Goal: Task Accomplishment & Management: Use online tool/utility

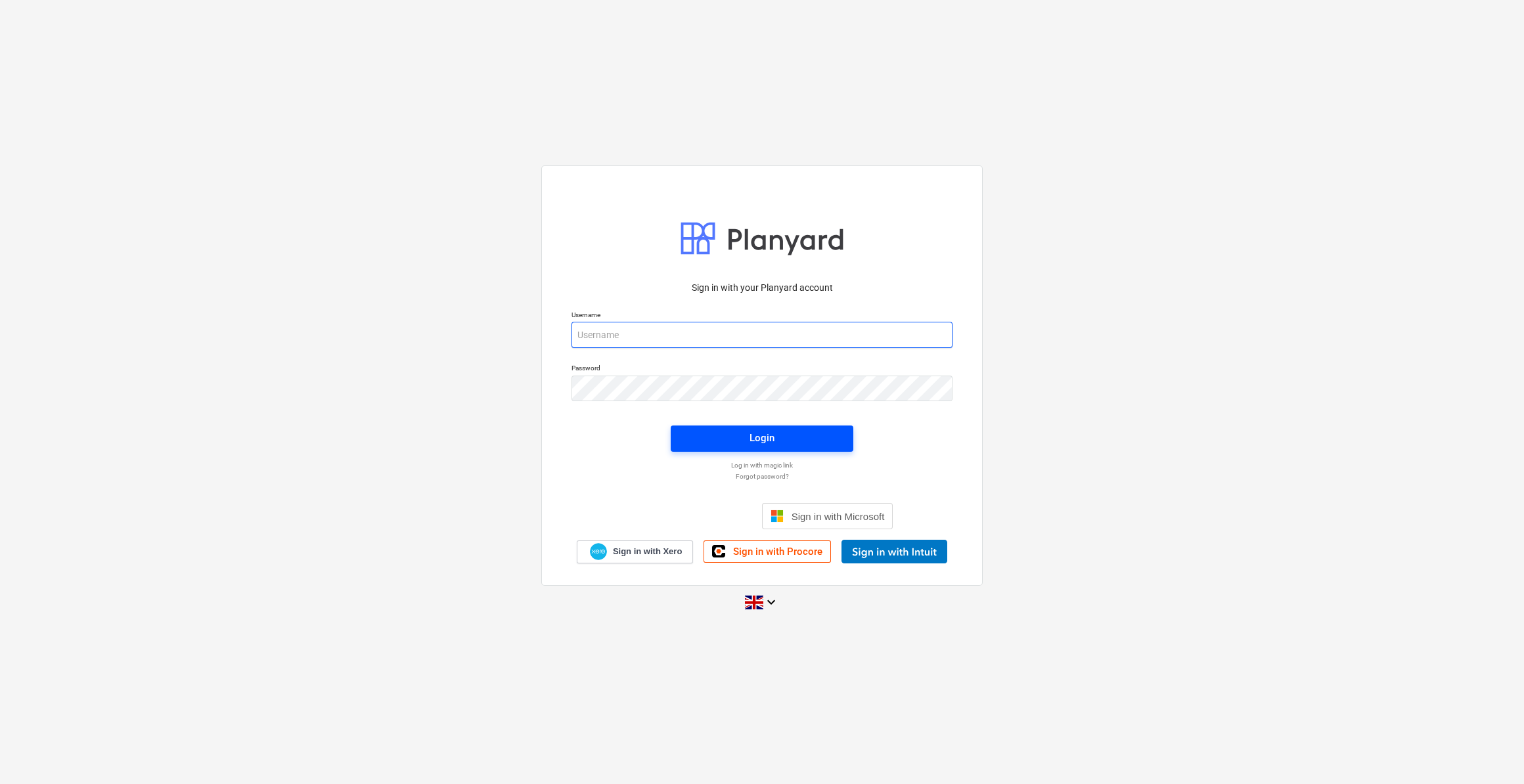
type input "[PERSON_NAME][EMAIL_ADDRESS][PERSON_NAME][DOMAIN_NAME]"
drag, startPoint x: 785, startPoint y: 435, endPoint x: 775, endPoint y: 402, distance: 34.5
click at [775, 402] on div "Sign in with your Planyard account Username [PERSON_NAME][EMAIL_ADDRESS][PERSON…" at bounding box center [761, 418] width 397 height 290
click at [779, 442] on span "Login" at bounding box center [762, 438] width 151 height 17
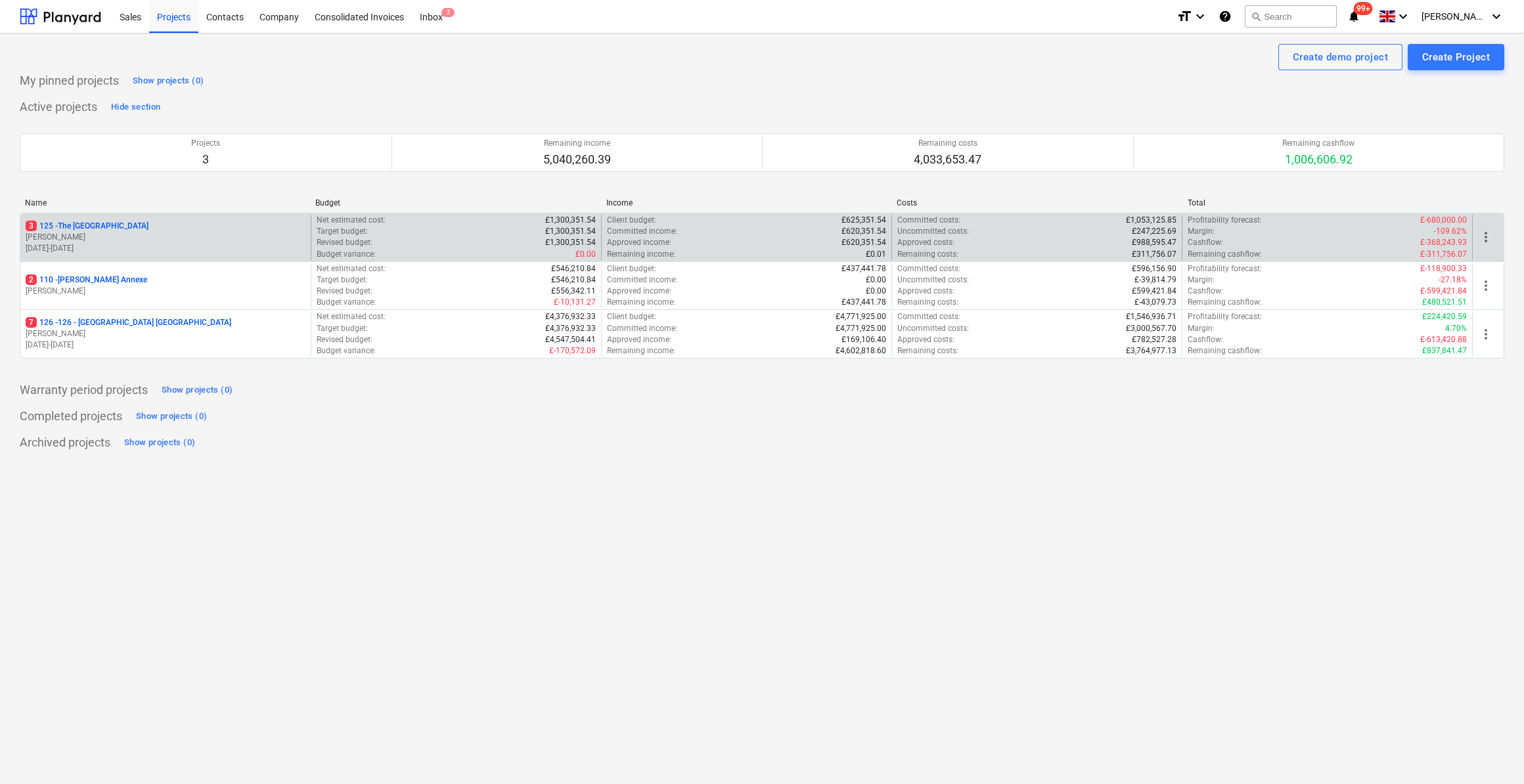
click at [78, 224] on p "3 125 - The [GEOGRAPHIC_DATA]" at bounding box center [87, 226] width 123 height 11
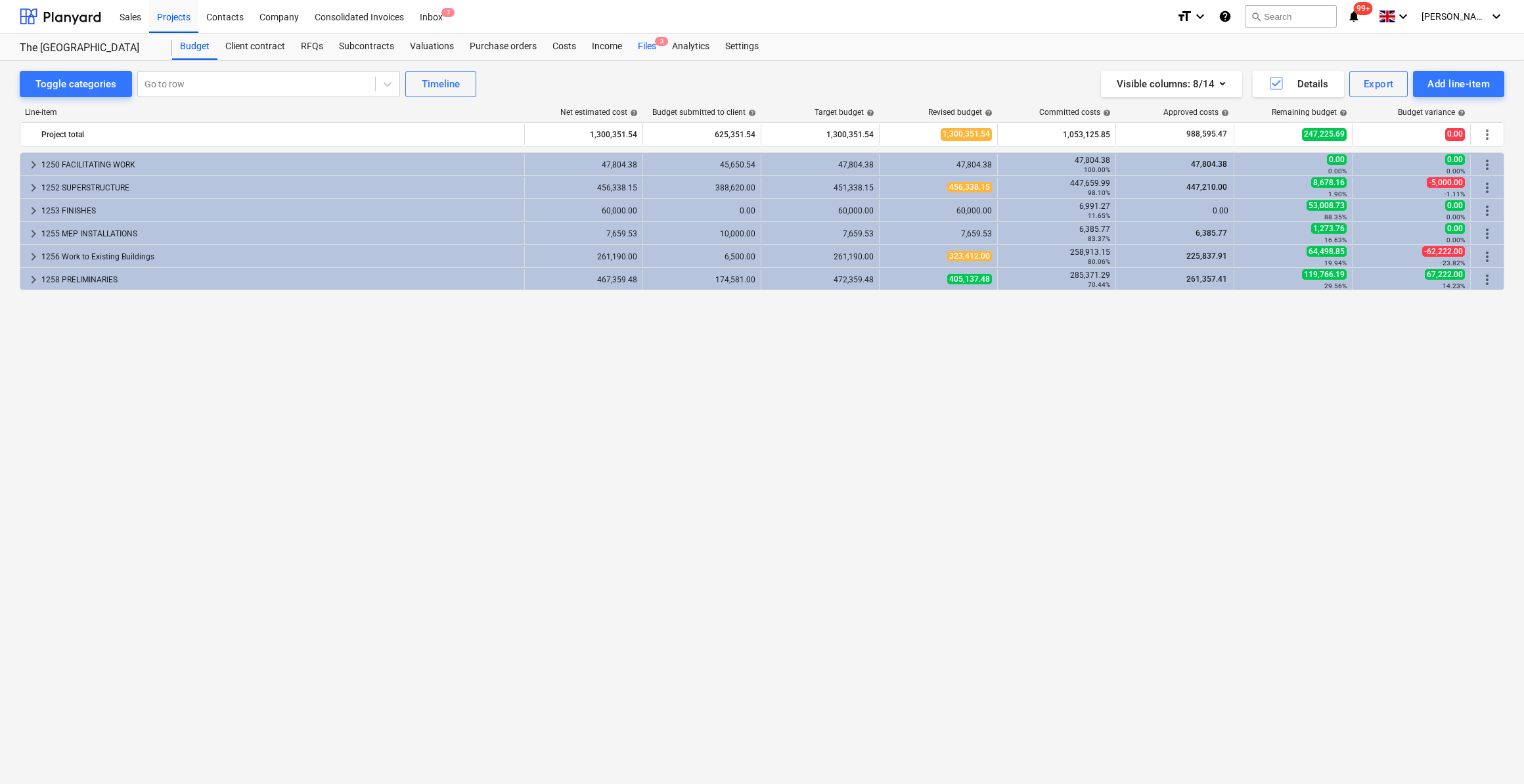
click at [647, 45] on div "Files 3" at bounding box center [647, 47] width 34 height 27
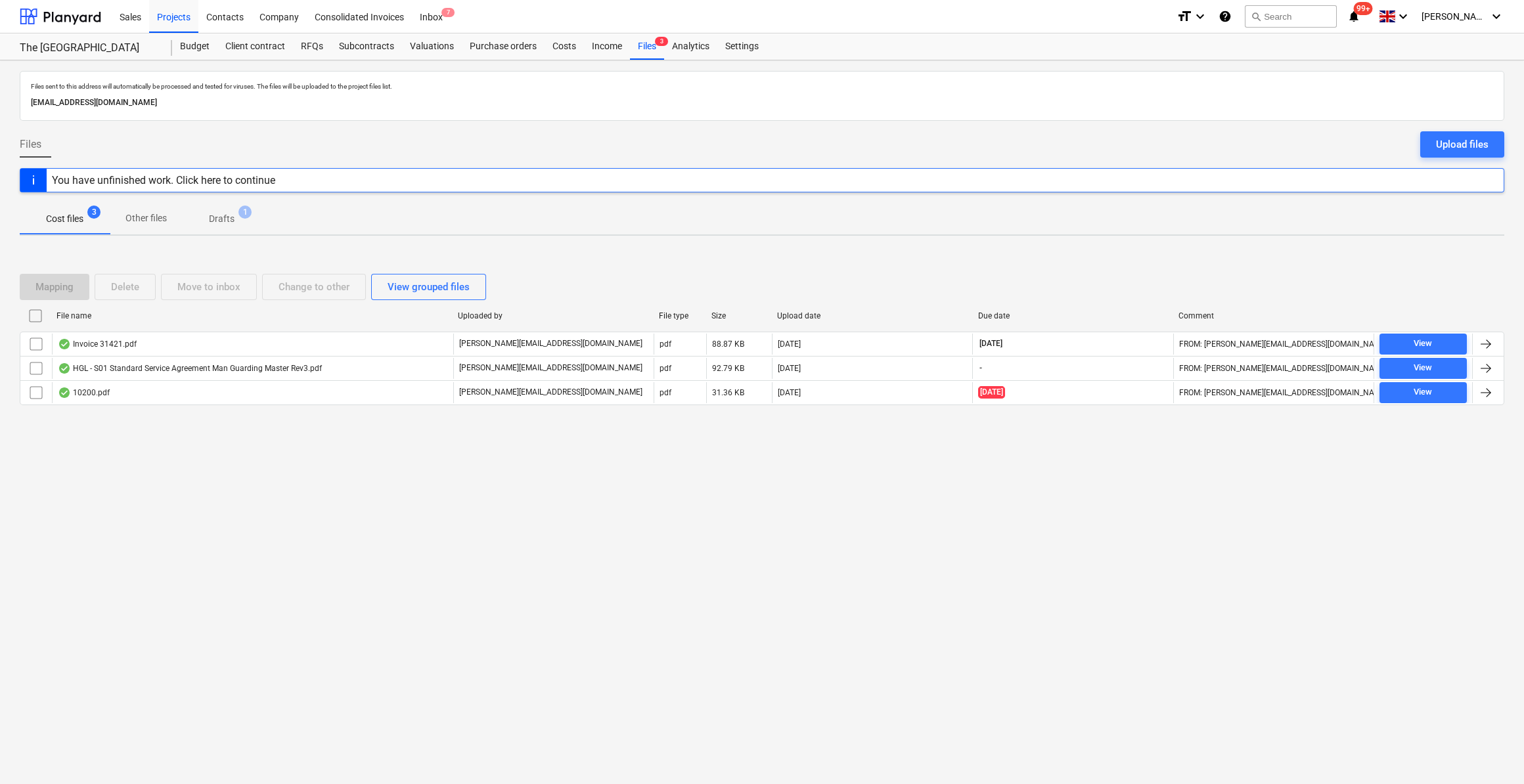
click at [210, 182] on div "You have unfinished work. Click here to continue" at bounding box center [163, 180] width 224 height 13
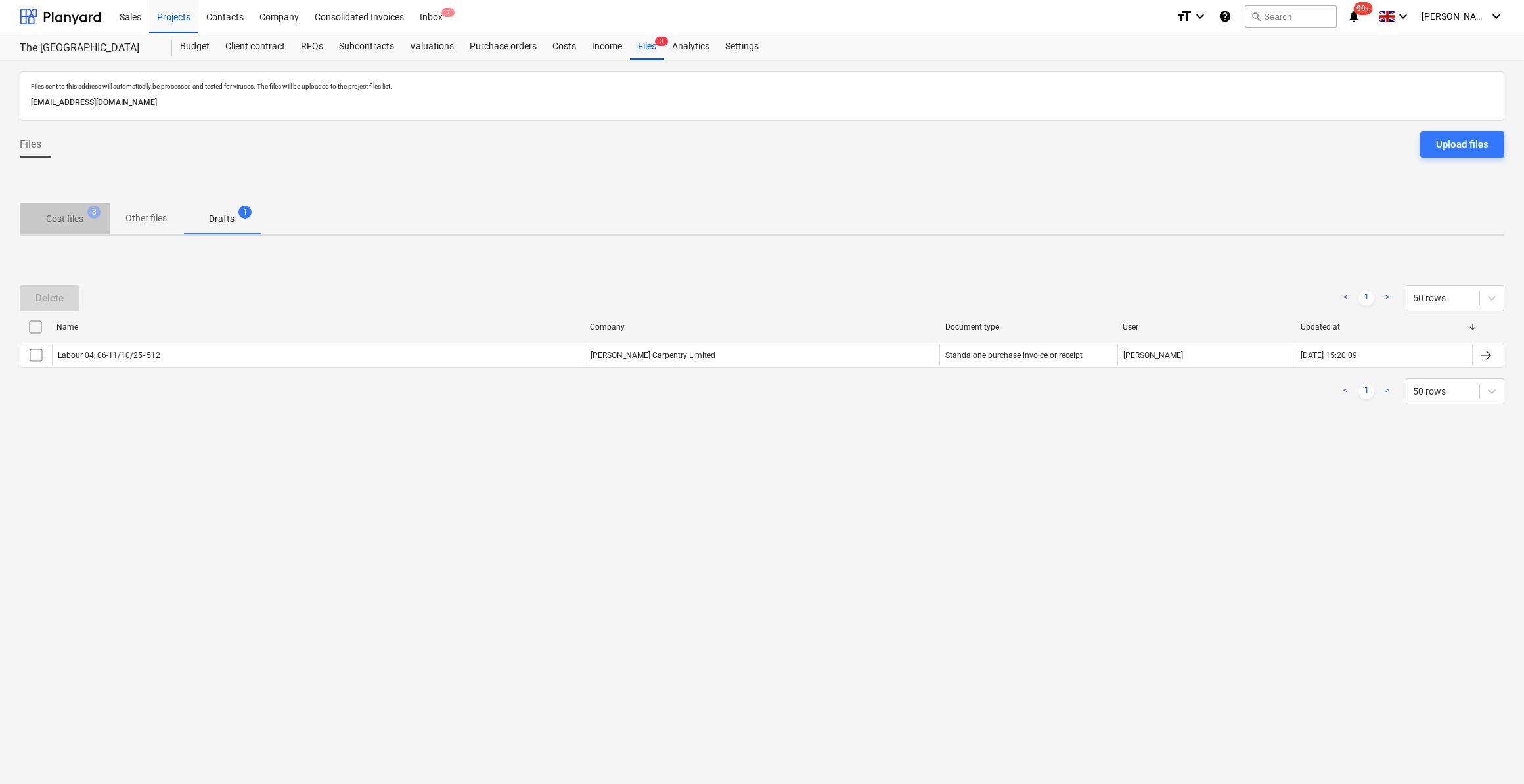
click at [58, 221] on p "Cost files" at bounding box center [64, 219] width 38 height 14
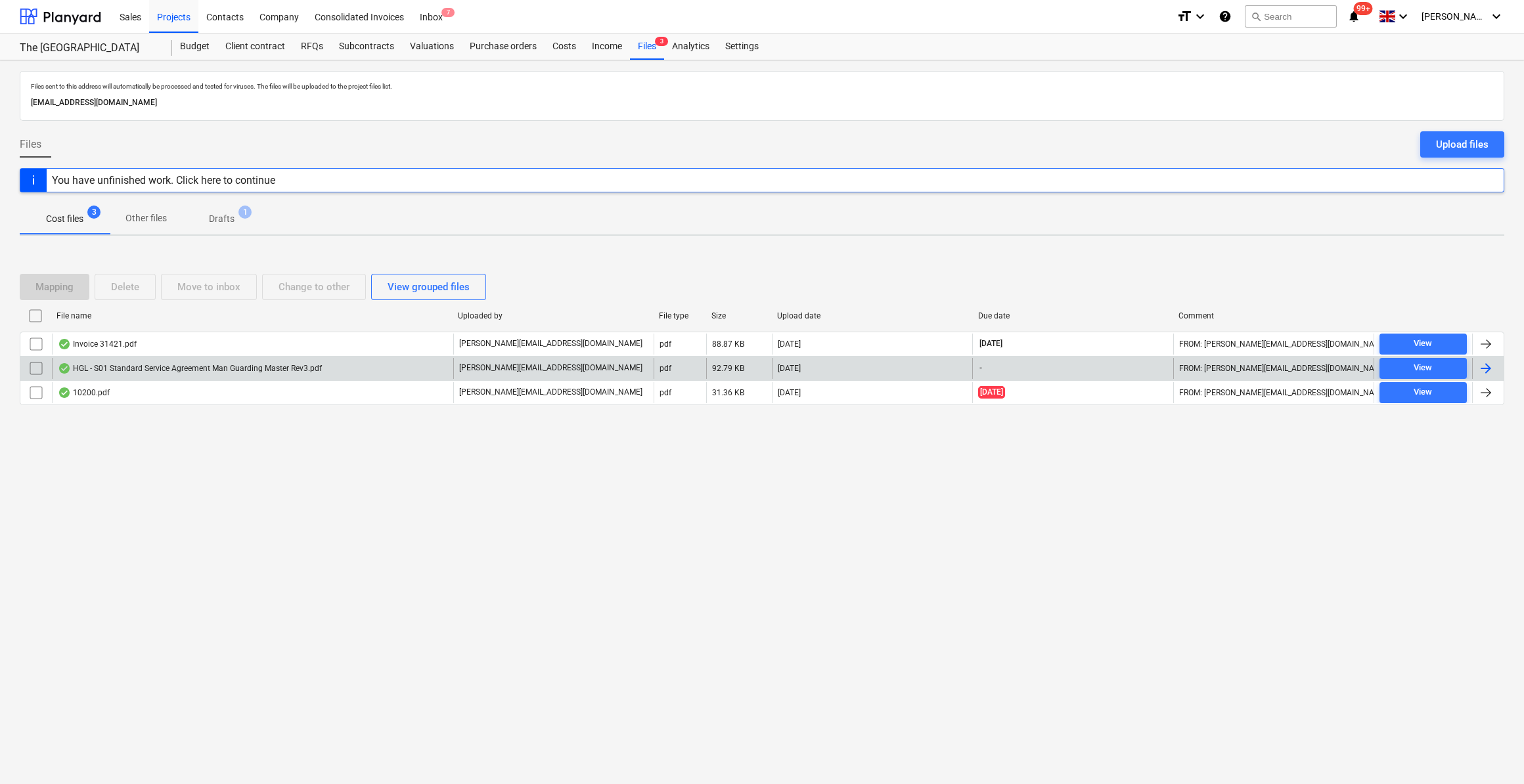
click at [34, 363] on input "checkbox" at bounding box center [36, 368] width 21 height 21
click at [134, 288] on div "Delete" at bounding box center [125, 286] width 28 height 17
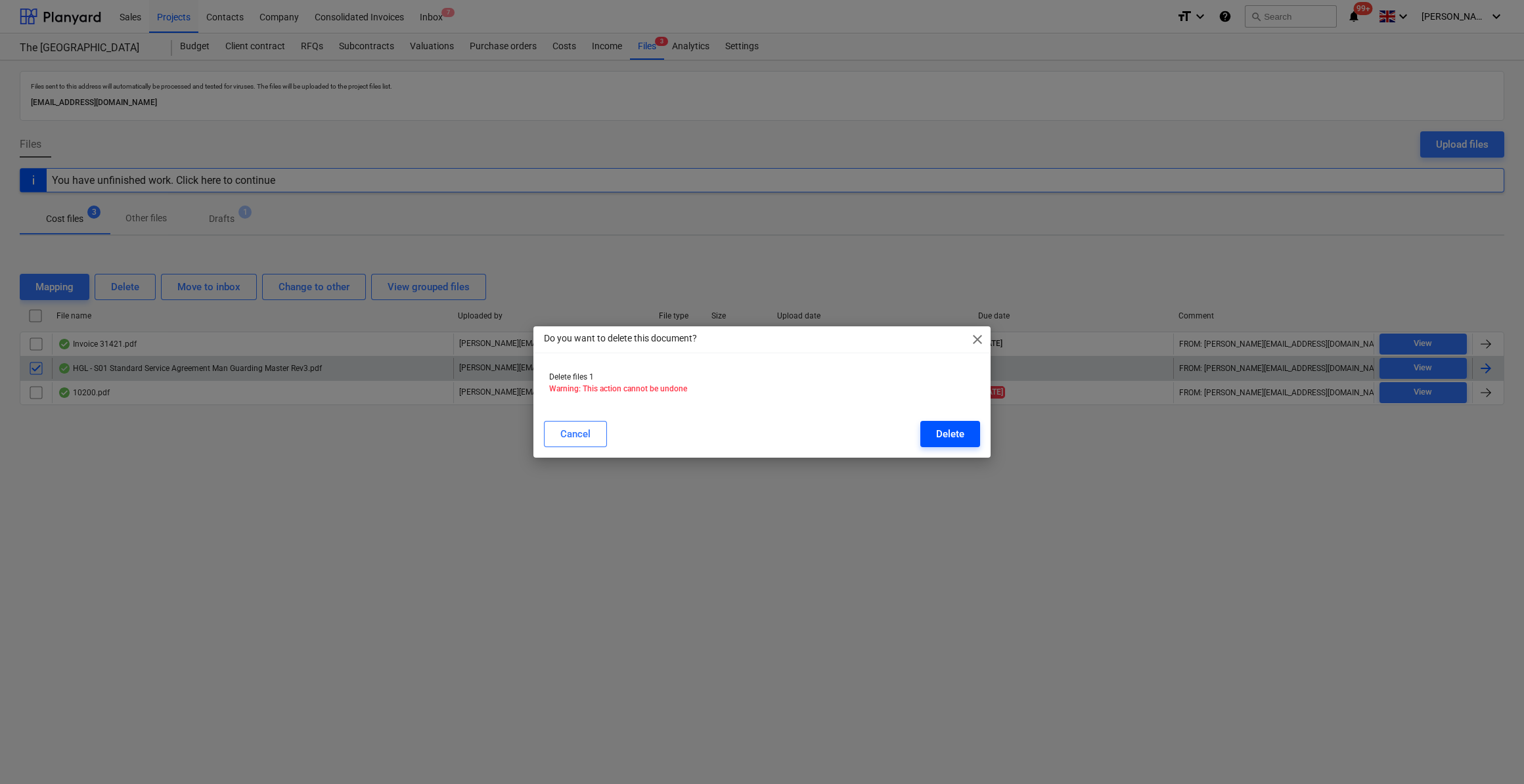
click at [972, 436] on button "Delete" at bounding box center [950, 434] width 60 height 27
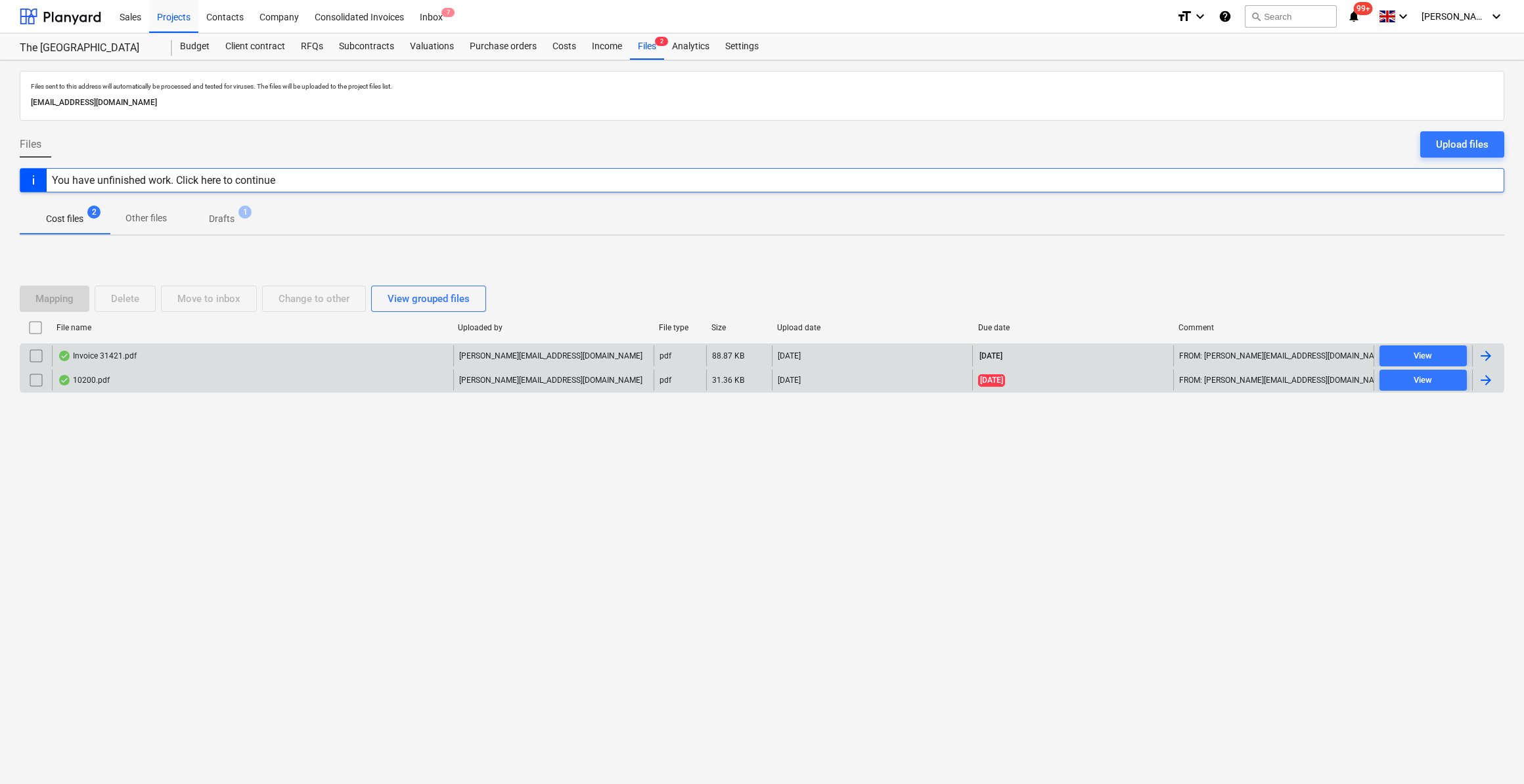
click at [1482, 357] on div at bounding box center [1486, 356] width 16 height 16
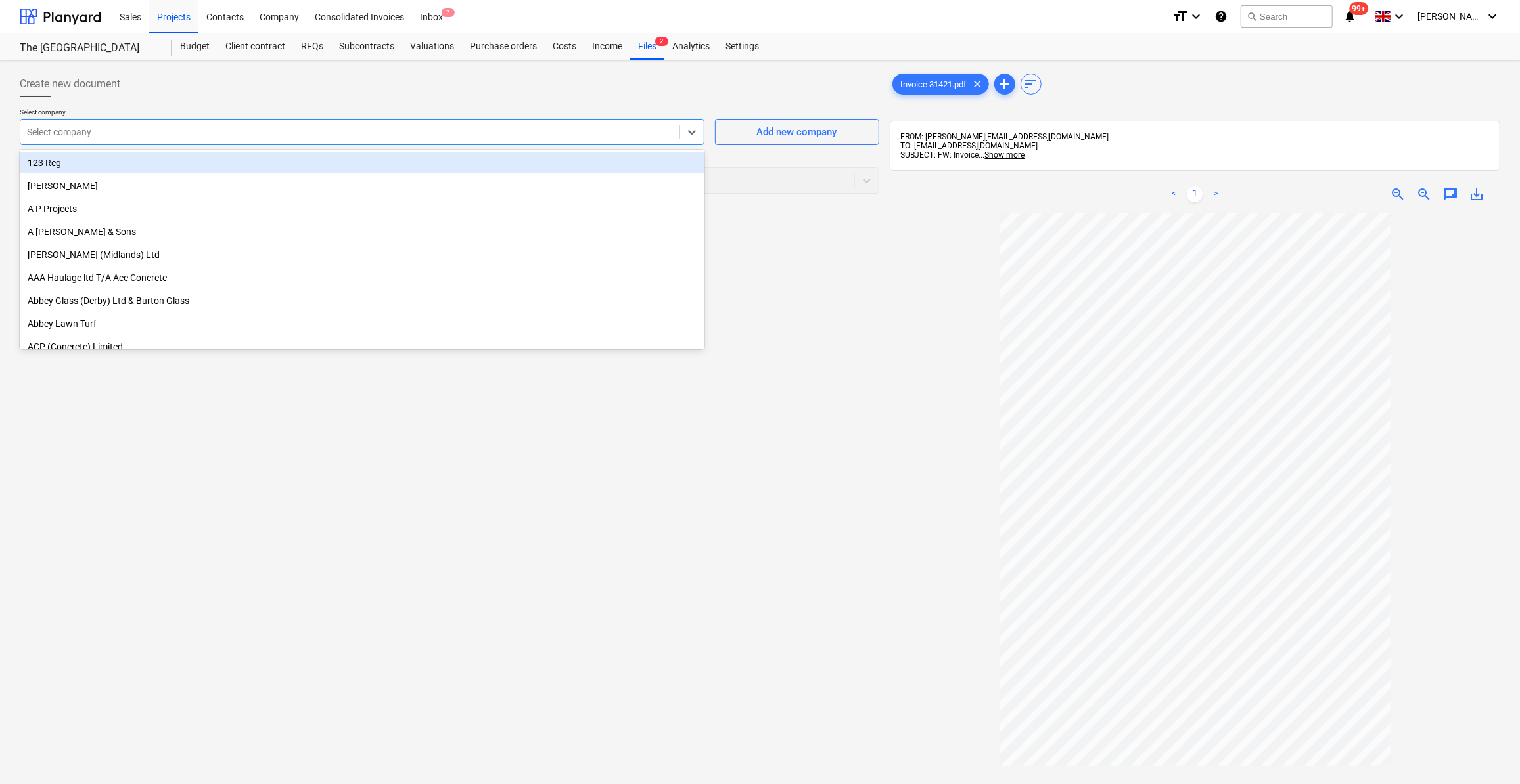
click at [79, 131] on div at bounding box center [349, 132] width 646 height 13
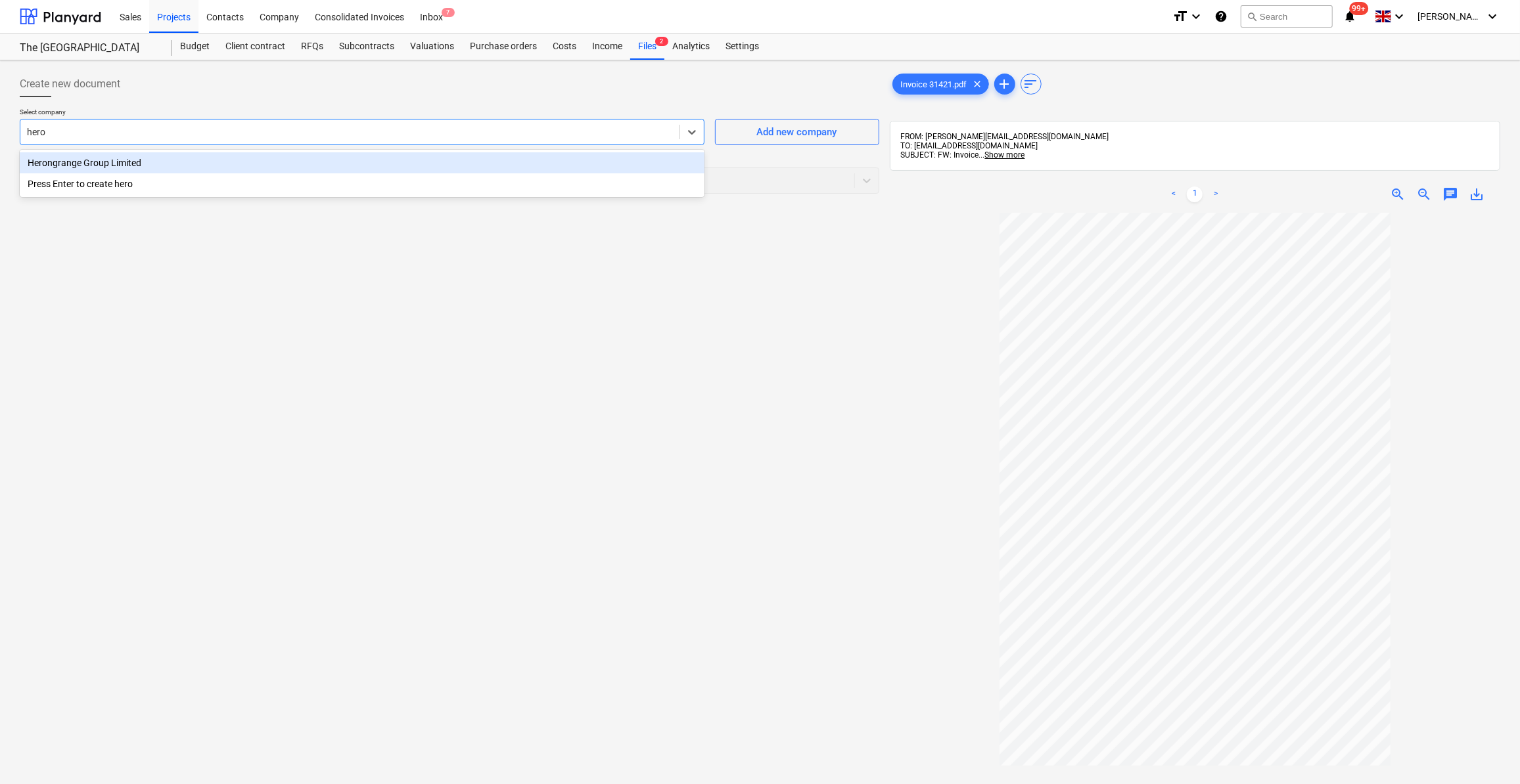
type input "heron"
click at [92, 161] on div "Herongrange Group Limited" at bounding box center [362, 162] width 685 height 21
click at [75, 176] on div at bounding box center [437, 181] width 821 height 13
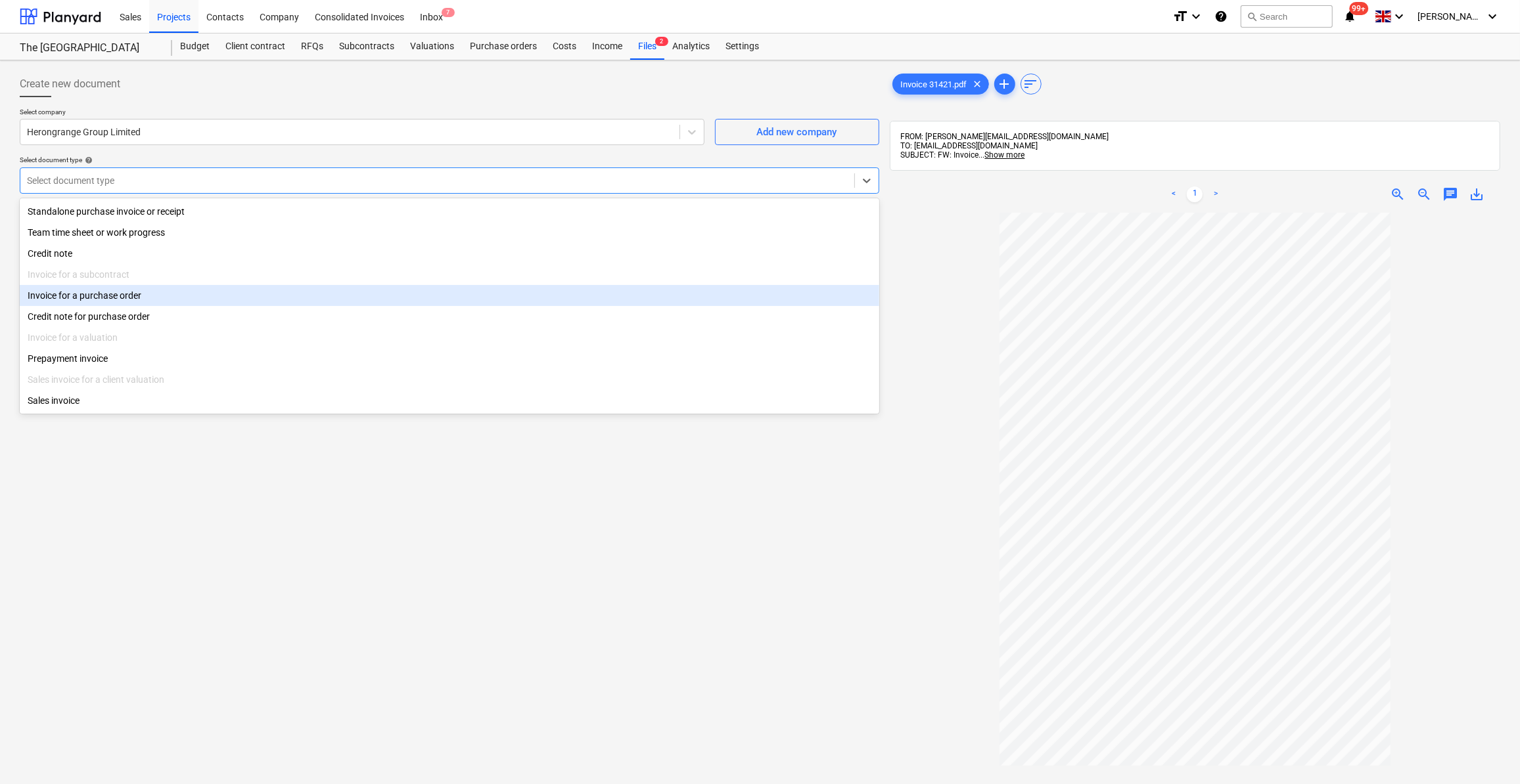
click at [111, 302] on div "Invoice for a purchase order" at bounding box center [450, 295] width 860 height 21
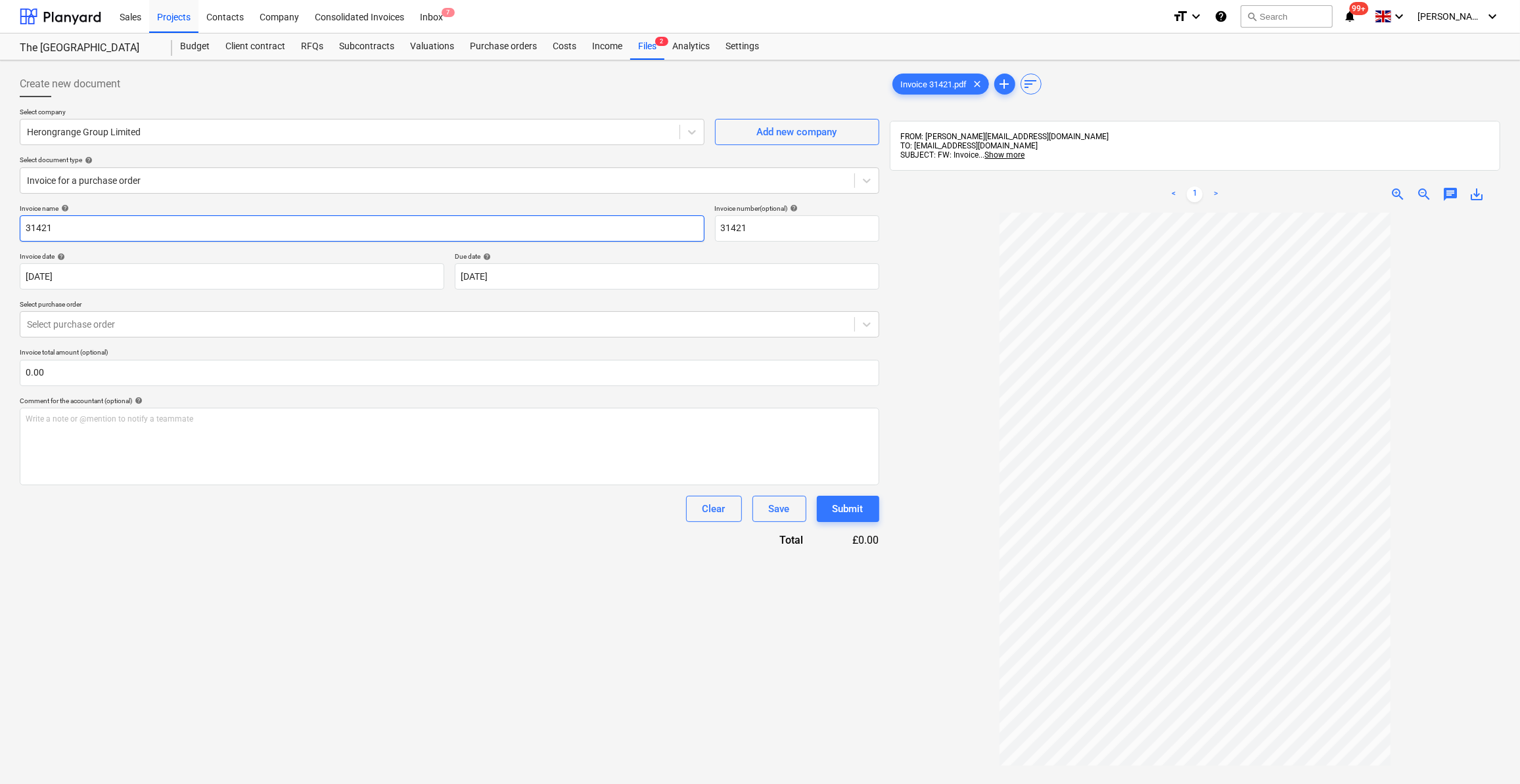
click at [27, 226] on input "31421" at bounding box center [362, 229] width 685 height 27
type input "Security 06-12/10/25 - 31421"
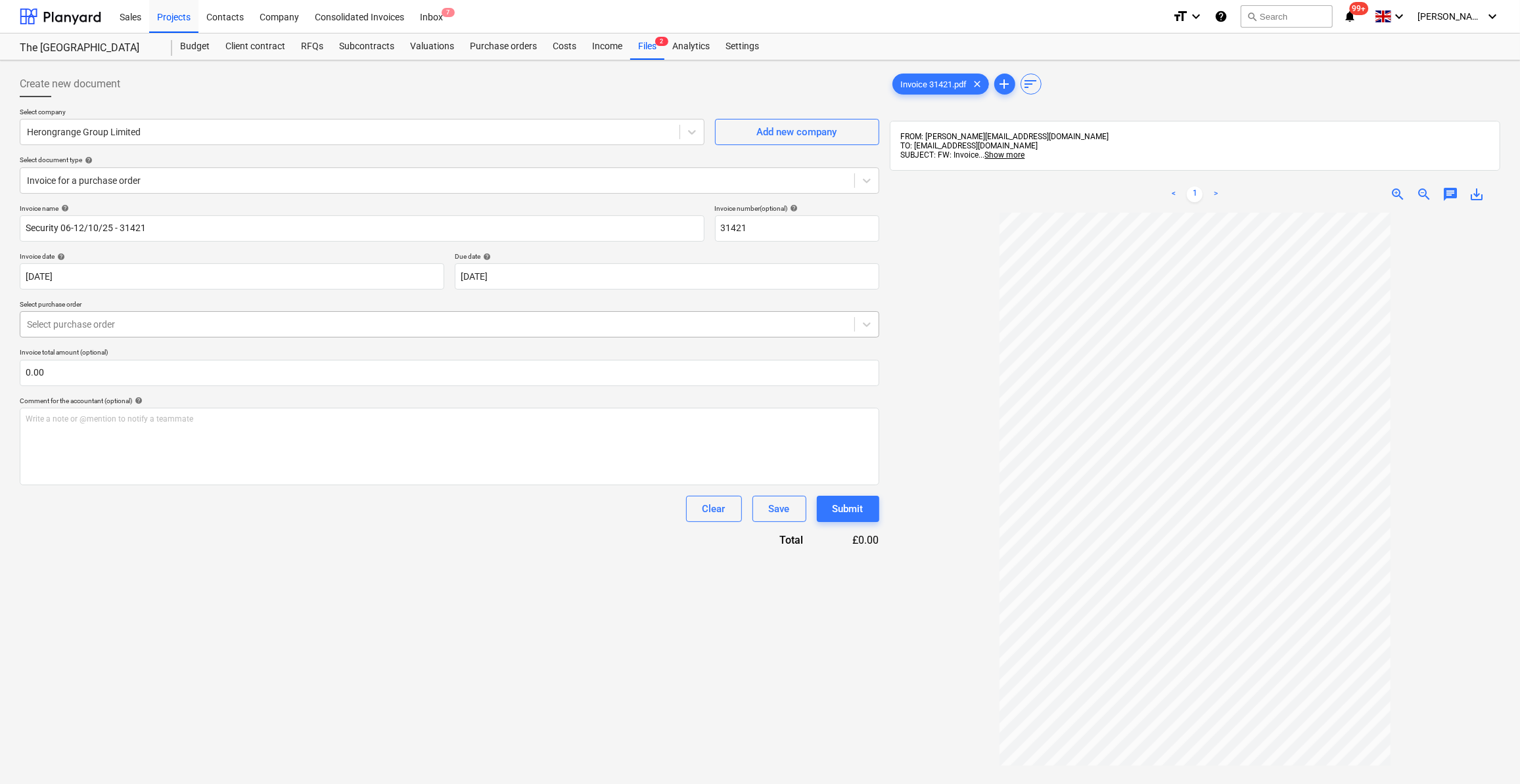
click at [71, 330] on div at bounding box center [437, 325] width 821 height 13
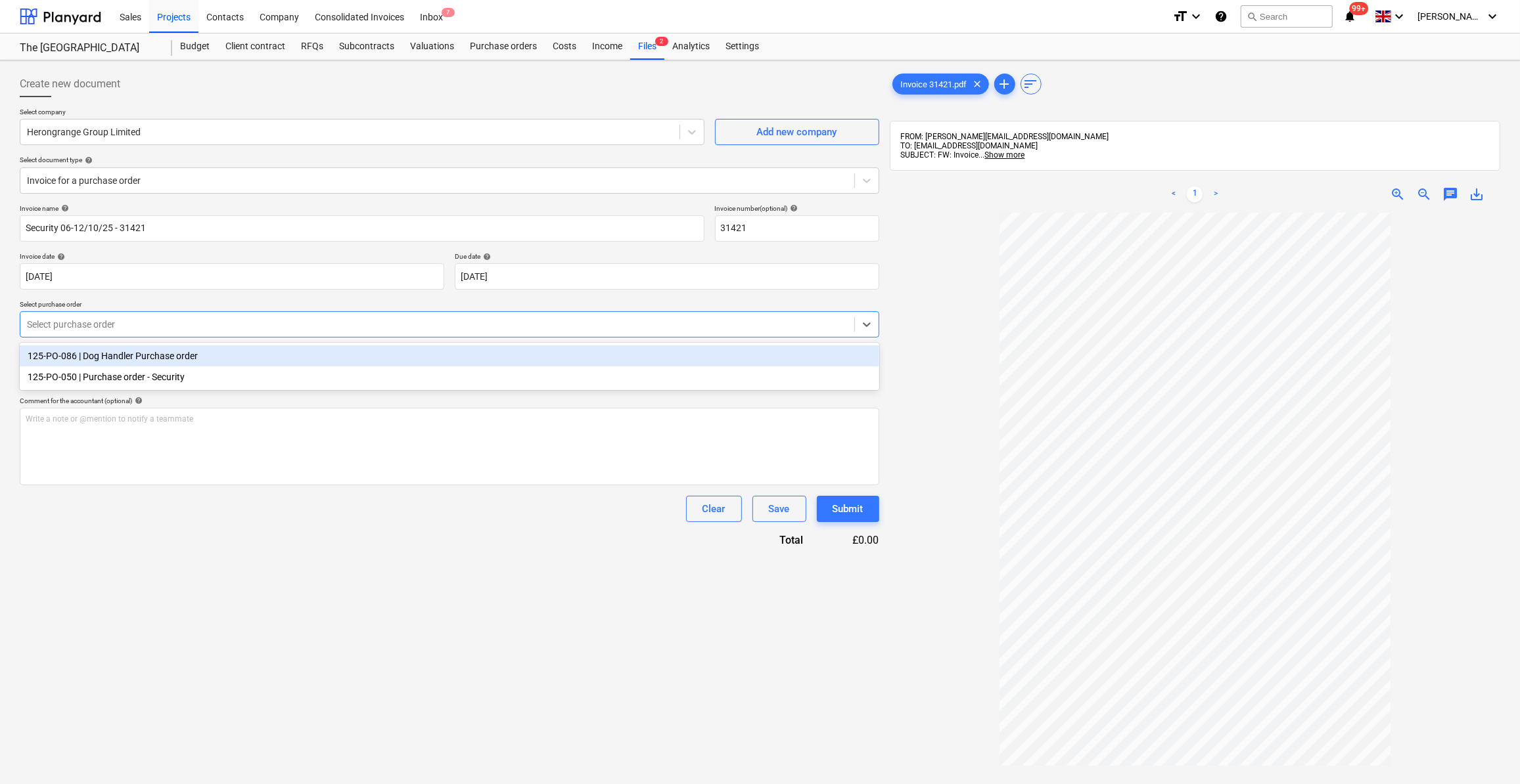
click at [86, 355] on div "125-PO-086 | Dog Handler Purchase order" at bounding box center [450, 356] width 860 height 21
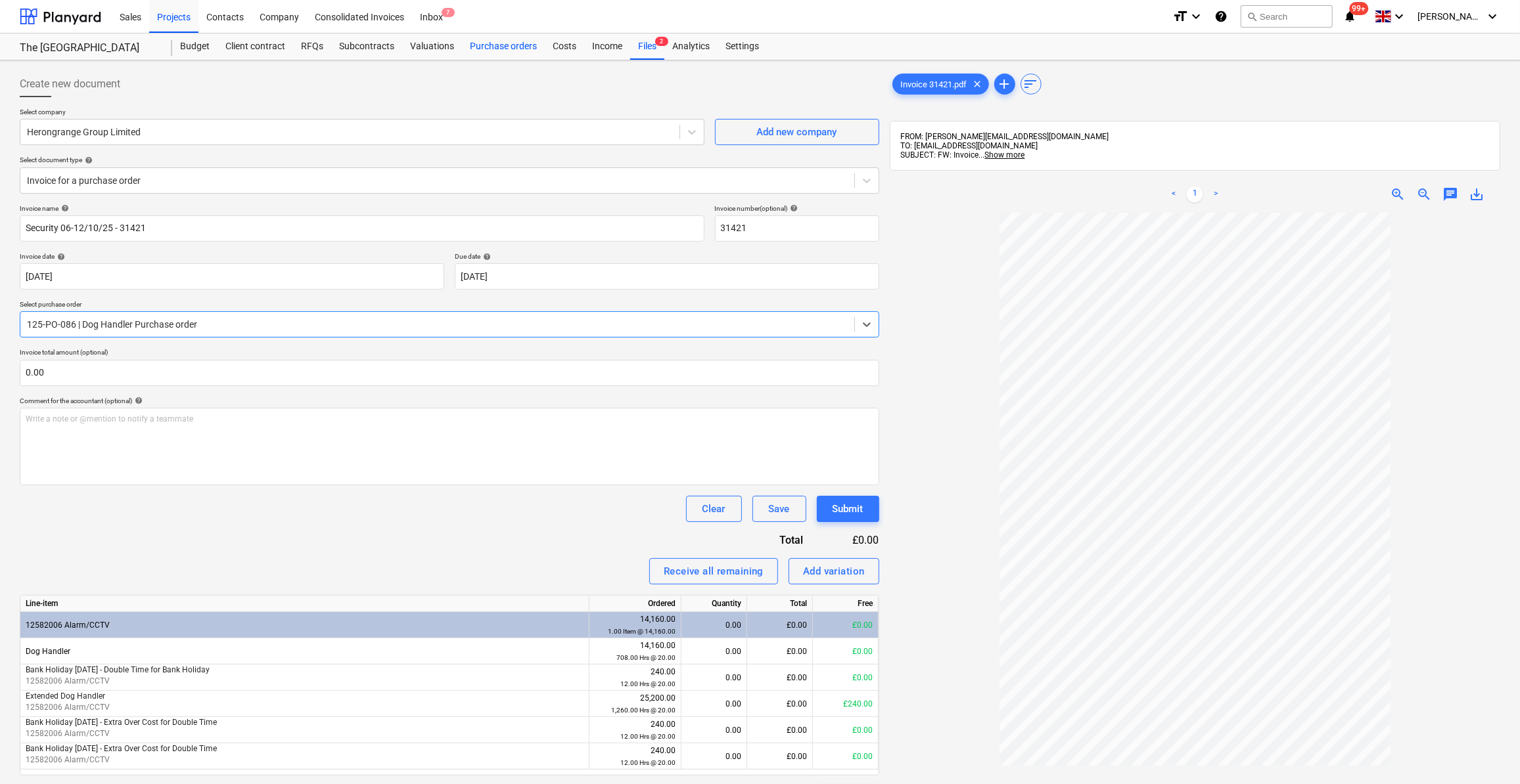
click at [495, 49] on div "Purchase orders" at bounding box center [504, 47] width 83 height 27
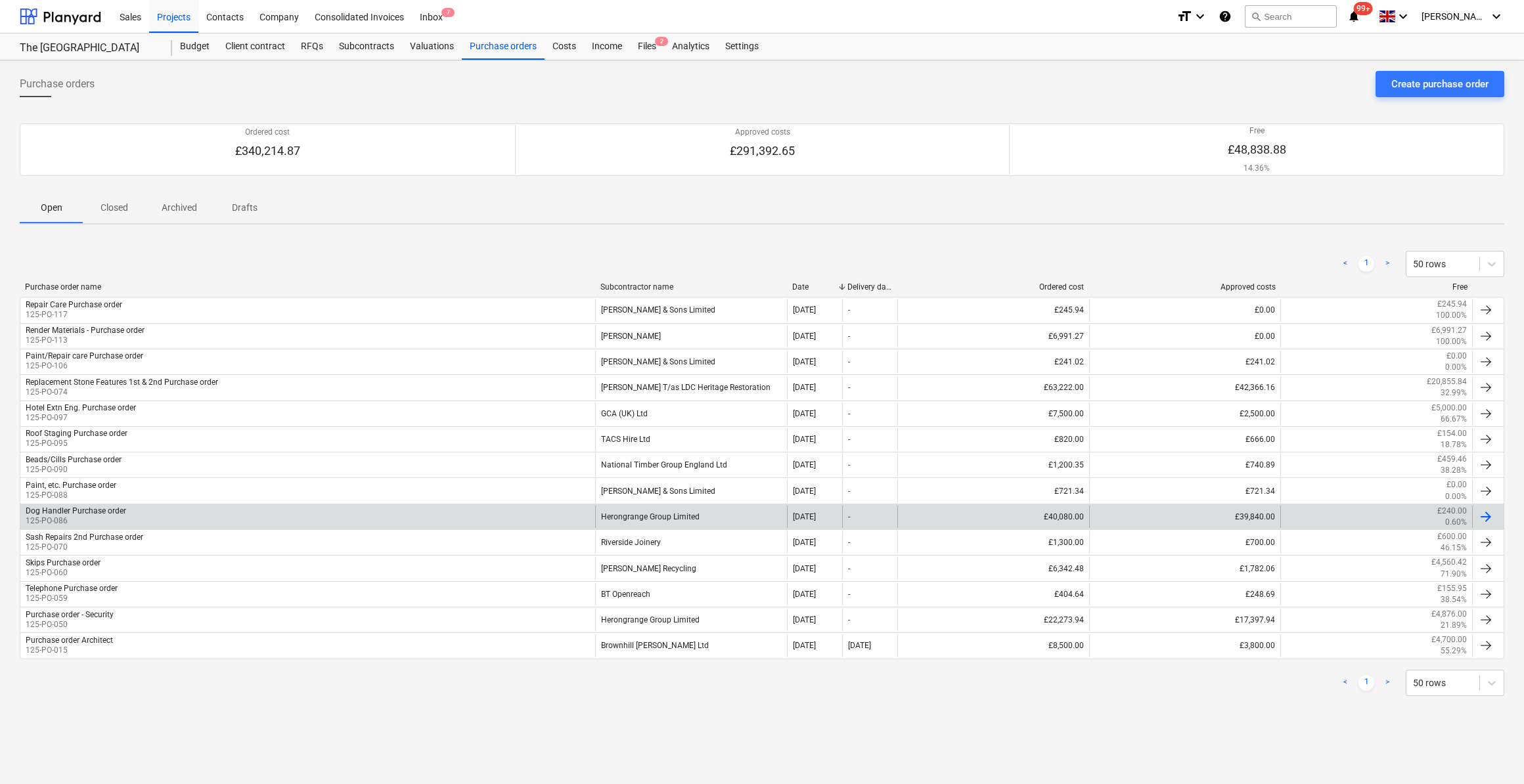
click at [111, 516] on p "125-PO-086" at bounding box center [76, 521] width 100 height 11
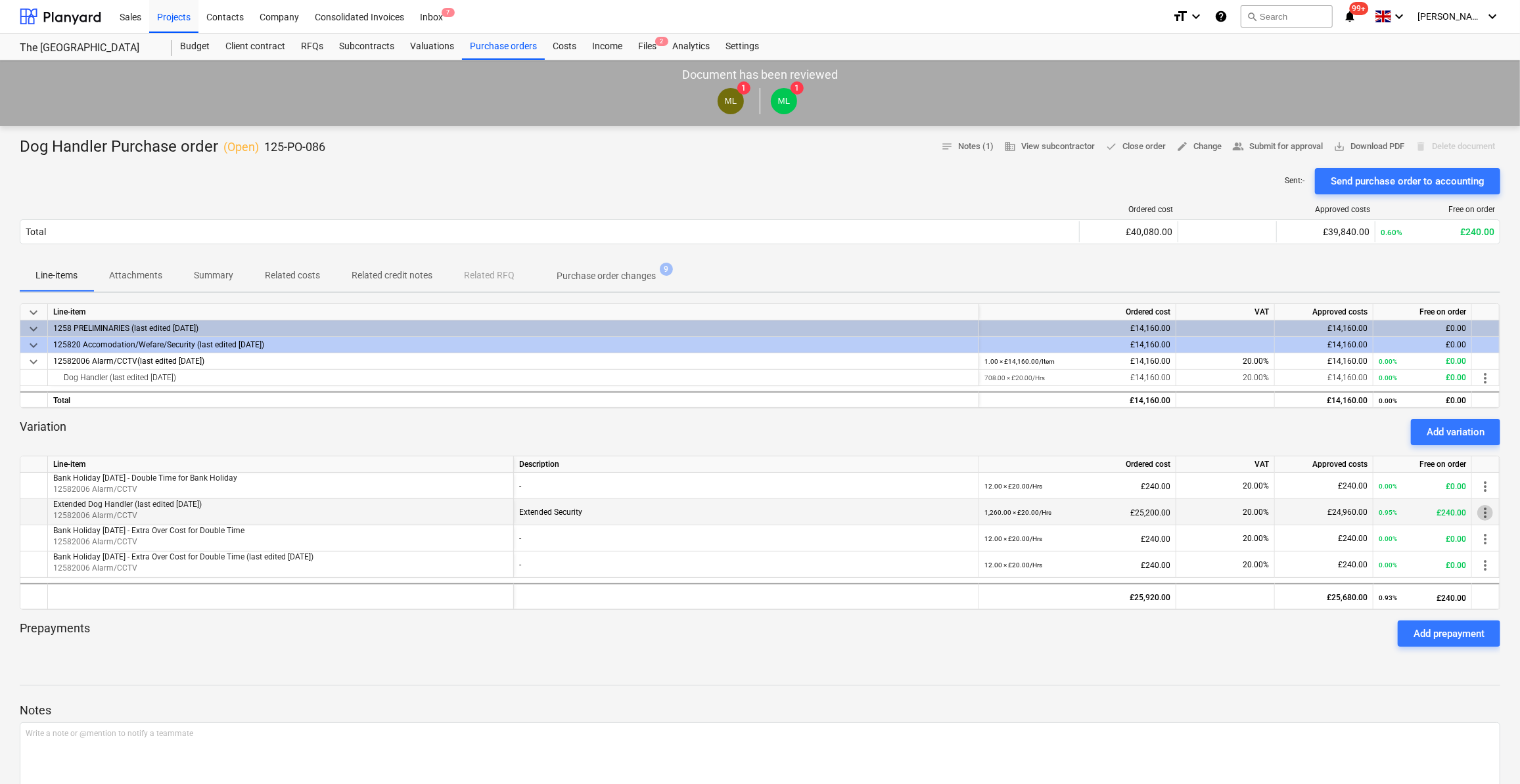
click at [1486, 515] on span "more_vert" at bounding box center [1485, 512] width 16 height 16
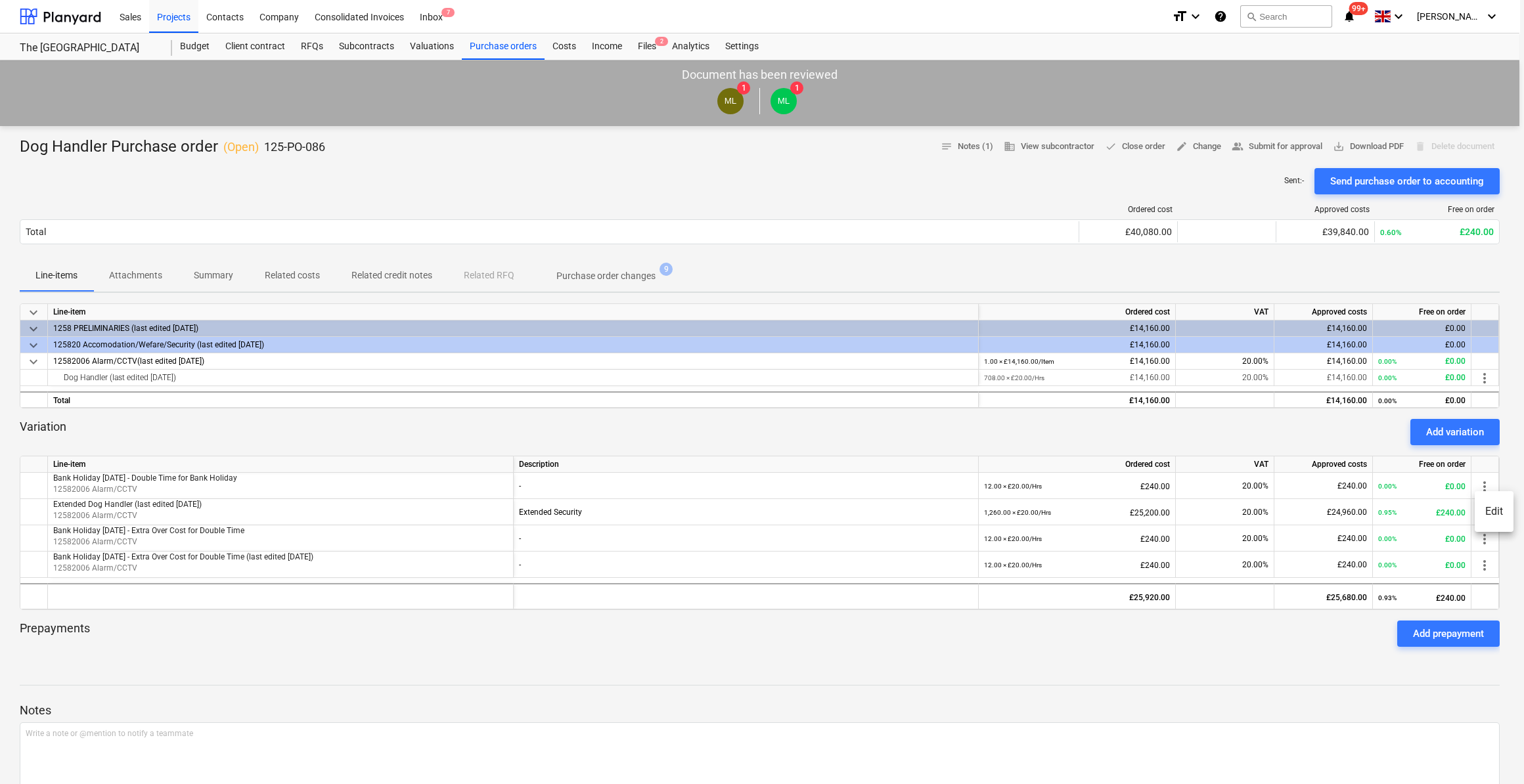
click at [1488, 515] on li "Edit" at bounding box center [1494, 512] width 39 height 30
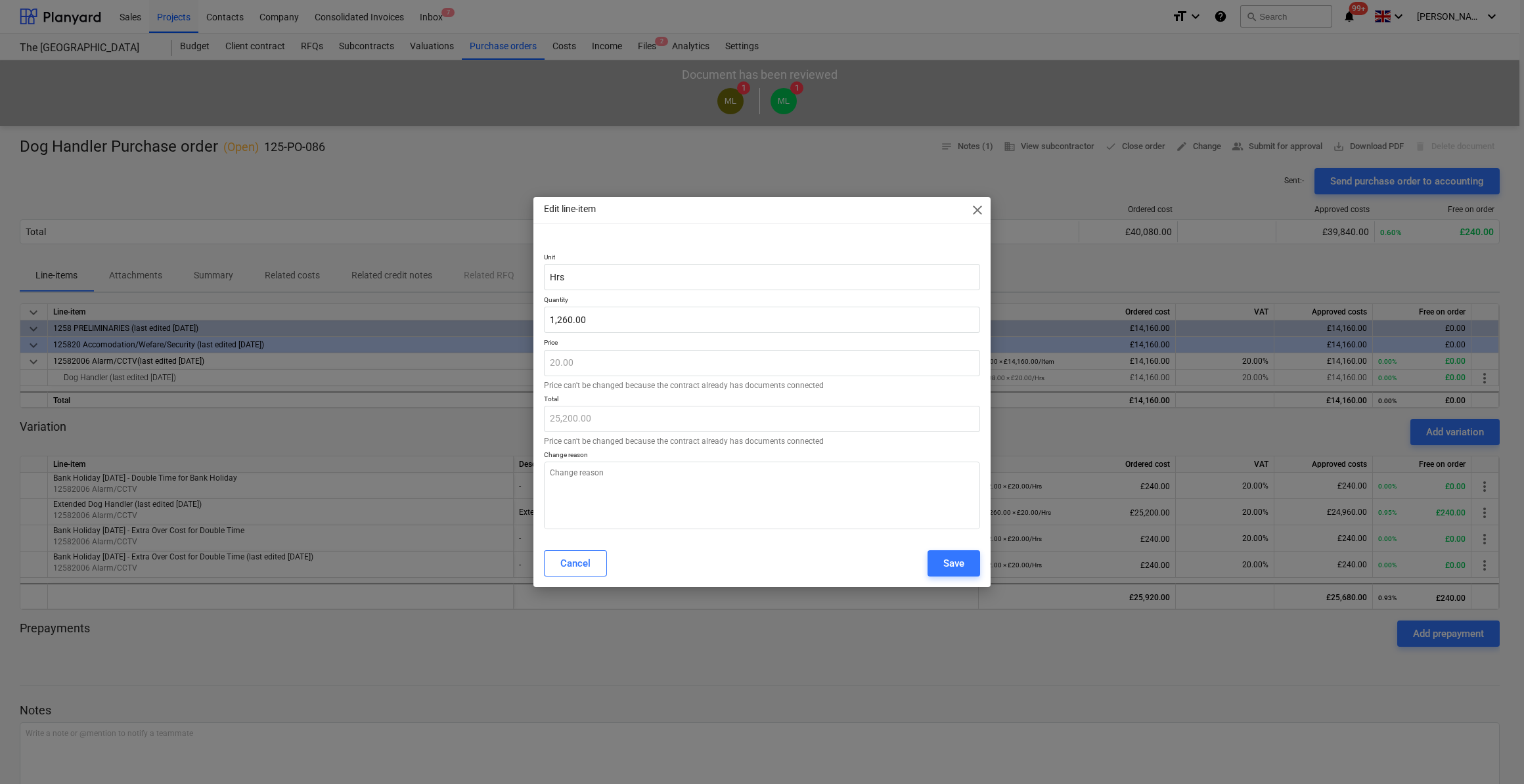
type textarea "x"
click at [572, 321] on input "1260" at bounding box center [762, 320] width 436 height 27
type input "126"
type textarea "x"
type input "2,520.00"
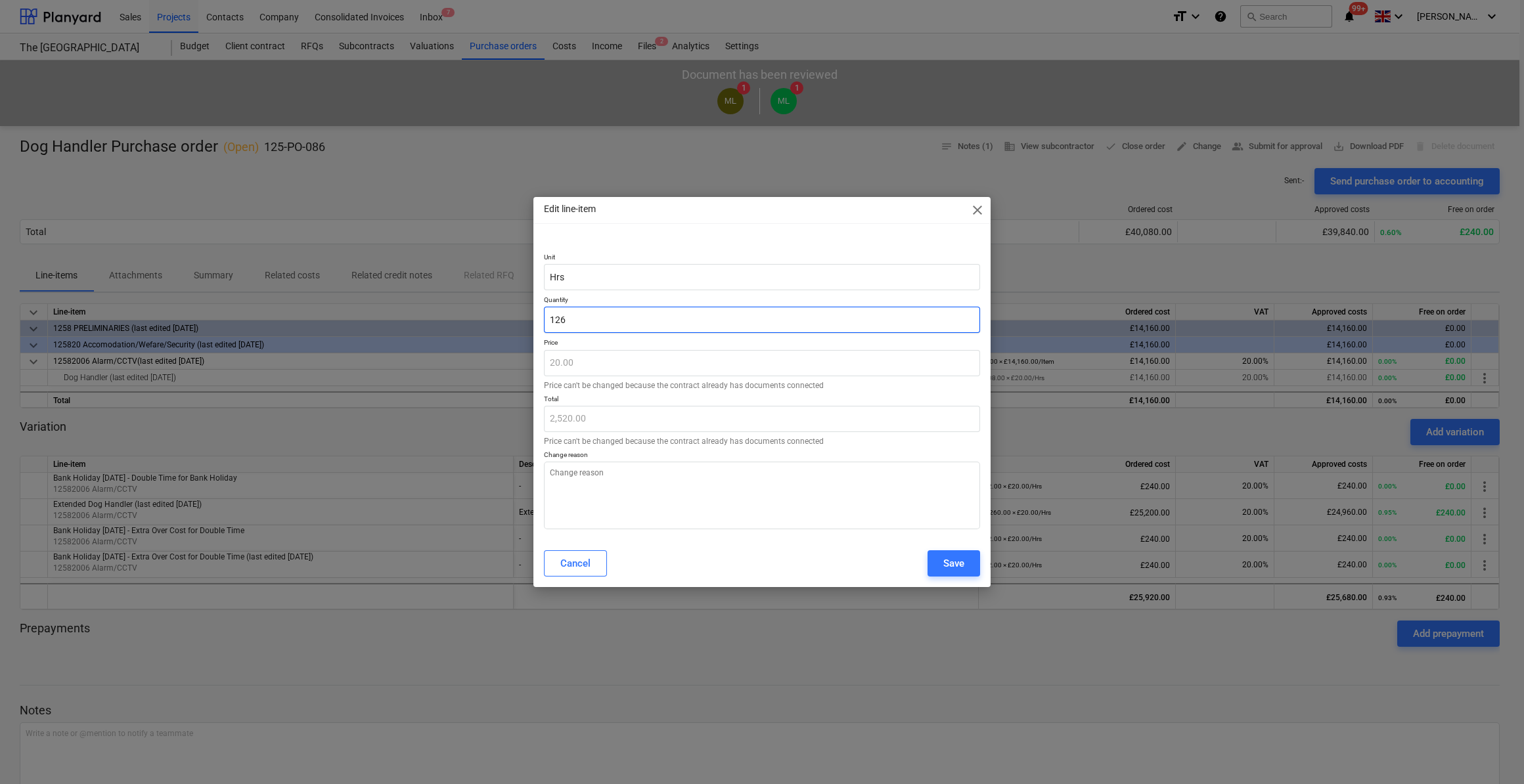
type input "12"
type textarea "x"
type input "240.00"
type input "1"
type textarea "x"
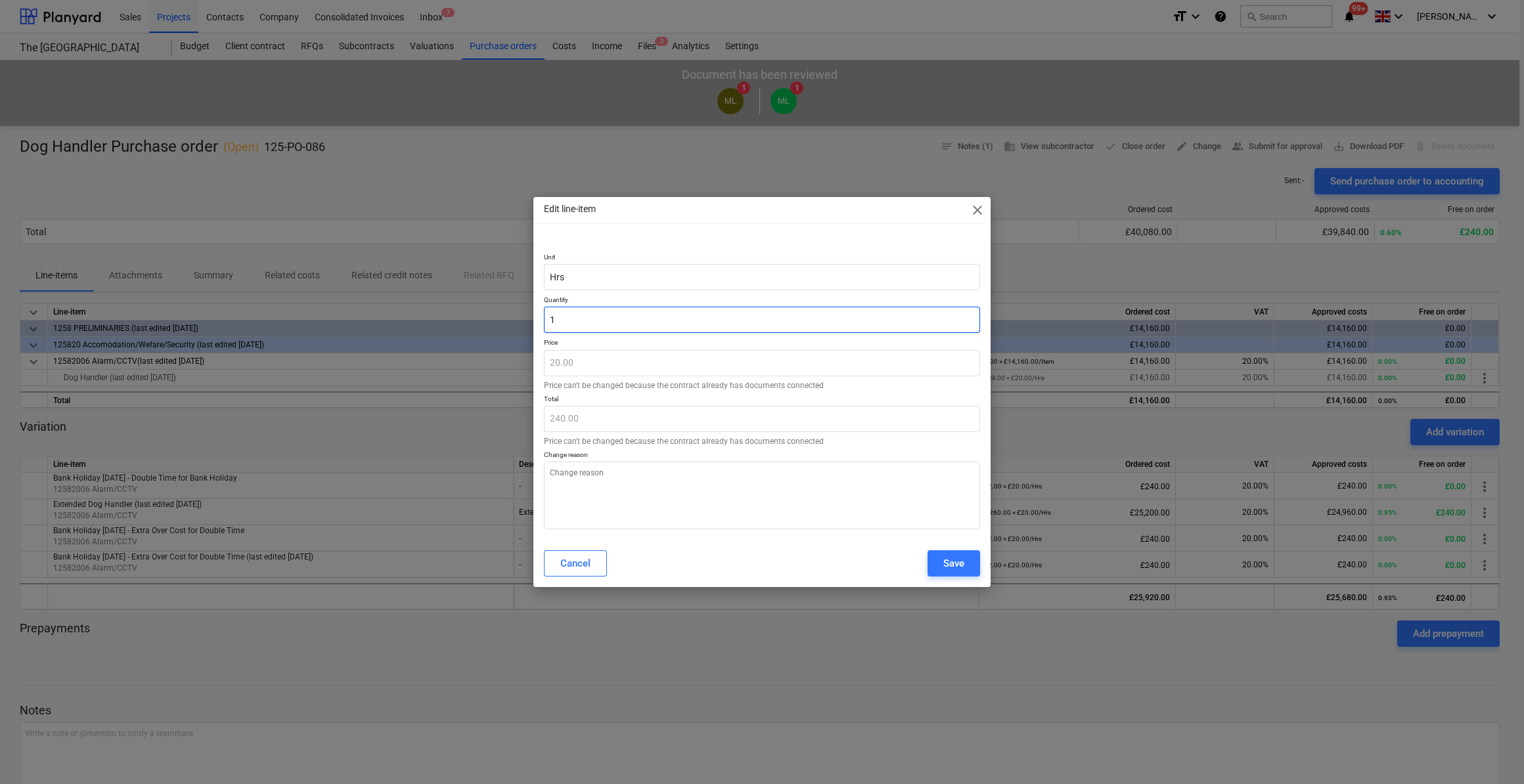
type input "20.00"
type input "15"
type textarea "x"
type input "300.00"
type input "159"
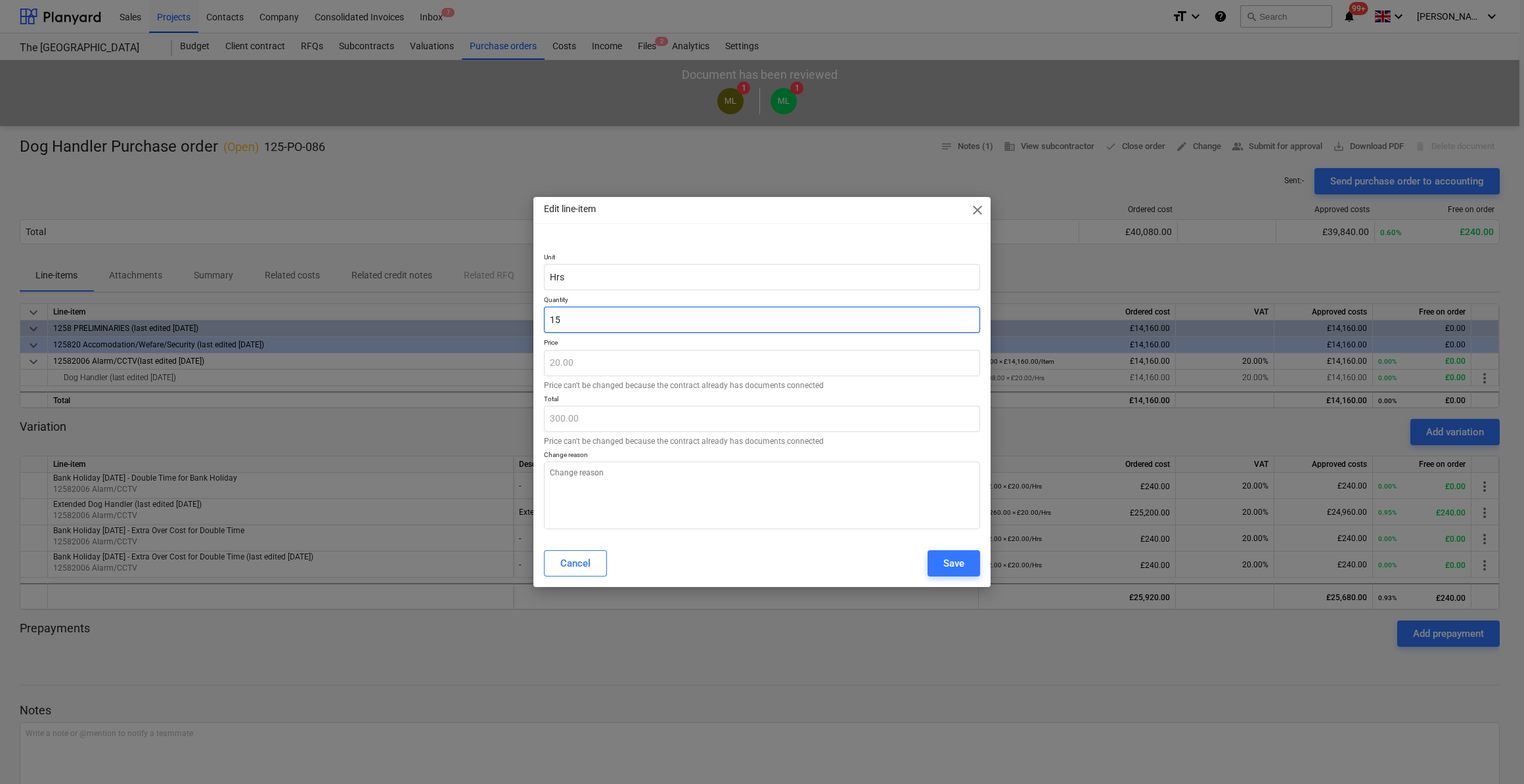
type textarea "x"
type input "3,180.00"
type input "1596"
type textarea "x"
type input "31,920.00"
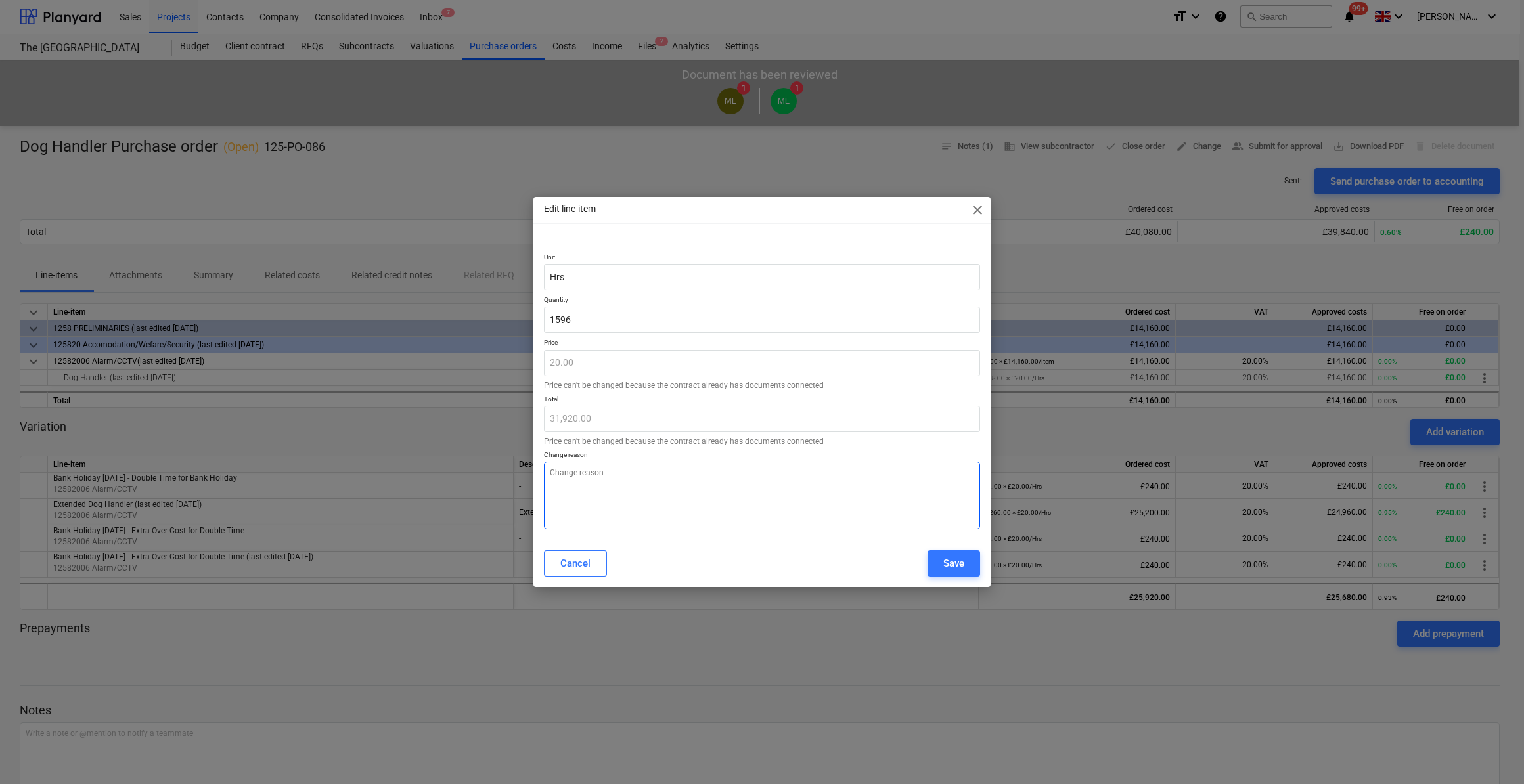
type input "1,596.00"
type textarea "x"
click at [552, 477] on textarea at bounding box center [762, 496] width 436 height 68
type textarea "F"
type textarea "x"
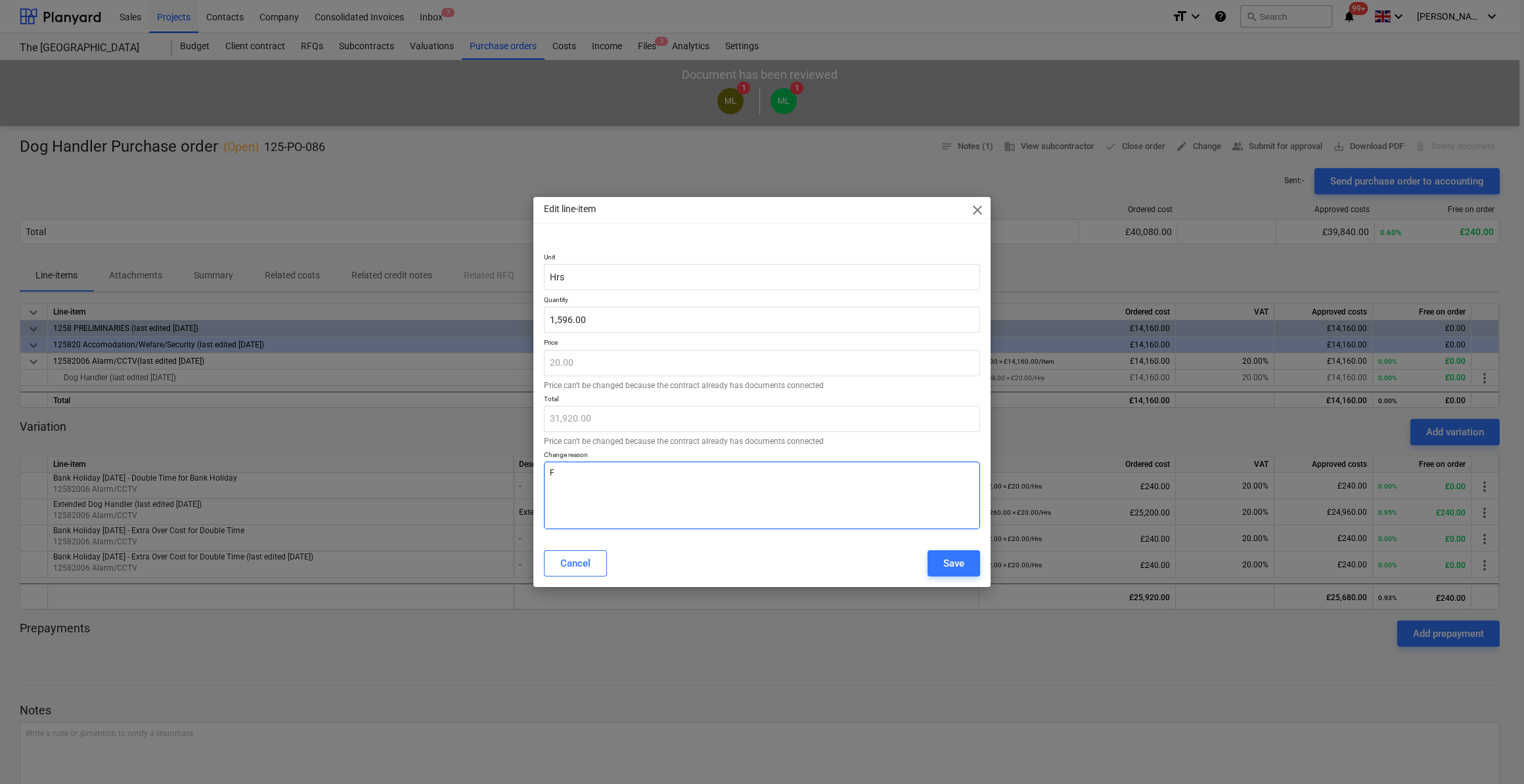
type textarea "Fu"
type textarea "x"
type textarea "Fur"
type textarea "x"
type textarea "Furt"
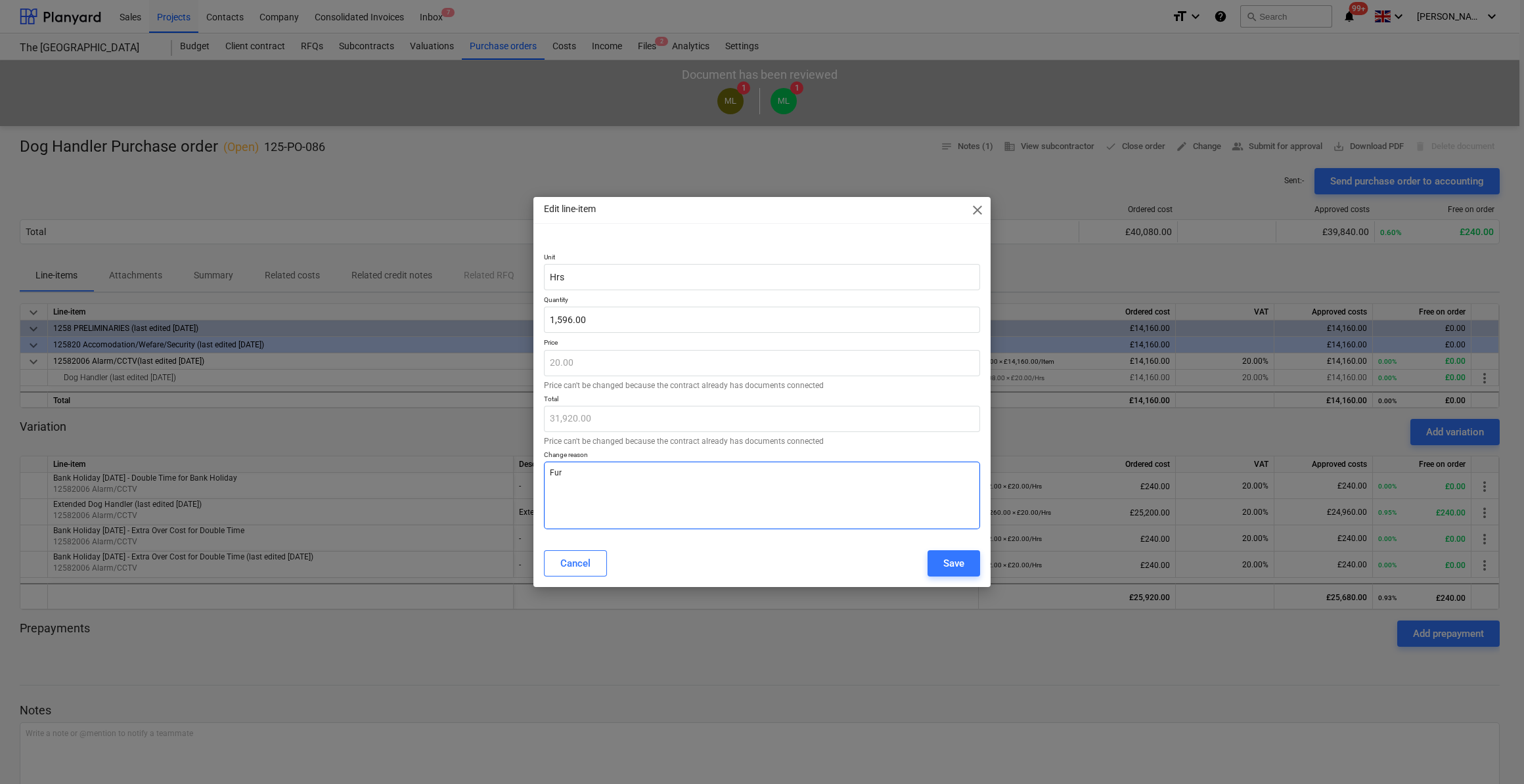
type textarea "x"
type textarea "Furth"
type textarea "x"
type textarea "Furthe"
type textarea "x"
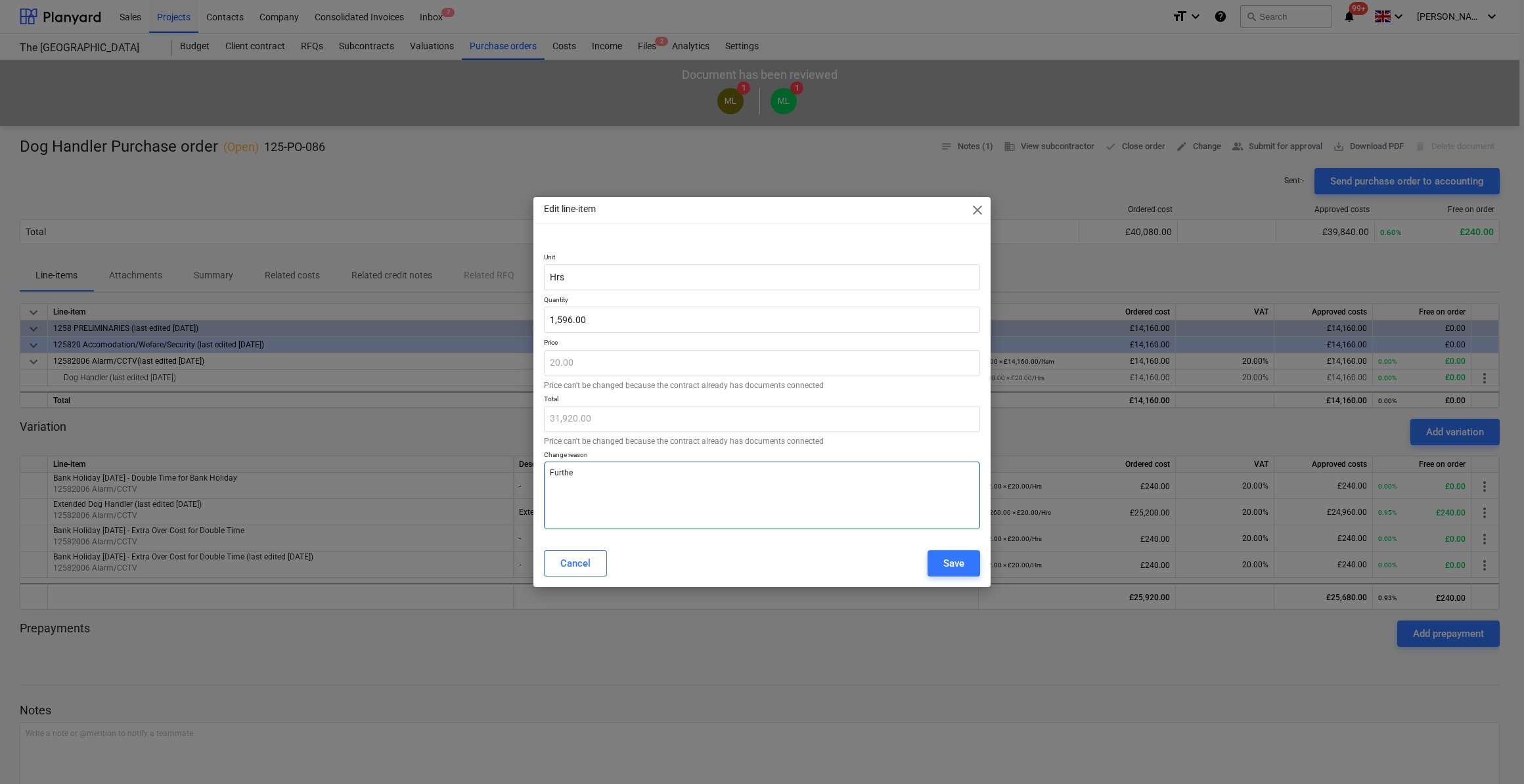
type textarea "Further"
type textarea "x"
type textarea "Further"
type textarea "x"
type textarea "Further m"
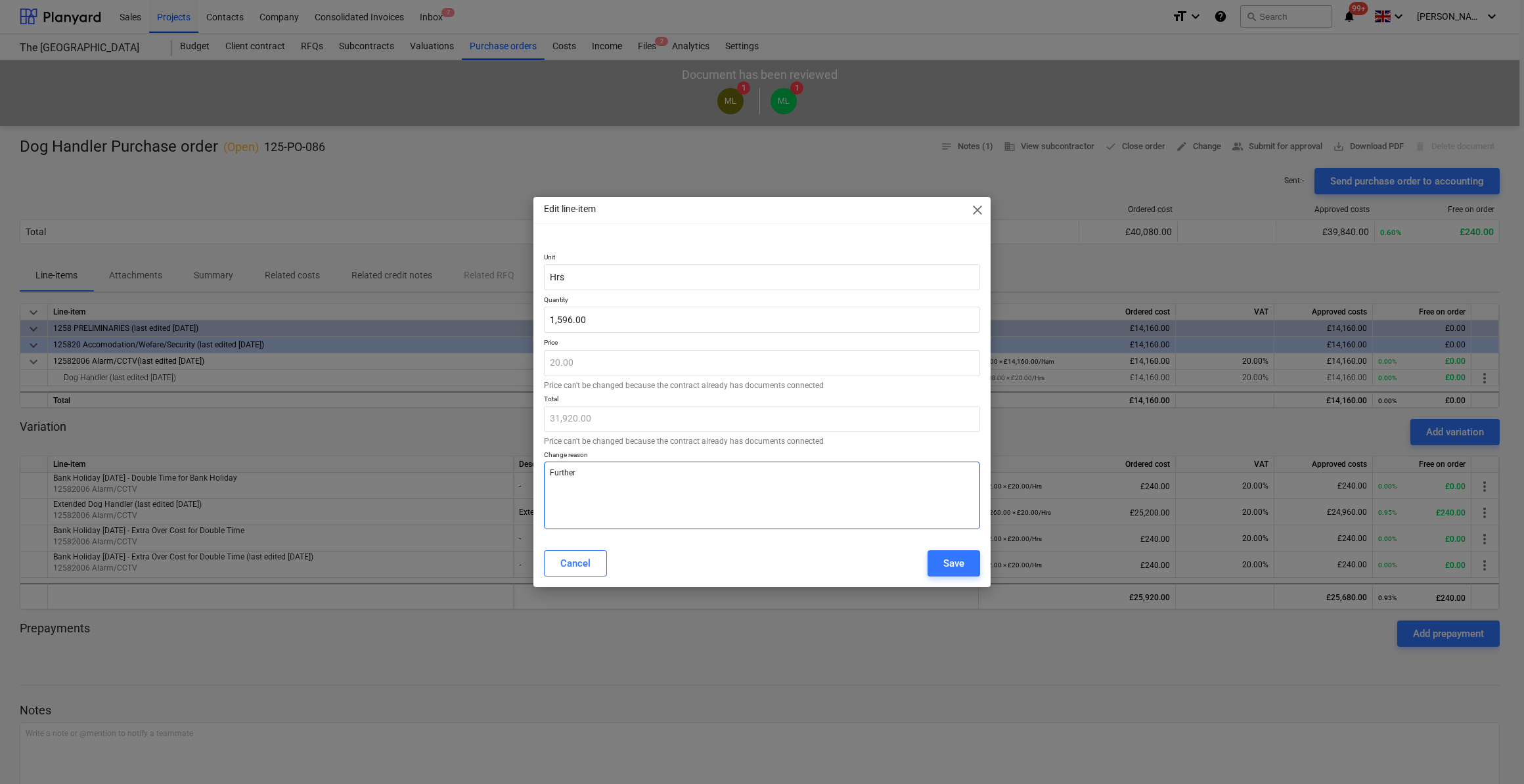
type textarea "x"
type textarea "Further mo"
type textarea "x"
type textarea "Further mon"
type textarea "x"
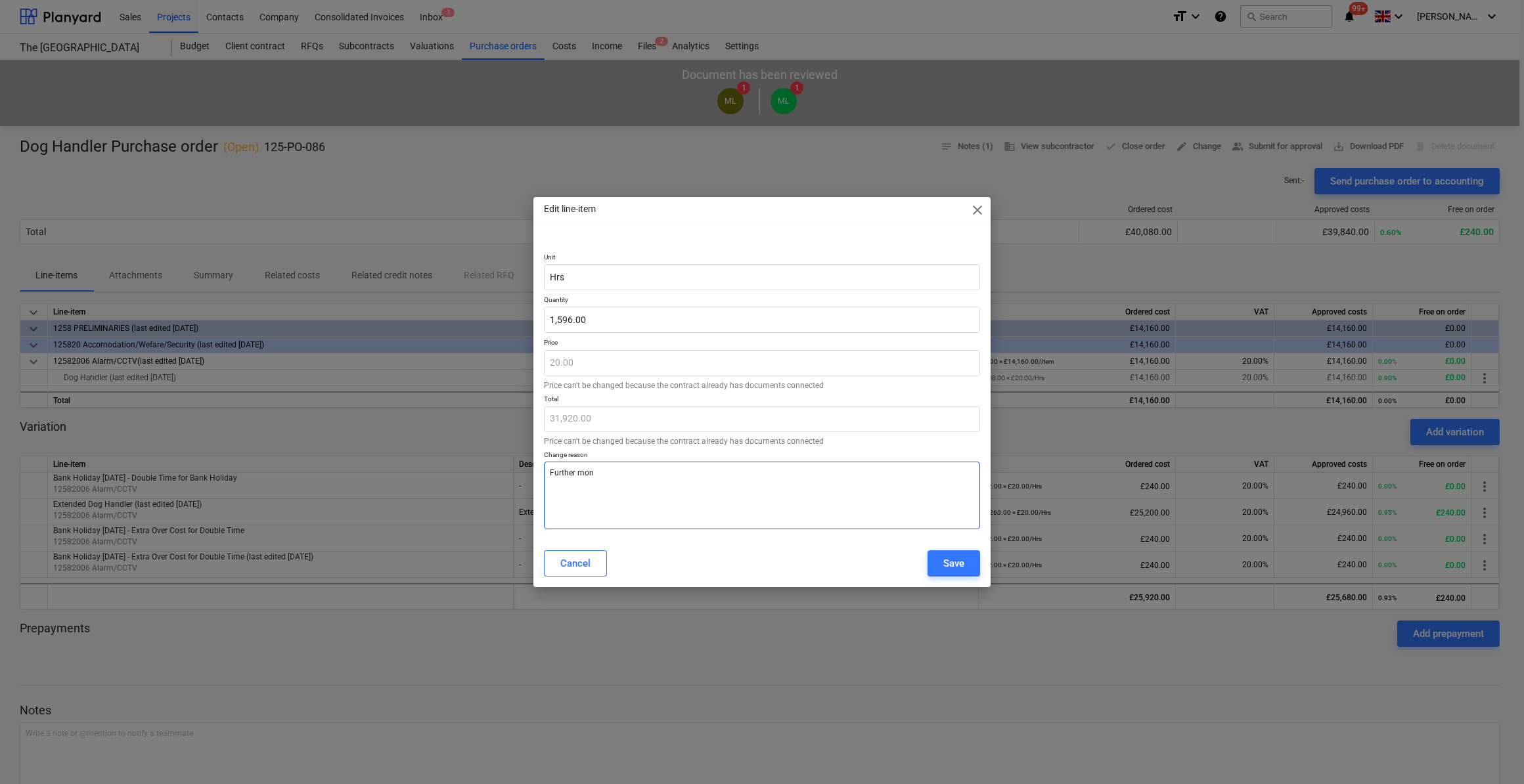
type textarea "Further mont"
type textarea "x"
type textarea "Further month"
type textarea "x"
type textarea "Further month"
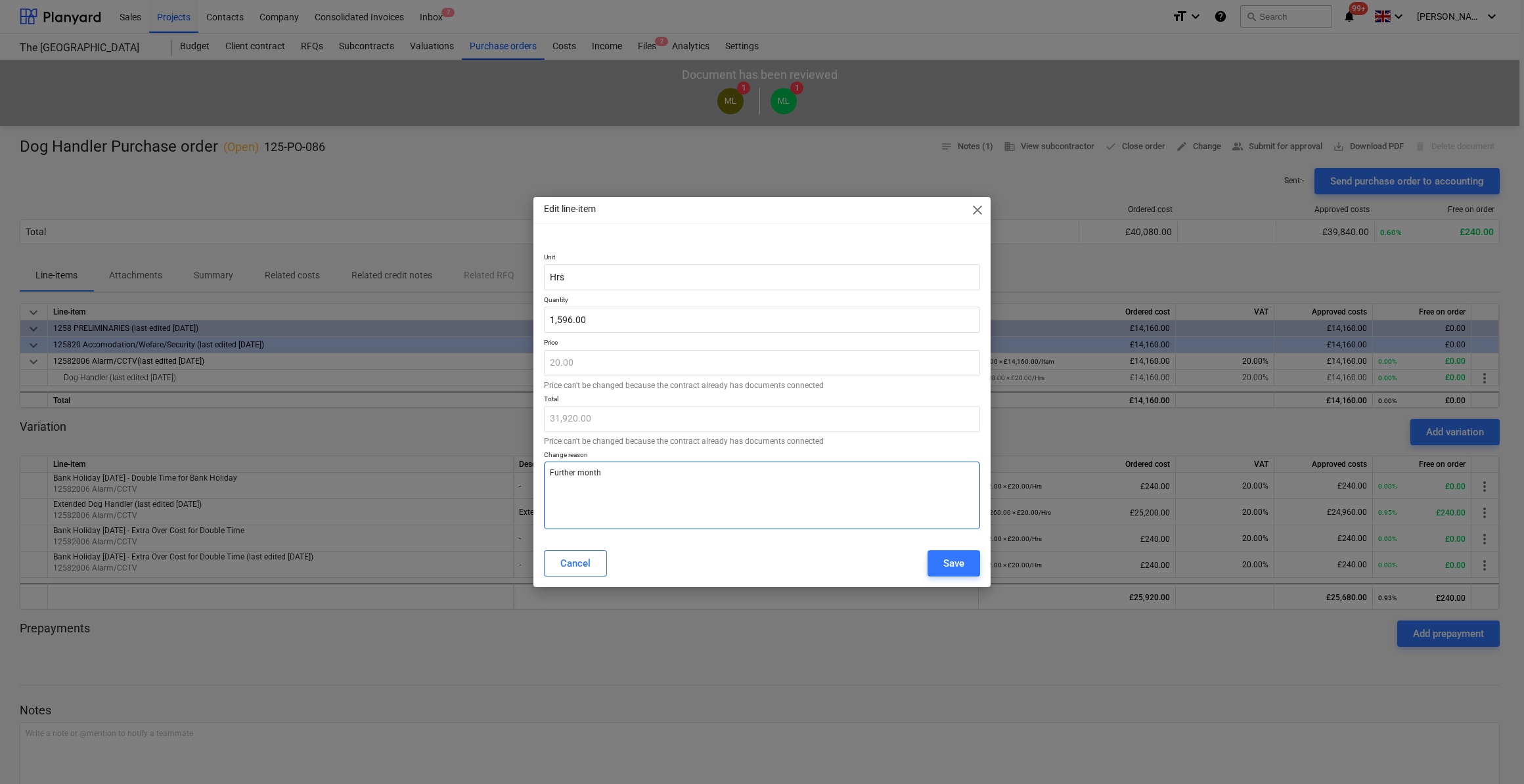
type textarea "x"
type textarea "Further month h"
type textarea "x"
type textarea "Further month hi"
type textarea "x"
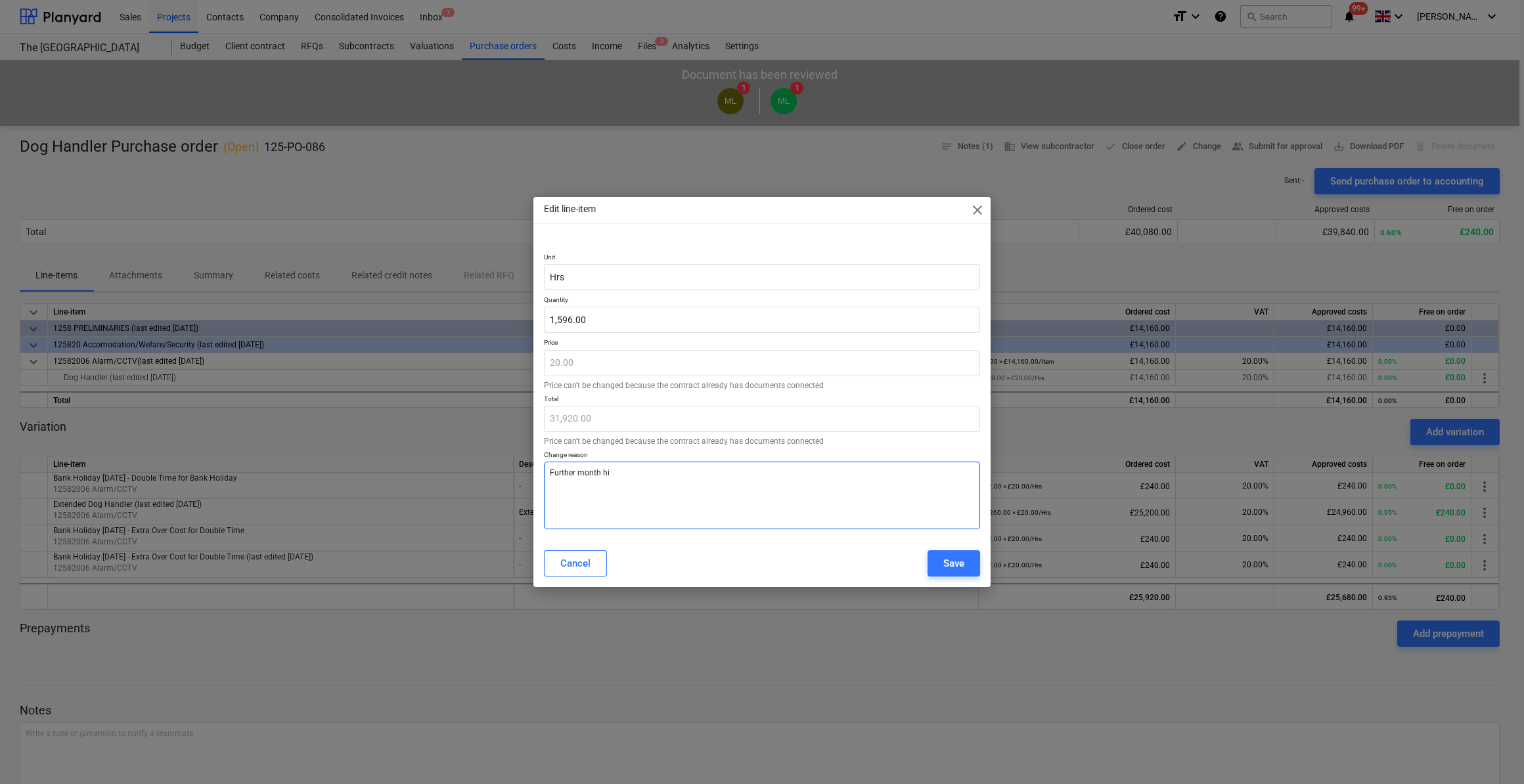
type textarea "Further month hir"
type textarea "x"
type textarea "Further month hire"
type textarea "x"
type textarea "Further month hir"
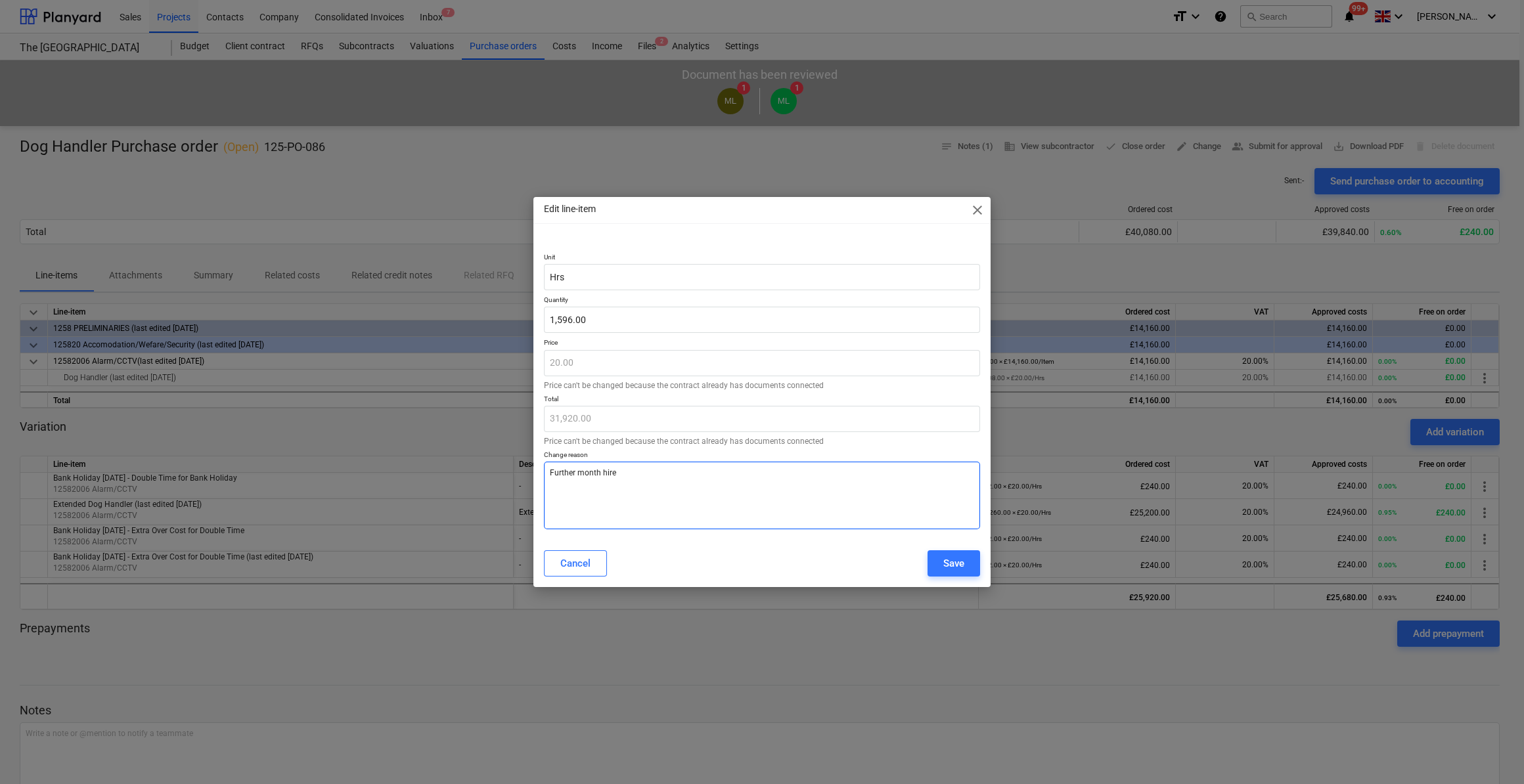
type textarea "x"
type textarea "Further month hi"
type textarea "x"
type textarea "Further month h"
type textarea "x"
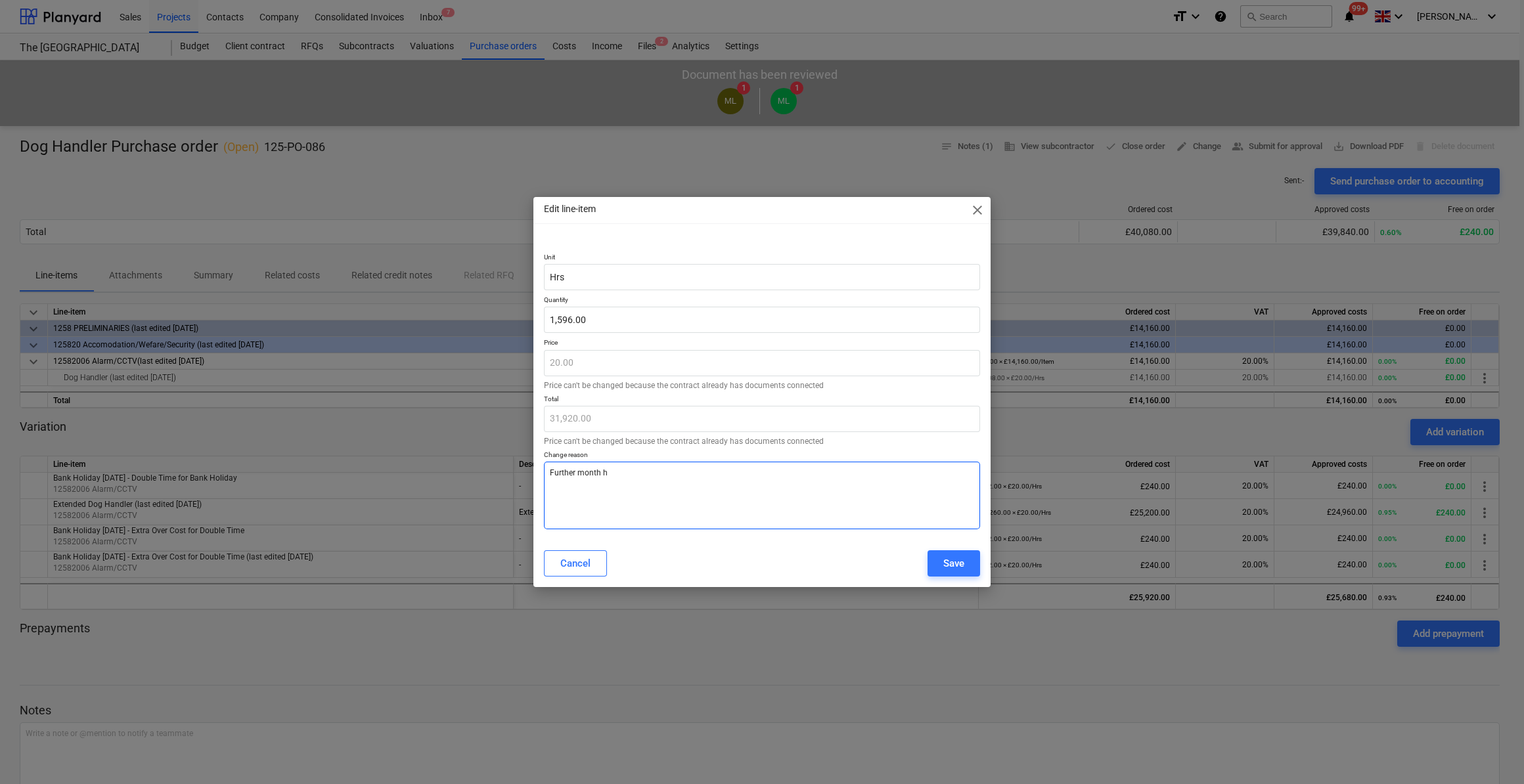
type textarea "Further month"
type textarea "x"
type textarea "Further month r"
type textarea "x"
type textarea "Further month re"
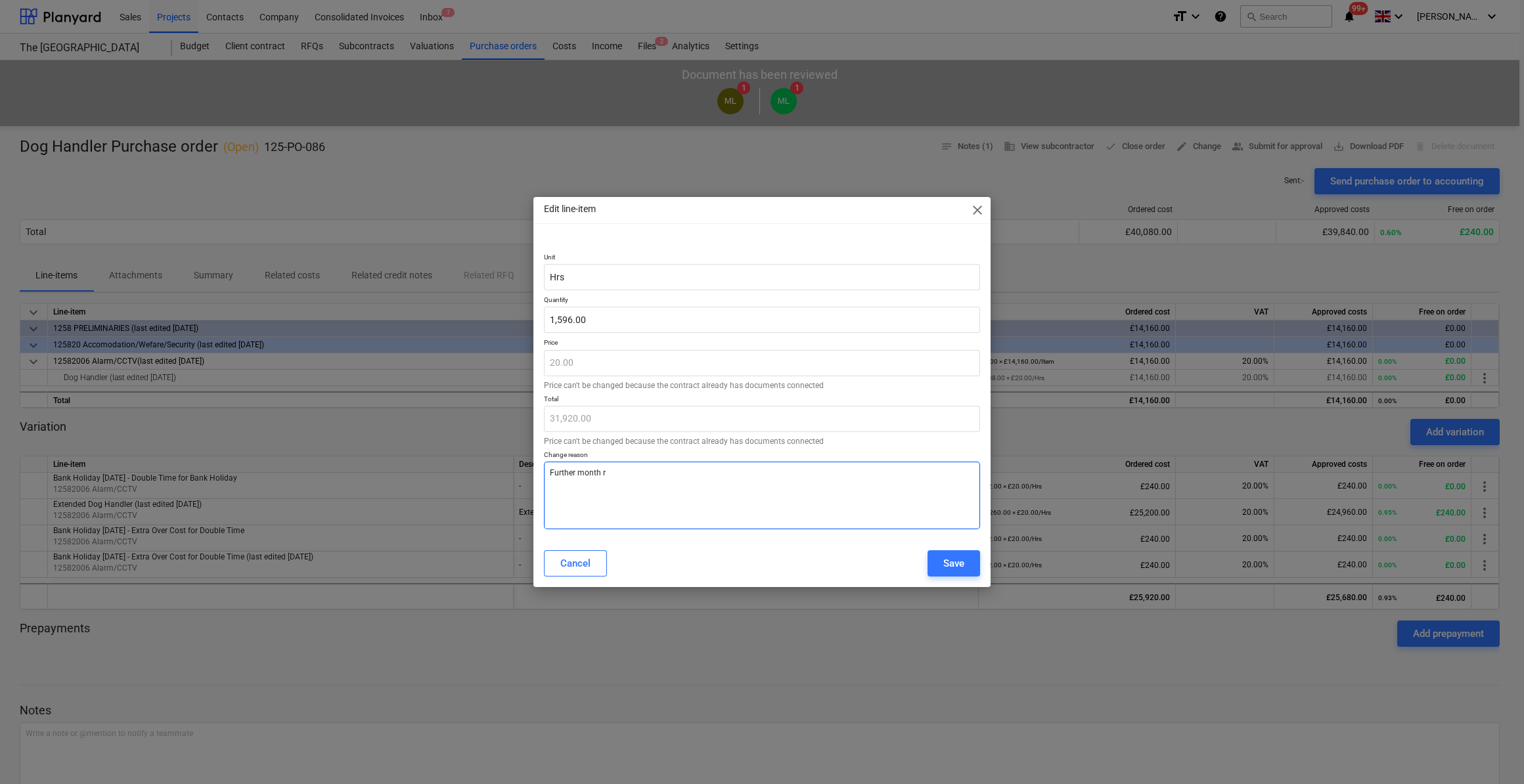
type textarea "x"
type textarea "Further month req"
type textarea "x"
type textarea "Further month requ"
type textarea "x"
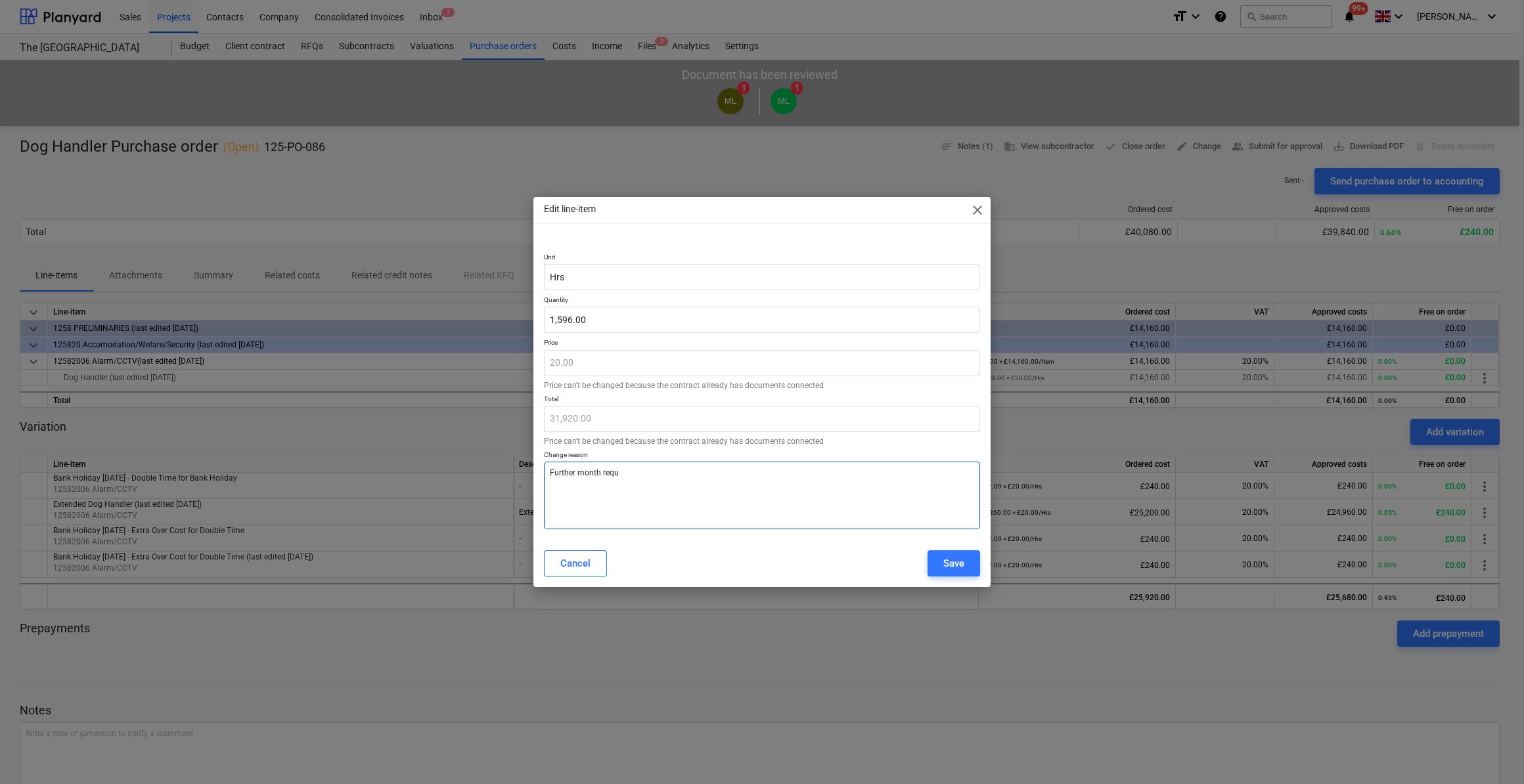
type textarea "Further month requi"
type textarea "x"
type textarea "Further month requir"
type textarea "x"
type textarea "Further month require"
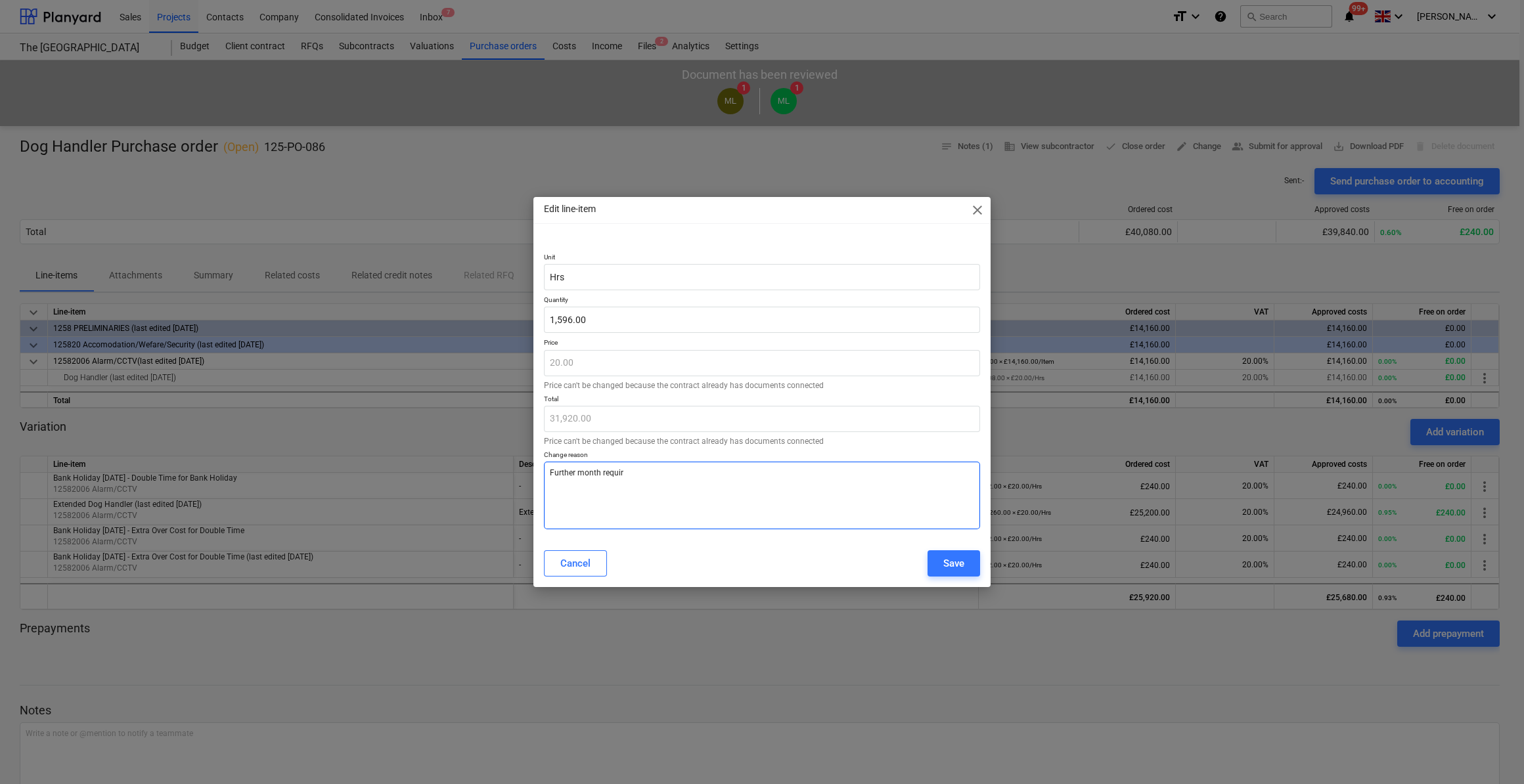
type textarea "x"
type textarea "Further month required"
type textarea "x"
type textarea "Further month required."
type textarea "x"
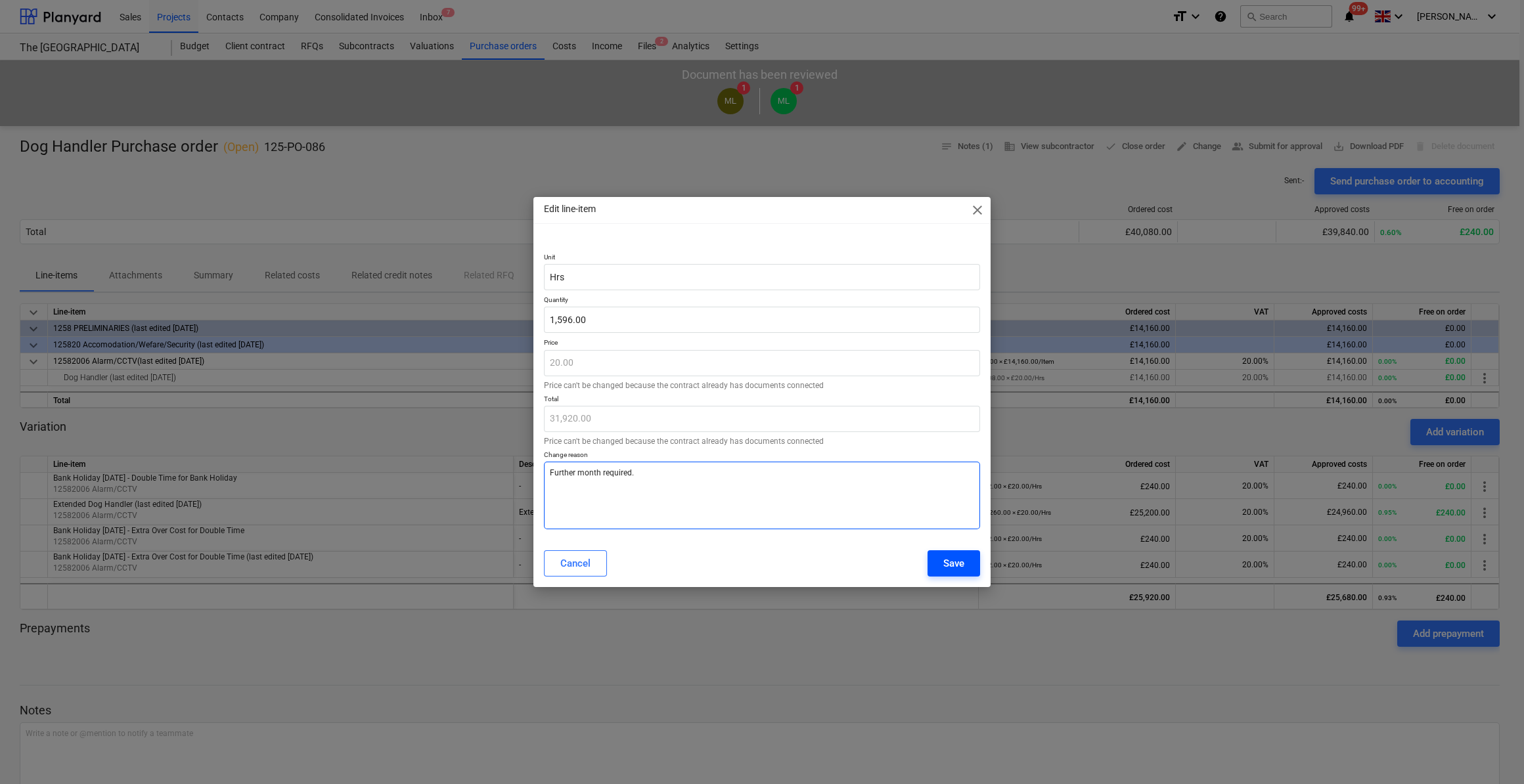
type textarea "Further month required."
click at [961, 565] on div "Save" at bounding box center [954, 563] width 21 height 17
type textarea "x"
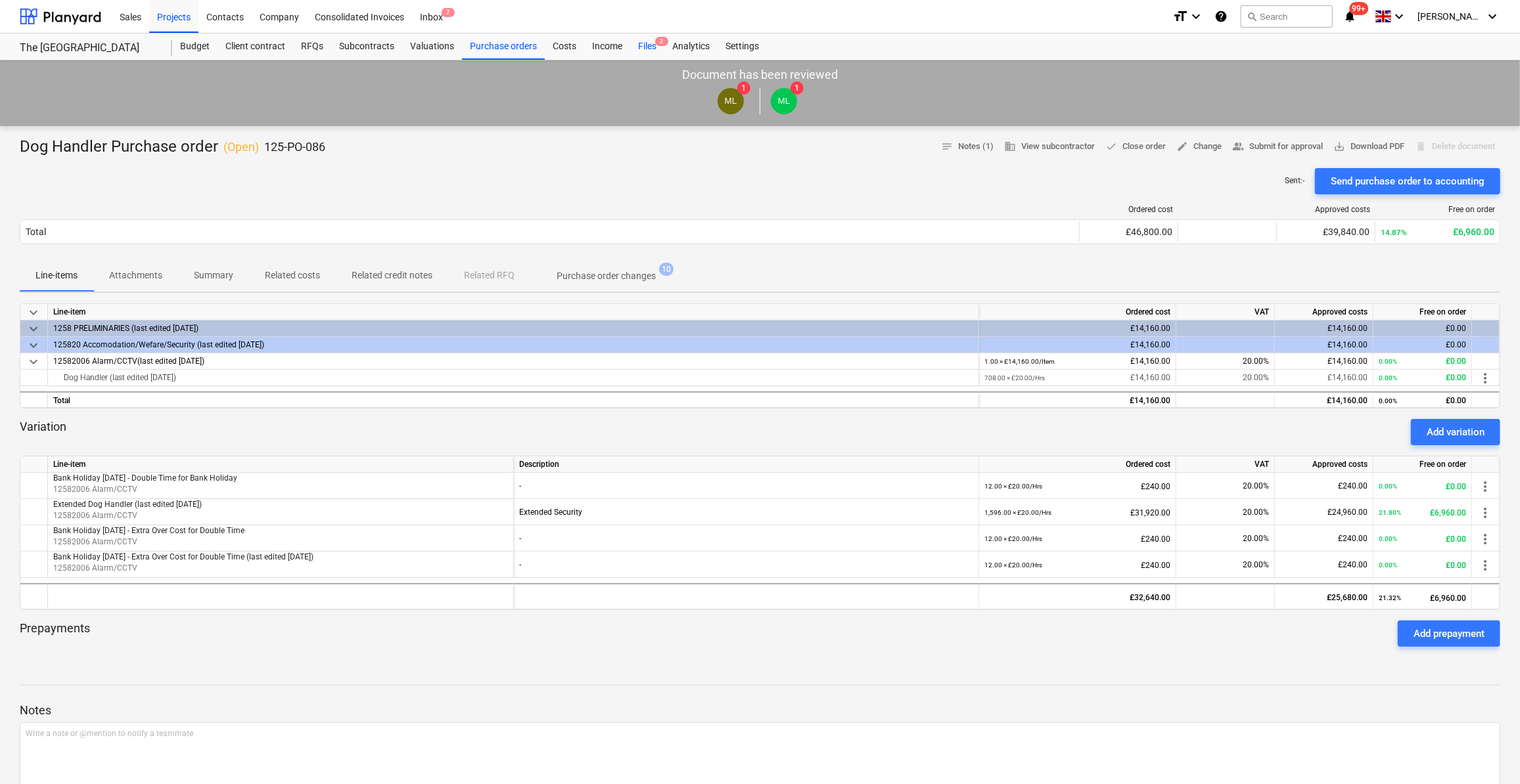
click at [648, 45] on div "Files 2" at bounding box center [647, 47] width 34 height 27
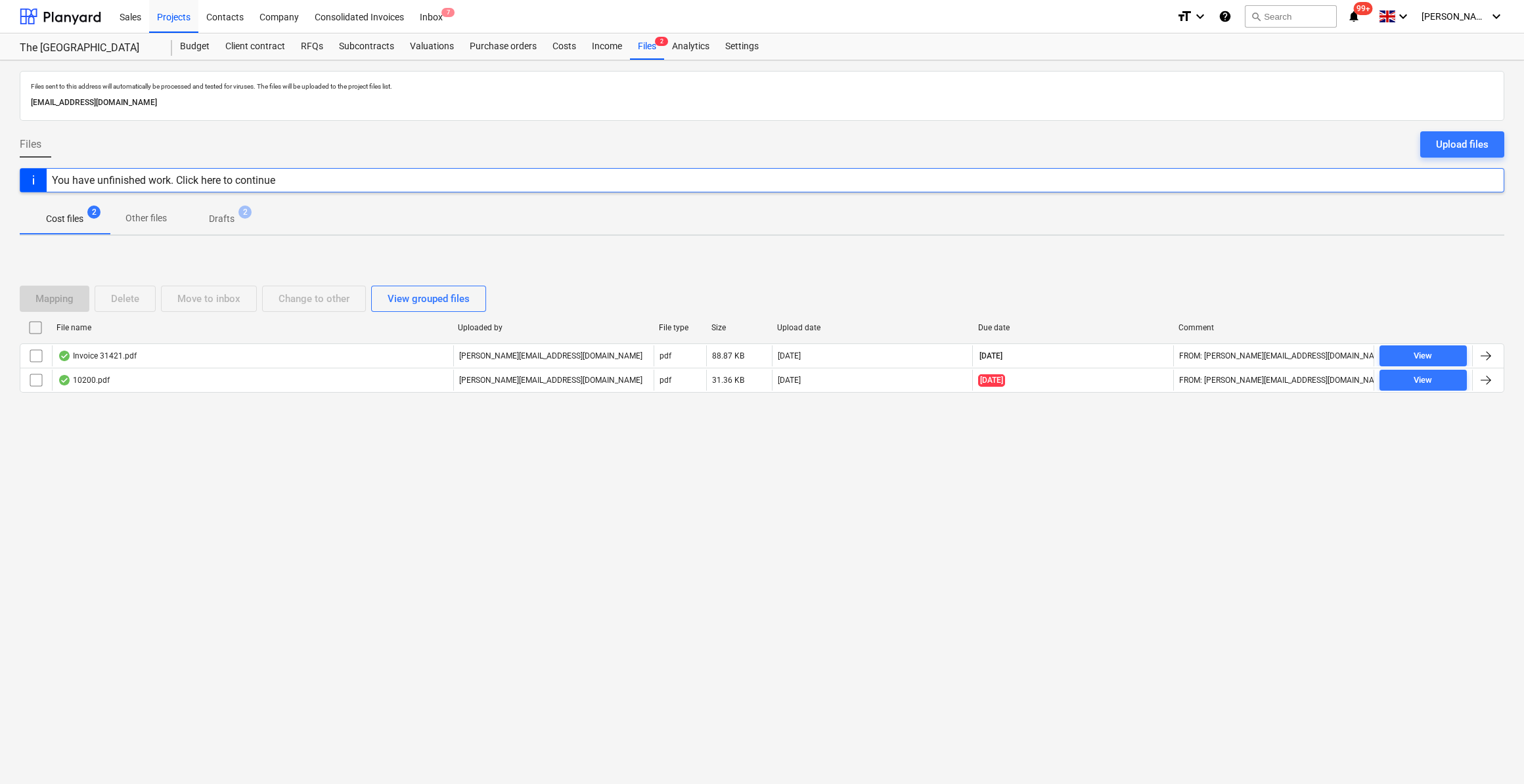
click at [236, 186] on div "You have unfinished work. Click here to continue" at bounding box center [163, 180] width 234 height 23
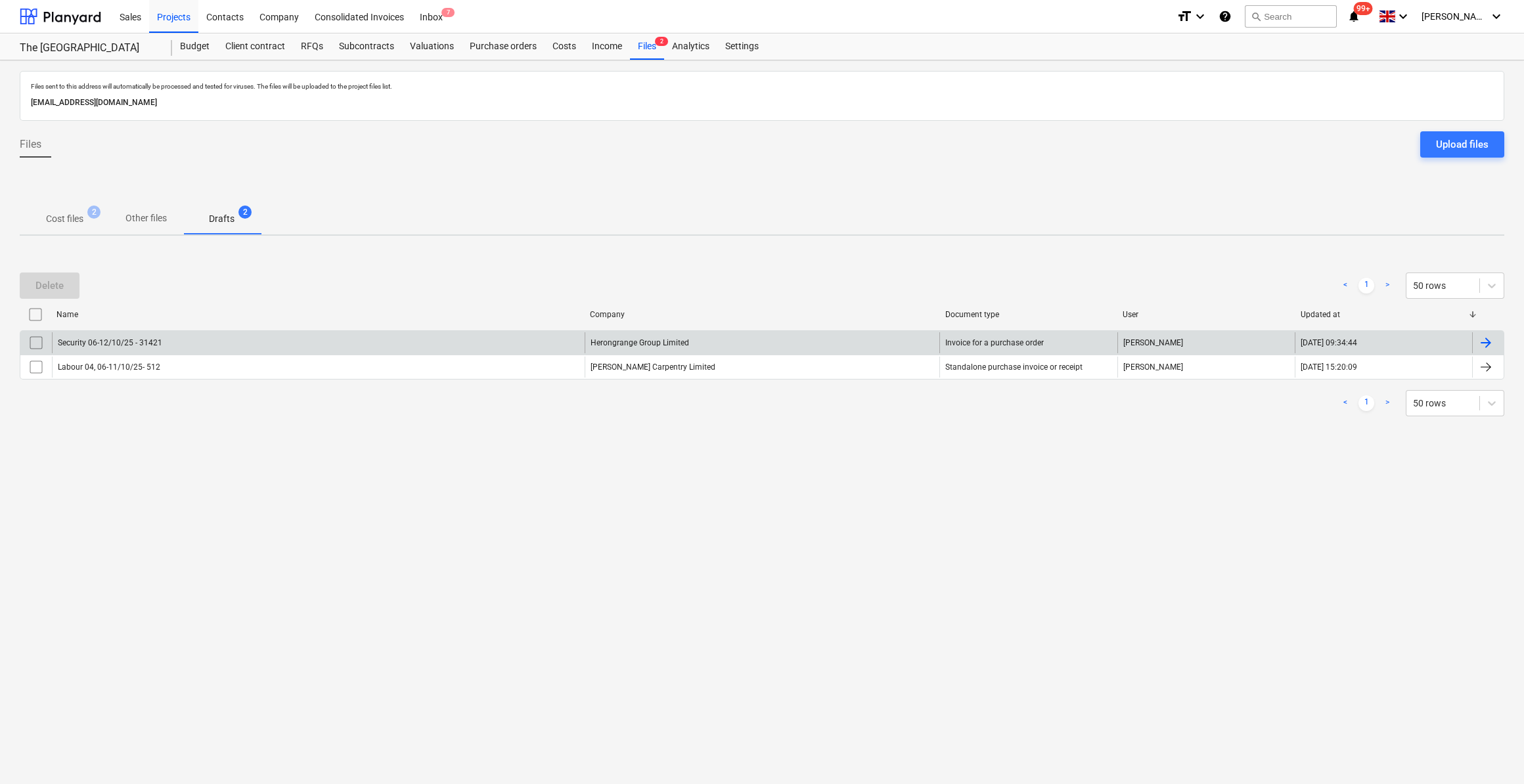
click at [1486, 341] on div at bounding box center [1486, 343] width 16 height 16
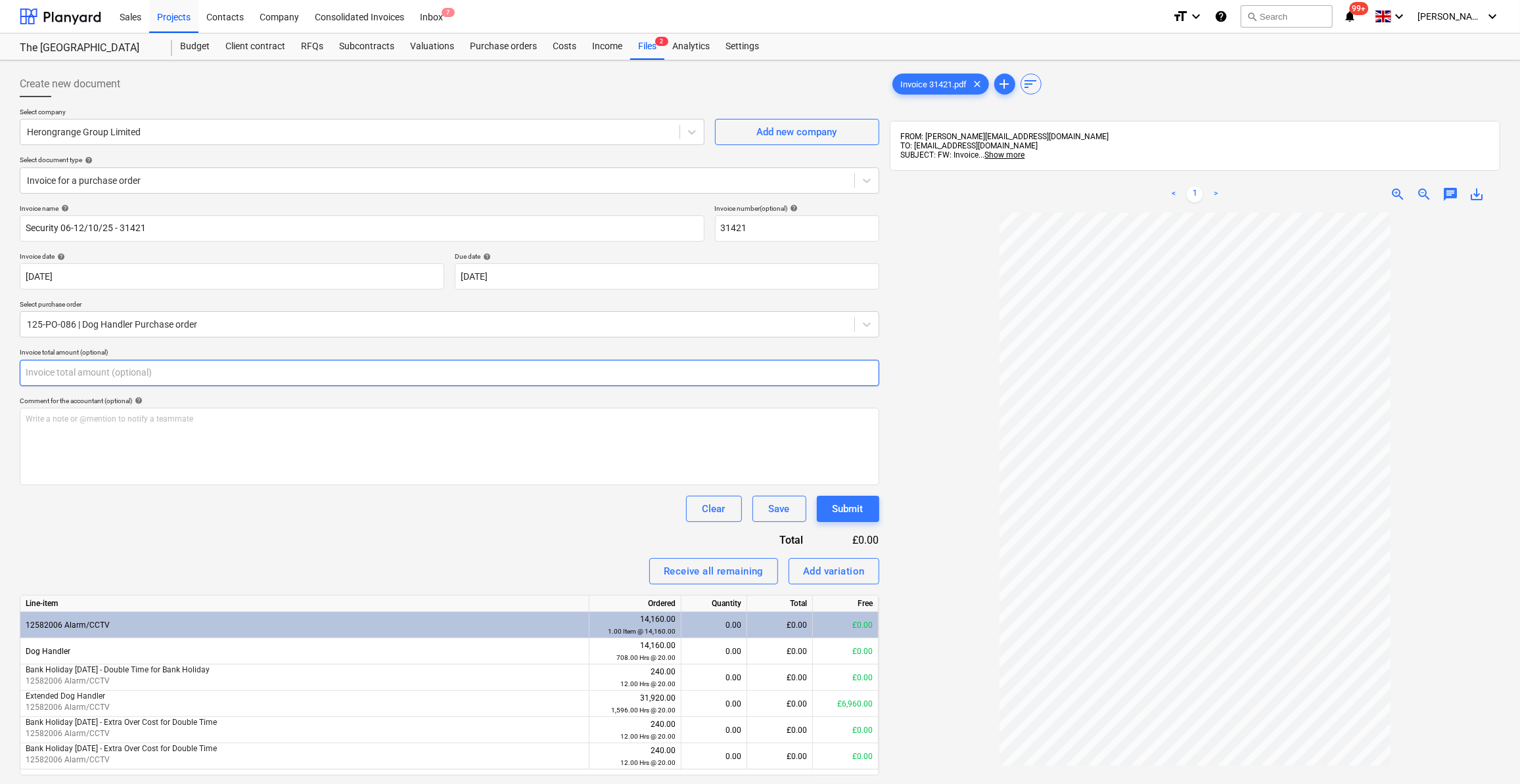
click at [83, 368] on input "text" at bounding box center [450, 374] width 860 height 27
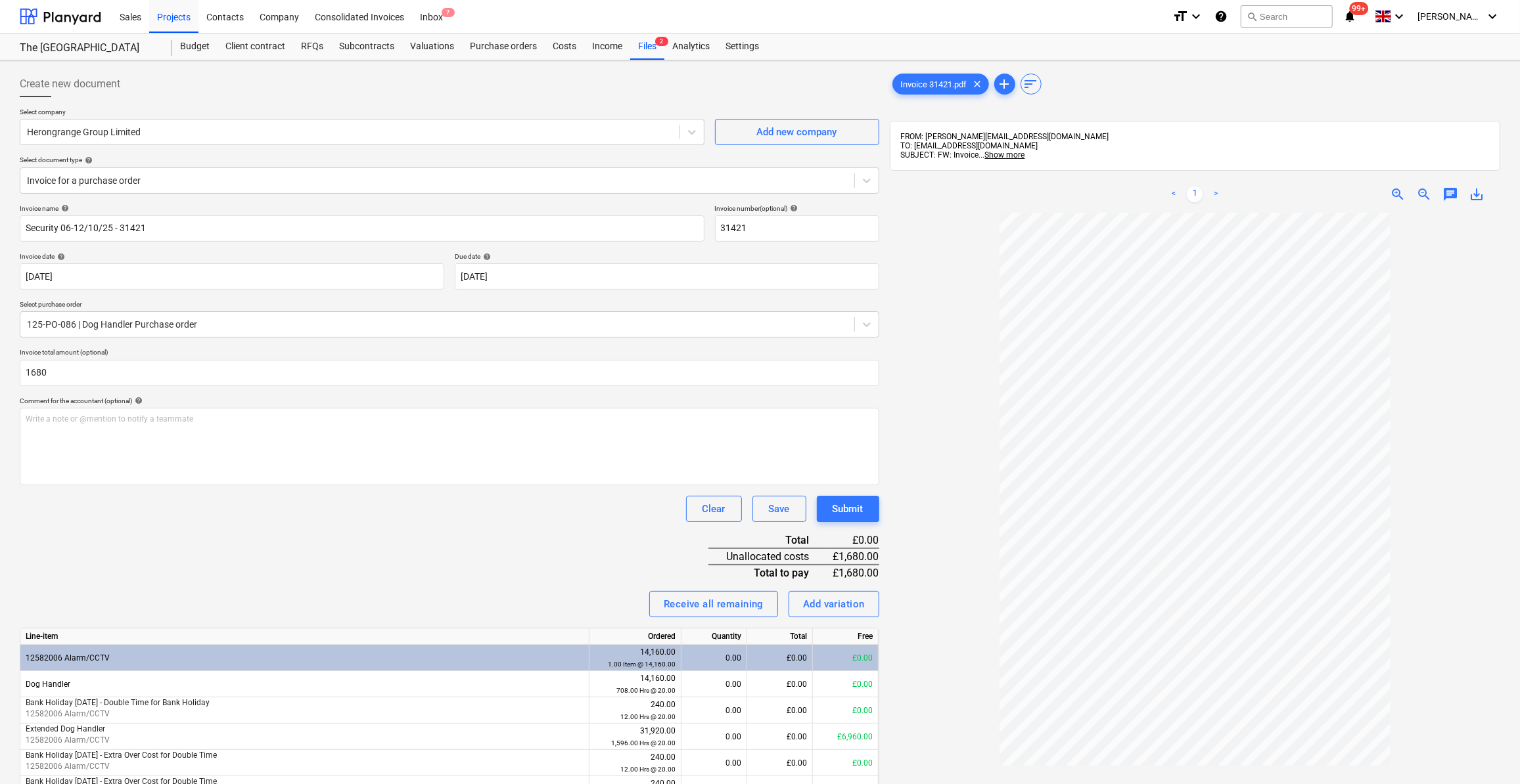
type input "1,680.00"
click at [344, 551] on div "Invoice name help Security 06-12/10/25 - 31421 Invoice number (optional) help 3…" at bounding box center [450, 525] width 860 height 641
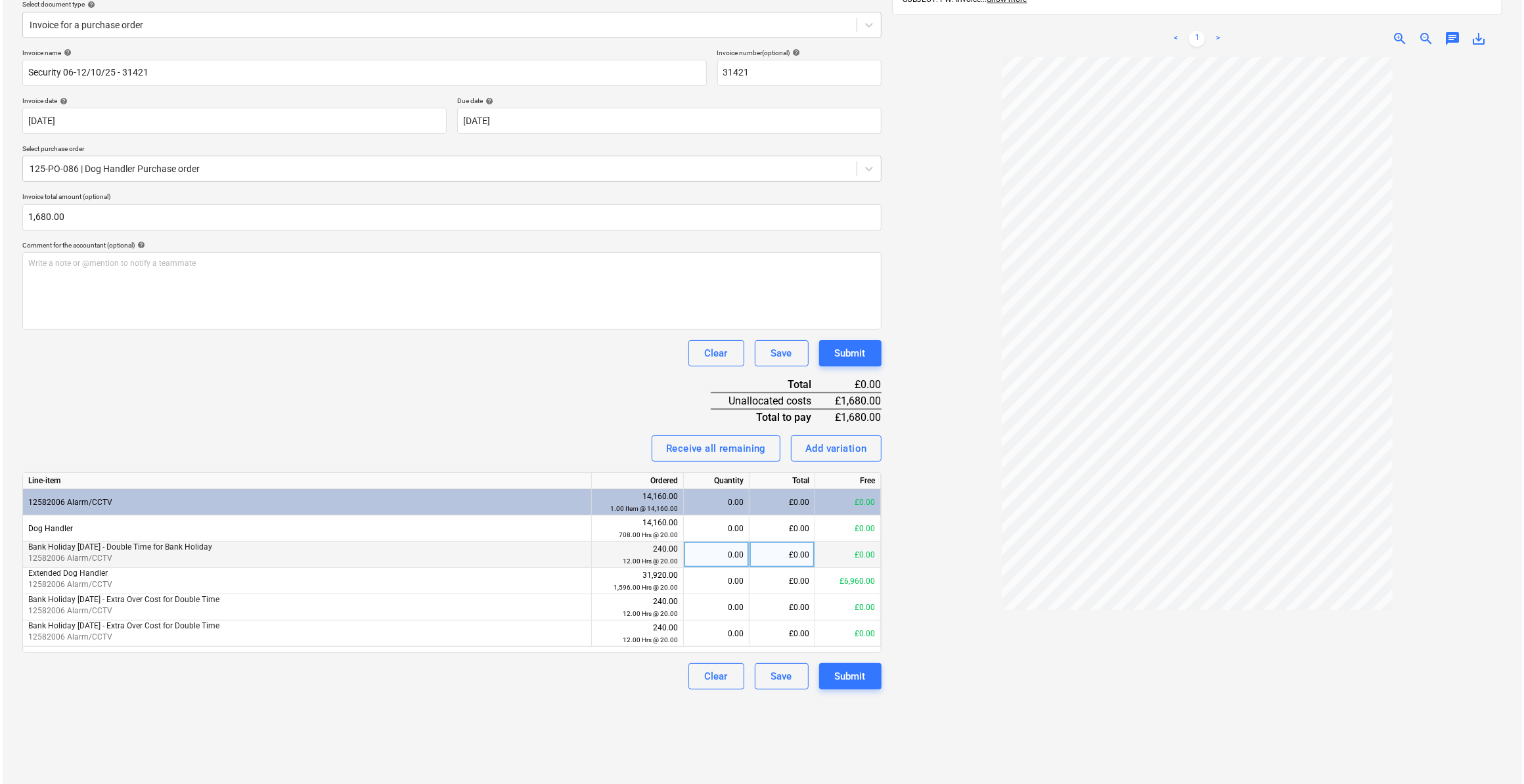
scroll to position [179, 0]
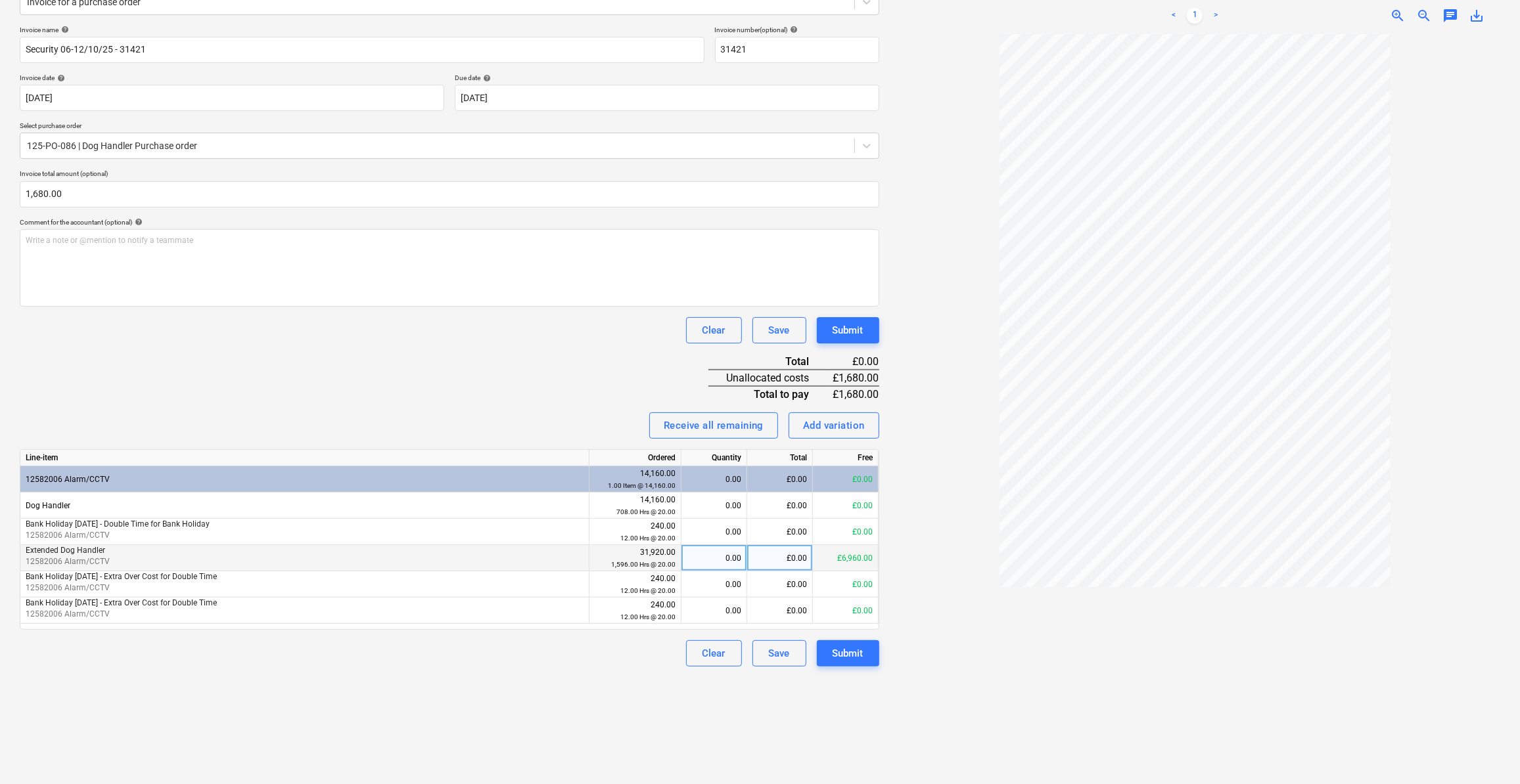
click at [733, 551] on div "0.00" at bounding box center [714, 559] width 55 height 27
type input "84"
click at [555, 669] on div "Create new document Select company Herongrange Group Limited Add new company Se…" at bounding box center [450, 337] width 870 height 901
click at [849, 654] on div "Submit" at bounding box center [848, 653] width 31 height 17
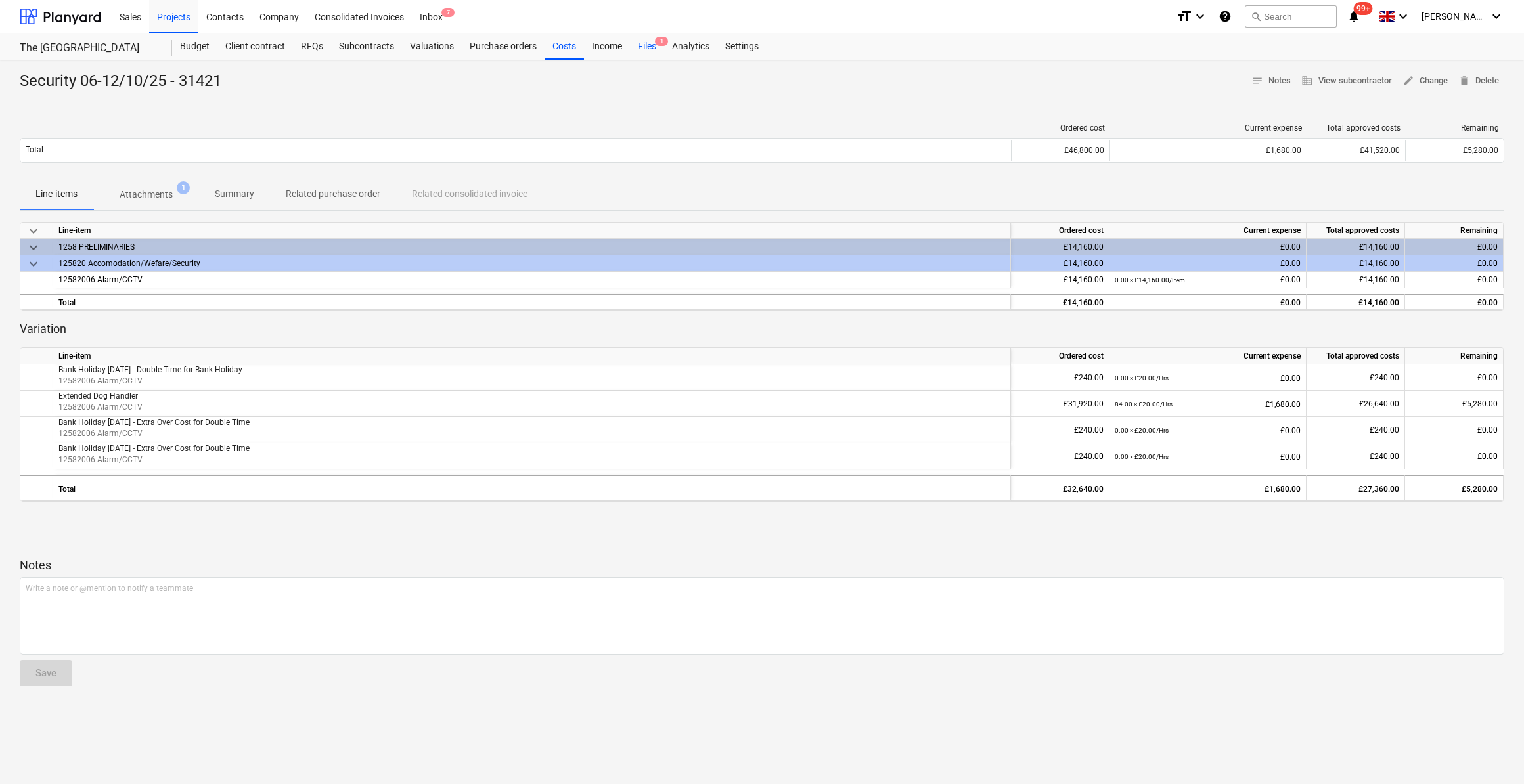
click at [643, 45] on div "Files 1" at bounding box center [647, 47] width 34 height 27
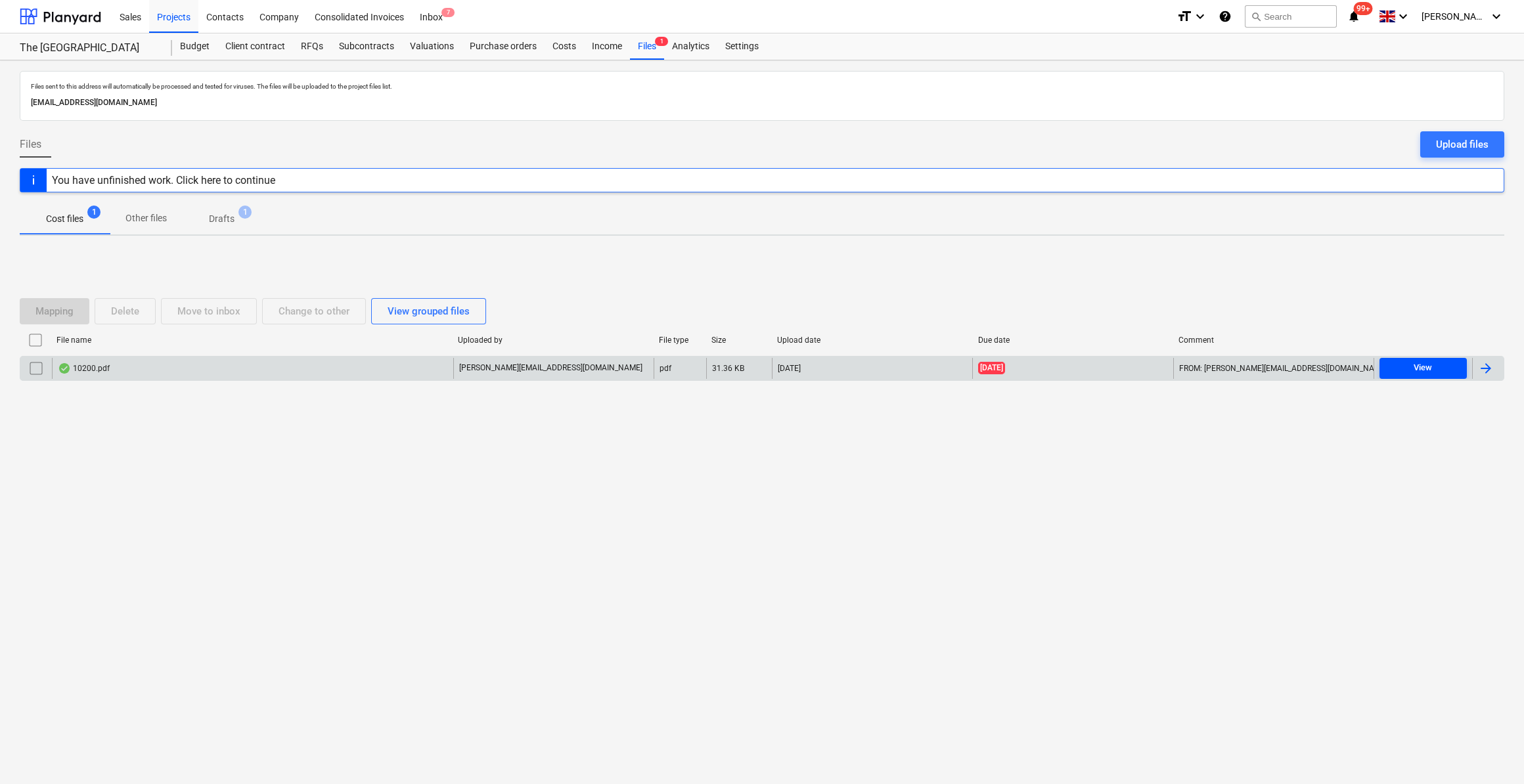
click at [1416, 367] on div "View" at bounding box center [1423, 368] width 18 height 15
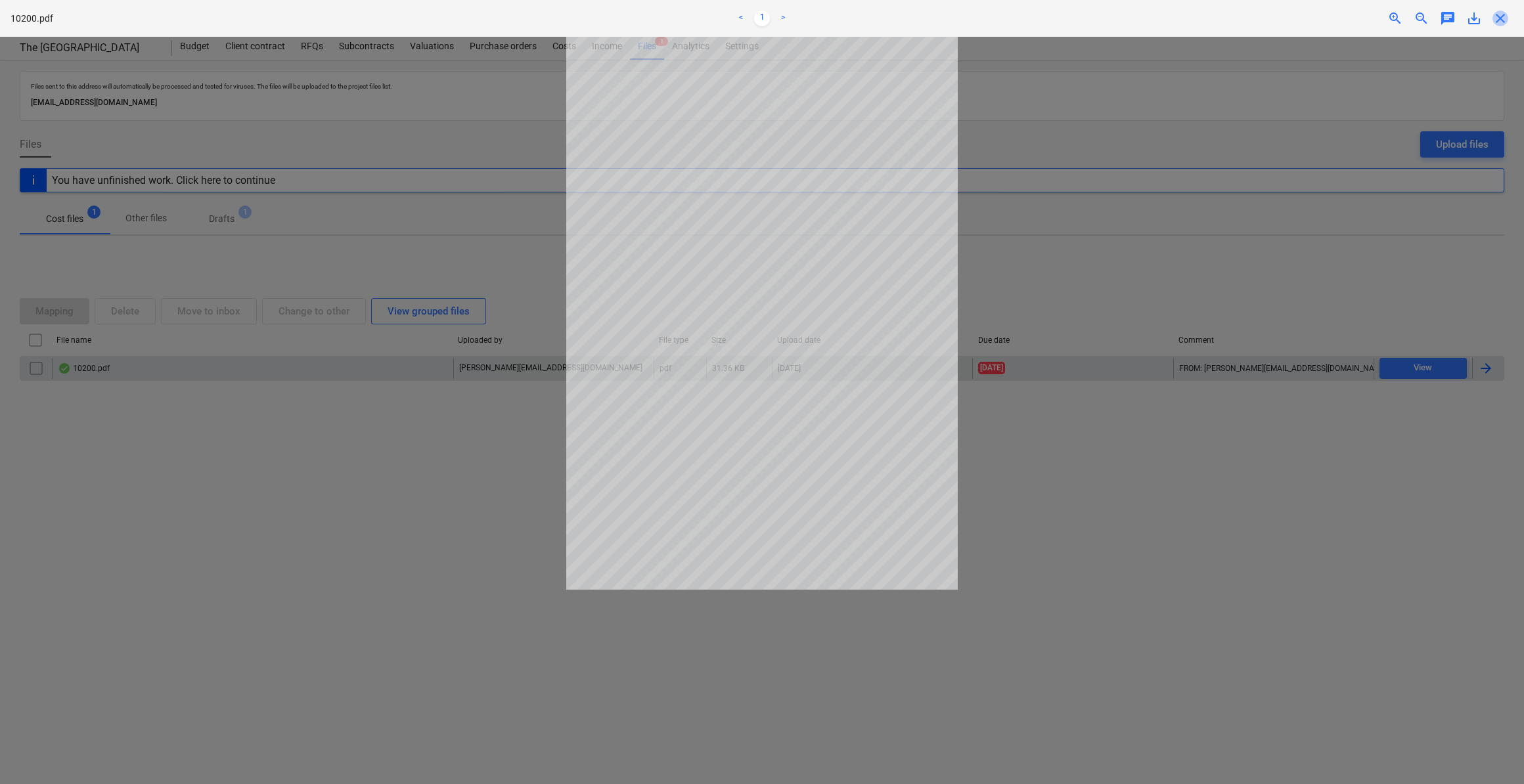
click at [1500, 19] on span "close" at bounding box center [1500, 18] width 16 height 16
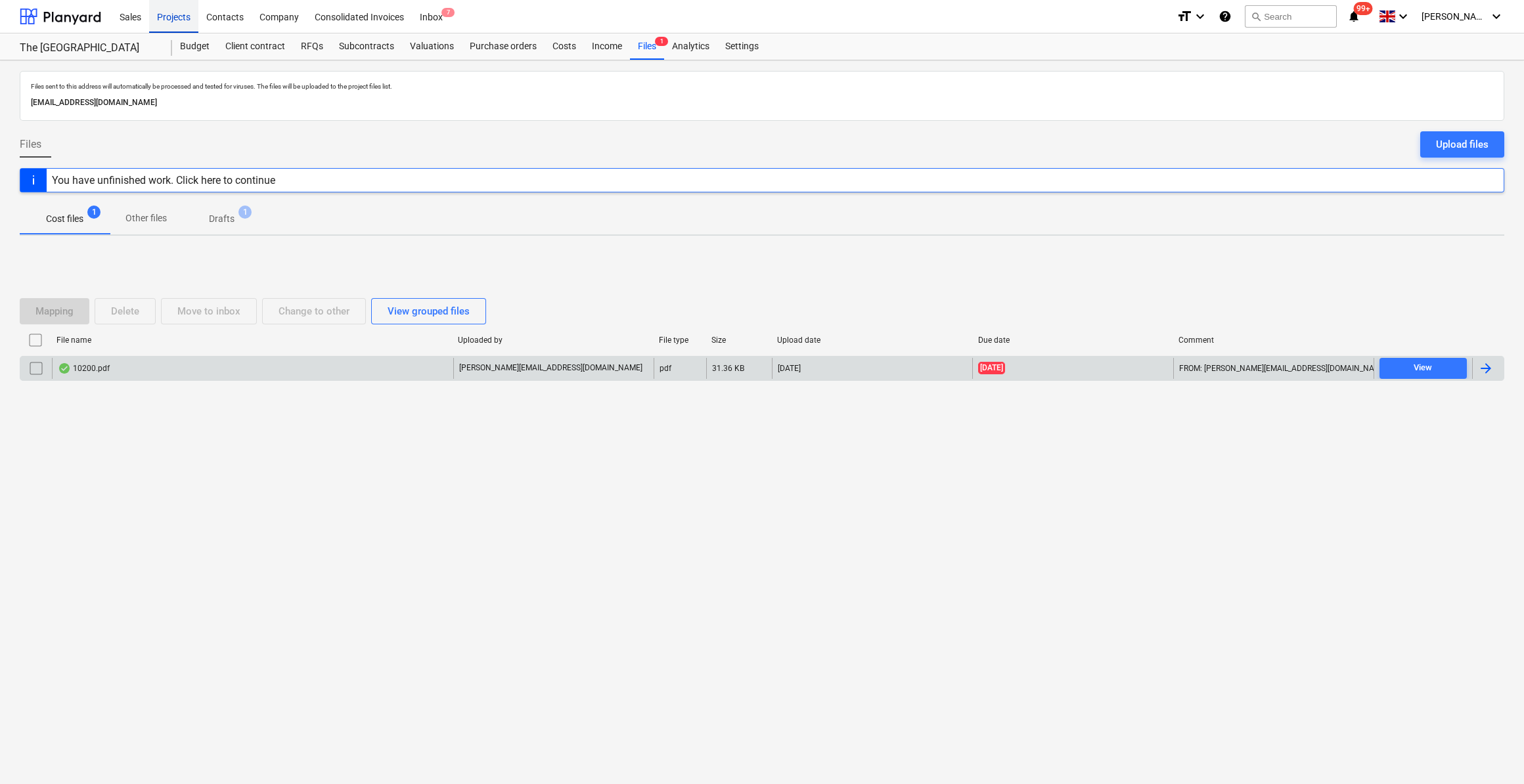
click at [170, 17] on div "Projects" at bounding box center [174, 16] width 49 height 33
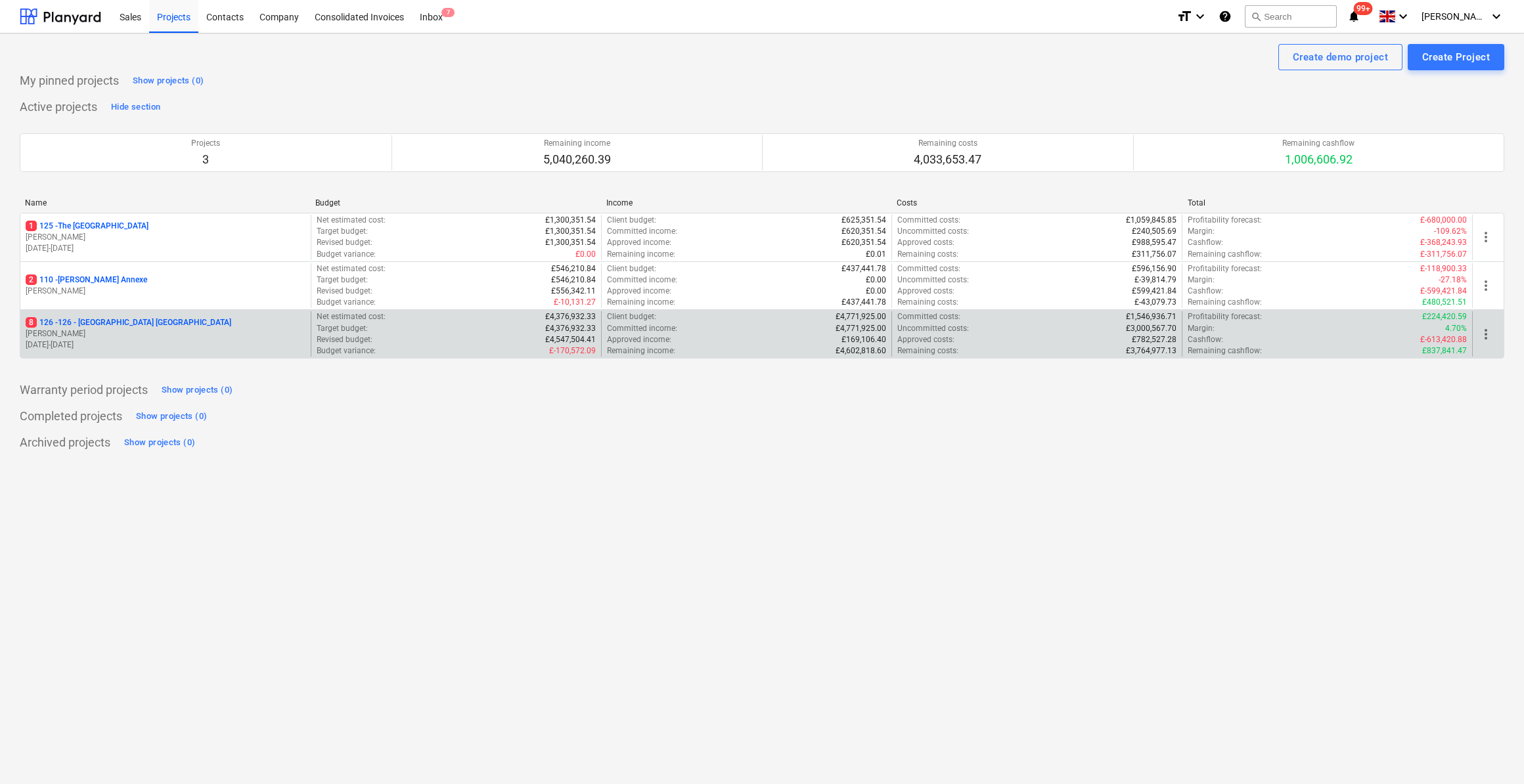
click at [86, 323] on p "8 126 - 126 - [GEOGRAPHIC_DATA] [GEOGRAPHIC_DATA]" at bounding box center [128, 323] width 206 height 11
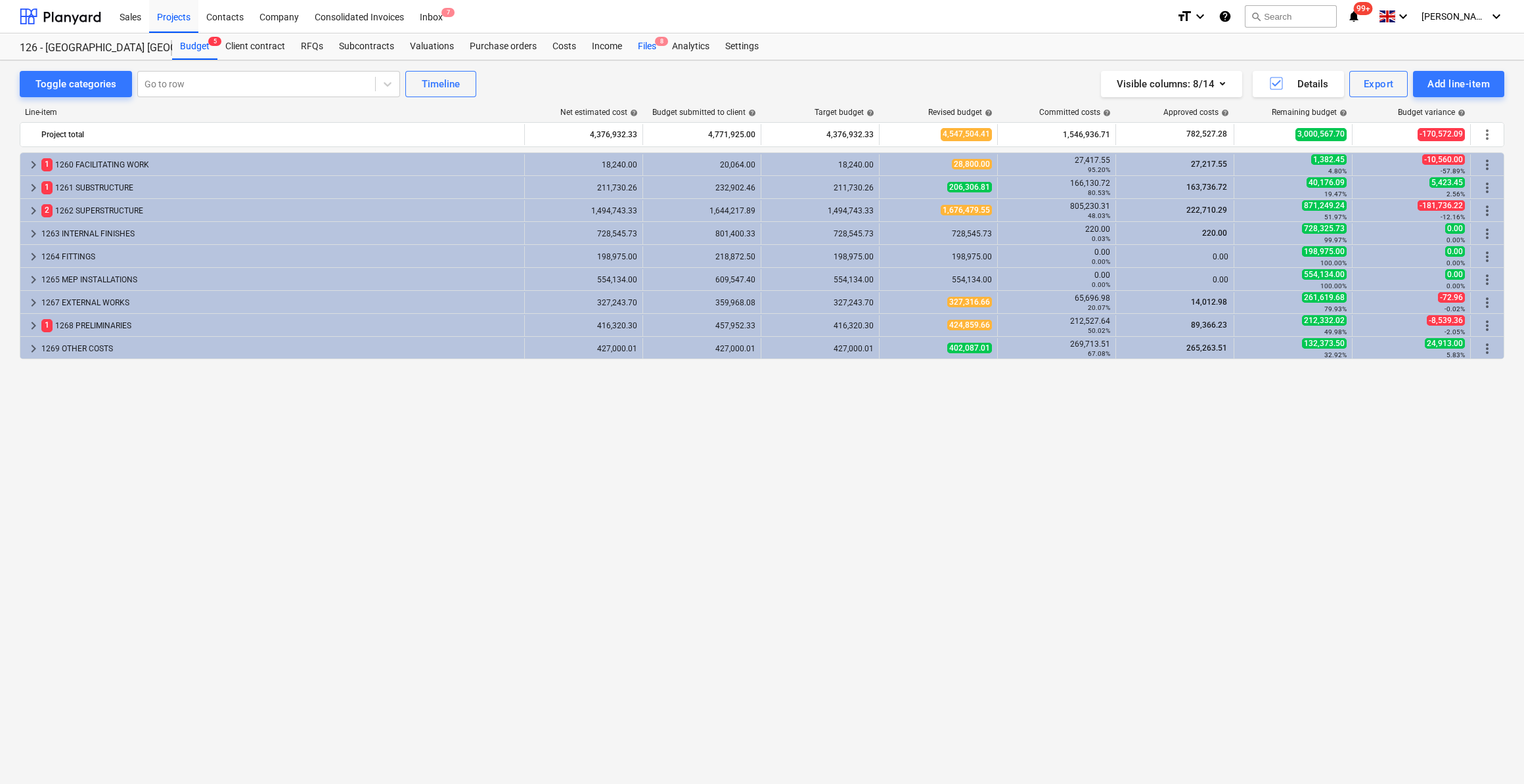
click at [643, 44] on div "Files 8" at bounding box center [647, 47] width 34 height 27
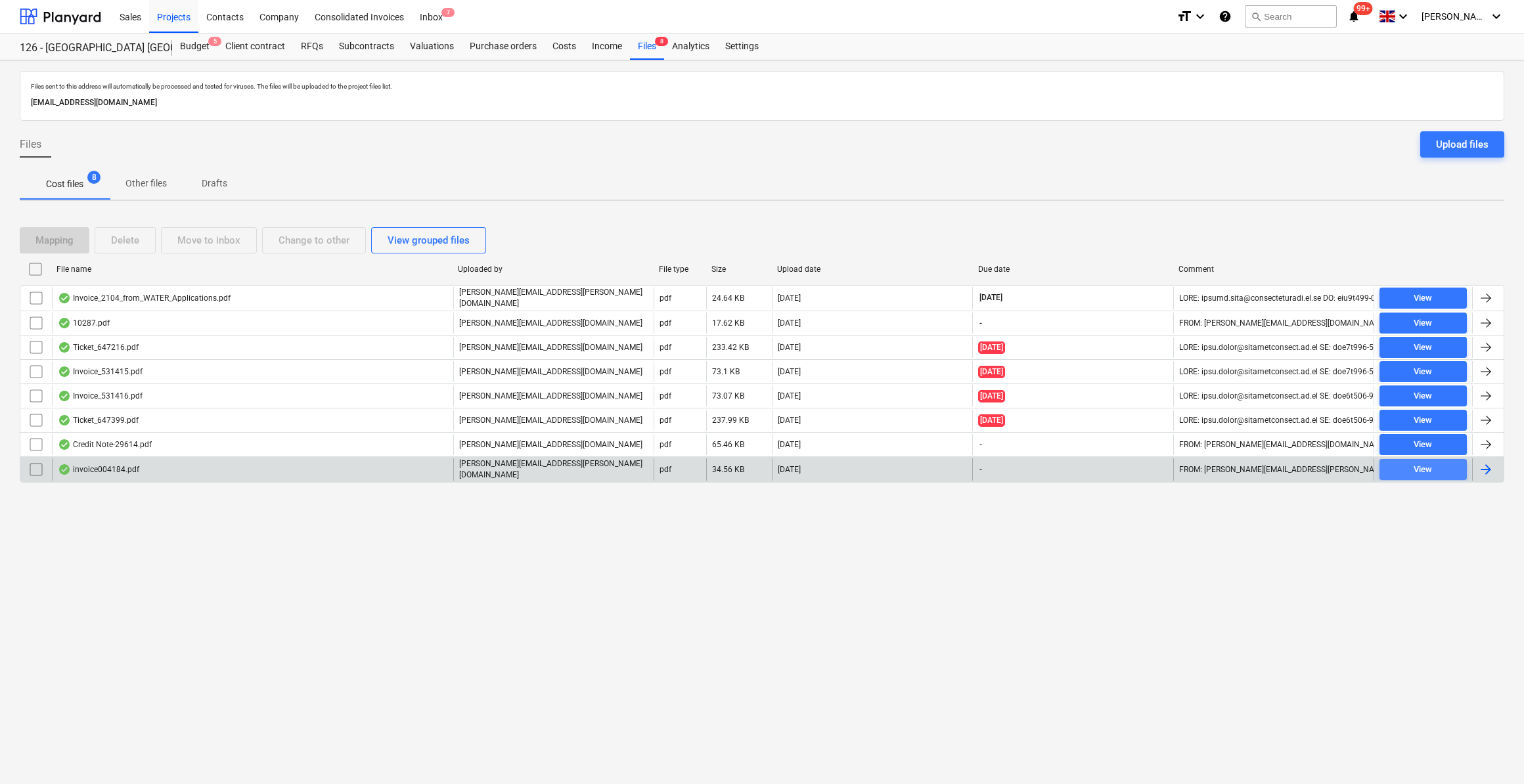
click at [1428, 470] on div "View" at bounding box center [1423, 470] width 18 height 15
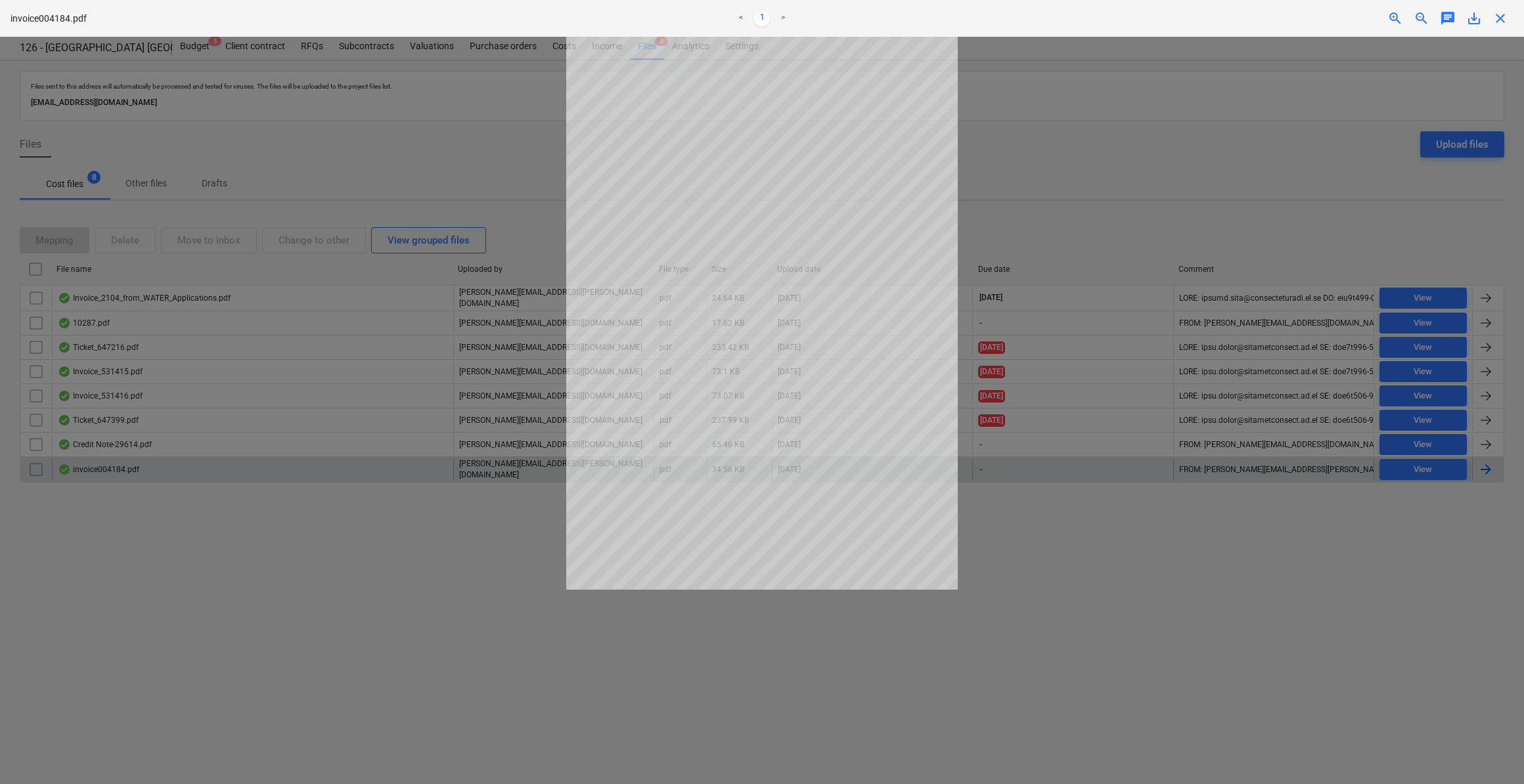
click at [1503, 18] on span "close" at bounding box center [1500, 18] width 16 height 16
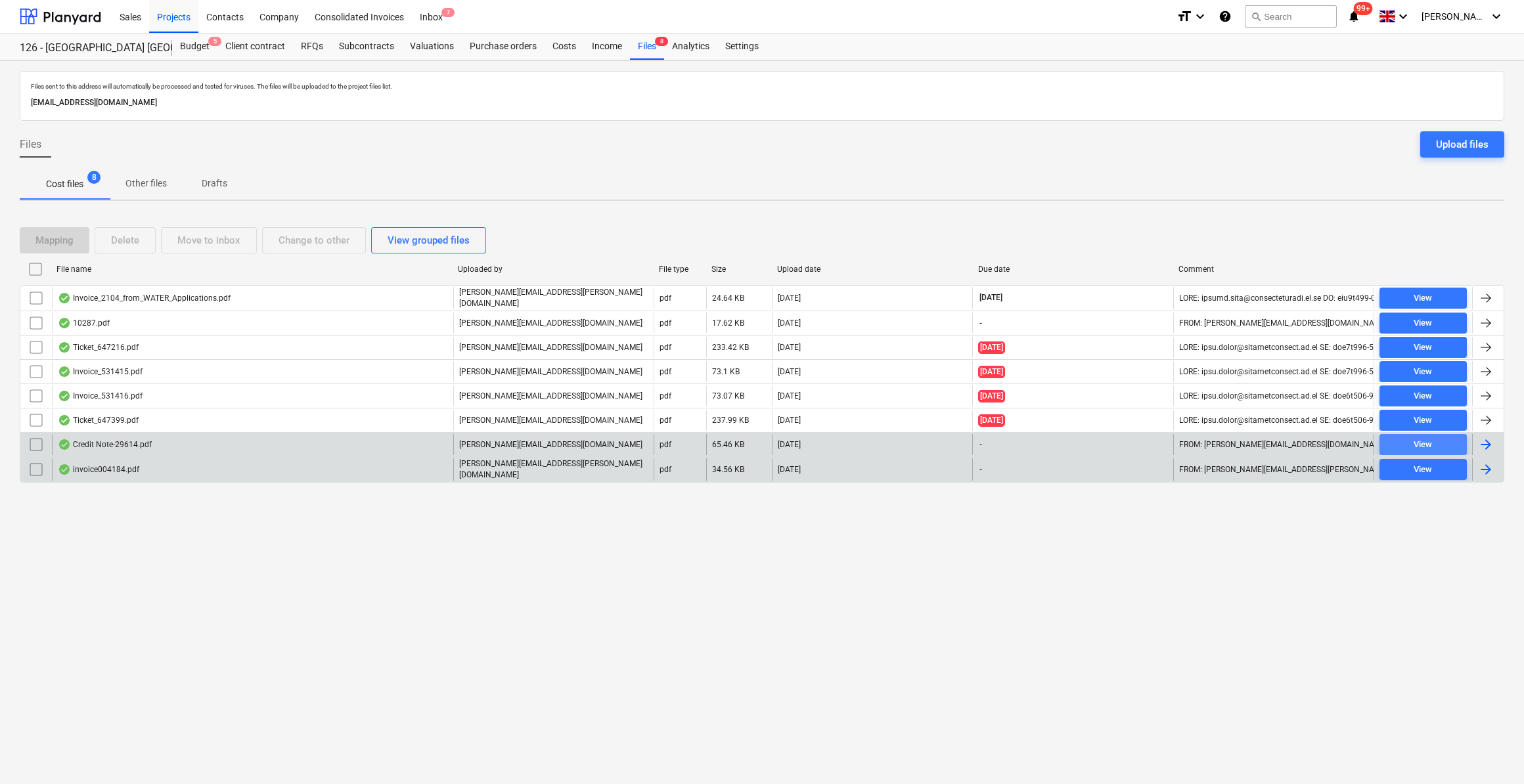
click at [1429, 439] on div "View" at bounding box center [1423, 445] width 18 height 15
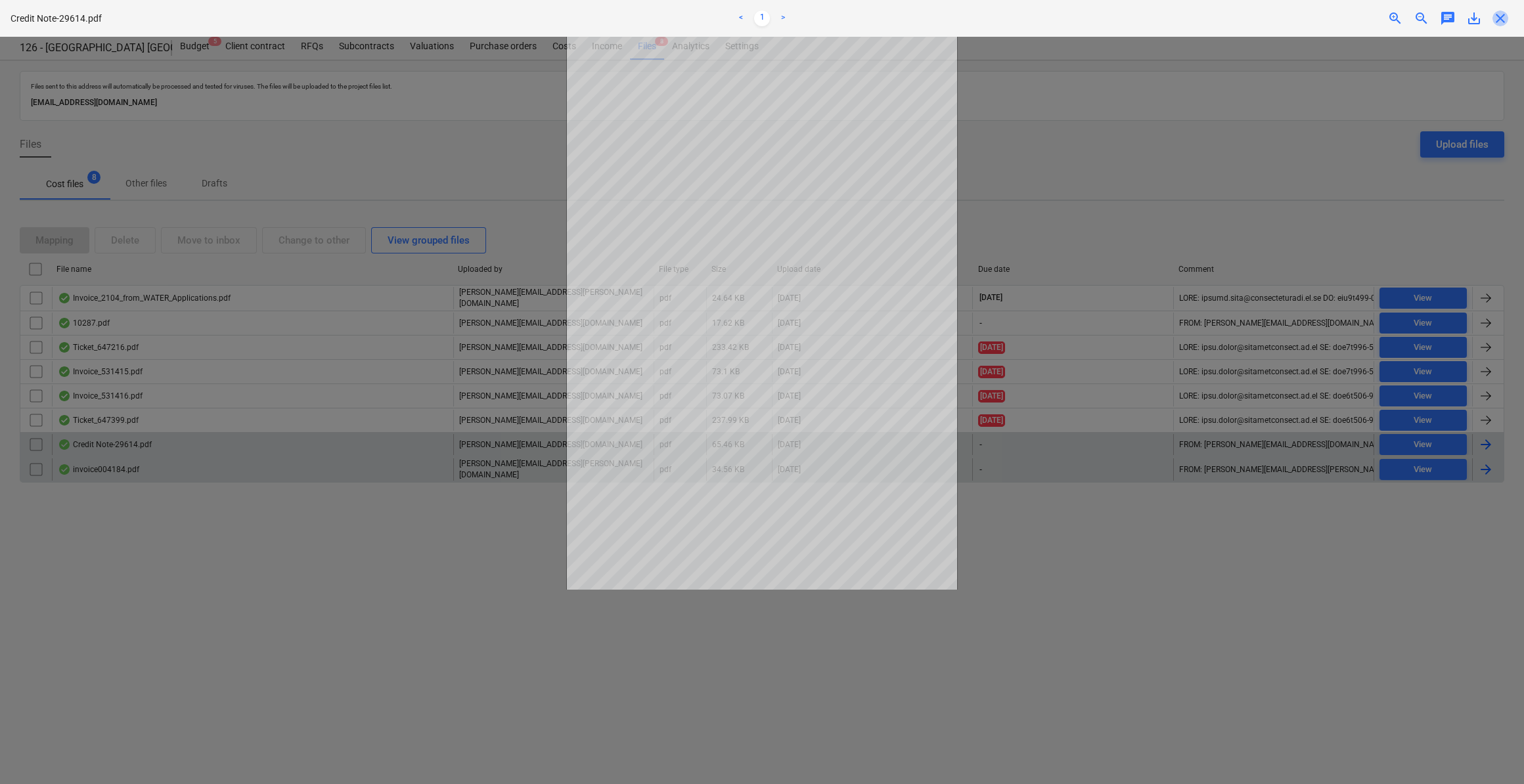
click at [1497, 16] on span "close" at bounding box center [1500, 18] width 16 height 16
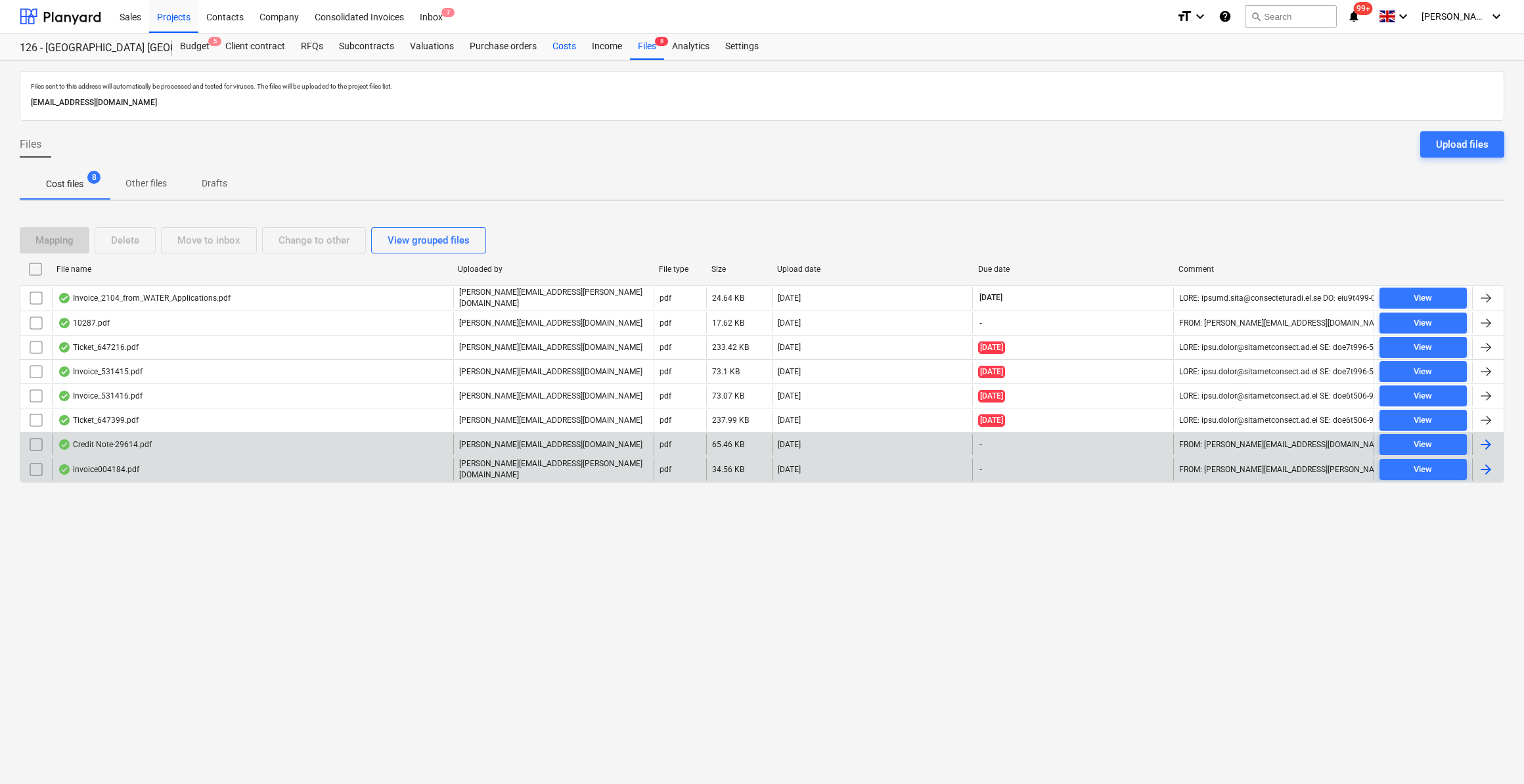
click at [563, 48] on div "Costs" at bounding box center [564, 47] width 39 height 27
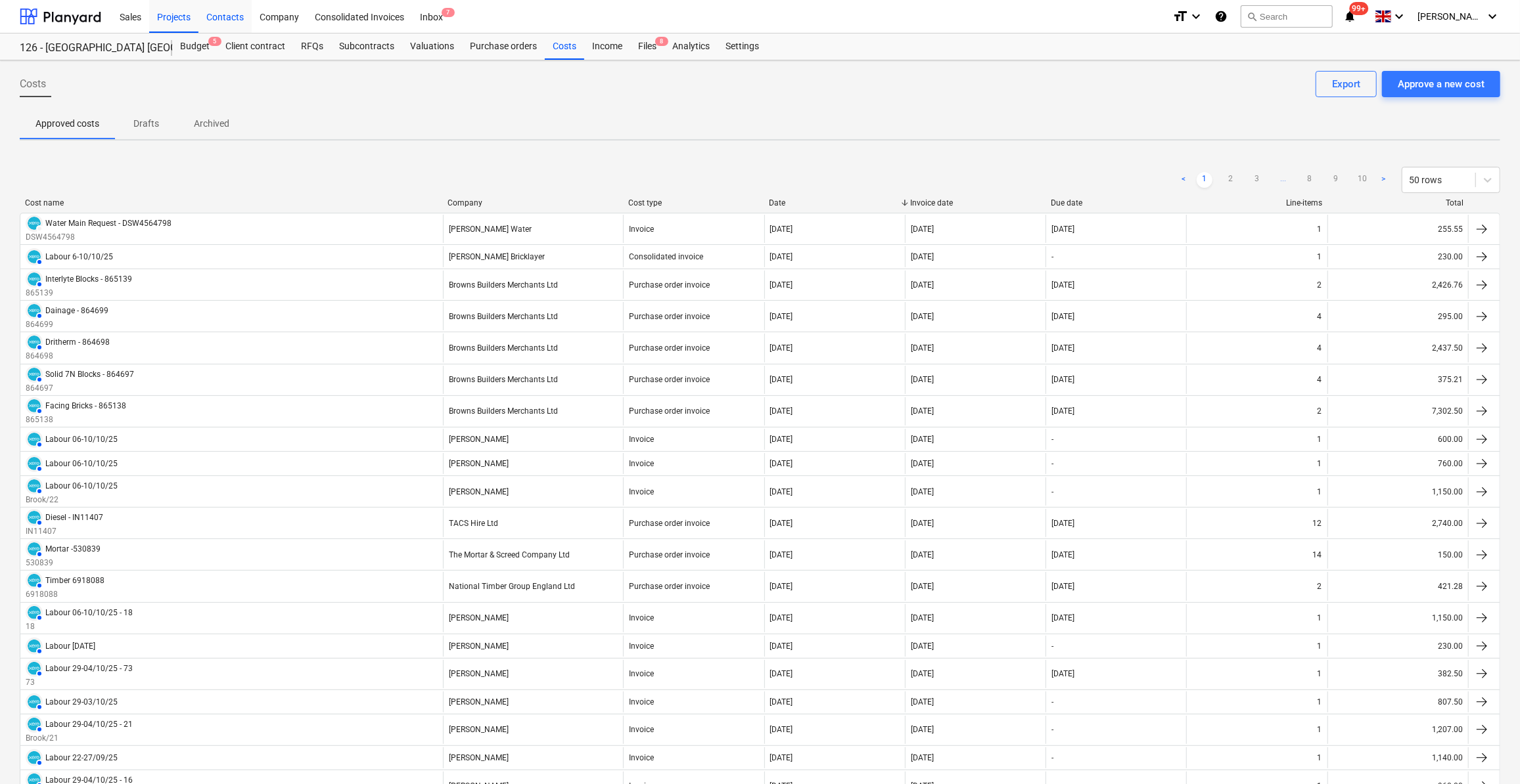
click at [231, 17] on div "Contacts" at bounding box center [225, 16] width 53 height 33
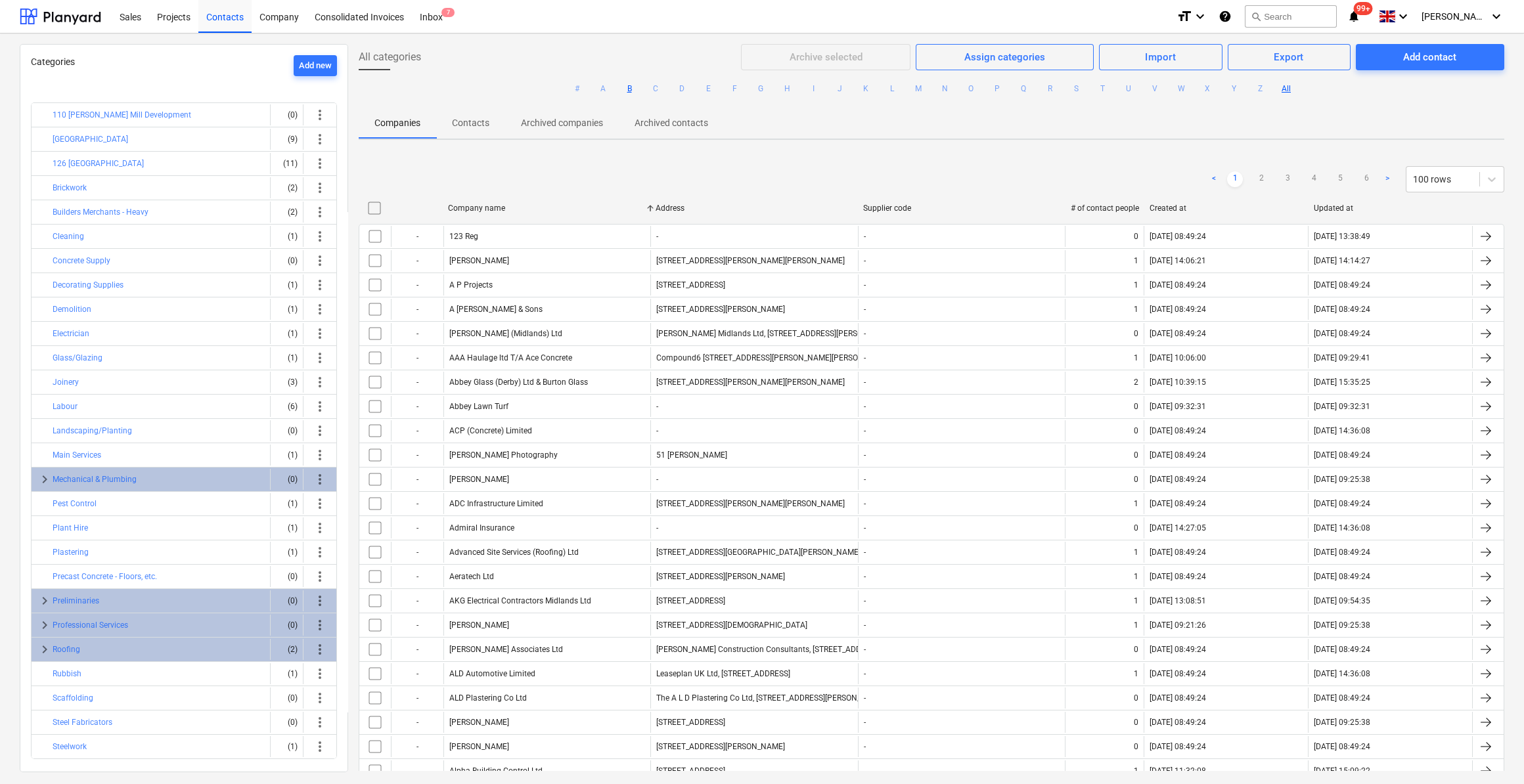
click at [626, 92] on button "B" at bounding box center [629, 88] width 16 height 16
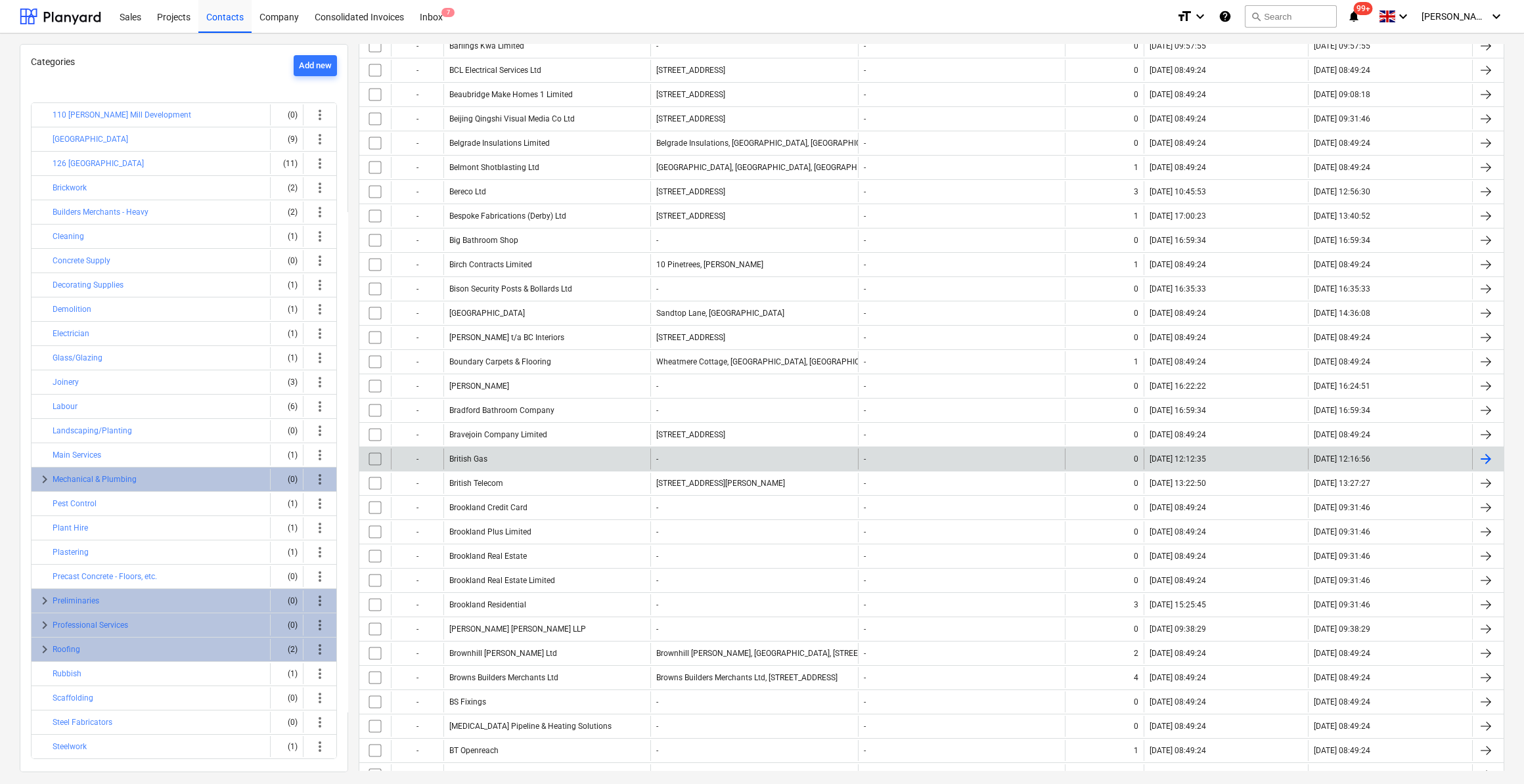
scroll to position [179, 0]
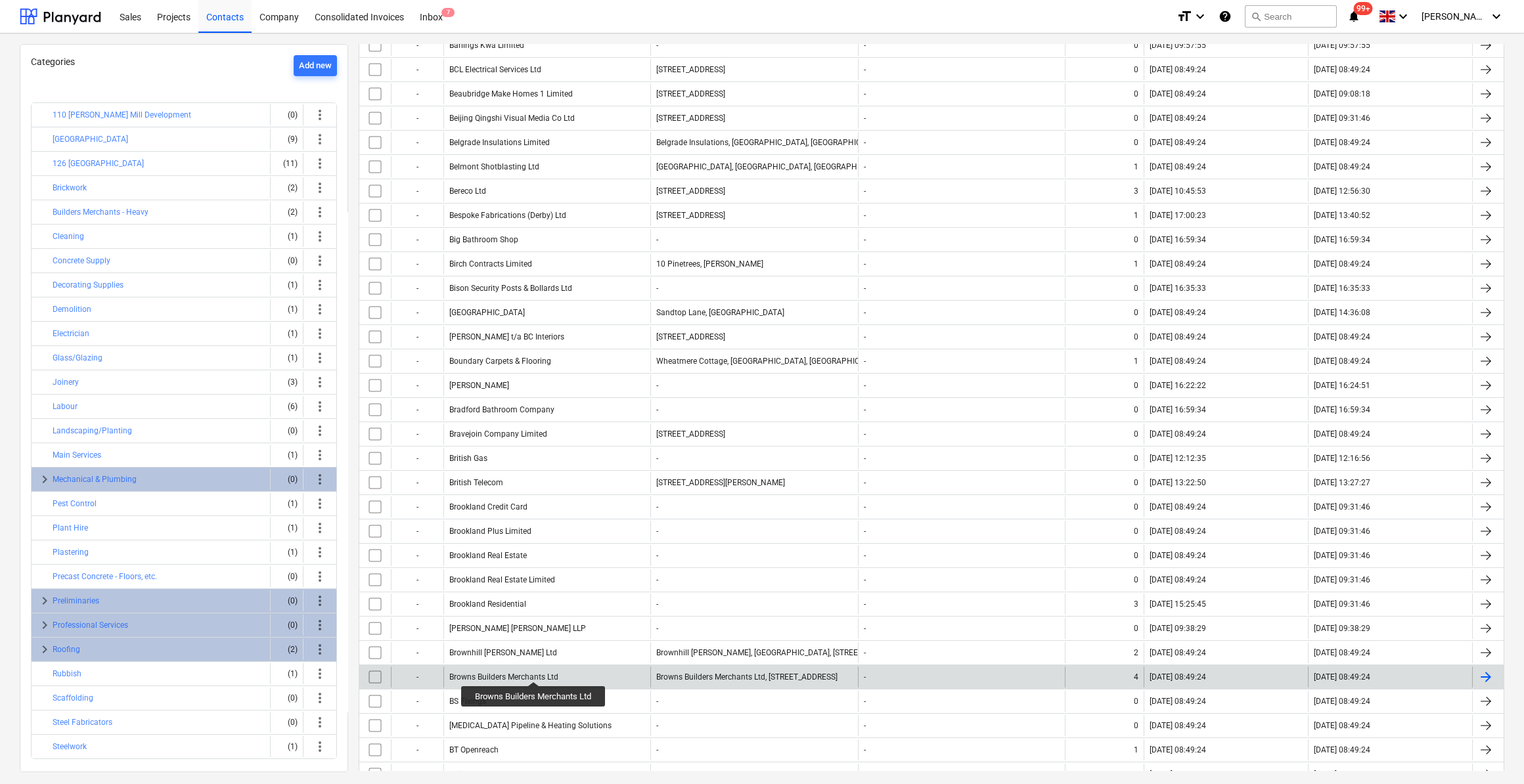
click at [534, 673] on div "Browns Builders Merchants Ltd" at bounding box center [504, 677] width 109 height 9
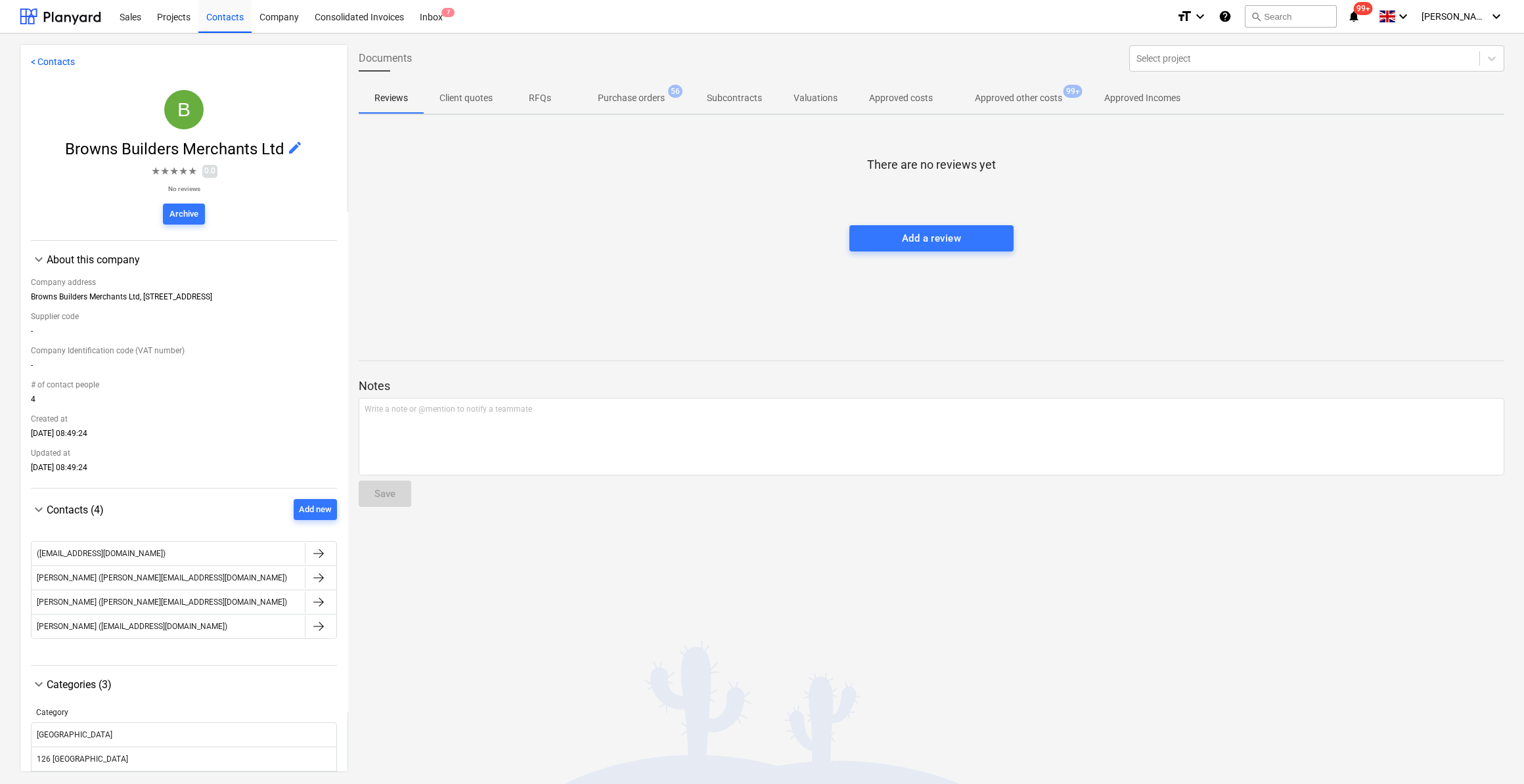
click at [620, 97] on p "Purchase orders" at bounding box center [631, 98] width 67 height 14
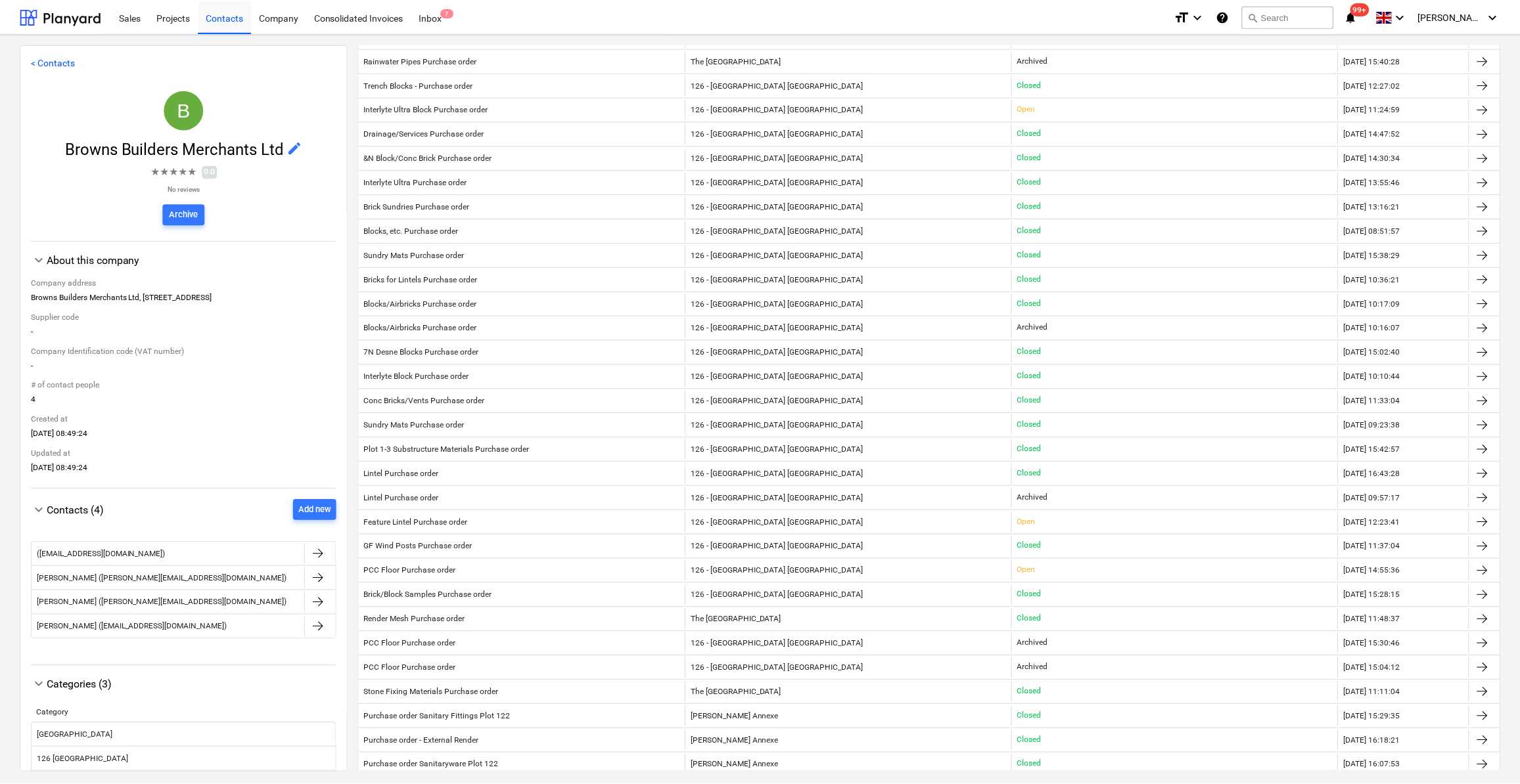
scroll to position [478, 0]
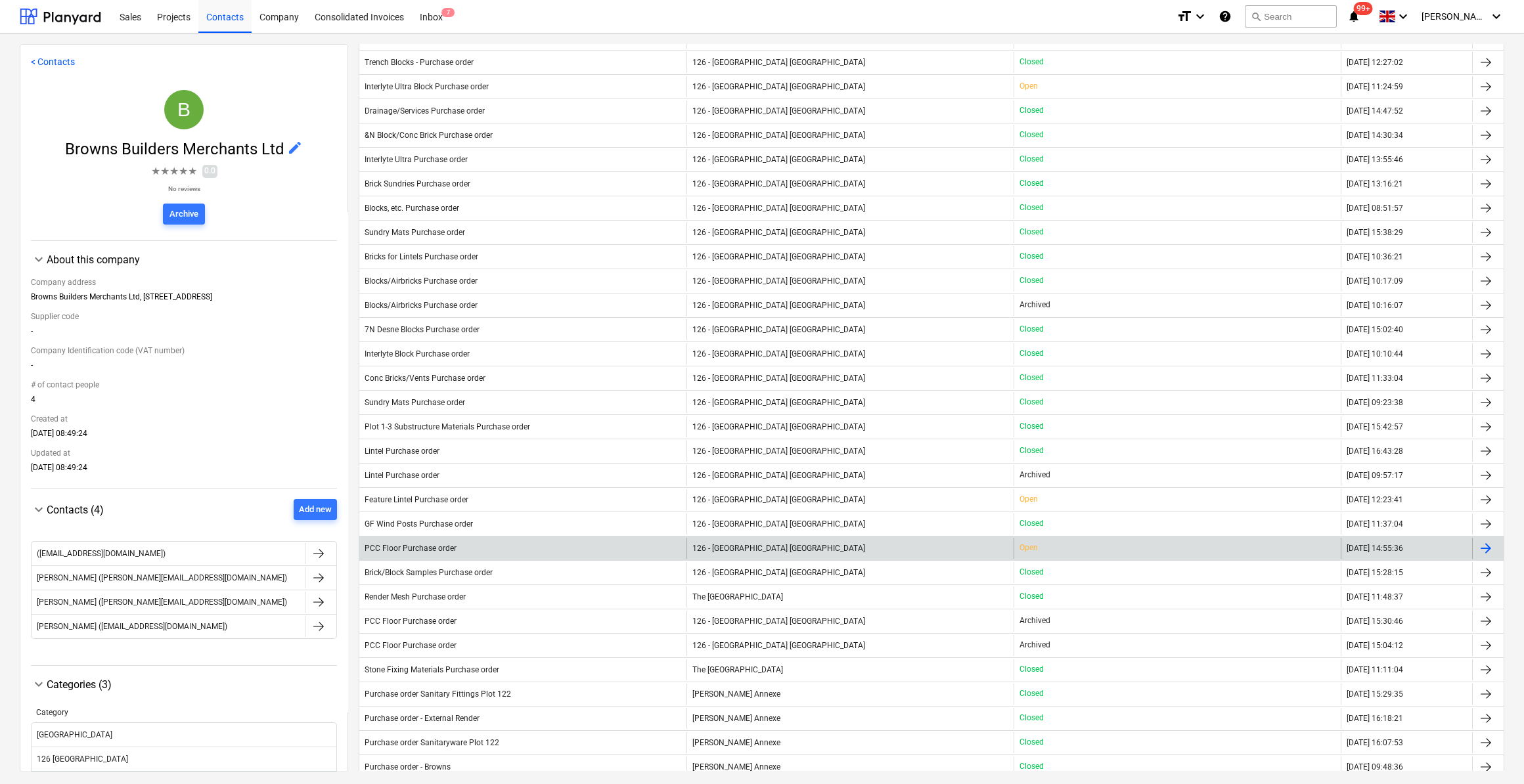
click at [775, 544] on span "126 - [GEOGRAPHIC_DATA] [GEOGRAPHIC_DATA]" at bounding box center [779, 549] width 173 height 9
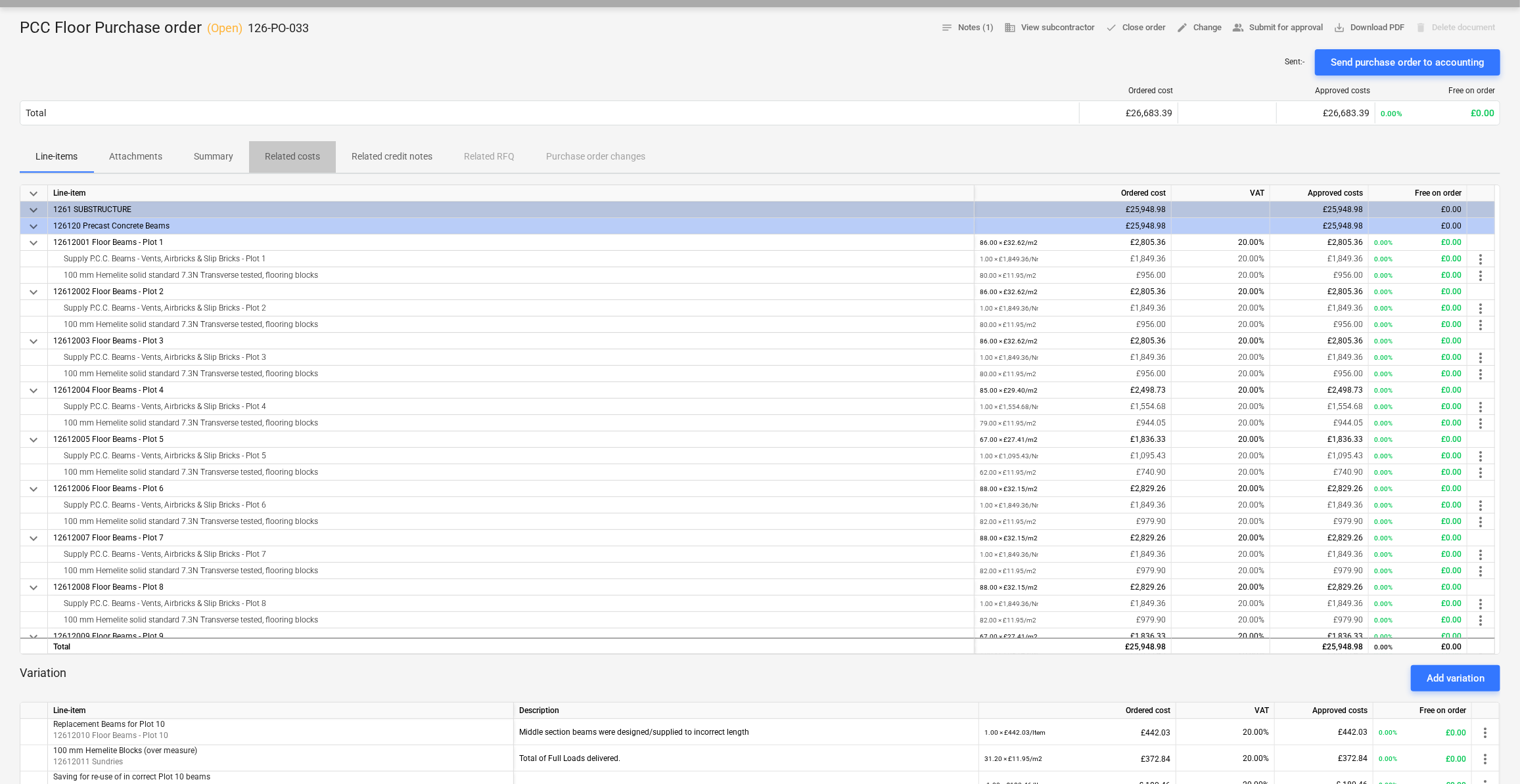
click at [312, 158] on p "Related costs" at bounding box center [292, 157] width 55 height 14
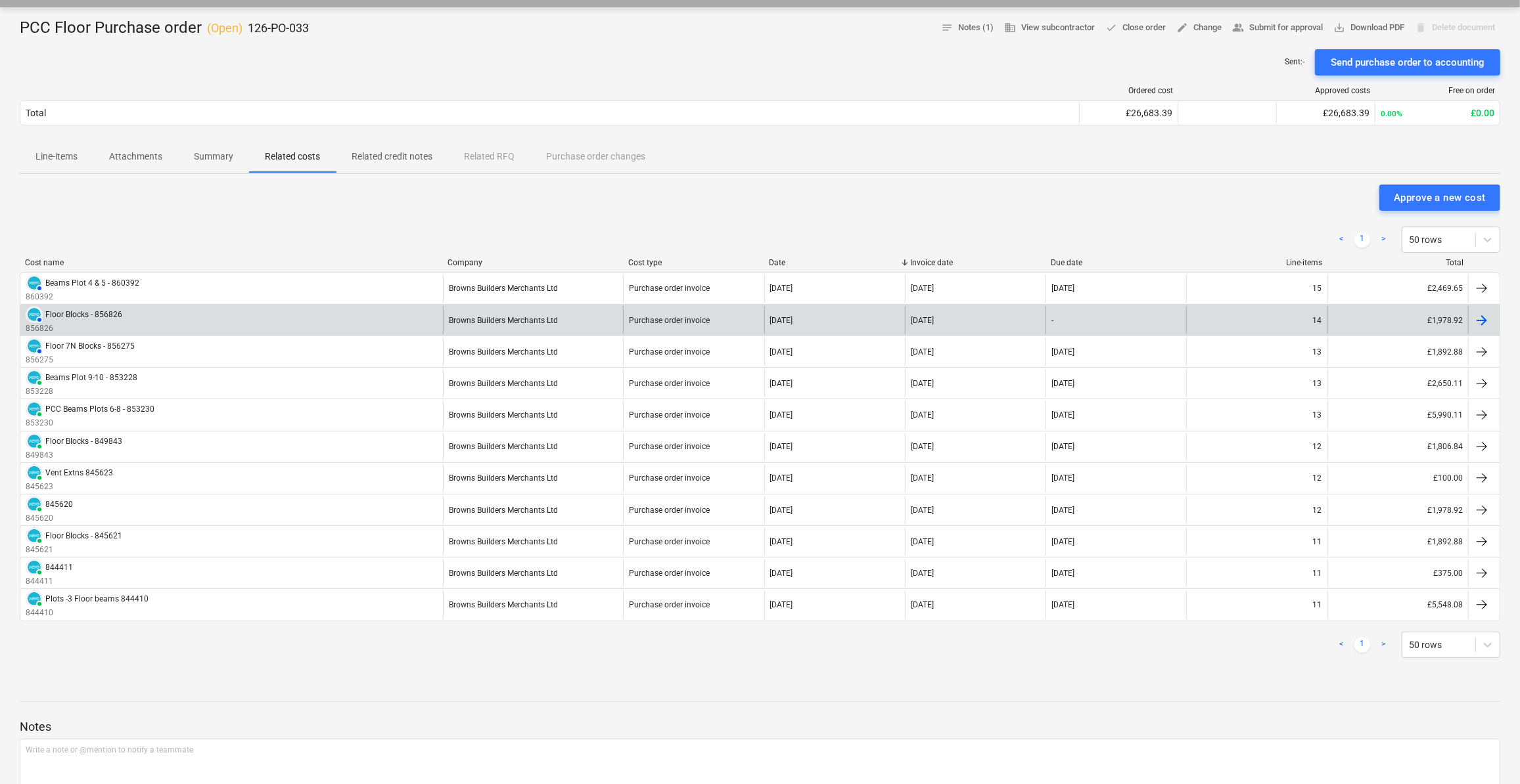
click at [1481, 317] on div at bounding box center [1482, 320] width 16 height 16
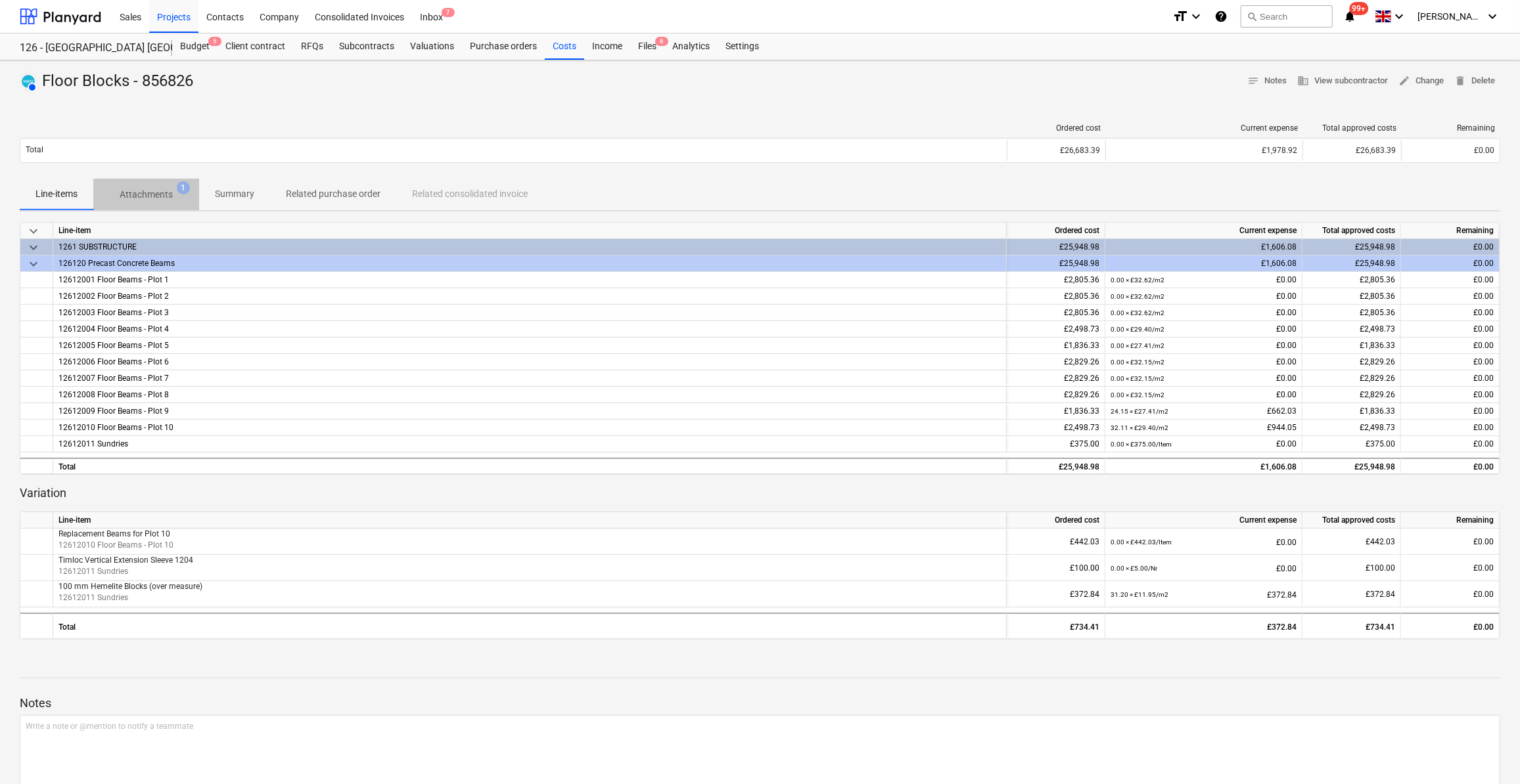
click at [152, 196] on p "Attachments" at bounding box center [146, 194] width 53 height 14
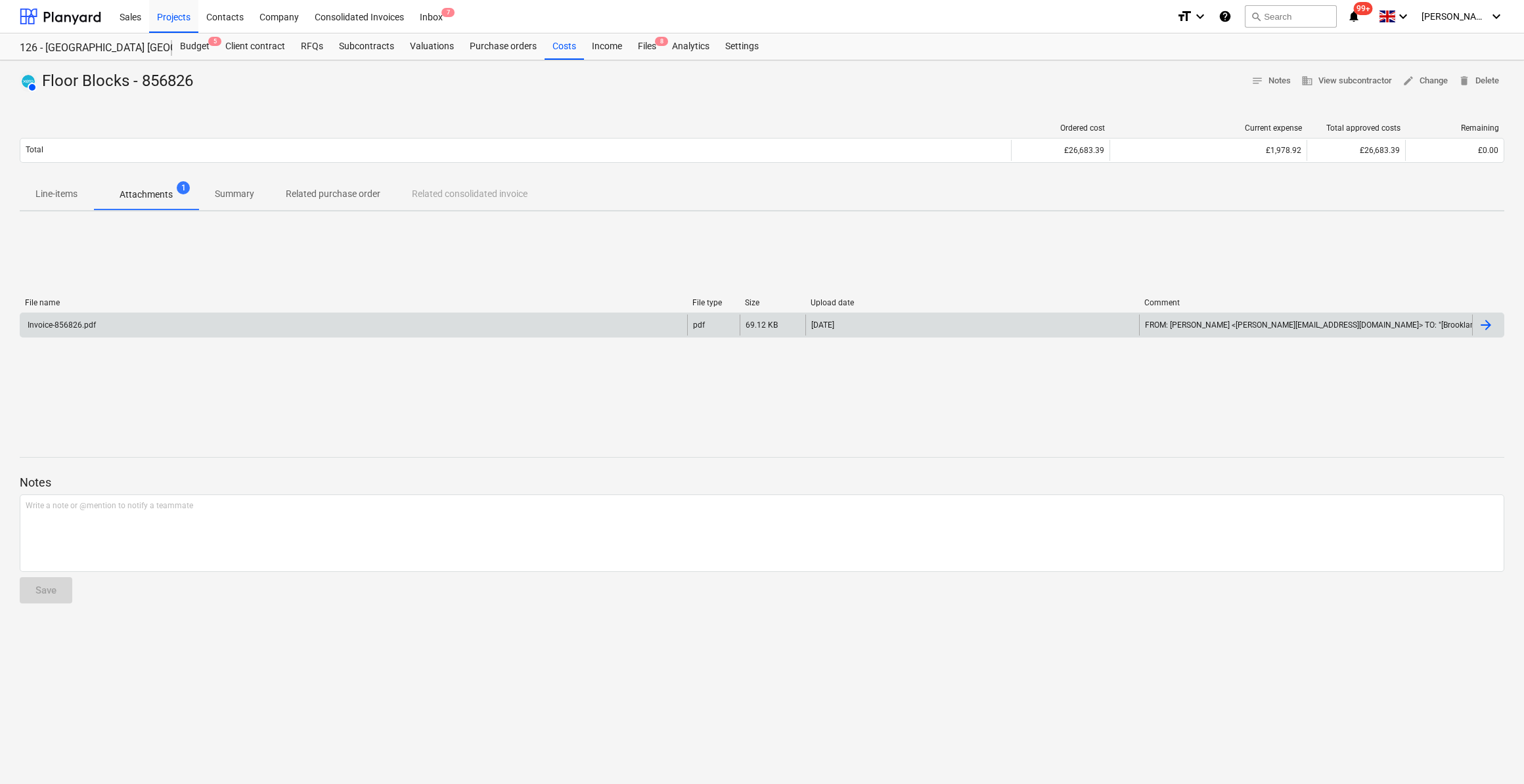
click at [60, 328] on div "Invoice-856826.pdf" at bounding box center [61, 325] width 70 height 9
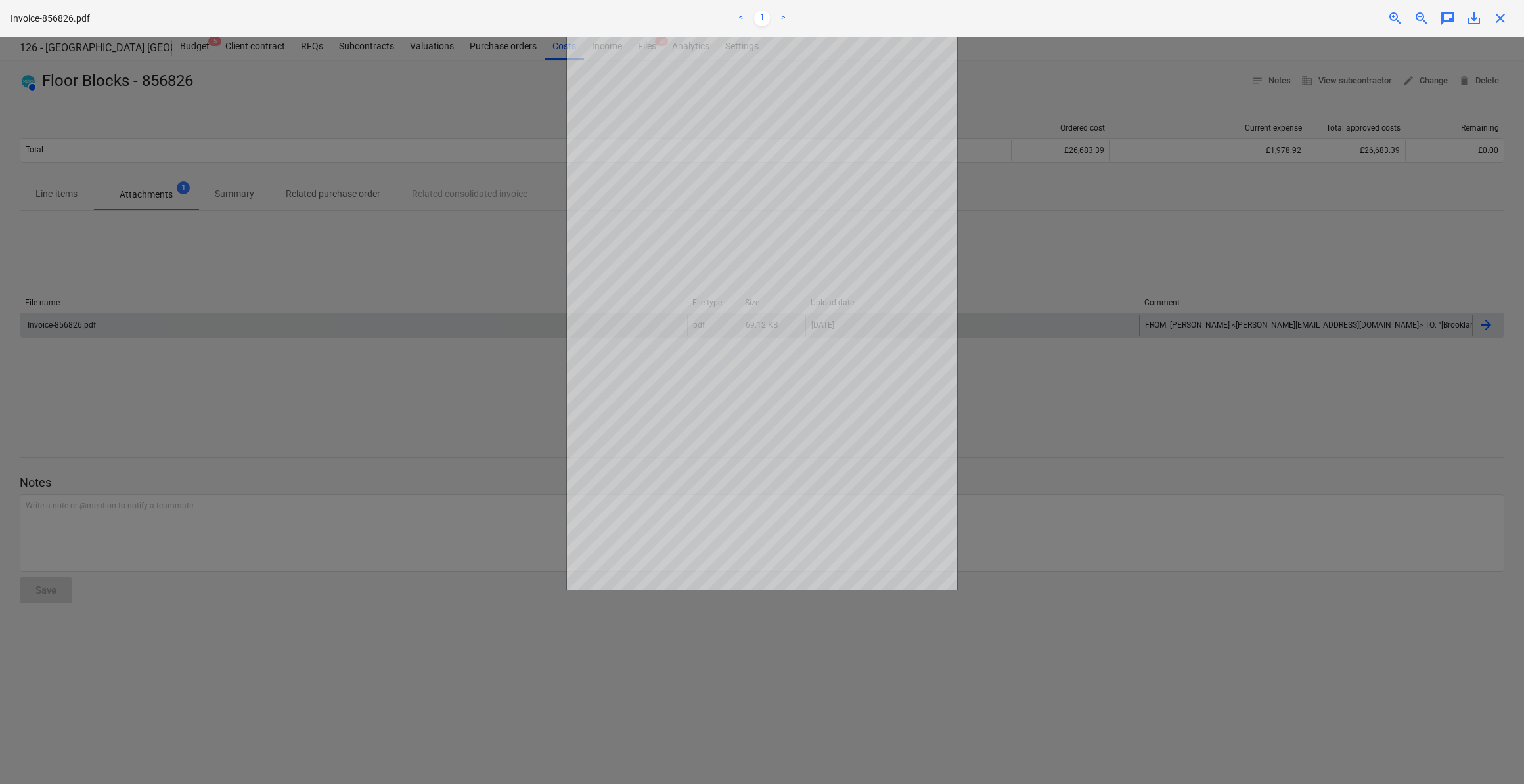
click at [1500, 20] on span "close" at bounding box center [1500, 18] width 16 height 16
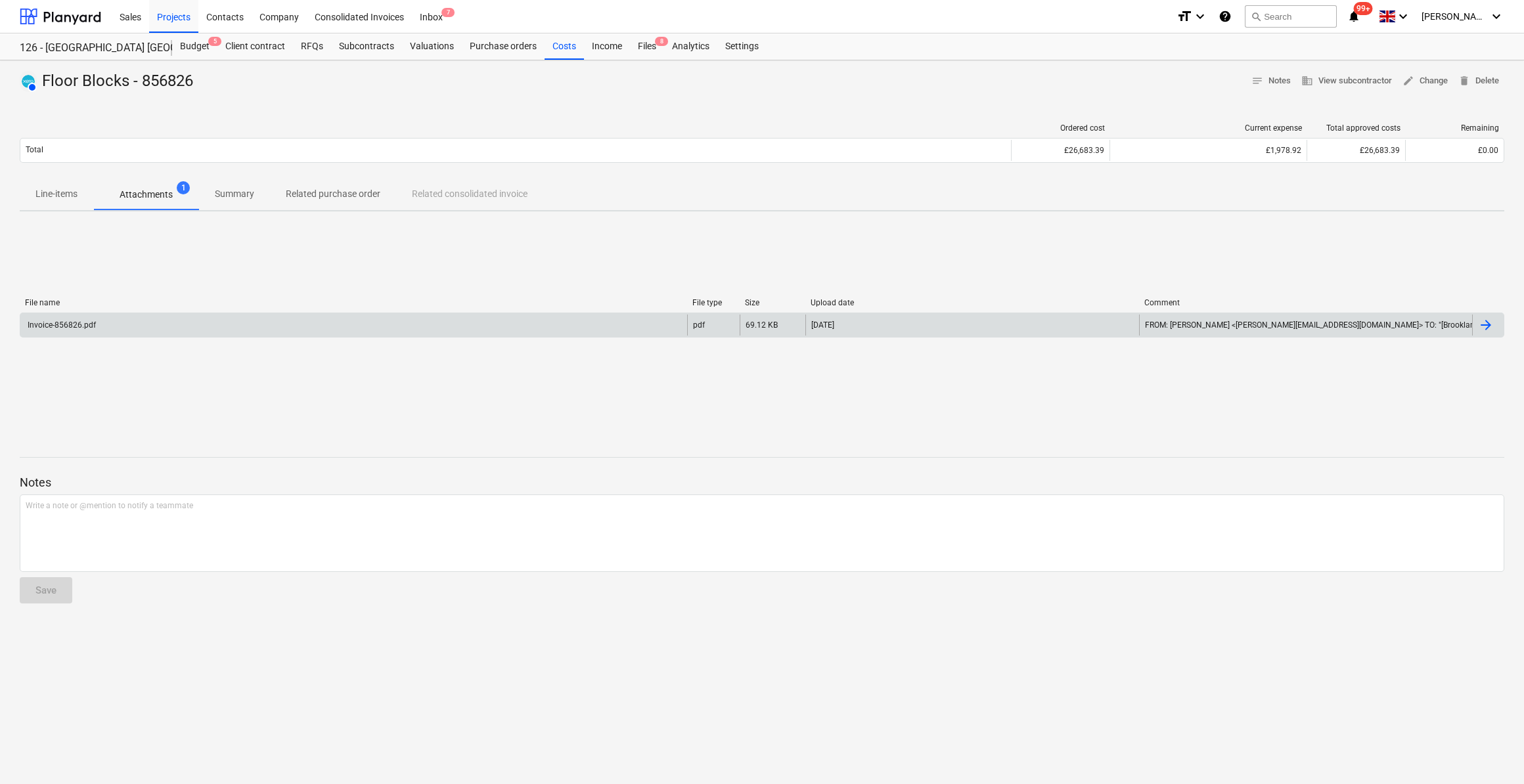
click at [51, 194] on p "Line-items" at bounding box center [56, 194] width 42 height 14
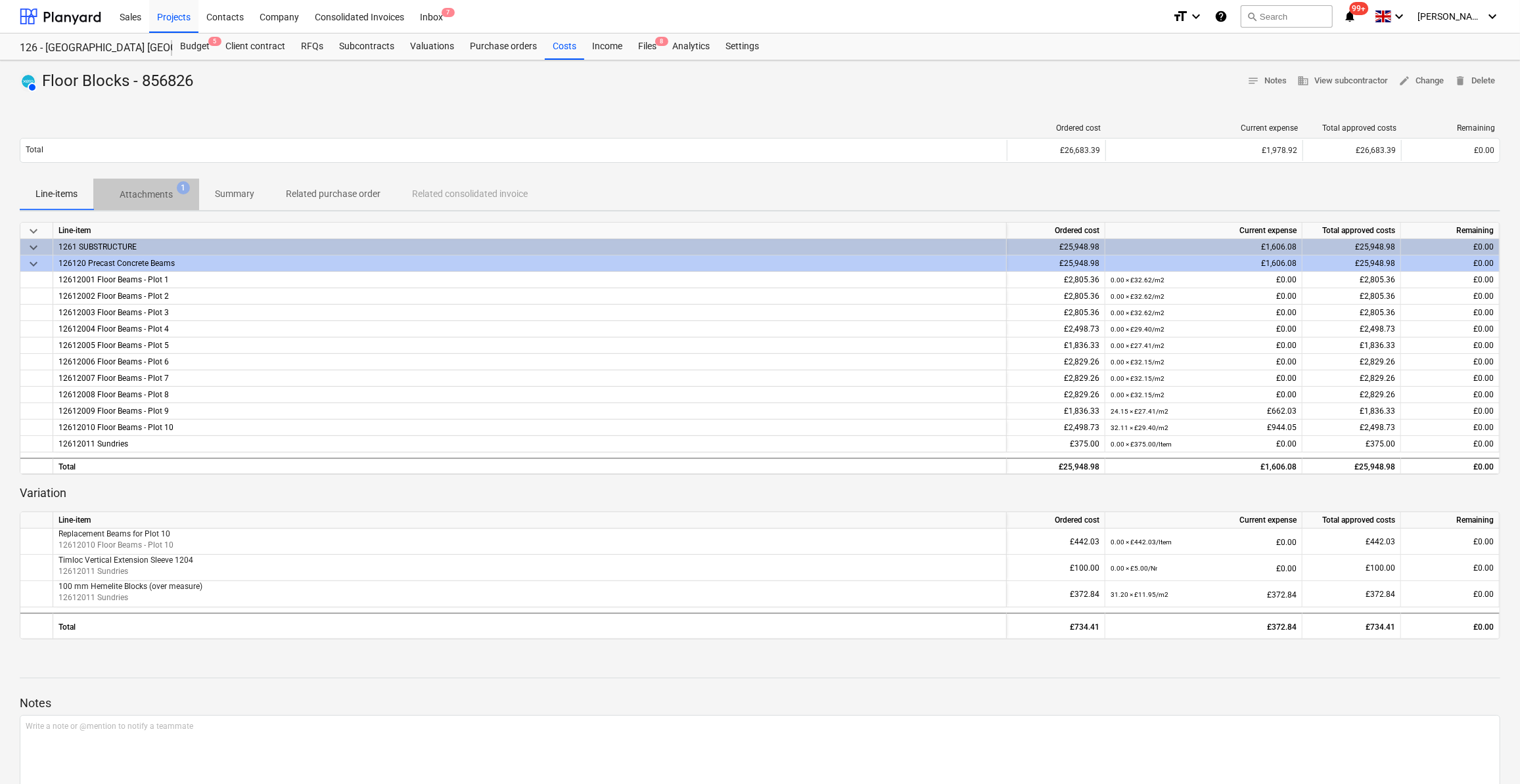
click at [151, 199] on p "Attachments" at bounding box center [146, 194] width 53 height 14
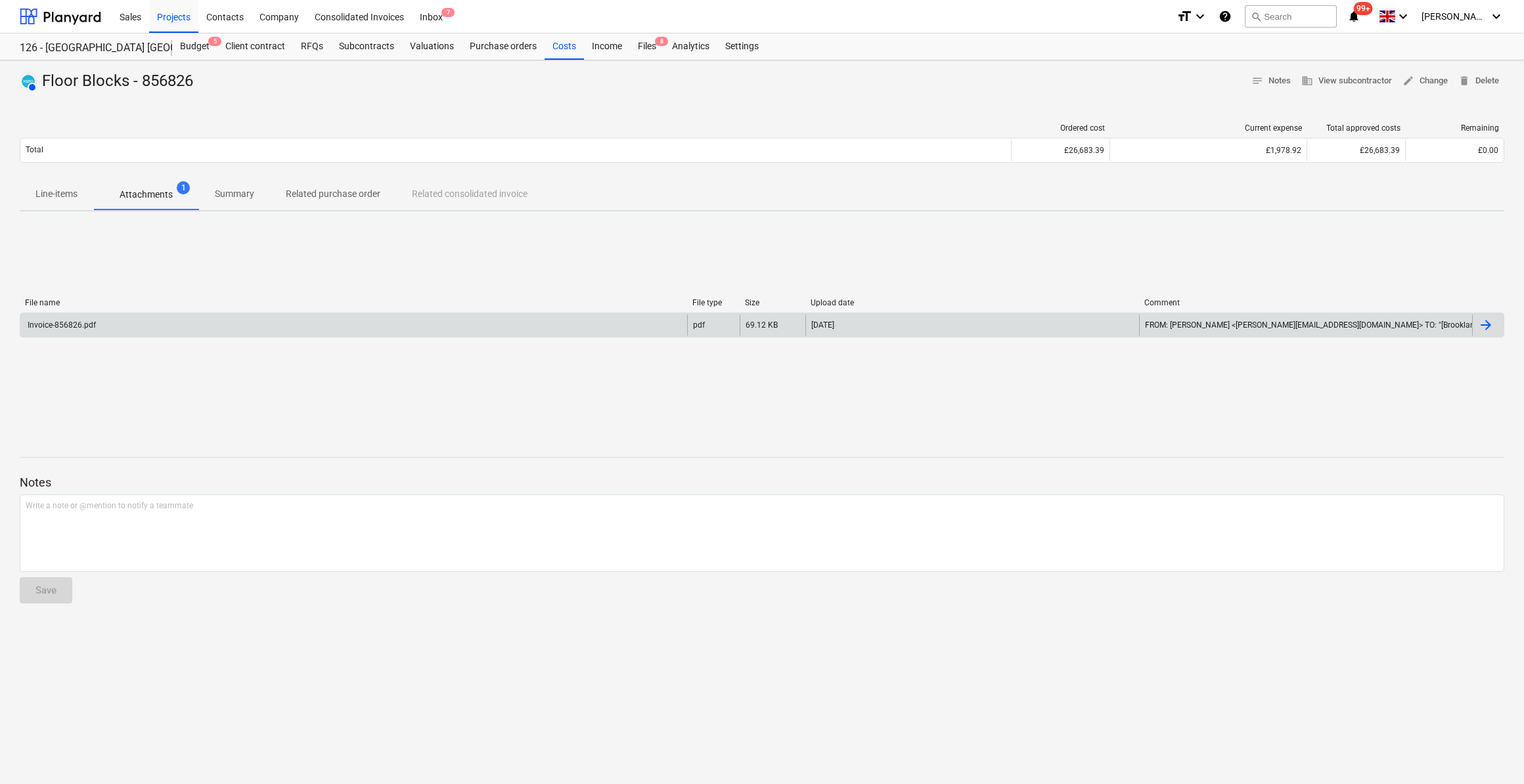
click at [76, 325] on div "Invoice-856826.pdf" at bounding box center [61, 325] width 70 height 9
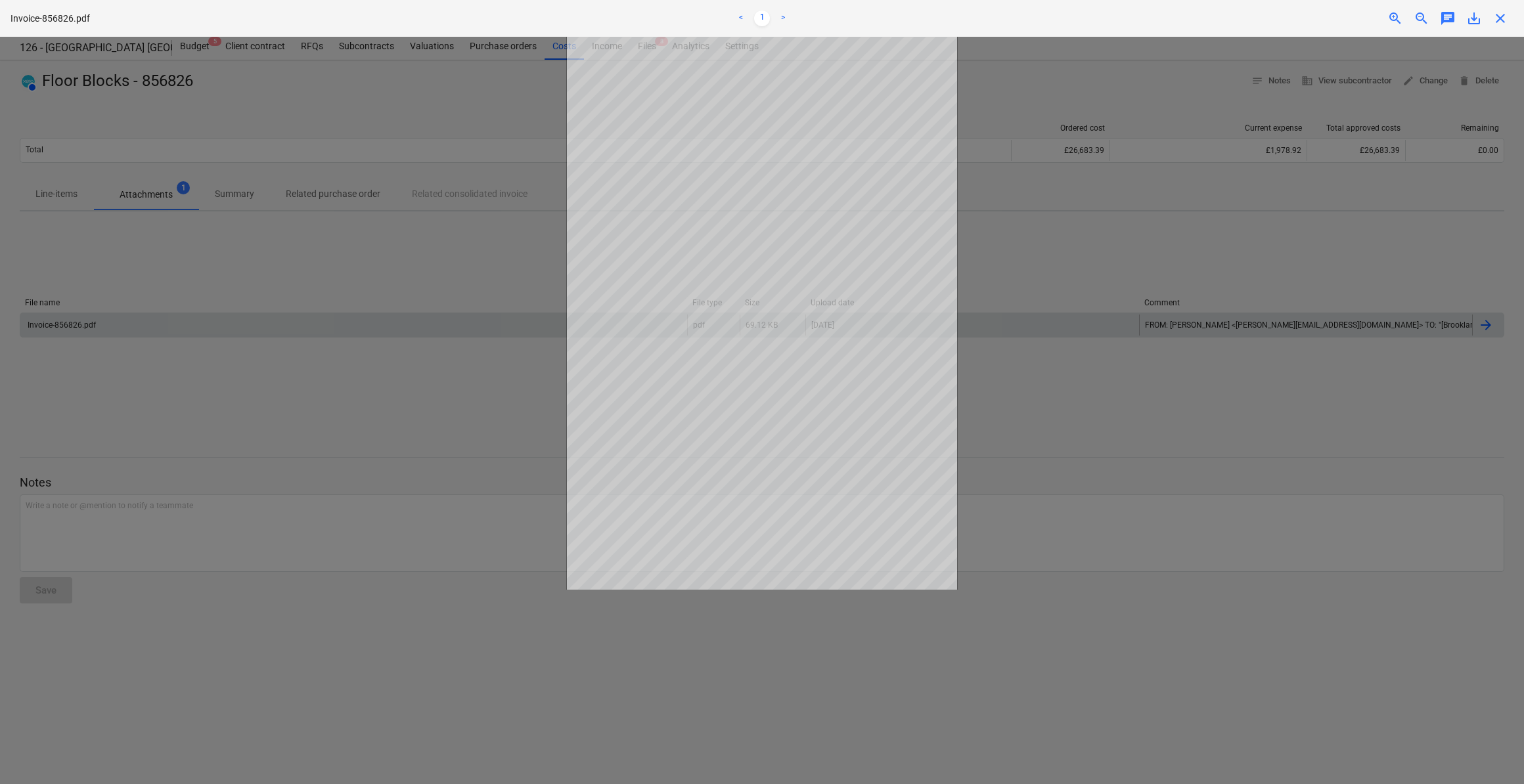
click at [1500, 18] on span "close" at bounding box center [1500, 18] width 16 height 16
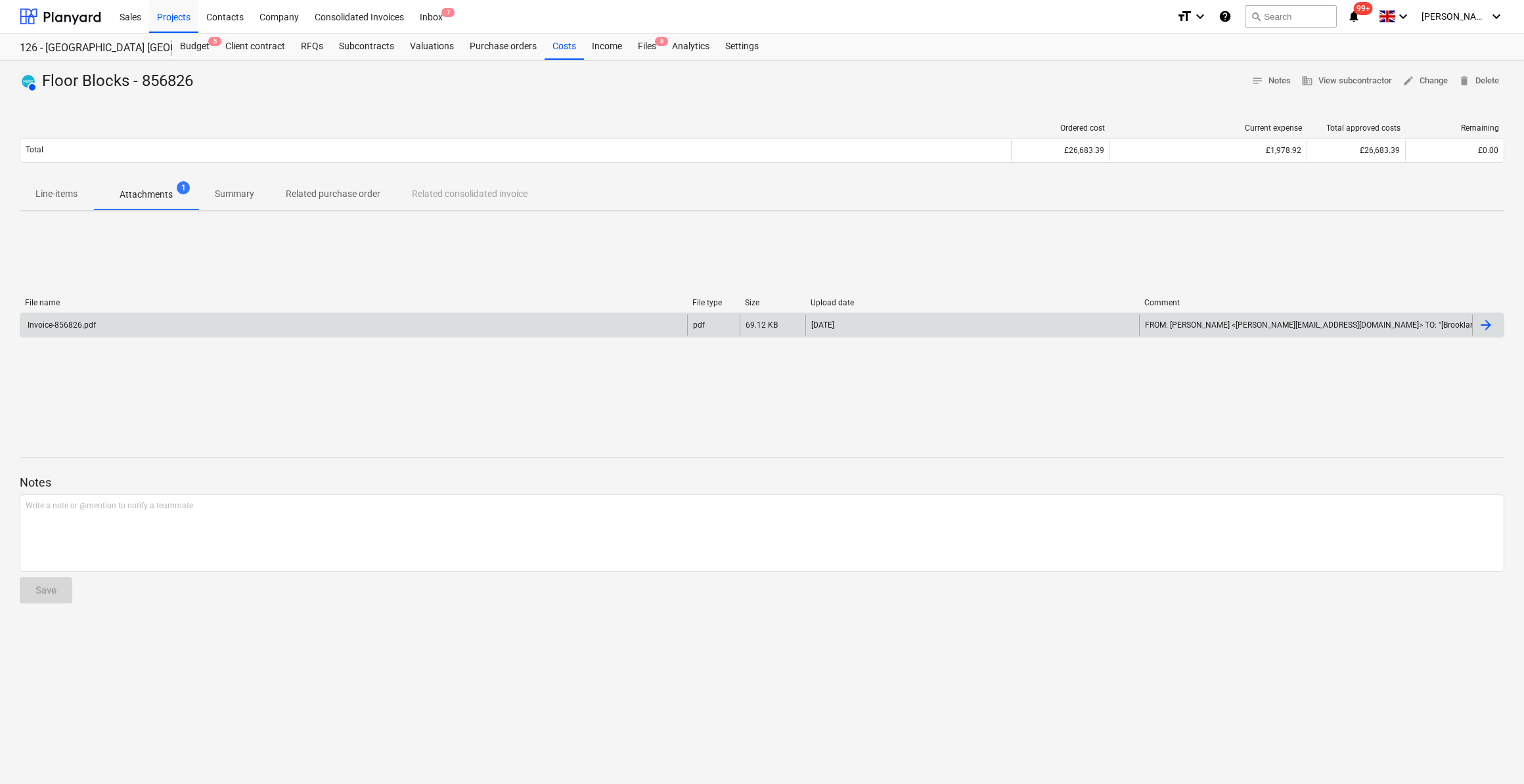
click at [54, 199] on p "Line-items" at bounding box center [56, 194] width 42 height 14
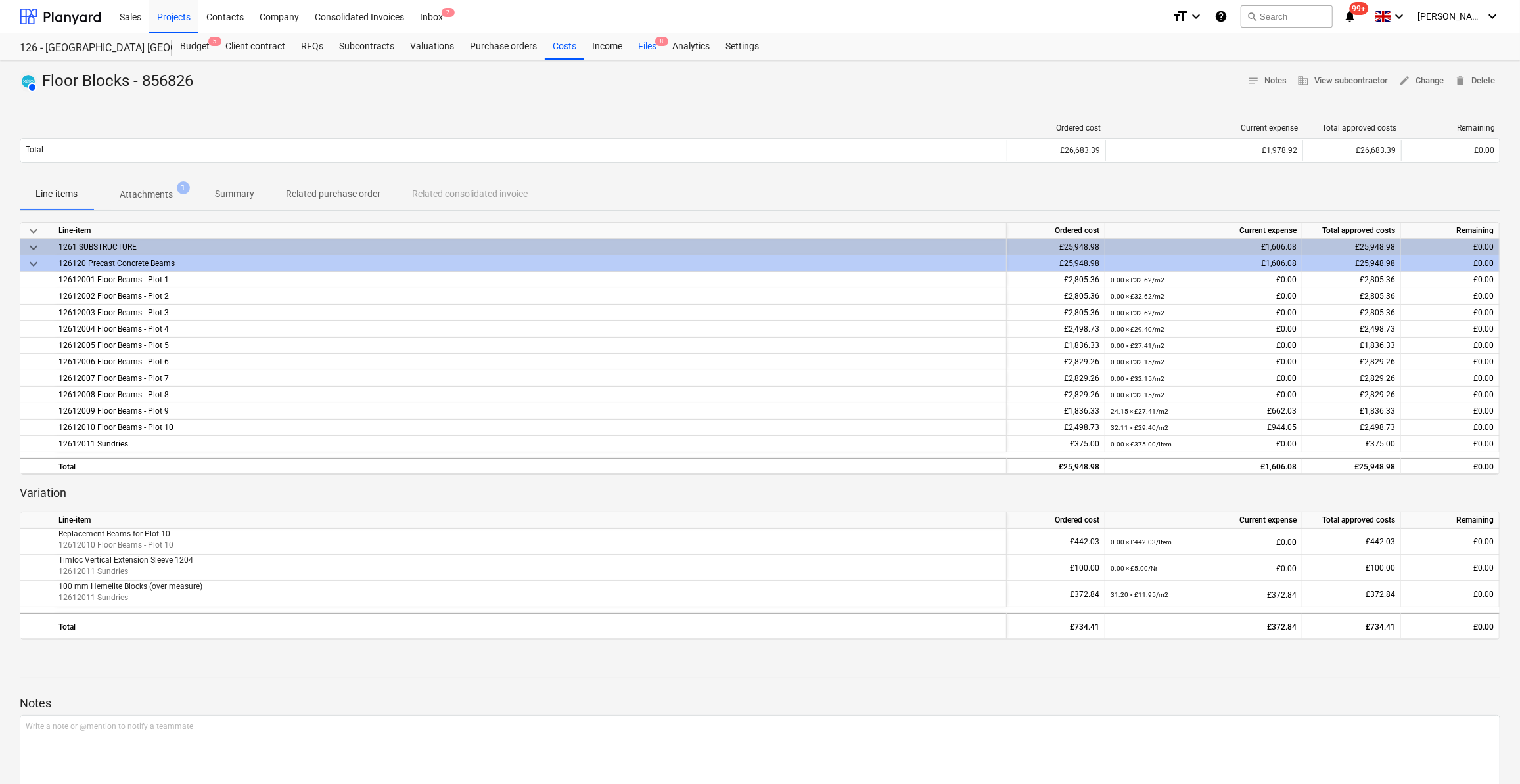
click at [648, 46] on div "Files 8" at bounding box center [647, 47] width 34 height 27
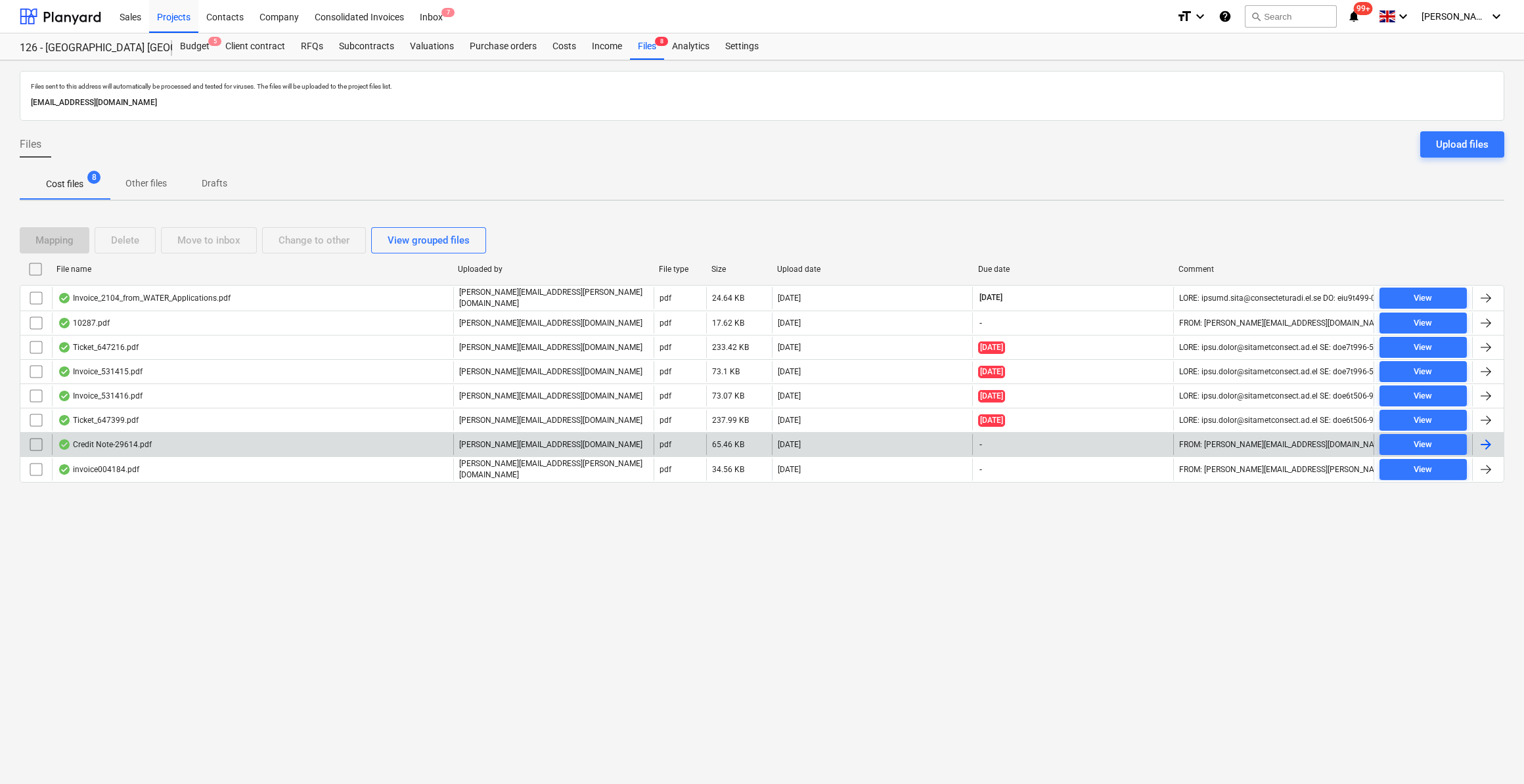
click at [1484, 441] on div at bounding box center [1486, 444] width 16 height 16
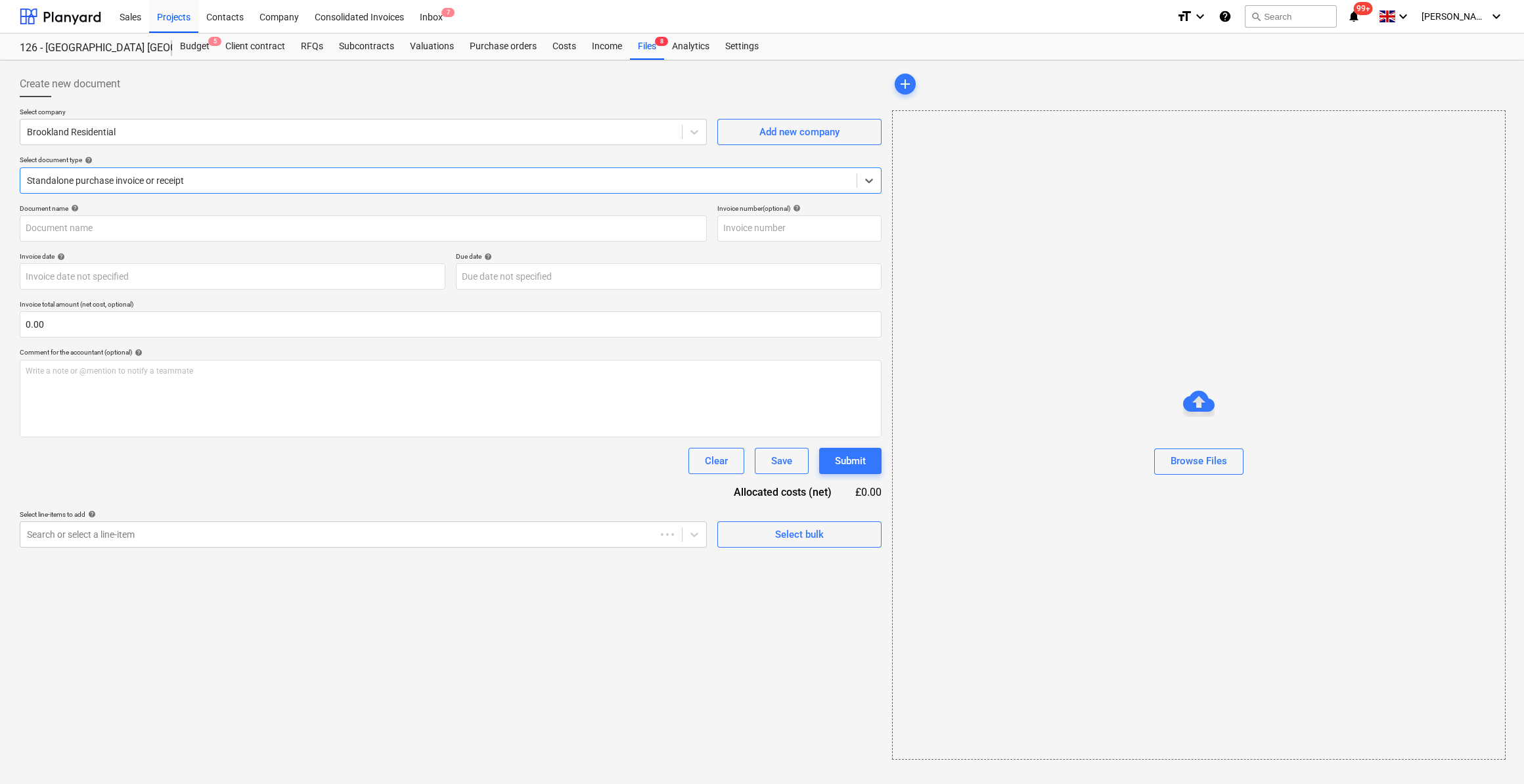
type input "29614"
type input "[DATE]"
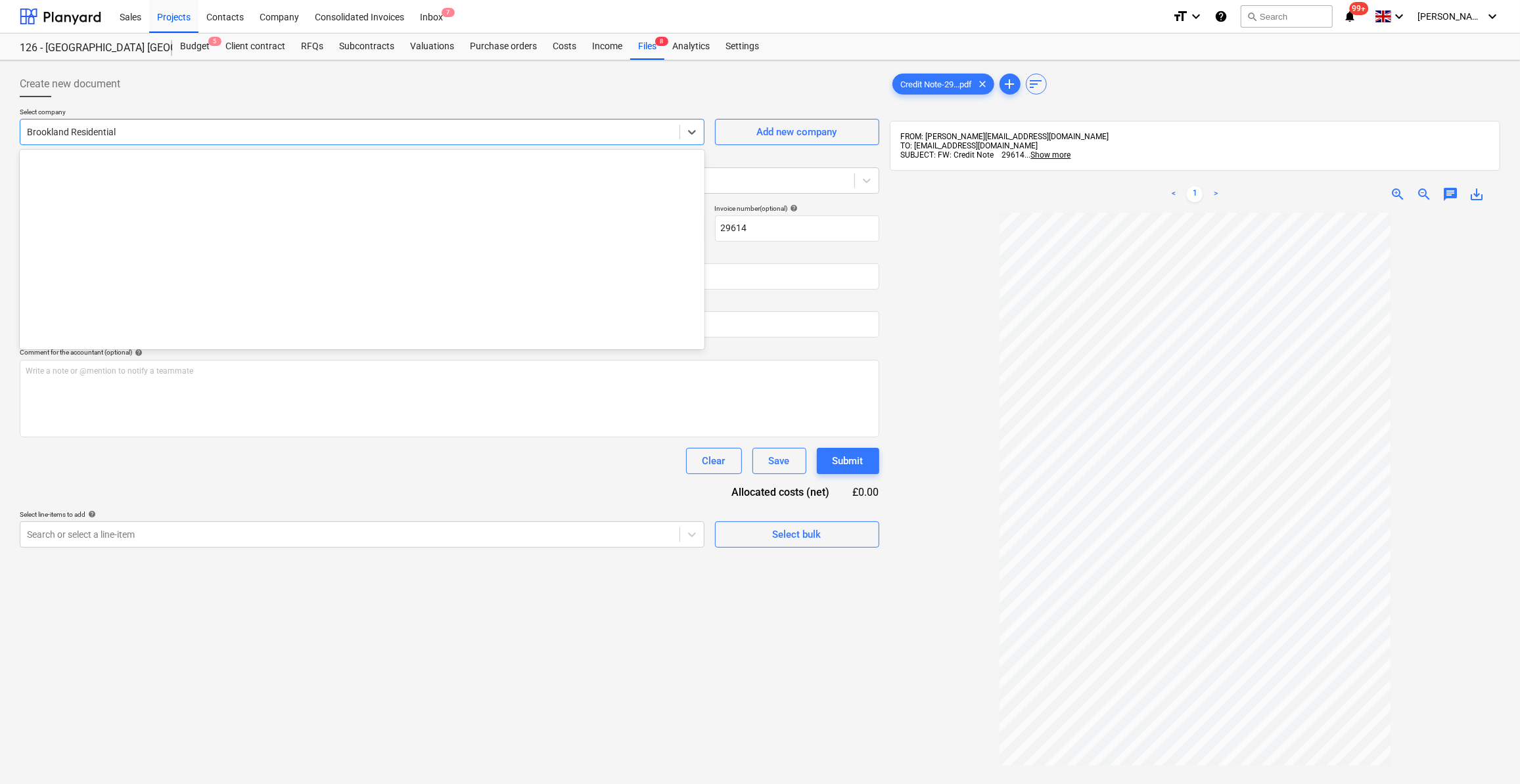
click at [123, 134] on div at bounding box center [349, 132] width 646 height 13
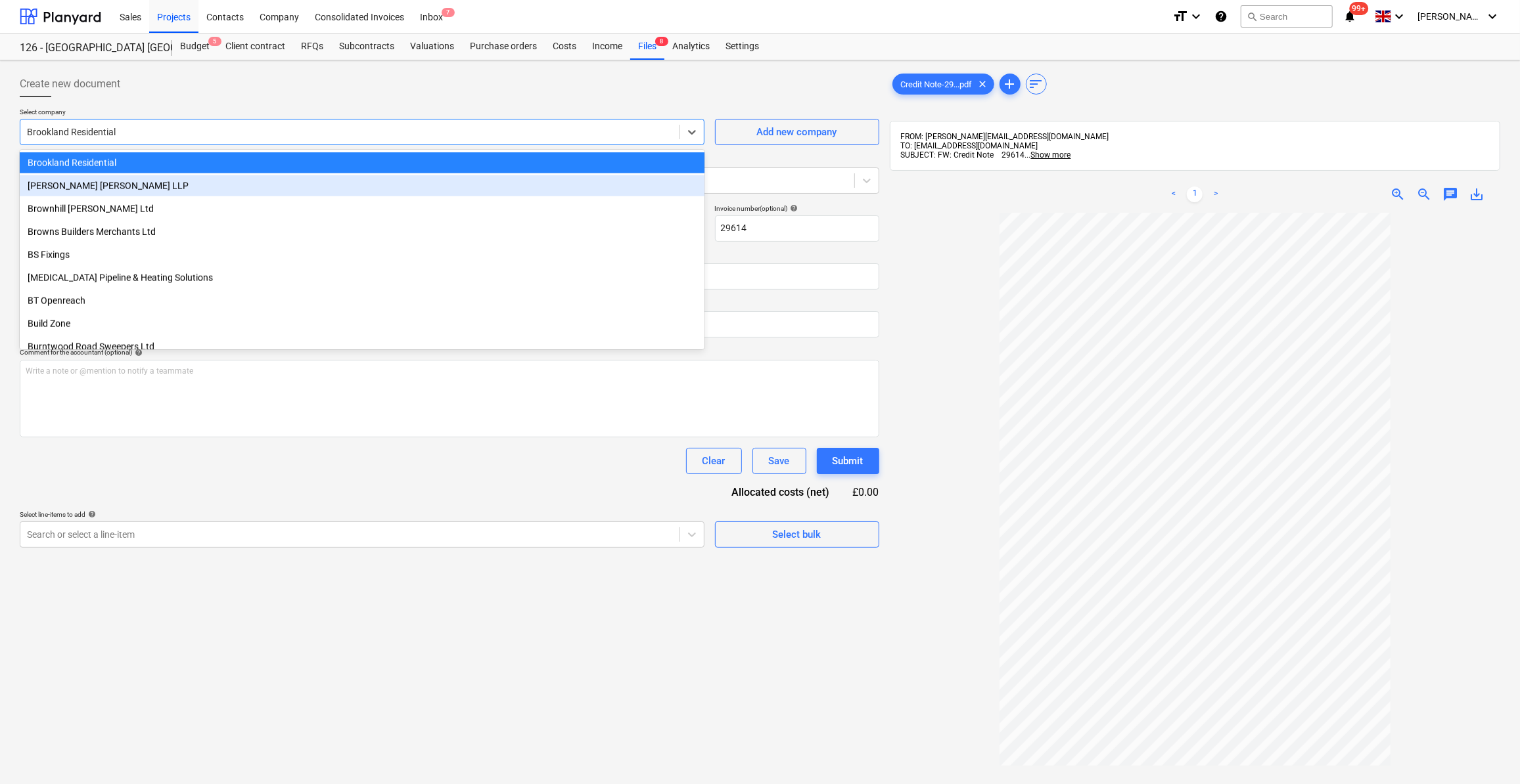
click at [97, 182] on div "[PERSON_NAME] [PERSON_NAME] LLP" at bounding box center [362, 186] width 685 height 21
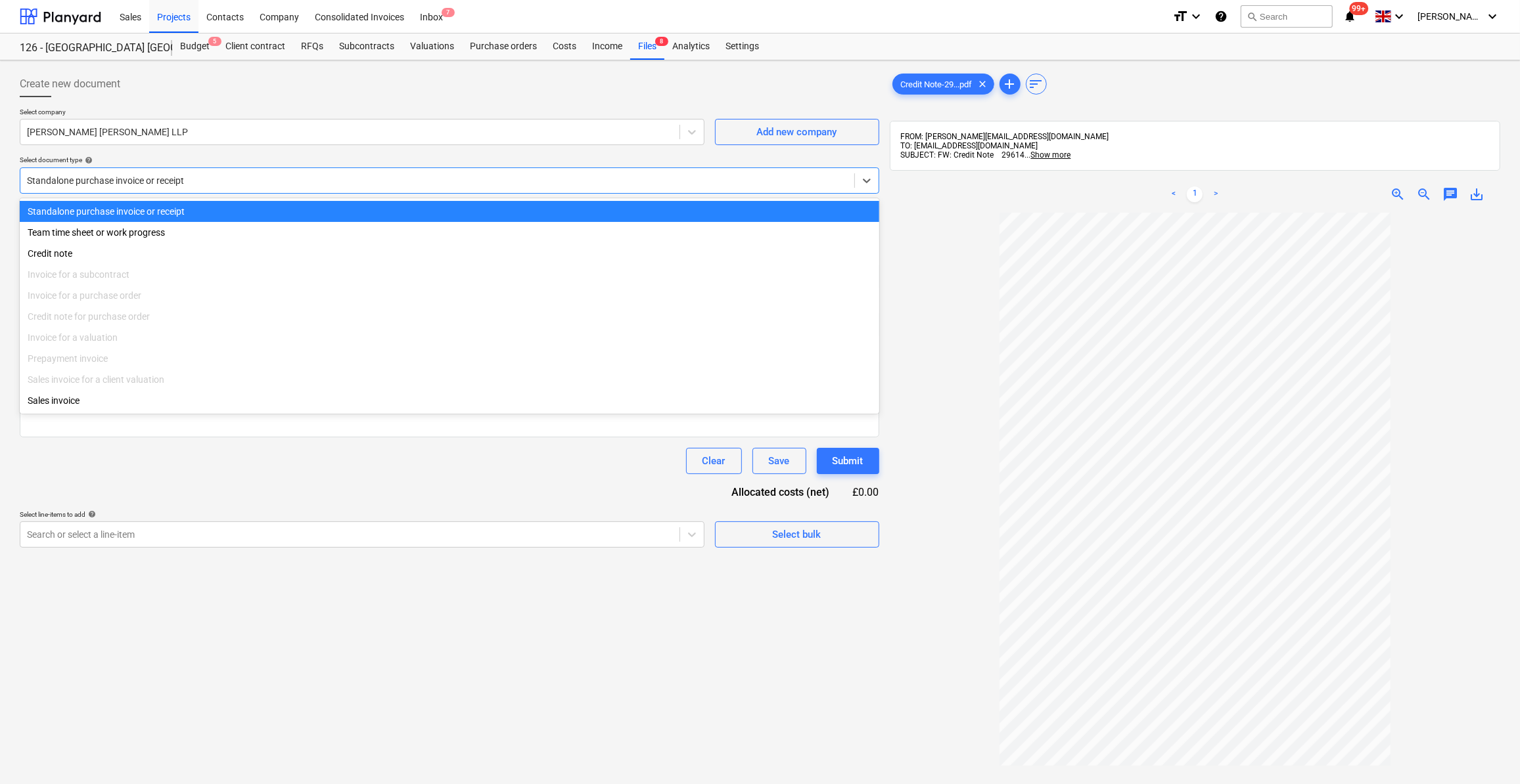
click at [75, 182] on div at bounding box center [437, 181] width 821 height 13
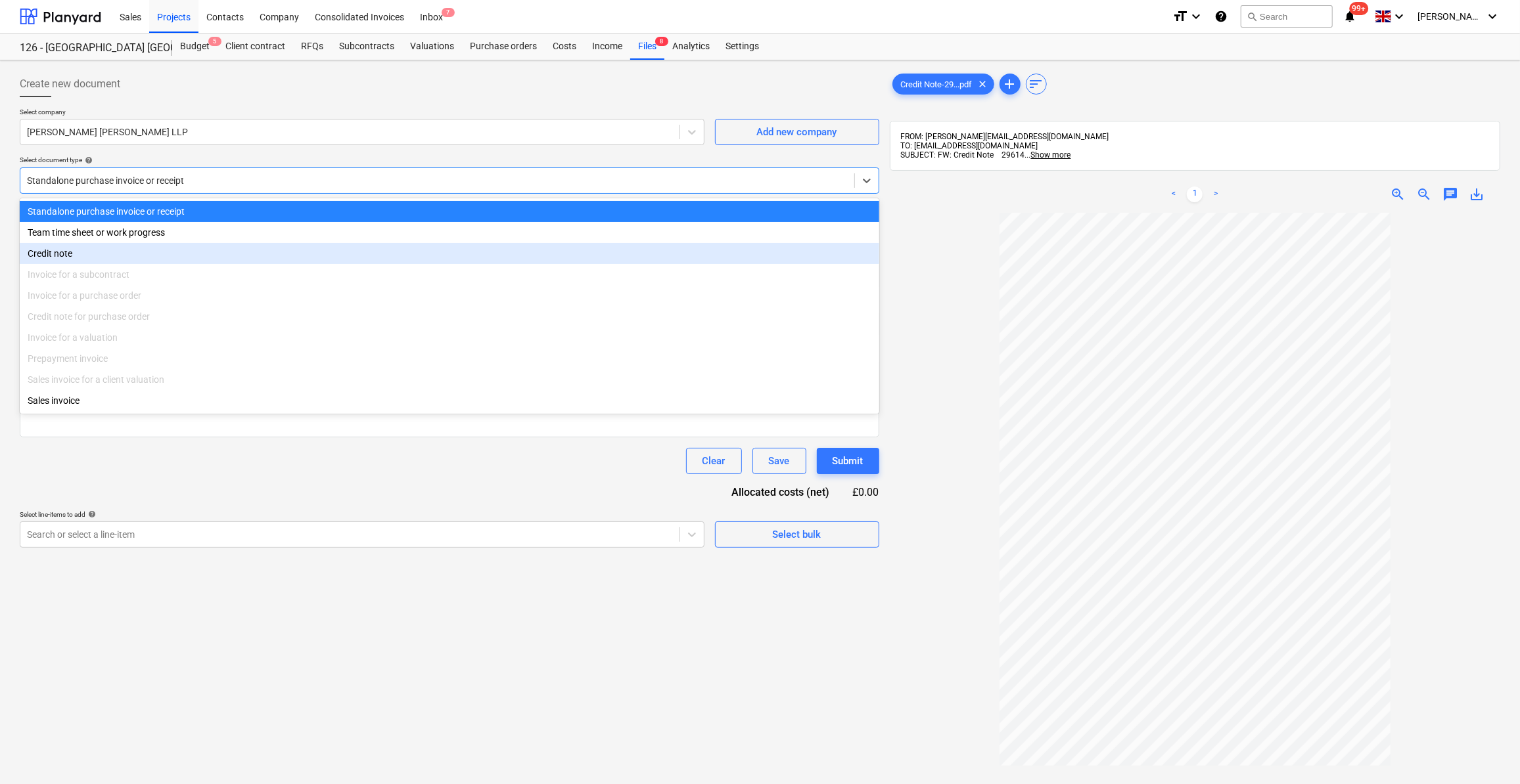
click at [68, 250] on div "Credit note" at bounding box center [450, 253] width 860 height 21
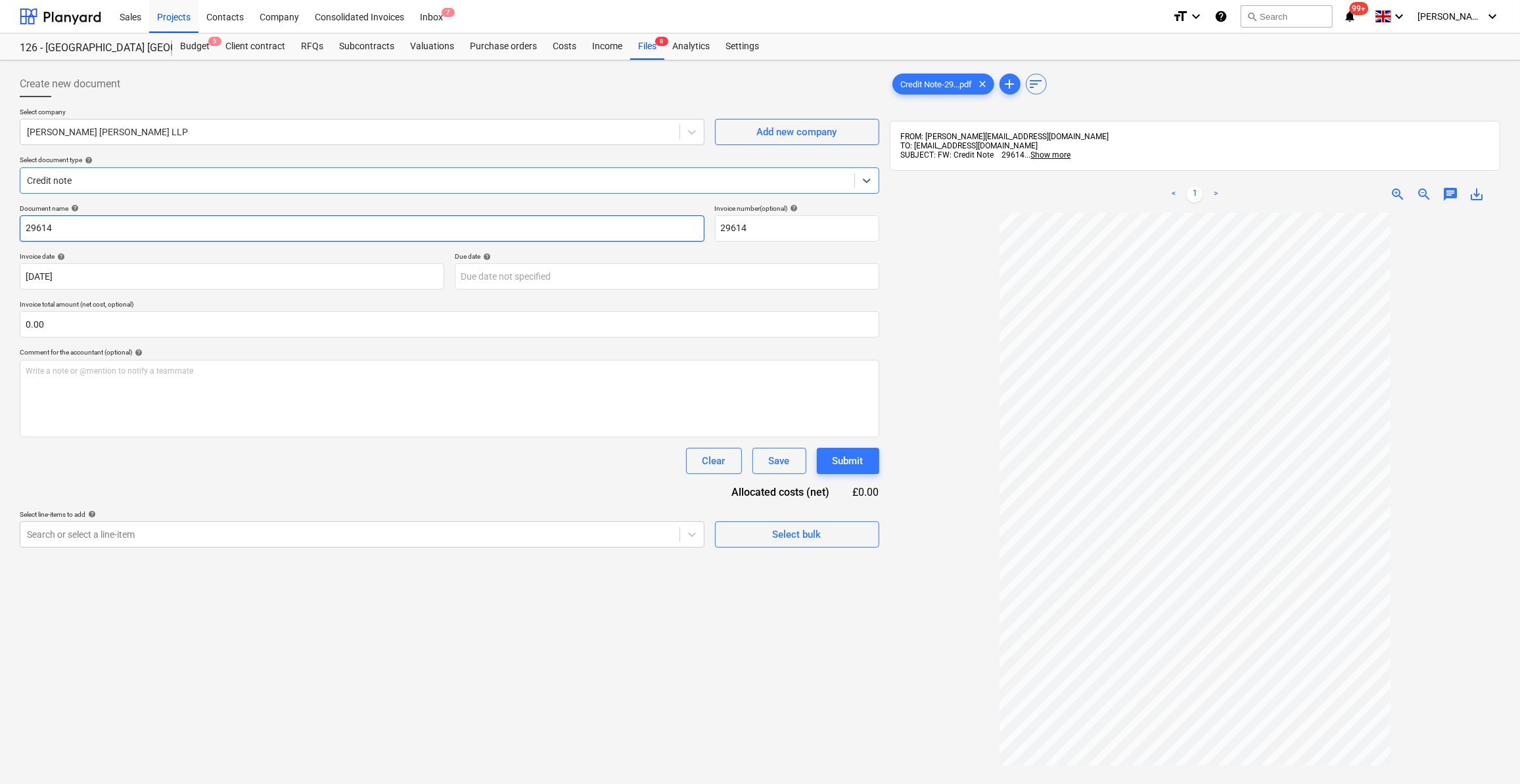
click at [26, 230] on input "29614" at bounding box center [362, 229] width 685 height 27
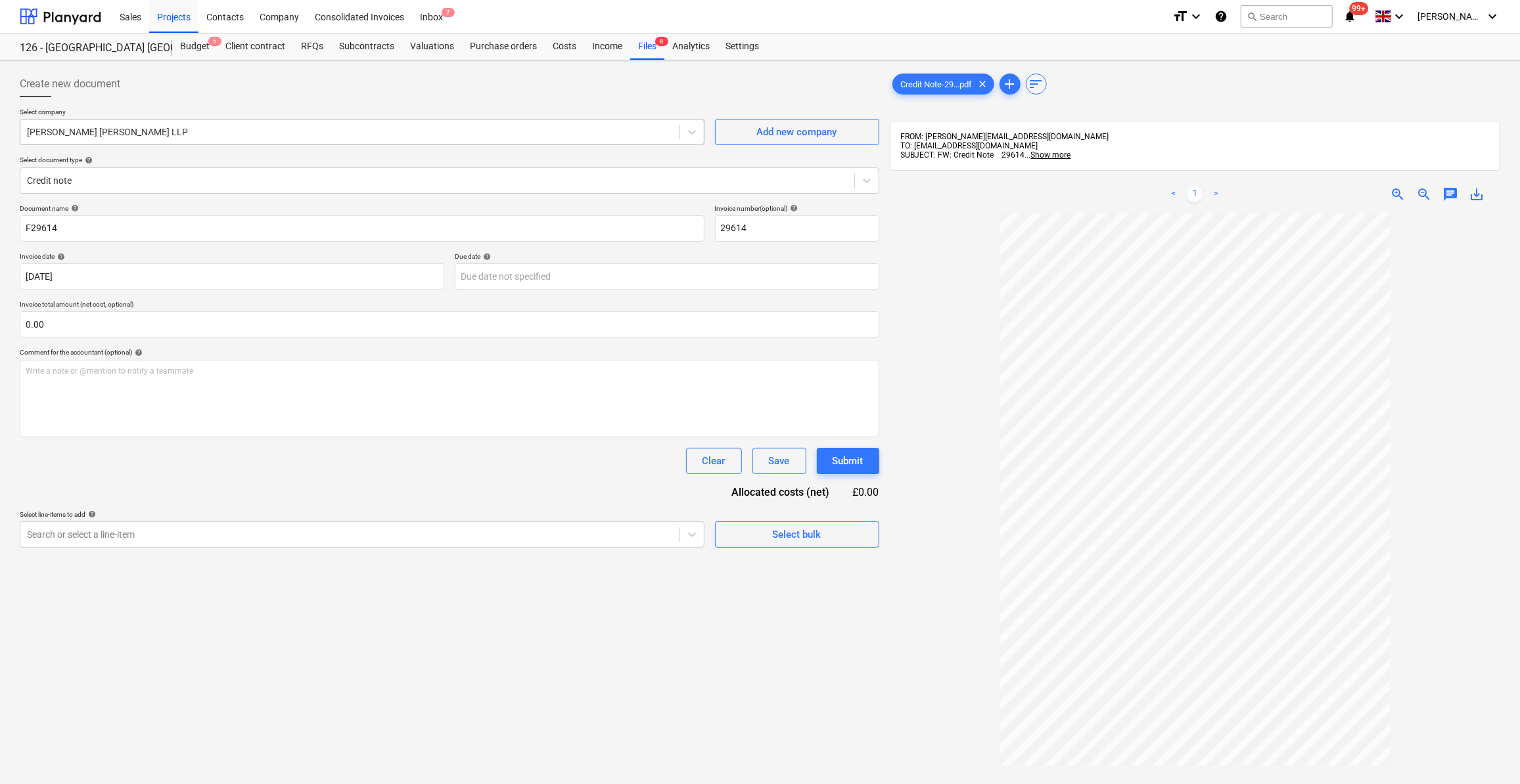
click at [86, 134] on div at bounding box center [349, 132] width 646 height 13
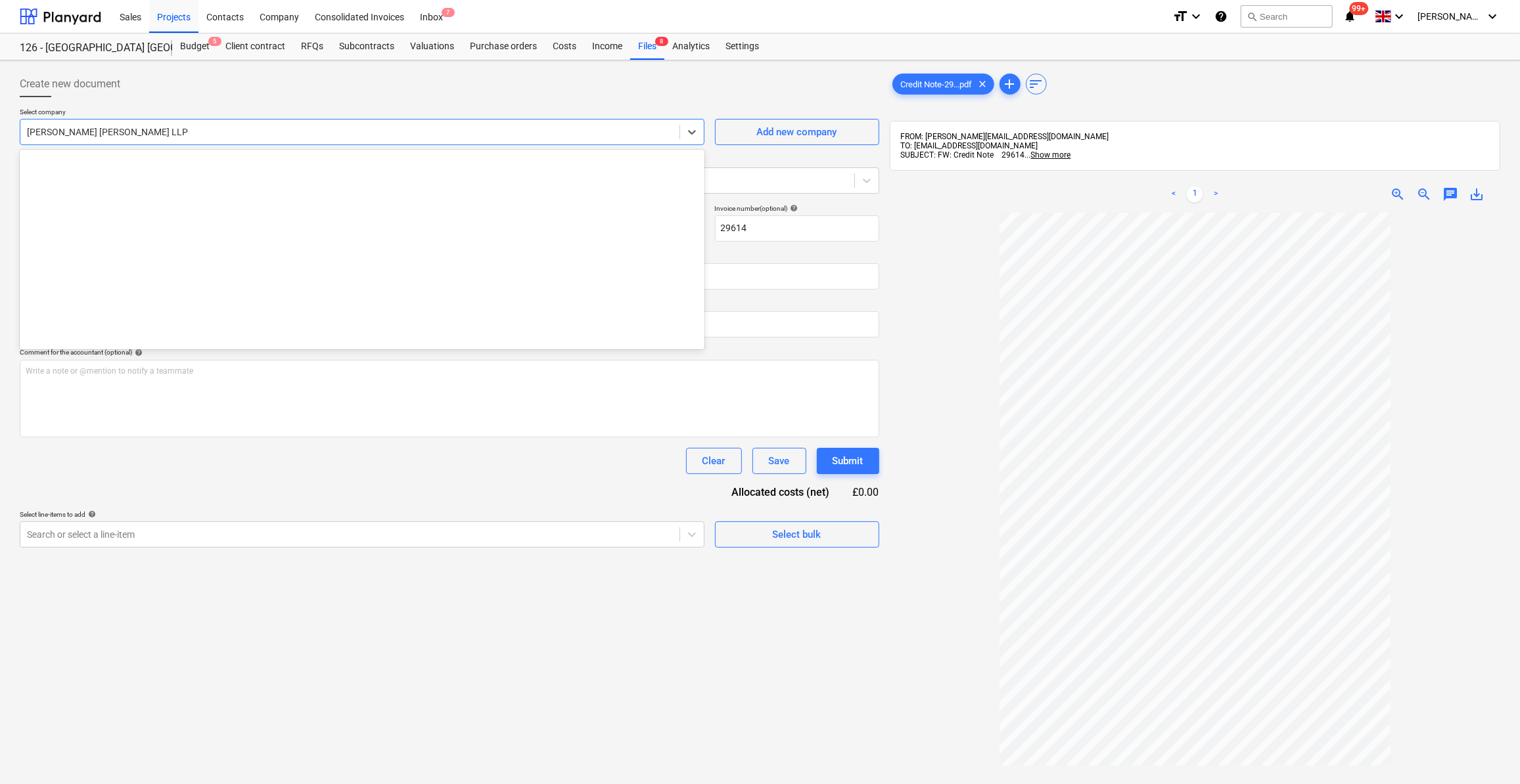
scroll to position [1609, 0]
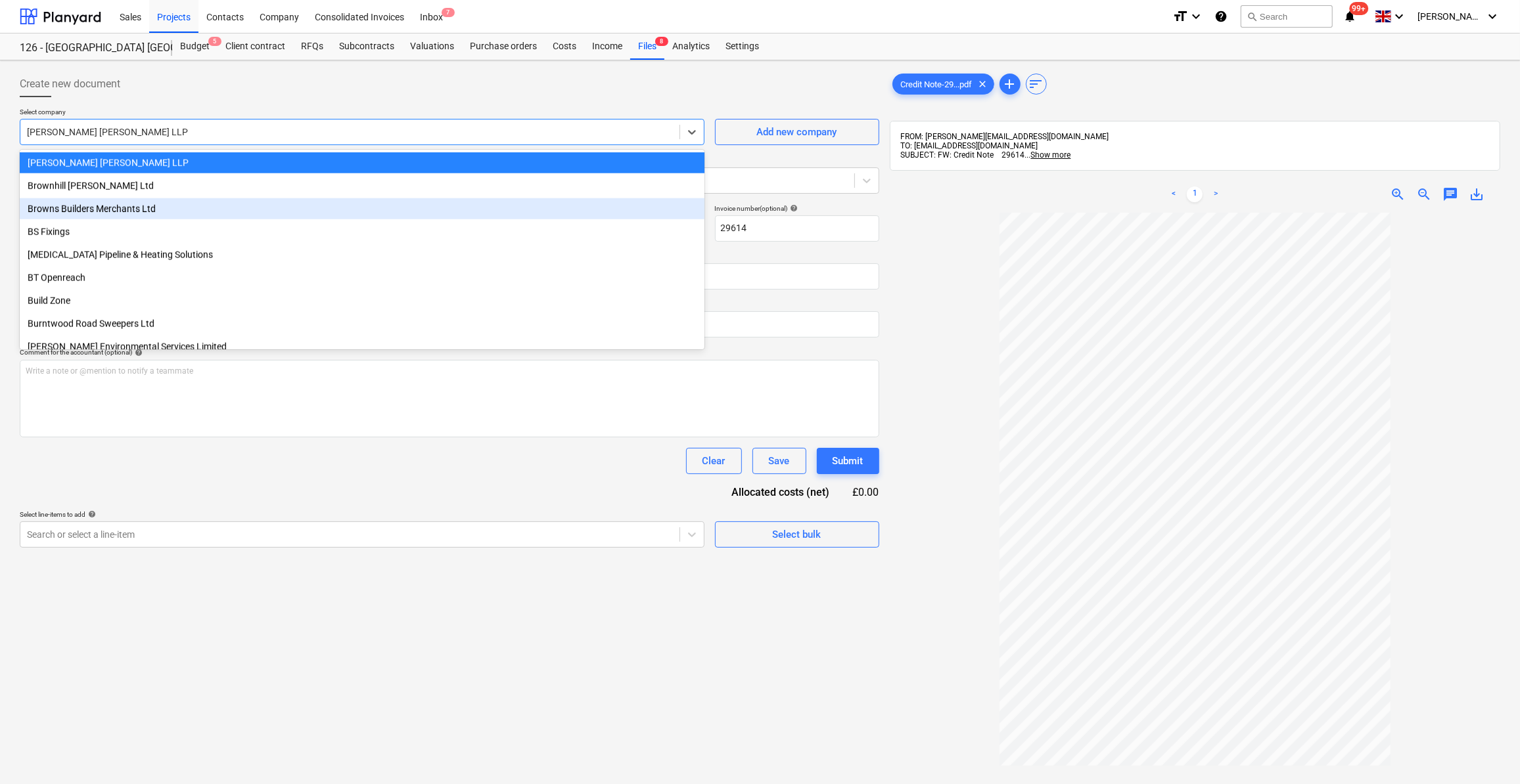
click at [98, 210] on div "Browns Builders Merchants Ltd" at bounding box center [362, 209] width 685 height 21
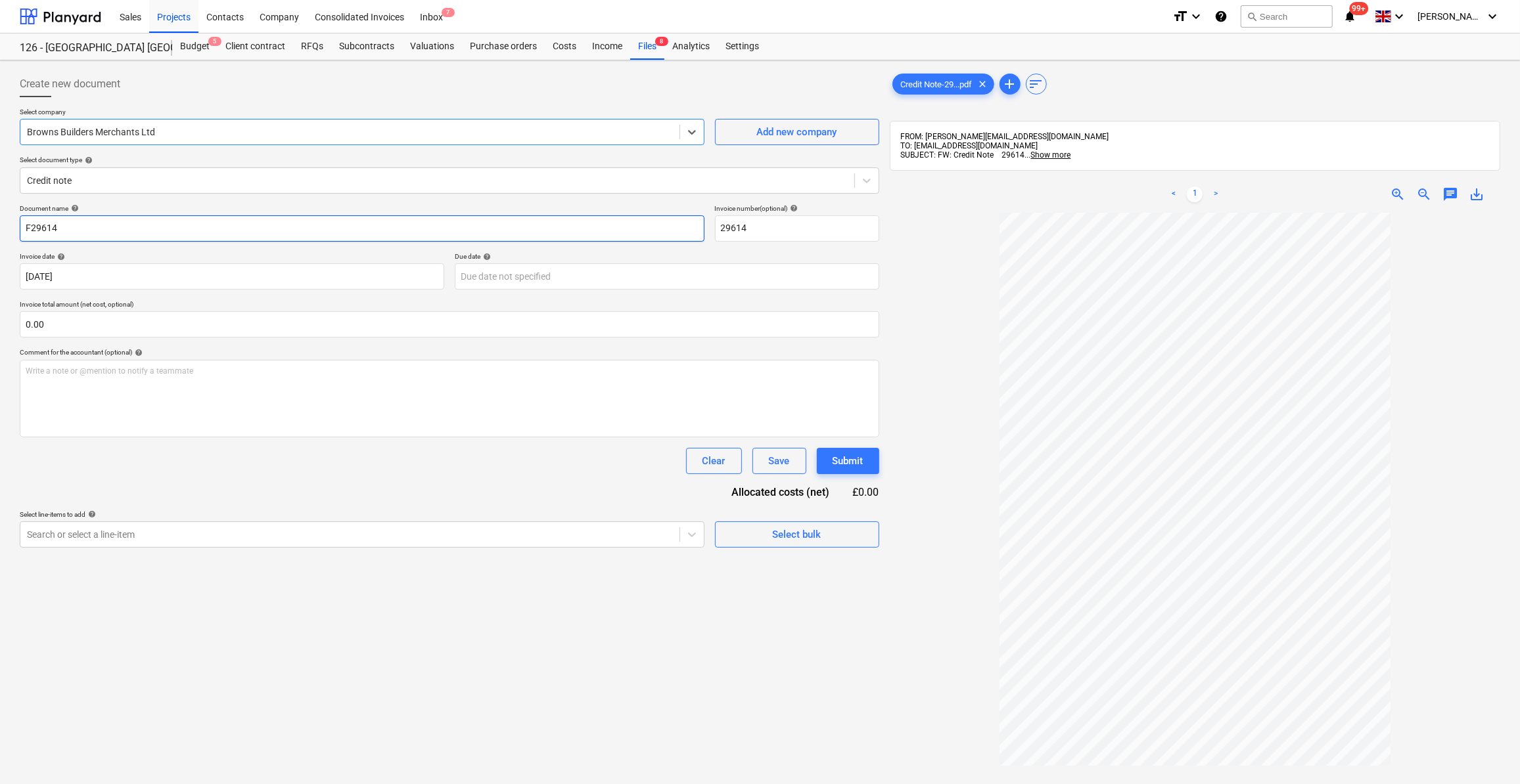
click at [30, 225] on input "F29614" at bounding box center [362, 229] width 685 height 27
type input "Floor Blocks - 29614"
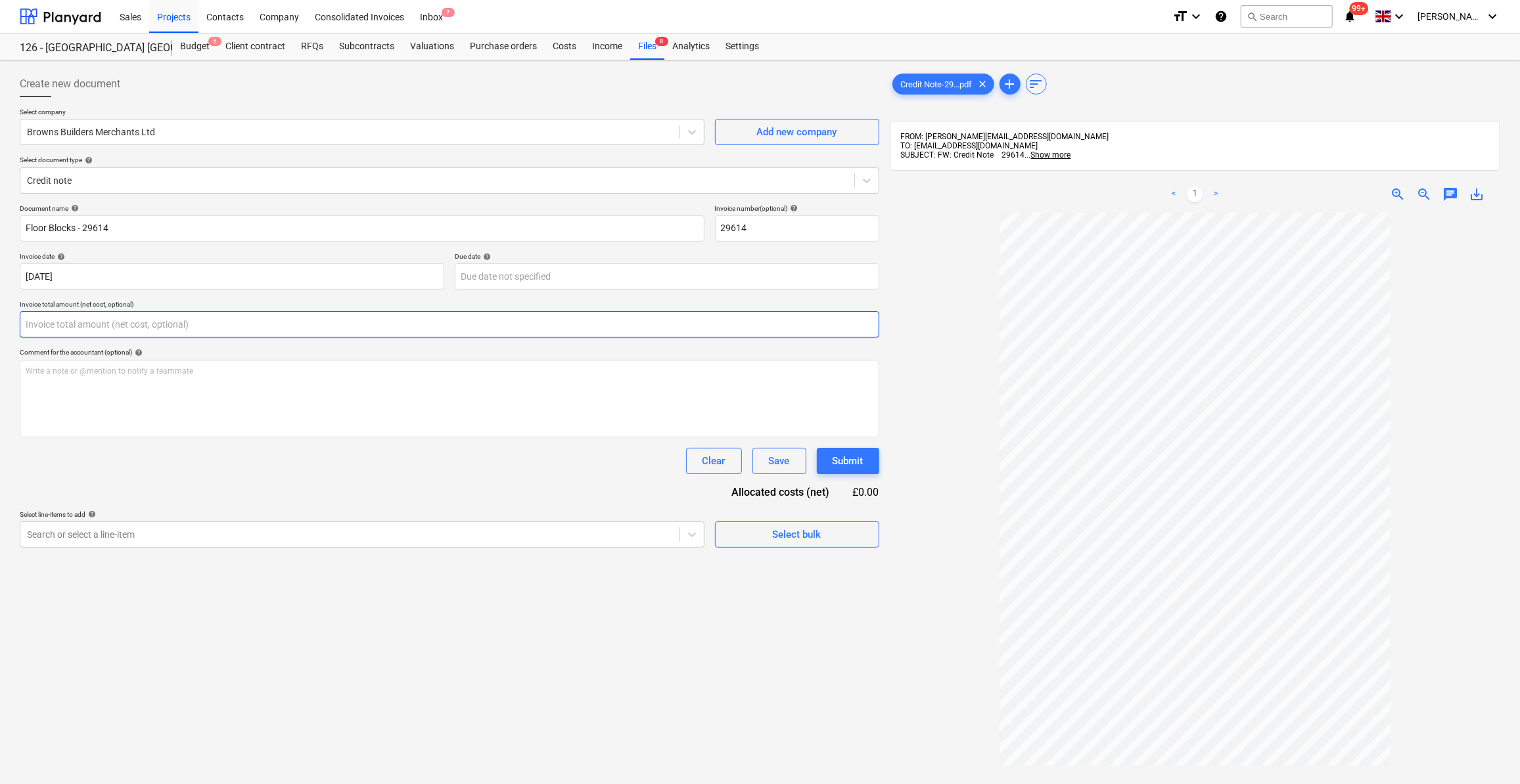
click at [39, 320] on input "text" at bounding box center [450, 325] width 860 height 27
type input "-688.32"
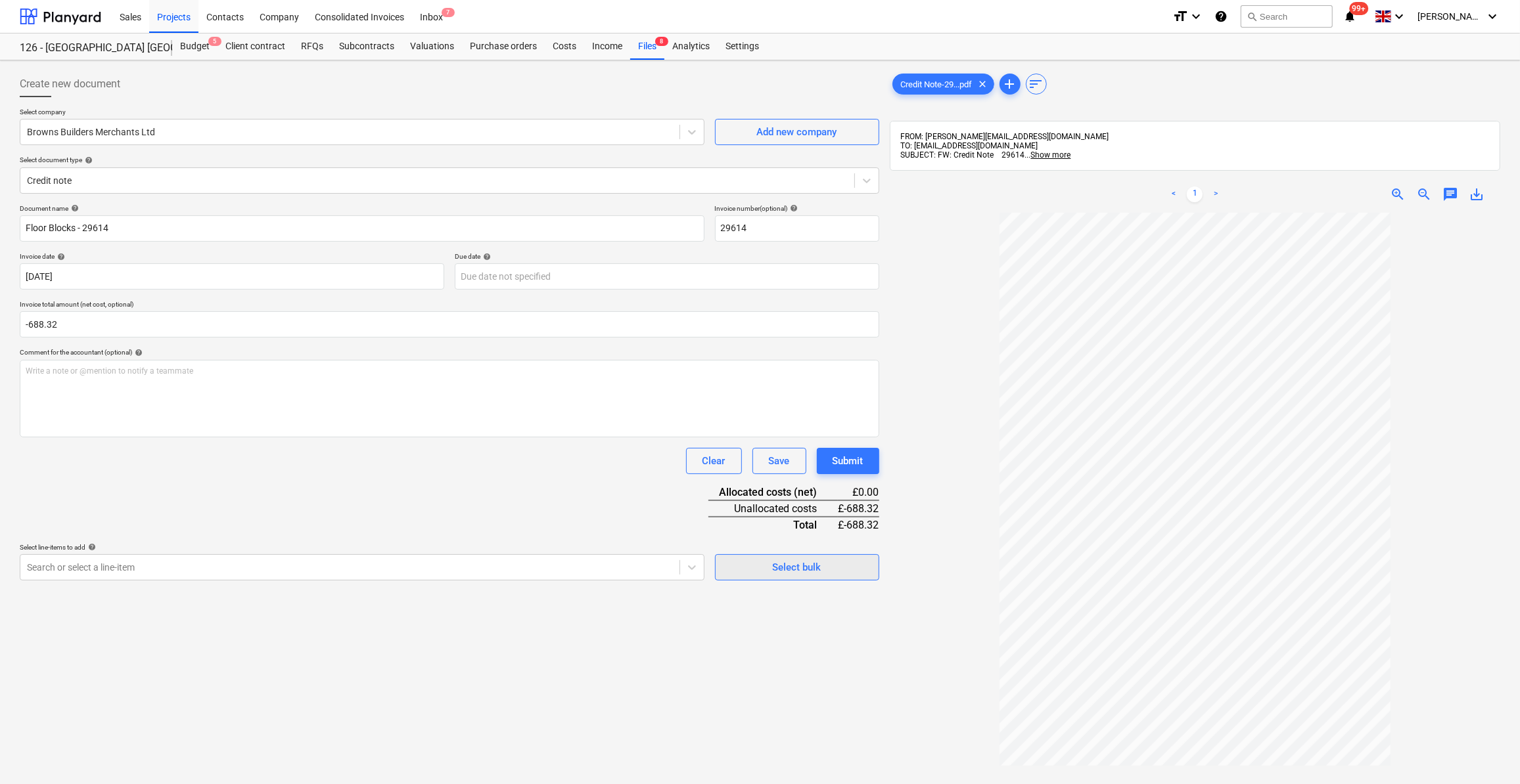
click at [791, 569] on div "Select bulk" at bounding box center [797, 567] width 49 height 17
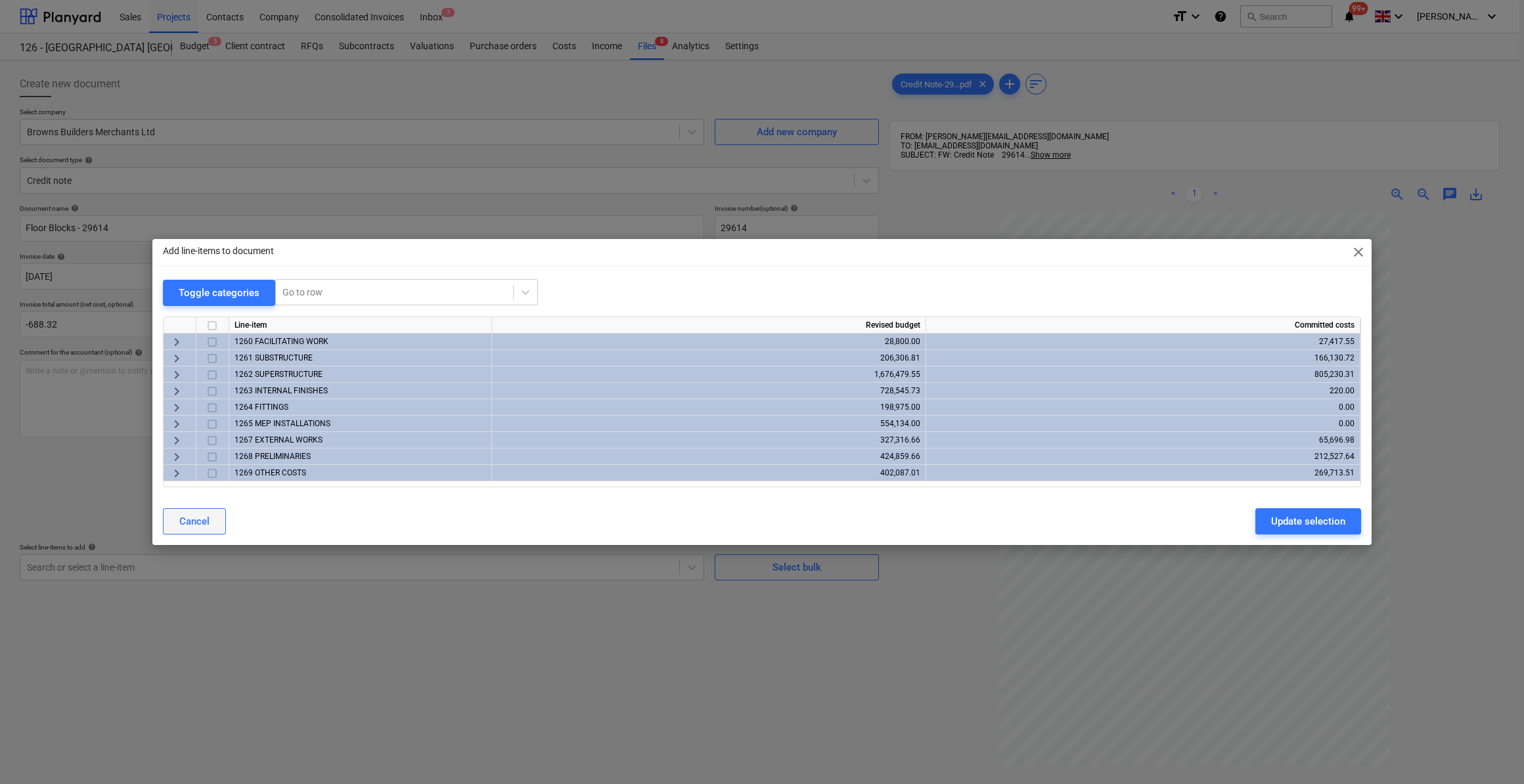
click at [195, 523] on div "Cancel" at bounding box center [194, 521] width 30 height 17
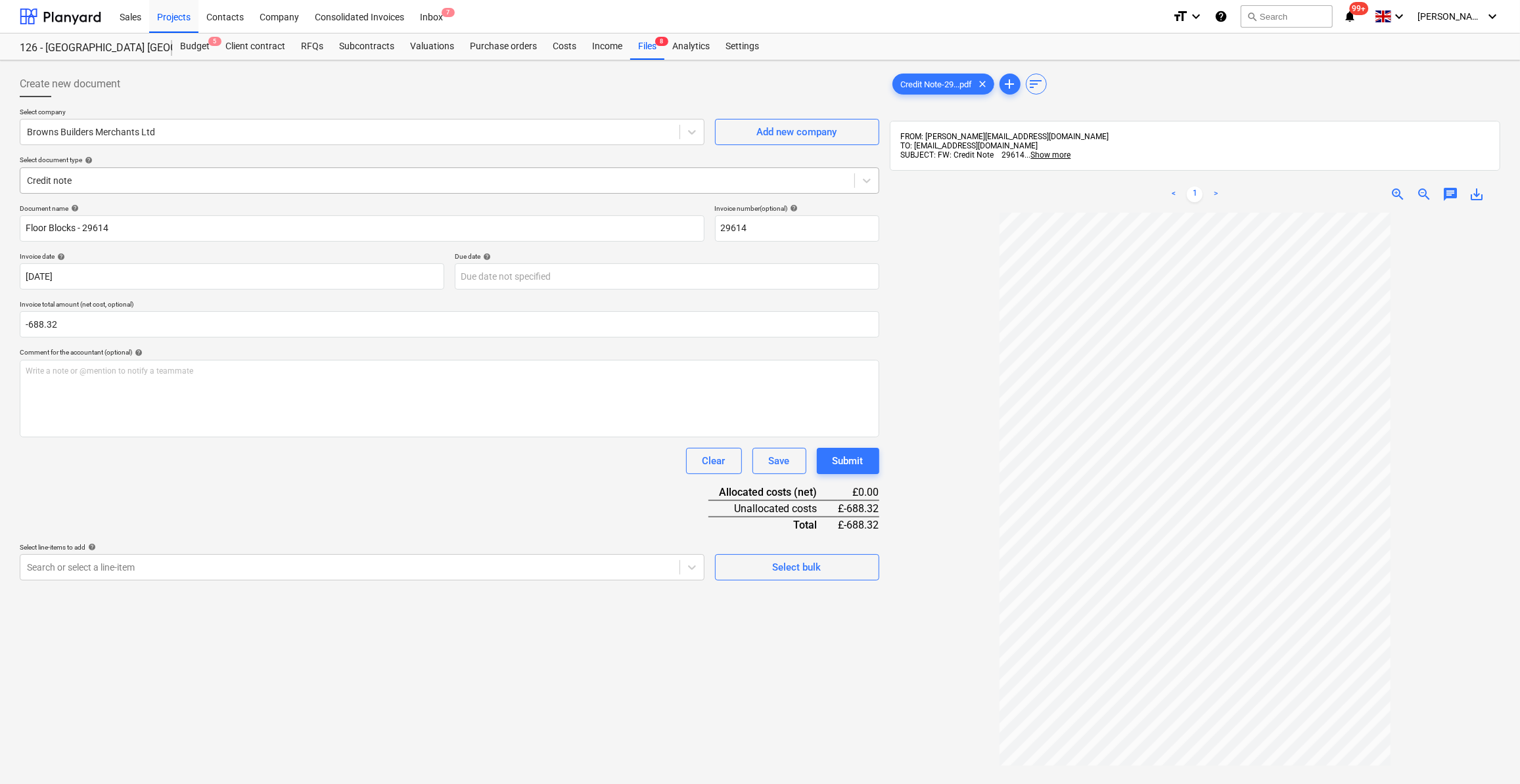
click at [73, 178] on div at bounding box center [437, 181] width 821 height 13
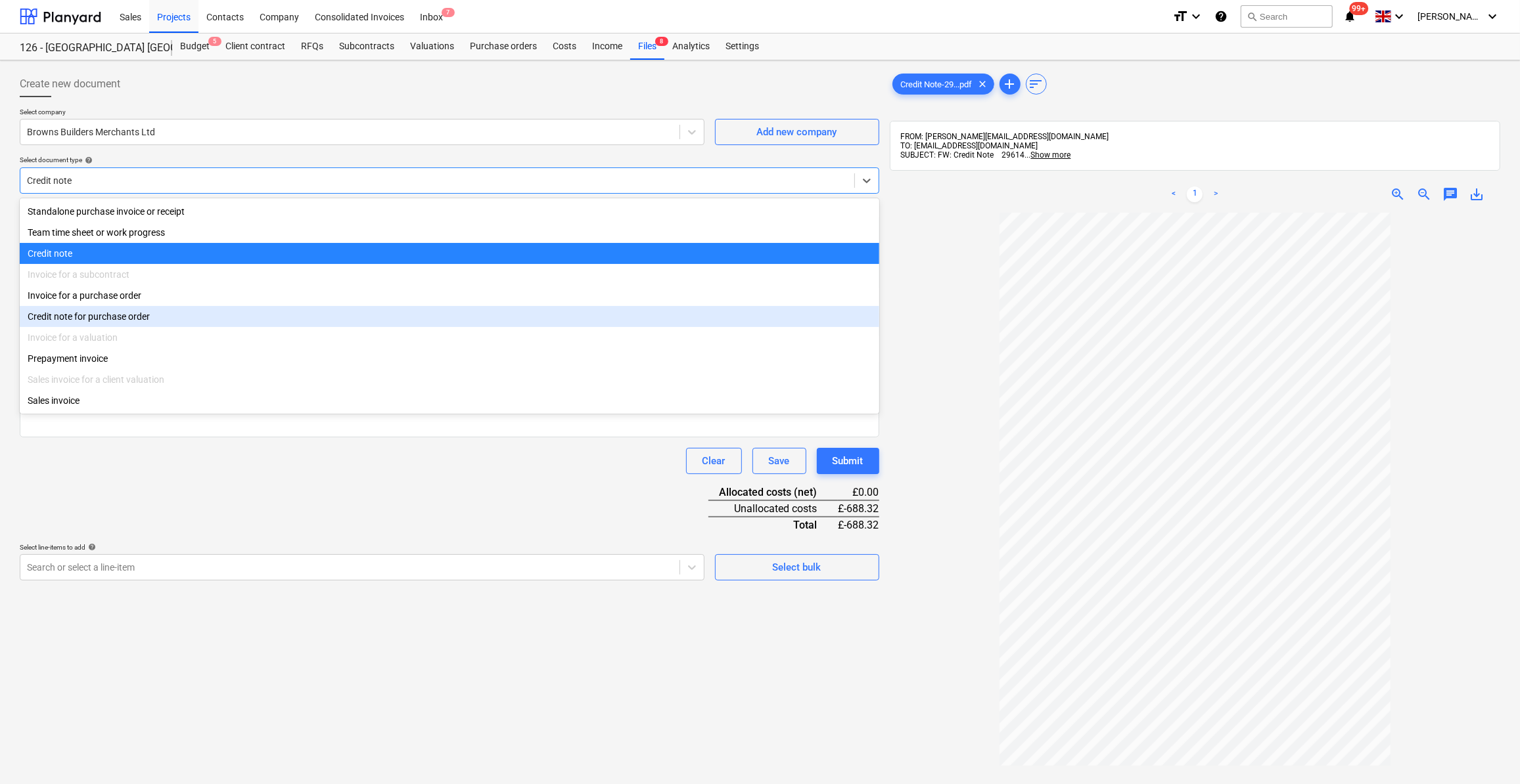
click at [86, 319] on div "Credit note for purchase order" at bounding box center [450, 317] width 860 height 21
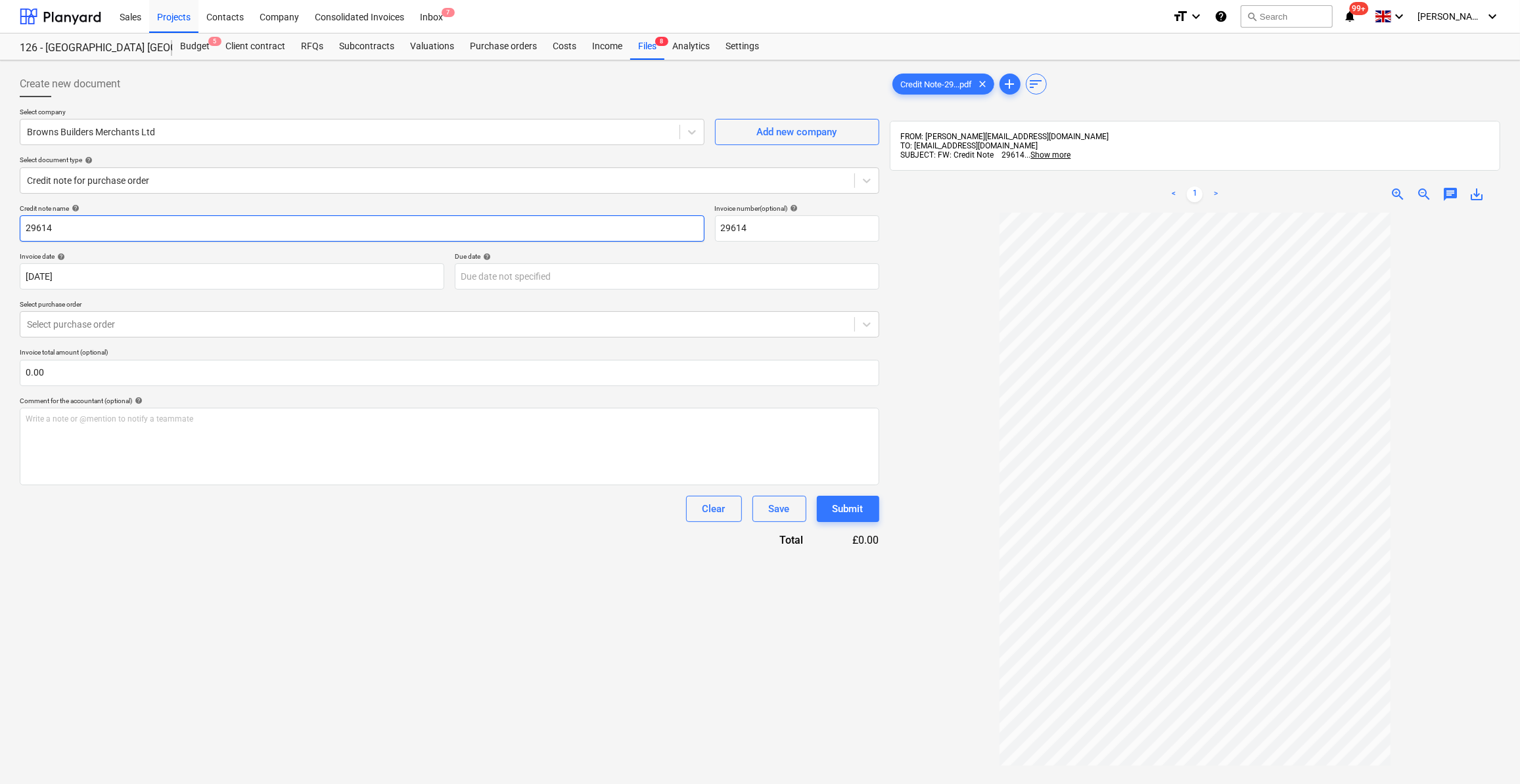
click at [25, 224] on input "29614" at bounding box center [362, 229] width 685 height 27
type input "Flooring Blocks - 29614"
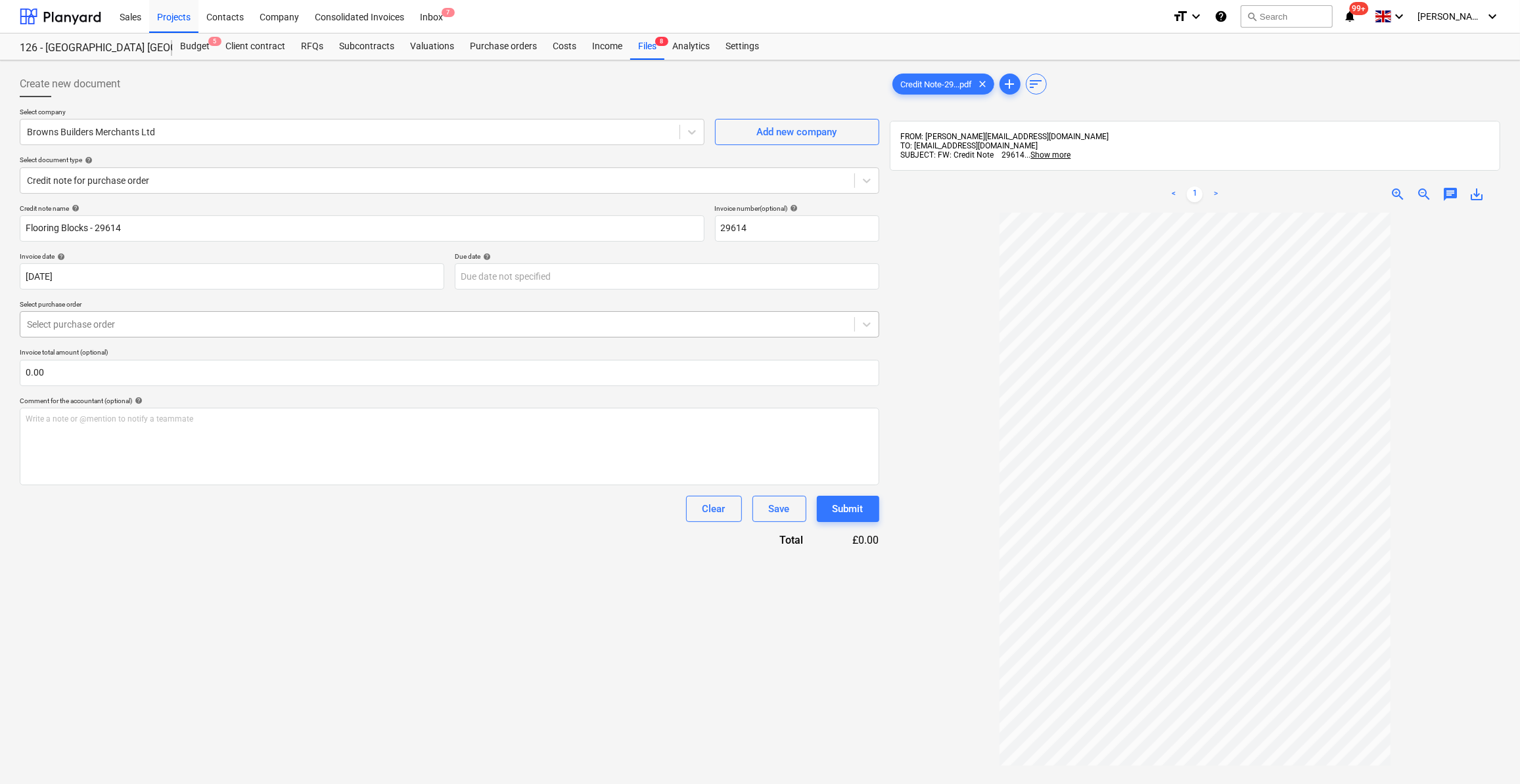
click at [68, 323] on div at bounding box center [437, 325] width 821 height 13
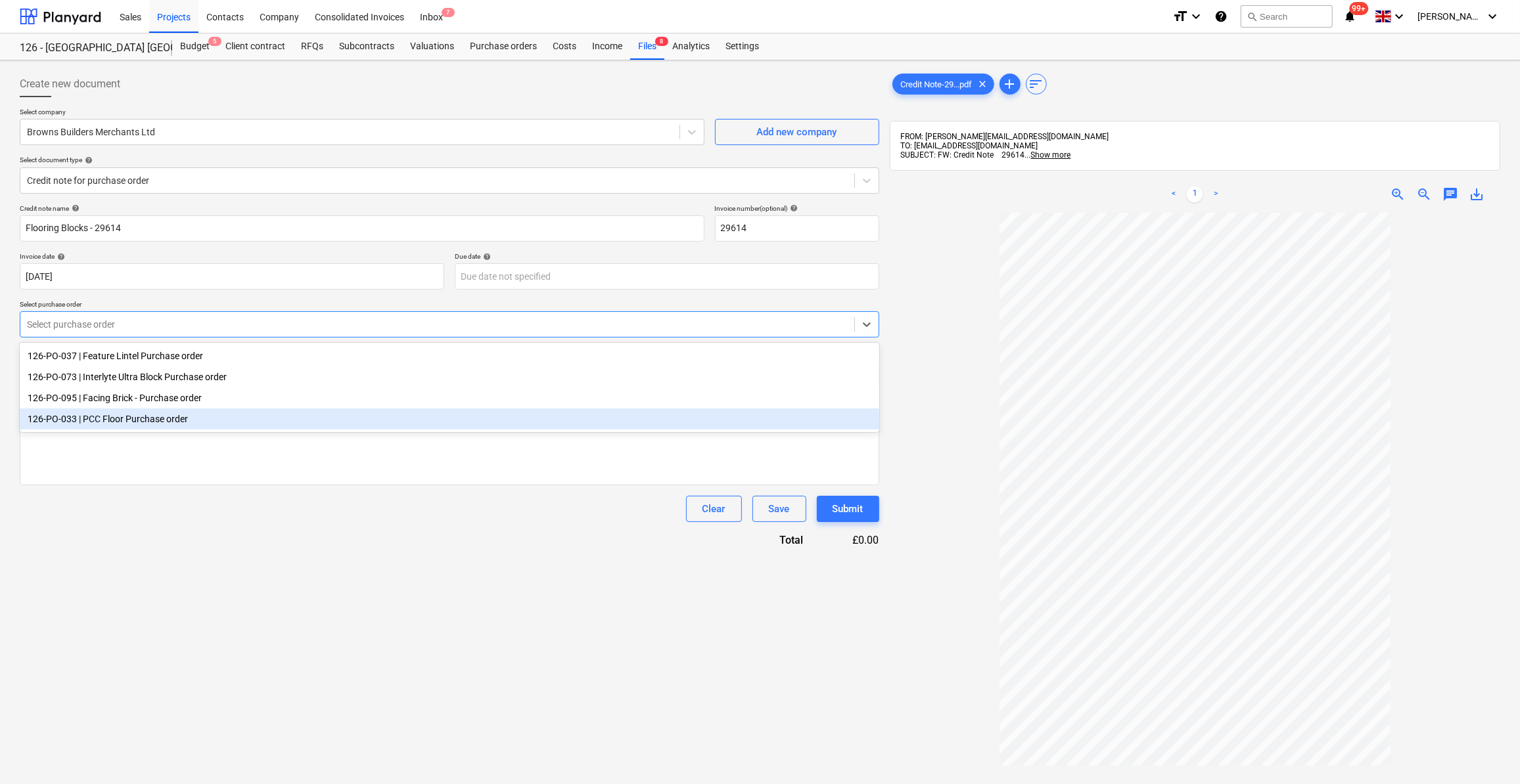
click at [86, 425] on div "126-PO-033 | PCC Floor Purchase order" at bounding box center [450, 419] width 860 height 21
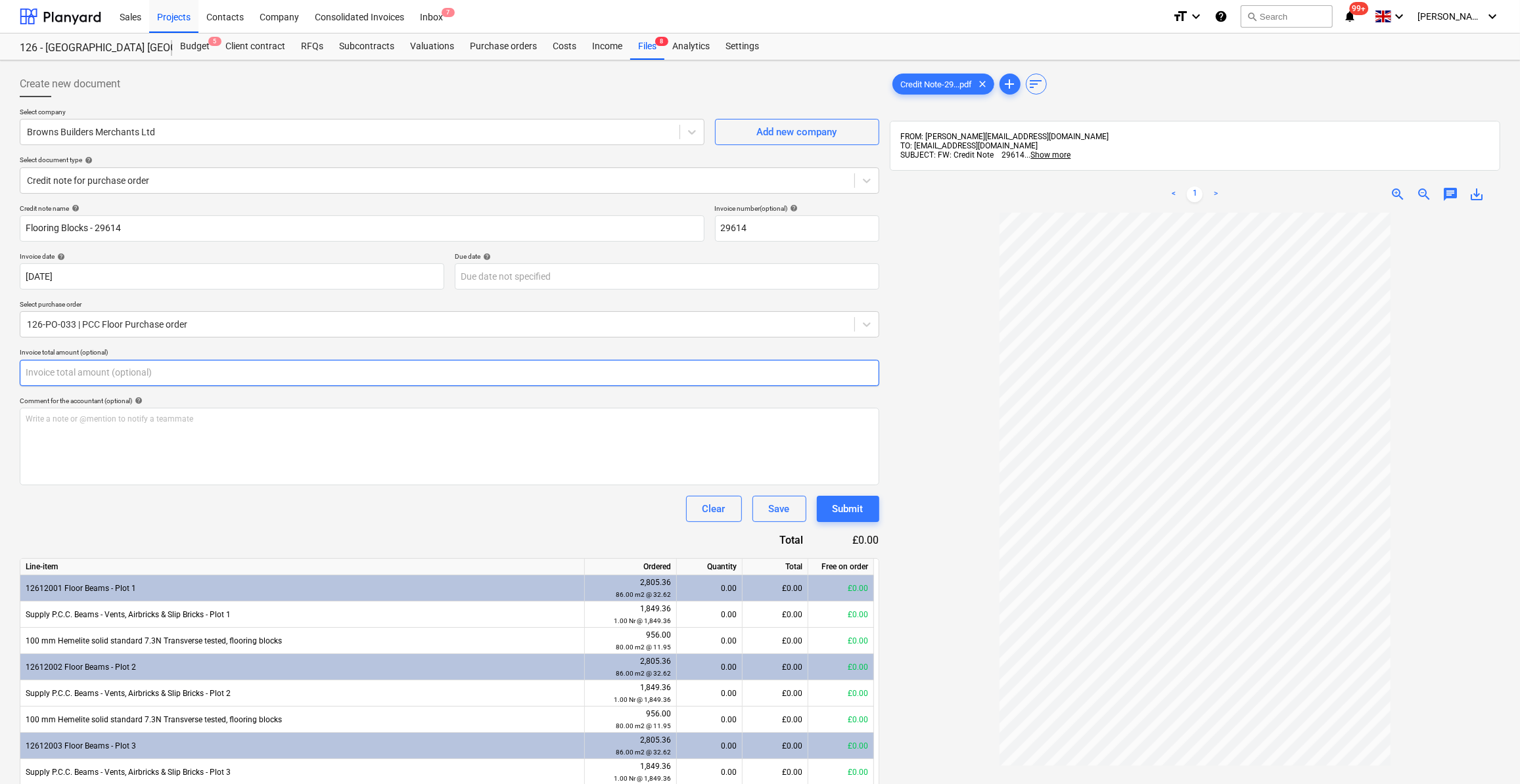
click at [51, 370] on input "text" at bounding box center [450, 374] width 860 height 27
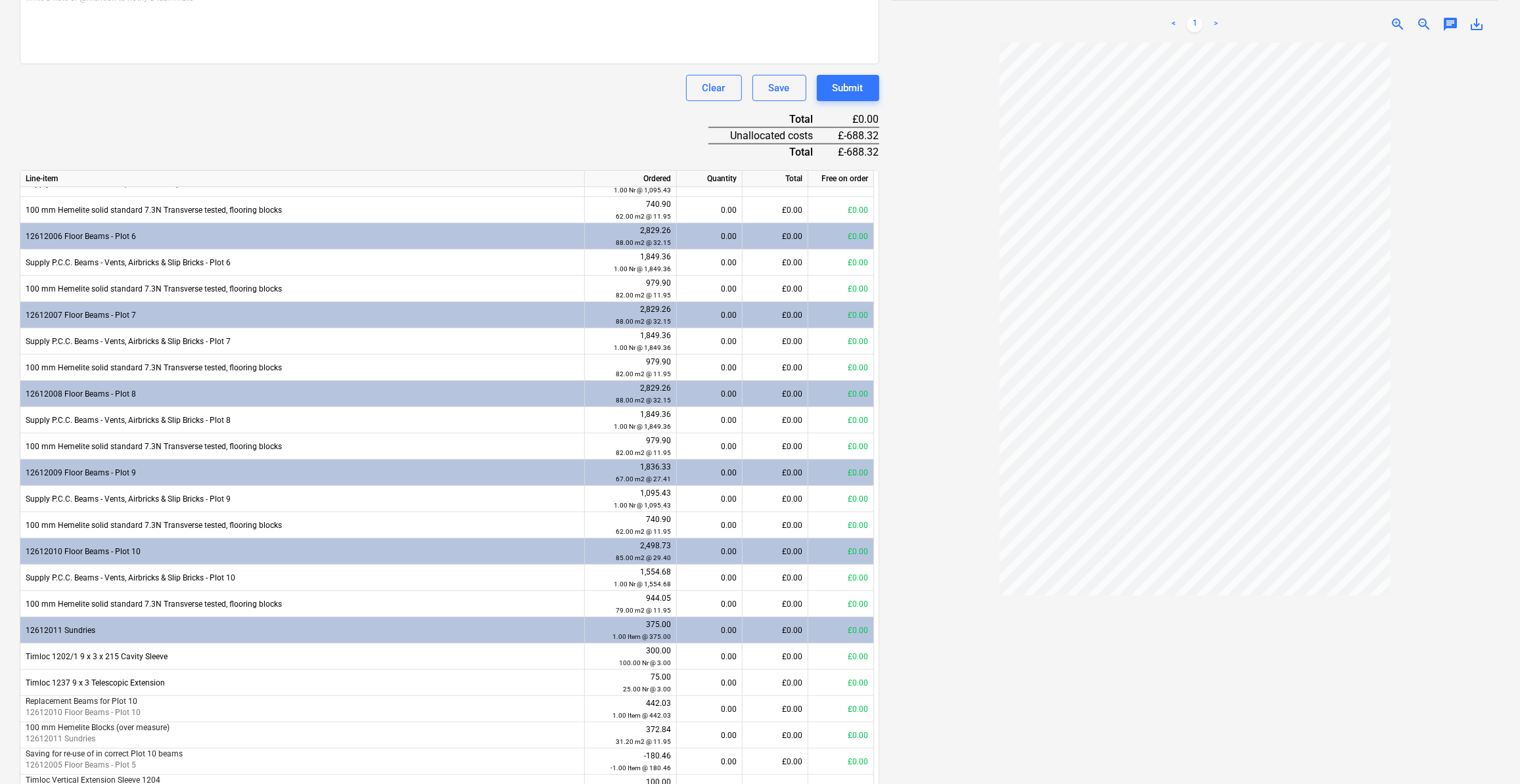
scroll to position [361, 0]
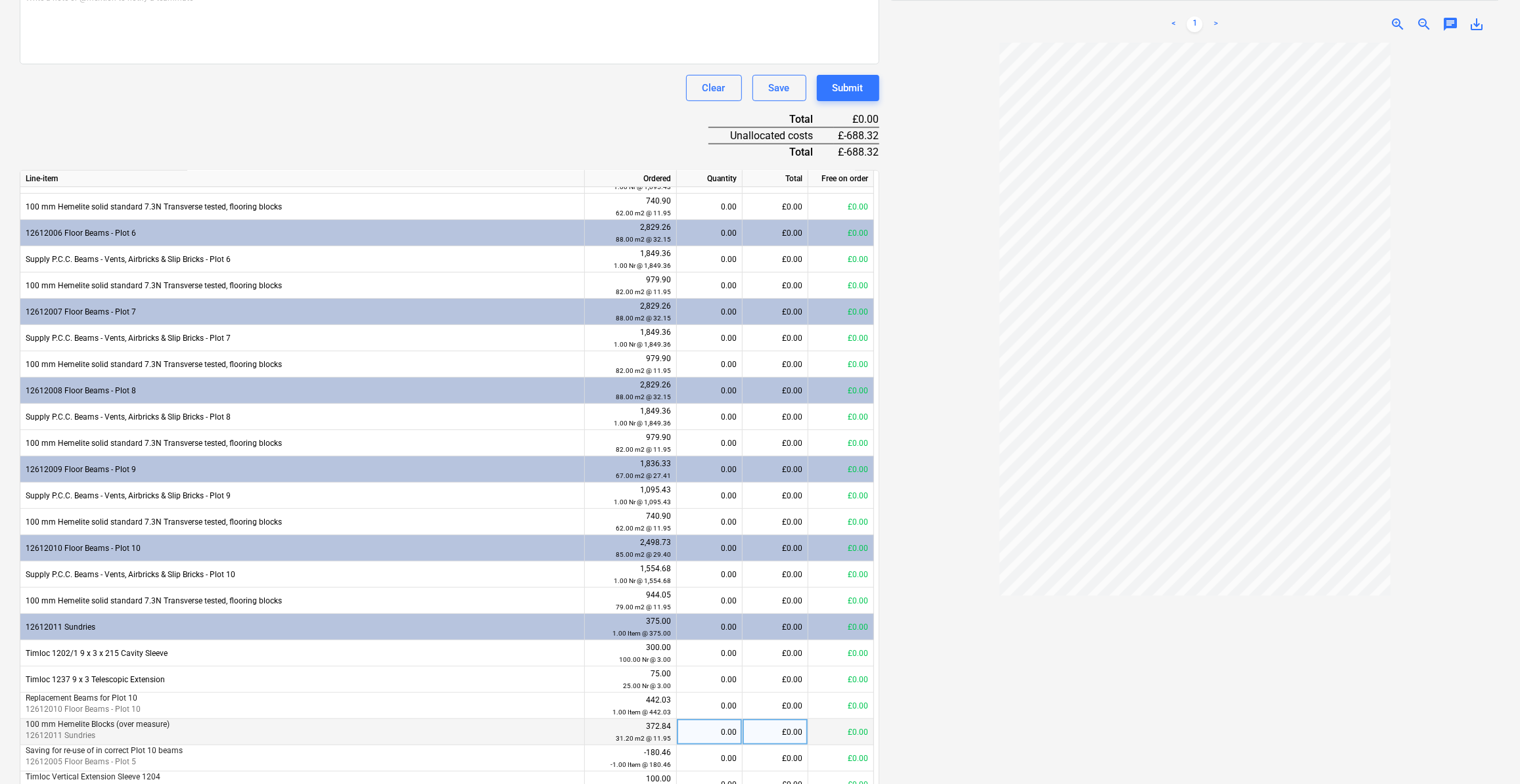
type input "-688.32"
click at [730, 729] on div "0.00" at bounding box center [710, 732] width 55 height 27
type input "57.6"
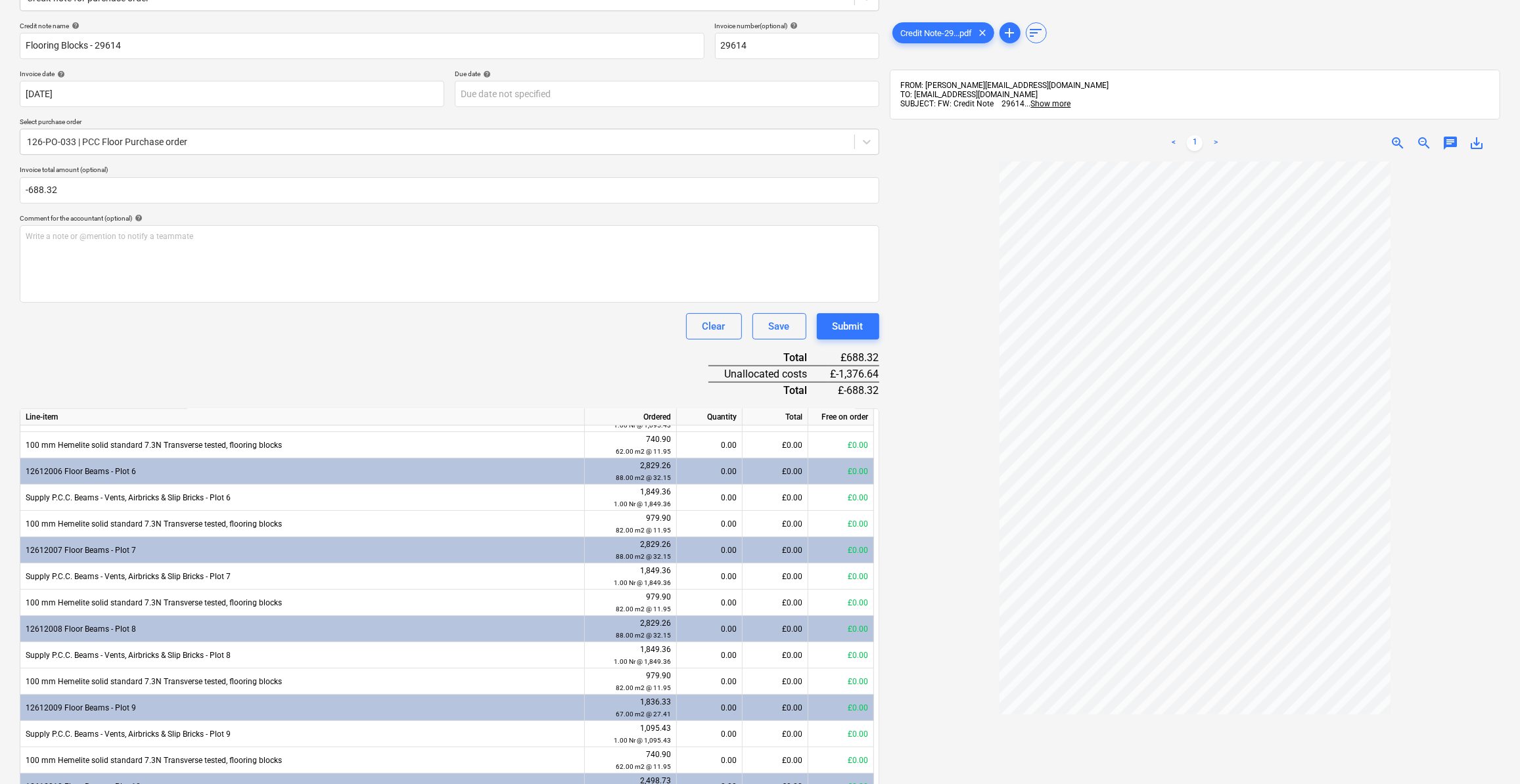
scroll to position [182, 0]
click at [30, 192] on input "-688.32" at bounding box center [450, 191] width 860 height 27
click at [30, 191] on input "-688.32" at bounding box center [450, 191] width 860 height 27
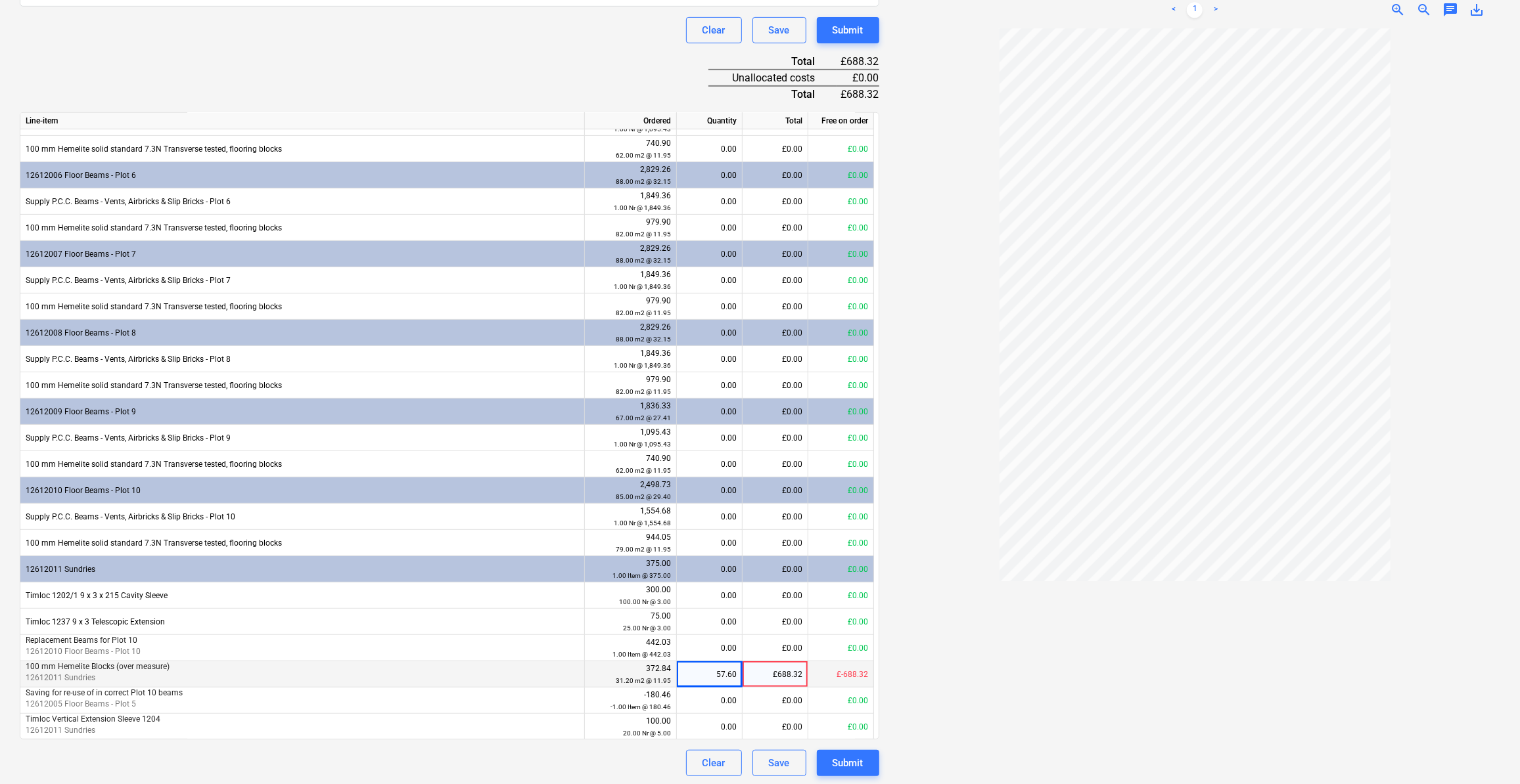
scroll to position [481, 0]
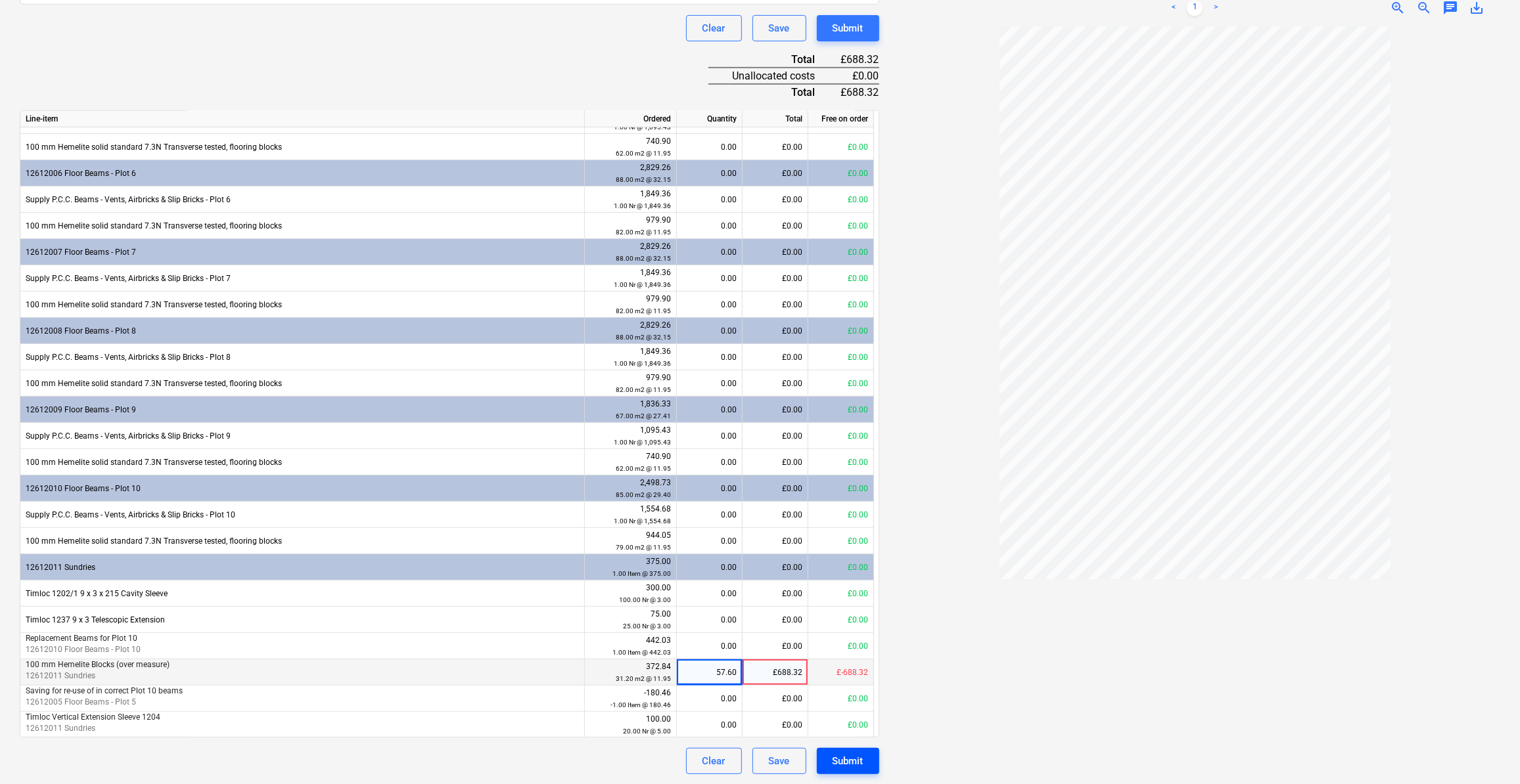
type input "688.32"
click at [854, 764] on div "Submit" at bounding box center [848, 761] width 31 height 17
click at [714, 670] on div "57.60" at bounding box center [710, 673] width 55 height 27
click at [721, 669] on input "57.6" at bounding box center [710, 672] width 65 height 26
type input "6"
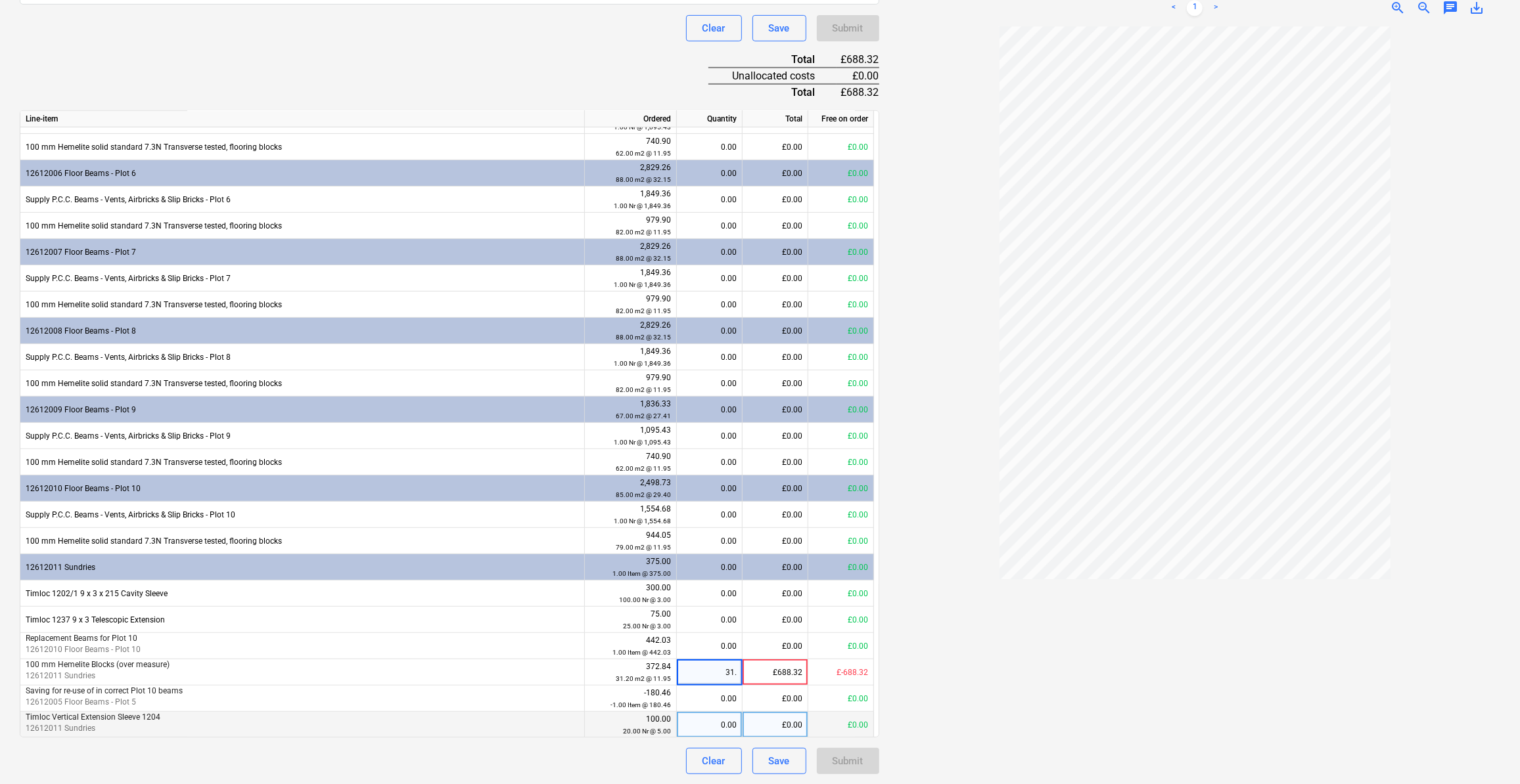
type input "31.2"
click at [694, 669] on div "31.20" at bounding box center [710, 673] width 55 height 27
click at [784, 671] on div "£372.84" at bounding box center [776, 673] width 66 height 27
click at [773, 677] on input "372.84" at bounding box center [776, 672] width 65 height 26
click at [721, 671] on div "31.20" at bounding box center [710, 673] width 55 height 27
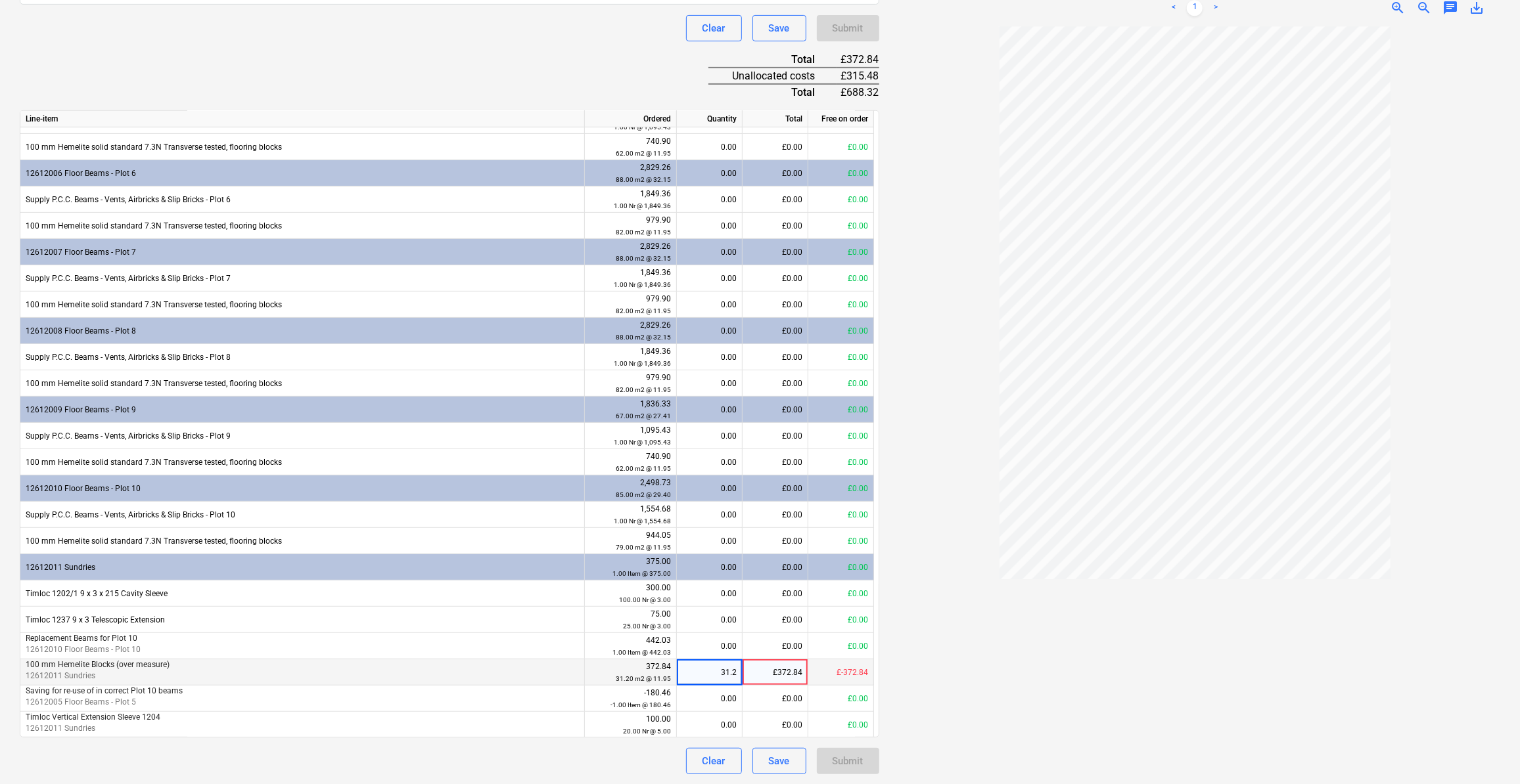
click at [729, 670] on input "31.2" at bounding box center [710, 672] width 65 height 26
click at [721, 672] on input "31.2" at bounding box center [710, 672] width 65 height 26
type input "-31.2"
click at [781, 671] on div "£372.84" at bounding box center [776, 673] width 66 height 27
click at [716, 673] on div "-31.20" at bounding box center [710, 673] width 55 height 27
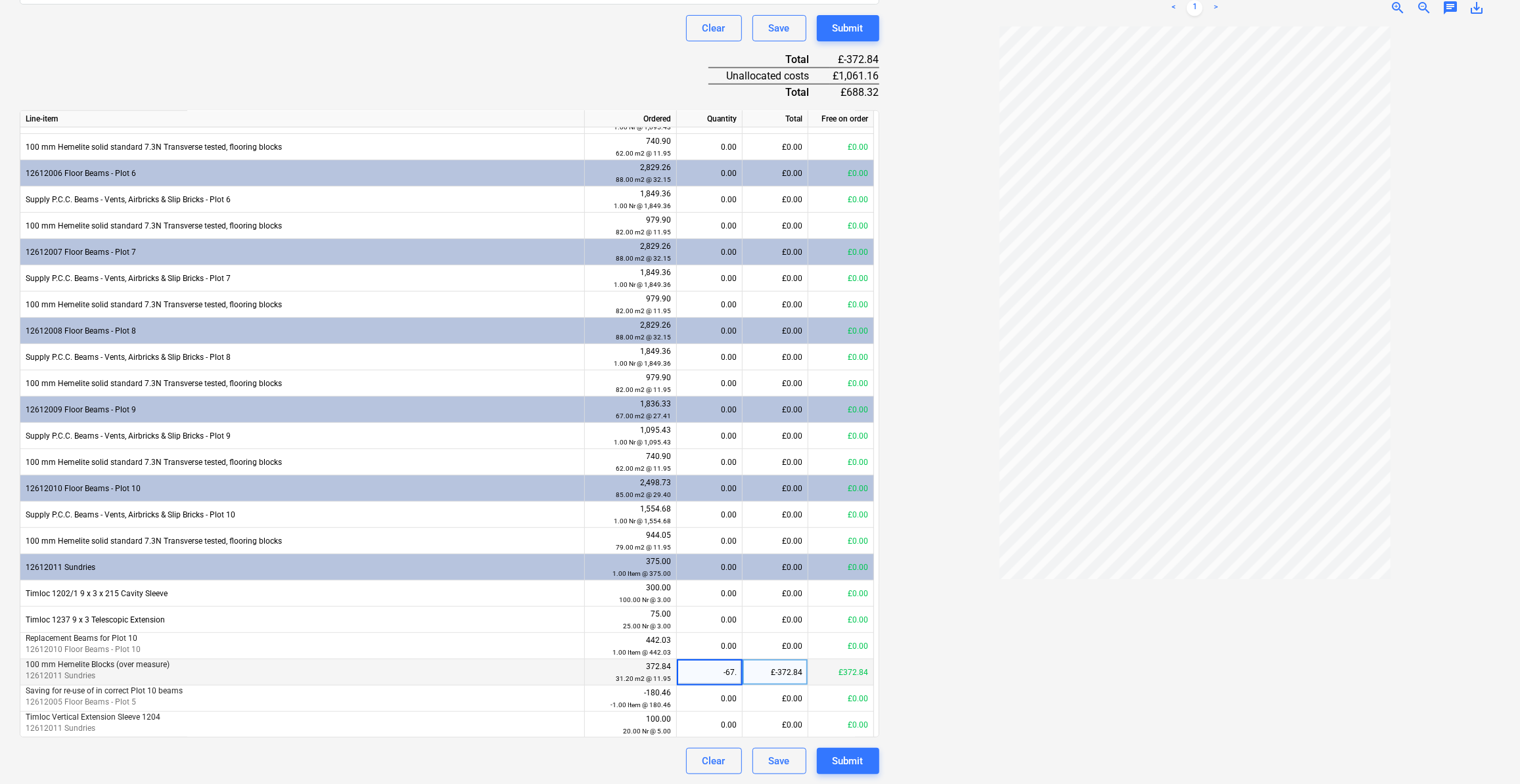
type input "-67.6"
click at [722, 673] on div "-67.60" at bounding box center [710, 673] width 55 height 27
click at [725, 667] on input "-67.6" at bounding box center [710, 672] width 65 height 26
type input "-57.6"
click at [945, 706] on div at bounding box center [1196, 400] width 612 height 748
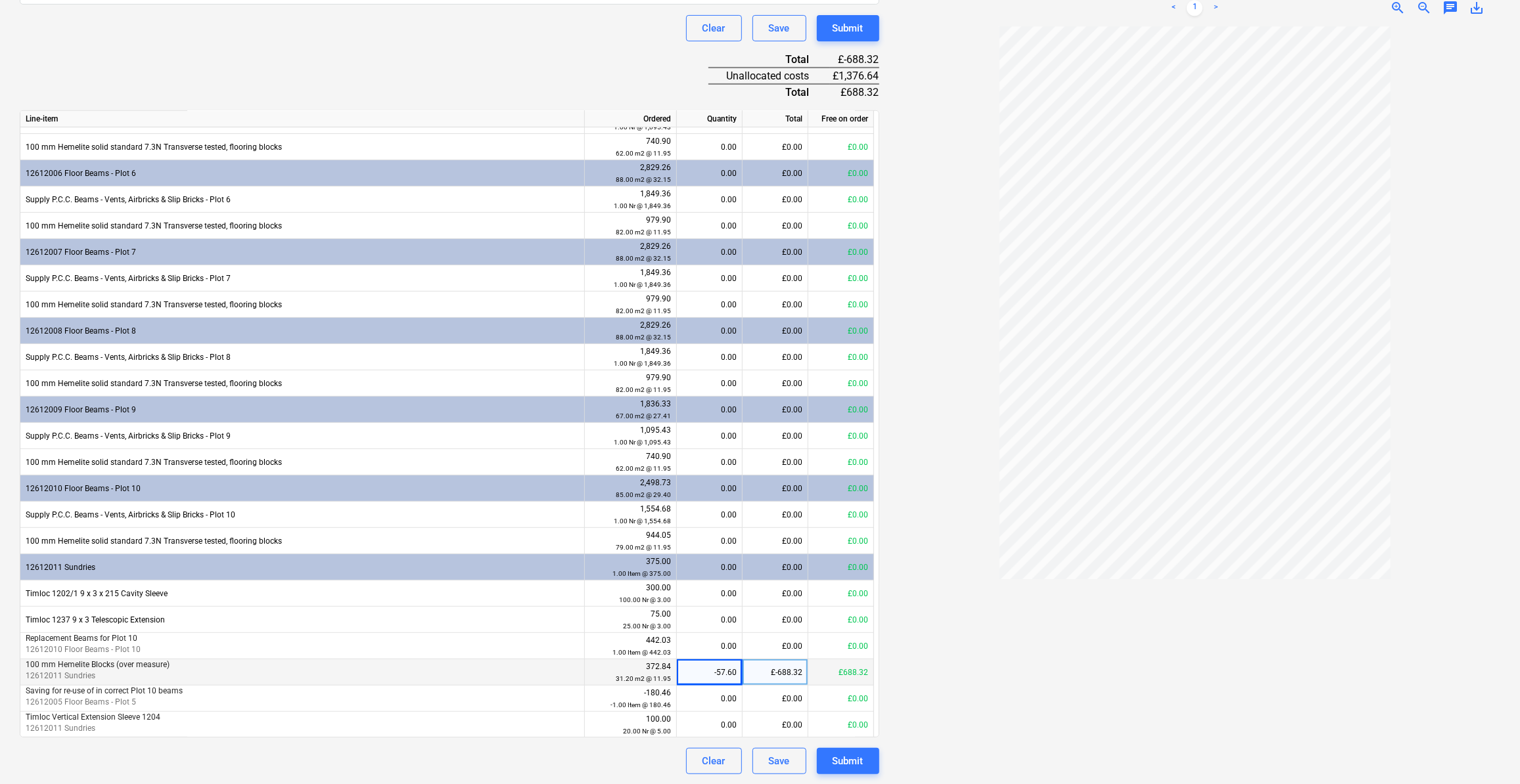
click at [716, 673] on div "-57.60" at bounding box center [710, 673] width 55 height 27
type input "57.6"
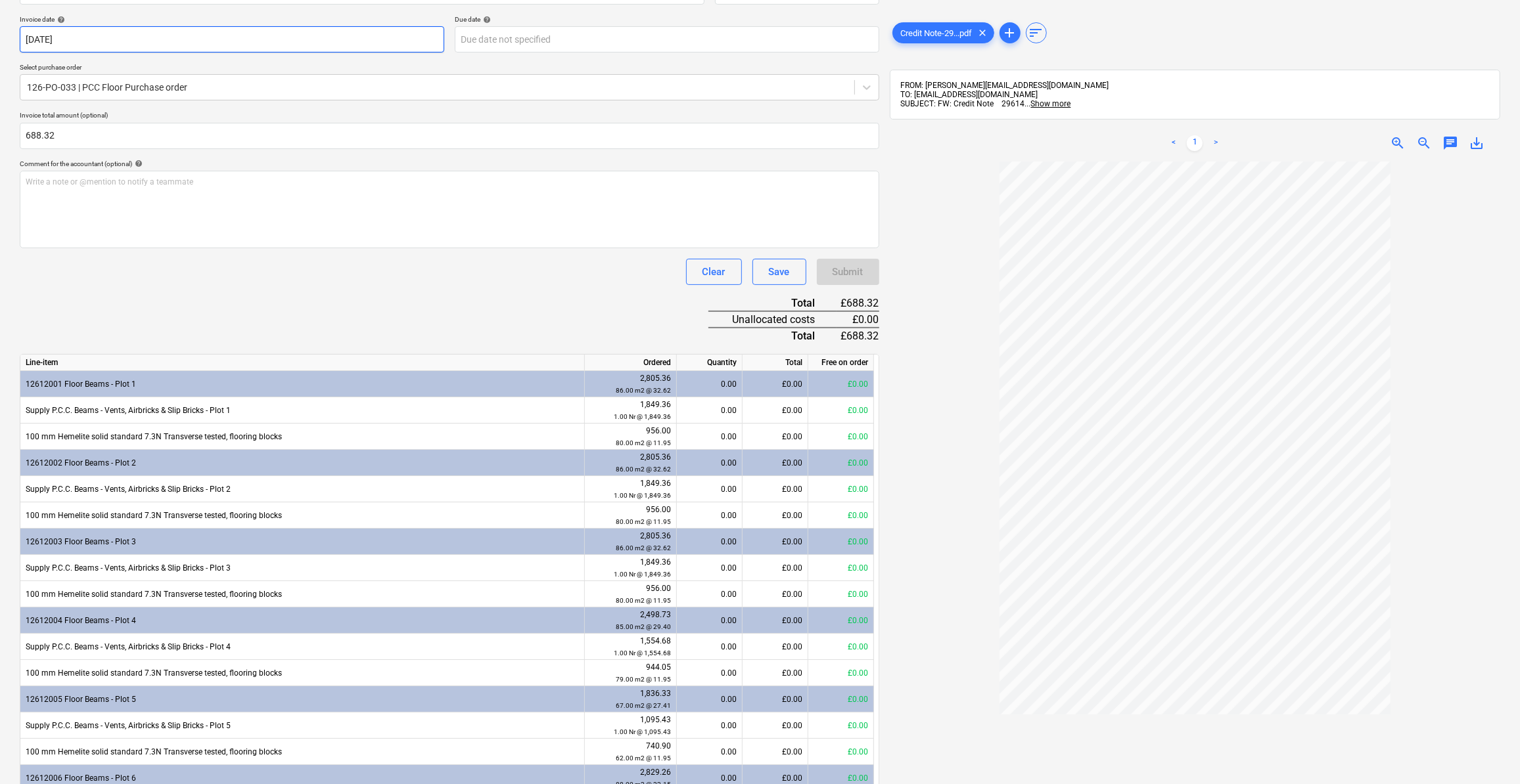
scroll to position [182, 0]
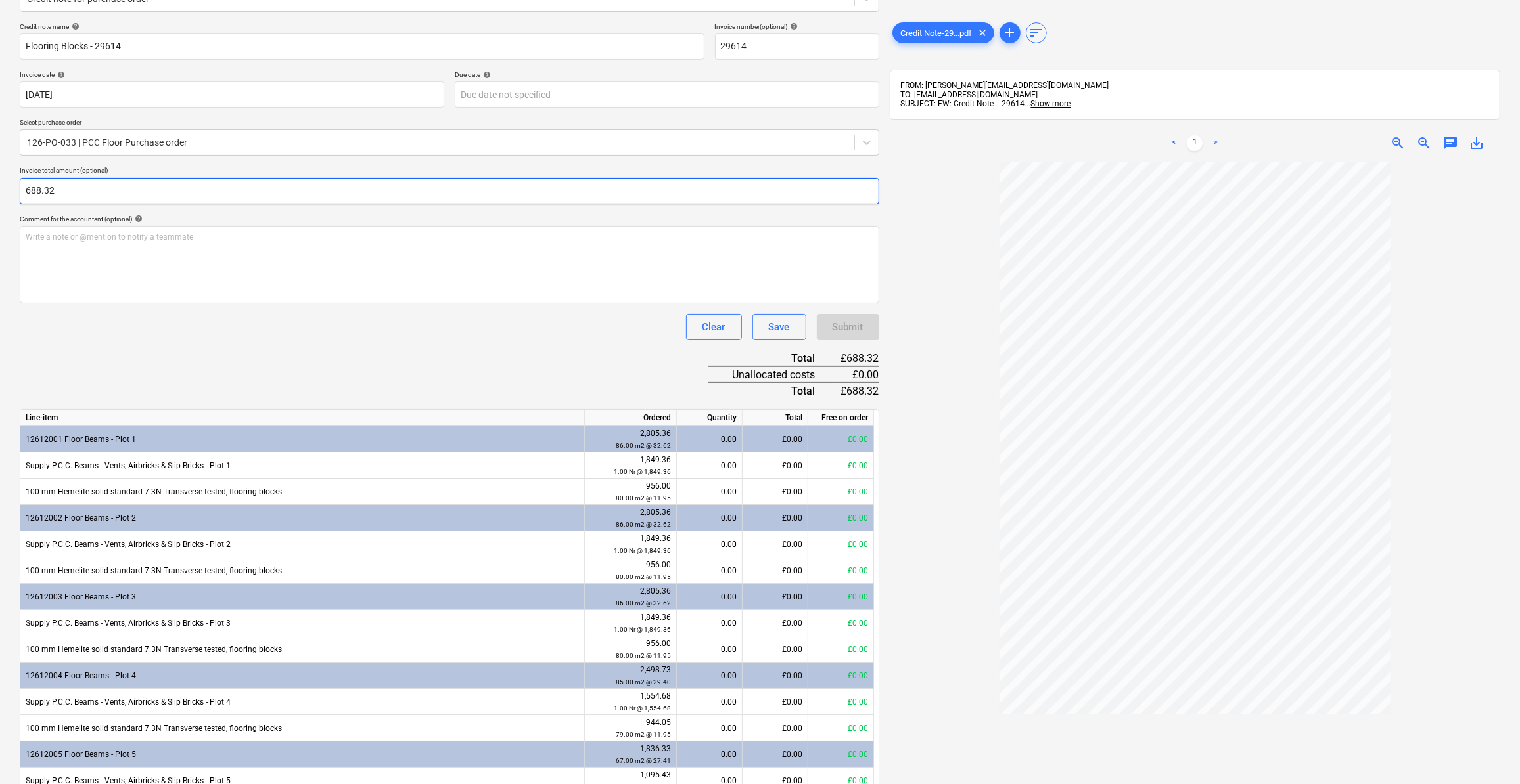
click at [23, 183] on input "688.32" at bounding box center [450, 191] width 860 height 27
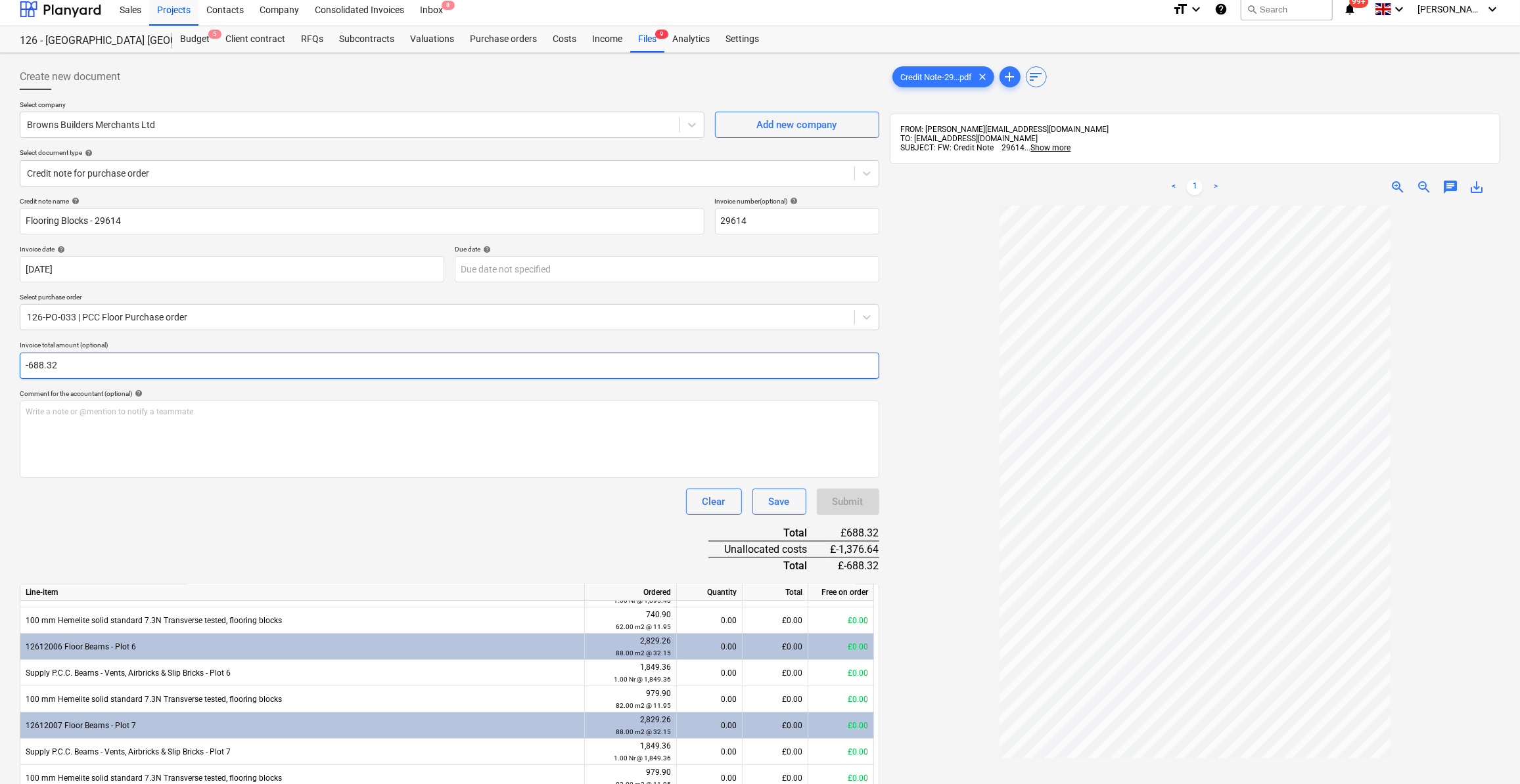
scroll to position [0, 0]
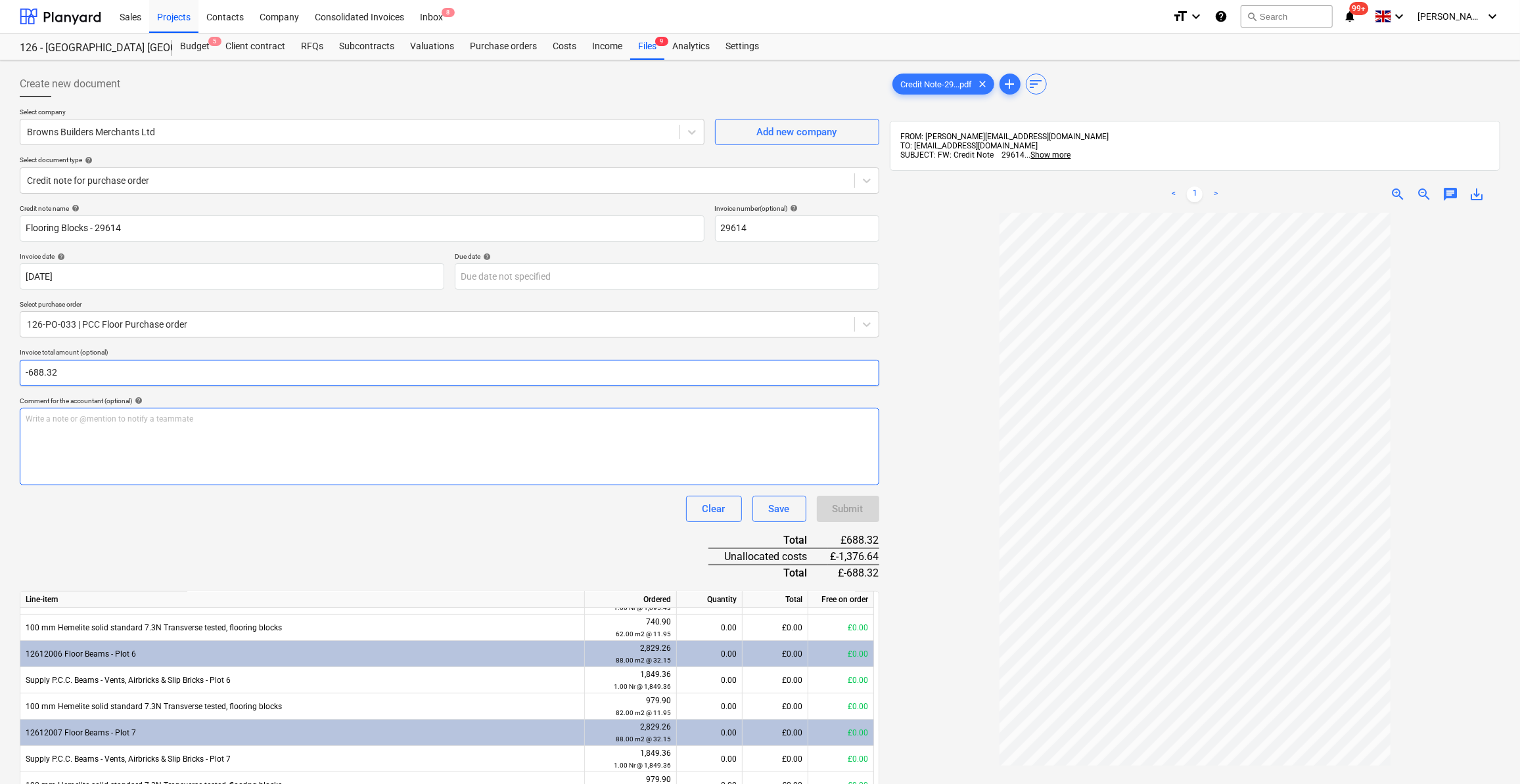
type input "688.32"
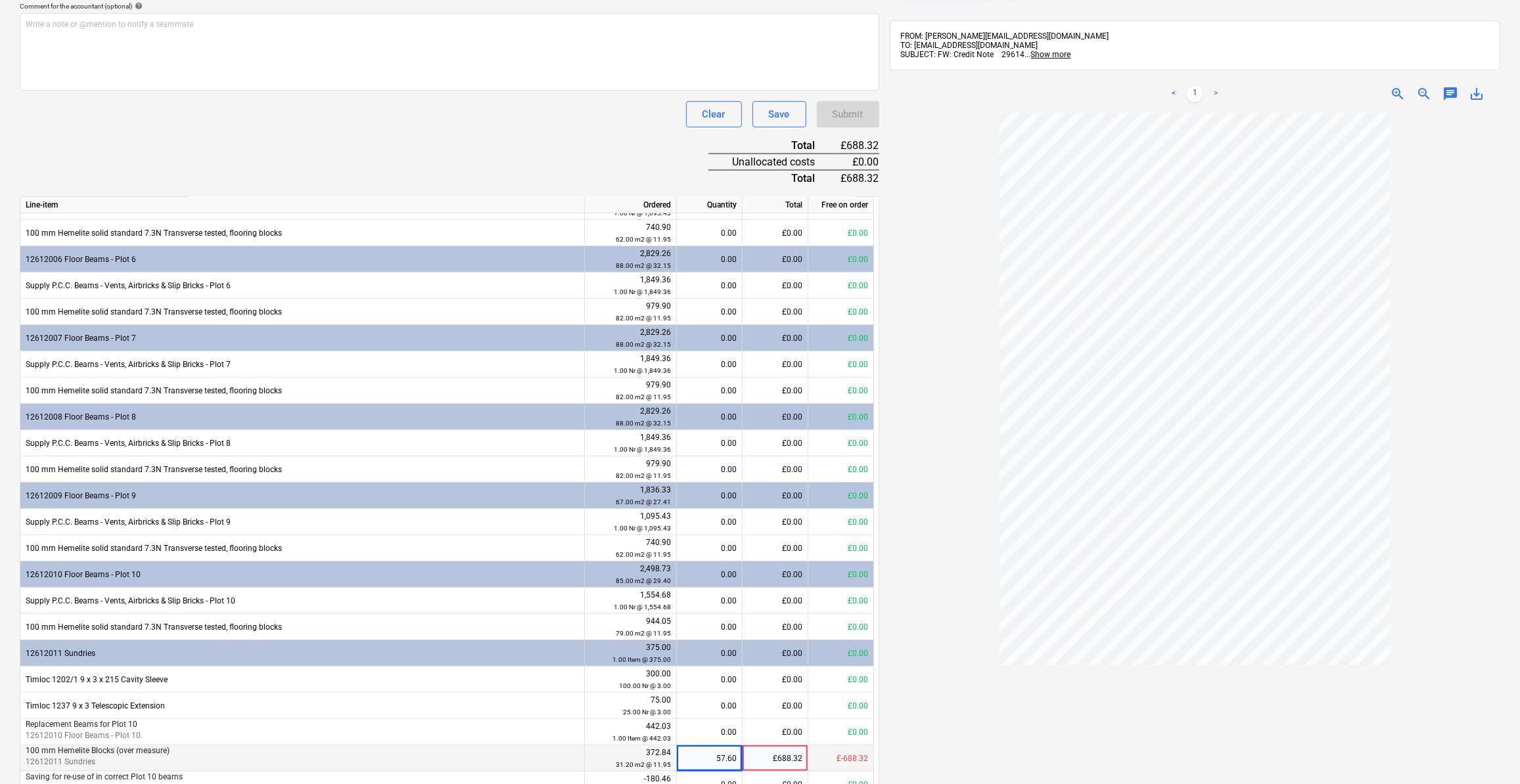
scroll to position [481, 0]
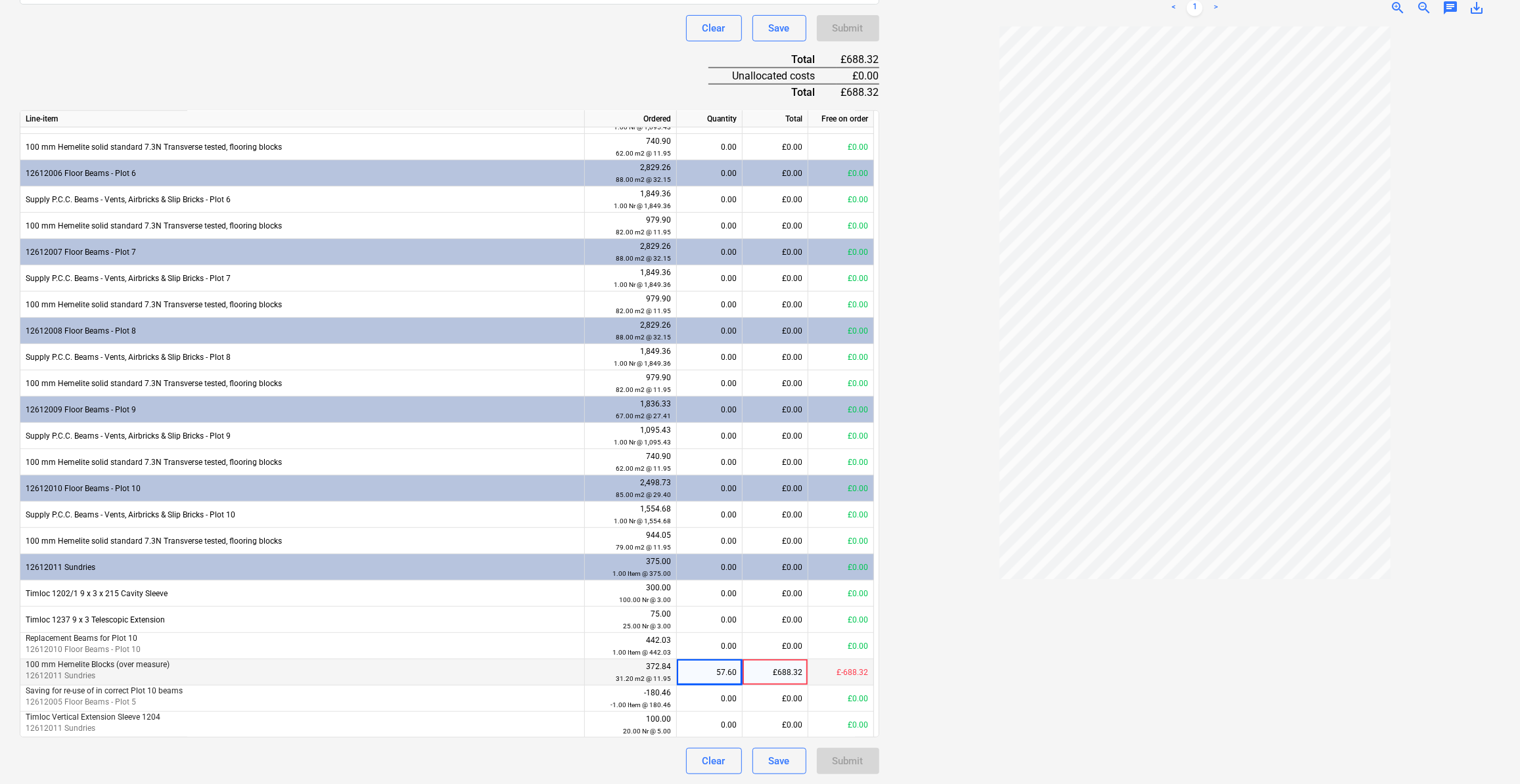
click at [774, 667] on div "£688.32" at bounding box center [776, 673] width 66 height 27
click at [774, 670] on input "688.32" at bounding box center [776, 672] width 65 height 26
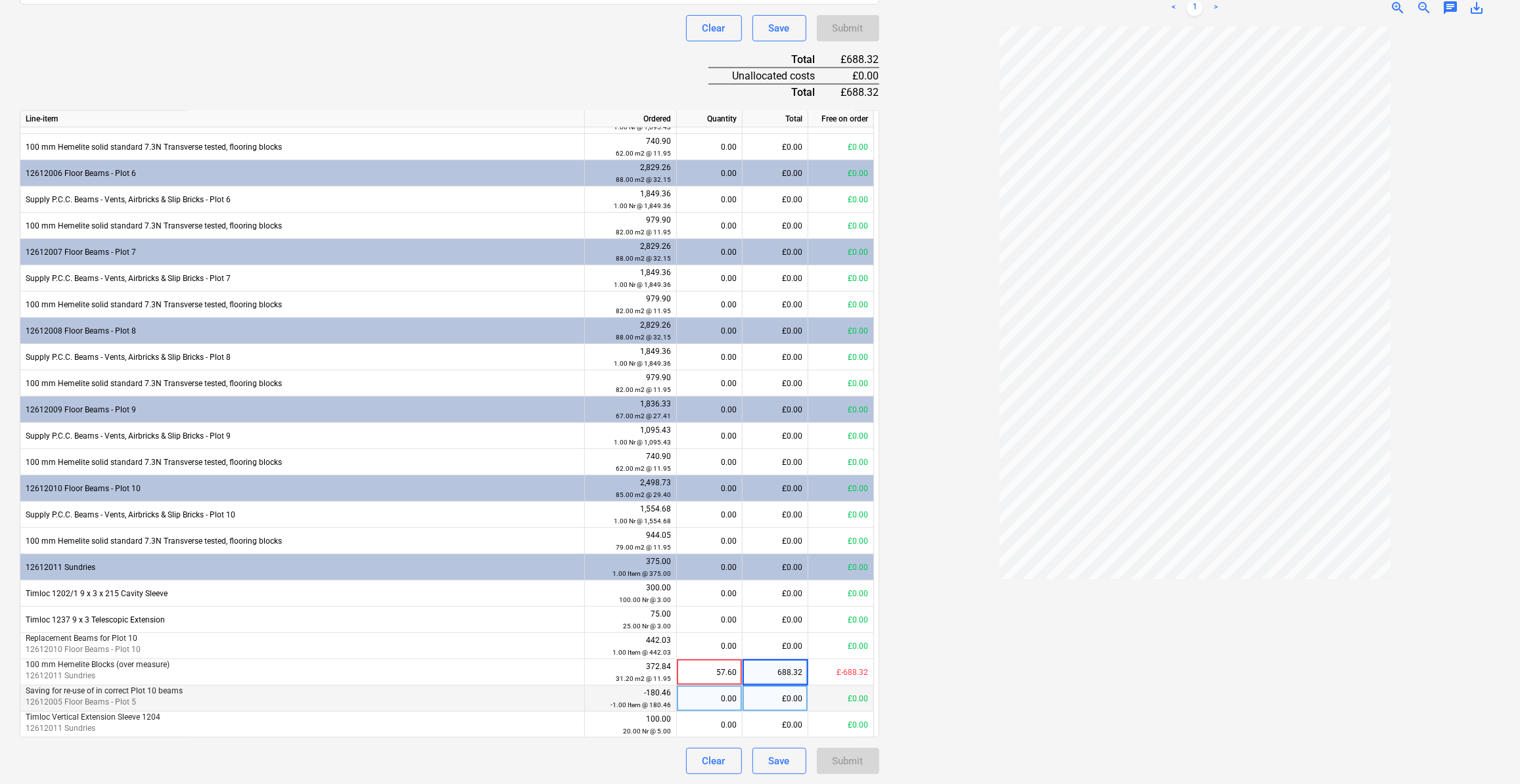
type input "-688.32"
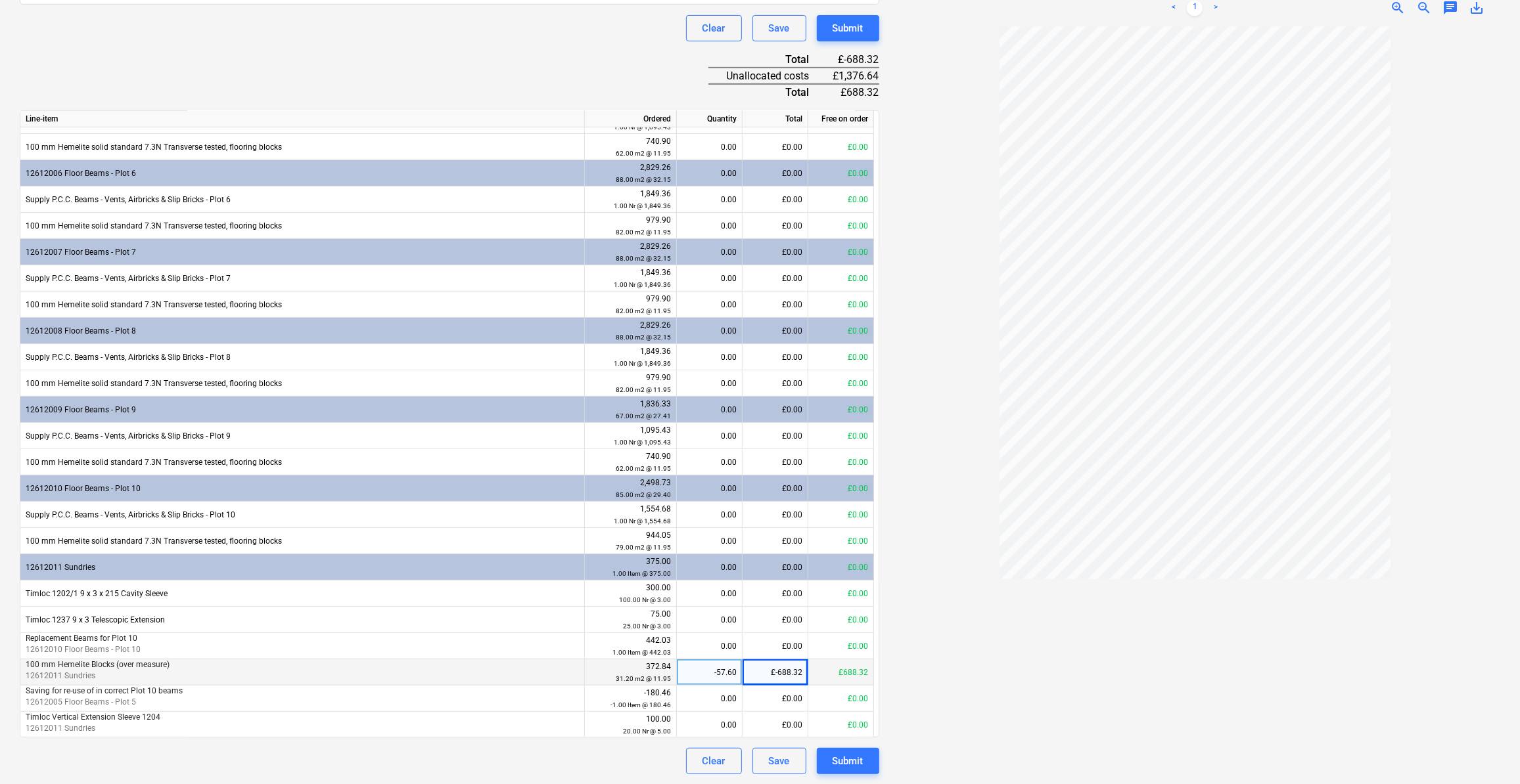
click at [711, 672] on div "-57.60" at bounding box center [710, 673] width 55 height 27
click at [722, 667] on input "-57.6" at bounding box center [710, 672] width 65 height 26
type input "57.6"
click at [768, 674] on div "£688.32" at bounding box center [776, 673] width 66 height 27
click at [718, 668] on div "57.60" at bounding box center [710, 673] width 55 height 27
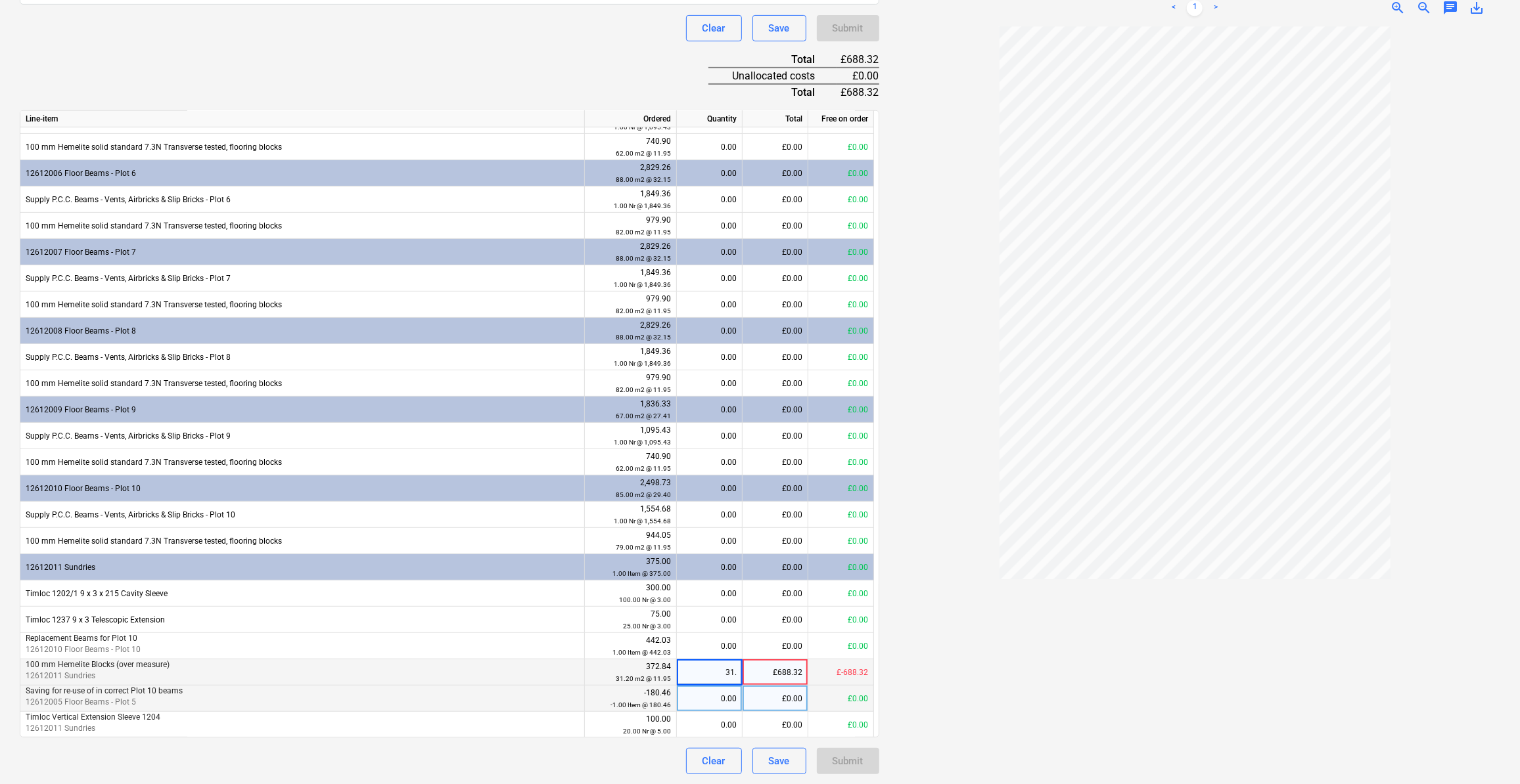
type input "31.2"
click at [737, 673] on div "31.20" at bounding box center [710, 673] width 66 height 27
type input "31.19"
click at [716, 671] on div "31.19" at bounding box center [710, 673] width 55 height 27
click at [707, 671] on input "31.19" at bounding box center [710, 672] width 65 height 26
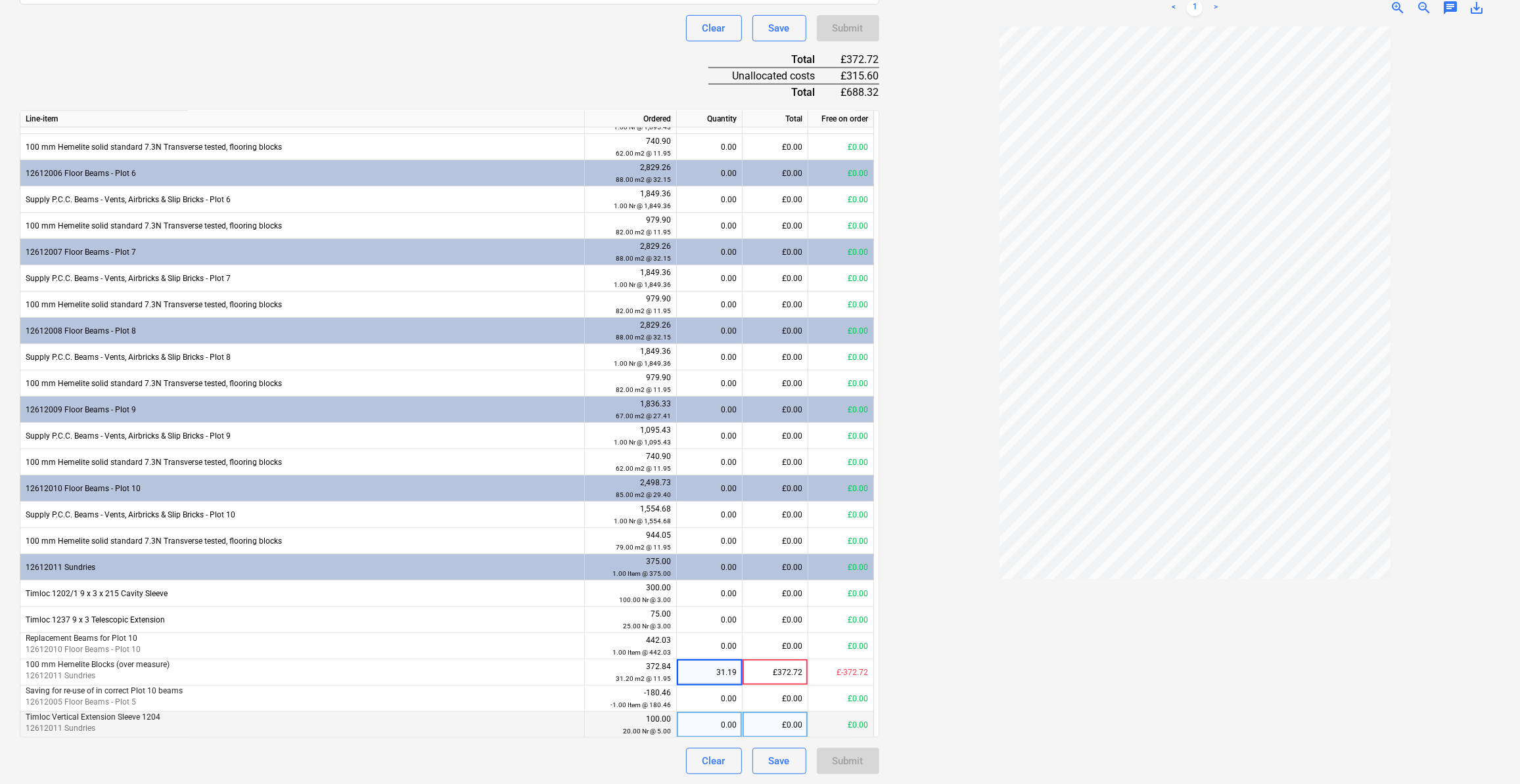
type input "-31.19"
click at [654, 749] on div "Clear Save Submit" at bounding box center [450, 762] width 860 height 27
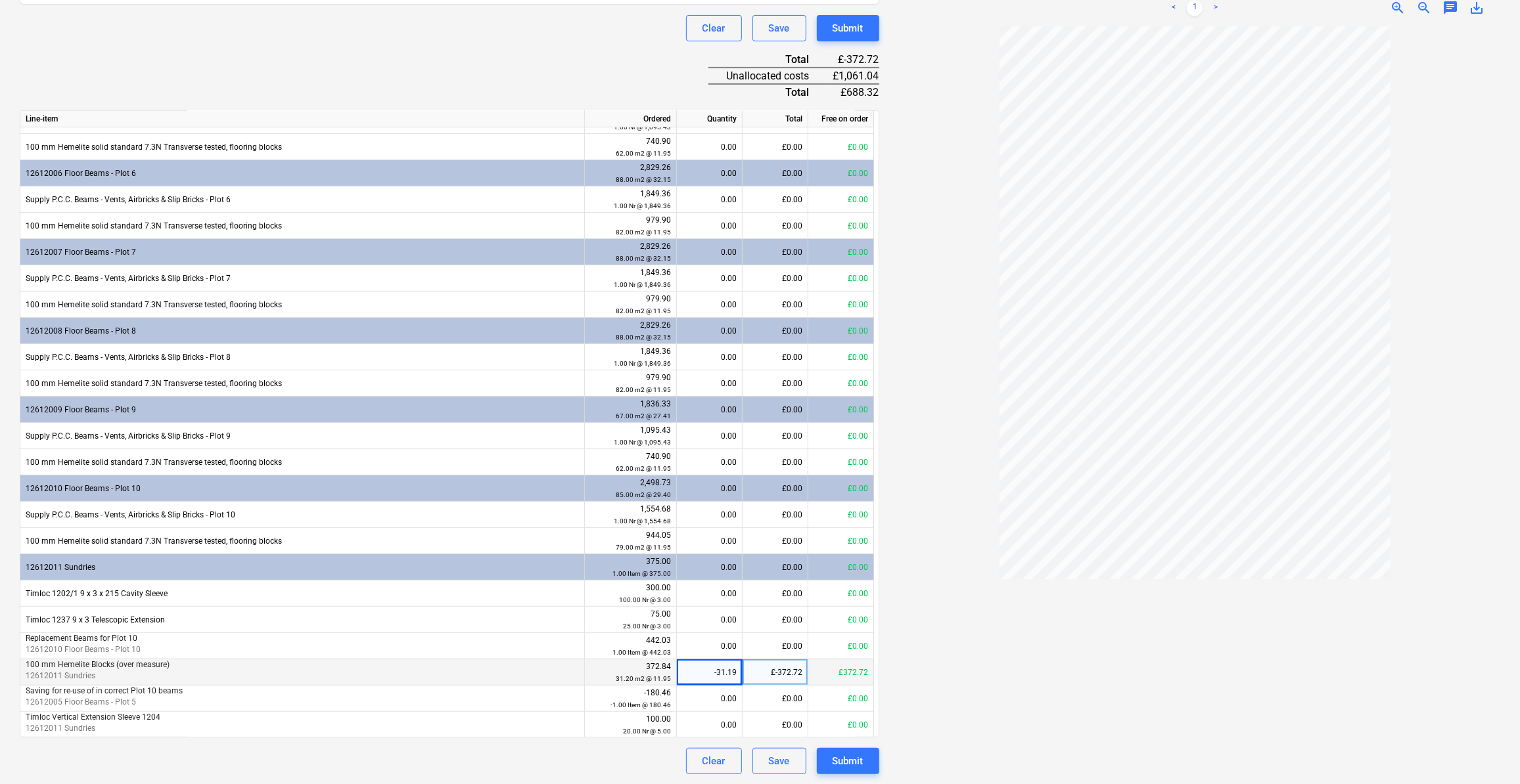
click at [781, 672] on div "£-372.72" at bounding box center [776, 673] width 66 height 27
click at [738, 674] on div "-31.19" at bounding box center [710, 673] width 66 height 27
click at [780, 673] on div "£-372.72" at bounding box center [776, 673] width 66 height 27
click at [768, 671] on input "-372.7205" at bounding box center [776, 672] width 65 height 26
type input "372.7205"
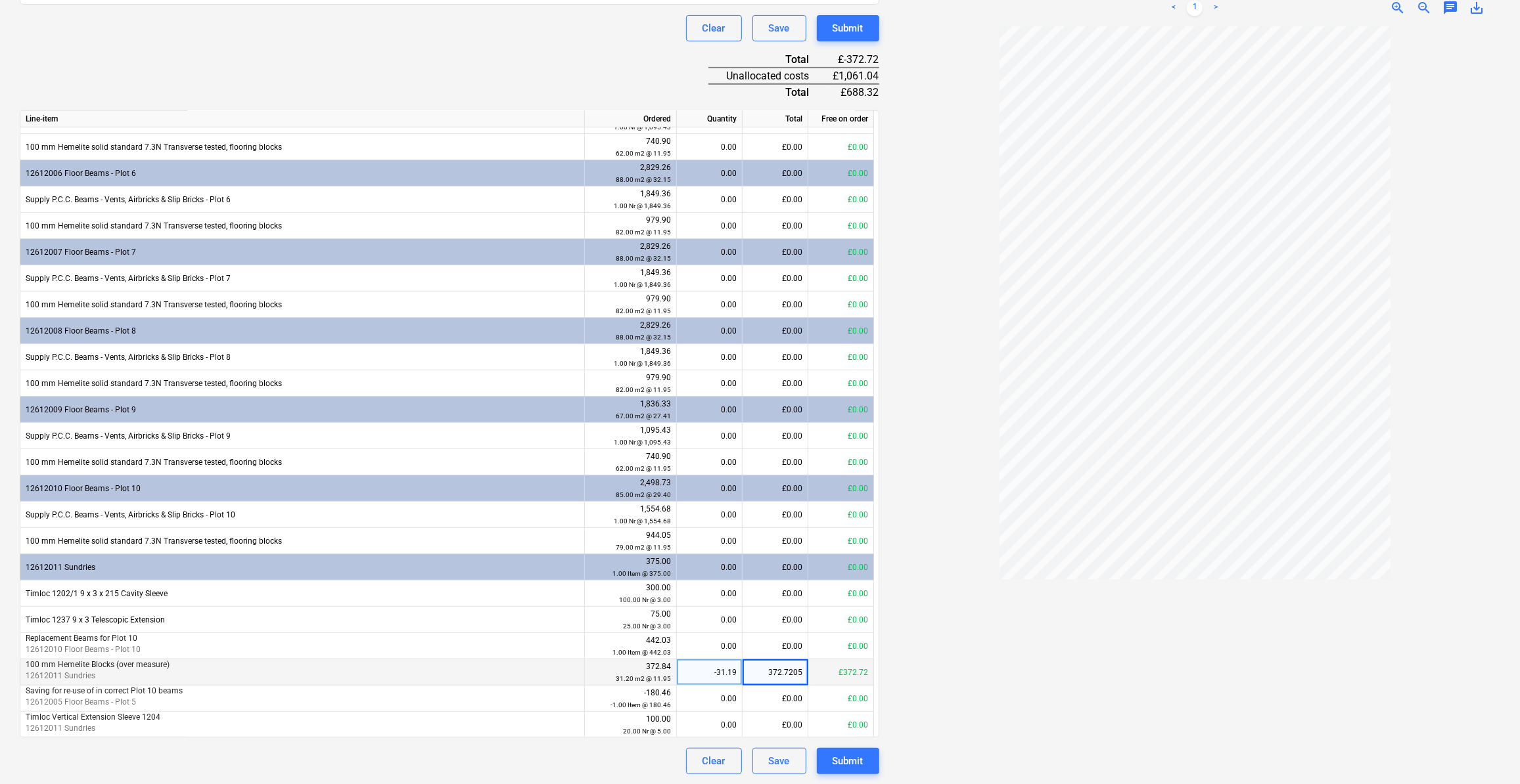
click at [691, 667] on div "-31.19" at bounding box center [710, 673] width 55 height 27
click at [699, 665] on input "31.19" at bounding box center [710, 672] width 65 height 26
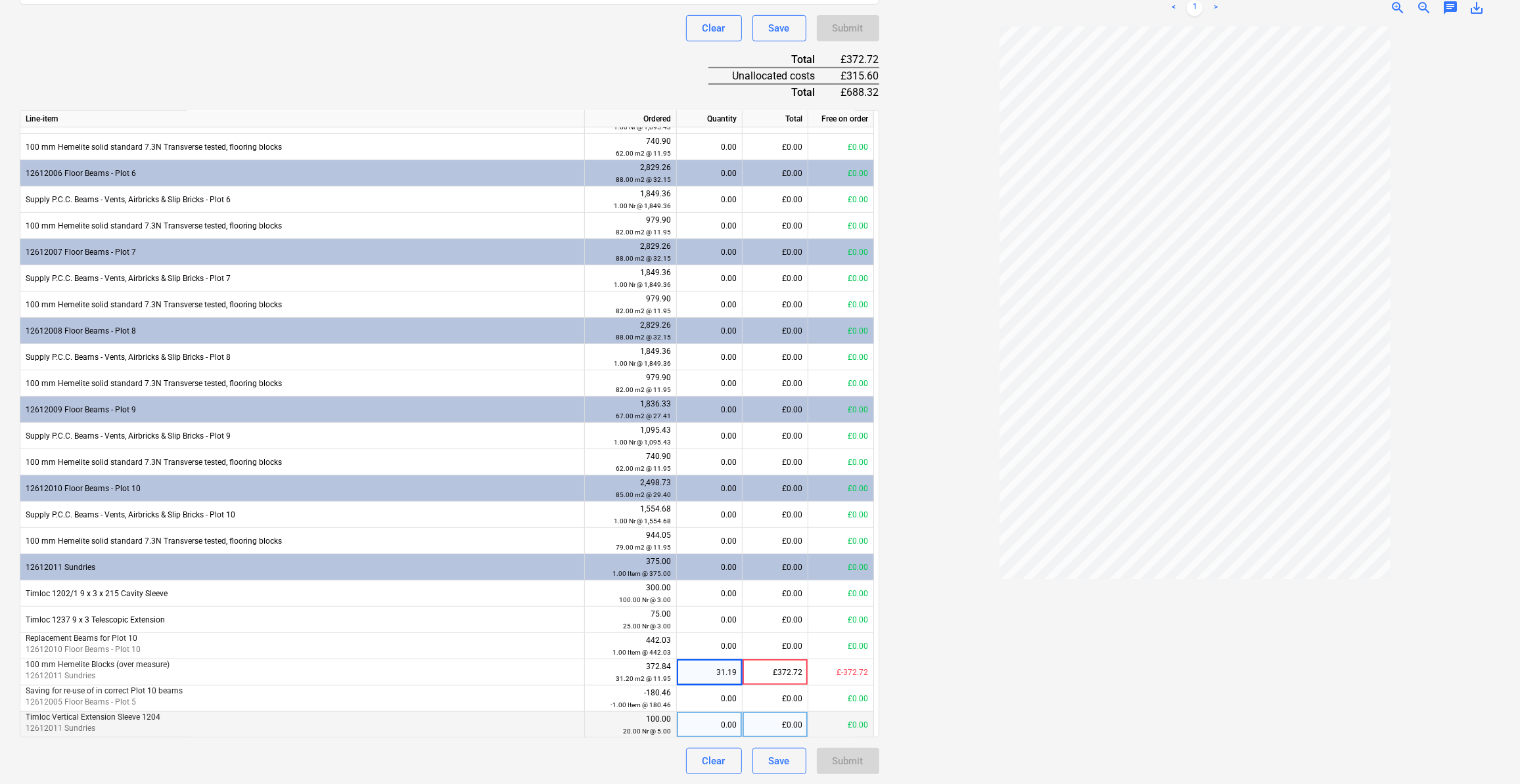
drag, startPoint x: 750, startPoint y: 731, endPoint x: 733, endPoint y: 739, distance: 18.8
click at [750, 731] on div "£0.00" at bounding box center [776, 726] width 66 height 27
click at [738, 670] on div "31.19" at bounding box center [710, 673] width 66 height 27
type input "57.8"
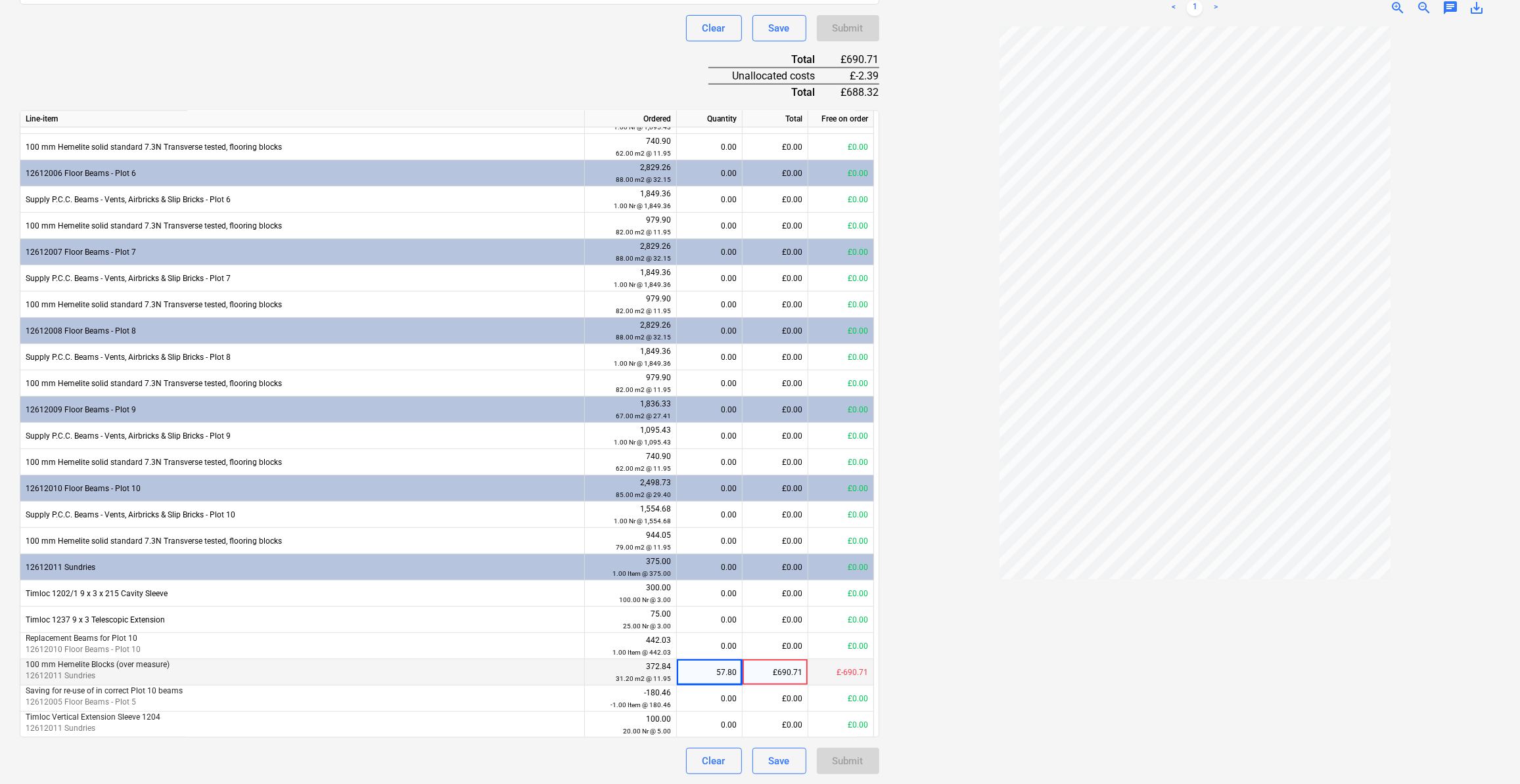
click at [734, 669] on div "57.80" at bounding box center [710, 673] width 55 height 27
click at [739, 669] on input "57.8" at bounding box center [710, 672] width 65 height 26
type input "57.6"
click at [540, 668] on p "100 mm Hemelite Blocks (over measure)" at bounding box center [302, 664] width 553 height 11
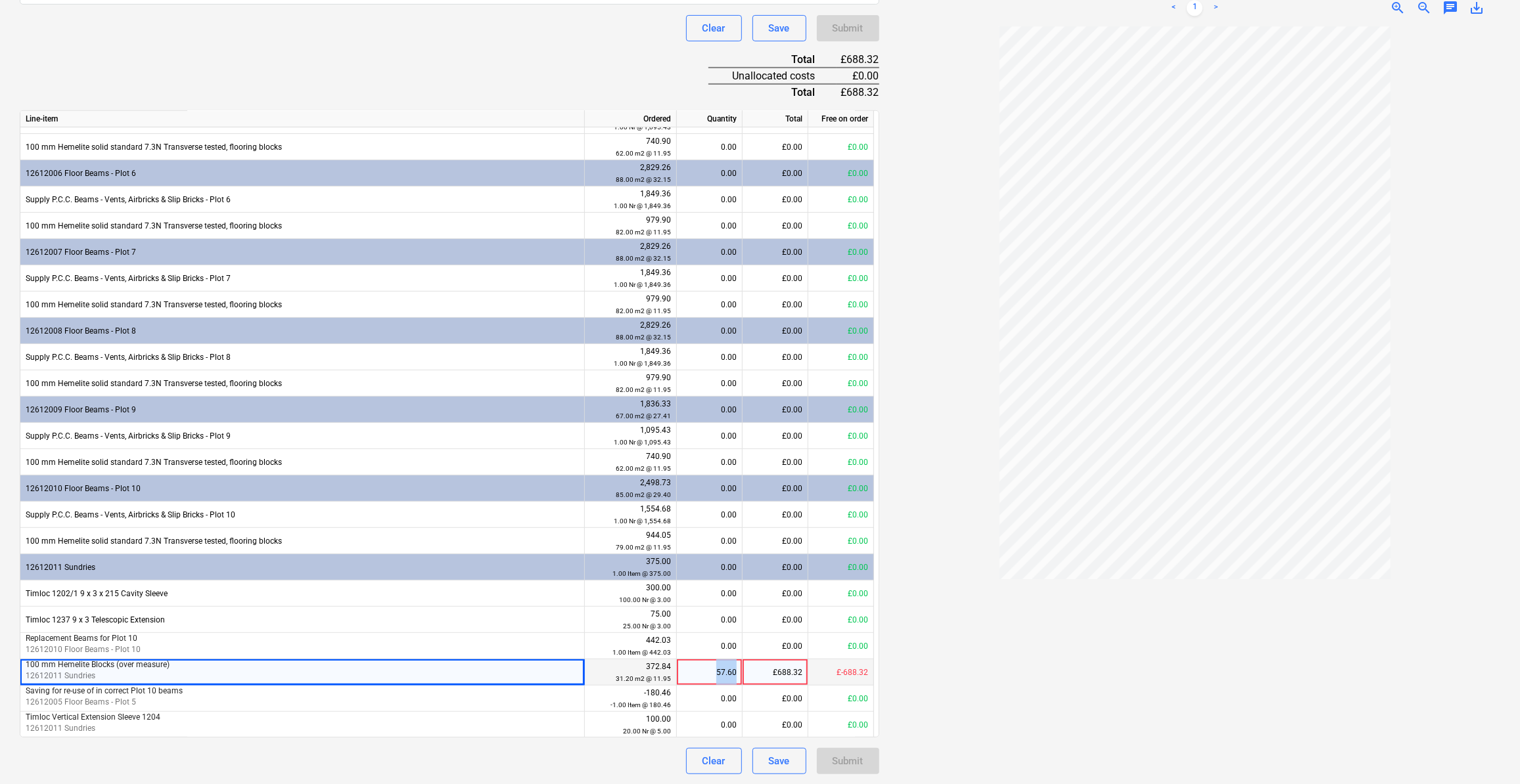
drag, startPoint x: 738, startPoint y: 672, endPoint x: 705, endPoint y: 671, distance: 33.0
click at [705, 671] on div "57.60" at bounding box center [710, 673] width 66 height 27
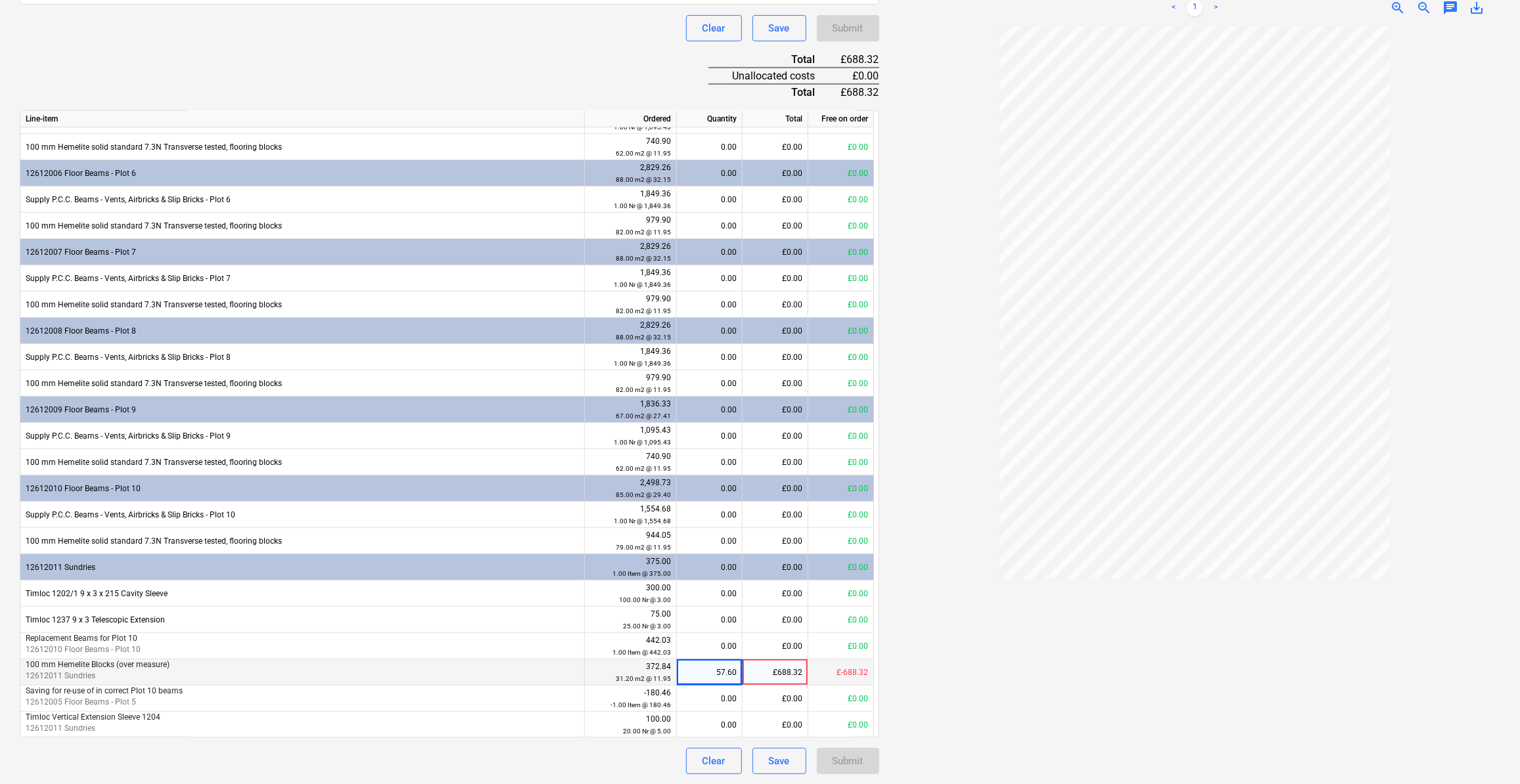
drag, startPoint x: 804, startPoint y: 671, endPoint x: 790, endPoint y: 672, distance: 14.0
click at [790, 672] on div "£688.32" at bounding box center [776, 673] width 66 height 27
drag, startPoint x: 737, startPoint y: 672, endPoint x: 722, endPoint y: 667, distance: 15.8
click at [722, 667] on div "57.60" at bounding box center [710, 673] width 66 height 27
type input "1"
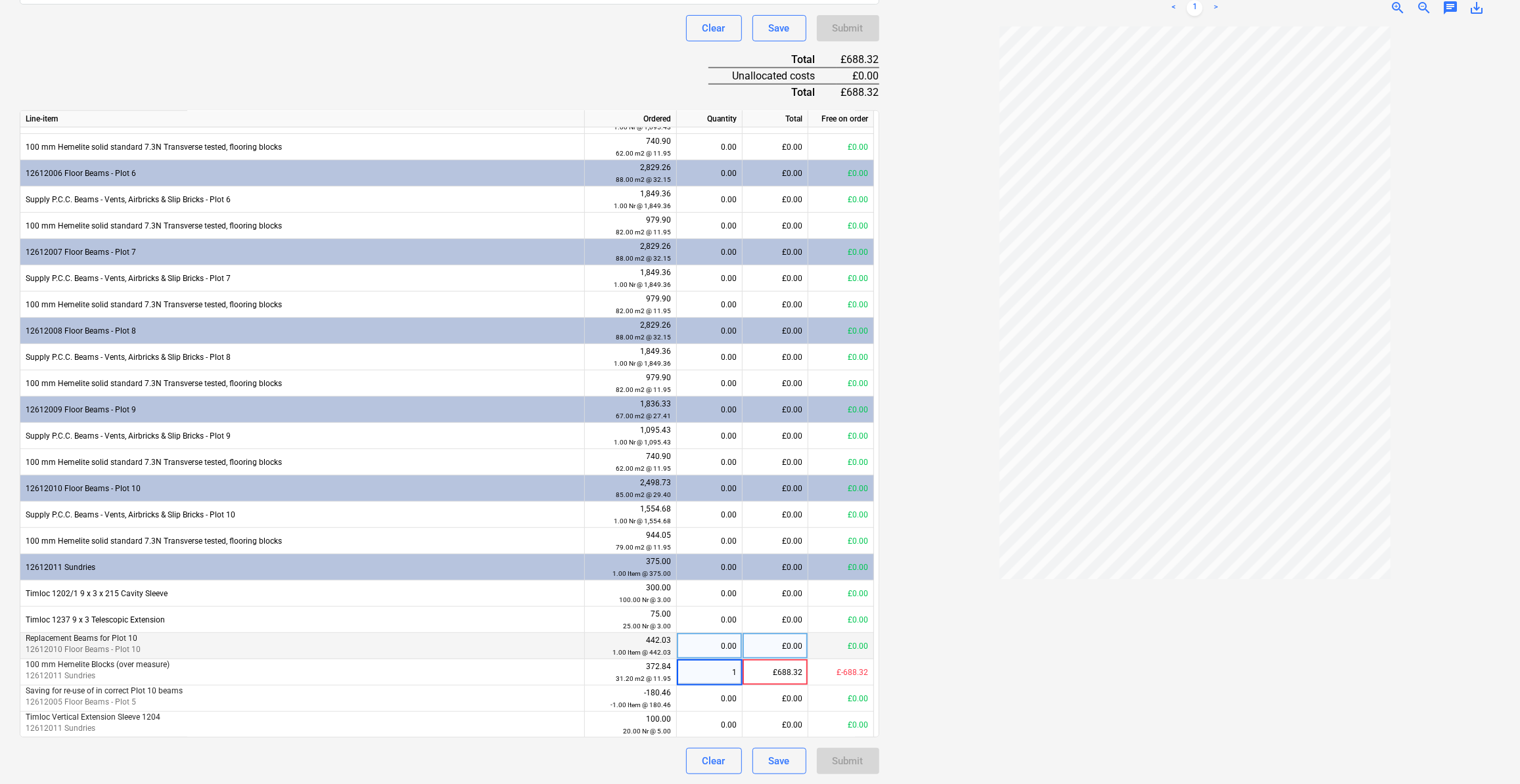
click at [705, 644] on div "0.00" at bounding box center [710, 647] width 55 height 27
click at [778, 675] on div "£11.95" at bounding box center [776, 673] width 66 height 27
type input "-"
type input "372.84"
click at [695, 667] on div "31.20" at bounding box center [710, 673] width 55 height 27
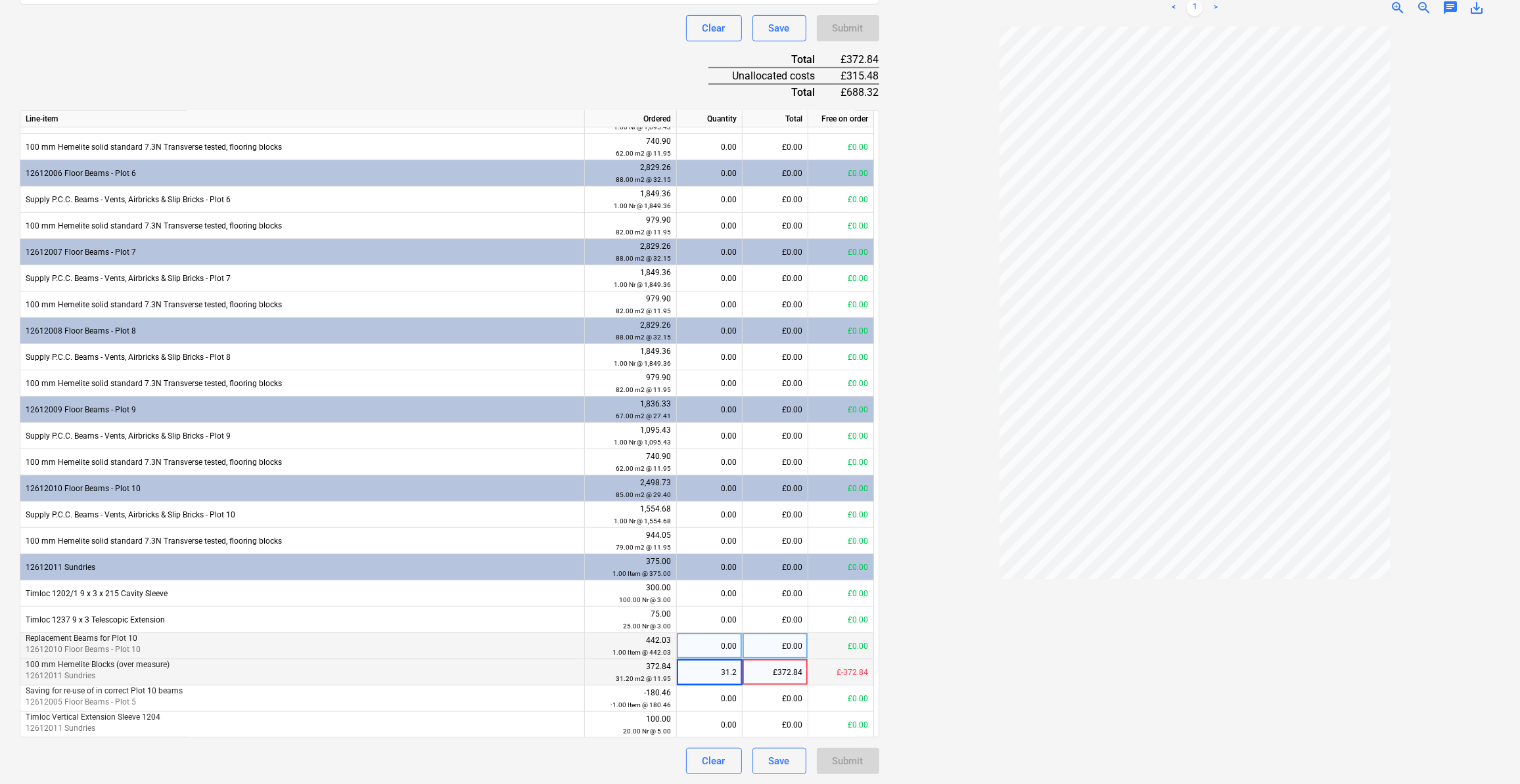
click at [796, 673] on div "£372.84" at bounding box center [776, 673] width 66 height 27
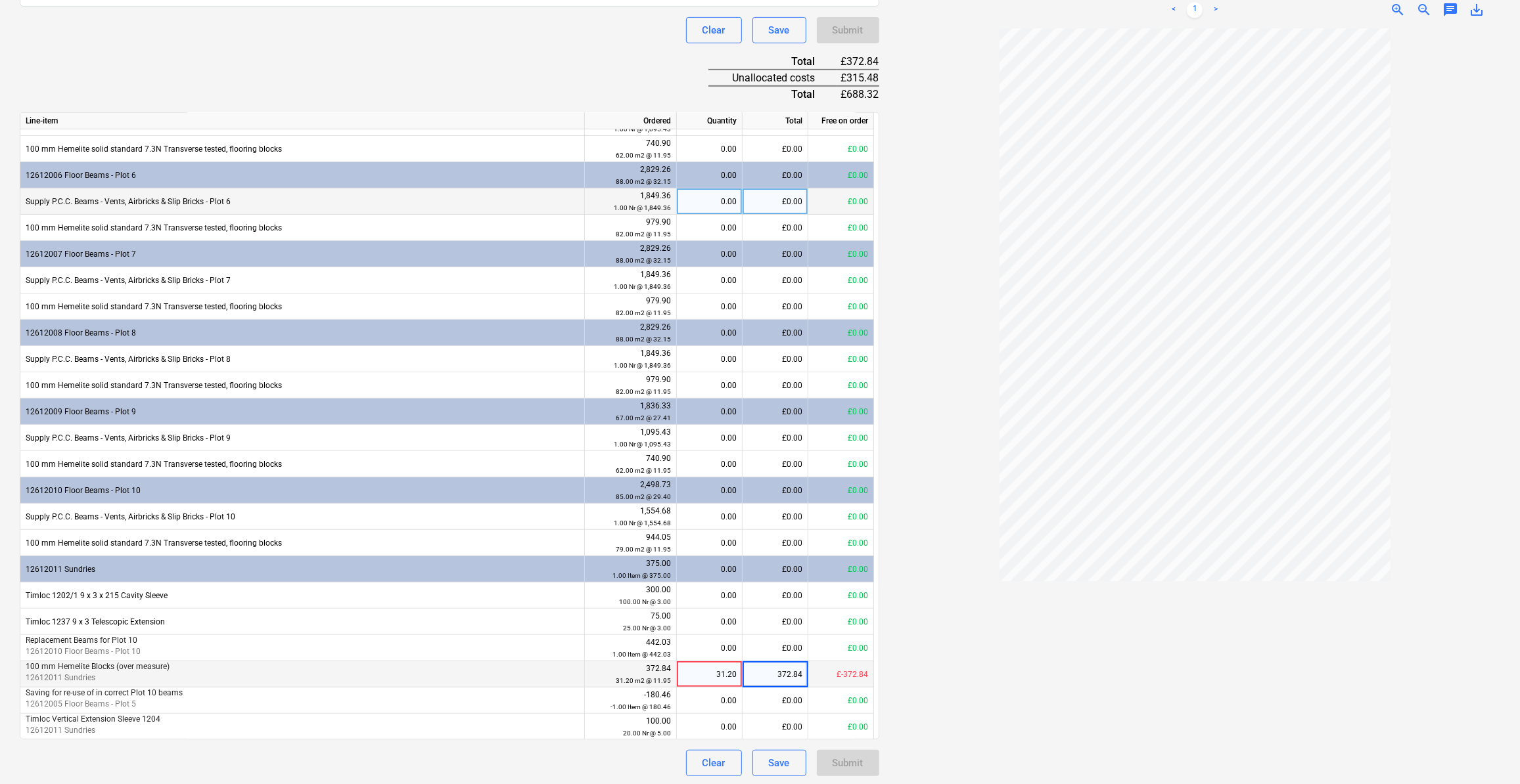
scroll to position [481, 0]
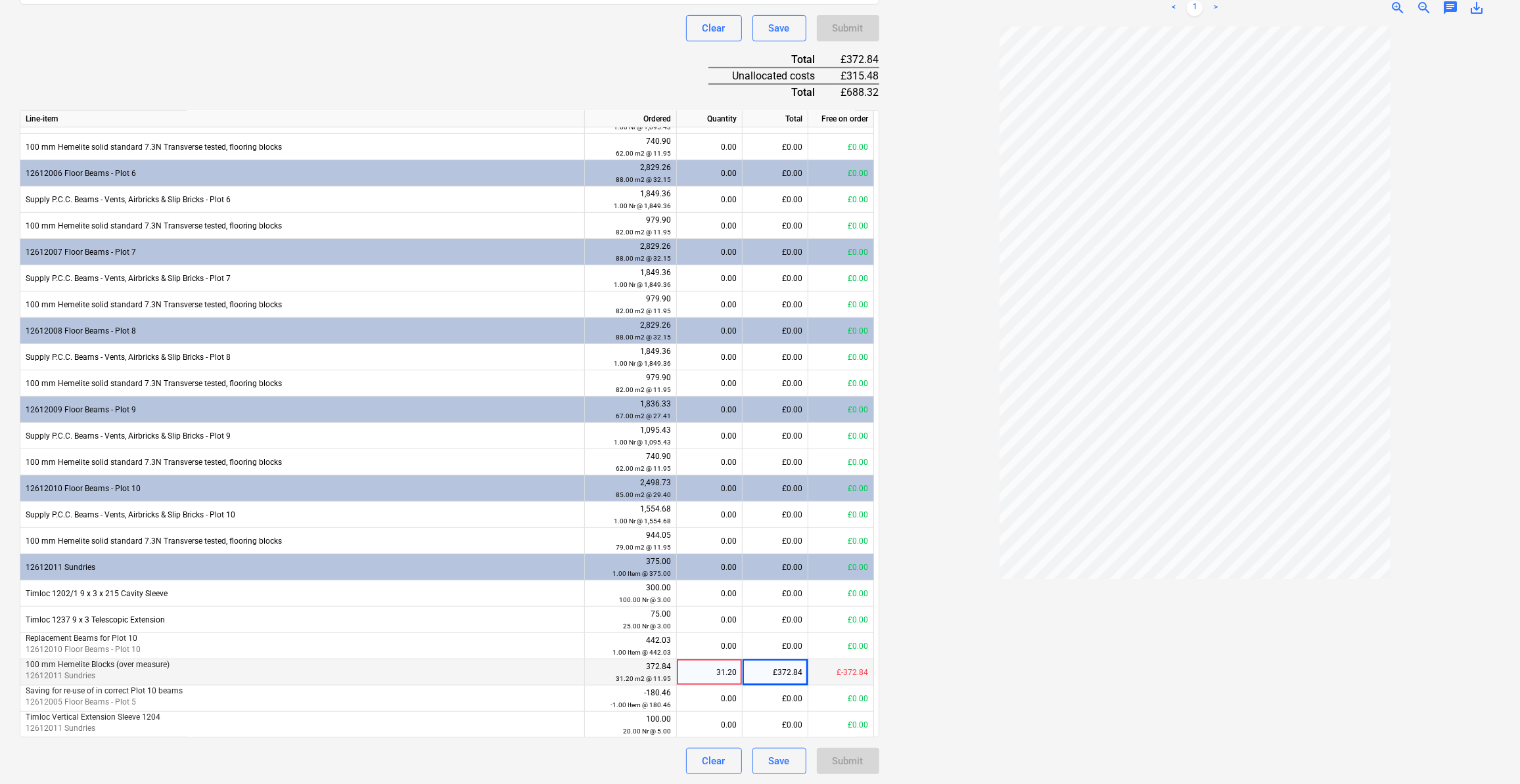
drag, startPoint x: 739, startPoint y: 674, endPoint x: 718, endPoint y: 675, distance: 21.0
click at [718, 675] on div "31.20" at bounding box center [710, 673] width 66 height 27
type input "0"
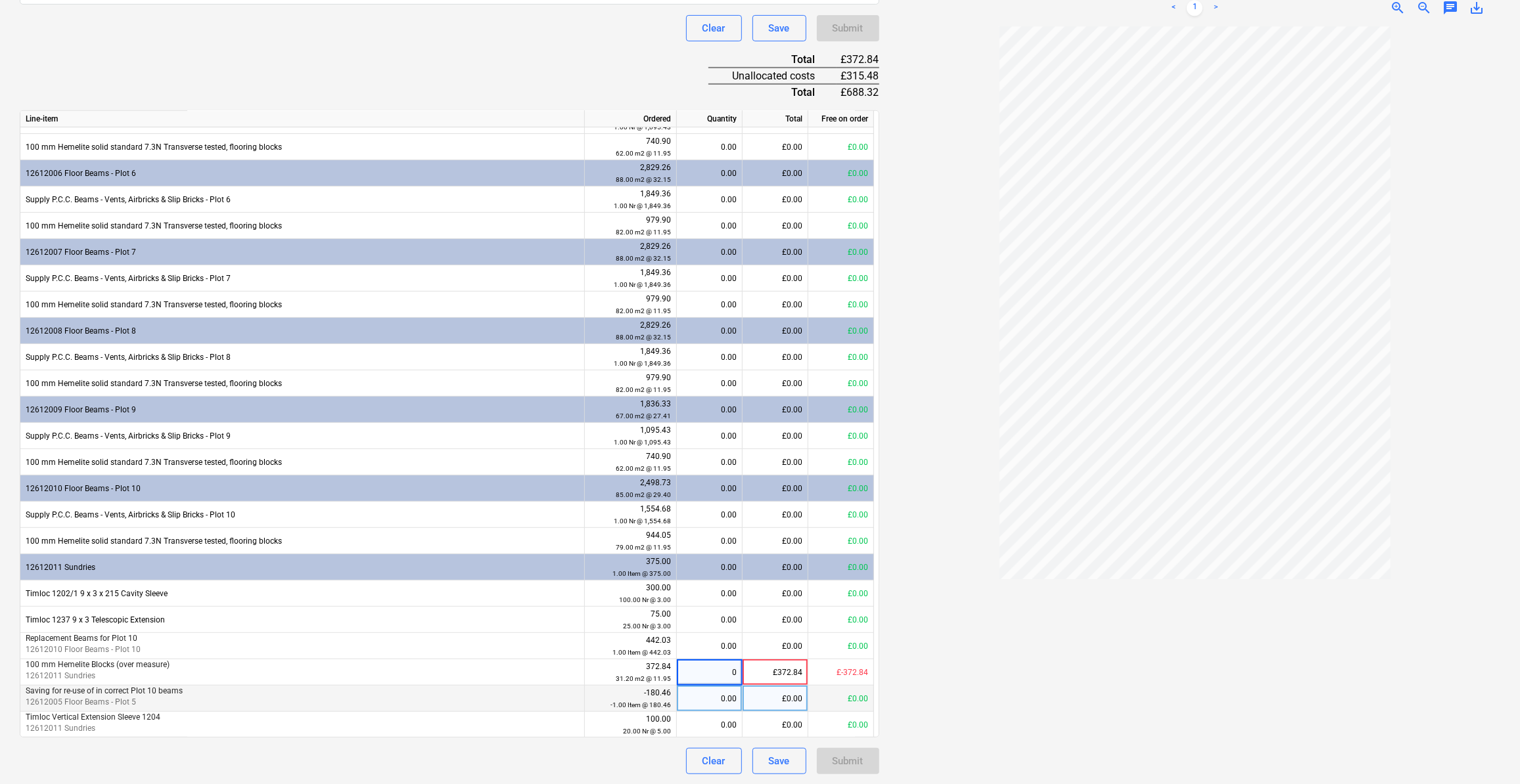
click at [709, 704] on div "0.00" at bounding box center [710, 699] width 55 height 27
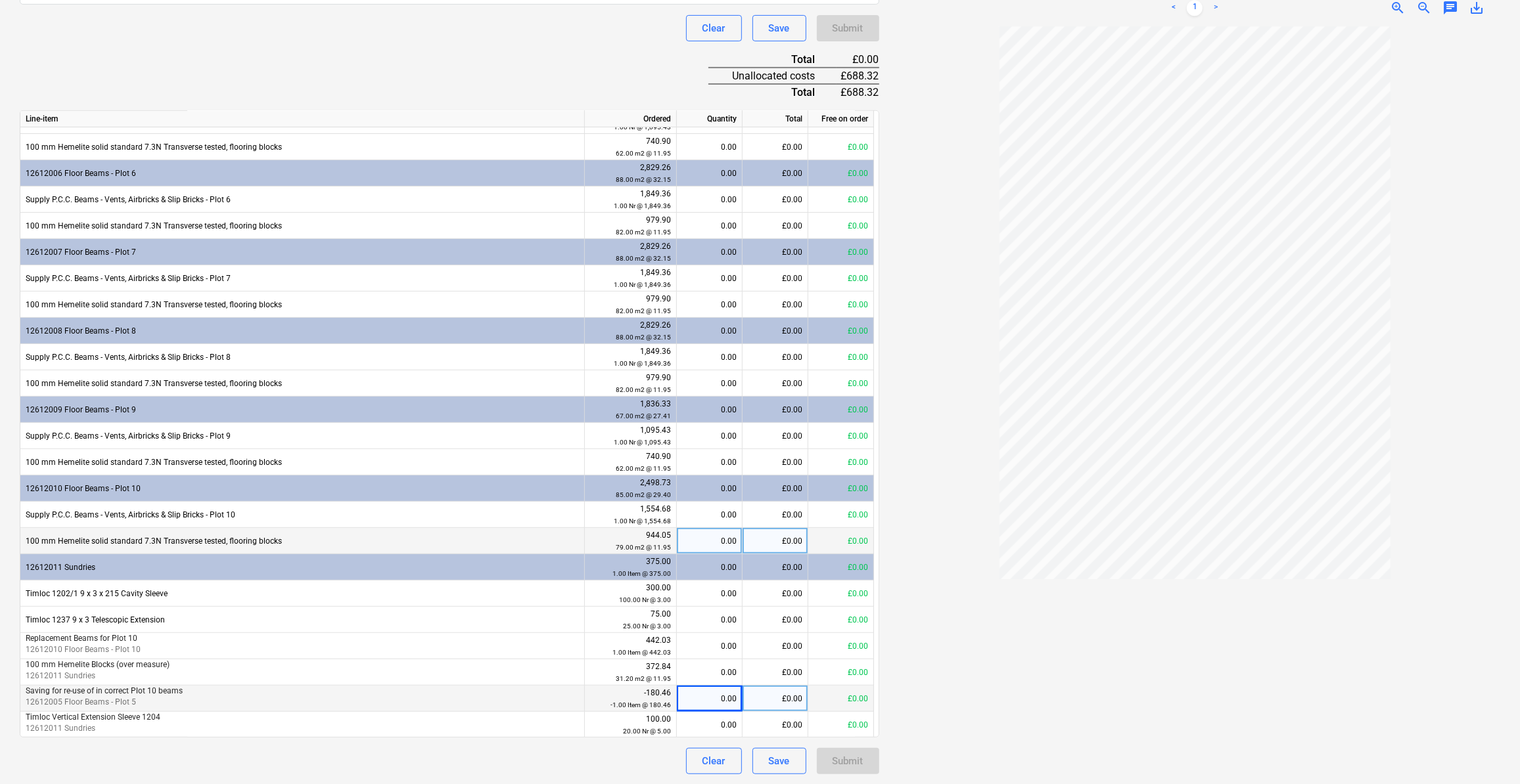
click at [736, 541] on div "0.00" at bounding box center [710, 541] width 55 height 27
type input "57.6"
click at [727, 671] on div "0.00" at bounding box center [710, 673] width 55 height 27
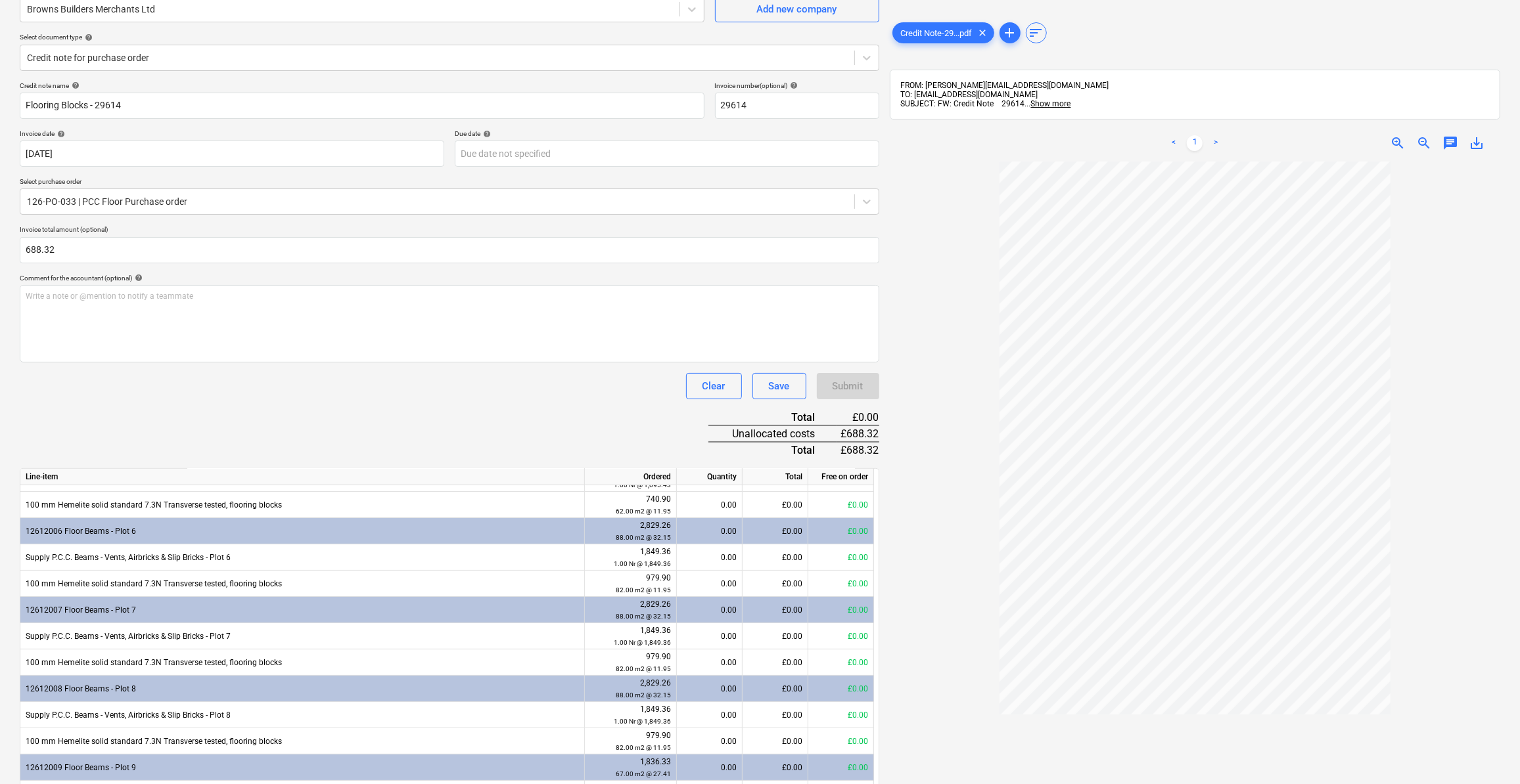
scroll to position [123, 0]
click at [23, 250] on input "688.32" at bounding box center [450, 251] width 860 height 27
click at [25, 246] on input "688.32" at bounding box center [450, 251] width 860 height 27
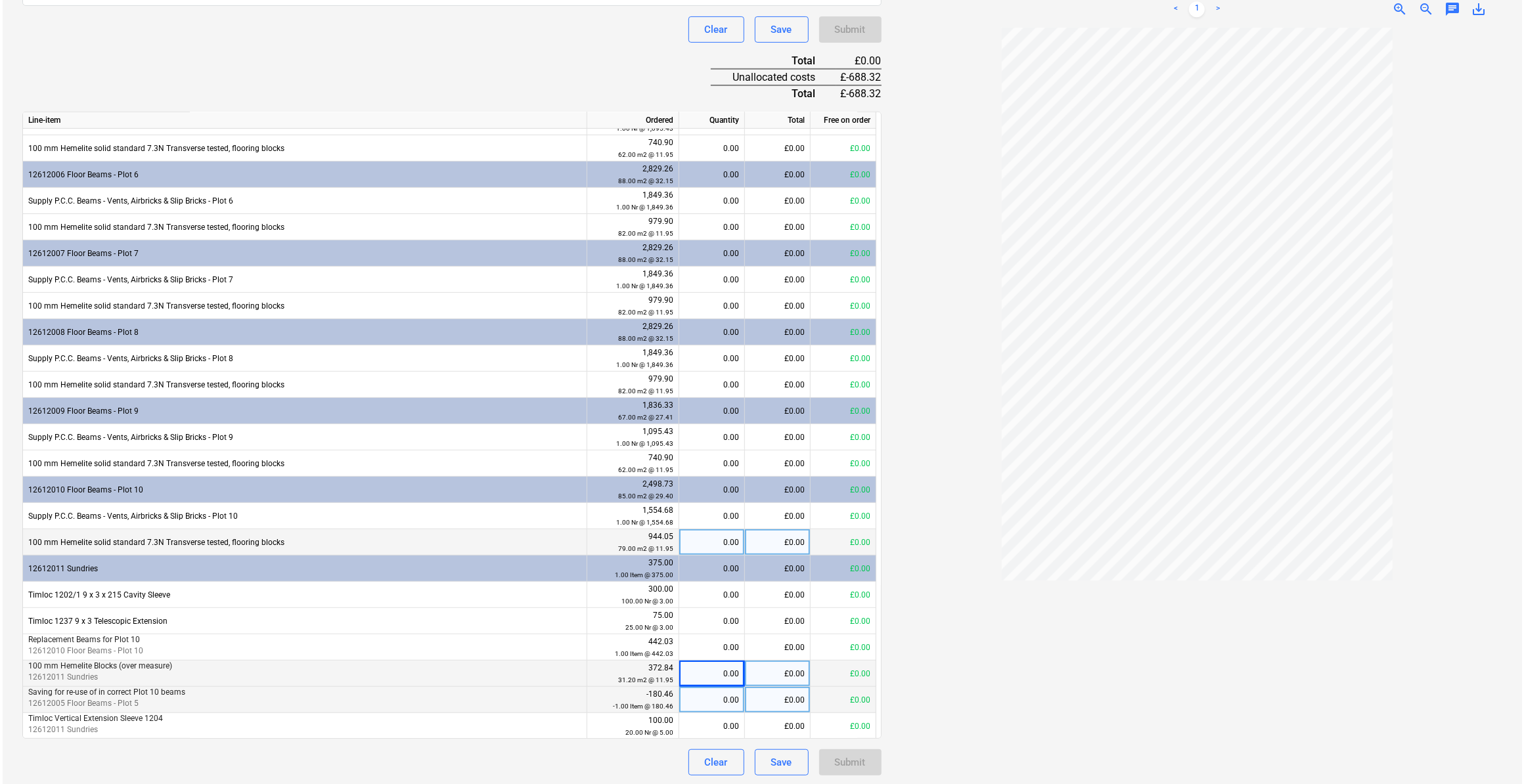
scroll to position [481, 0]
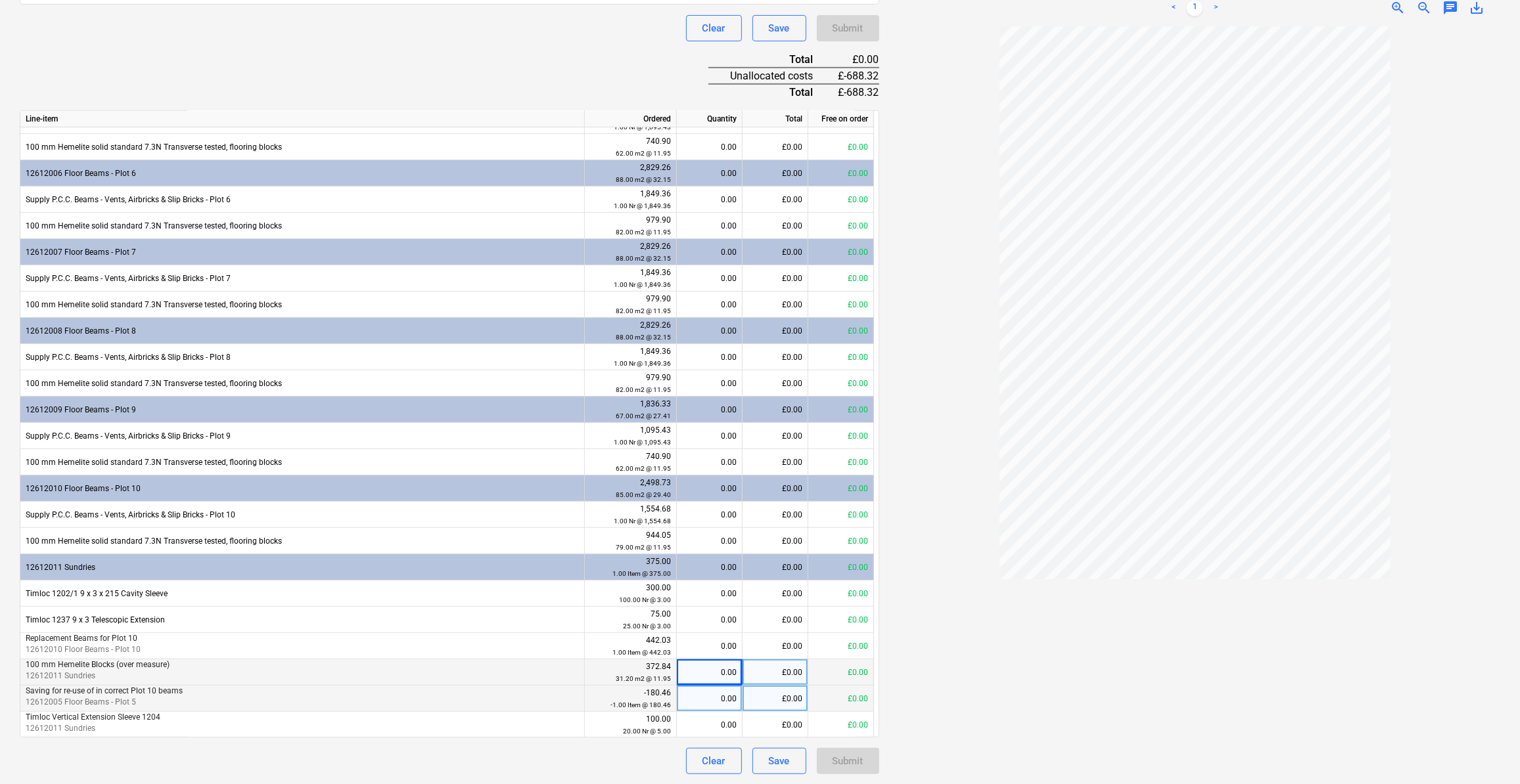
type input "-688.32"
click at [722, 674] on div "0.00" at bounding box center [710, 673] width 55 height 27
type input "-67.5"
click at [735, 674] on div "-67.50" at bounding box center [710, 673] width 55 height 27
click at [728, 672] on input "-67.5" at bounding box center [710, 672] width 65 height 26
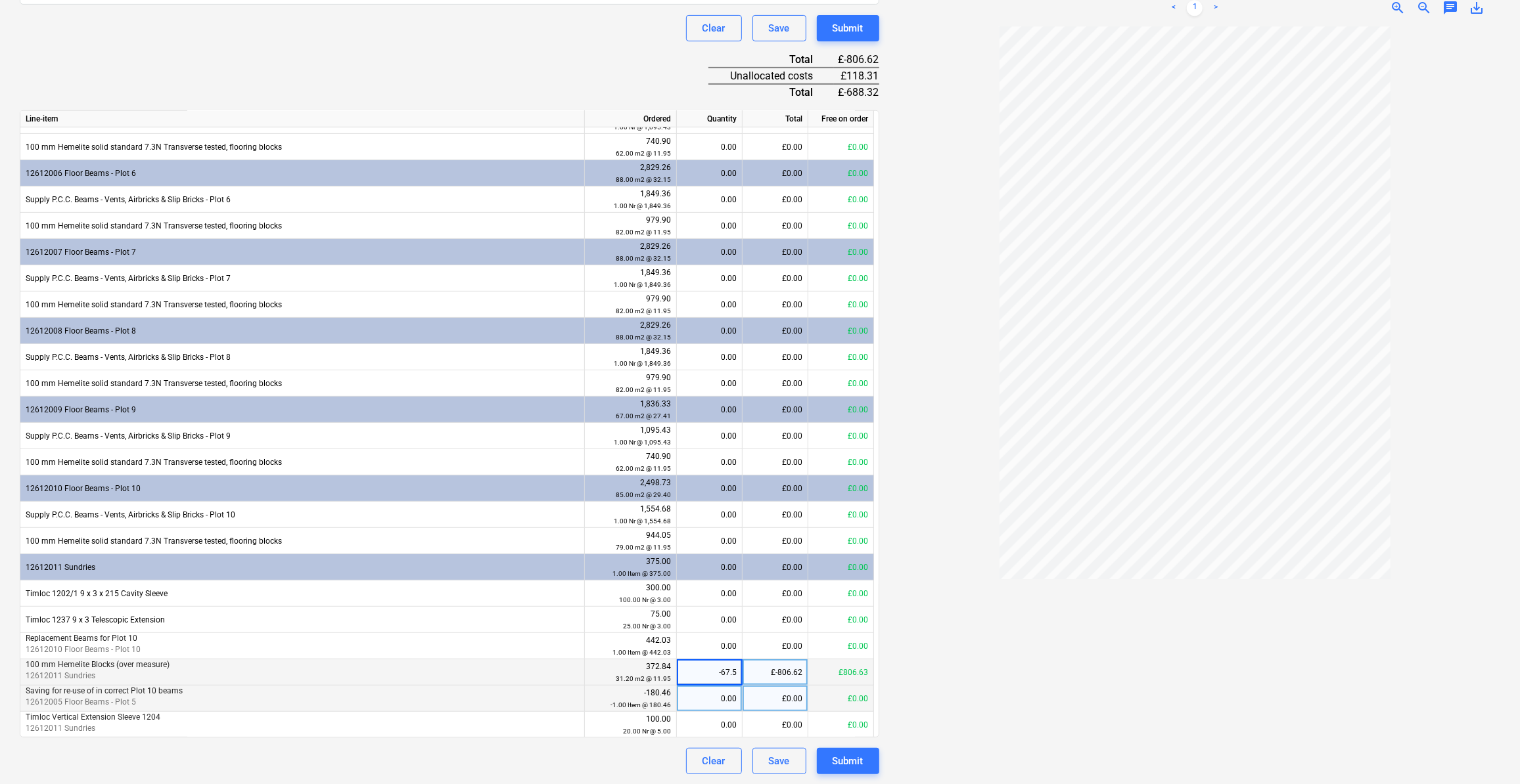
click at [725, 671] on input "-67.5" at bounding box center [710, 672] width 65 height 26
click at [737, 673] on input "-57.5" at bounding box center [710, 672] width 65 height 26
type input "-57.6"
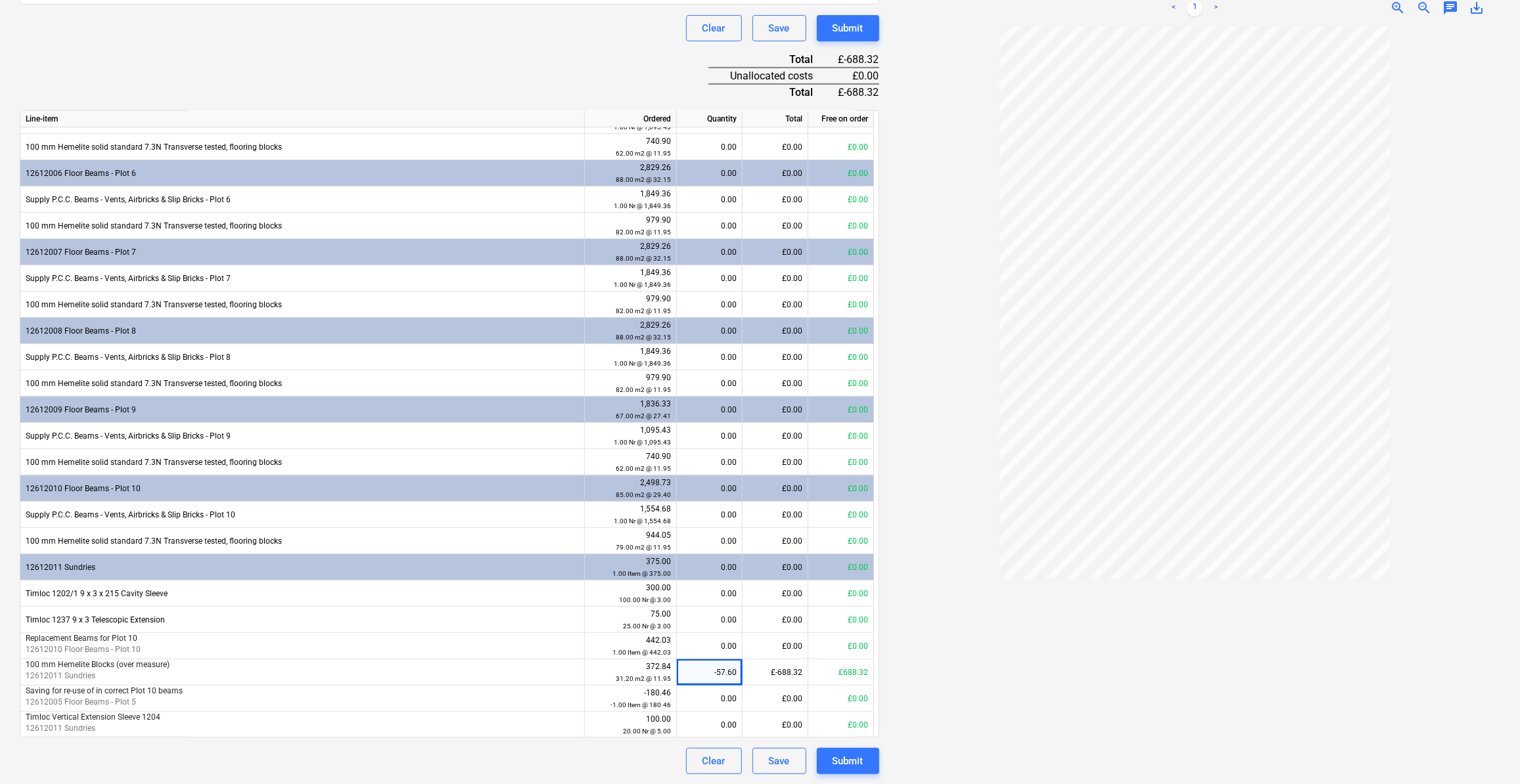
click at [949, 705] on div at bounding box center [1196, 400] width 612 height 748
click at [852, 760] on div "Submit" at bounding box center [848, 761] width 31 height 17
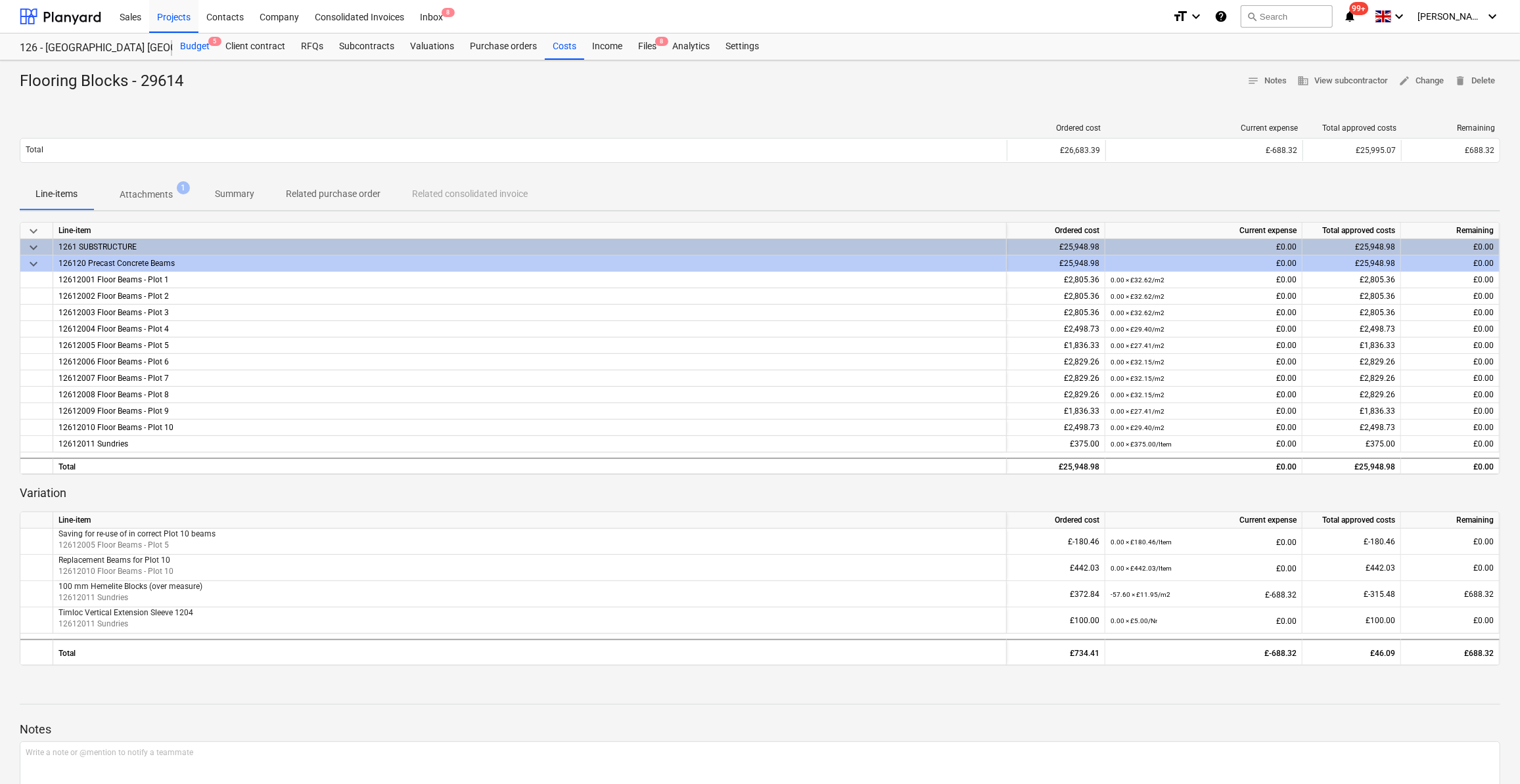
click at [188, 46] on div "Budget 5" at bounding box center [194, 47] width 45 height 27
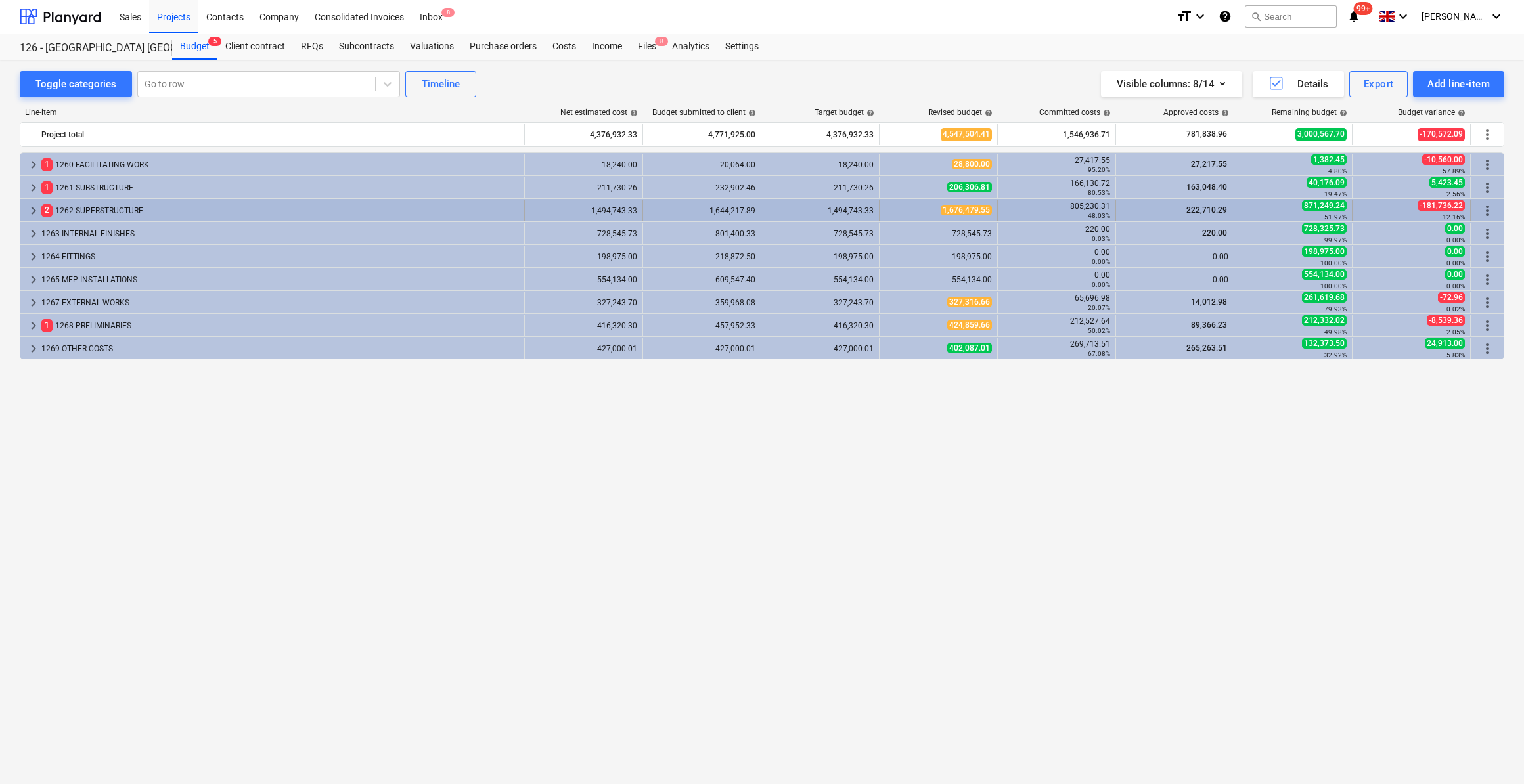
click at [29, 212] on span "keyboard_arrow_right" at bounding box center [33, 210] width 16 height 16
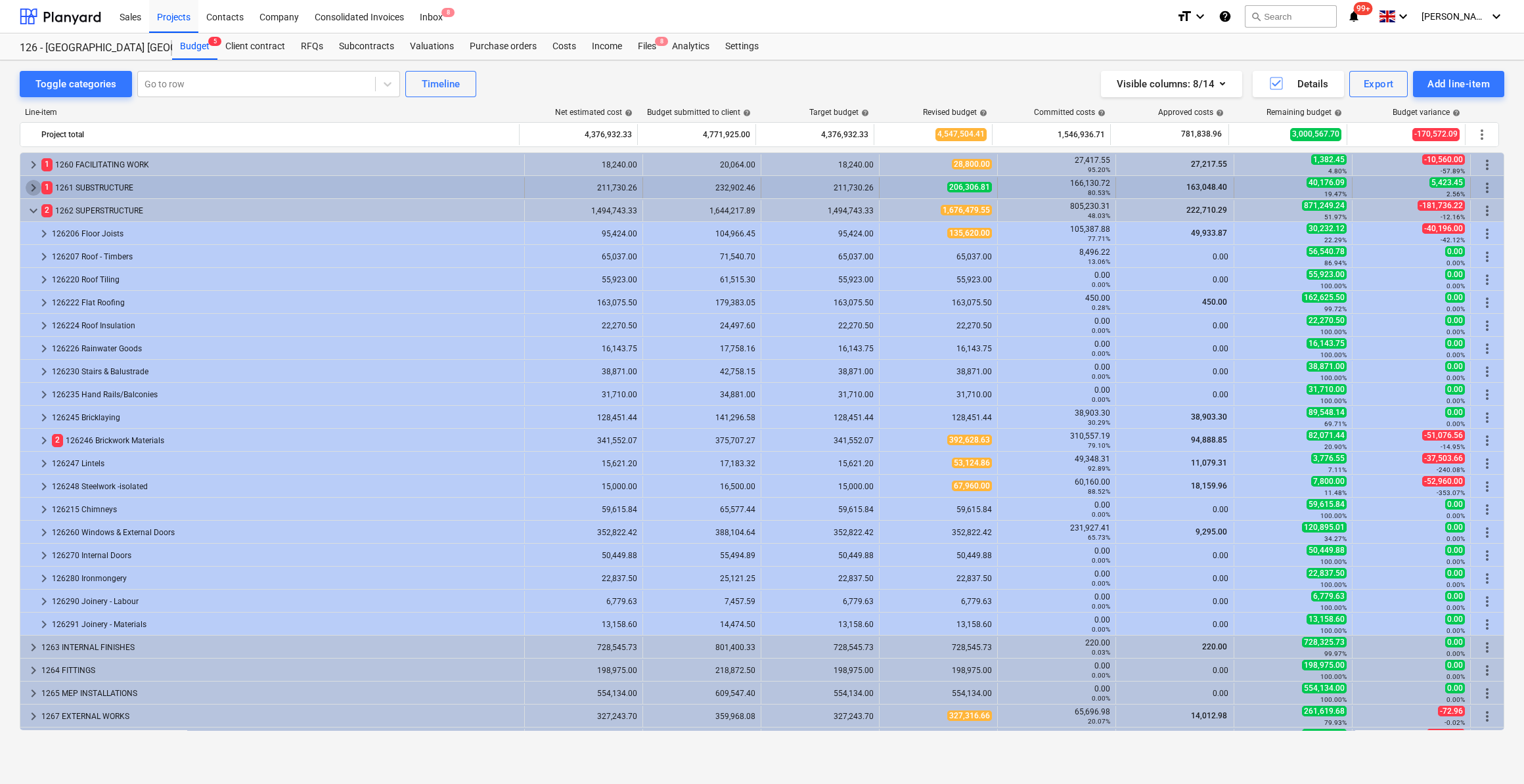
click at [33, 188] on span "keyboard_arrow_right" at bounding box center [33, 188] width 16 height 16
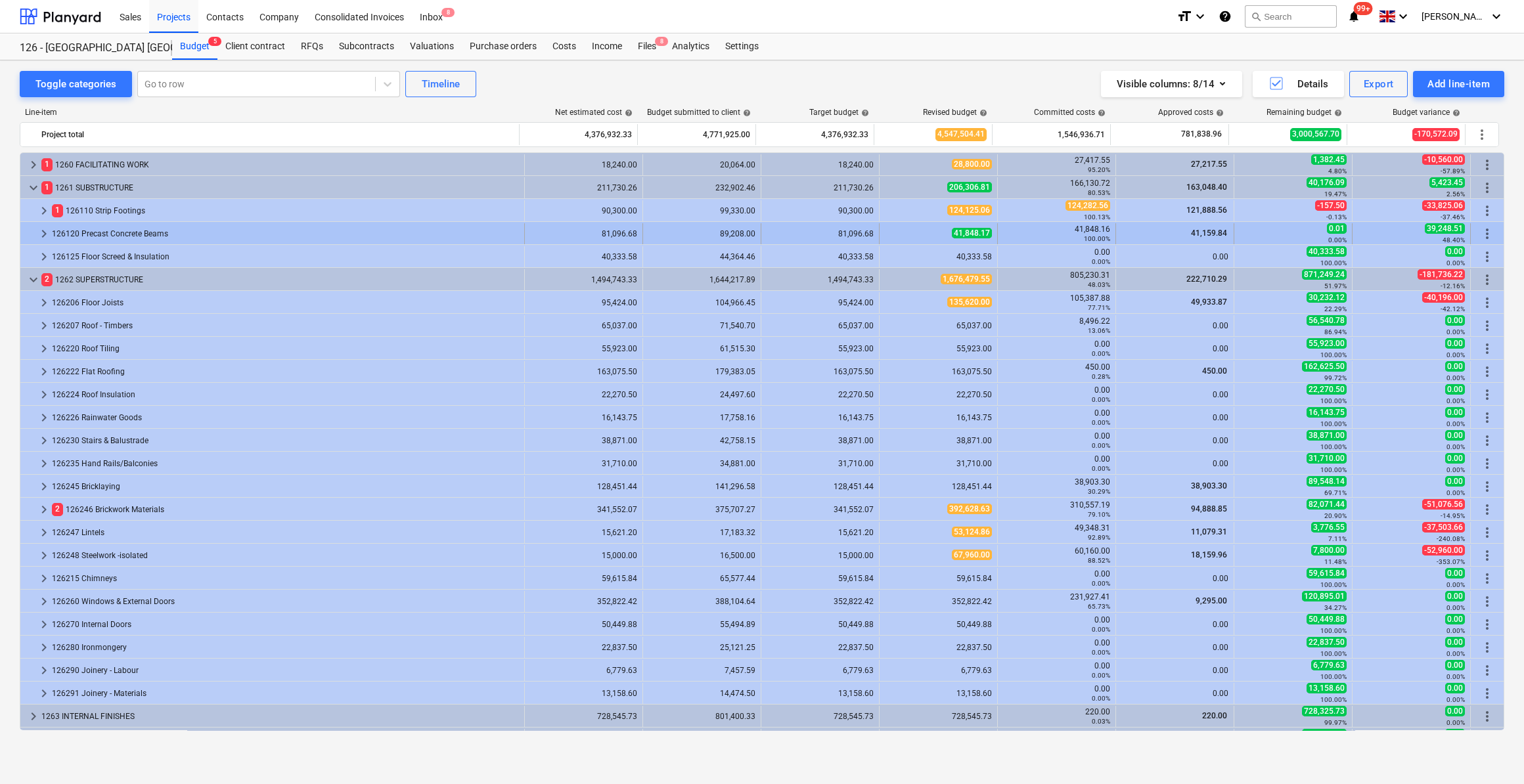
click at [42, 234] on span "keyboard_arrow_right" at bounding box center [44, 233] width 16 height 16
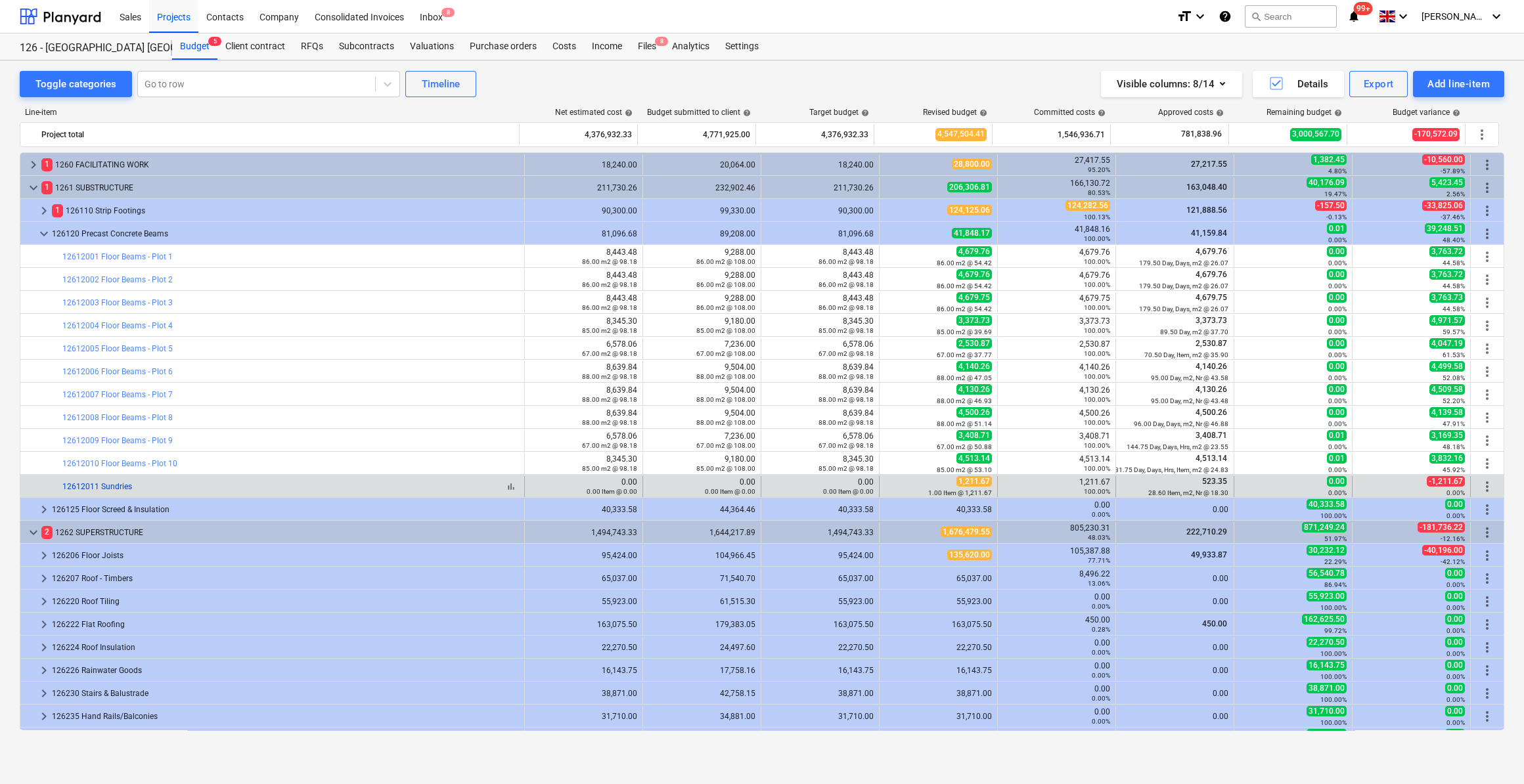
click at [108, 484] on link "12612011 Sundries" at bounding box center [97, 486] width 69 height 9
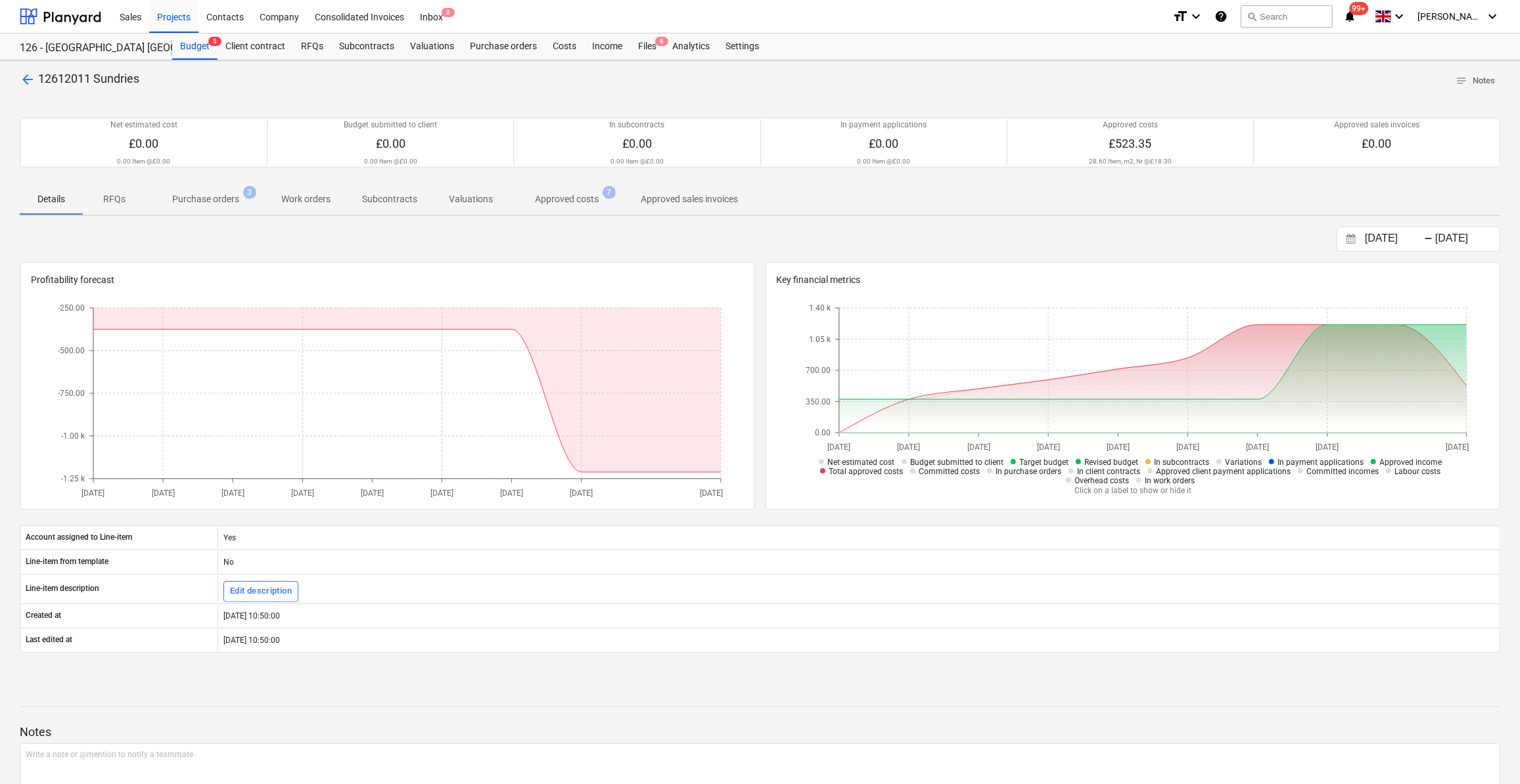
click at [569, 201] on p "Approved costs" at bounding box center [566, 199] width 64 height 14
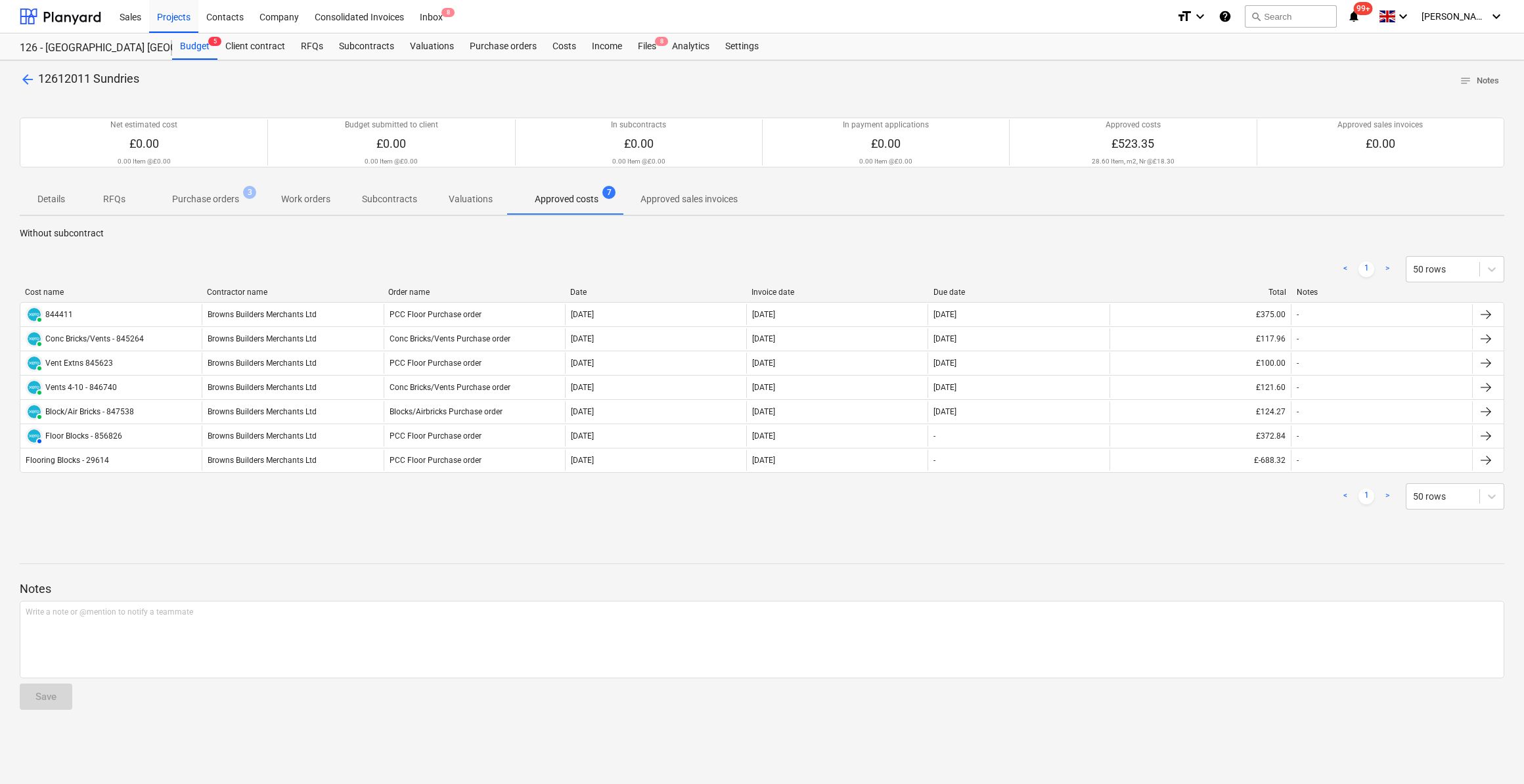
click at [25, 76] on span "arrow_back" at bounding box center [27, 79] width 16 height 16
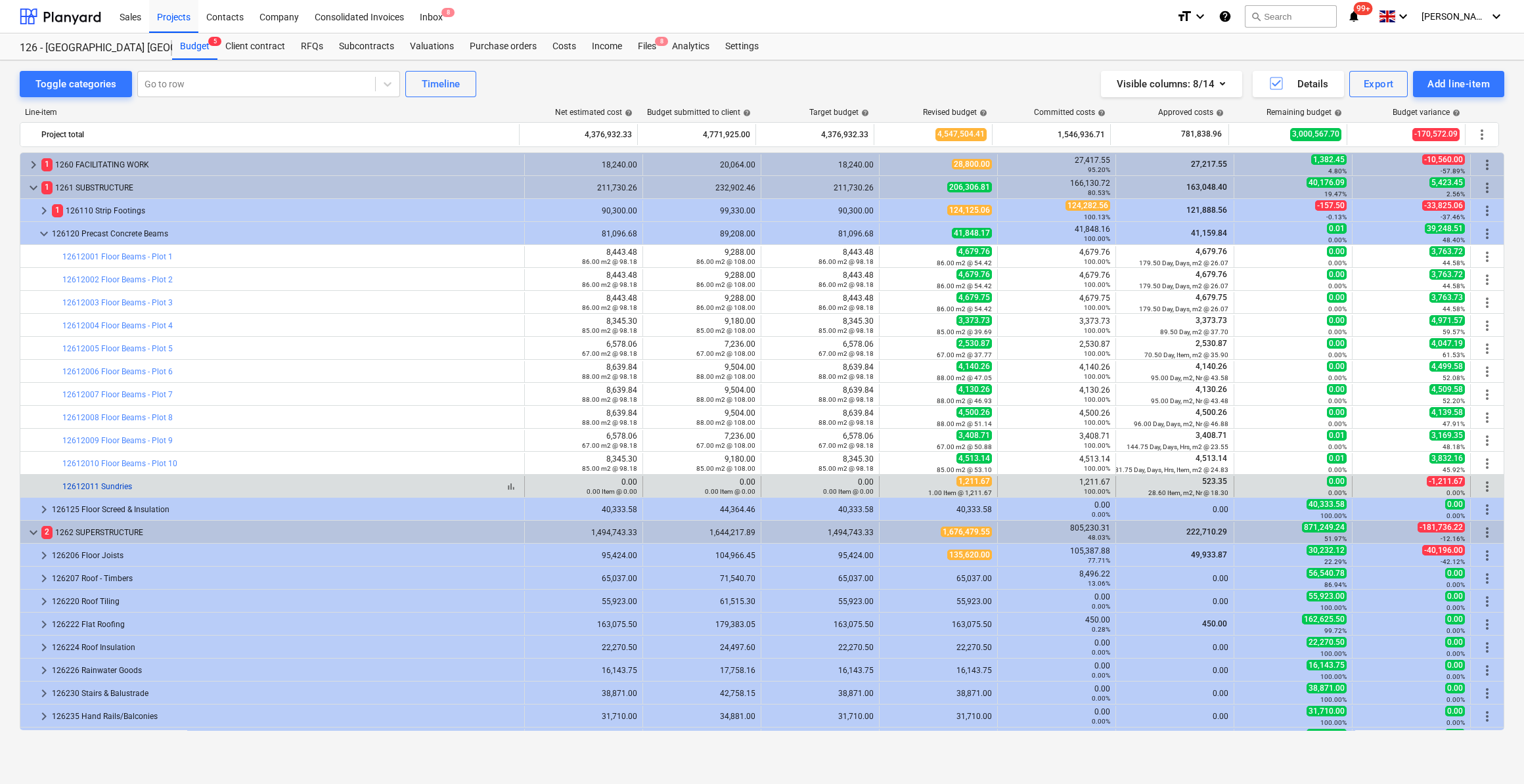
click at [123, 485] on link "12612011 Sundries" at bounding box center [97, 486] width 69 height 9
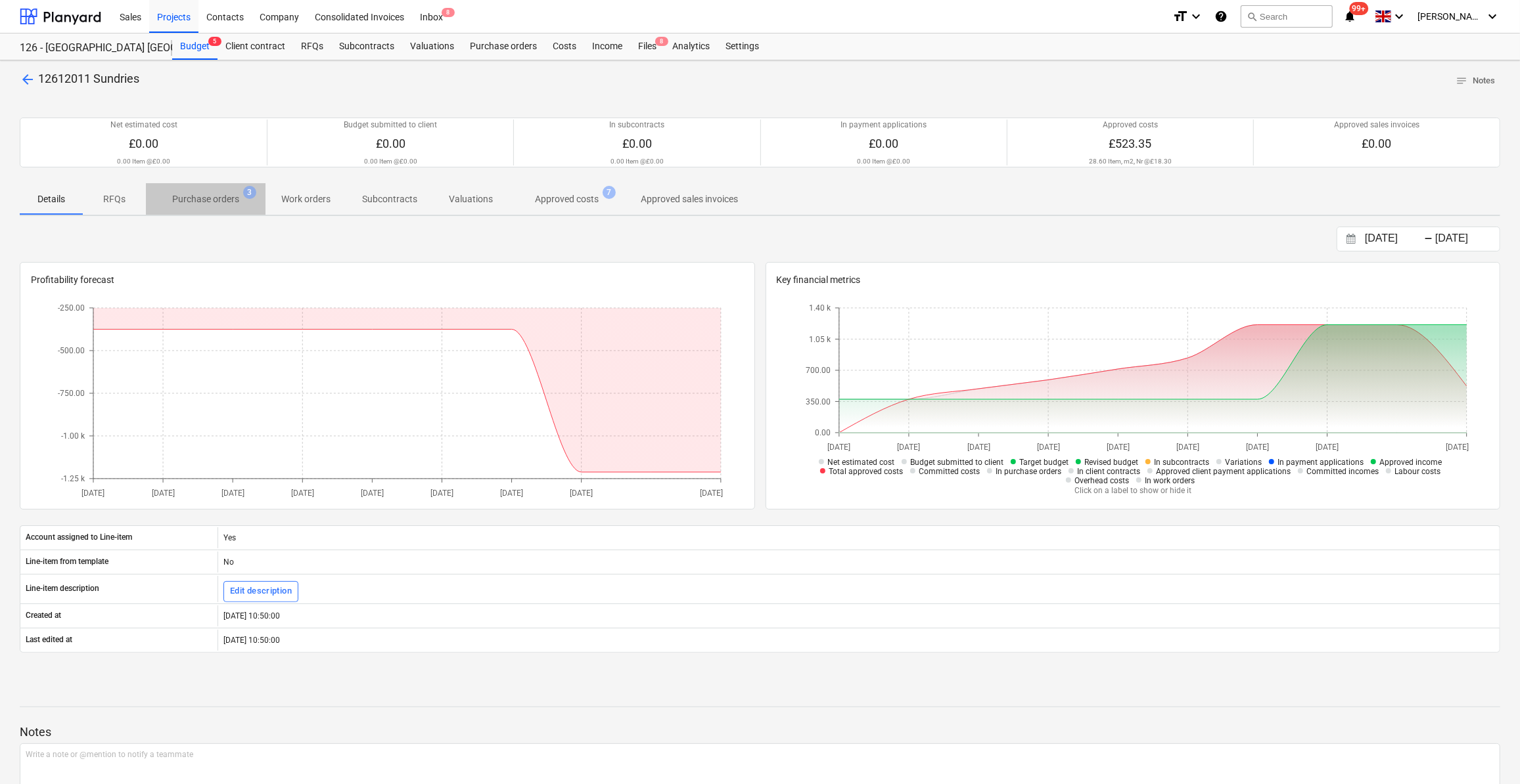
click at [211, 200] on p "Purchase orders" at bounding box center [205, 199] width 67 height 14
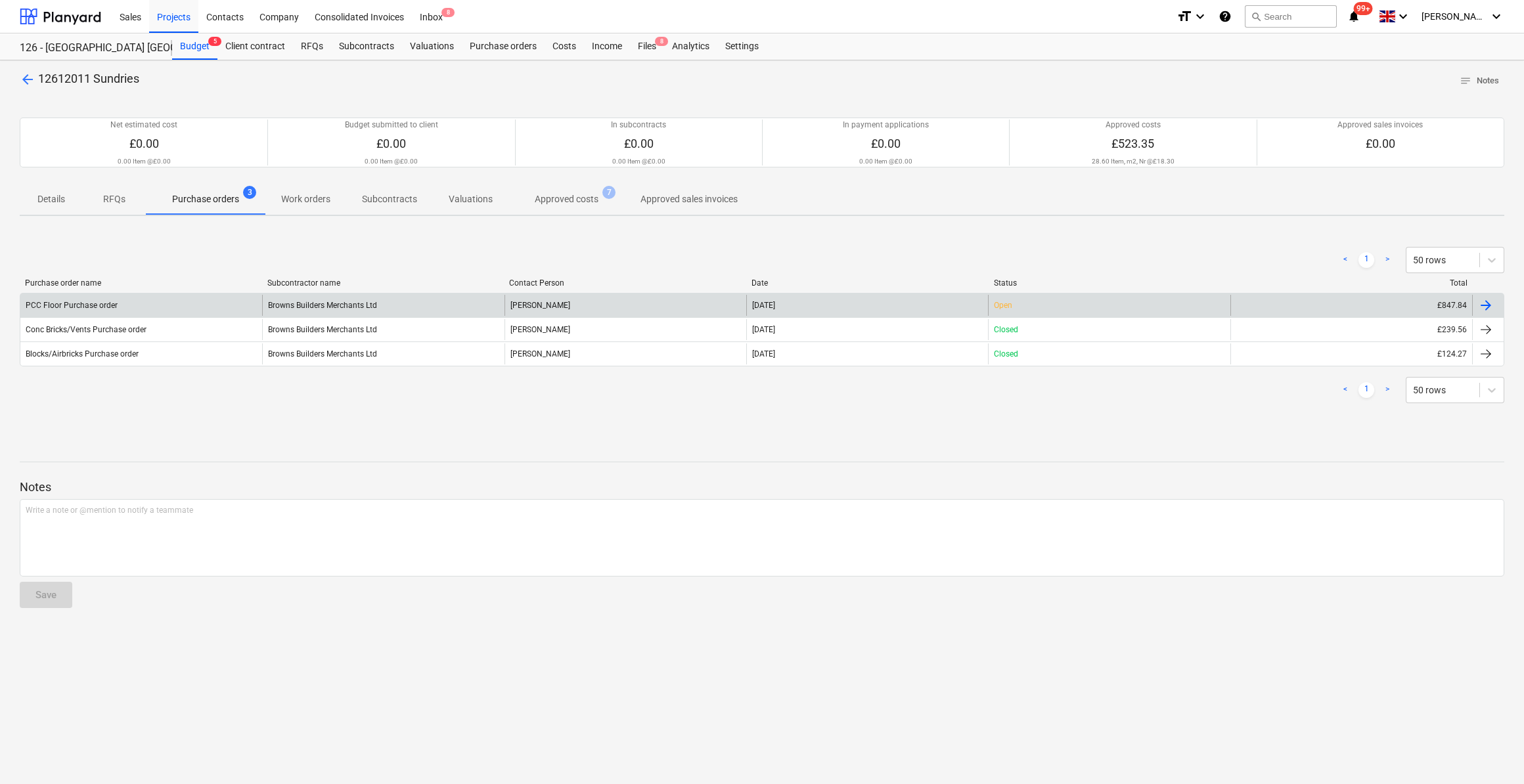
click at [1486, 306] on div at bounding box center [1486, 305] width 16 height 16
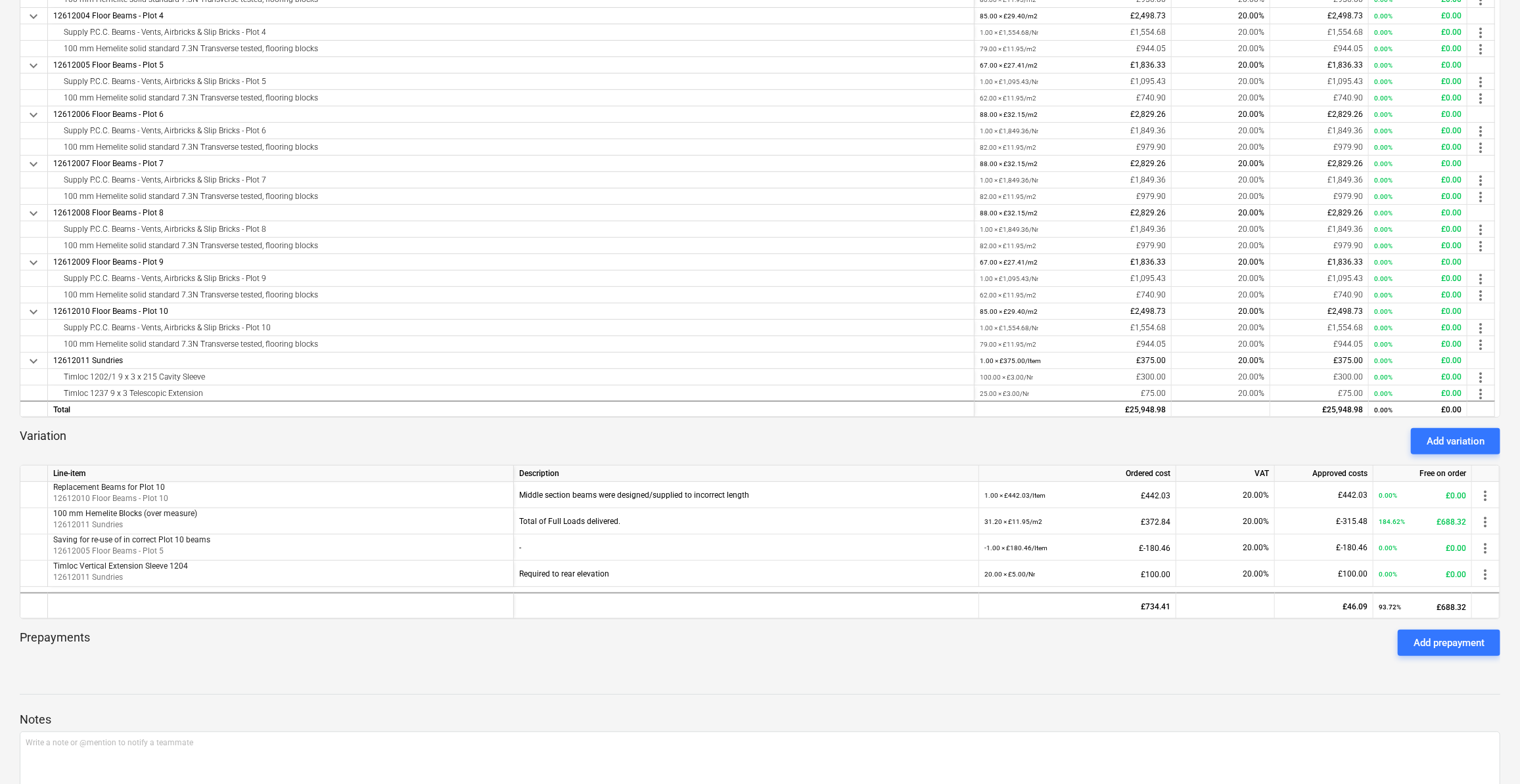
scroll to position [358, 0]
click at [1484, 519] on span "more_vert" at bounding box center [1485, 520] width 16 height 16
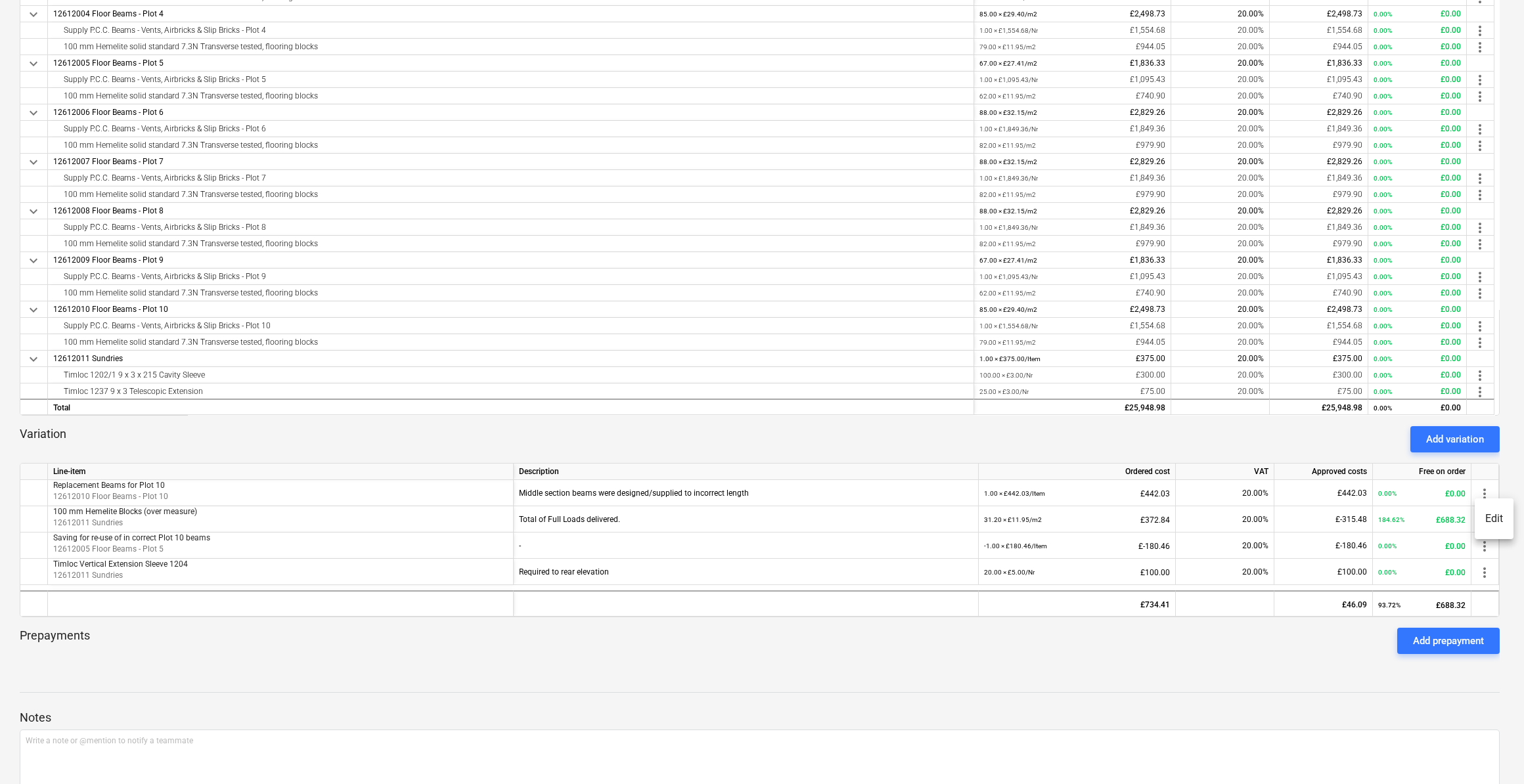
click at [1494, 519] on li "Edit" at bounding box center [1494, 519] width 39 height 30
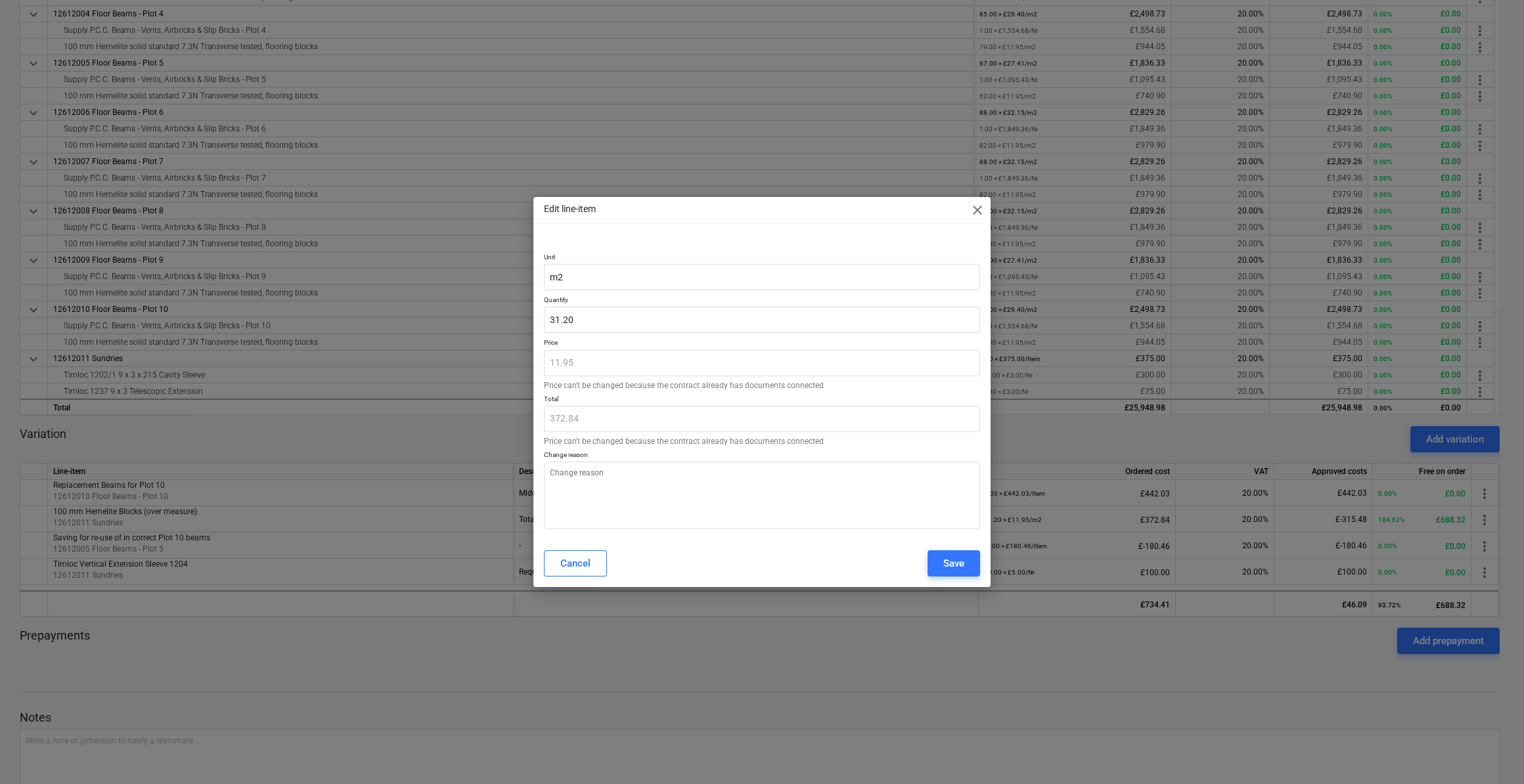
type textarea "x"
type input "31.2"
click at [547, 324] on input "31.2" at bounding box center [762, 320] width 436 height 27
type textarea "x"
type input "-31.2"
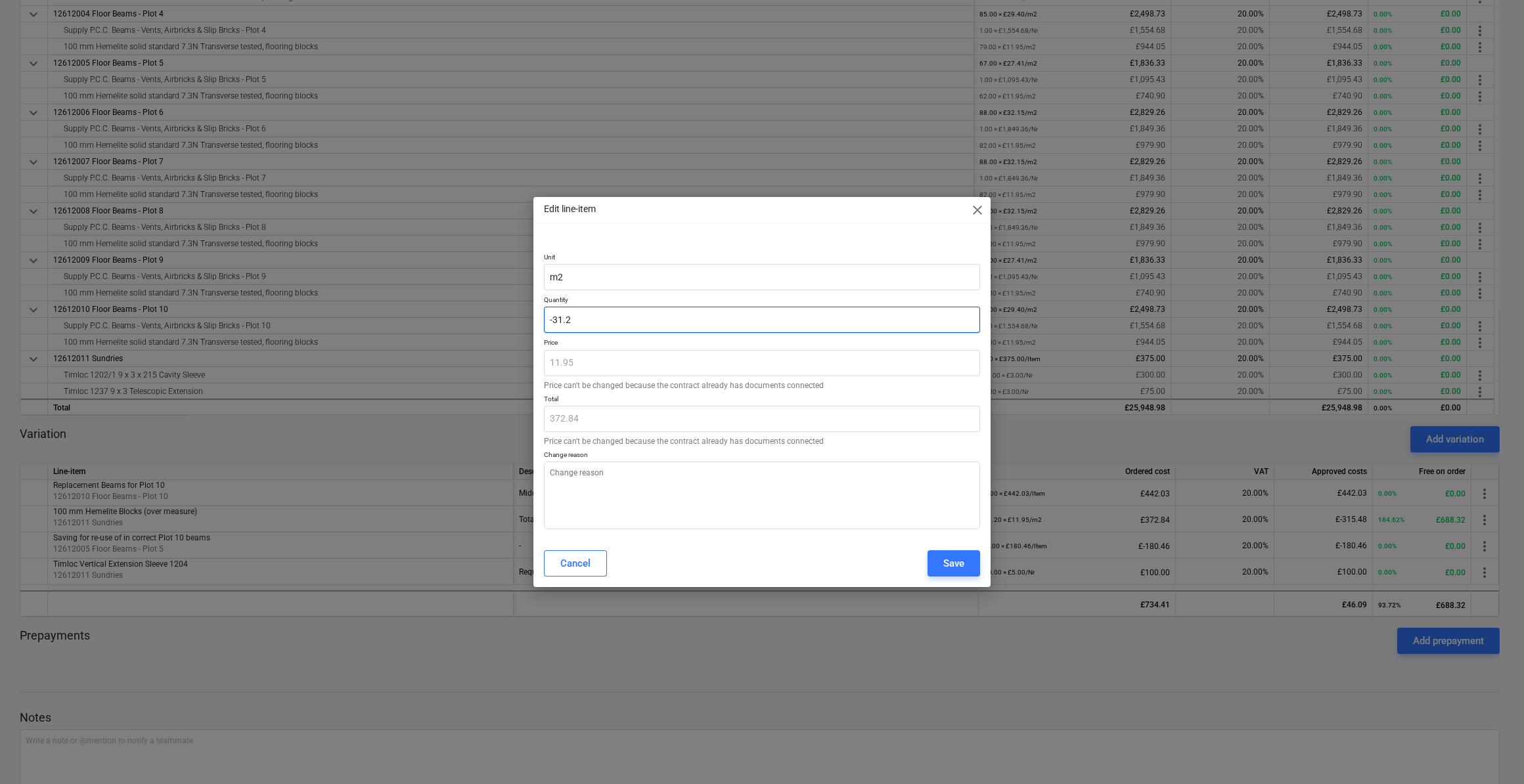
type input "-372.84"
type input "-31.2"
type textarea "x"
type input "-31.20"
click at [571, 479] on textarea at bounding box center [762, 496] width 436 height 68
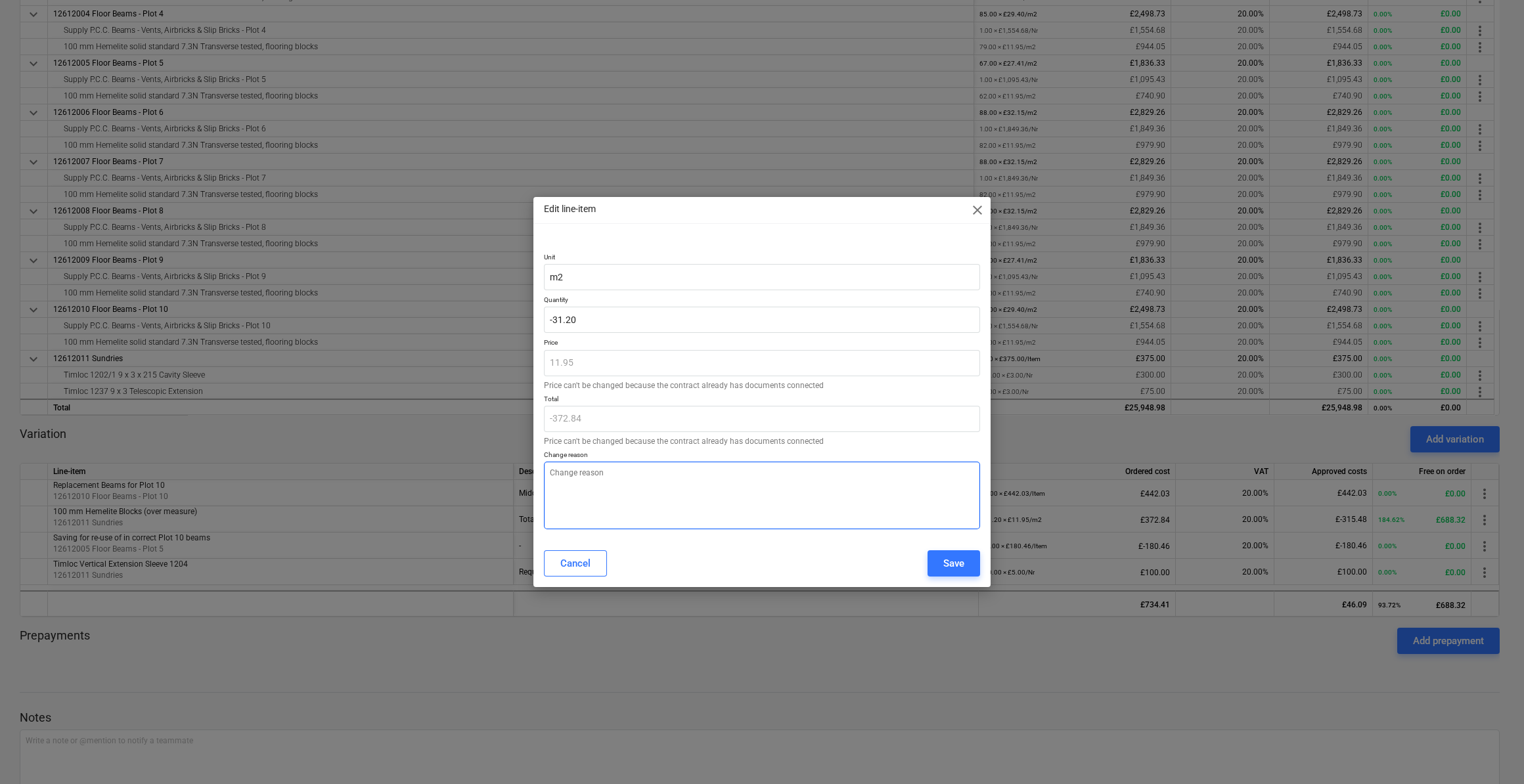
type textarea "x"
type textarea "C"
type textarea "x"
type textarea "Cr"
type textarea "x"
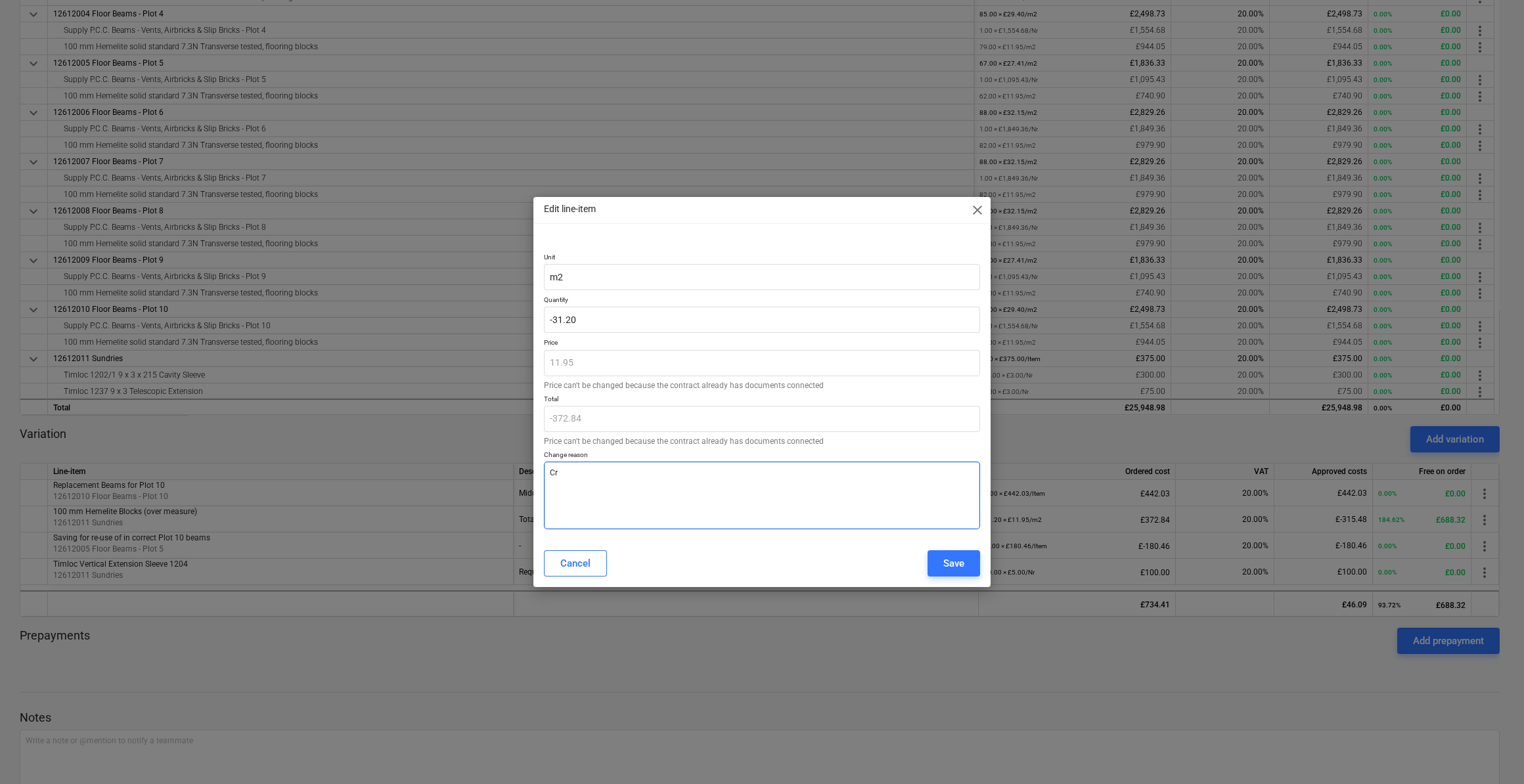
type textarea "Cre"
type textarea "x"
type textarea "Cred"
type textarea "x"
type textarea "Credi"
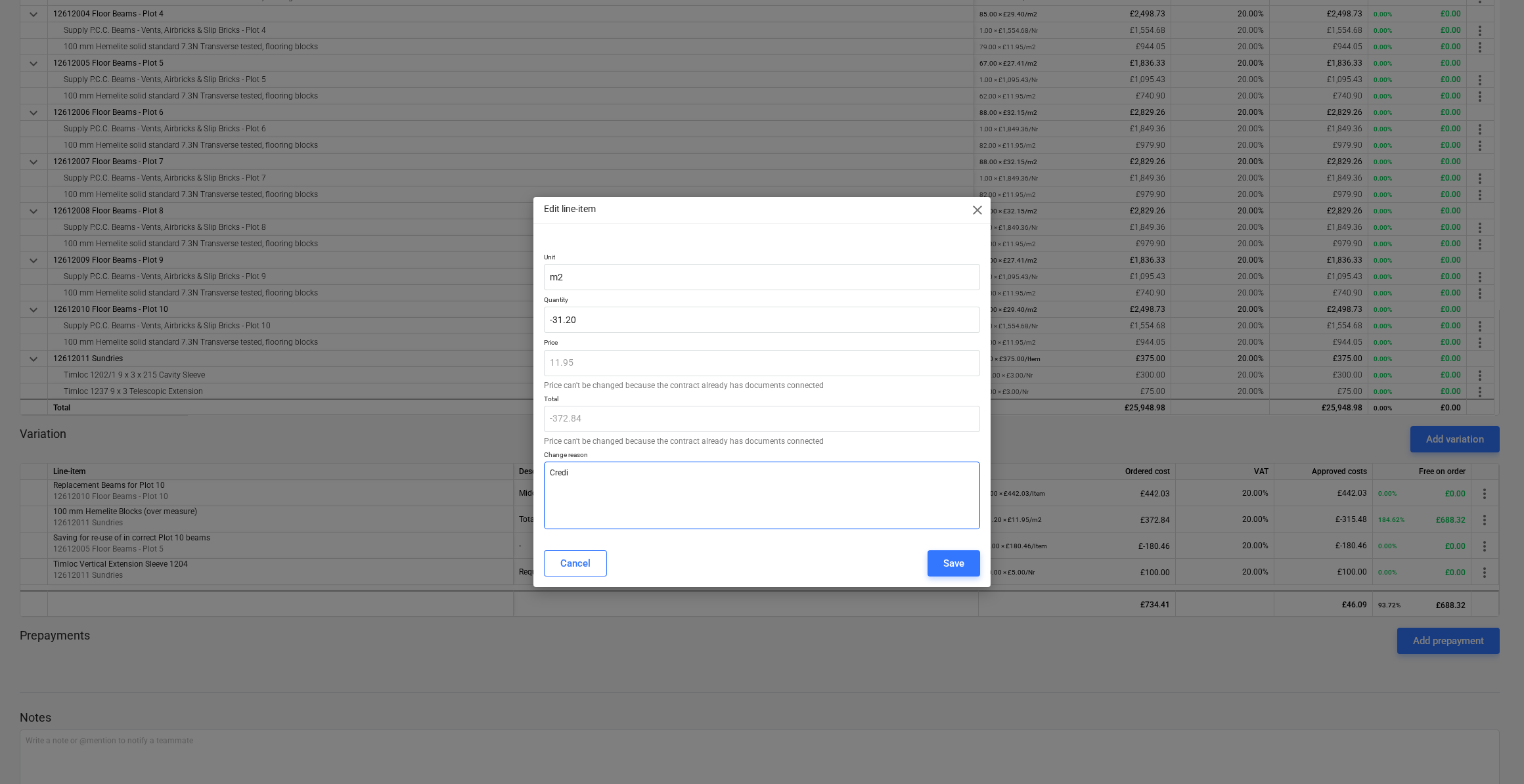
type textarea "x"
type textarea "Credit"
type textarea "x"
type textarea "Credit"
type textarea "x"
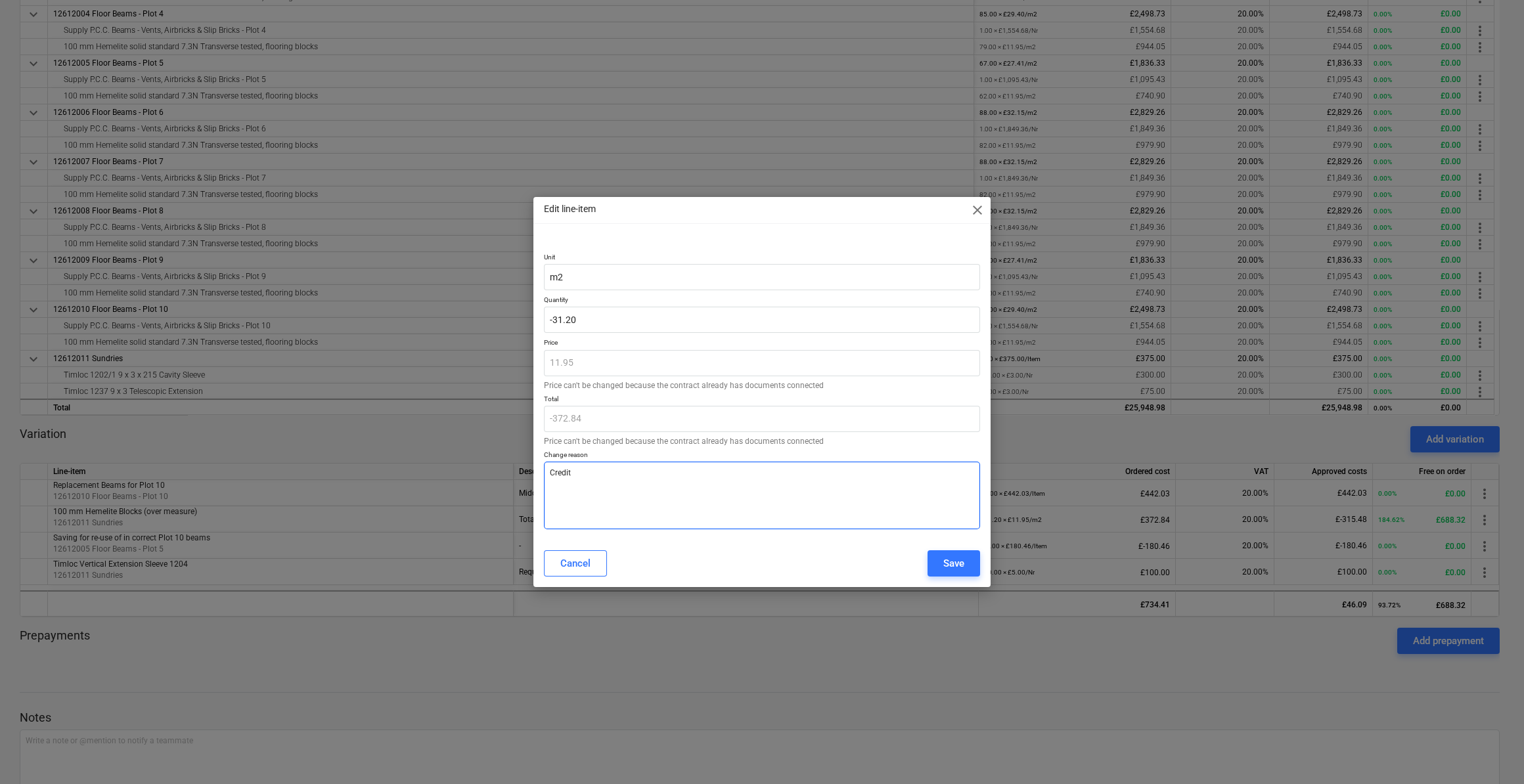
type textarea "Credit N"
type textarea "x"
type textarea "Credit No"
type textarea "x"
type textarea "Credit Not"
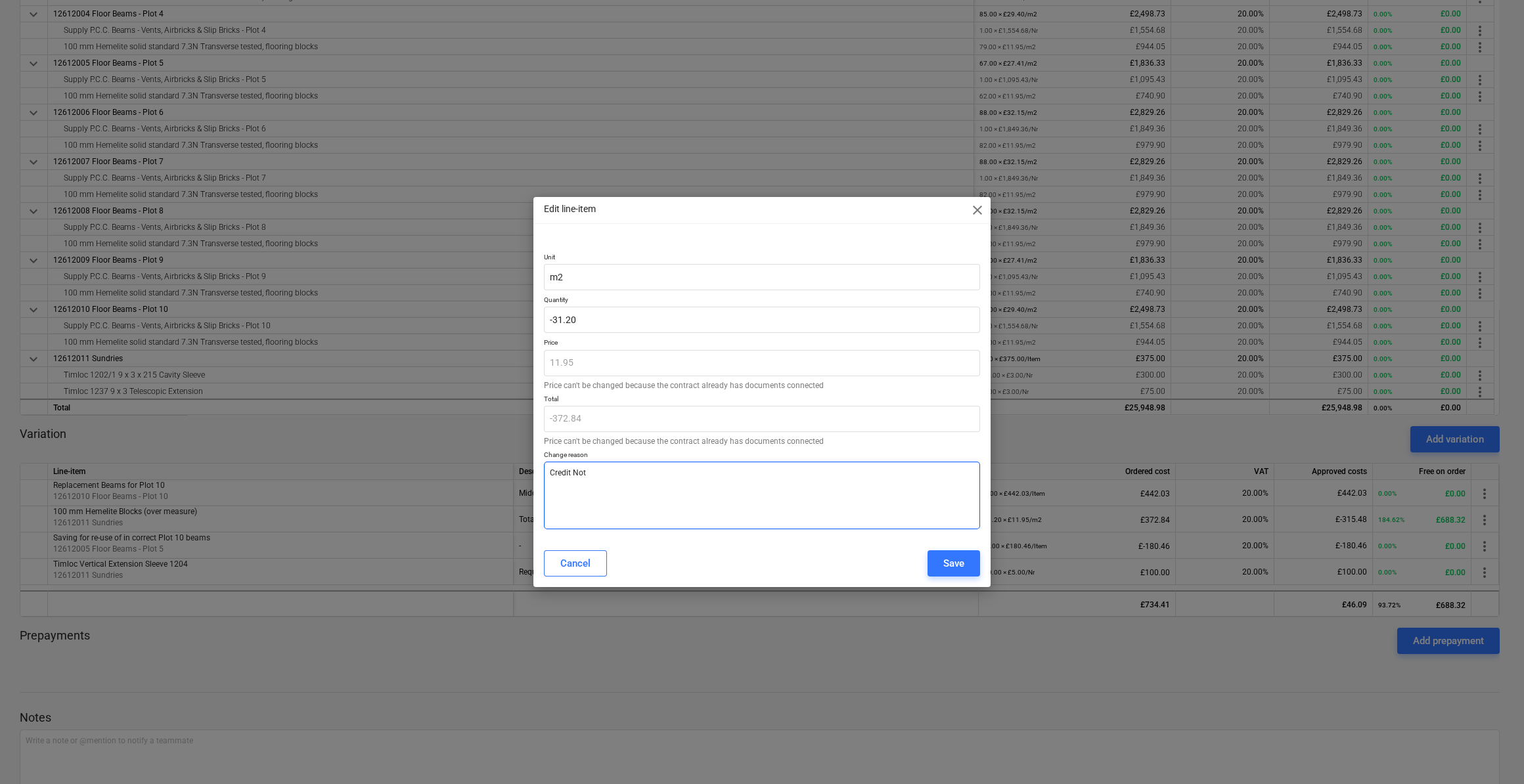
type textarea "x"
type textarea "Credit Note"
type textarea "x"
type textarea "Credit Note"
type textarea "x"
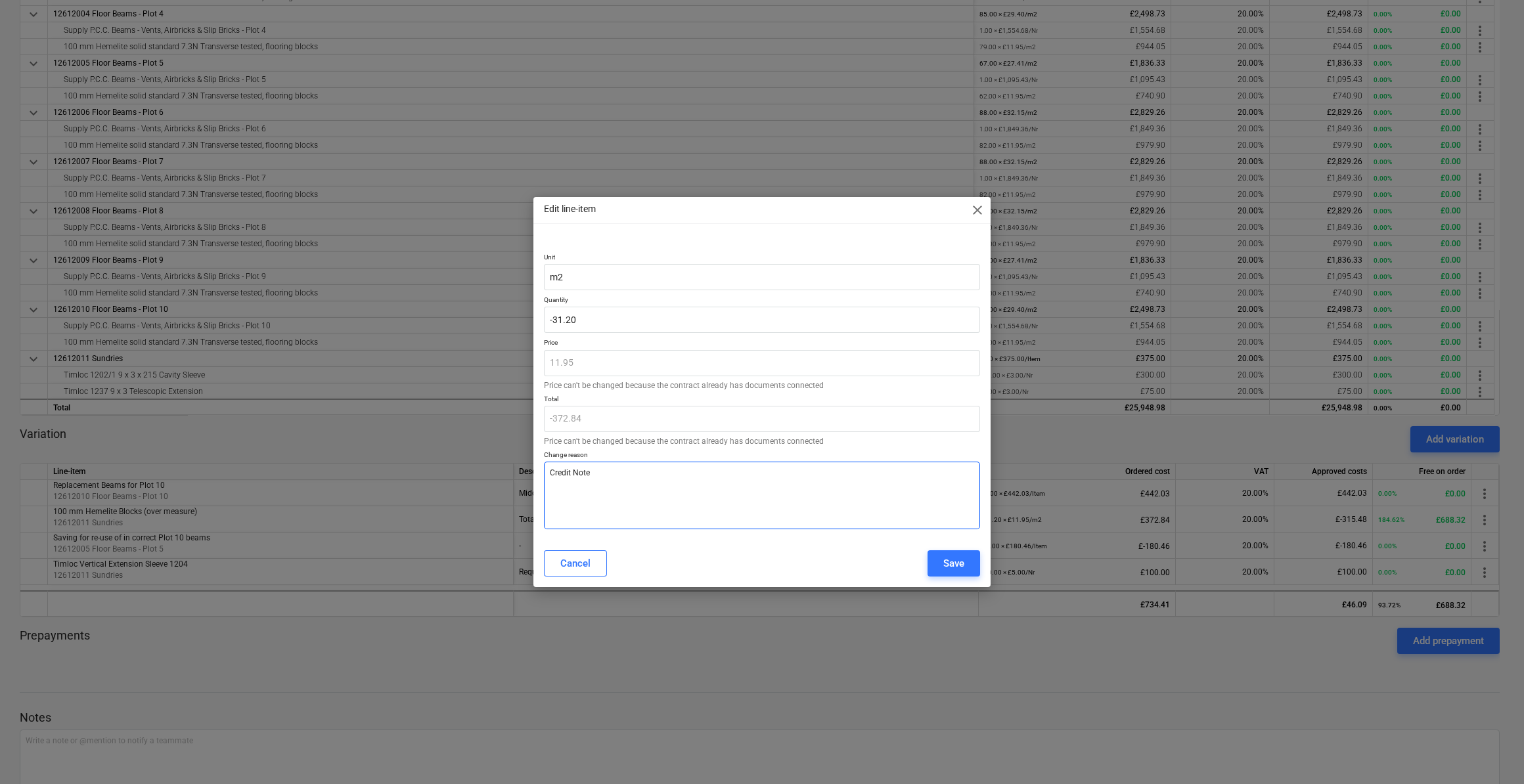
type textarea "Credit Note i"
type textarea "x"
type textarea "Credit Note is"
type textarea "x"
type textarea "Credit Note iss"
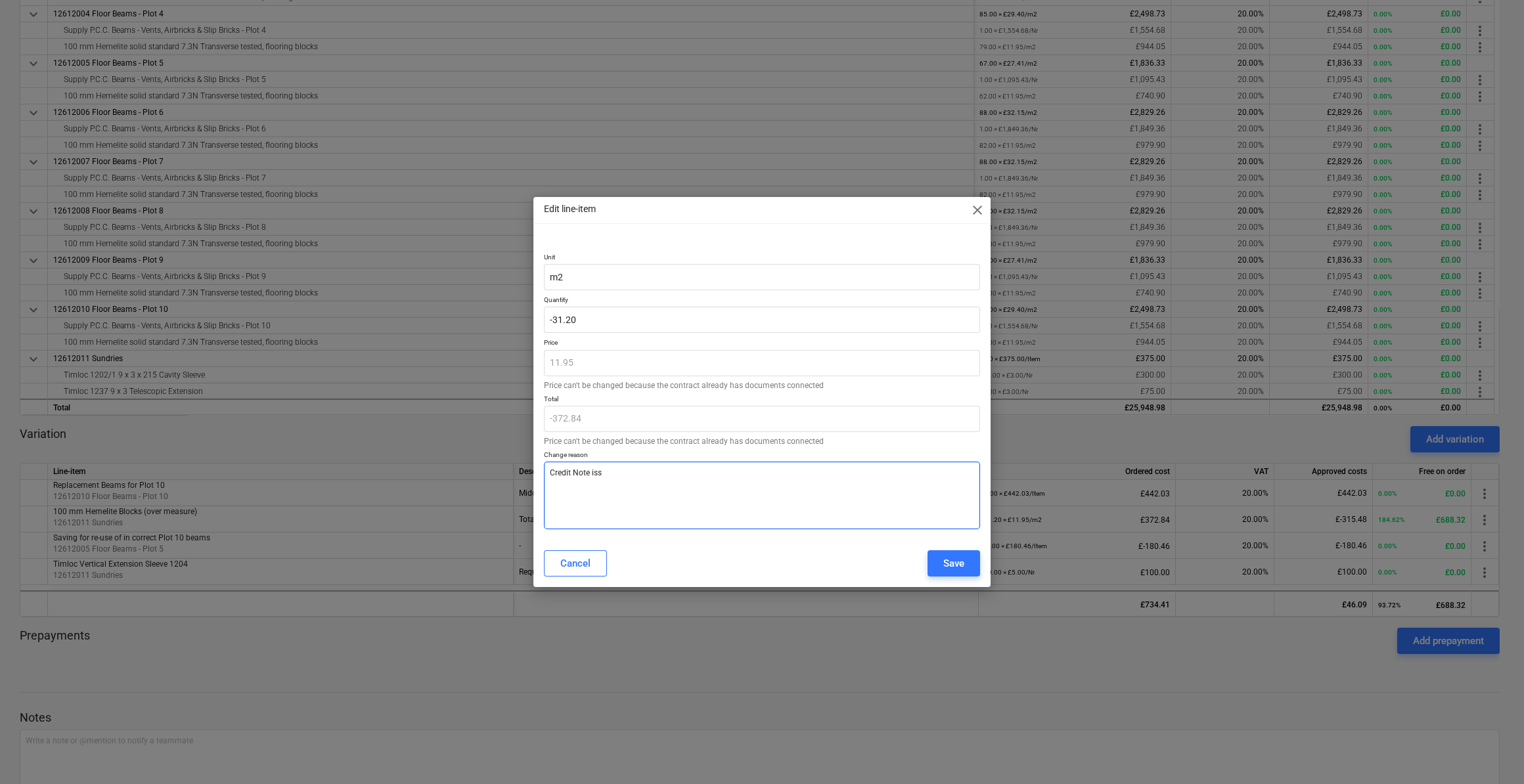
type textarea "x"
type textarea "Credit Note issu"
type textarea "x"
type textarea "Credit Note issue"
type textarea "x"
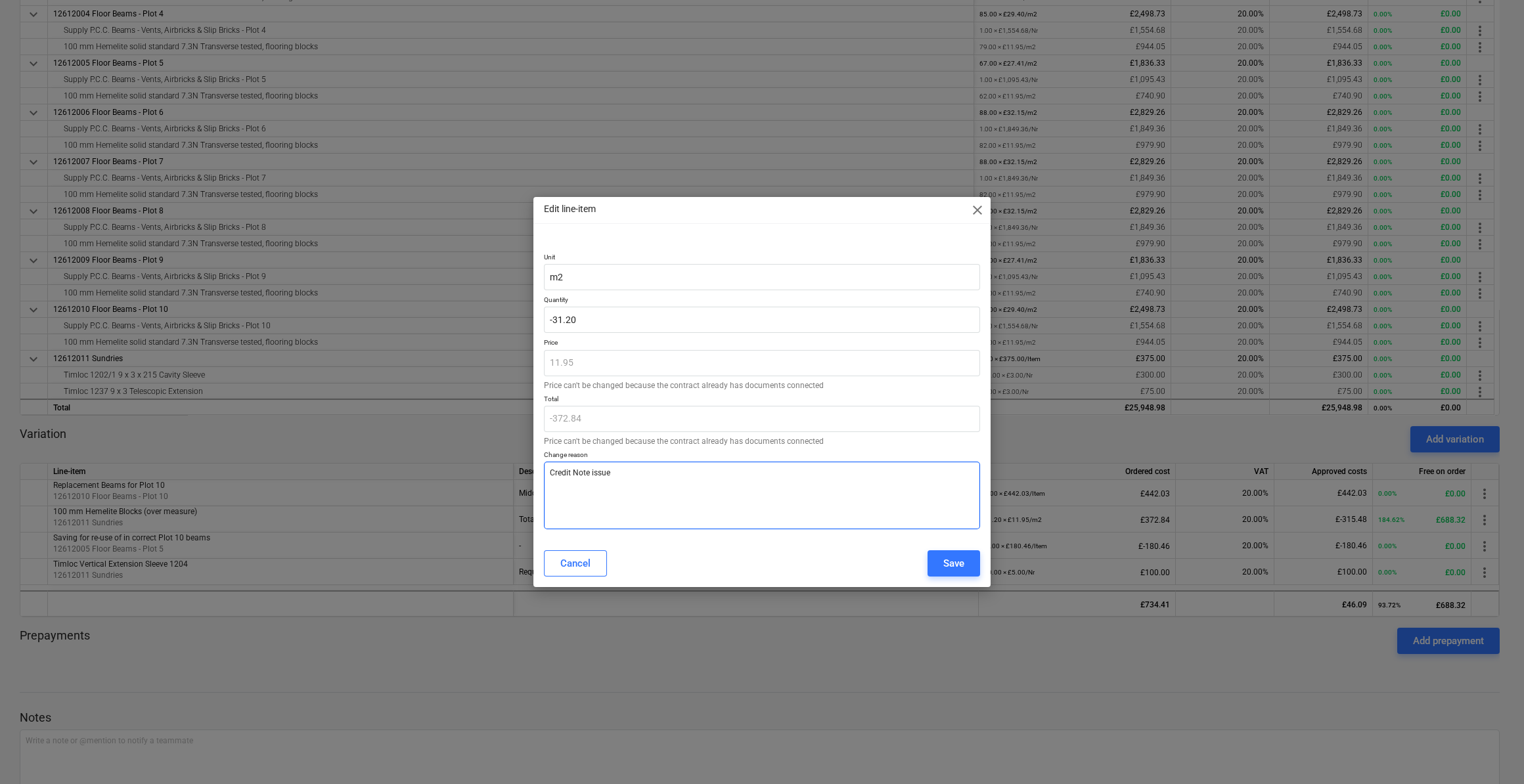
type textarea "Credit Note issues"
type textarea "x"
type textarea "Credit Note issue"
type textarea "x"
type textarea "Credit Note issued"
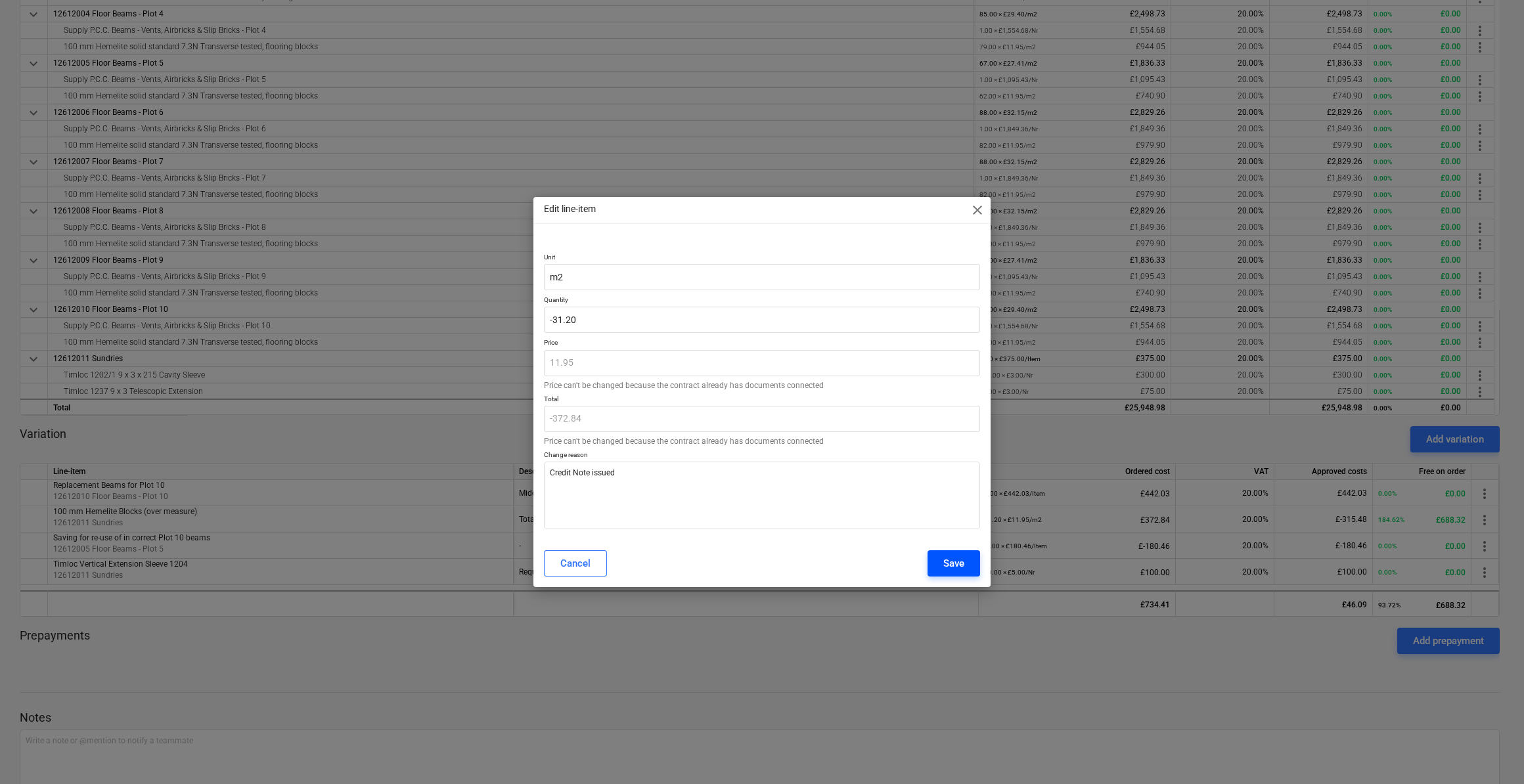
click at [950, 569] on div "Save" at bounding box center [954, 563] width 21 height 17
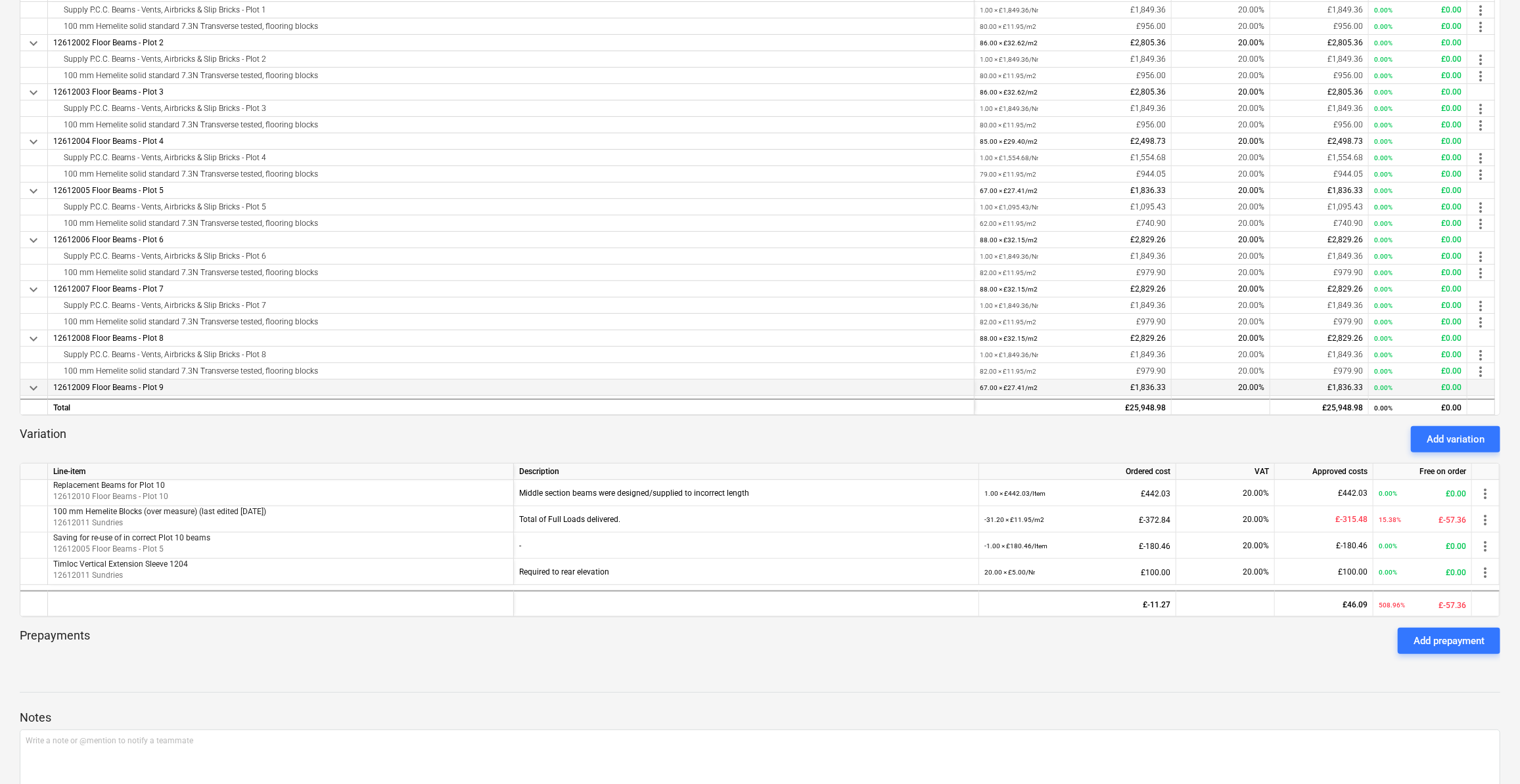
scroll to position [0, 0]
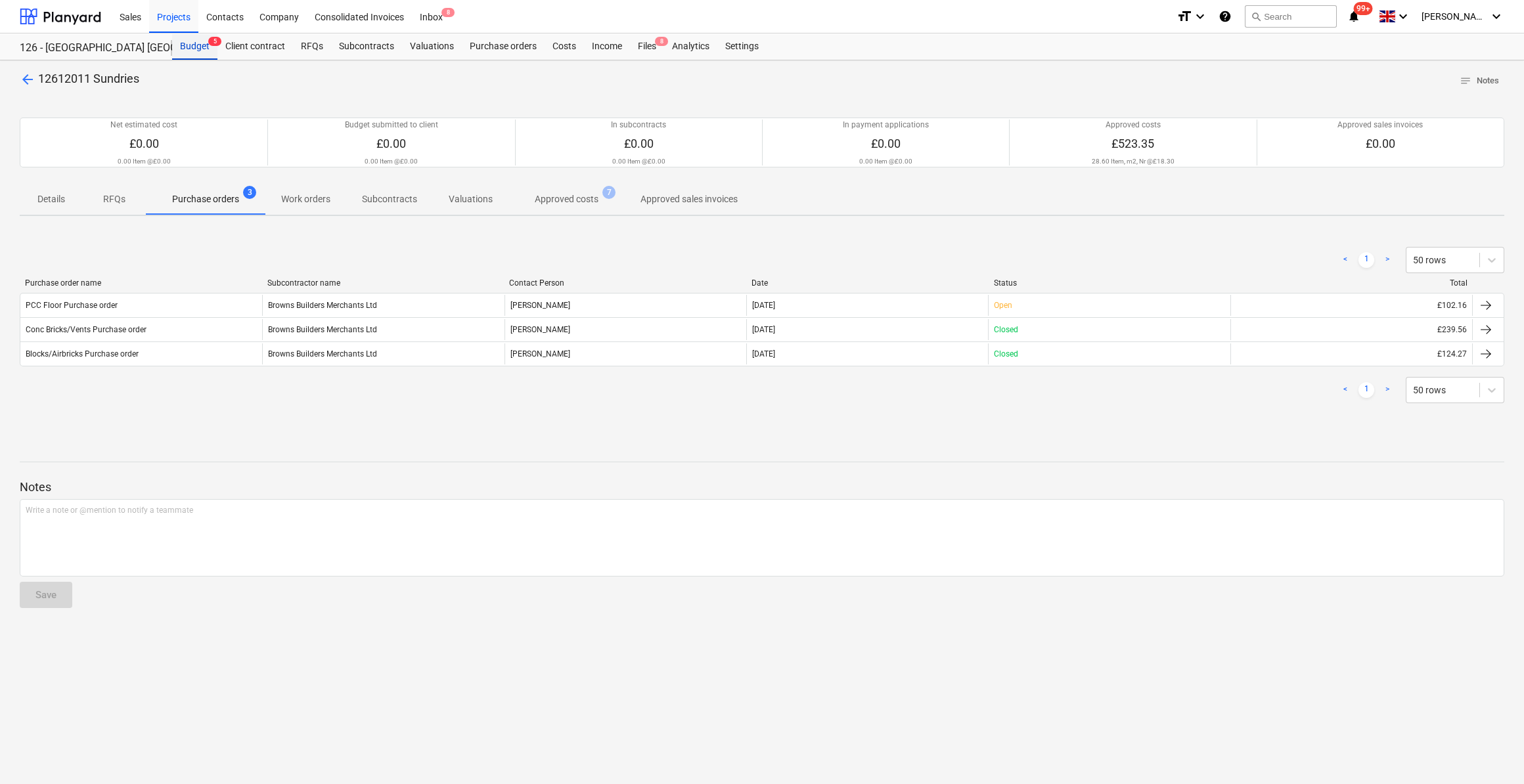
click at [193, 49] on div "Budget 5" at bounding box center [194, 47] width 45 height 27
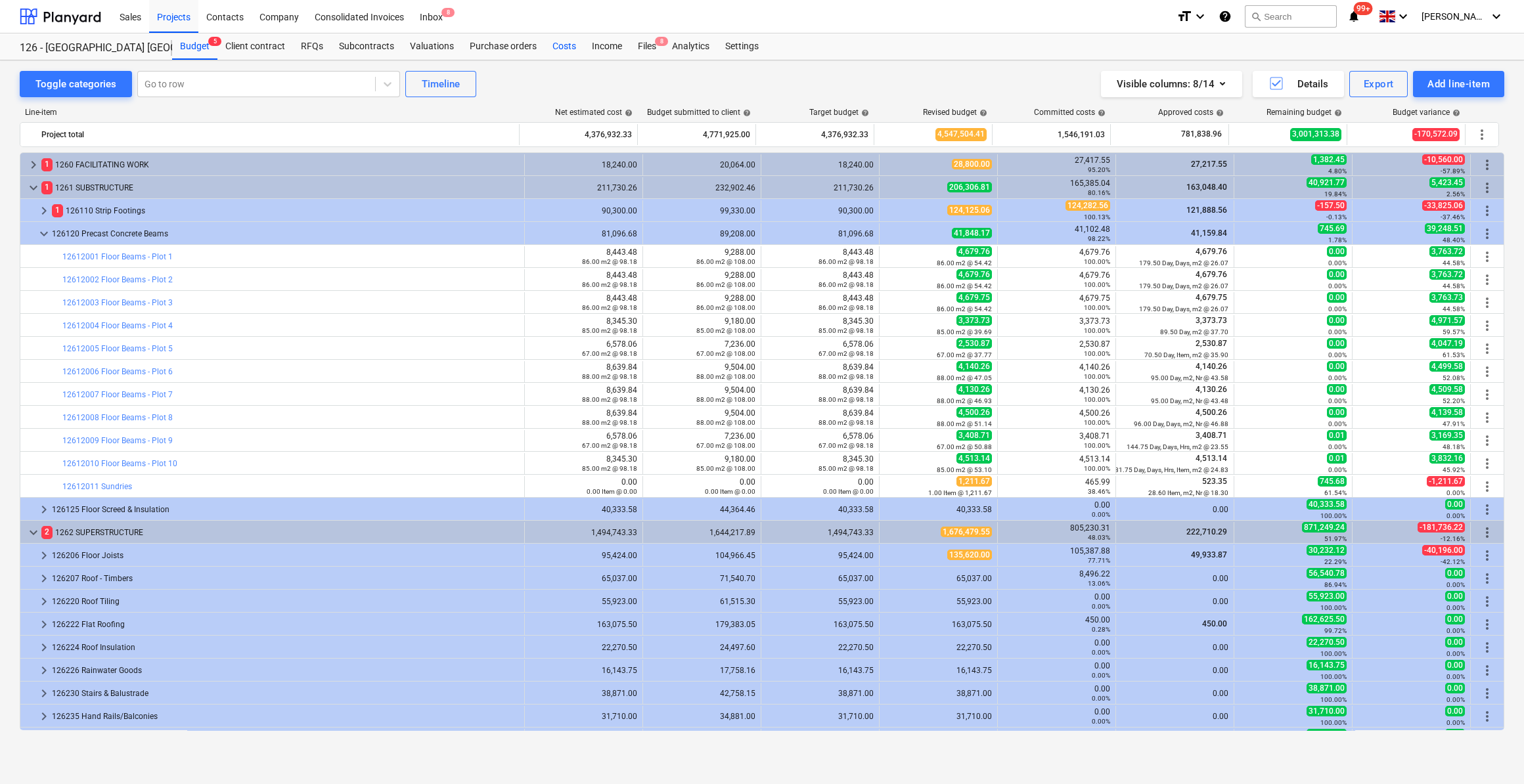
click at [566, 47] on div "Costs" at bounding box center [564, 47] width 39 height 27
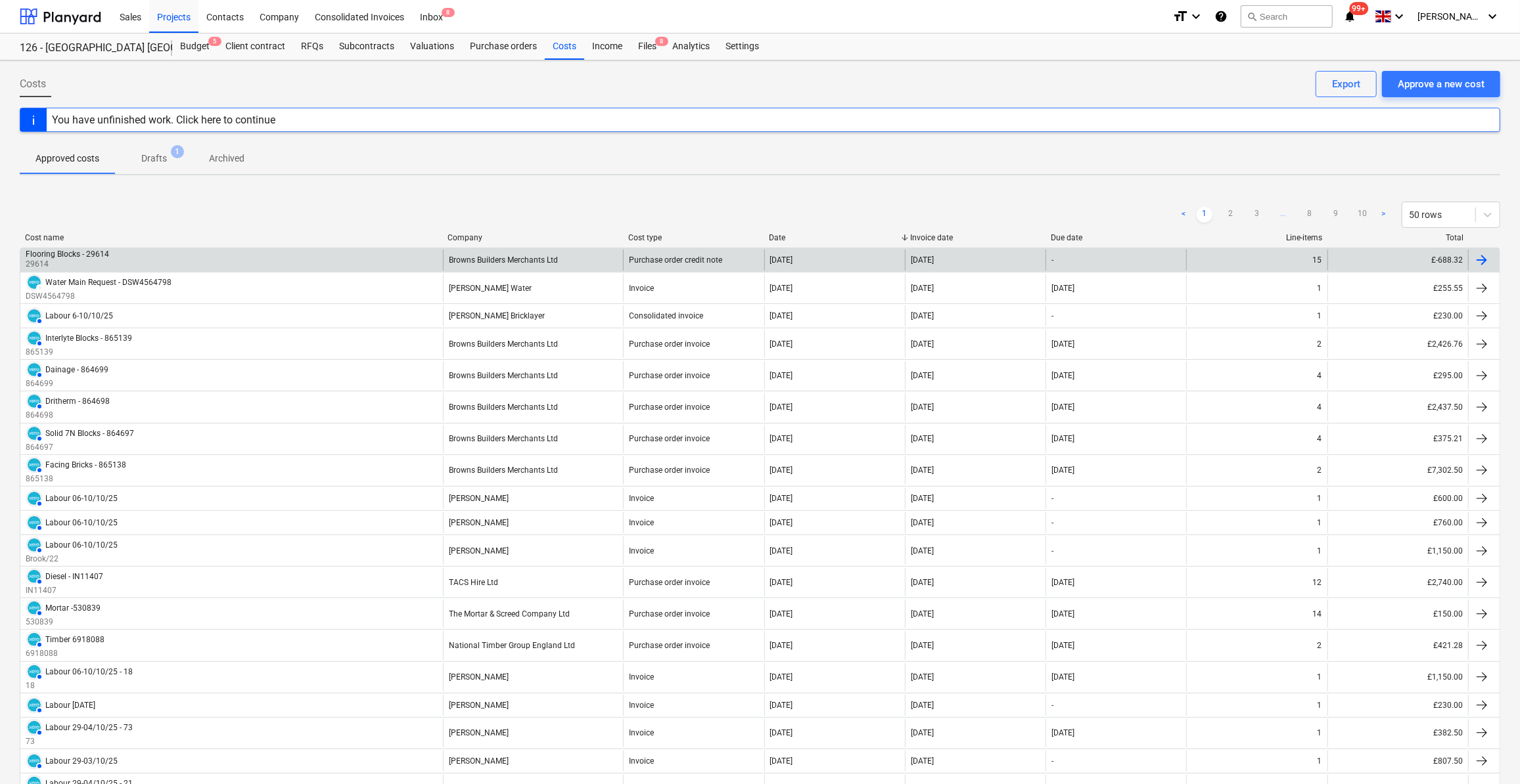
click at [1480, 258] on div at bounding box center [1482, 260] width 16 height 16
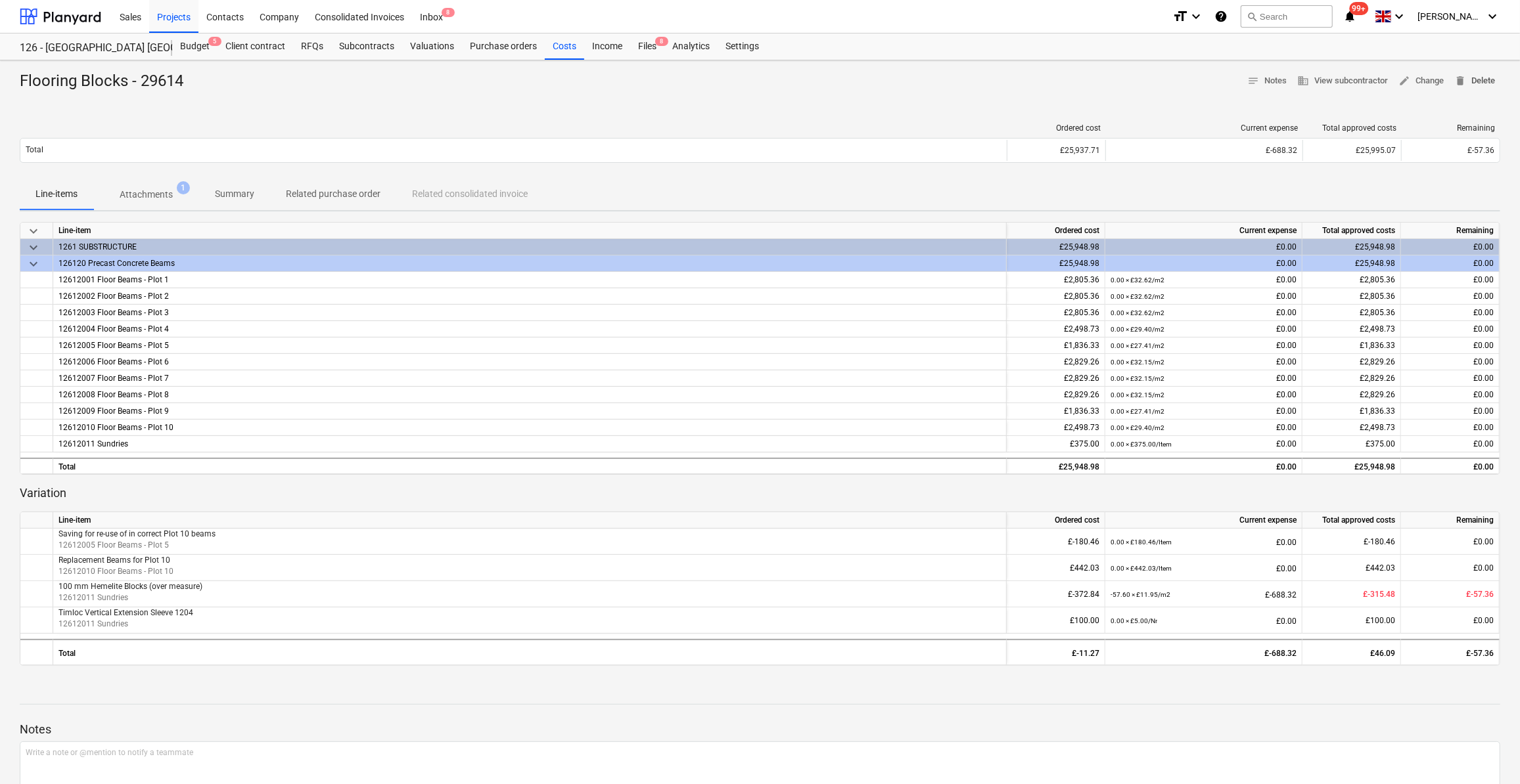
click at [1486, 78] on span "delete Delete" at bounding box center [1474, 81] width 41 height 15
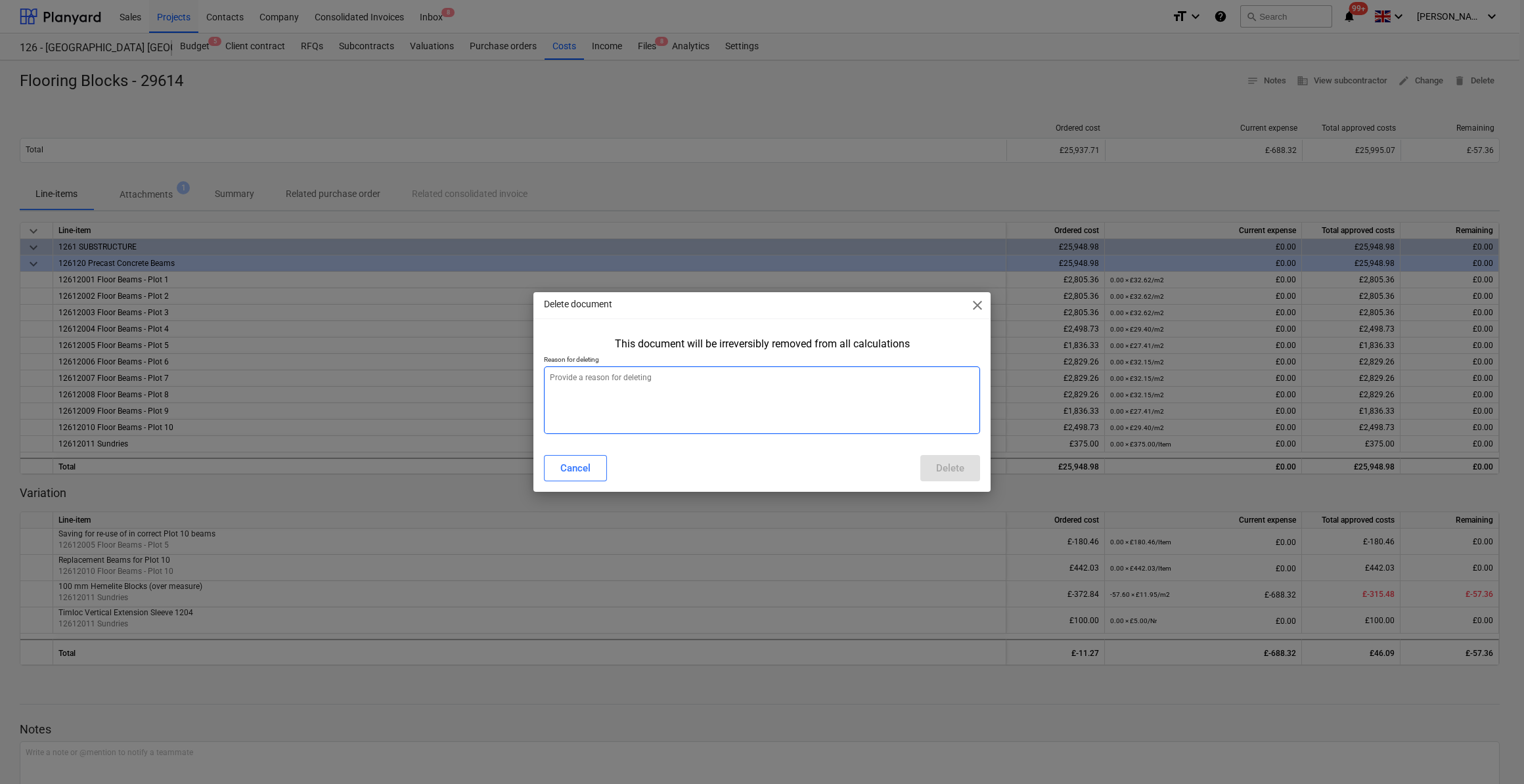
click at [586, 377] on textarea at bounding box center [762, 401] width 436 height 68
type textarea "x"
type textarea "D"
type textarea "x"
type textarea "Do"
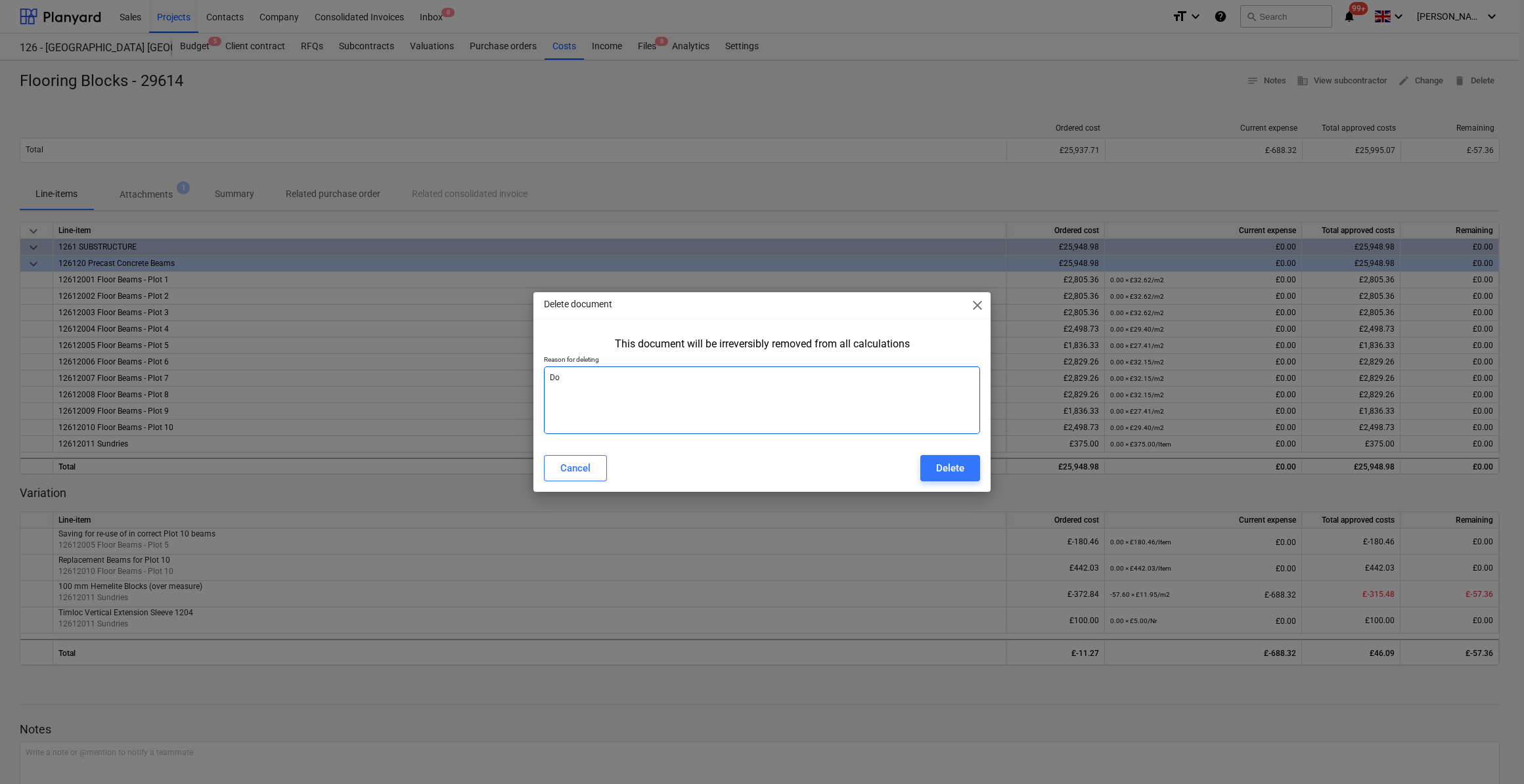
type textarea "x"
type textarea "Does"
type textarea "x"
type textarea "Does"
type textarea "x"
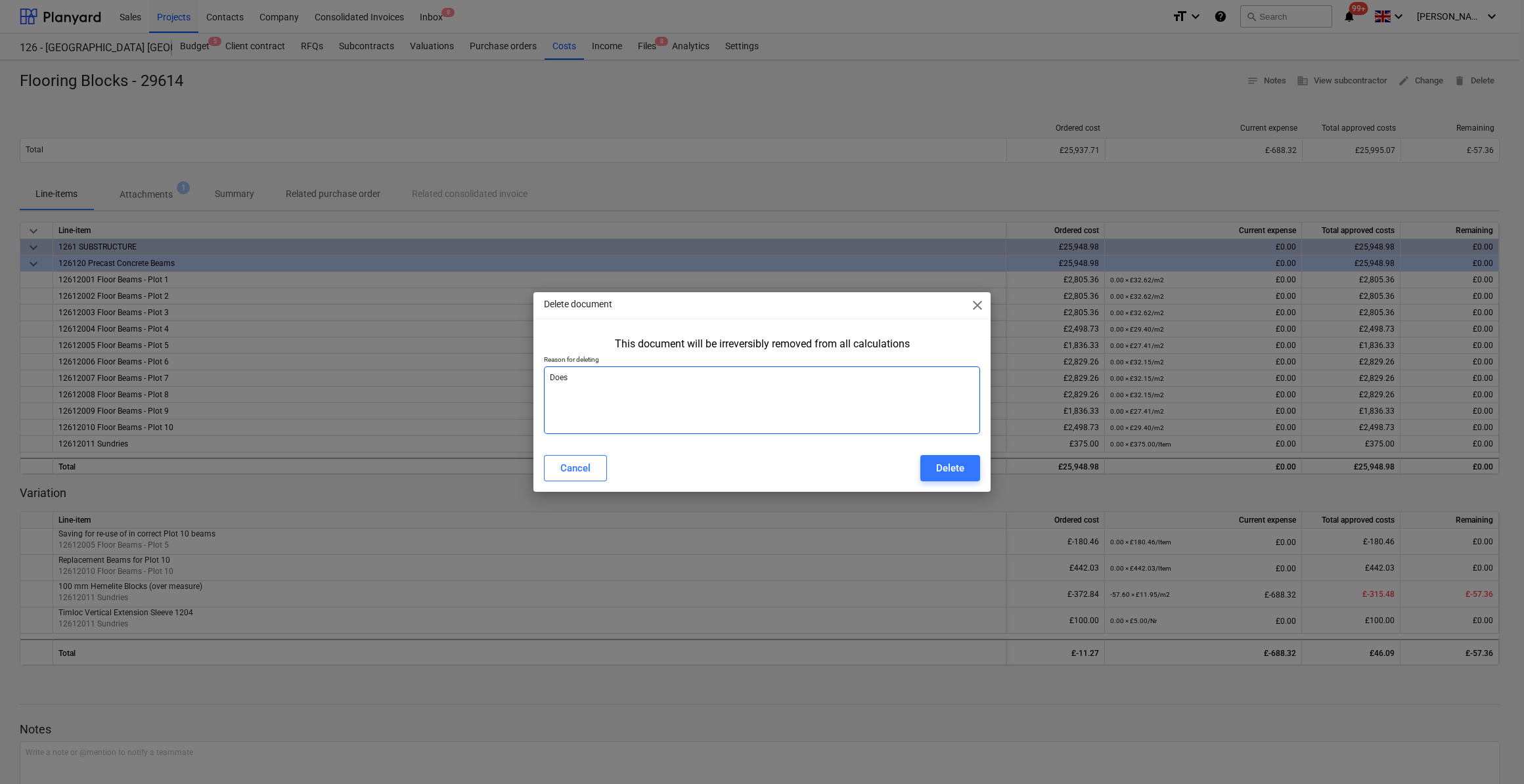
type textarea "Does n"
type textarea "x"
type textarea "Does no"
type textarea "x"
type textarea "Does not"
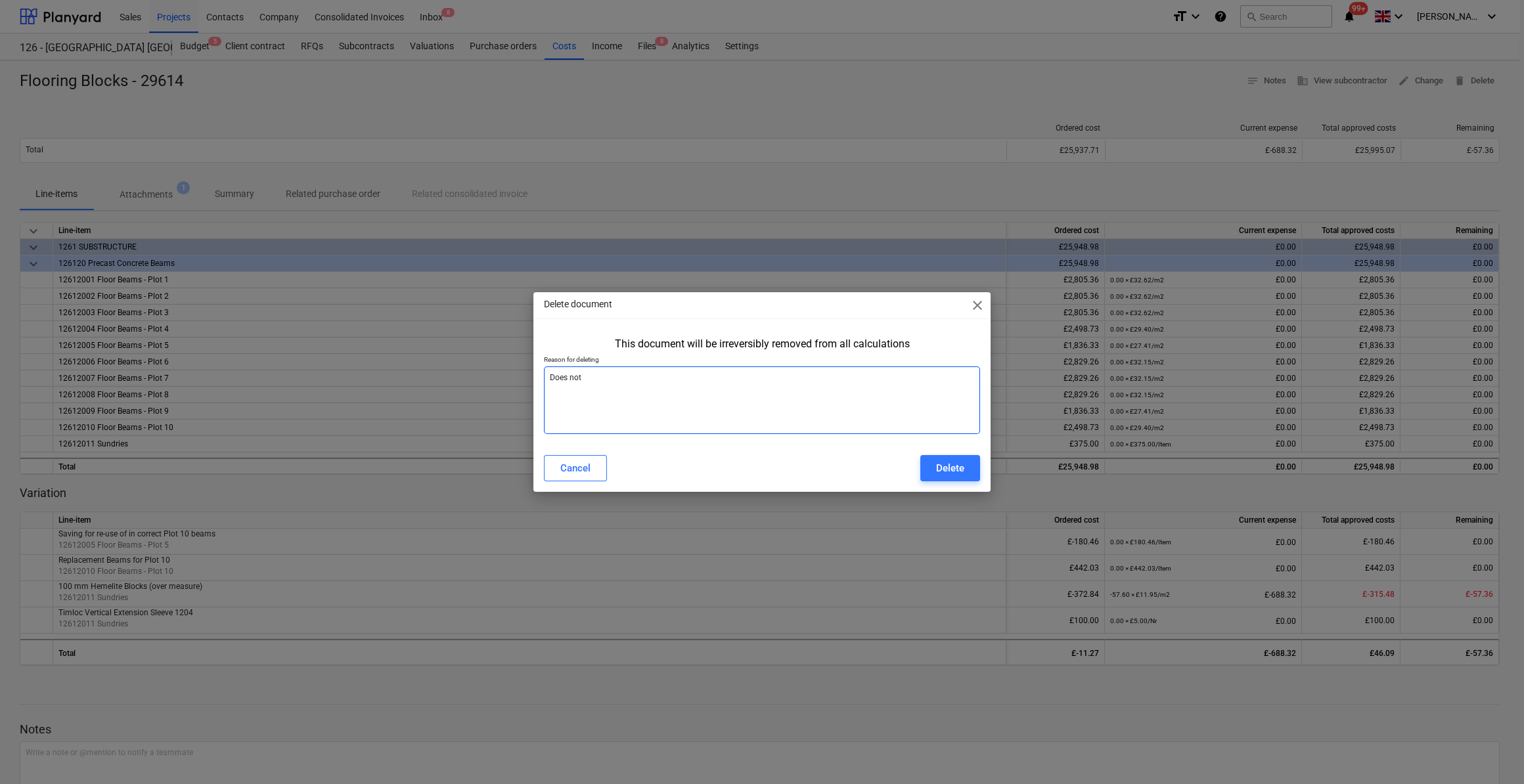
type textarea "x"
type textarea "Does not"
type textarea "x"
type textarea "Does not w"
type textarea "x"
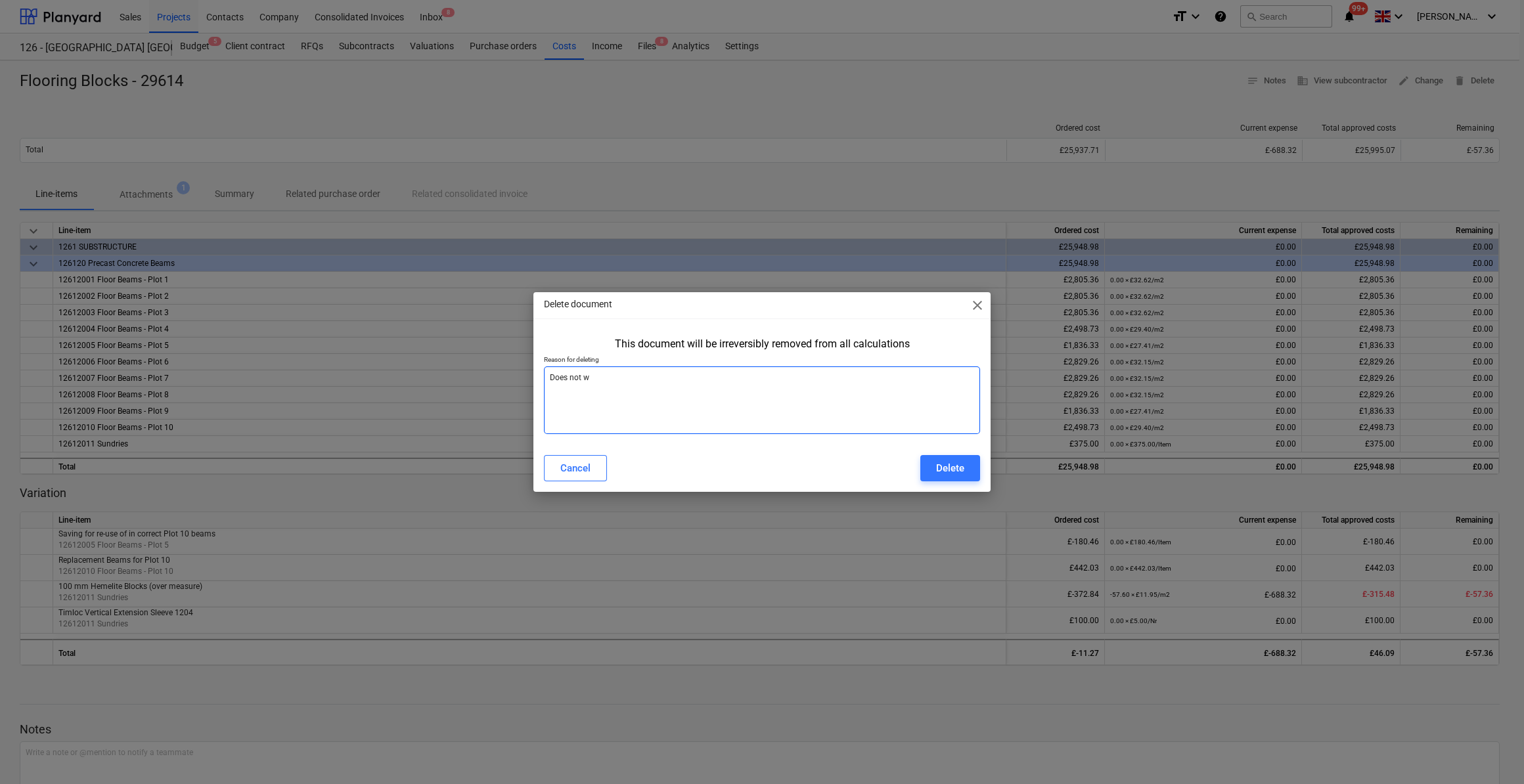
type textarea "Does not wo"
type textarea "x"
type textarea "Does not wor"
type textarea "x"
type textarea "Does not work"
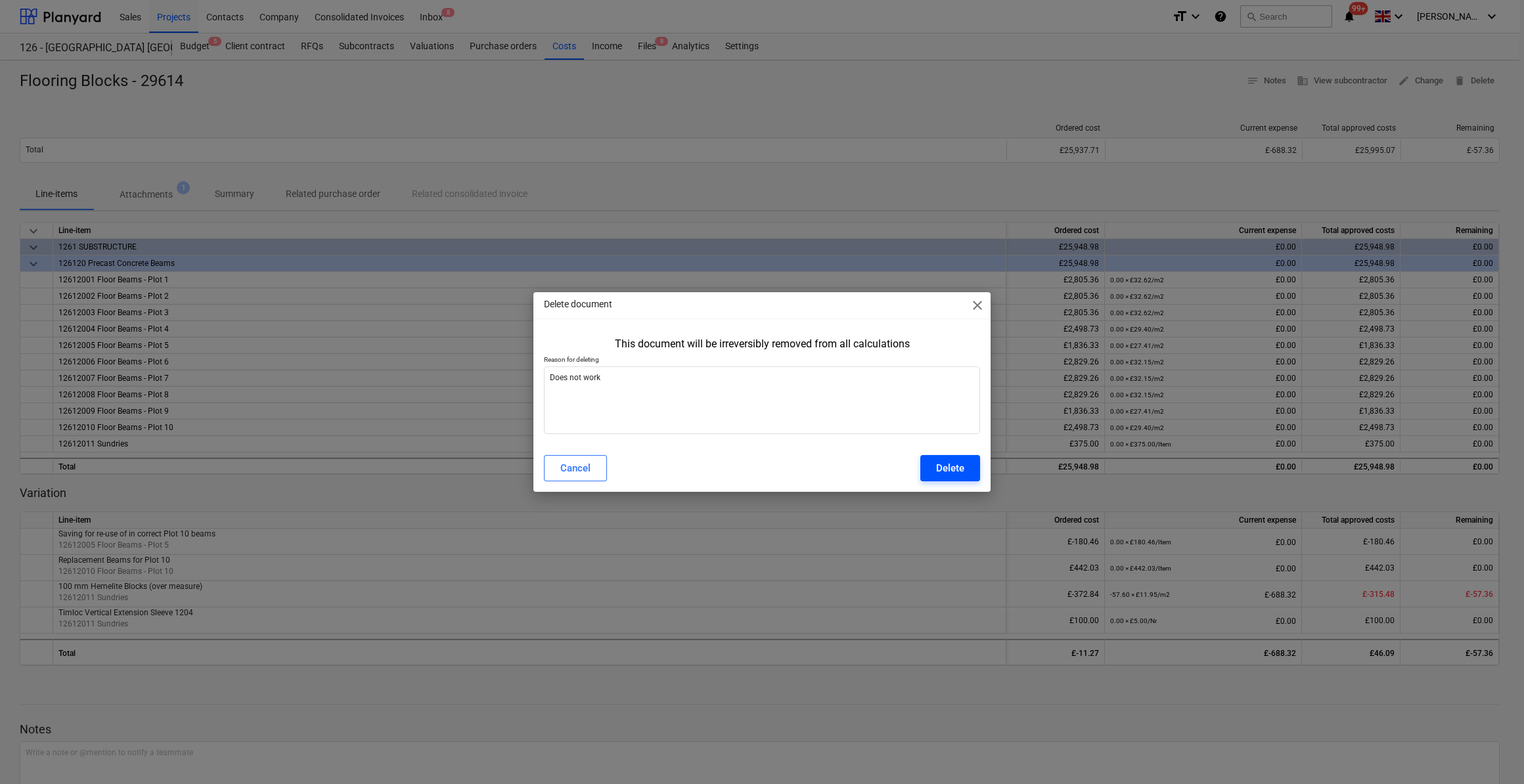
click at [952, 471] on div "Delete" at bounding box center [950, 468] width 28 height 17
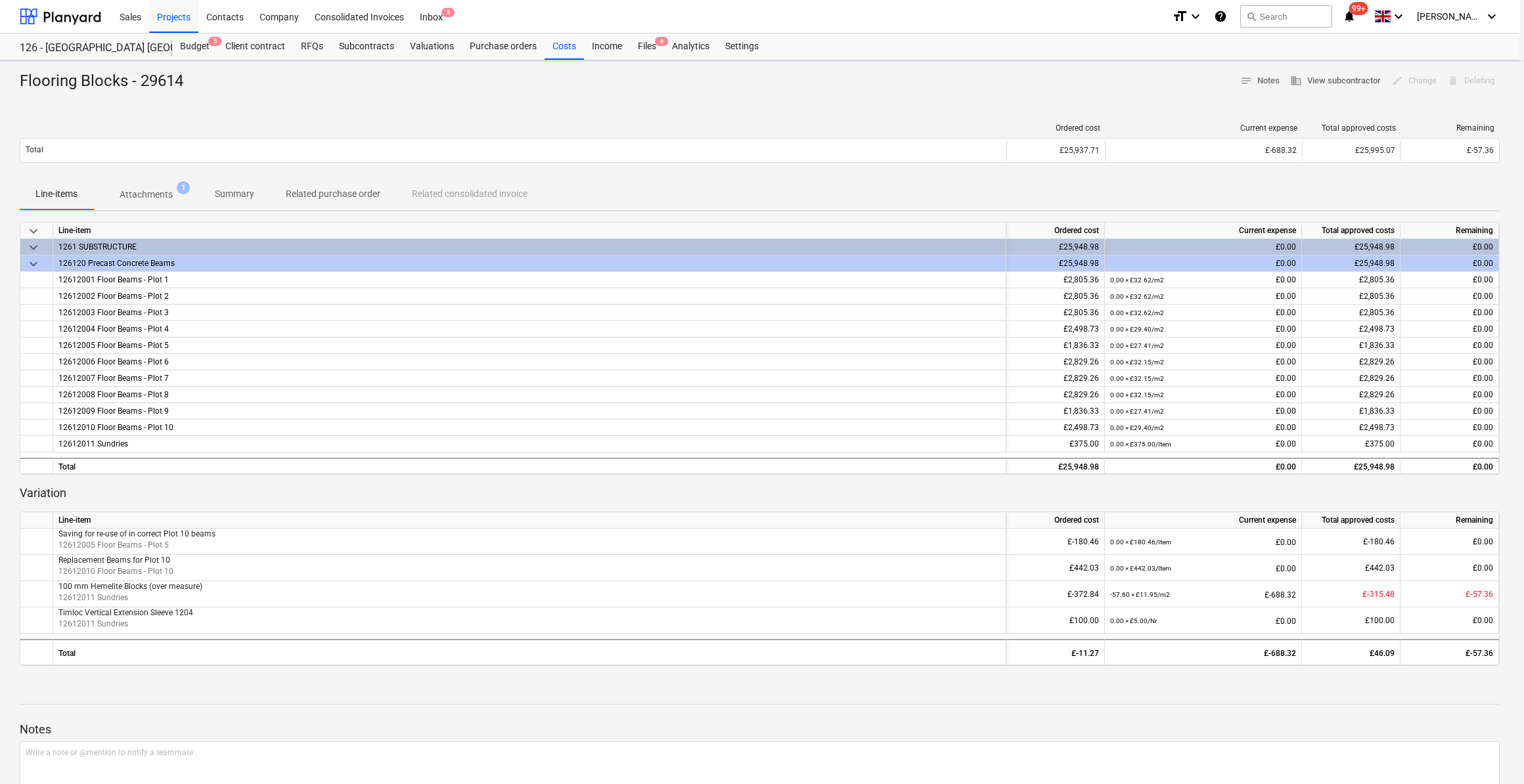
type textarea "x"
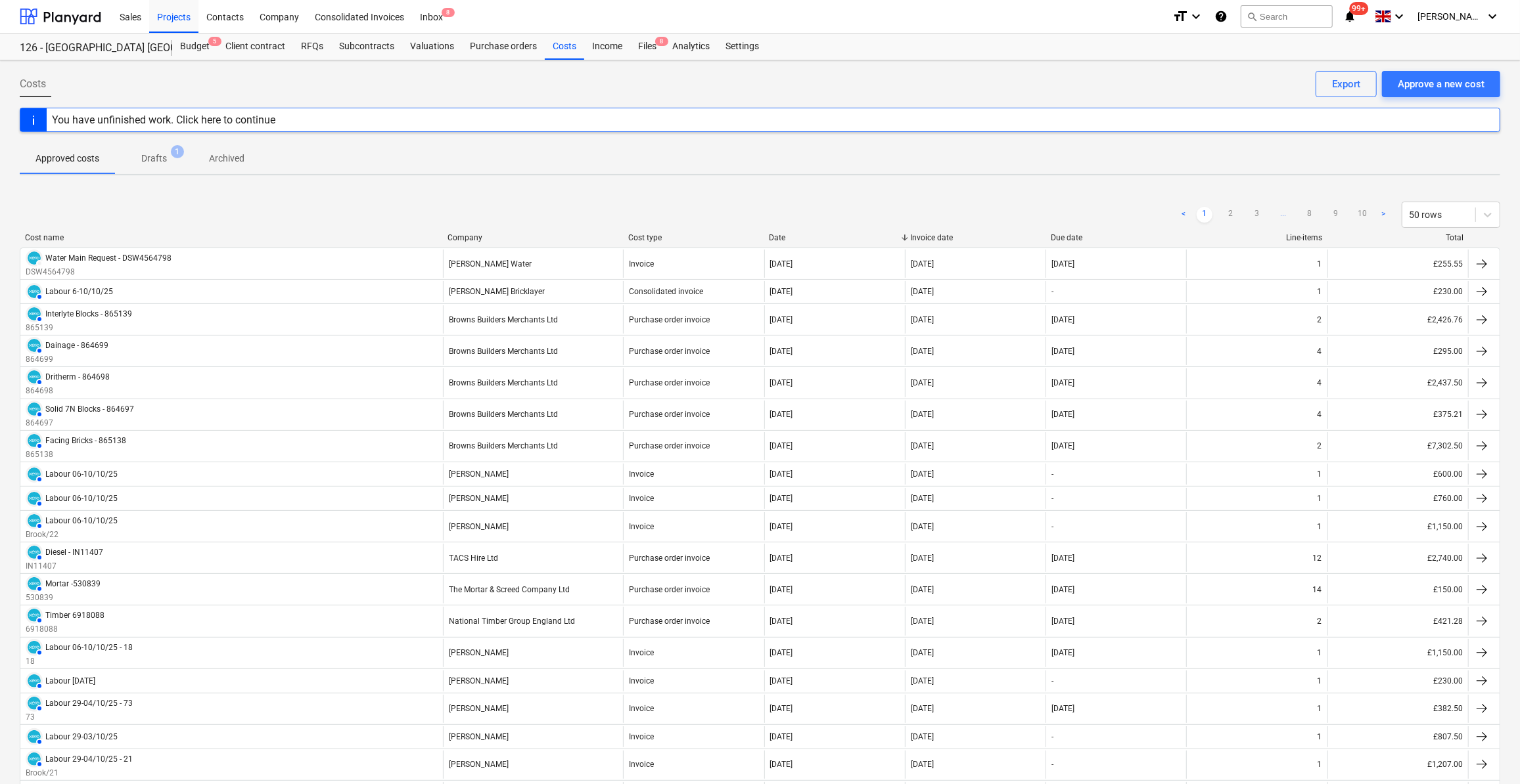
click at [242, 117] on div "You have unfinished work. Click here to continue" at bounding box center [163, 120] width 224 height 13
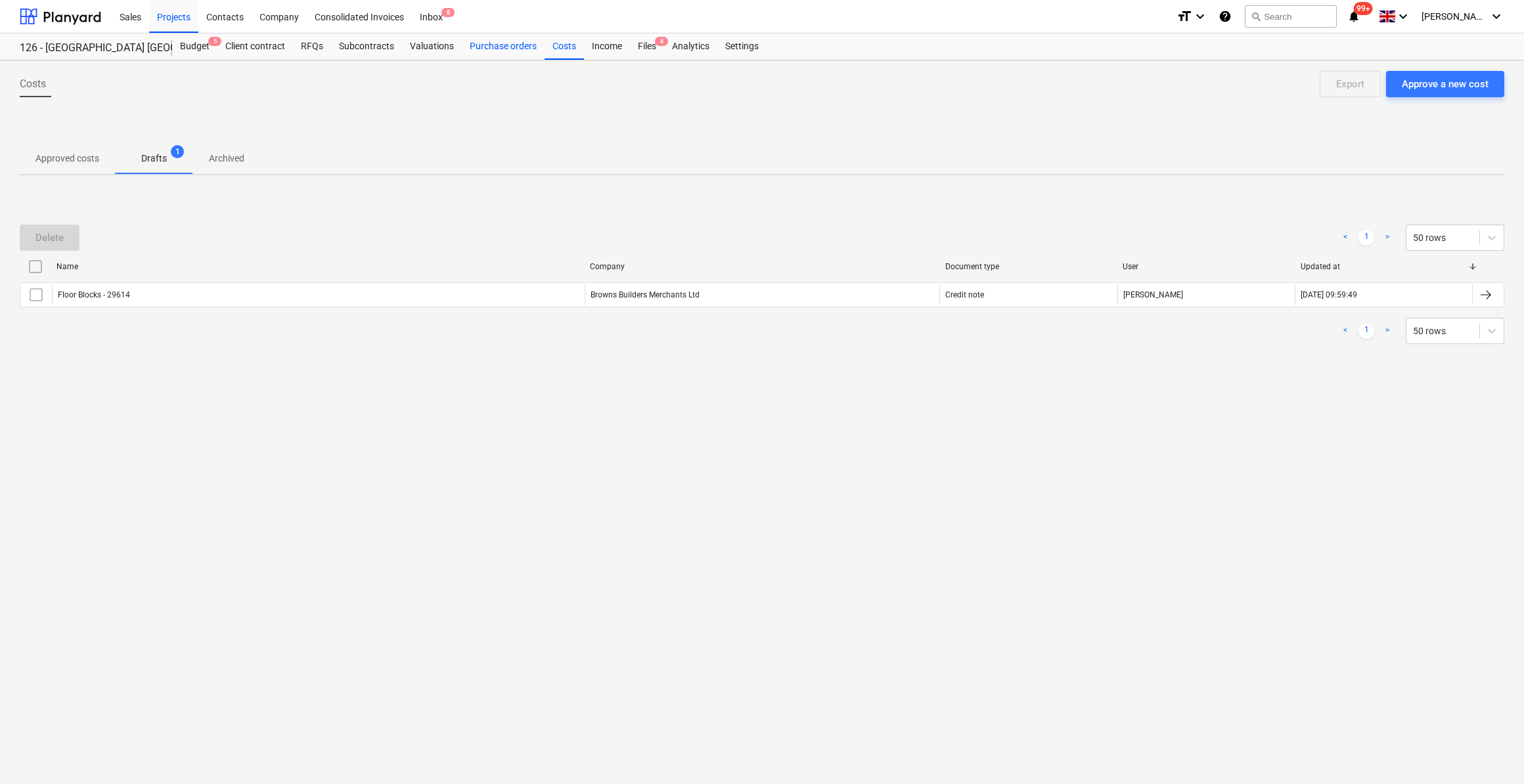
click at [494, 47] on div "Purchase orders" at bounding box center [504, 47] width 83 height 27
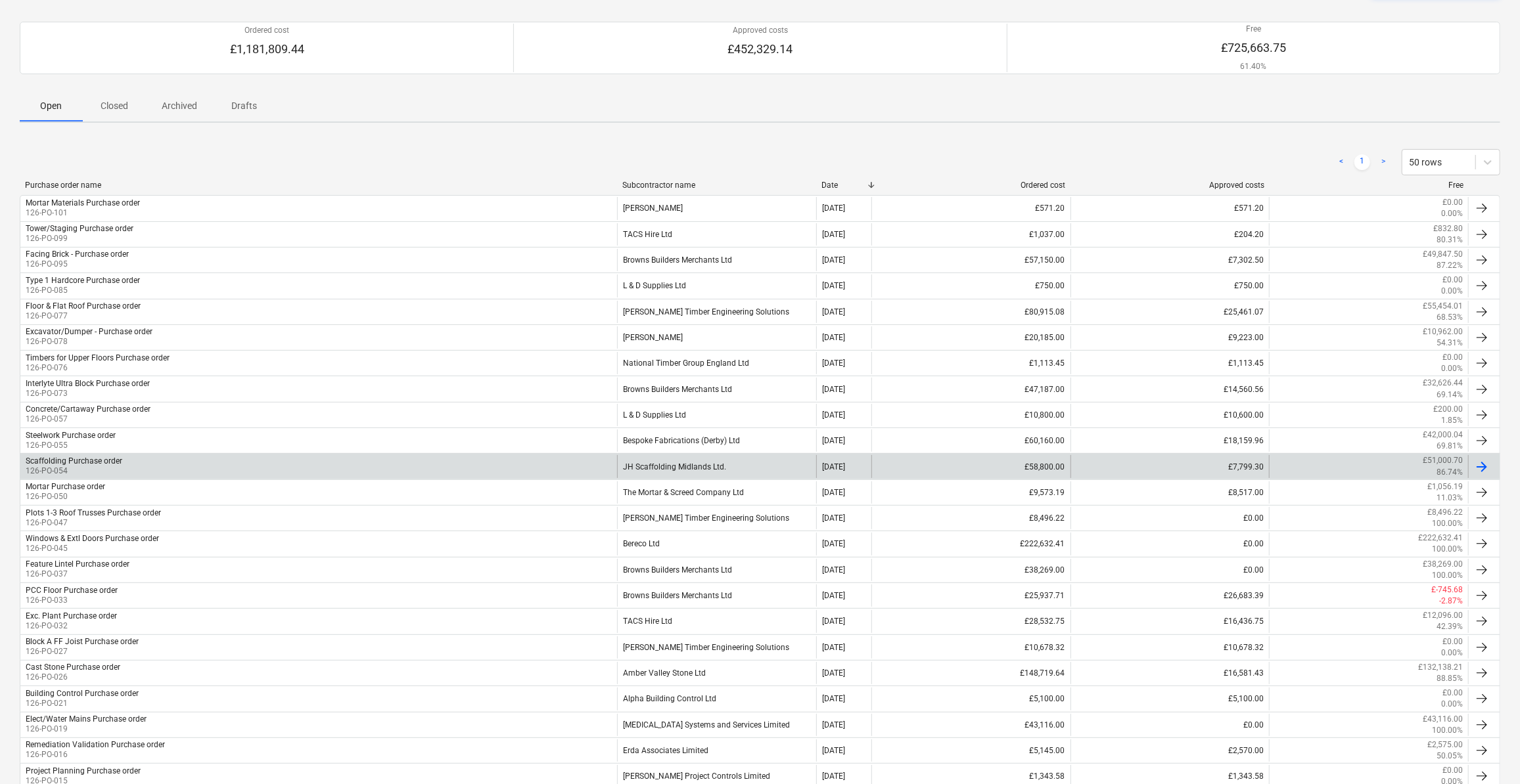
scroll to position [119, 0]
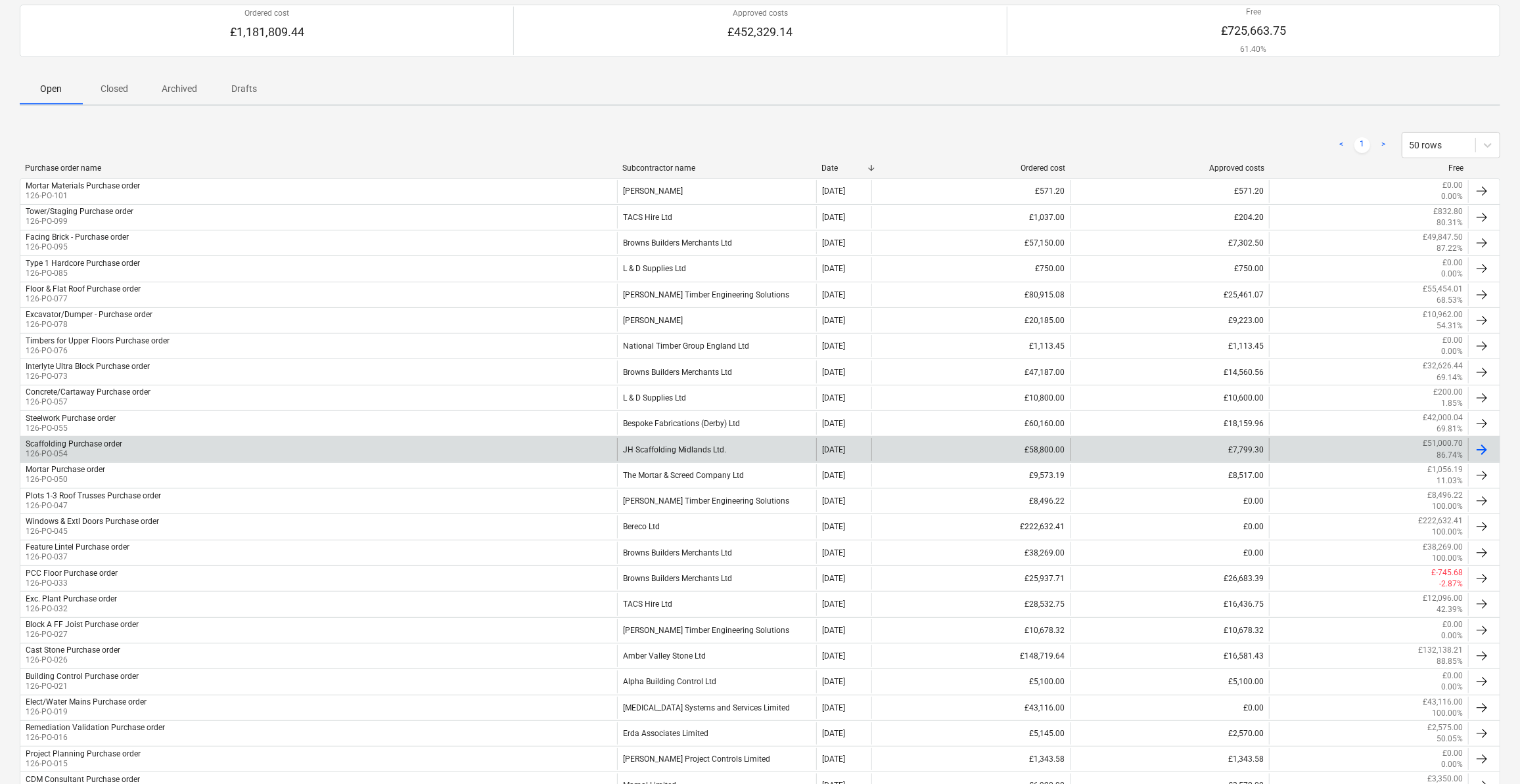
click at [665, 450] on div "JH Scaffolding Midlands Ltd." at bounding box center [717, 450] width 199 height 22
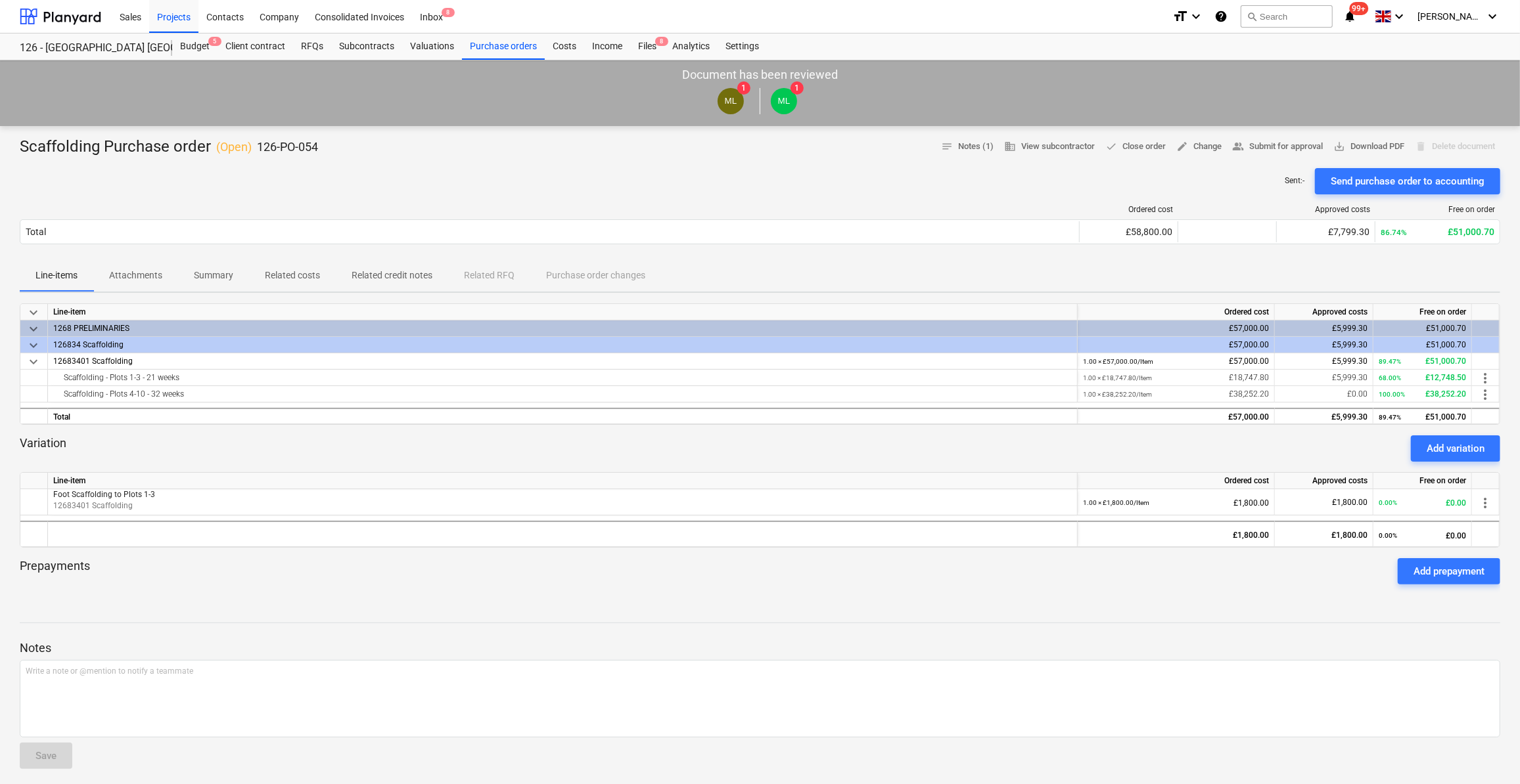
click at [294, 277] on p "Related costs" at bounding box center [292, 275] width 55 height 14
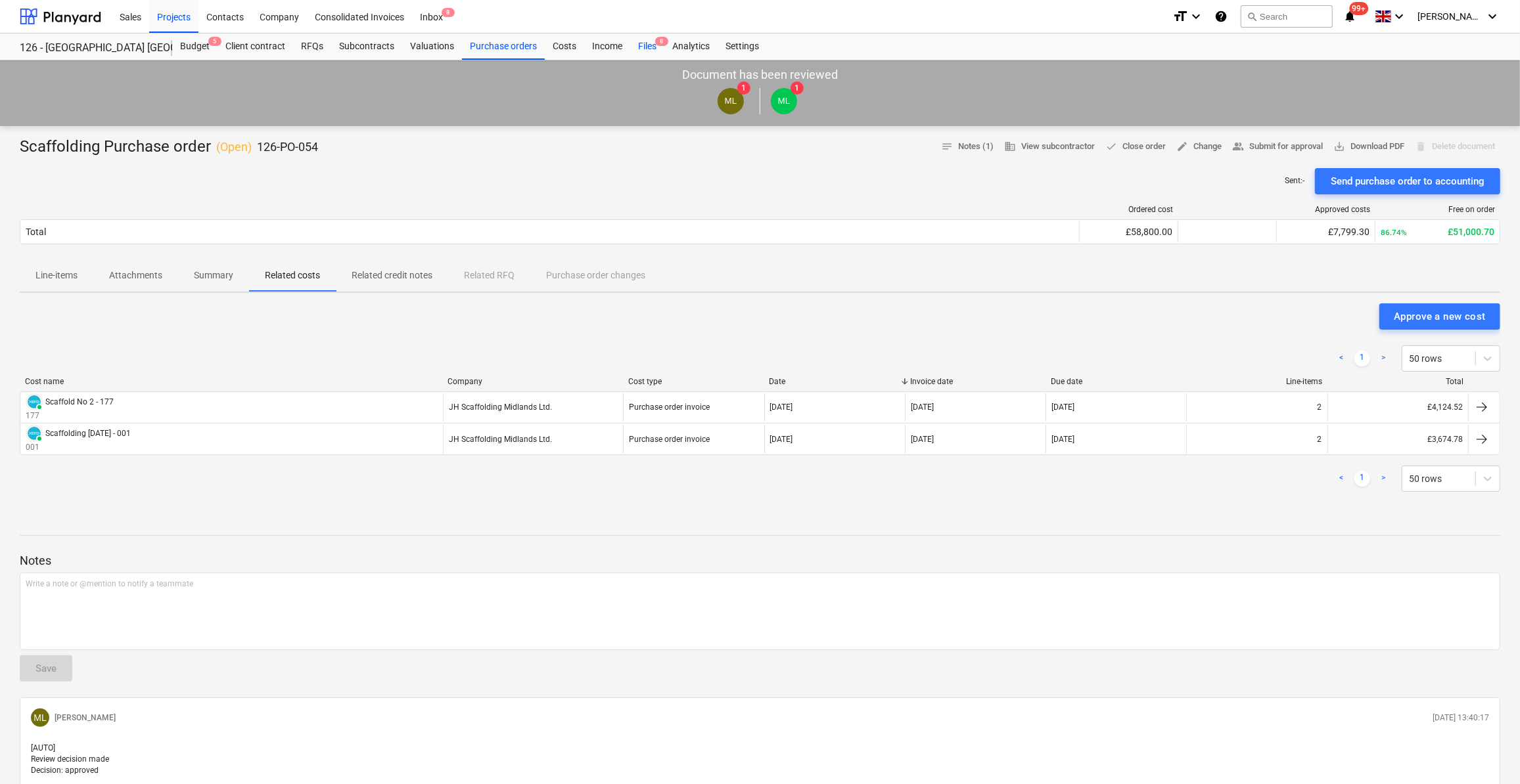
click at [648, 44] on div "Files 8" at bounding box center [647, 47] width 34 height 27
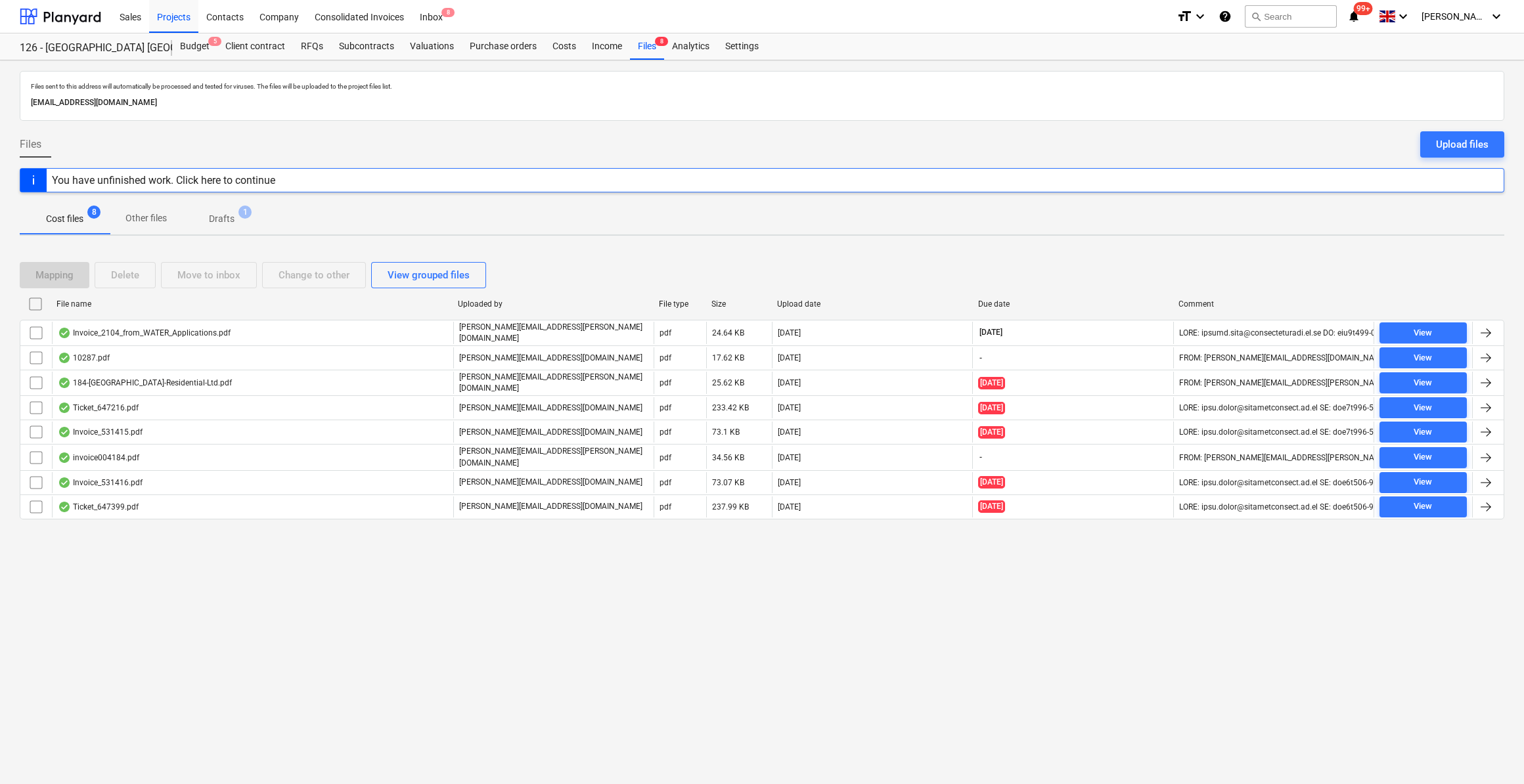
click at [252, 178] on div "You have unfinished work. Click here to continue" at bounding box center [163, 180] width 224 height 13
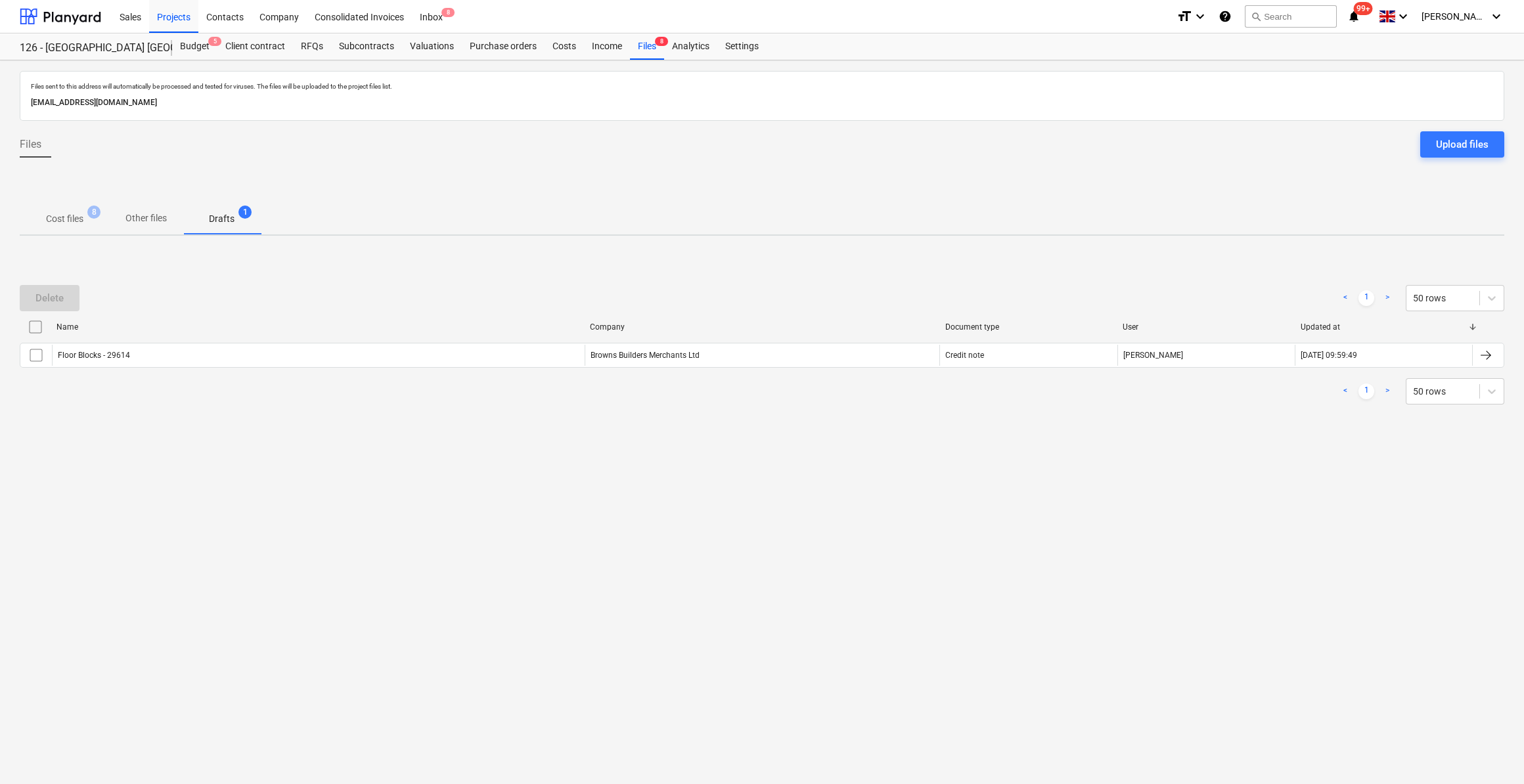
click at [35, 328] on input "checkbox" at bounding box center [35, 327] width 21 height 21
click at [50, 293] on div "Delete" at bounding box center [49, 298] width 28 height 17
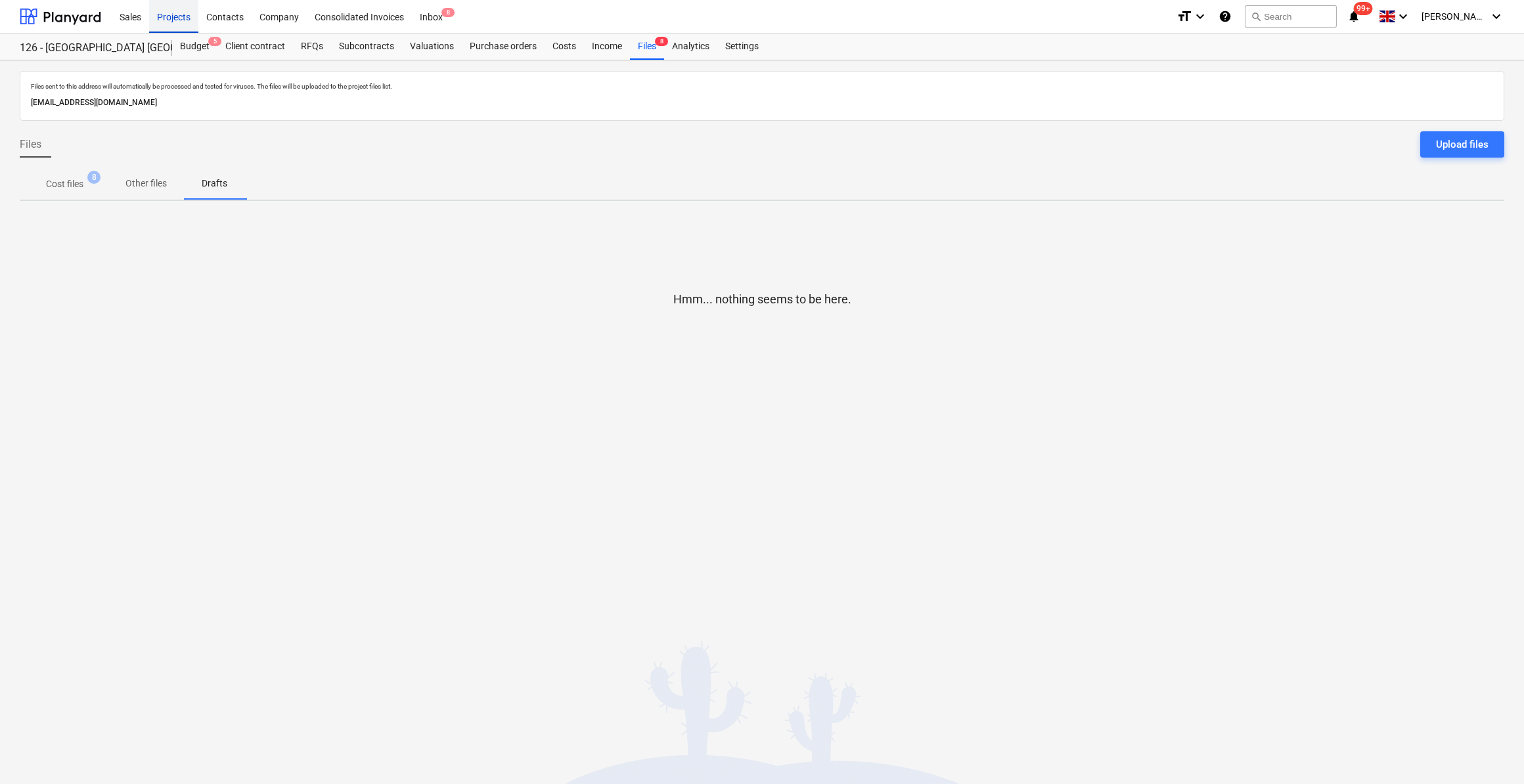
click at [171, 16] on div "Projects" at bounding box center [174, 16] width 49 height 33
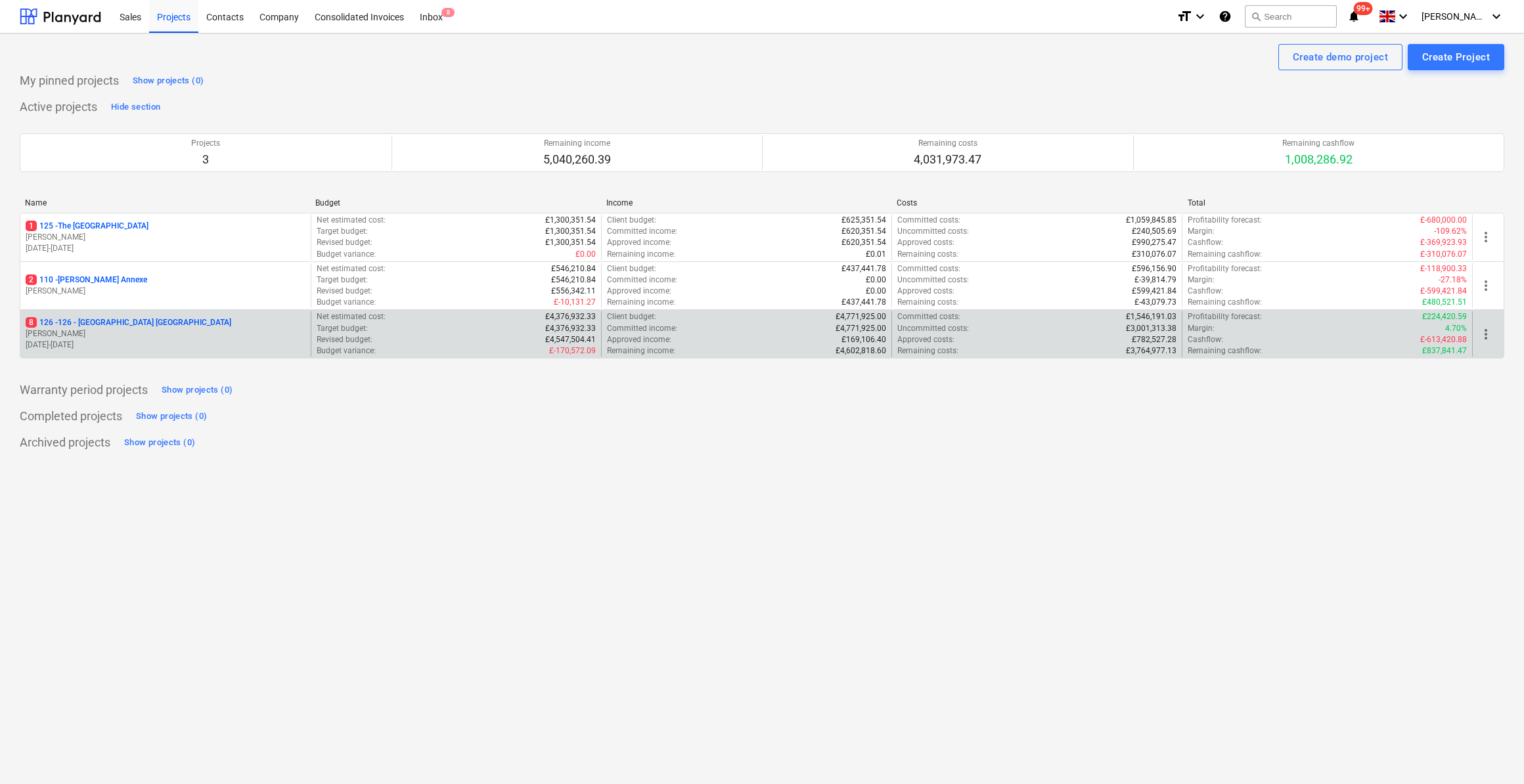
click at [111, 324] on p "8 126 - 126 - [GEOGRAPHIC_DATA] [GEOGRAPHIC_DATA]" at bounding box center [128, 323] width 206 height 11
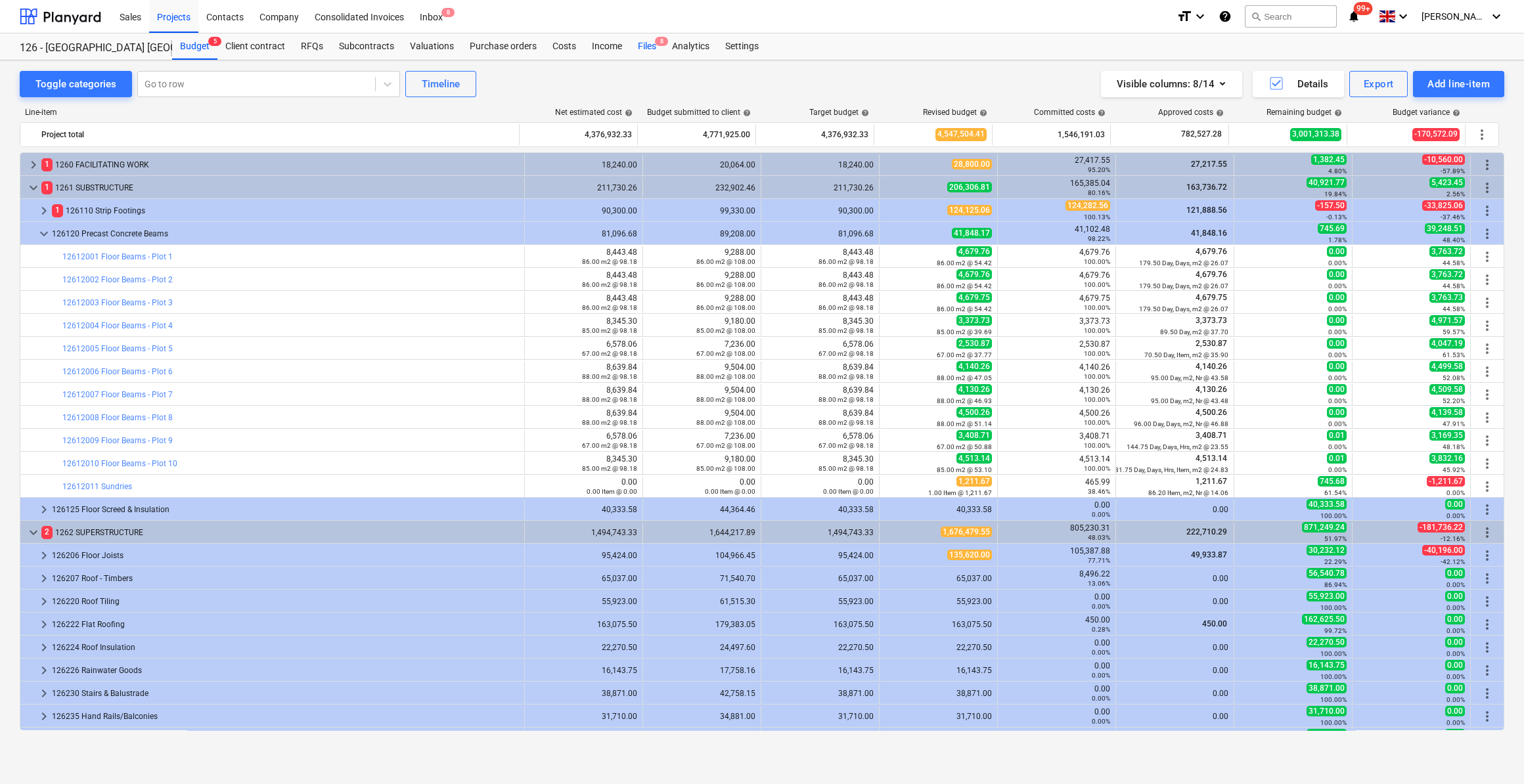
click at [647, 42] on div "Files 8" at bounding box center [647, 47] width 34 height 27
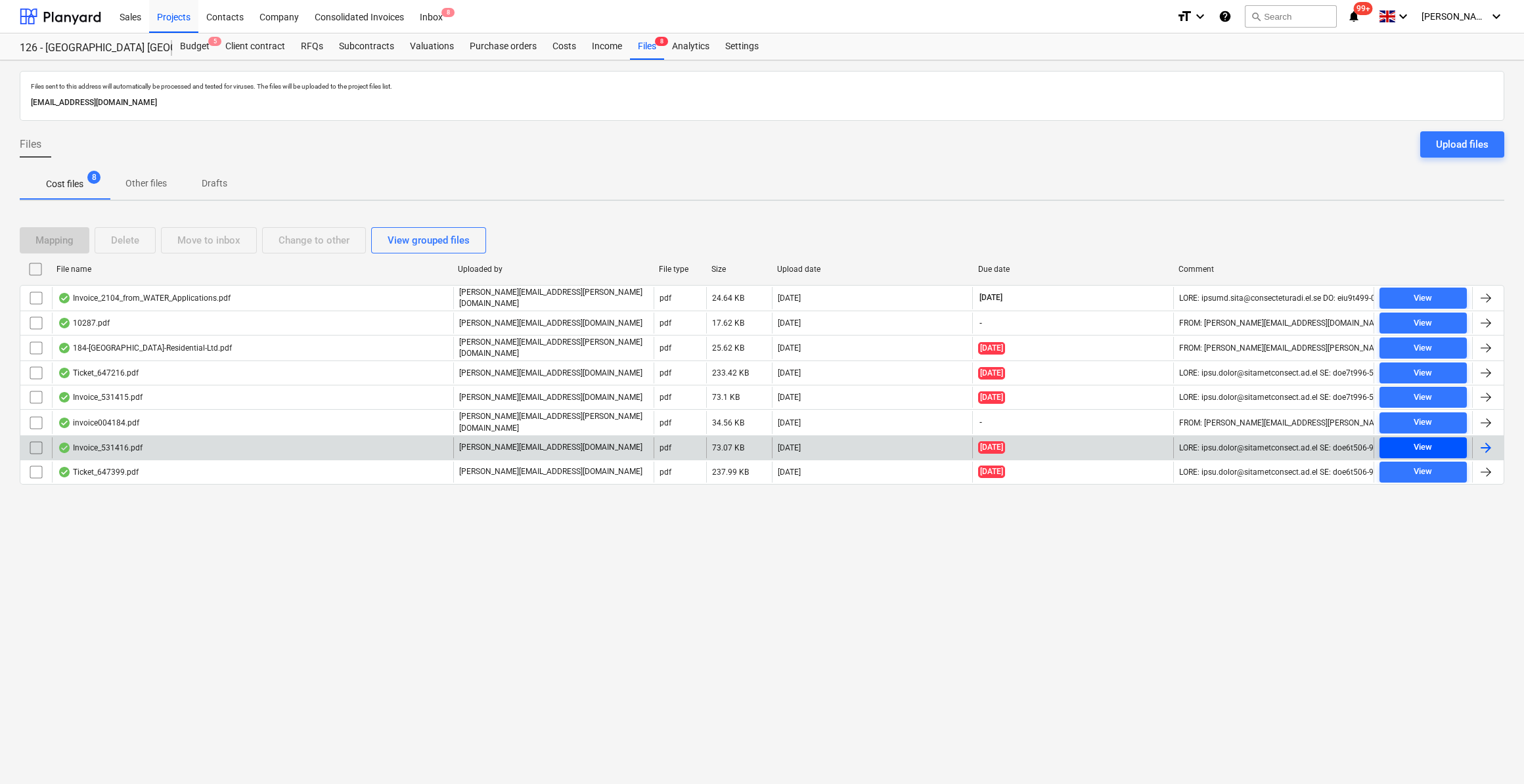
click at [1427, 440] on div "View" at bounding box center [1423, 447] width 18 height 15
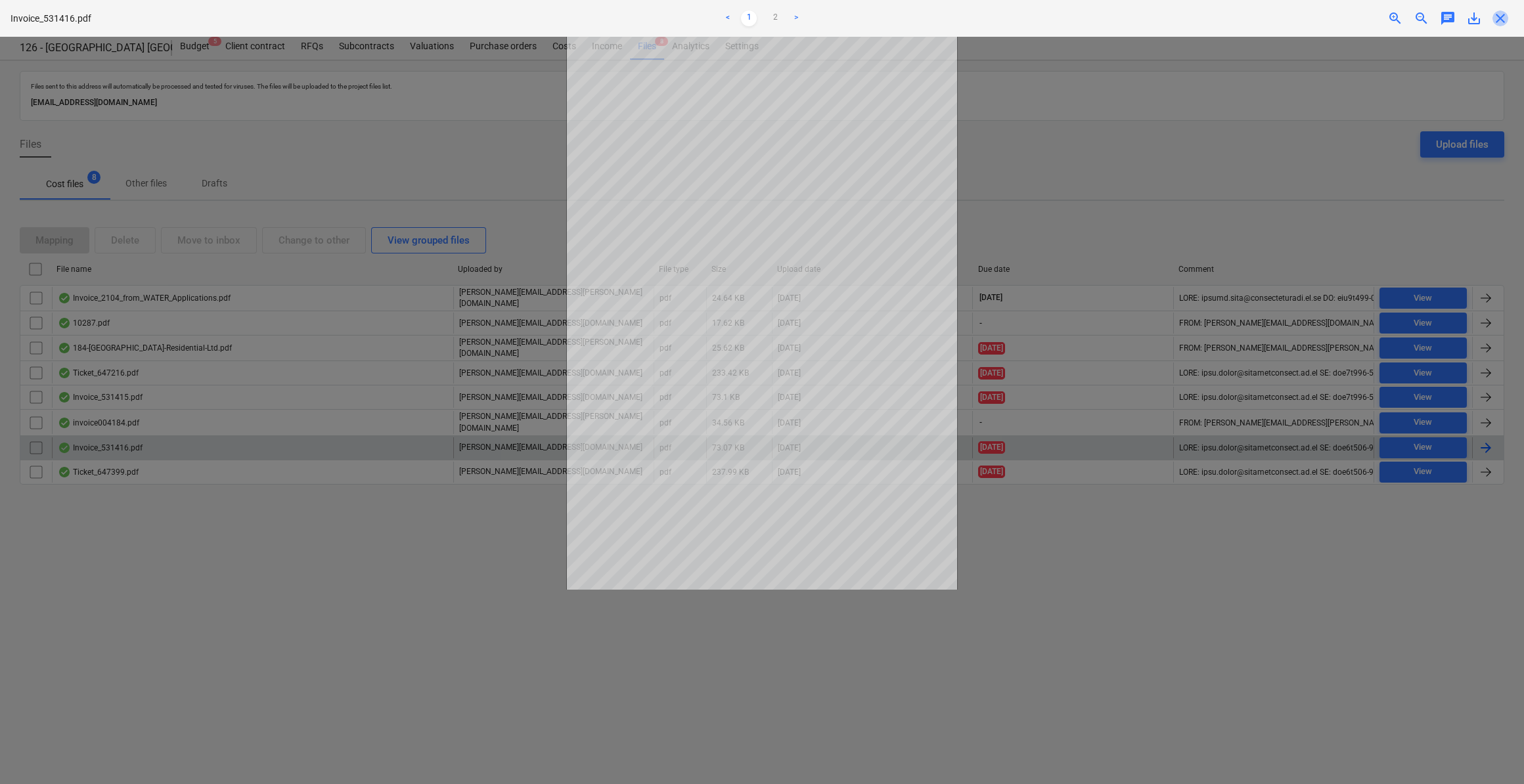
click at [1502, 21] on span "close" at bounding box center [1500, 18] width 16 height 16
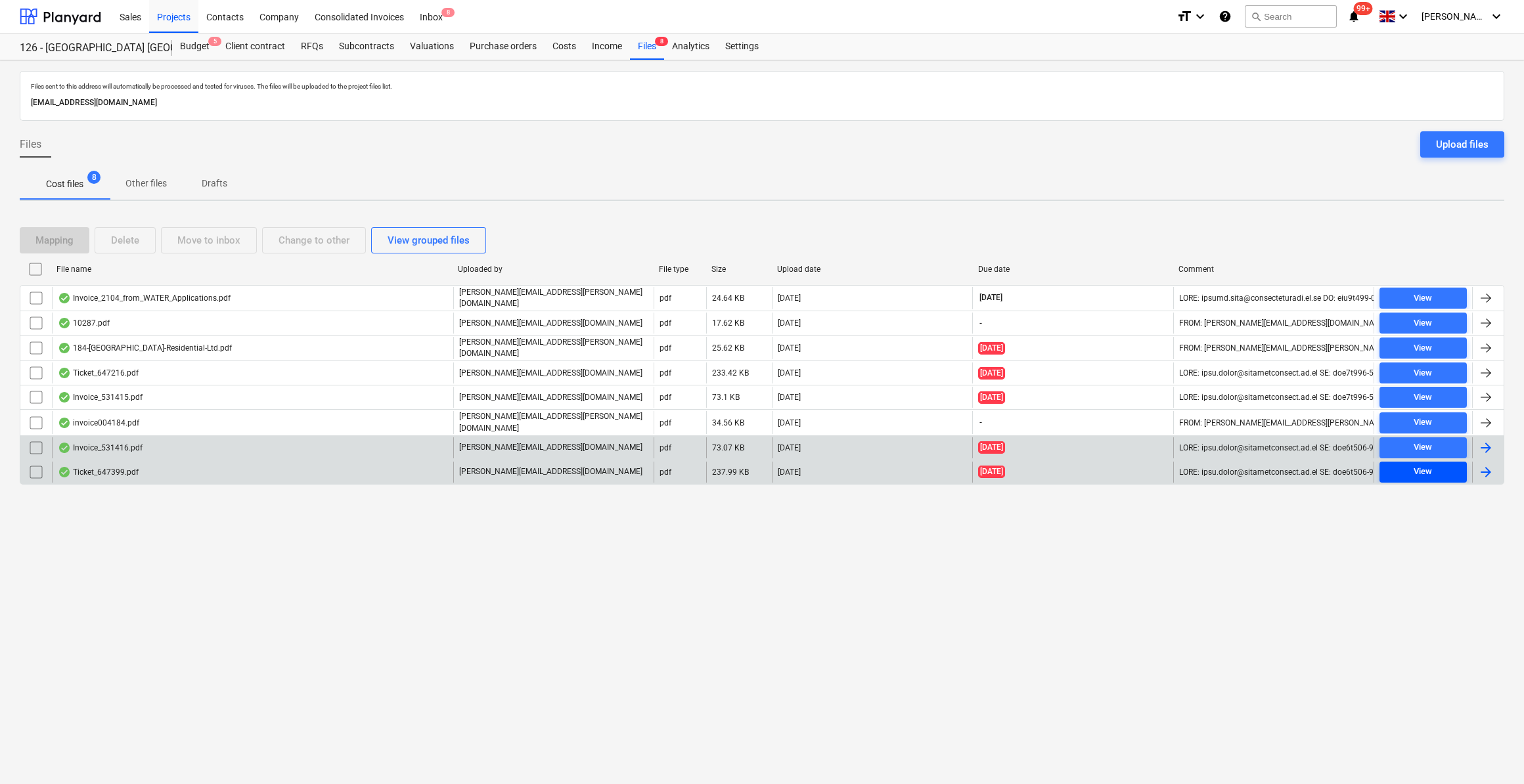
click at [1420, 464] on div "View" at bounding box center [1423, 472] width 18 height 15
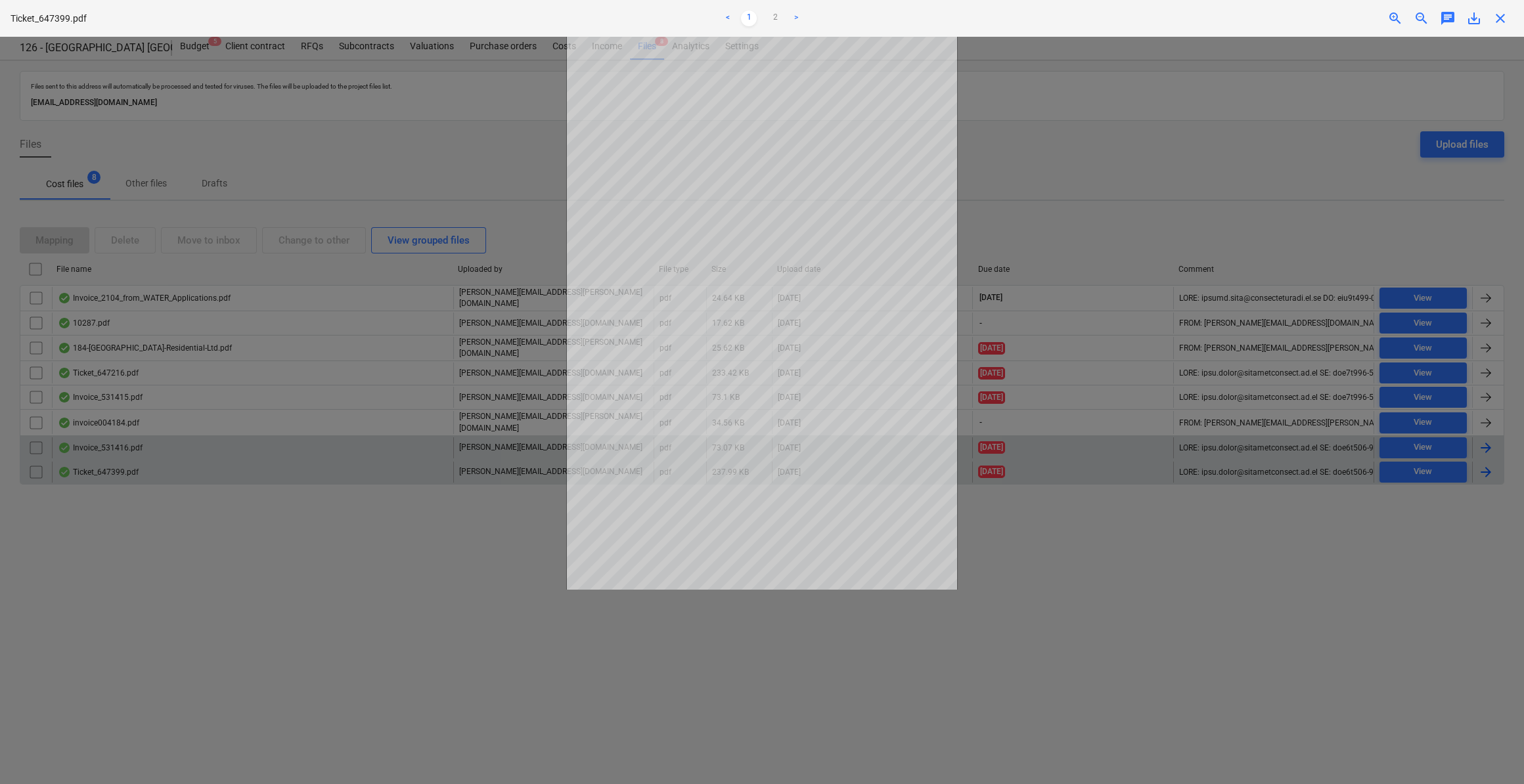
click at [1473, 17] on span "save_alt" at bounding box center [1474, 18] width 16 height 16
click at [1503, 18] on span "close" at bounding box center [1500, 18] width 16 height 16
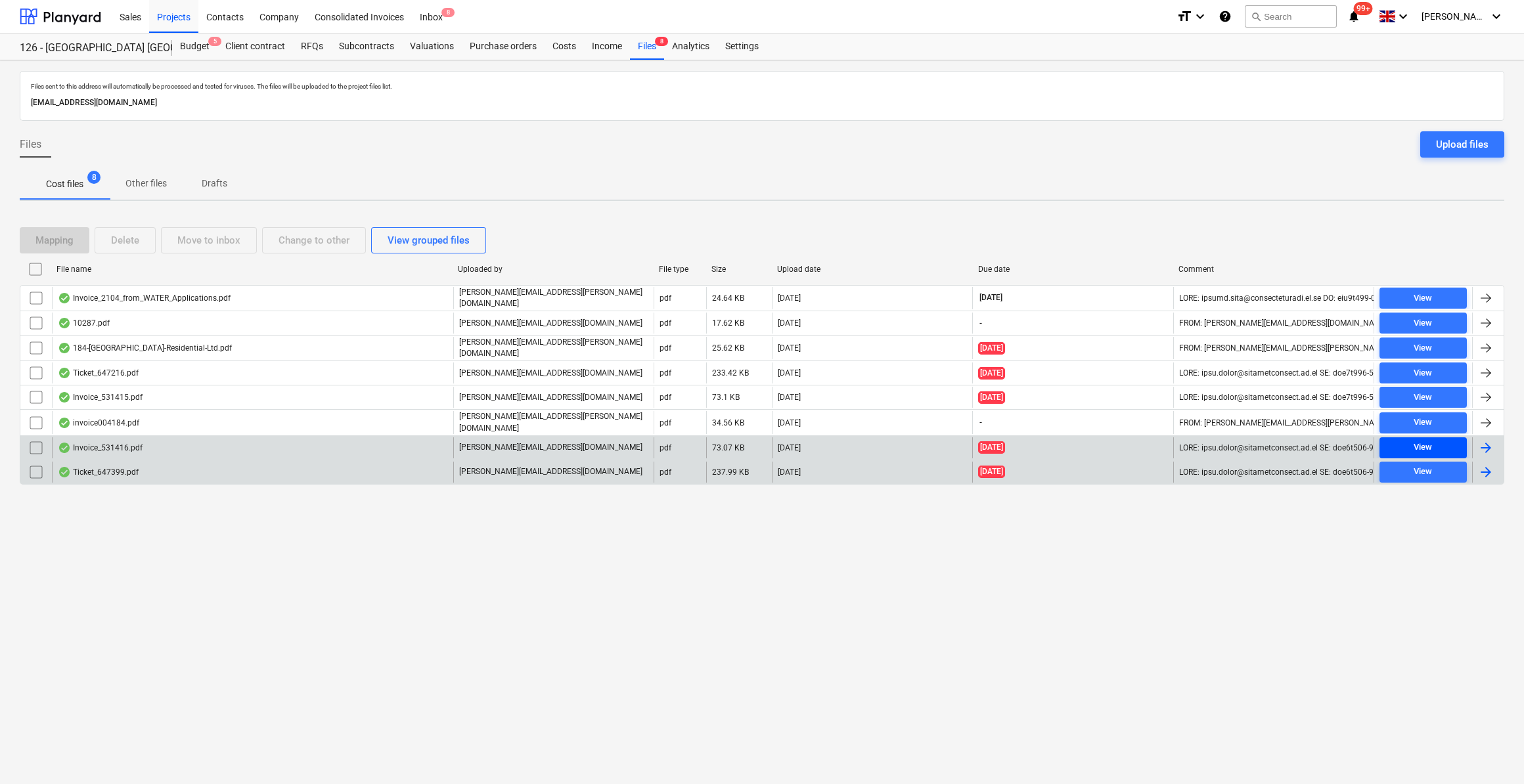
click at [1436, 440] on span "View" at bounding box center [1424, 447] width 77 height 15
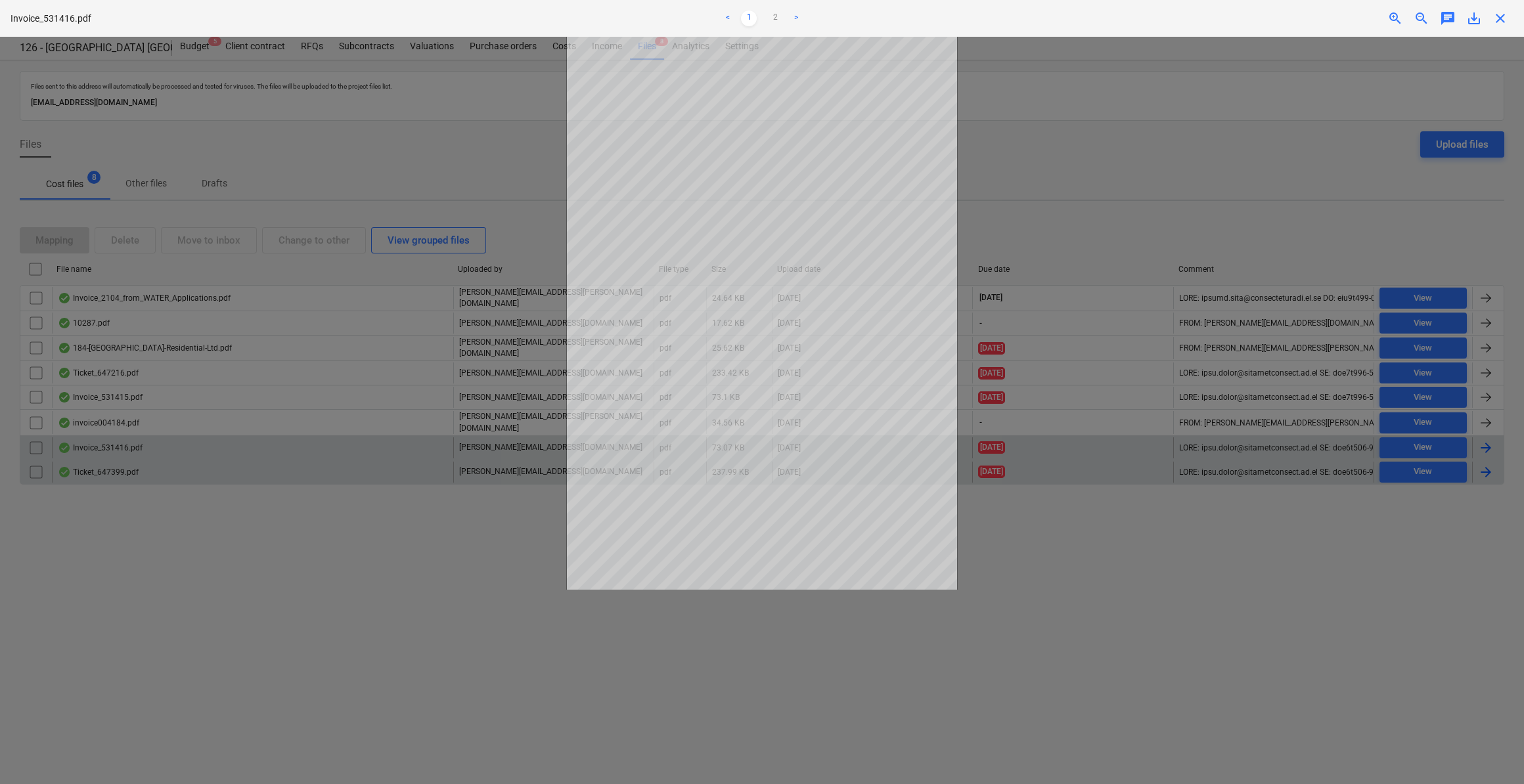
click at [1504, 20] on span "close" at bounding box center [1500, 18] width 16 height 16
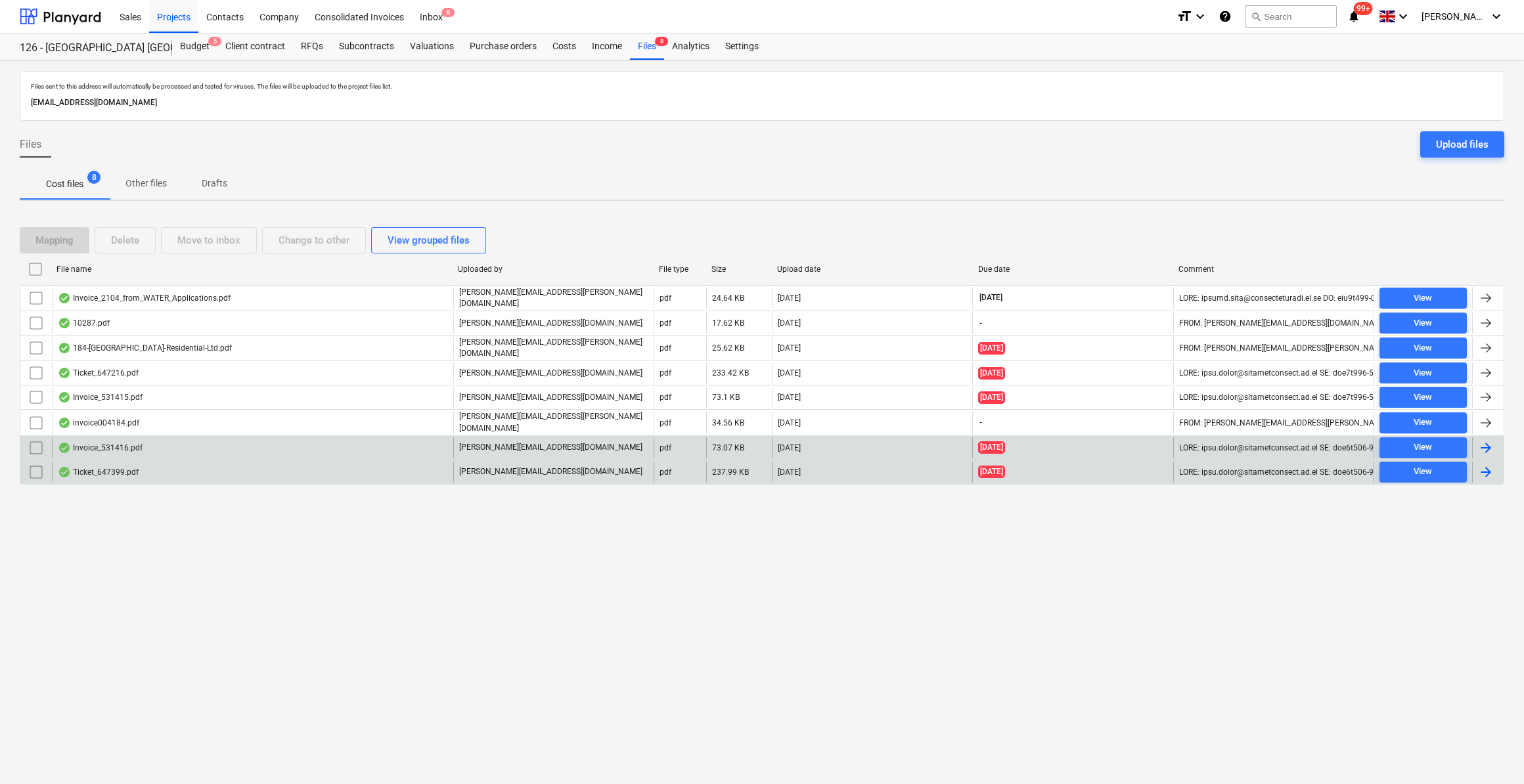
click at [1487, 440] on div at bounding box center [1486, 447] width 16 height 16
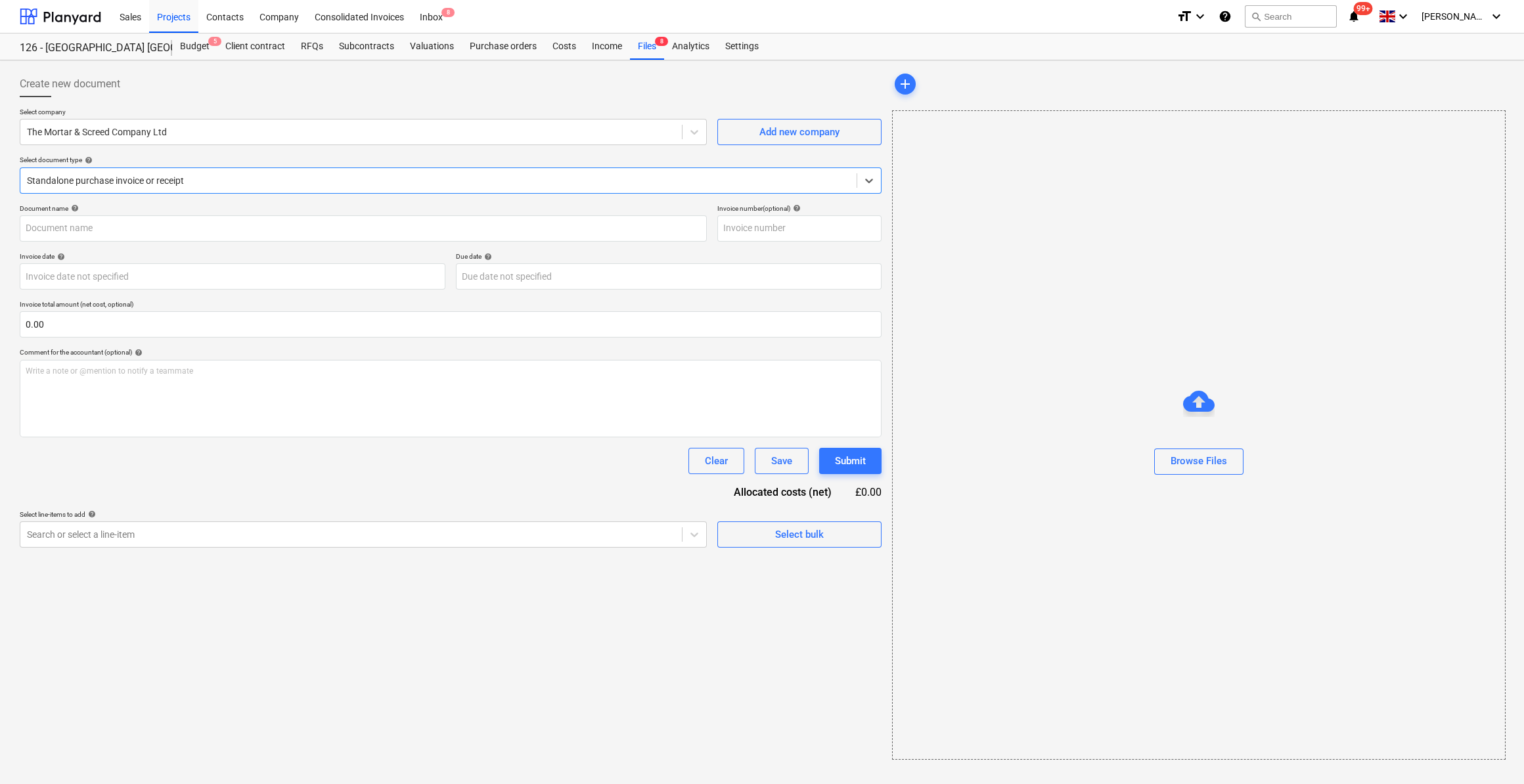
type input "531416"
type input "[DATE]"
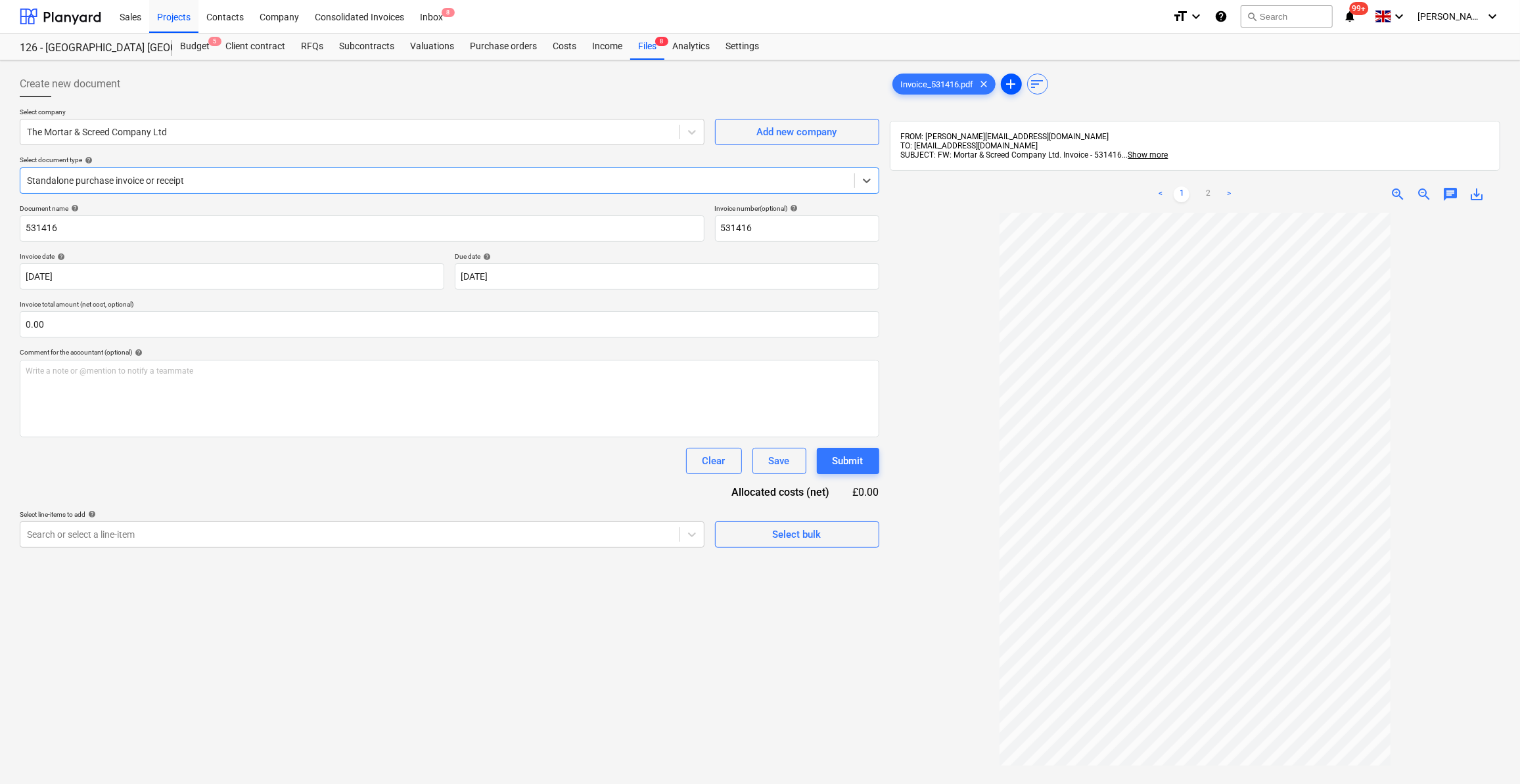
click at [1015, 80] on span "add" at bounding box center [1011, 83] width 16 height 16
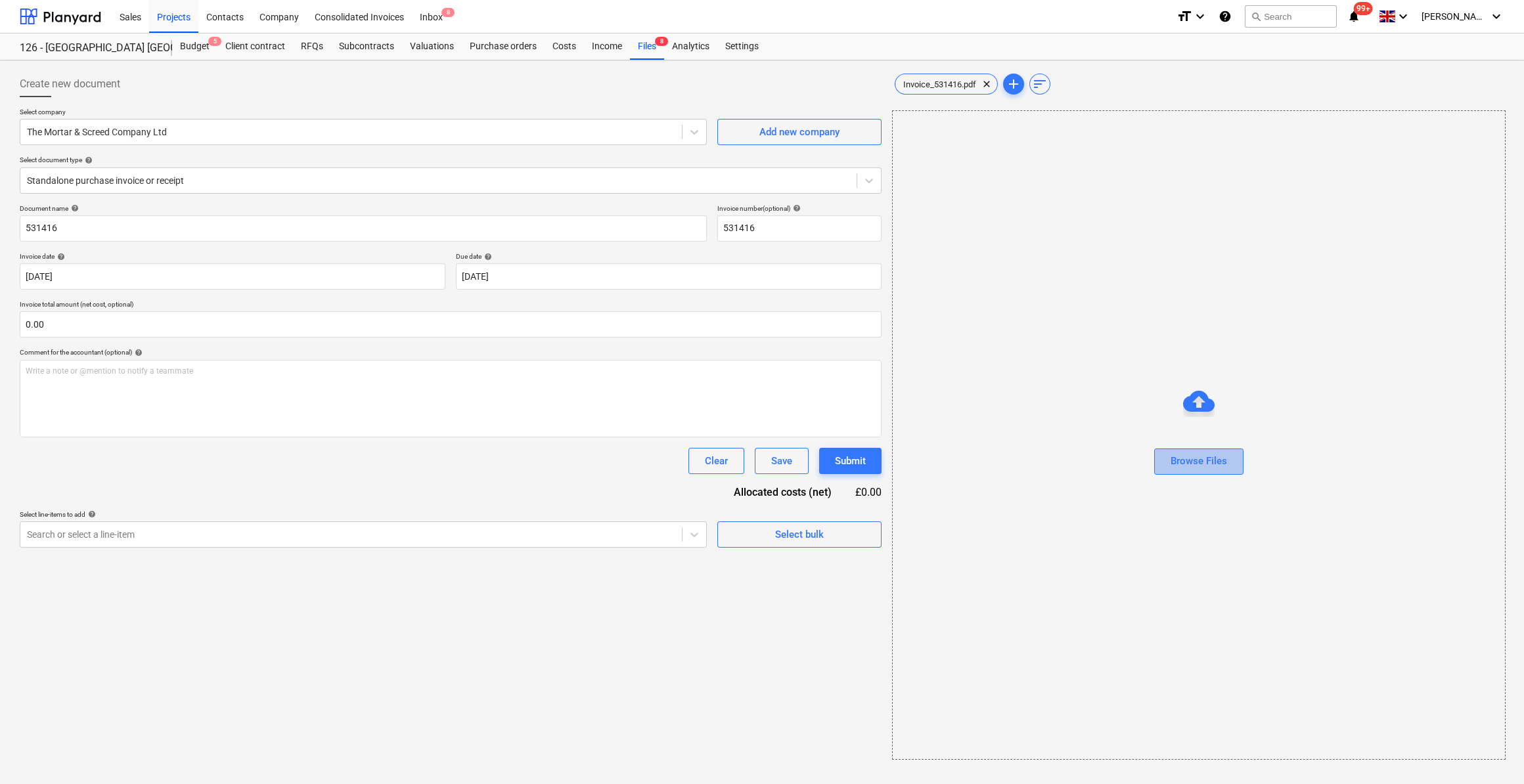
click at [1203, 465] on div "Browse Files" at bounding box center [1199, 461] width 57 height 17
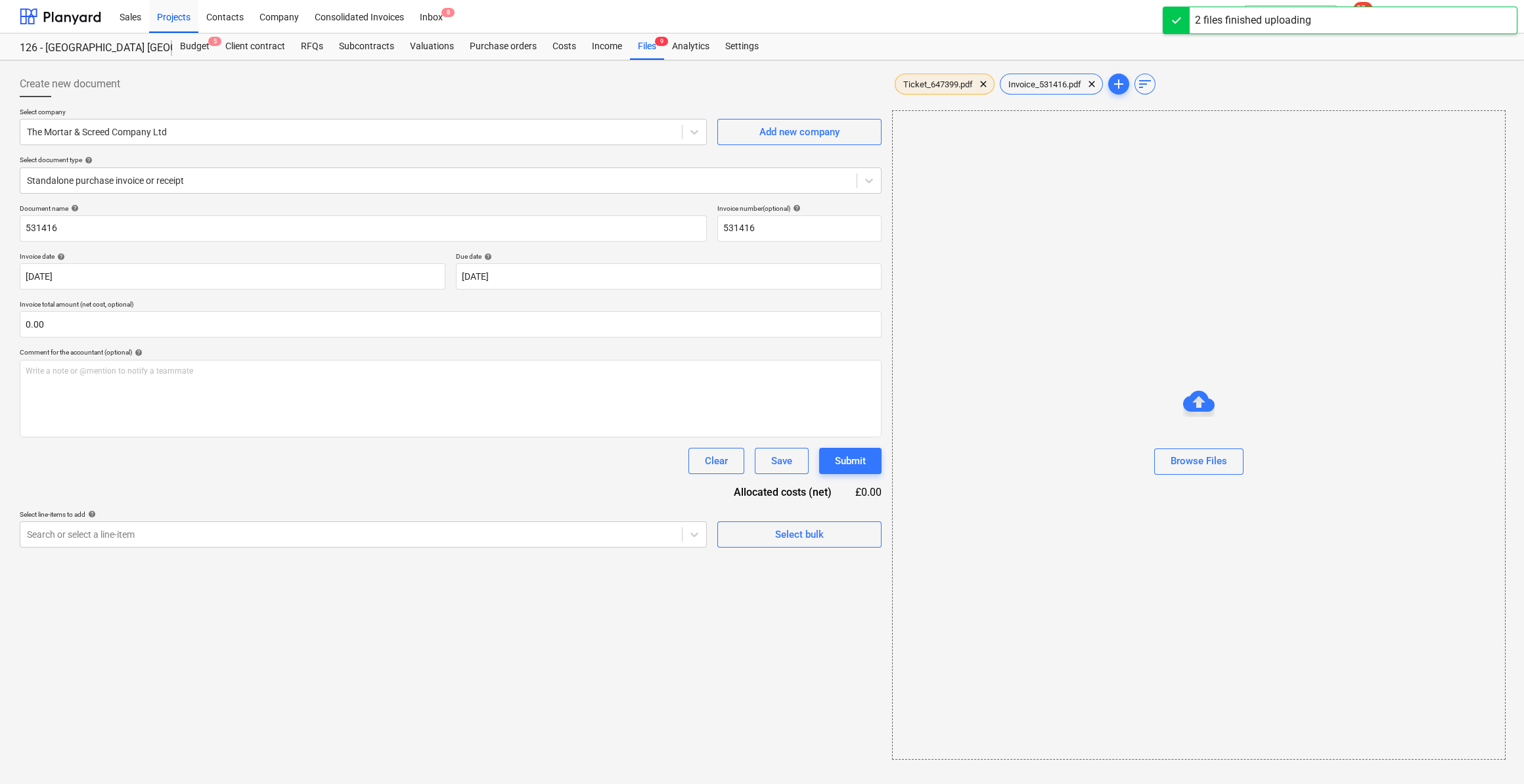
click at [952, 80] on span "Ticket_647399.pdf" at bounding box center [938, 84] width 86 height 10
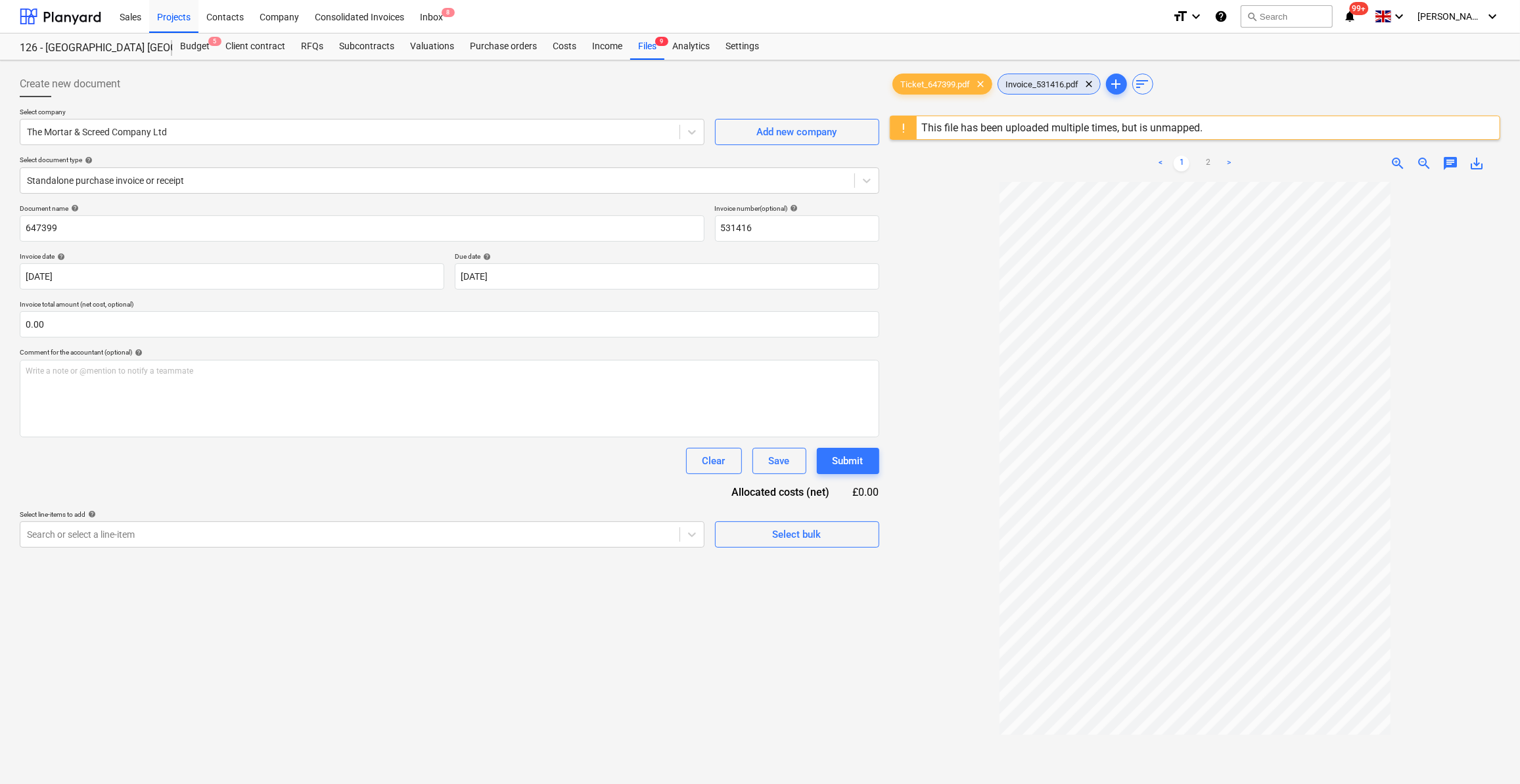
click at [1041, 86] on span "Invoice_531416.pdf" at bounding box center [1043, 84] width 89 height 10
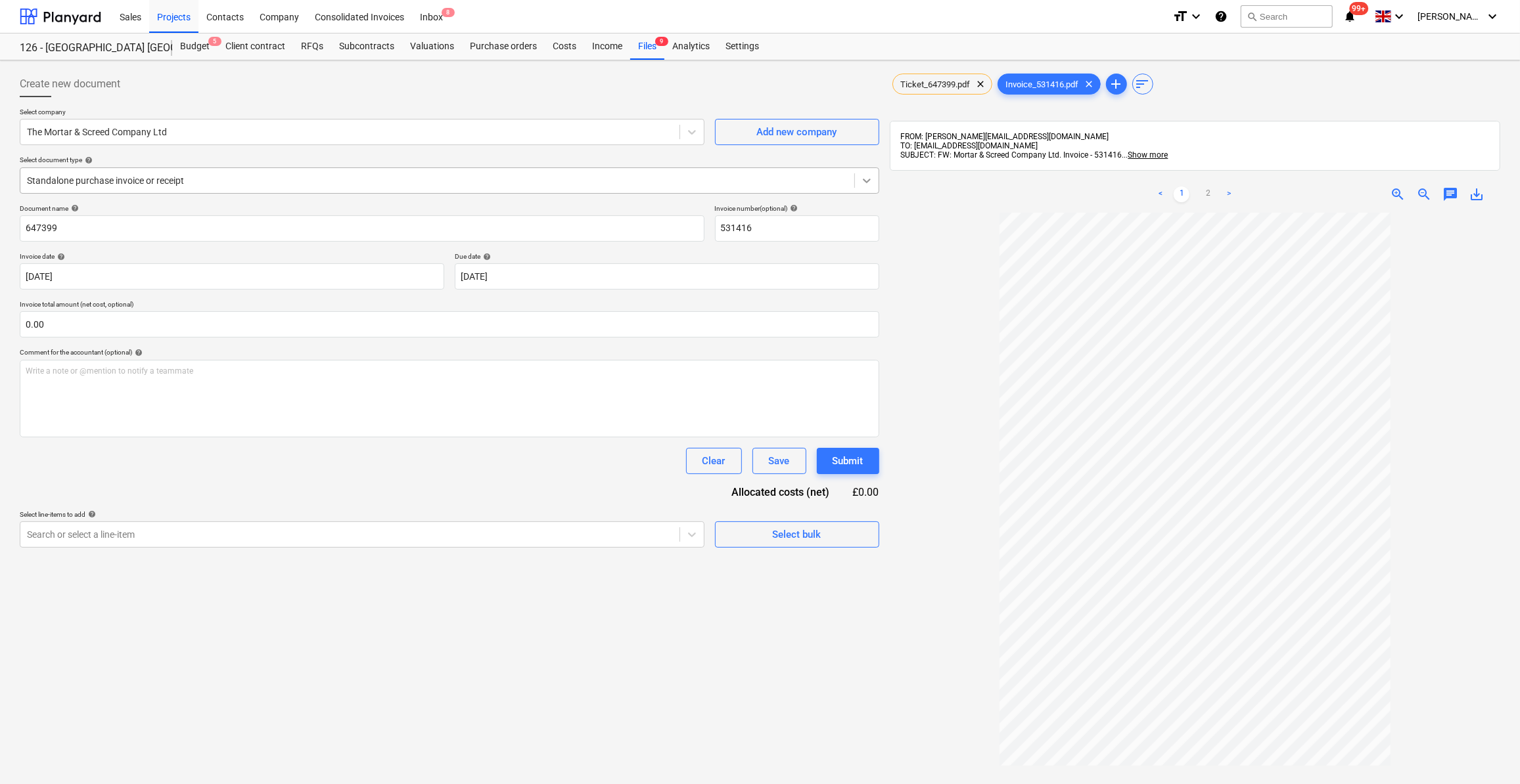
click at [863, 176] on icon at bounding box center [867, 181] width 13 height 13
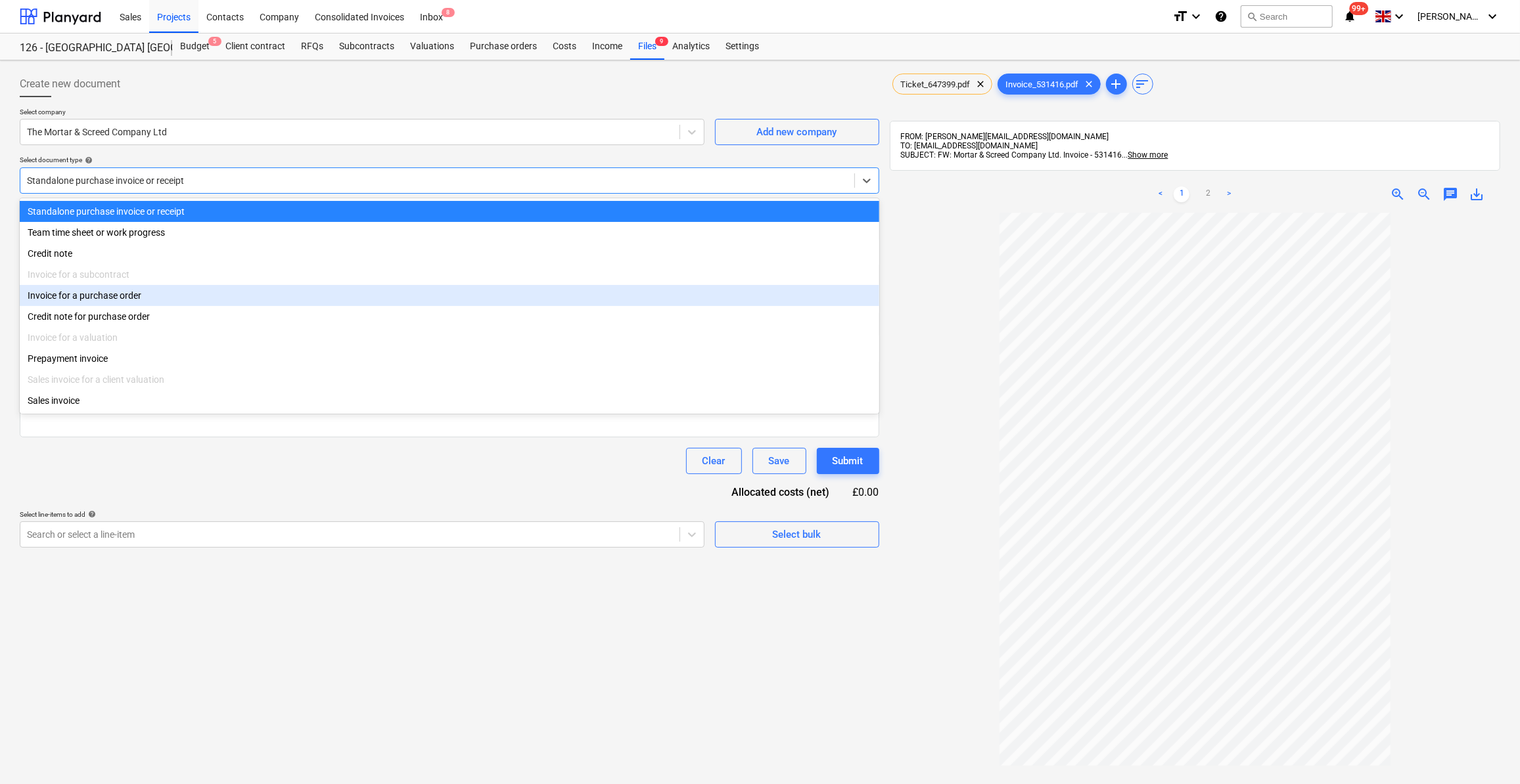
click at [111, 299] on div "Invoice for a purchase order" at bounding box center [450, 295] width 860 height 21
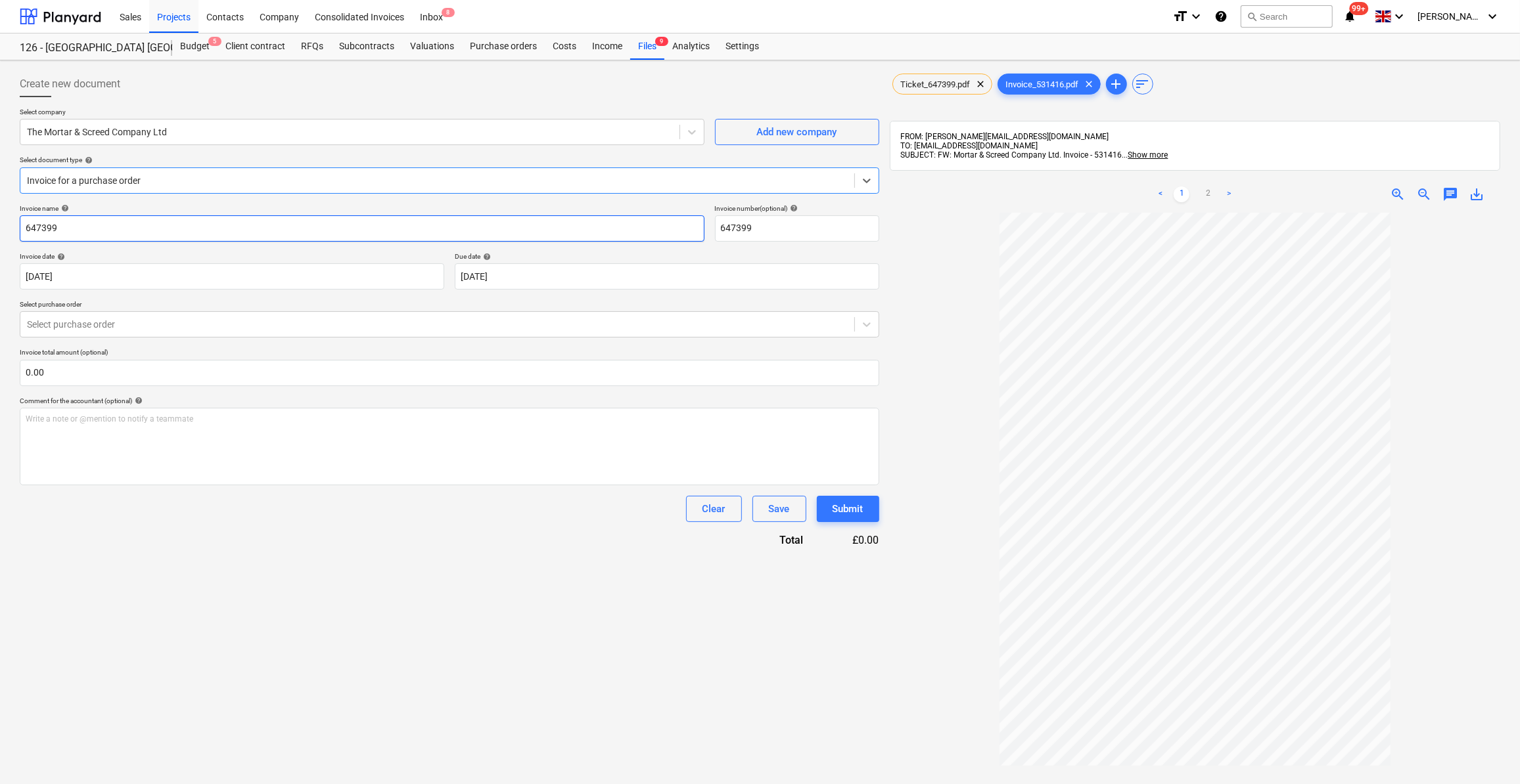
click at [21, 222] on input "647399" at bounding box center [362, 229] width 685 height 27
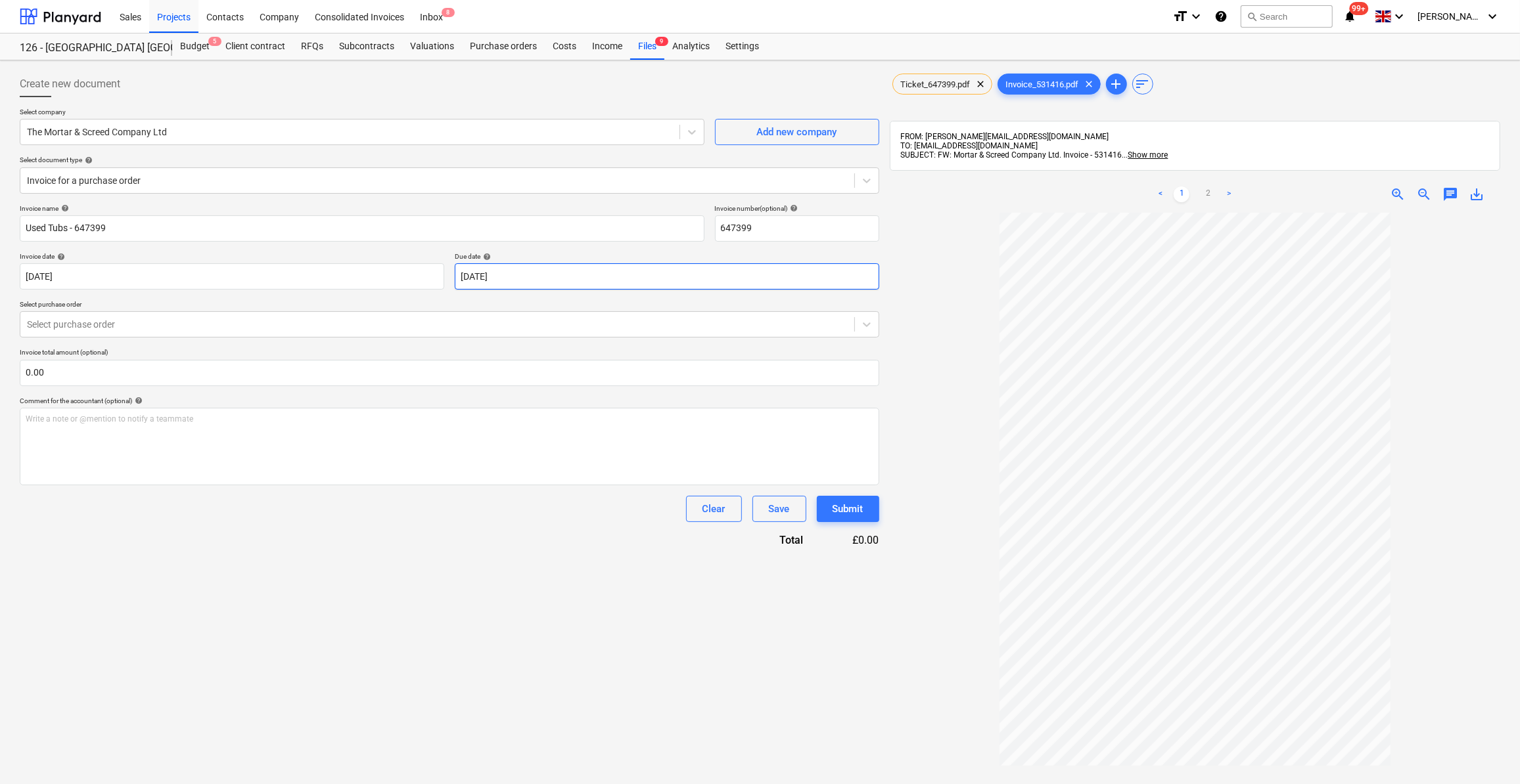
click at [500, 272] on body "Sales Projects Contacts Company Consolidated Invoices Inbox 8 format_size keybo…" at bounding box center [760, 392] width 1520 height 784
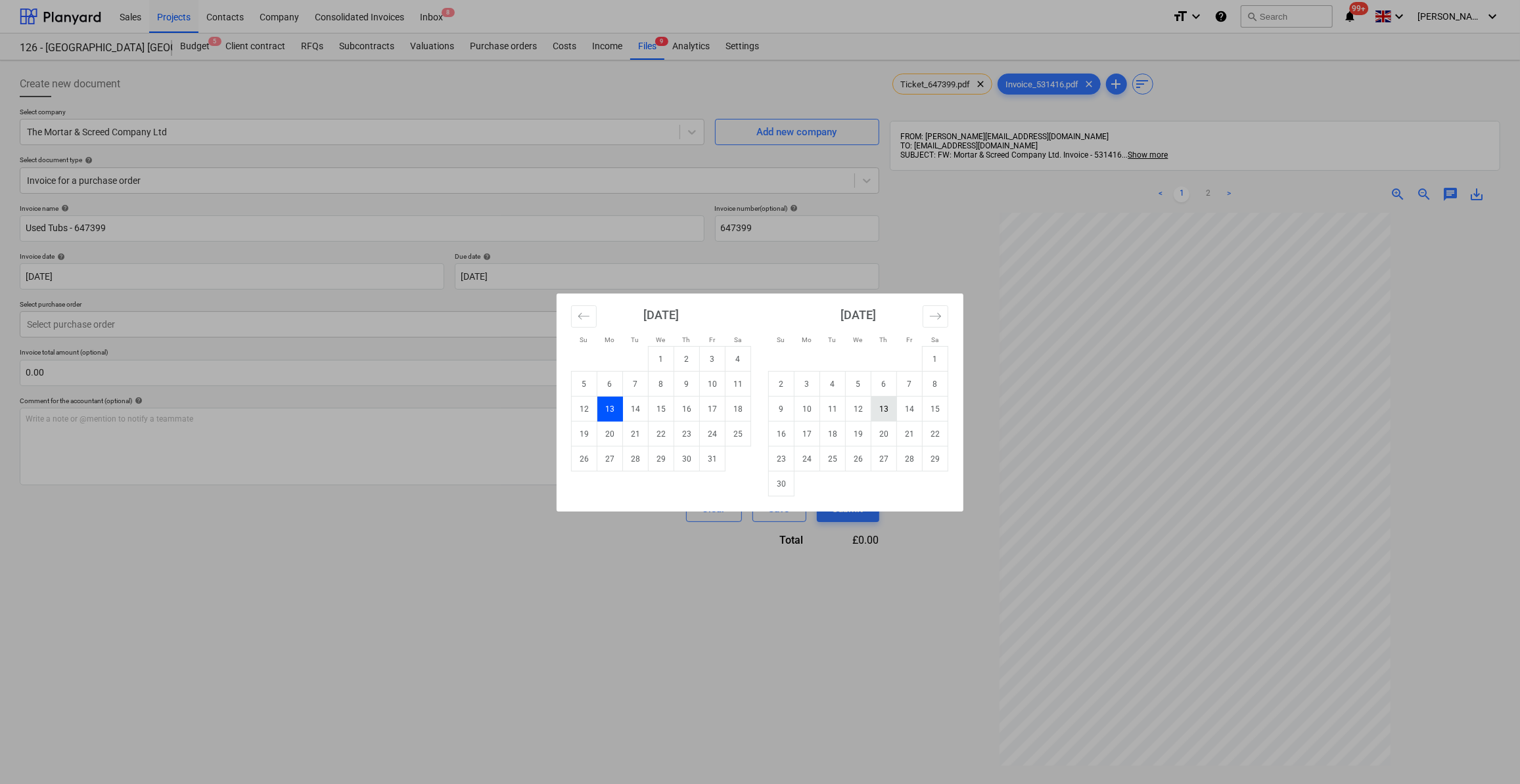
click at [886, 414] on td "13" at bounding box center [884, 409] width 26 height 25
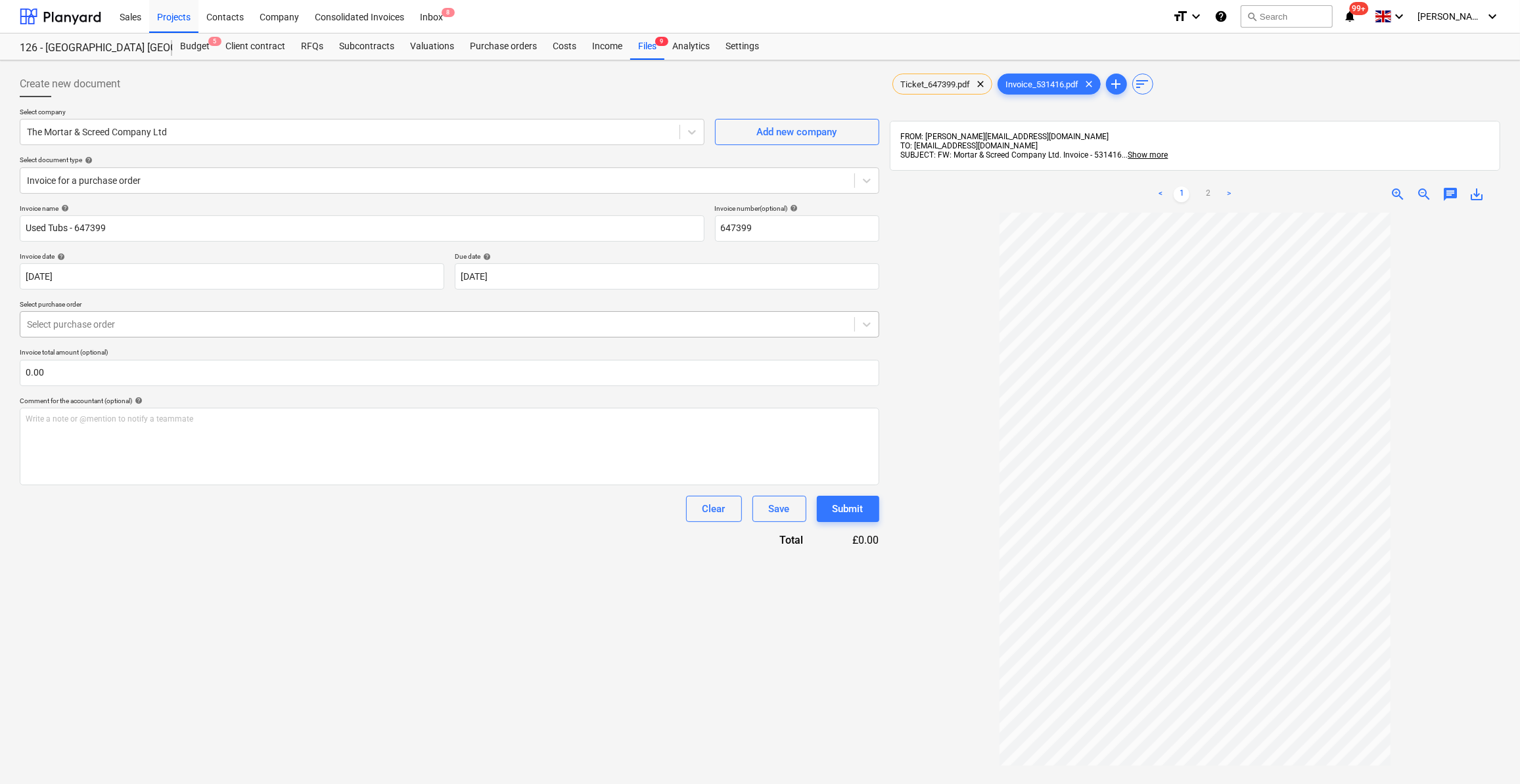
click at [45, 324] on div at bounding box center [437, 325] width 821 height 13
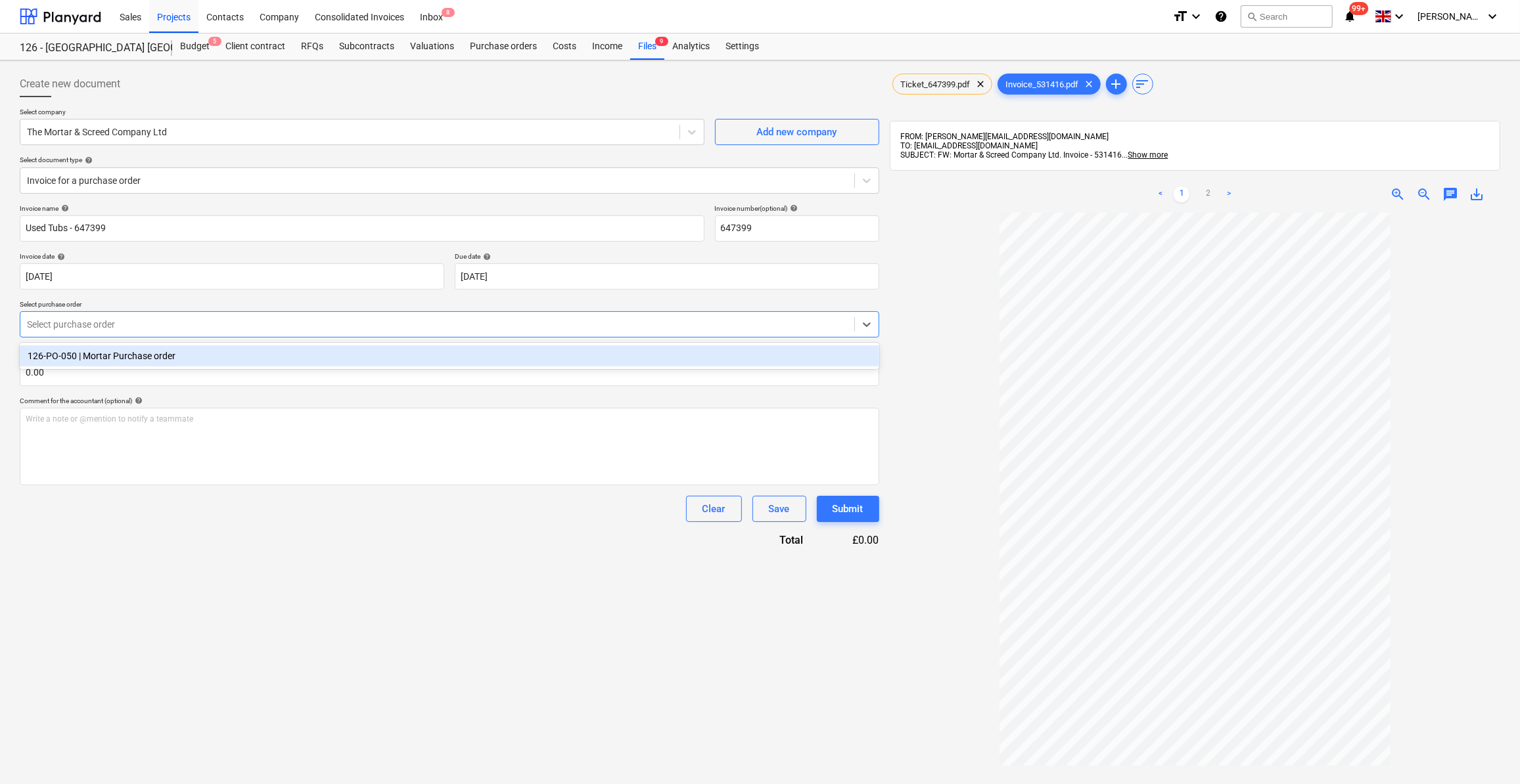
click at [108, 361] on div "126-PO-050 | Mortar Purchase order" at bounding box center [450, 356] width 860 height 21
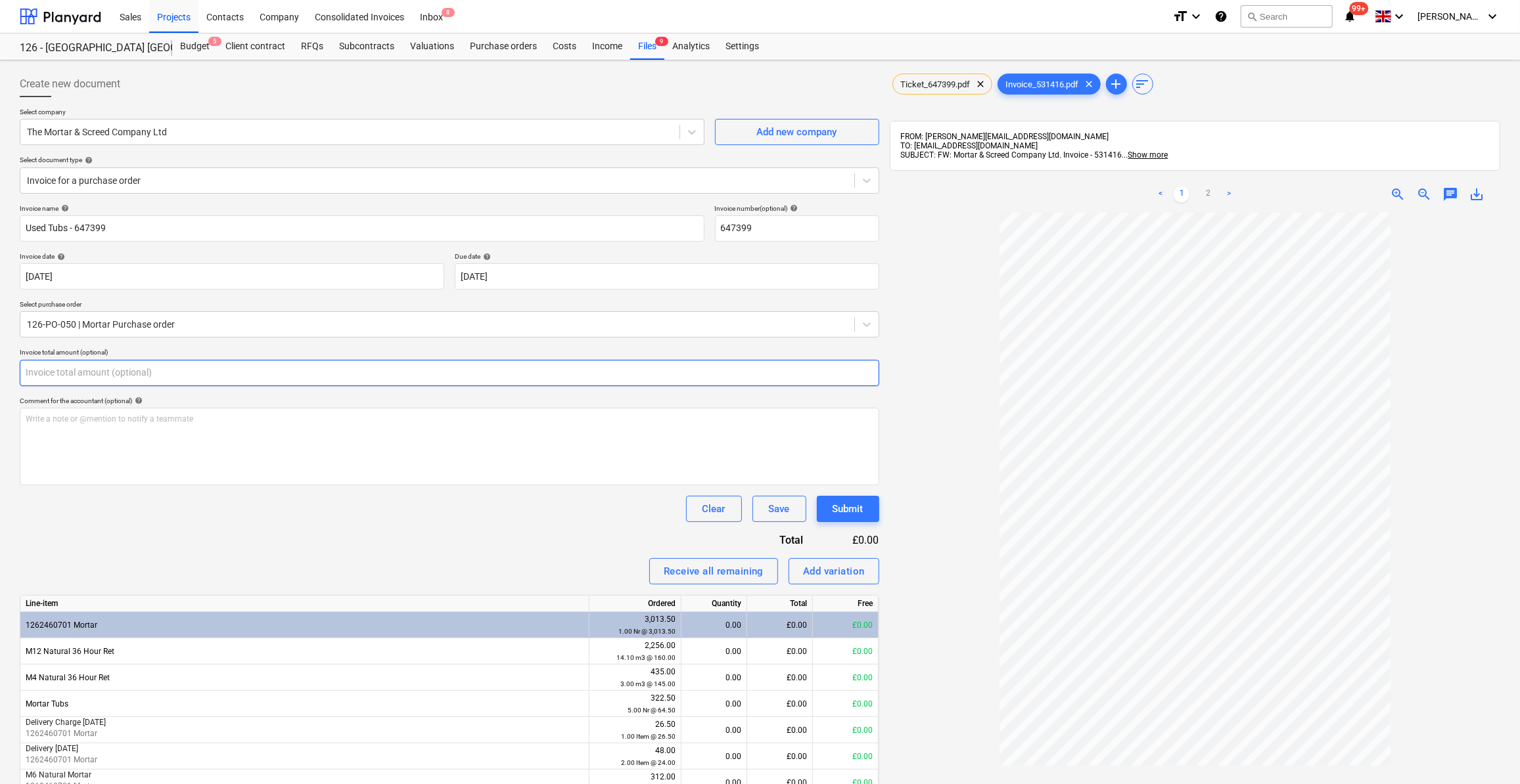
click at [58, 366] on input "text" at bounding box center [450, 374] width 860 height 27
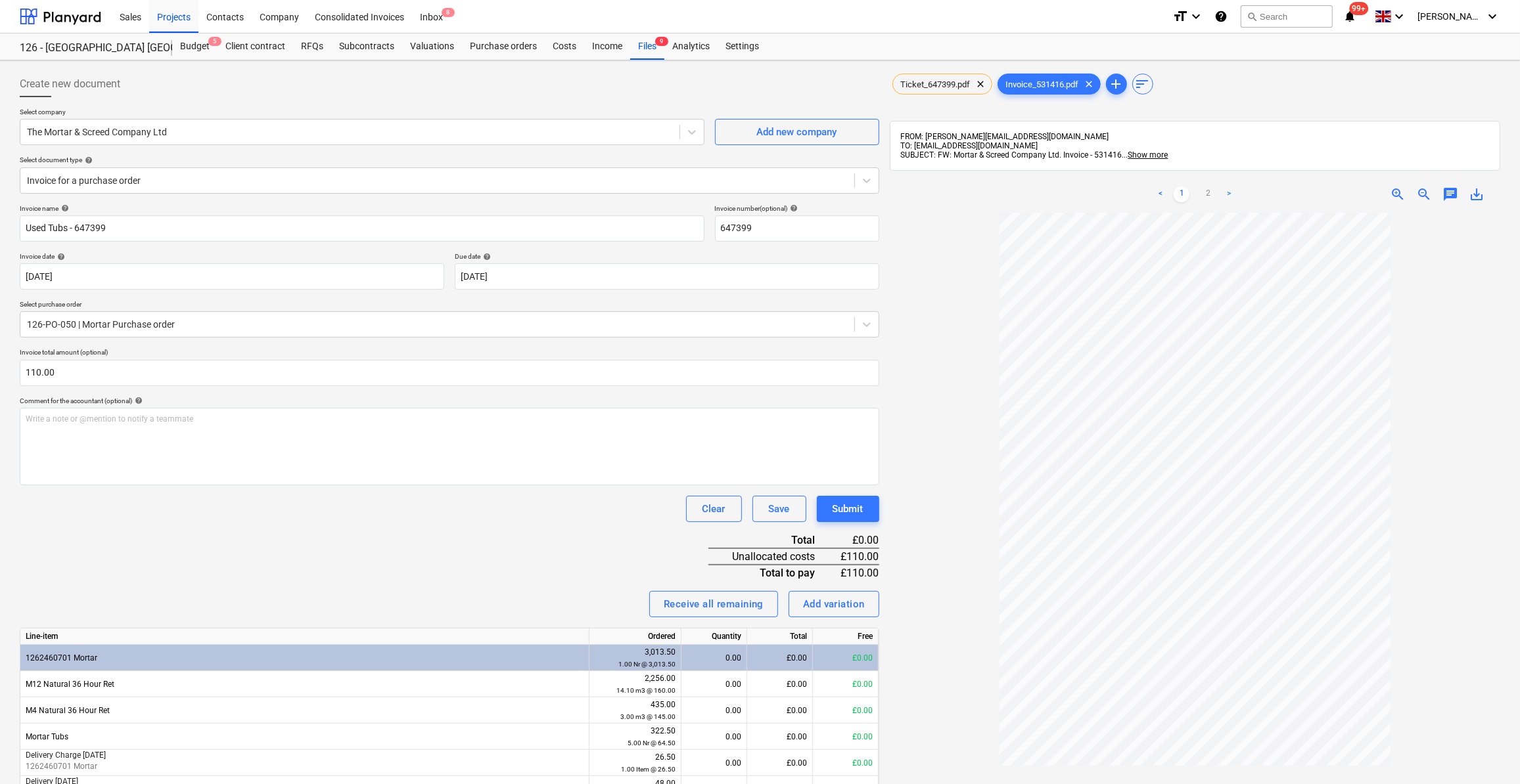
click at [141, 549] on div "Invoice name help Used Tubs - 647399 Invoice number (optional) help 647399 Invo…" at bounding box center [450, 670] width 860 height 930
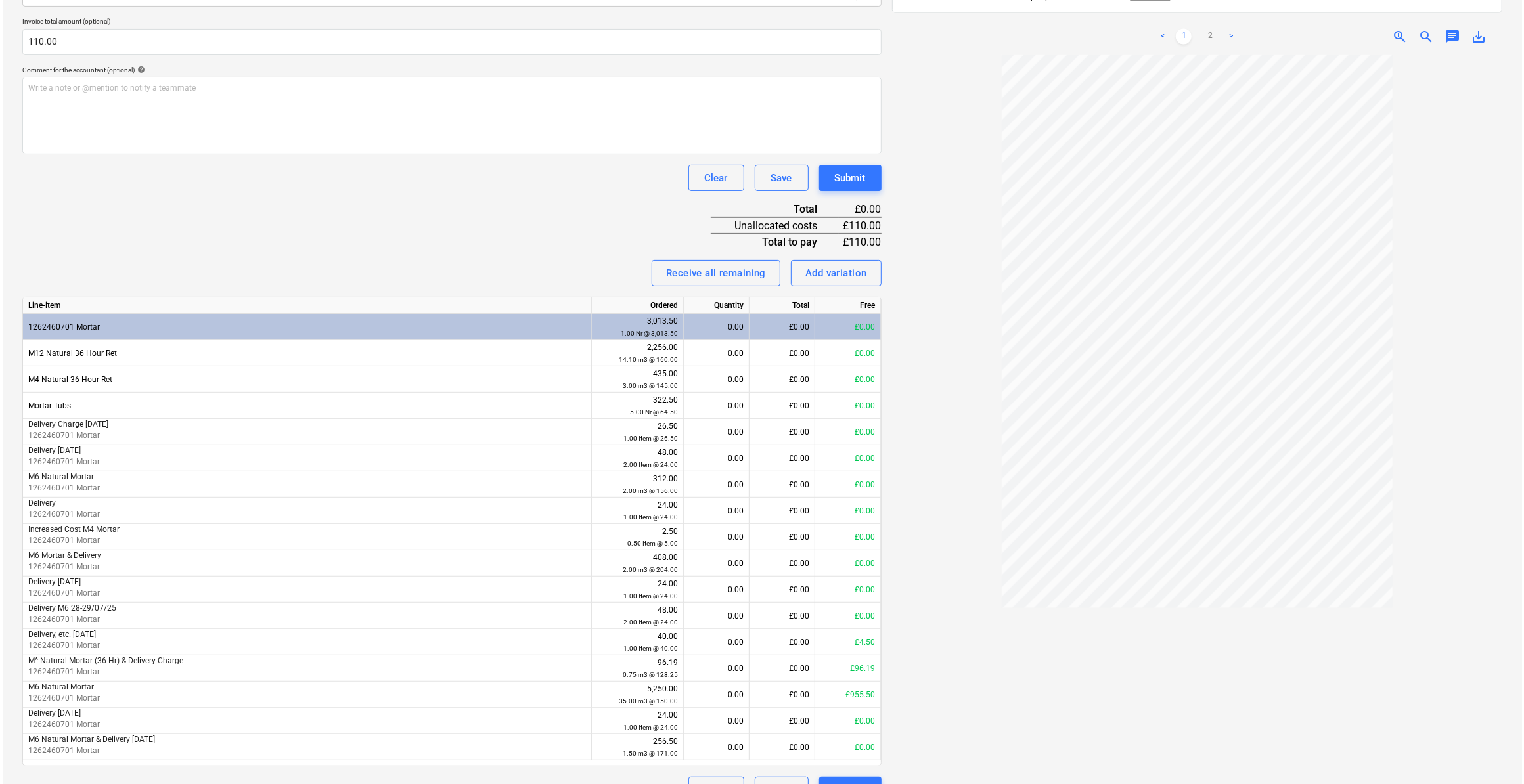
scroll to position [358, 0]
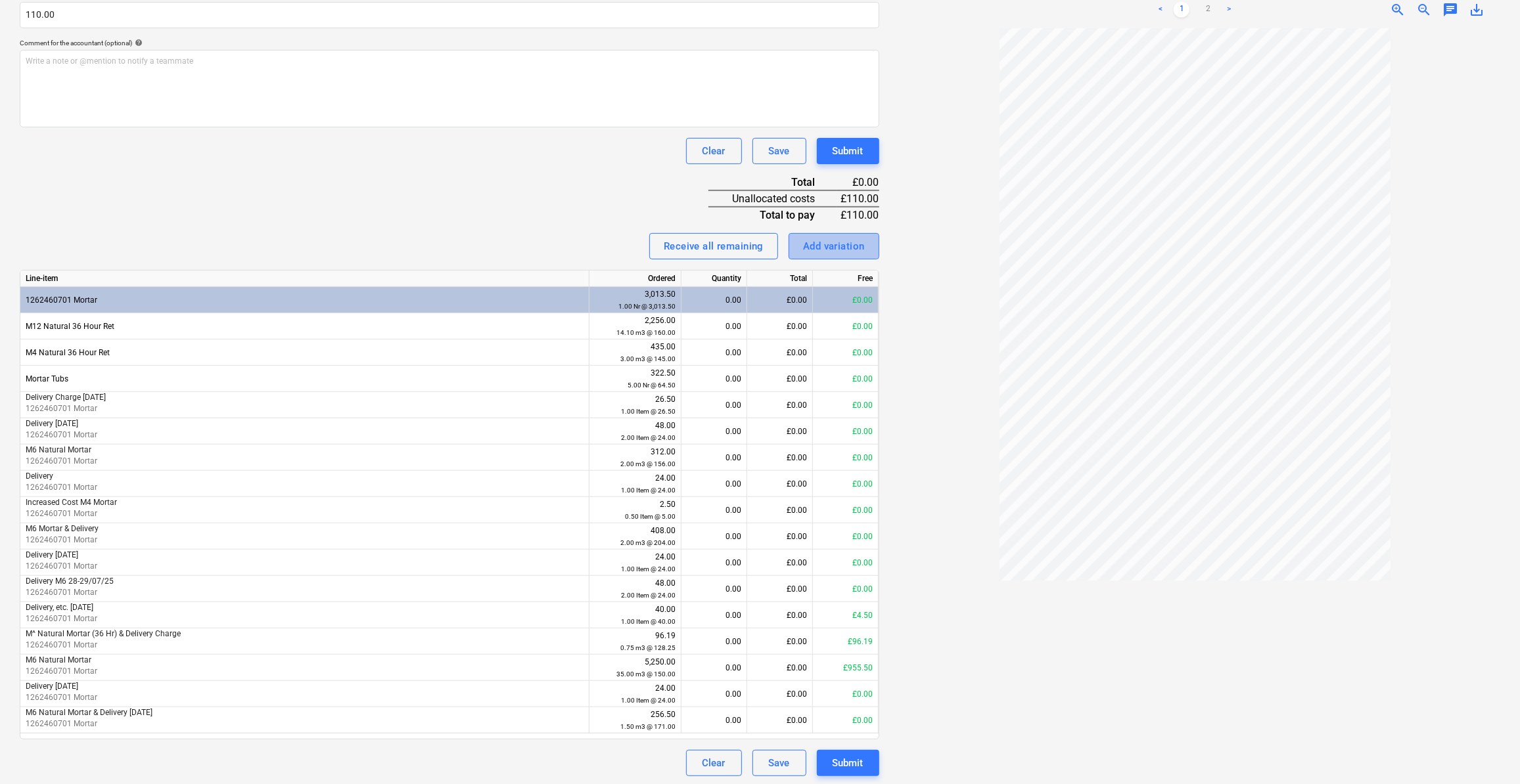
click at [824, 248] on div "Add variation" at bounding box center [834, 246] width 62 height 17
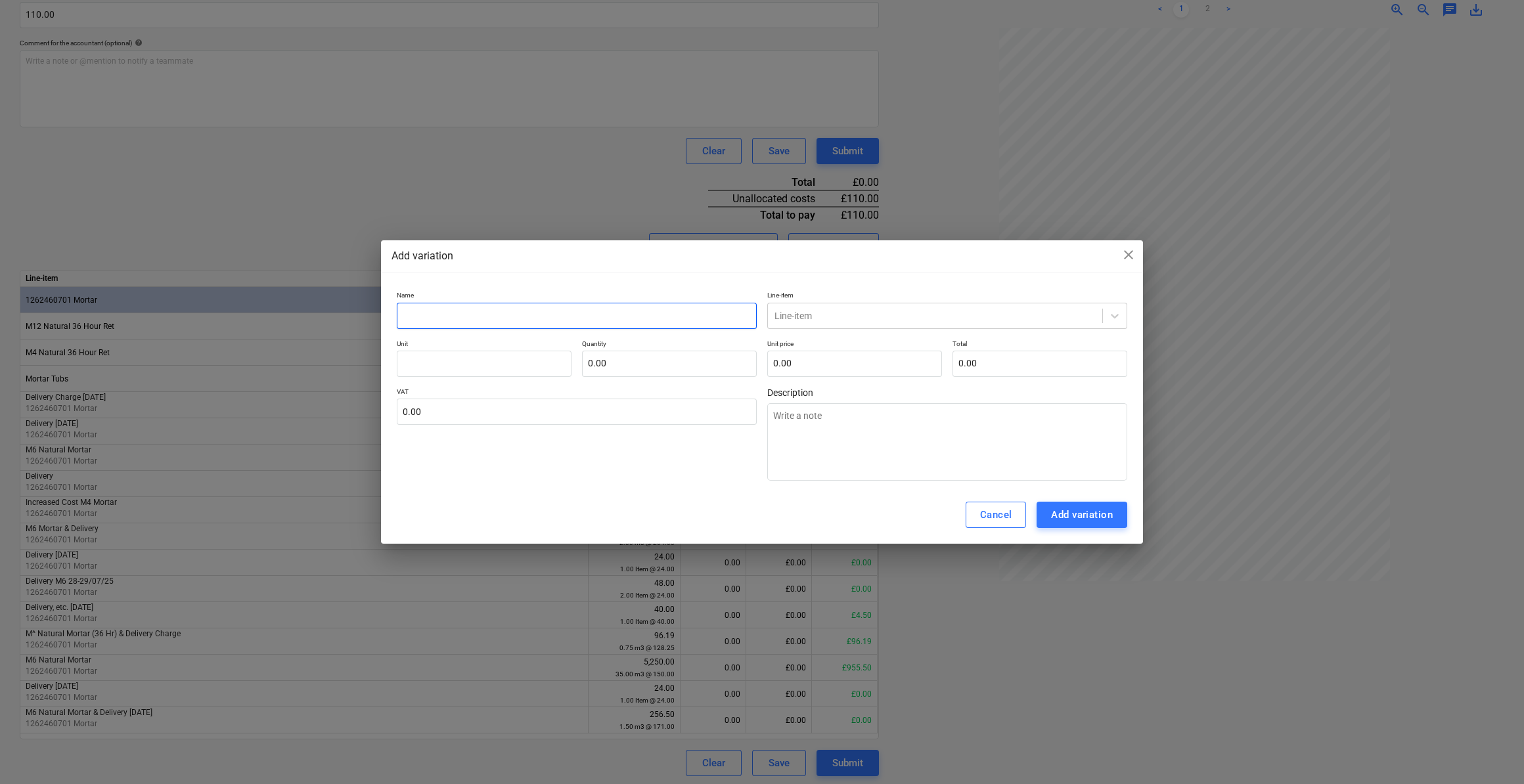
click at [417, 319] on input "text" at bounding box center [577, 316] width 360 height 27
click at [434, 361] on input "text" at bounding box center [484, 364] width 175 height 27
click at [644, 367] on input "text" at bounding box center [669, 364] width 175 height 27
click at [777, 365] on input "text" at bounding box center [854, 364] width 175 height 27
click at [444, 410] on input "text" at bounding box center [577, 412] width 360 height 27
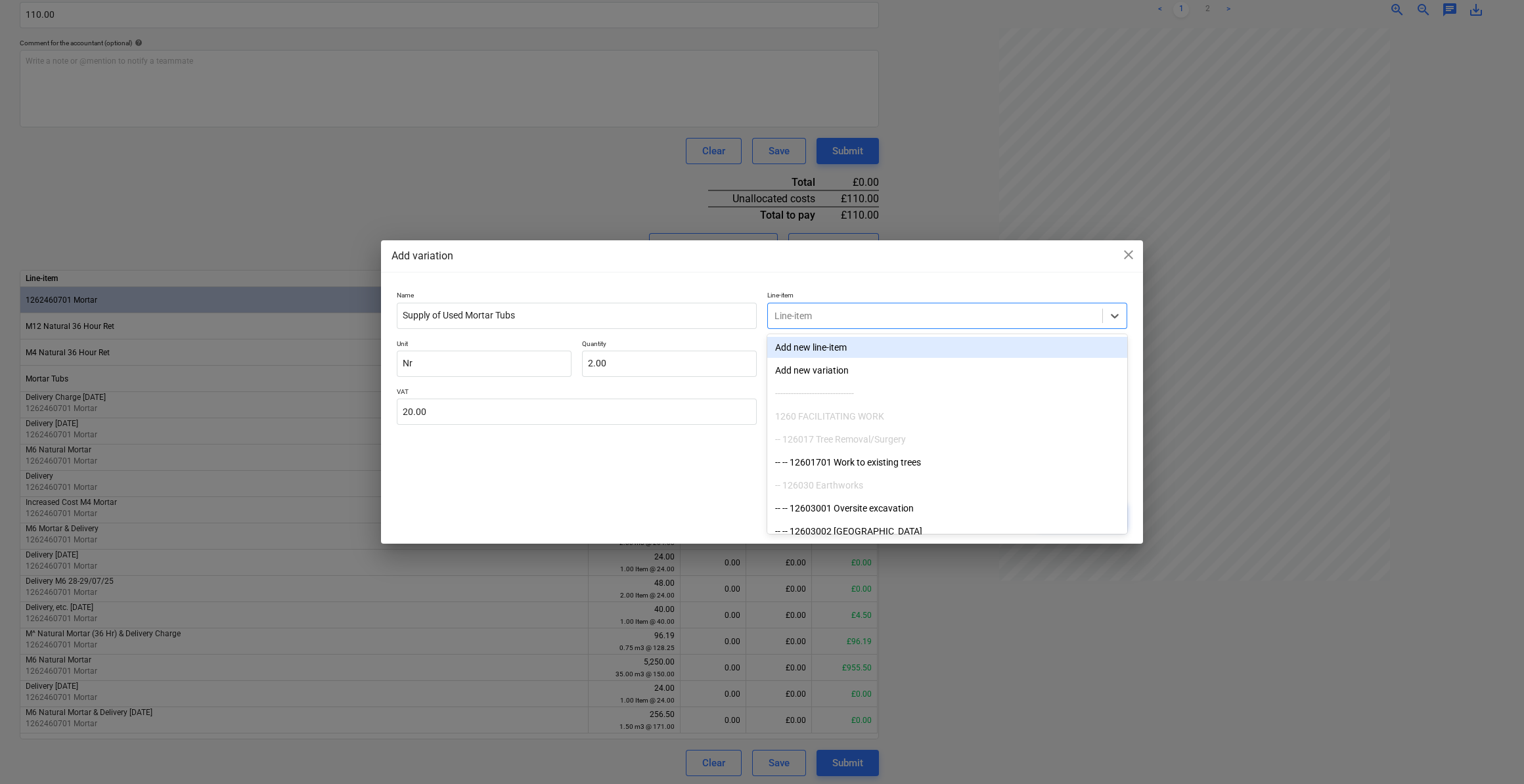
click at [854, 315] on div at bounding box center [935, 316] width 321 height 13
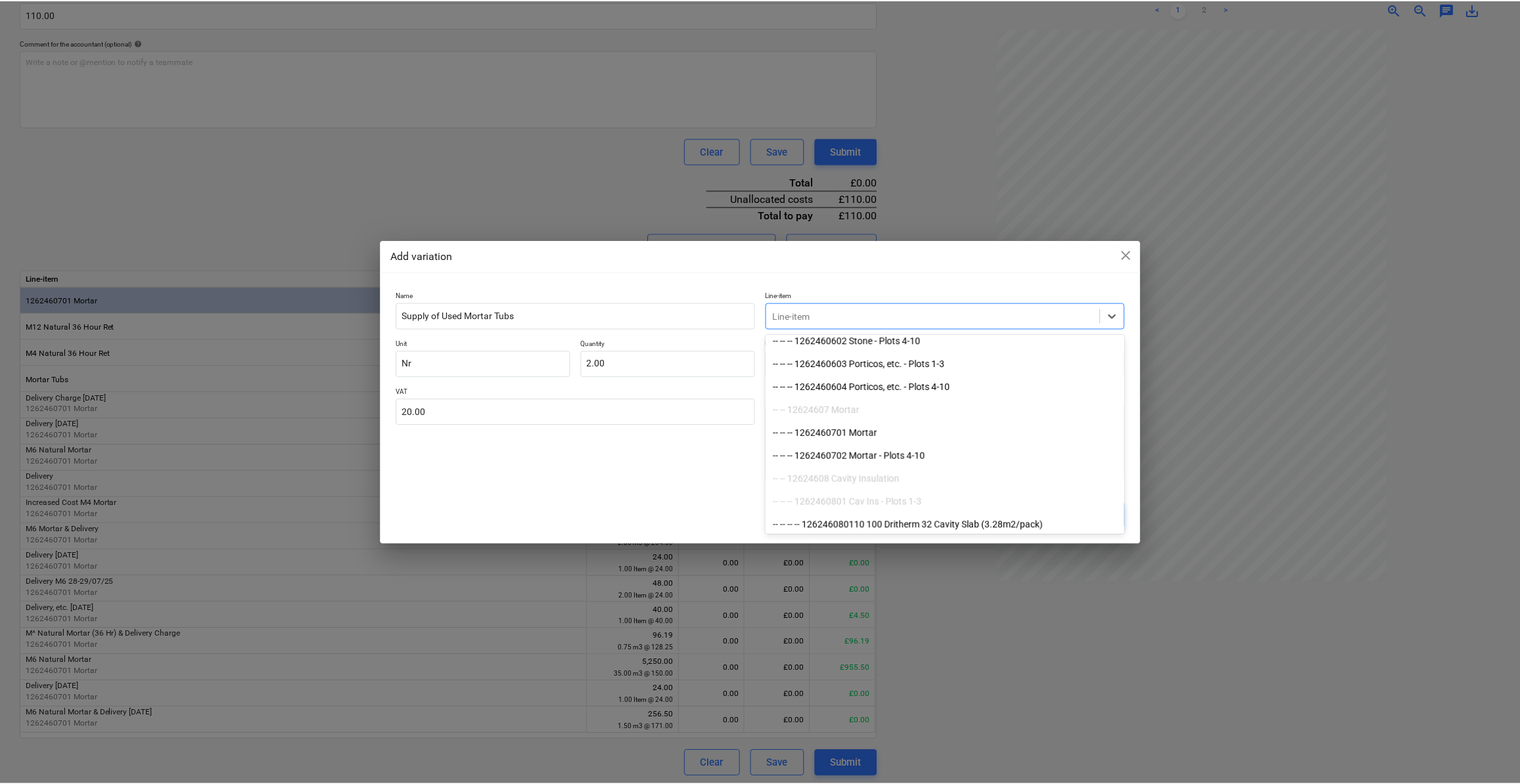
scroll to position [3702, 0]
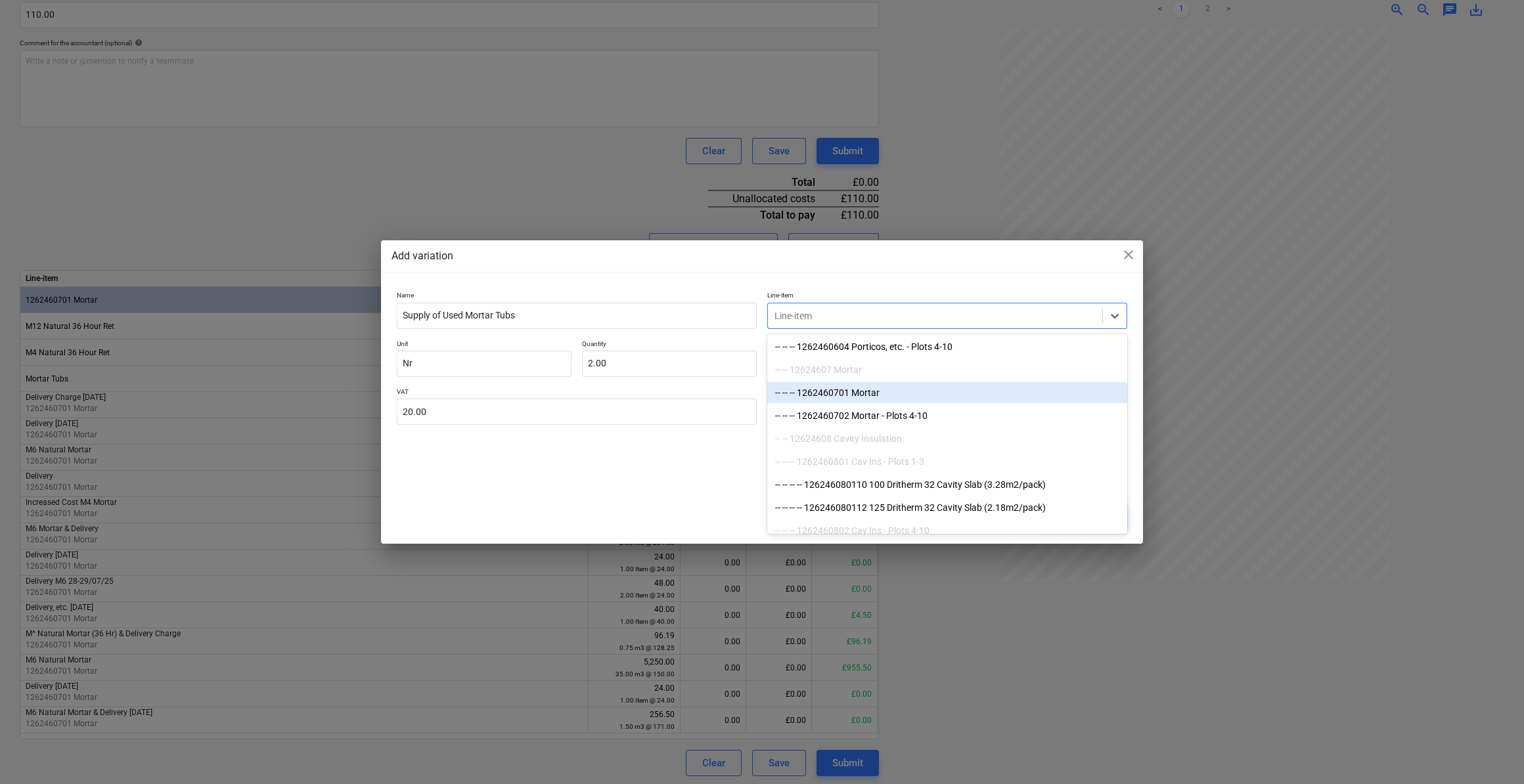
click at [888, 394] on div "-- -- -- 1262460701 Mortar" at bounding box center [947, 393] width 360 height 21
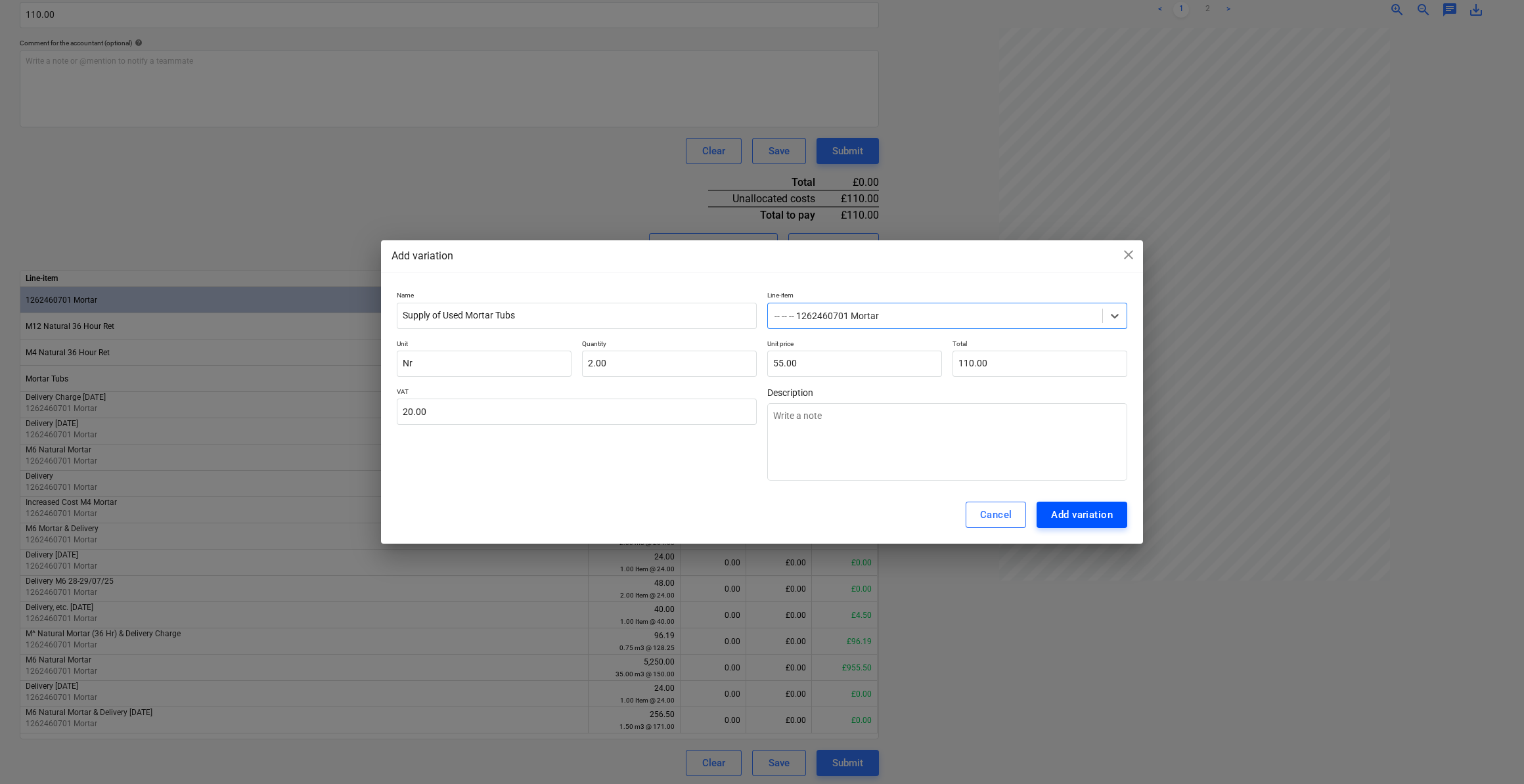
click at [1069, 520] on div "Add variation" at bounding box center [1082, 515] width 62 height 17
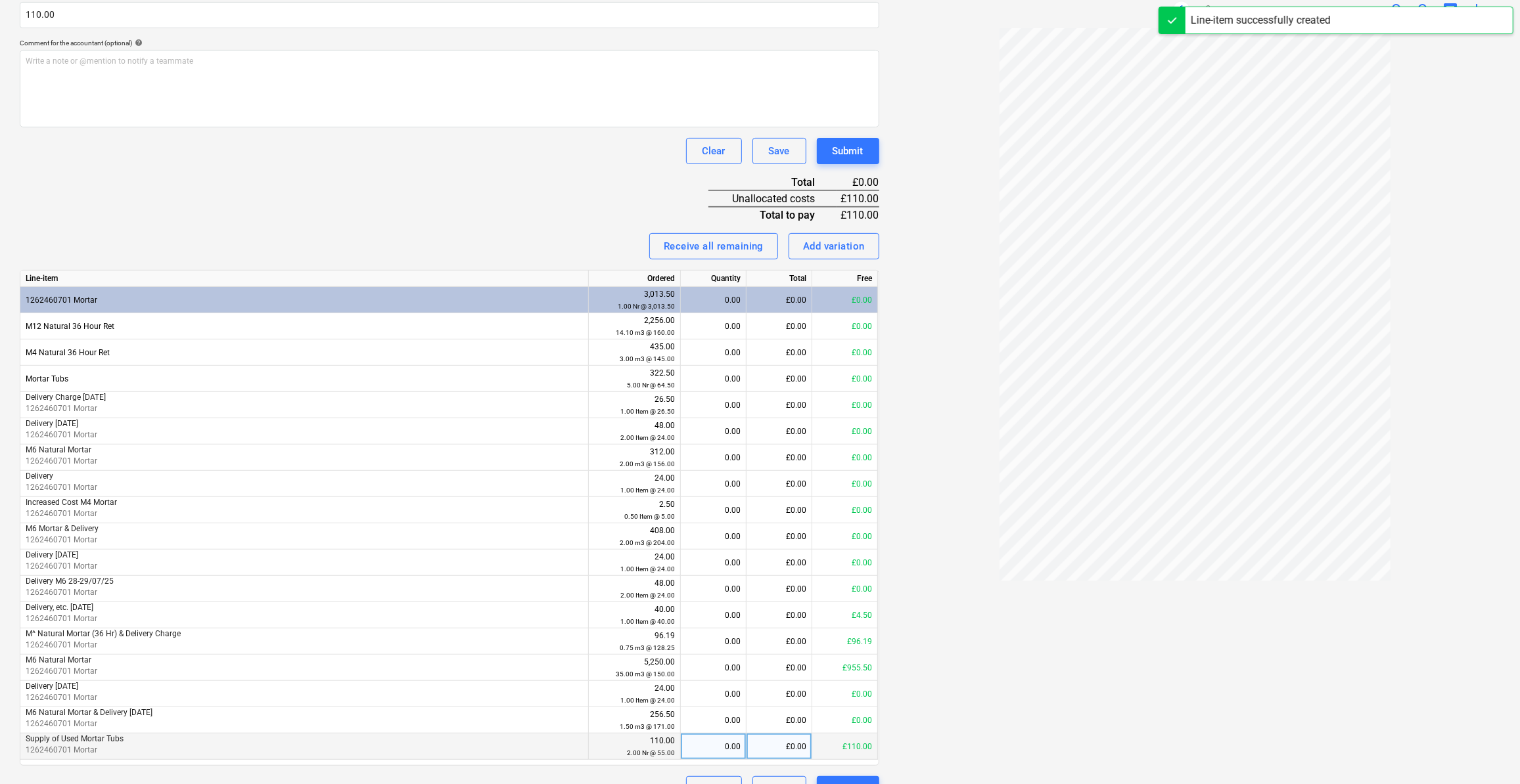
click at [727, 742] on div "0.00" at bounding box center [713, 747] width 55 height 27
click at [929, 729] on div at bounding box center [1196, 402] width 612 height 748
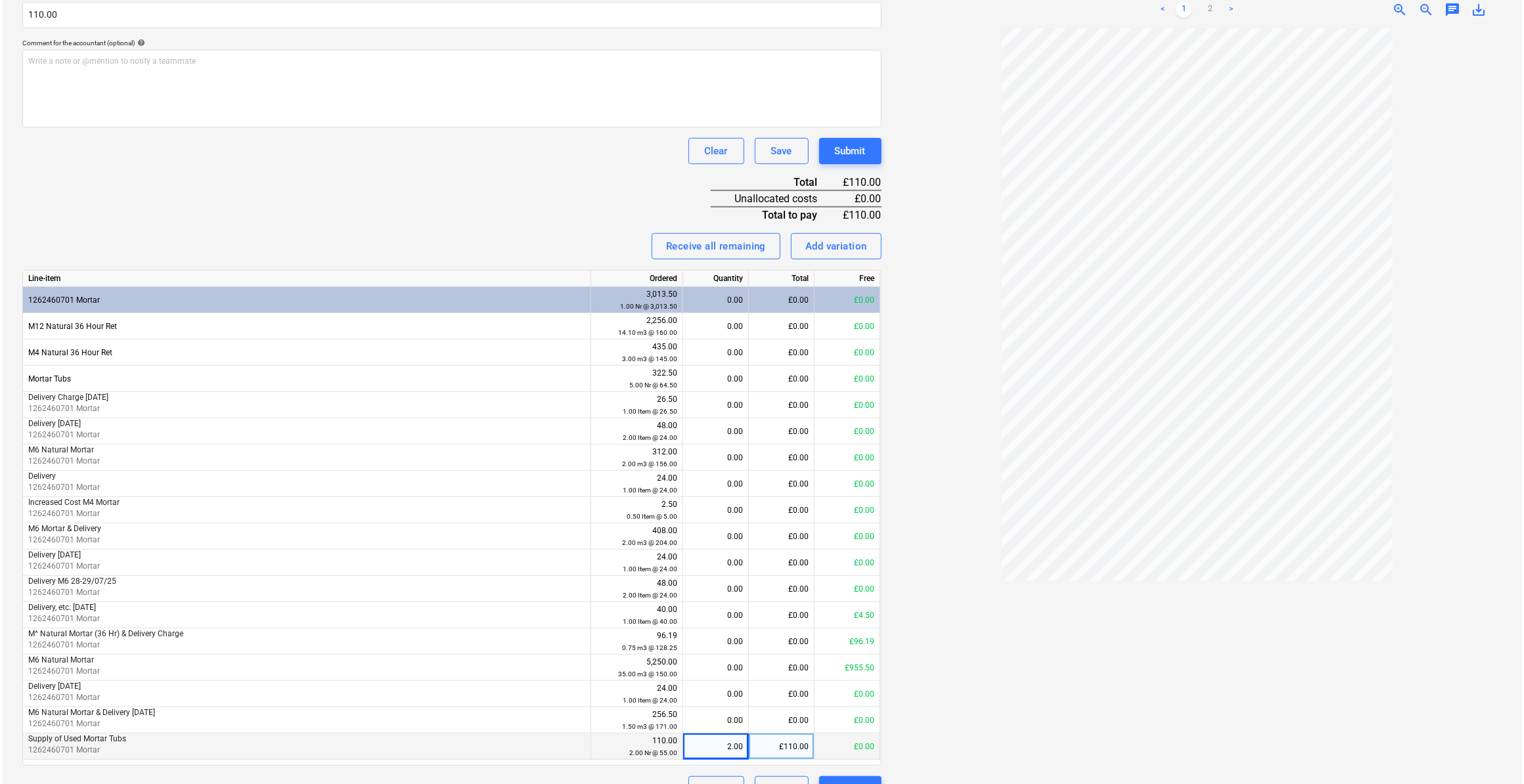
scroll to position [385, 0]
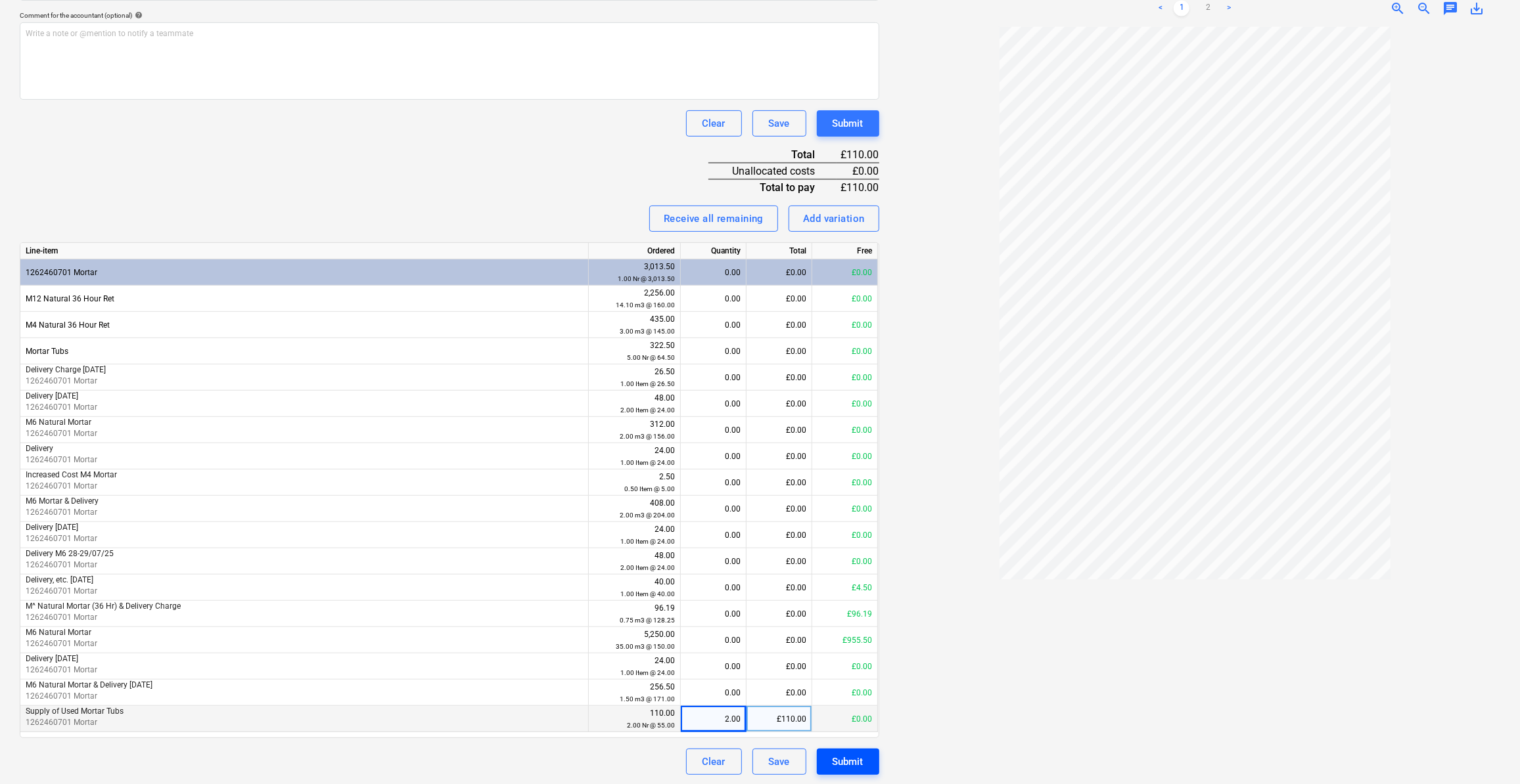
click at [847, 761] on div "Submit" at bounding box center [848, 762] width 31 height 17
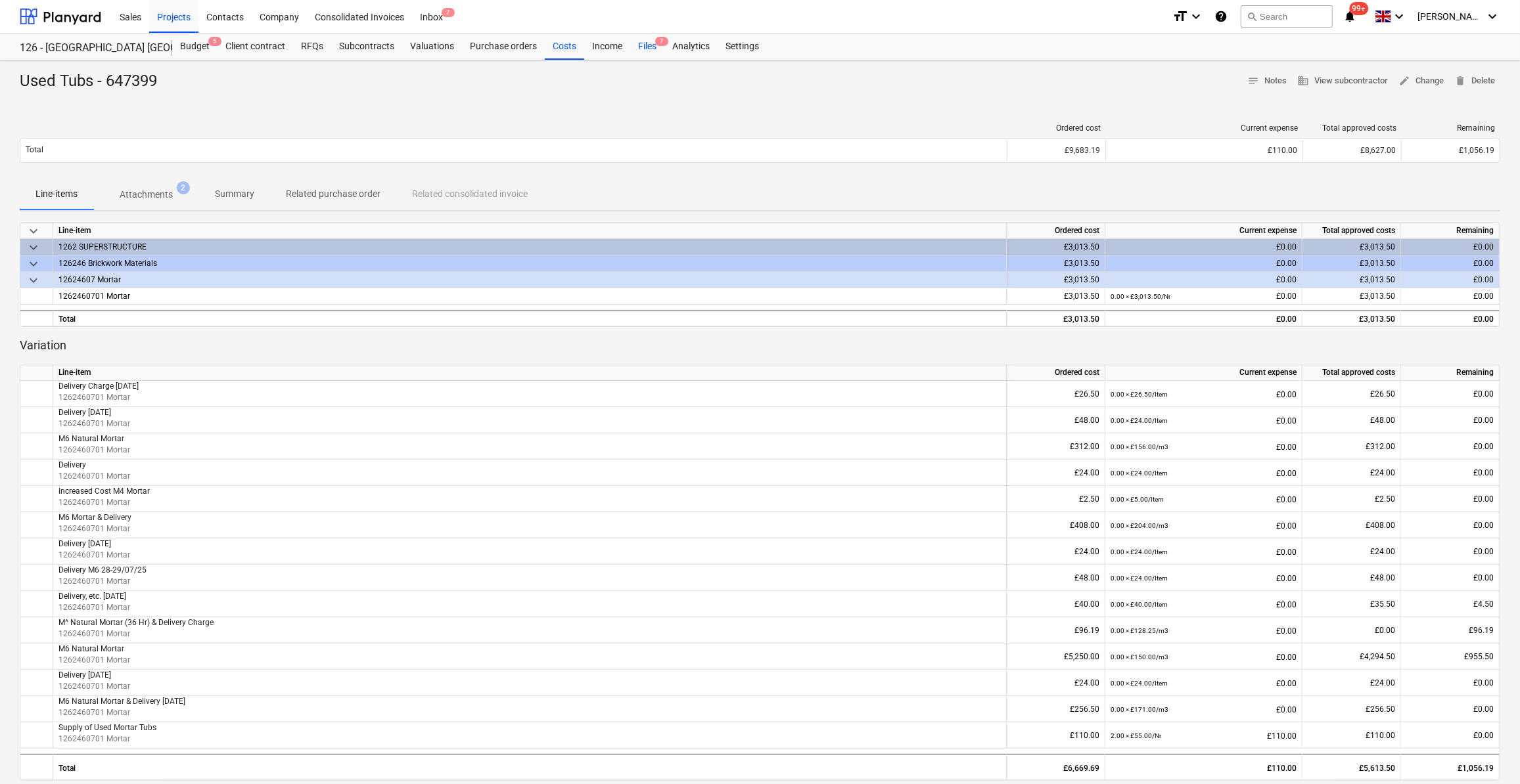
click at [641, 47] on div "Files 7" at bounding box center [647, 47] width 34 height 27
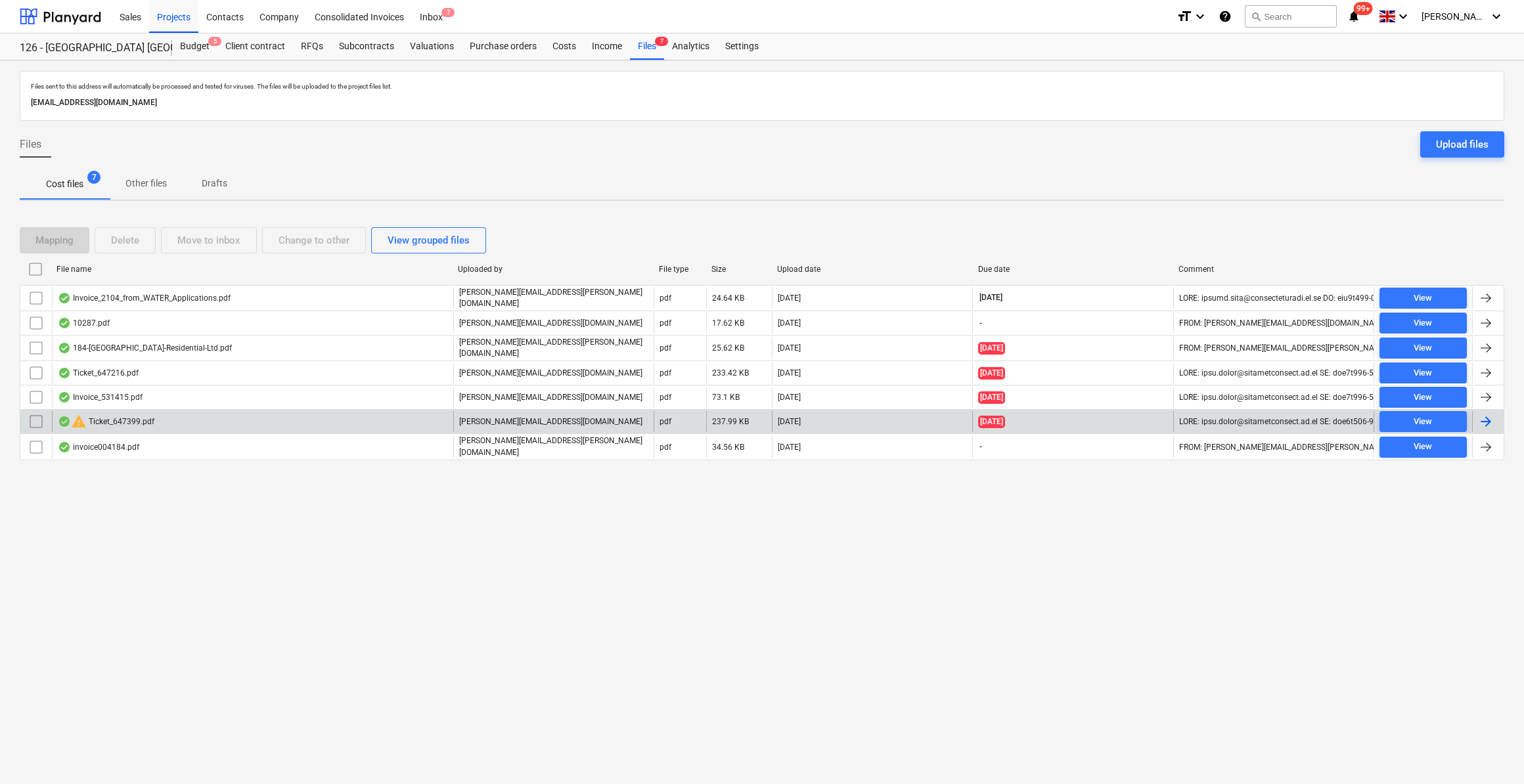
click at [34, 416] on input "checkbox" at bounding box center [36, 422] width 21 height 21
click at [115, 241] on div "Delete" at bounding box center [125, 240] width 28 height 17
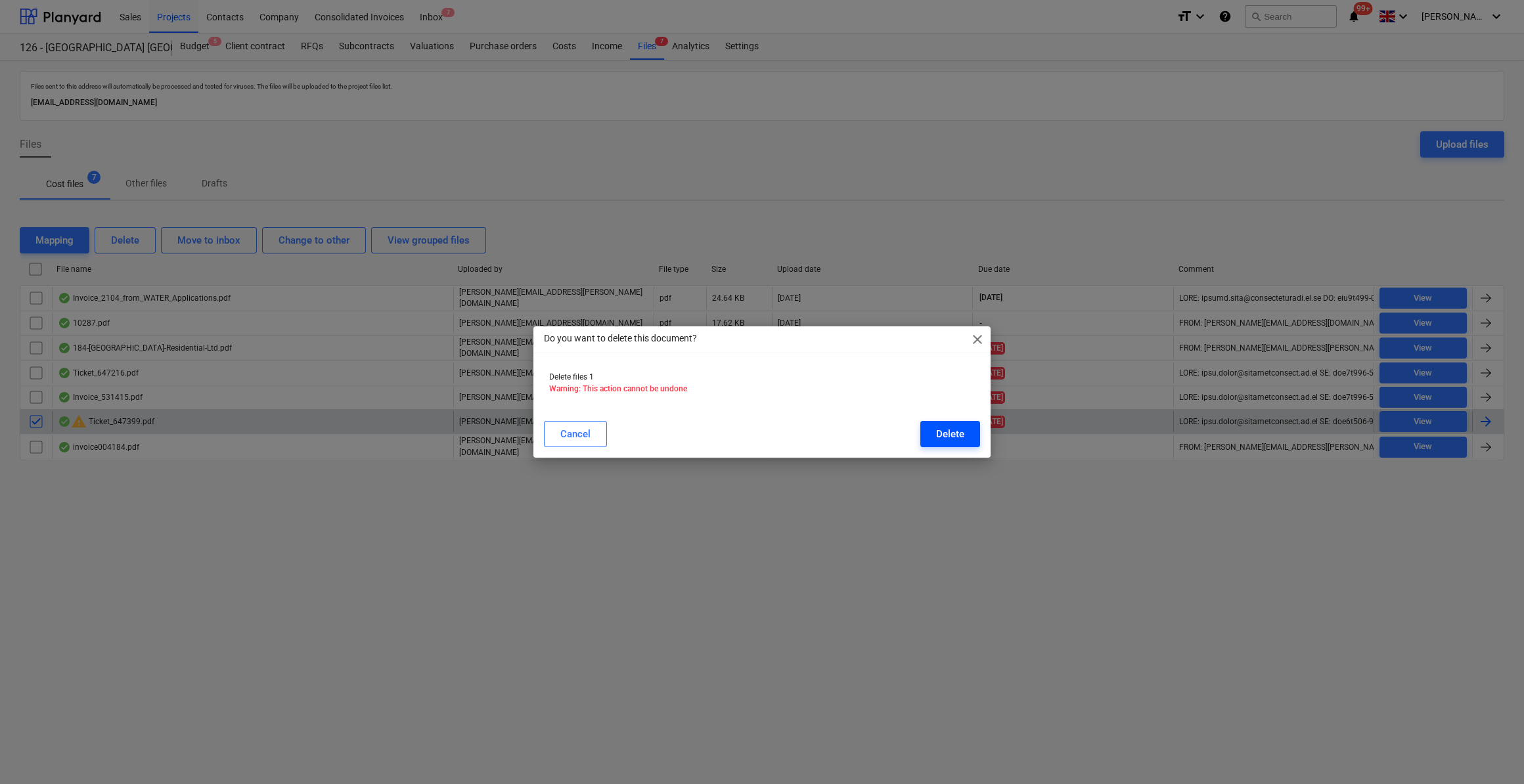
click at [952, 439] on div "Delete" at bounding box center [950, 434] width 28 height 17
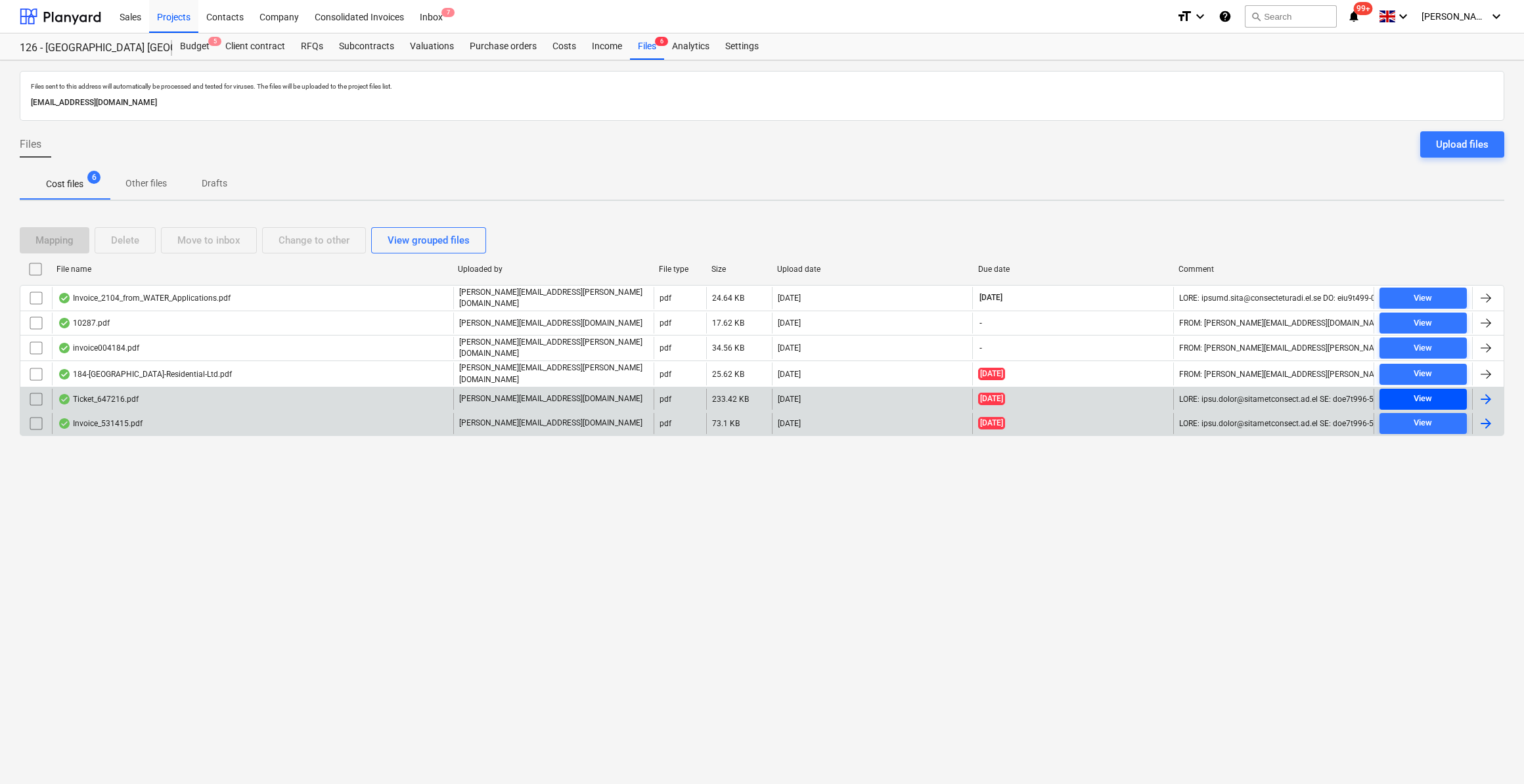
click at [1419, 391] on div "View" at bounding box center [1423, 399] width 18 height 15
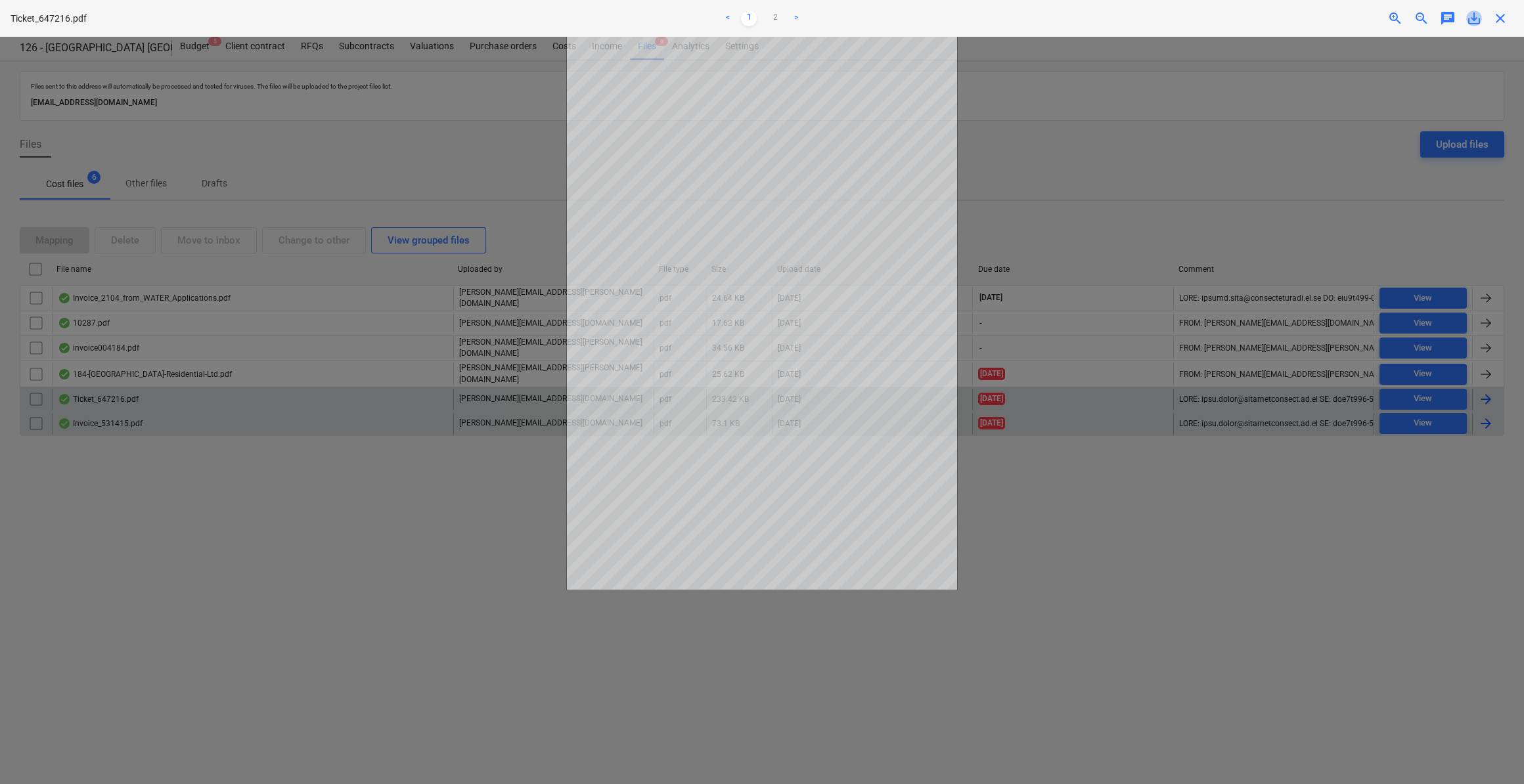
click at [1472, 20] on span "save_alt" at bounding box center [1474, 18] width 16 height 16
click at [1502, 17] on span "close" at bounding box center [1500, 18] width 16 height 16
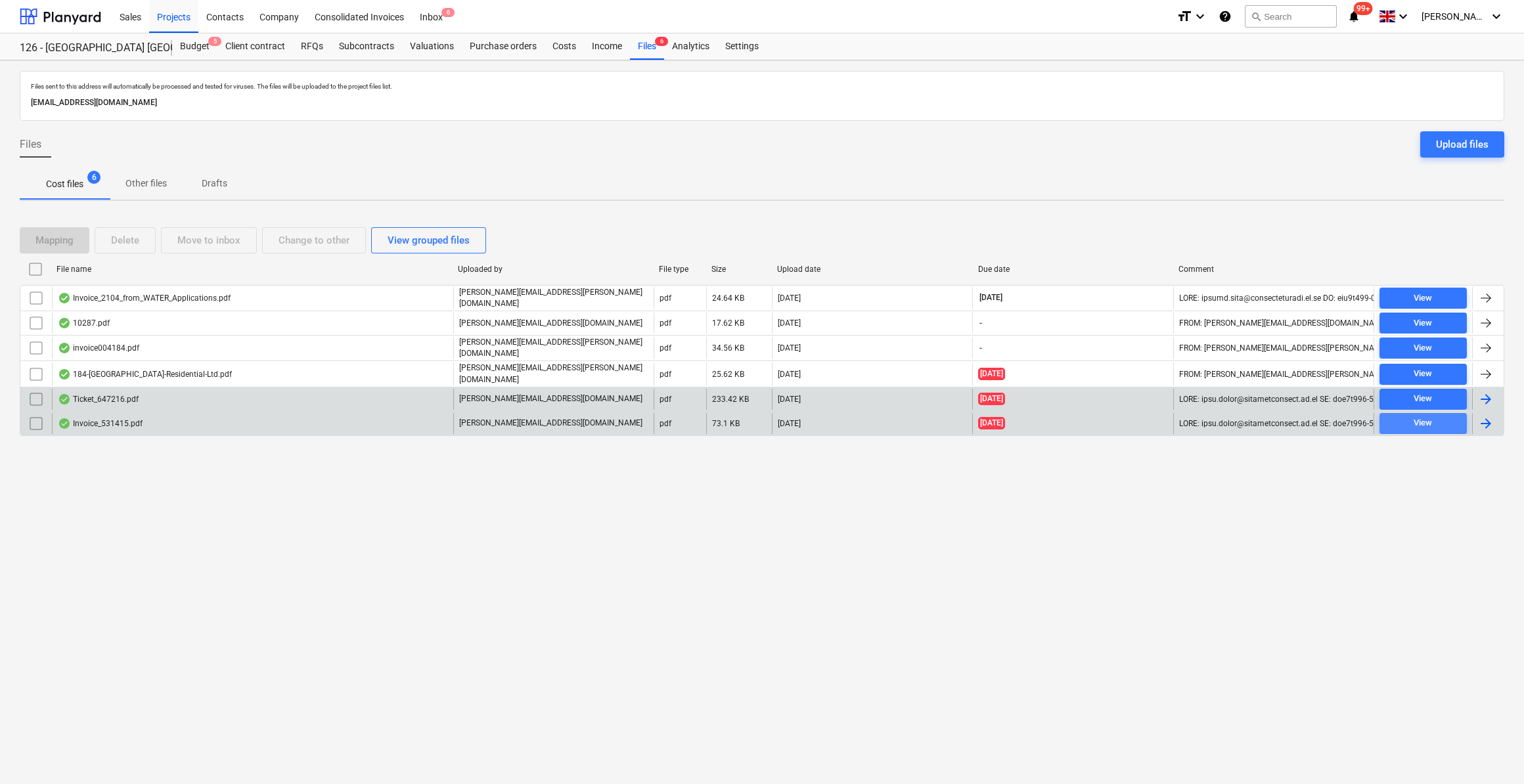
click at [1423, 418] on div "View" at bounding box center [1423, 423] width 18 height 15
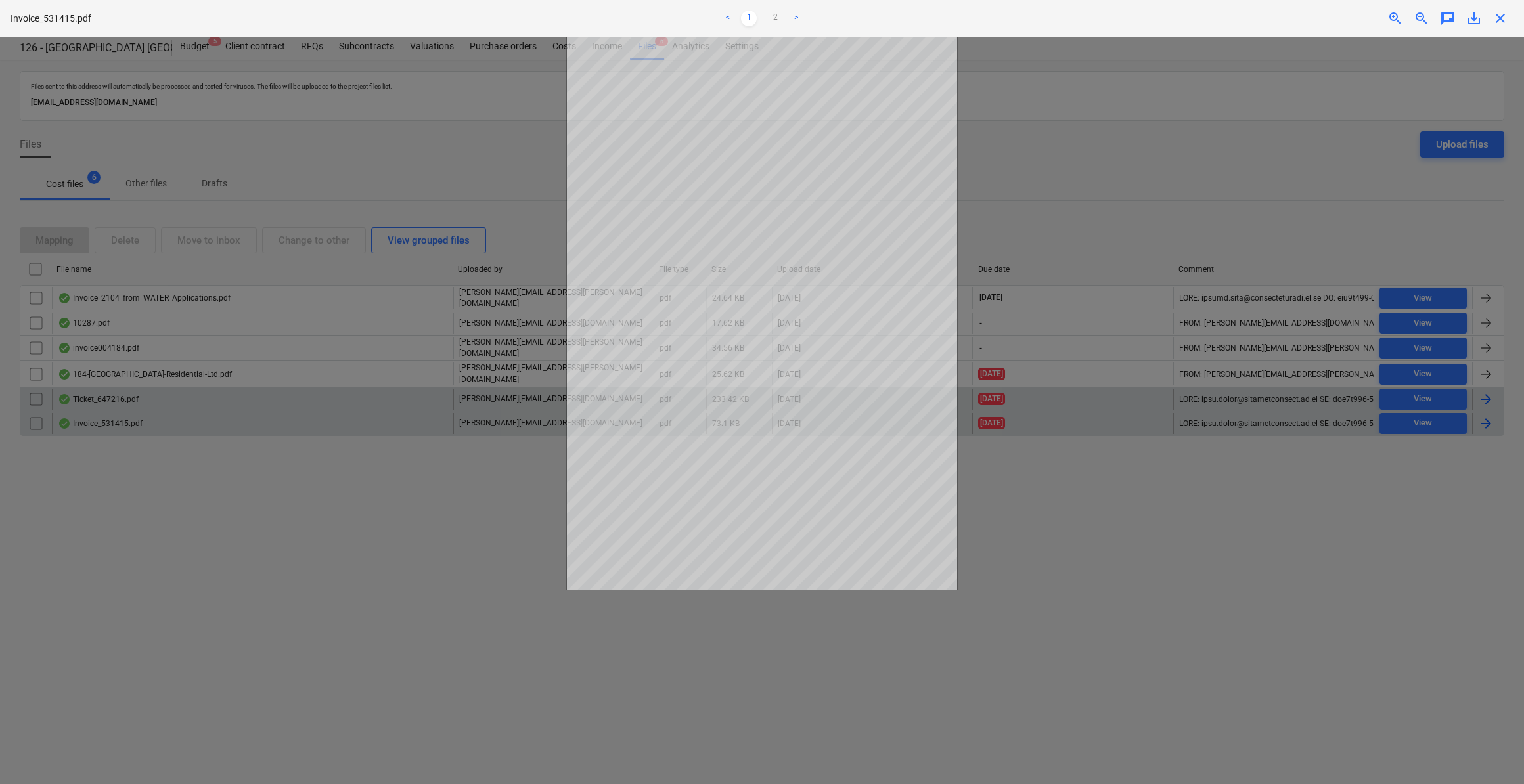
click at [1502, 20] on span "close" at bounding box center [1500, 18] width 16 height 16
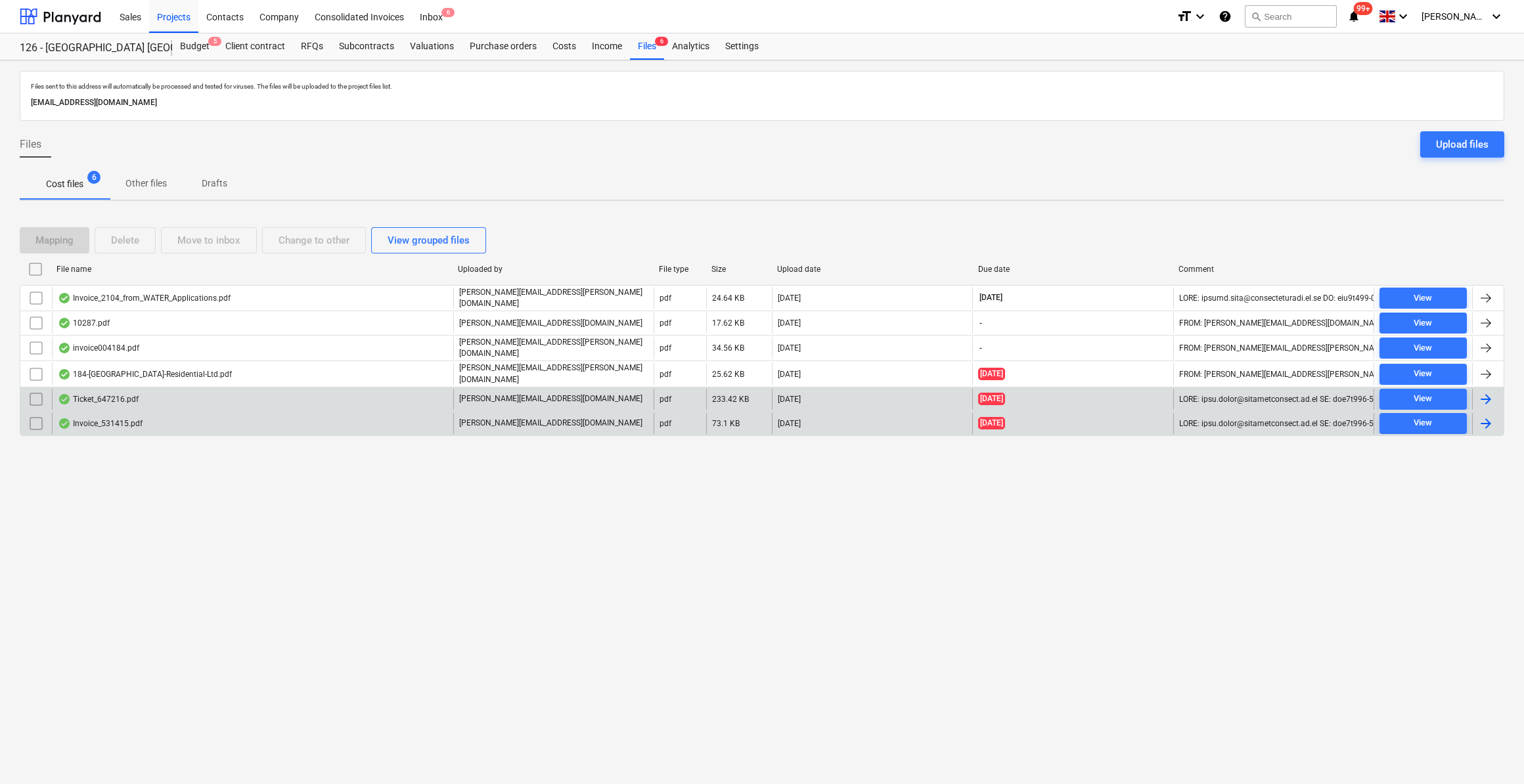
click at [1483, 416] on div at bounding box center [1486, 423] width 16 height 16
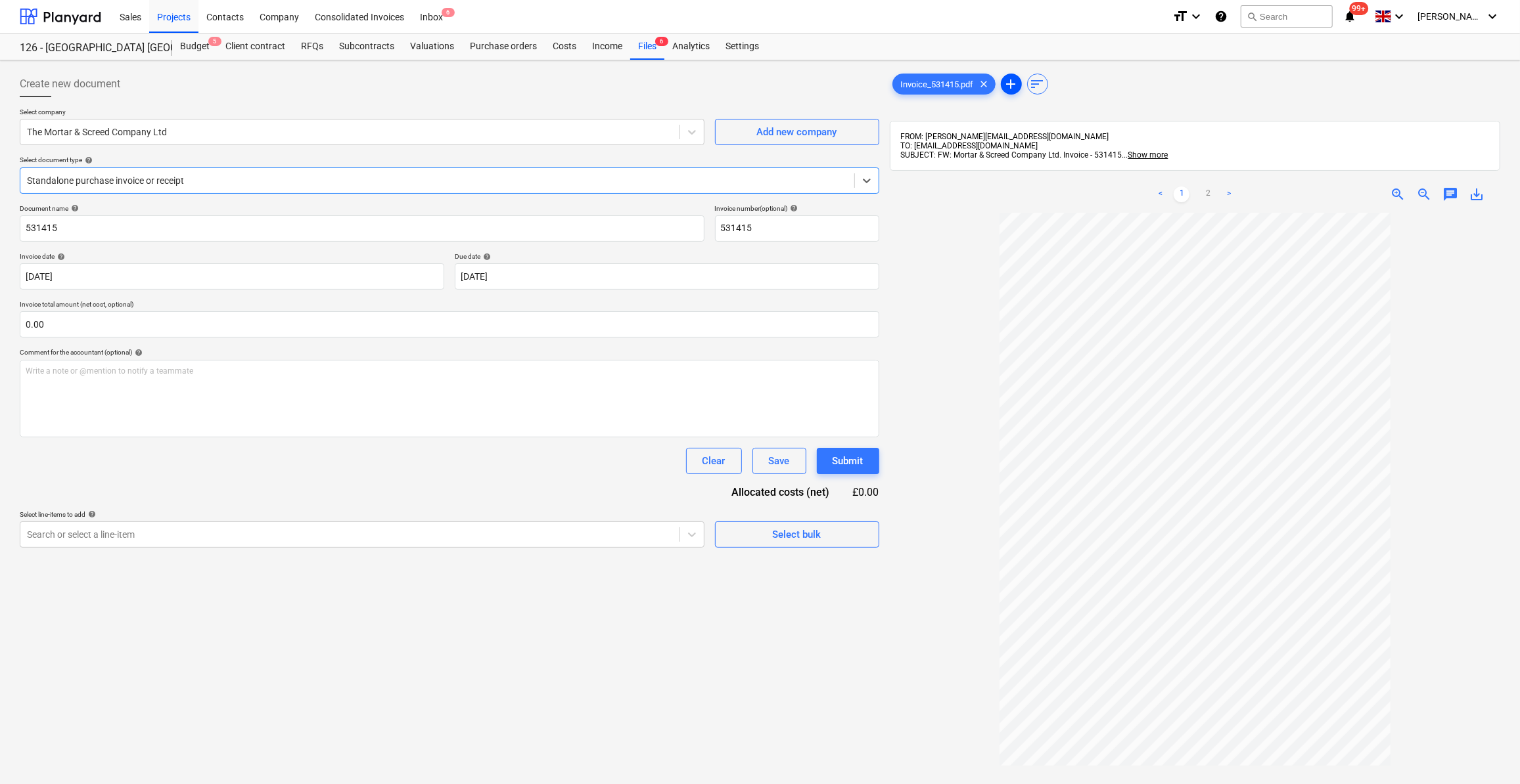
click at [1013, 85] on span "add" at bounding box center [1011, 83] width 16 height 16
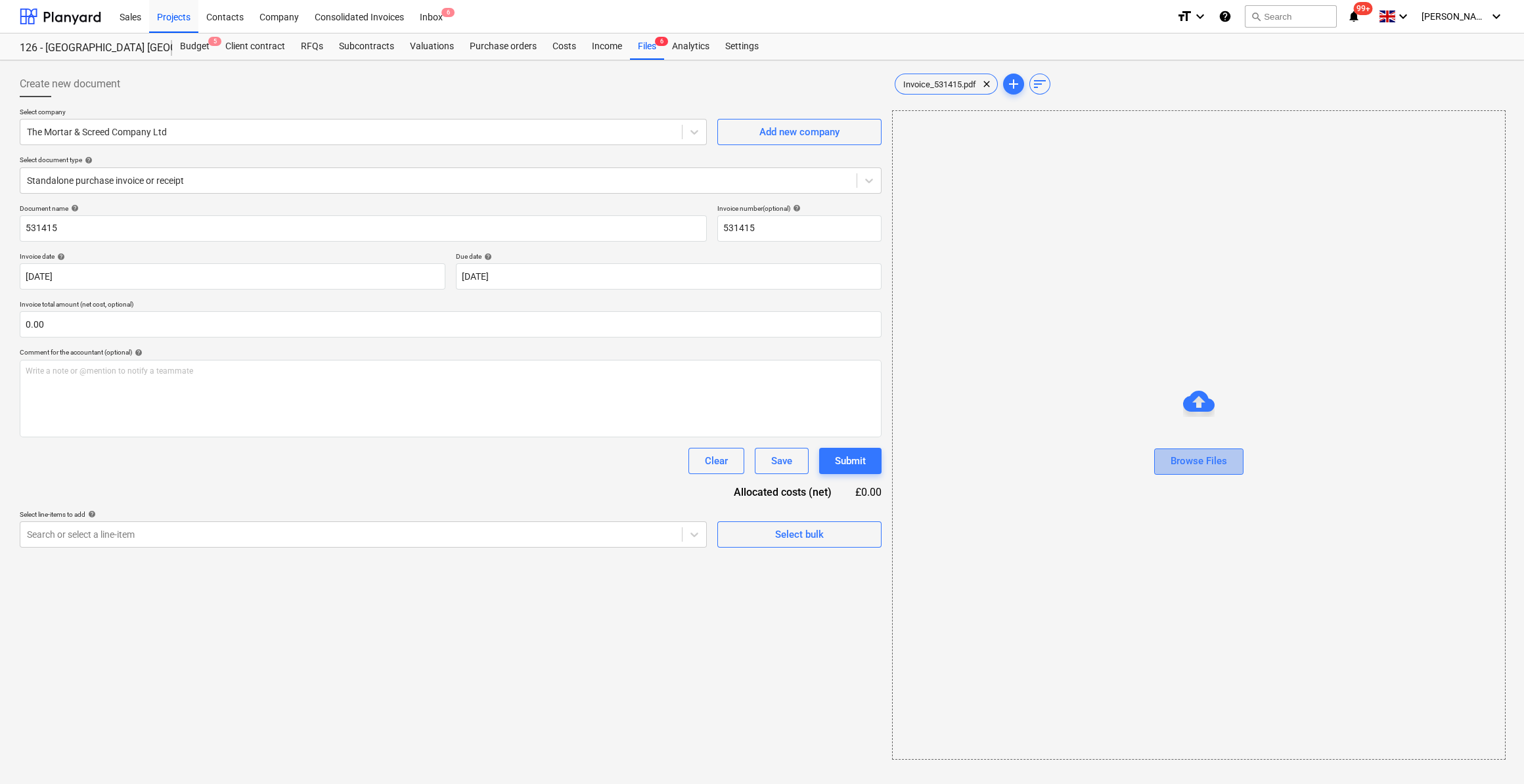
click at [1196, 462] on div "Browse Files" at bounding box center [1199, 461] width 57 height 17
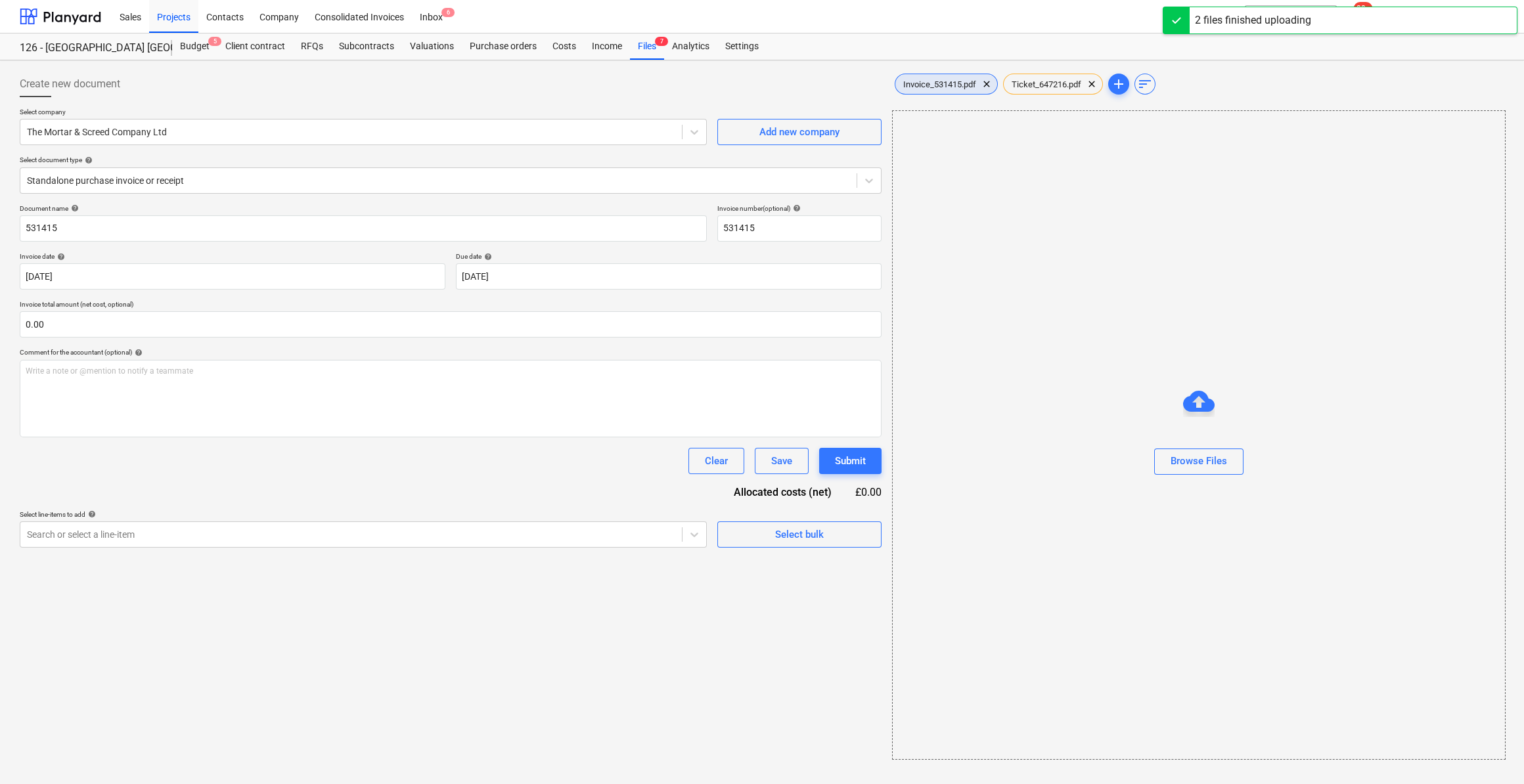
click at [957, 83] on span "Invoice_531415.pdf" at bounding box center [940, 84] width 89 height 10
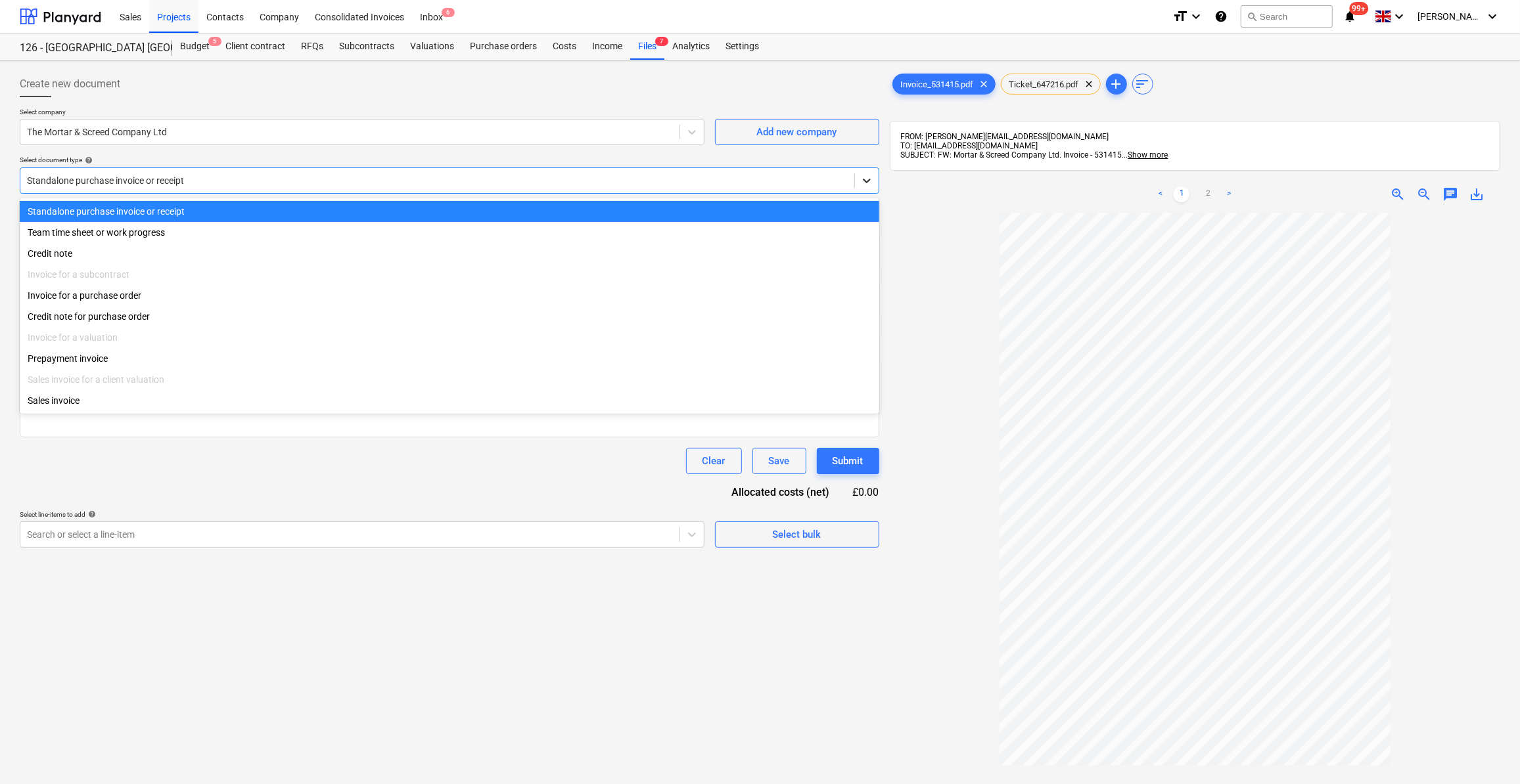
click at [865, 177] on icon at bounding box center [867, 181] width 13 height 13
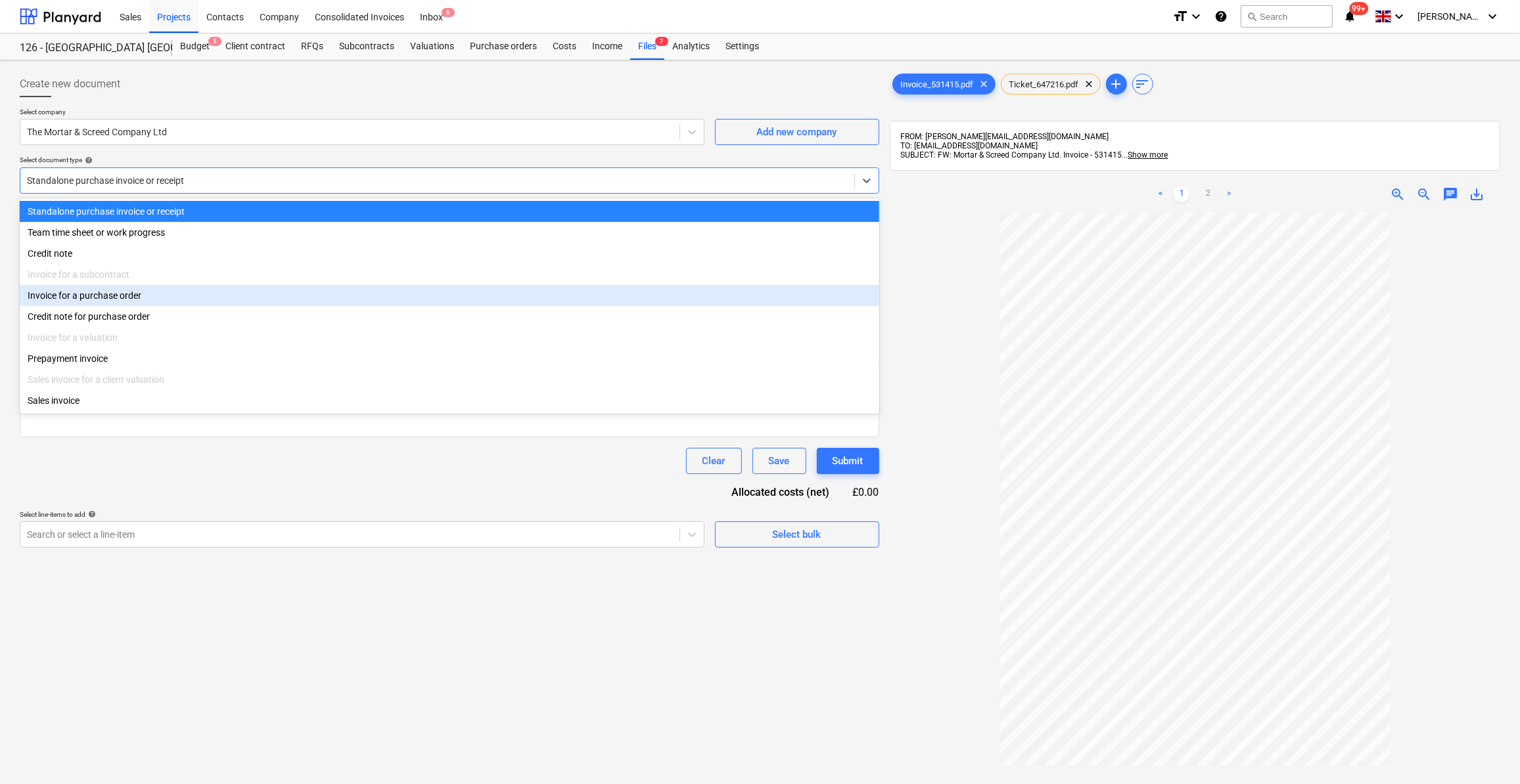
click at [76, 300] on div "Invoice for a purchase order" at bounding box center [450, 295] width 860 height 21
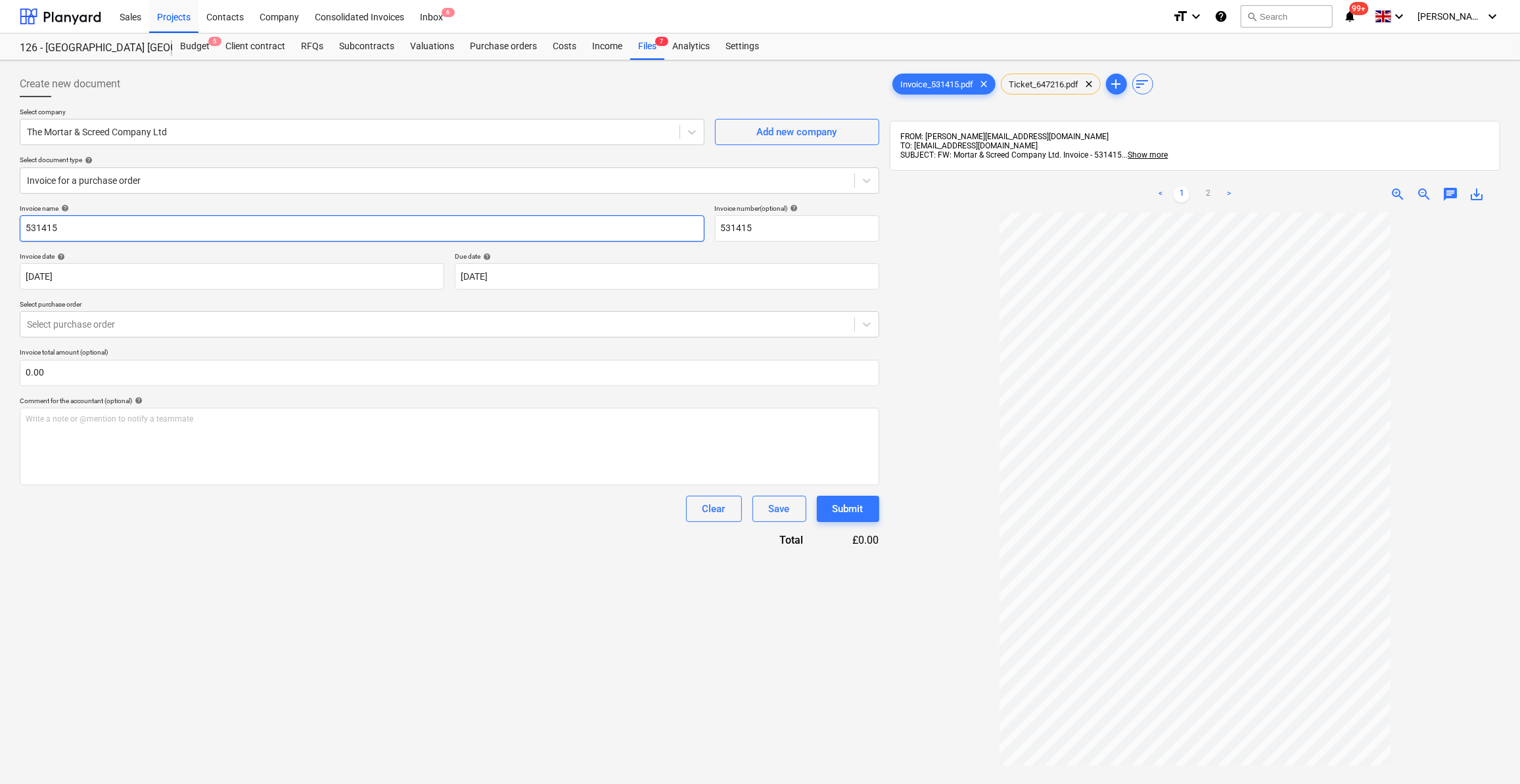
click at [27, 230] on input "531415" at bounding box center [362, 229] width 685 height 27
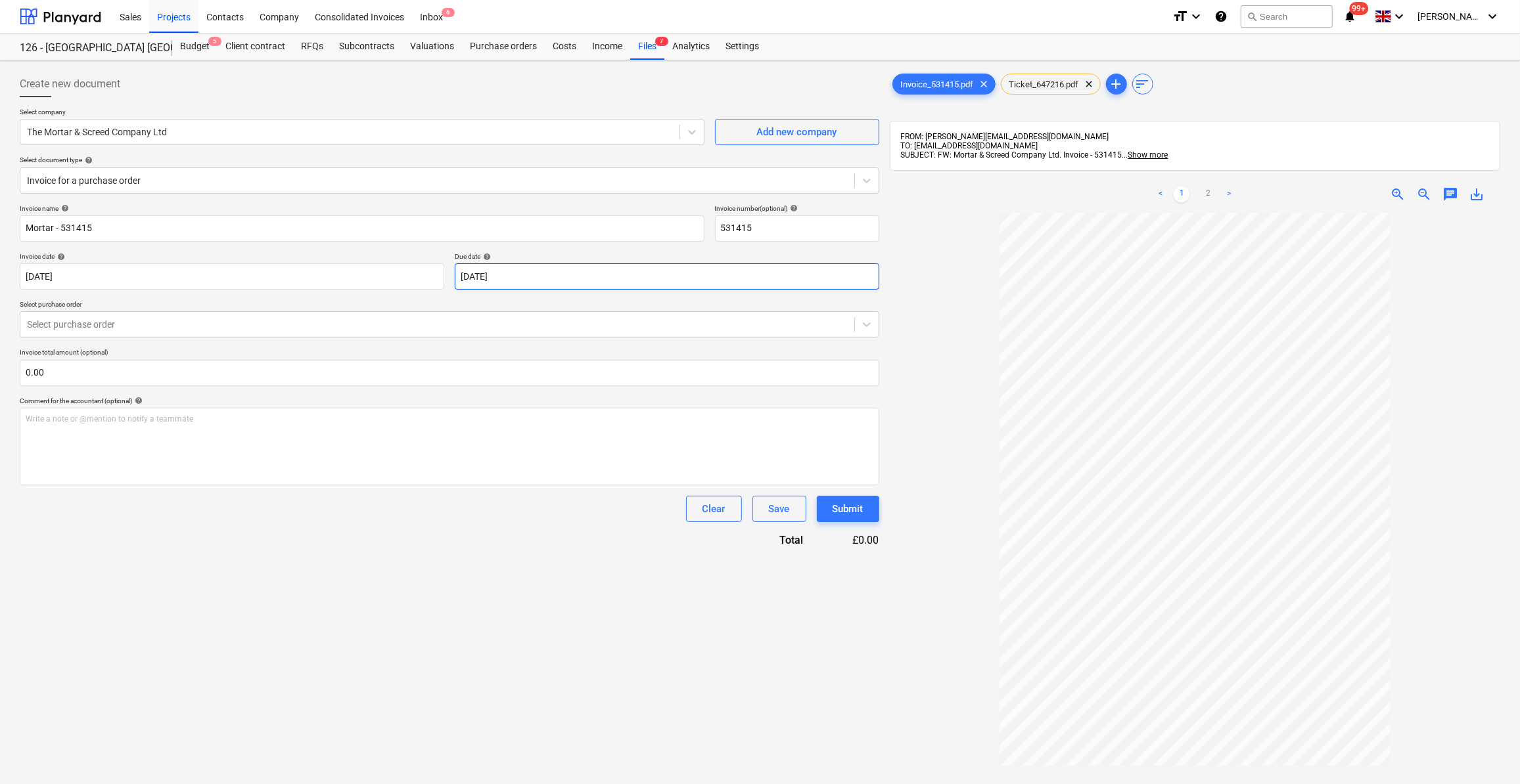
click at [541, 278] on body "Sales Projects Contacts Company Consolidated Invoices Inbox 6 format_size keybo…" at bounding box center [760, 392] width 1520 height 784
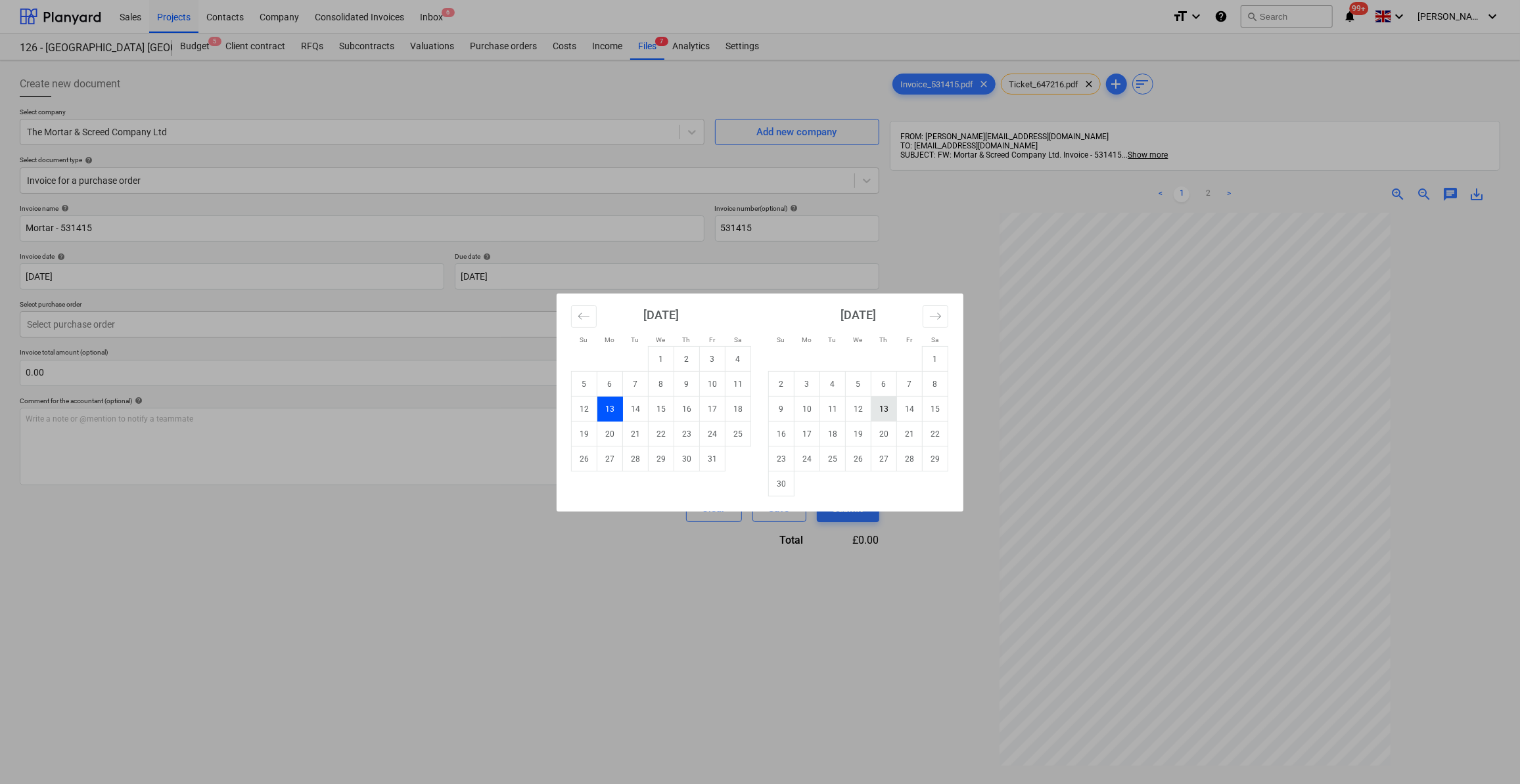
click at [886, 417] on td "13" at bounding box center [884, 409] width 26 height 25
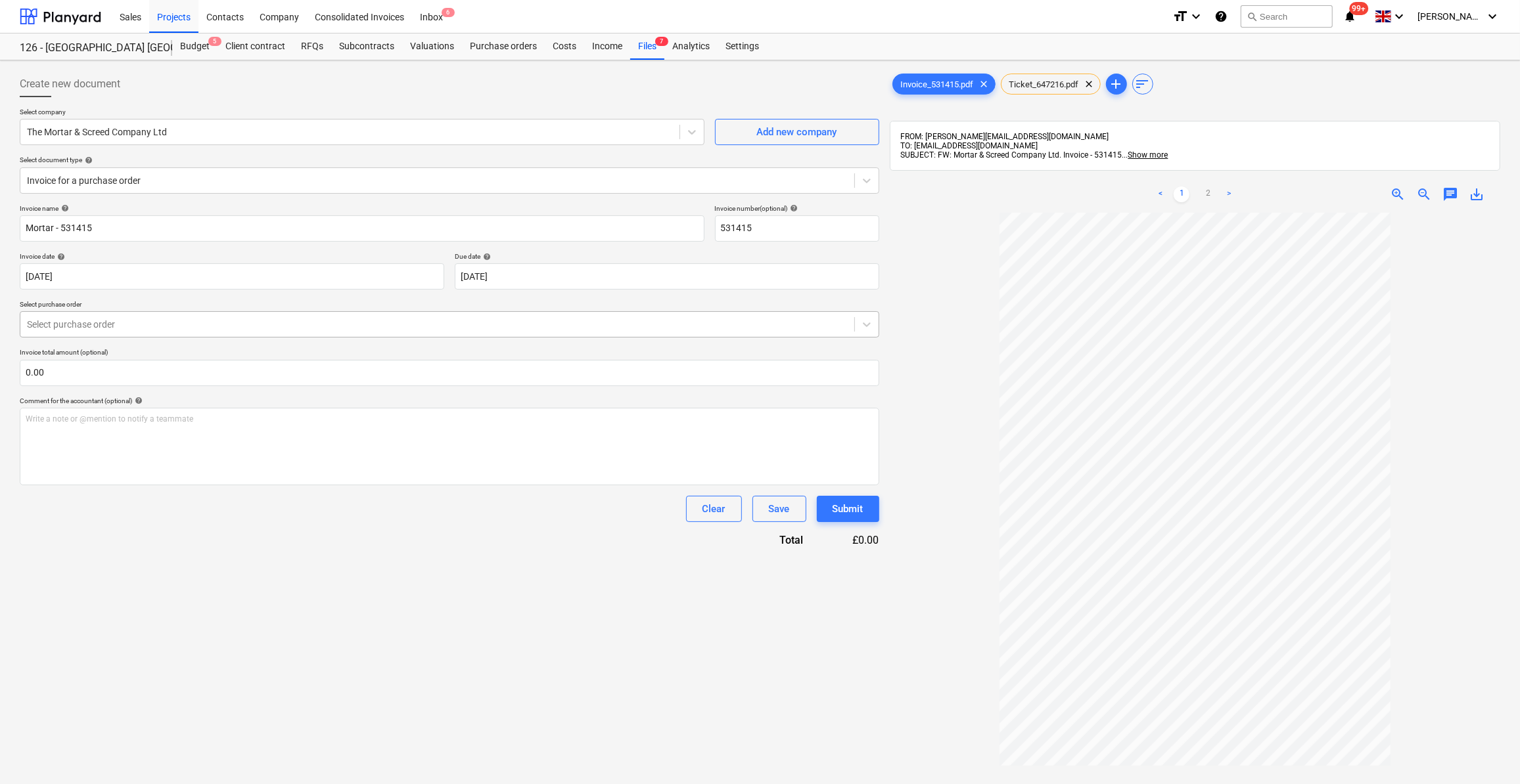
click at [65, 326] on div at bounding box center [437, 325] width 821 height 13
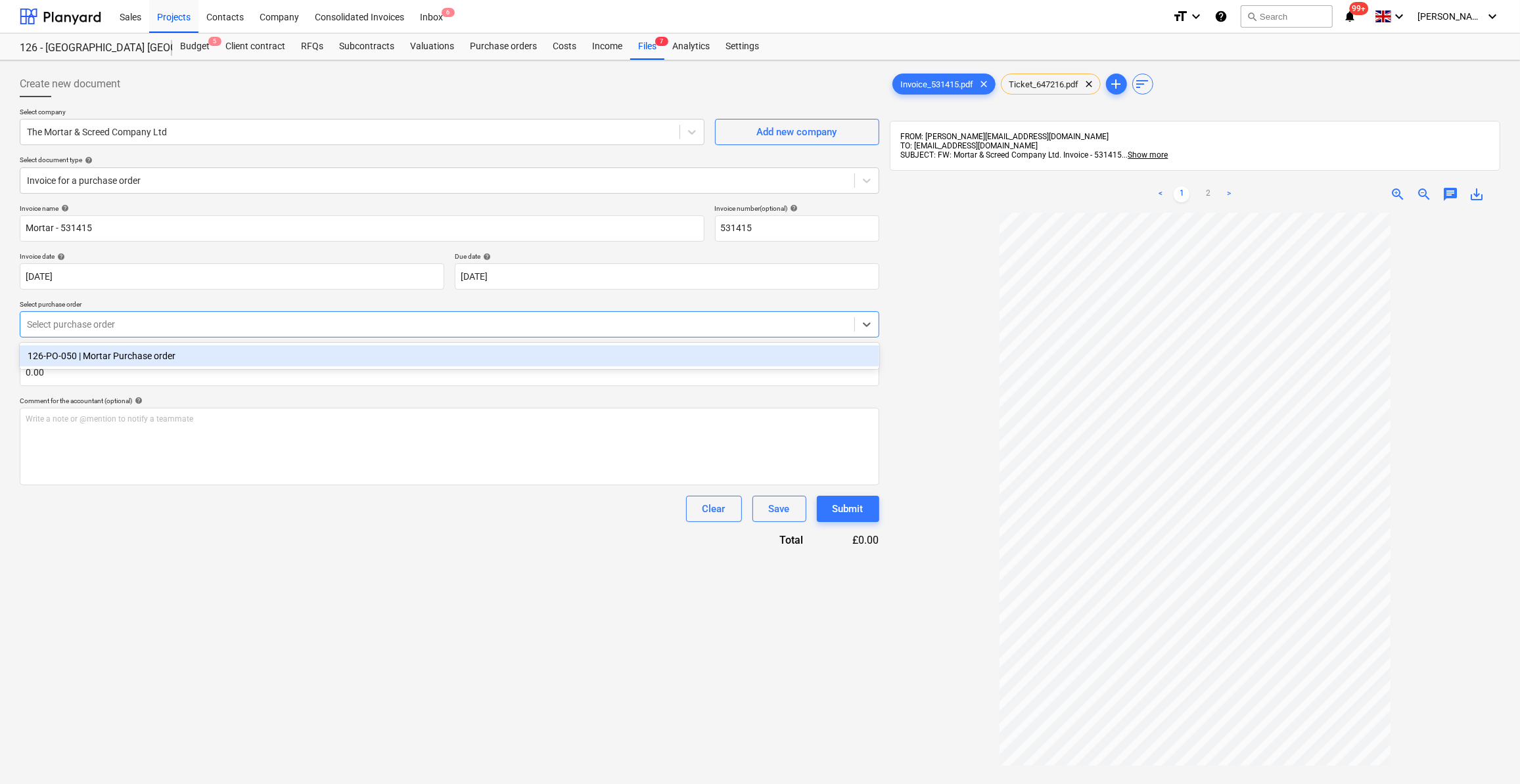
click at [78, 352] on div "126-PO-050 | Mortar Purchase order" at bounding box center [450, 356] width 860 height 21
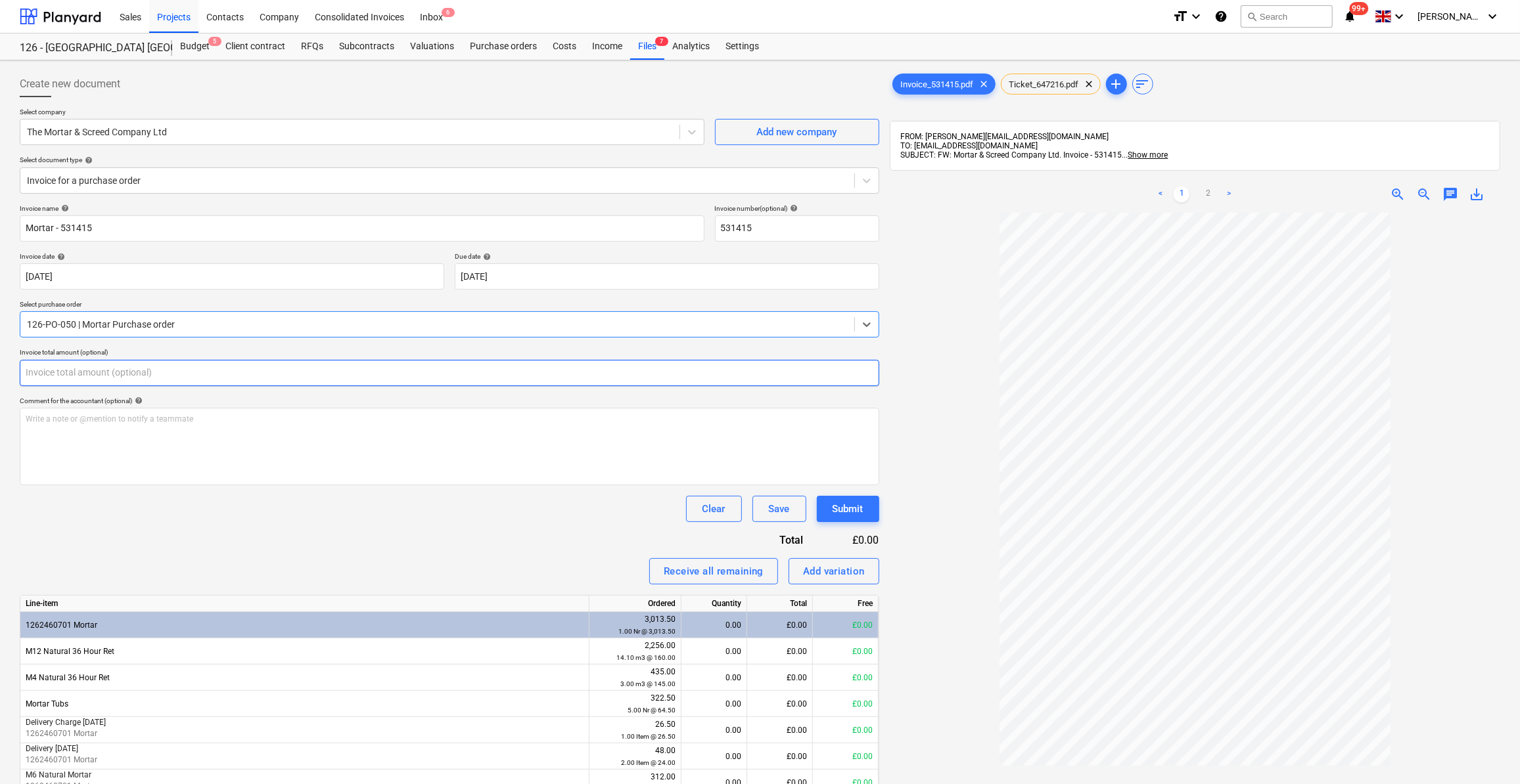
click at [57, 376] on input "text" at bounding box center [450, 374] width 860 height 27
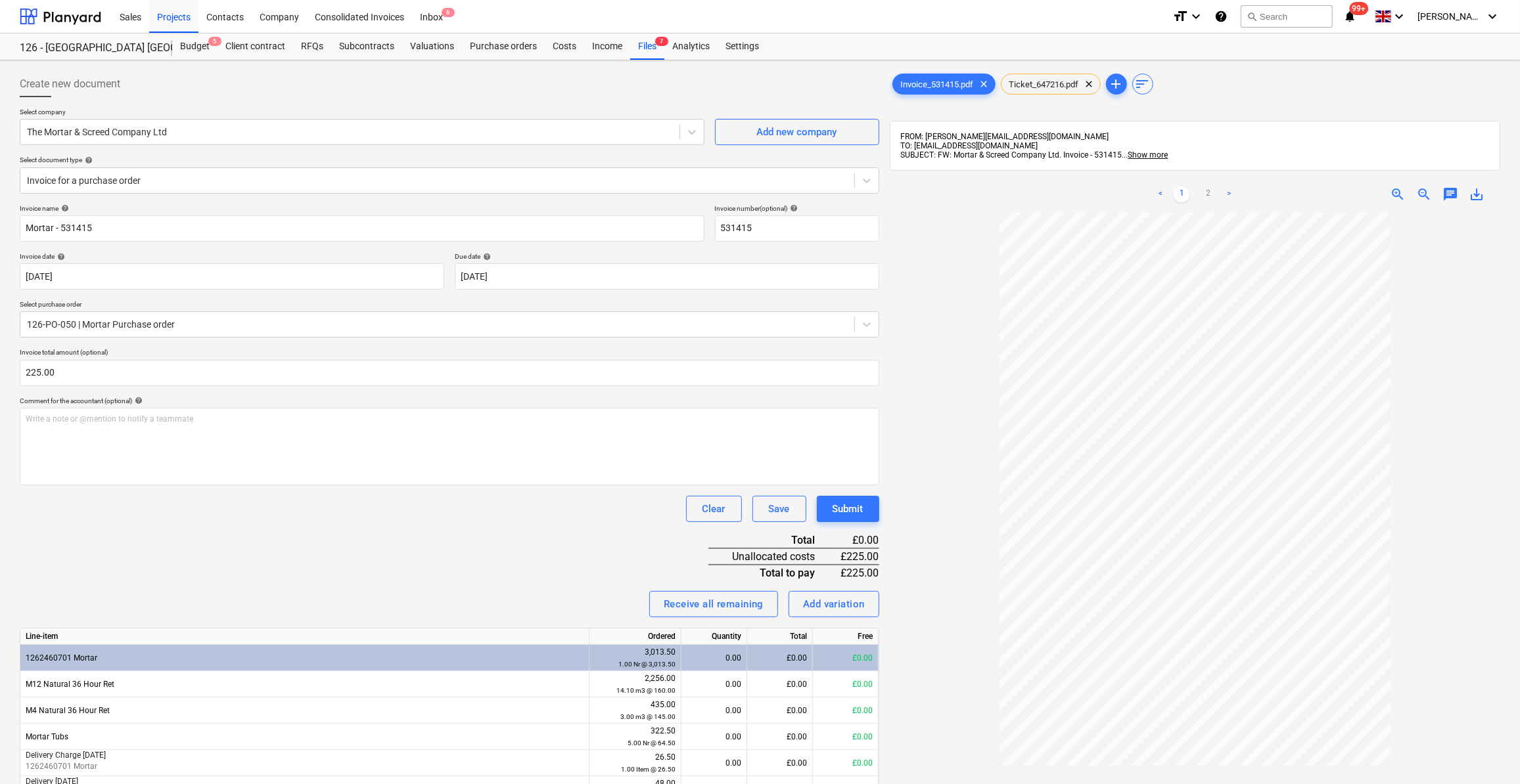
click at [237, 527] on div "Invoice name help Mortar - 531415 Invoice number (optional) help 531415 Invoice…" at bounding box center [450, 683] width 860 height 957
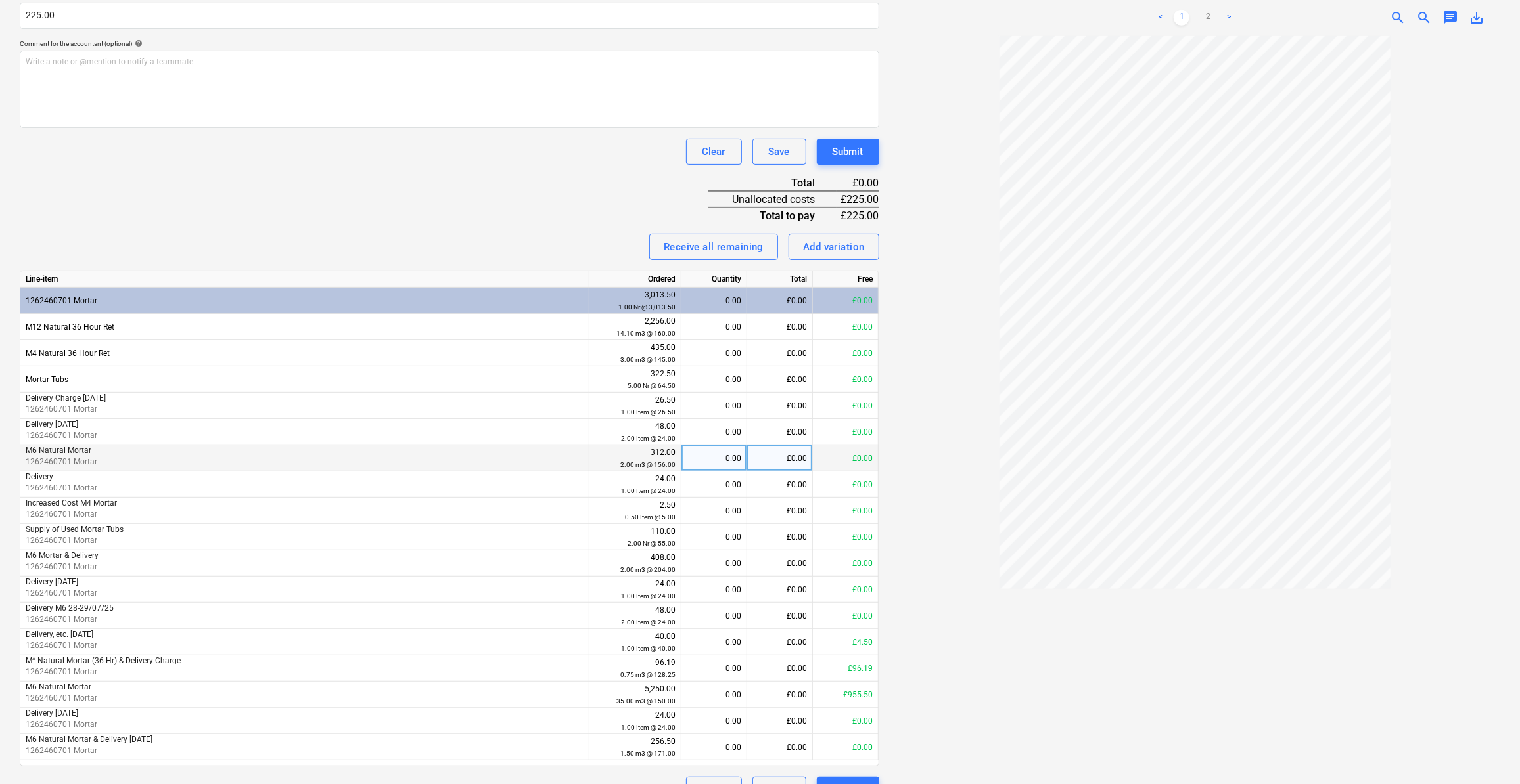
scroll to position [358, 0]
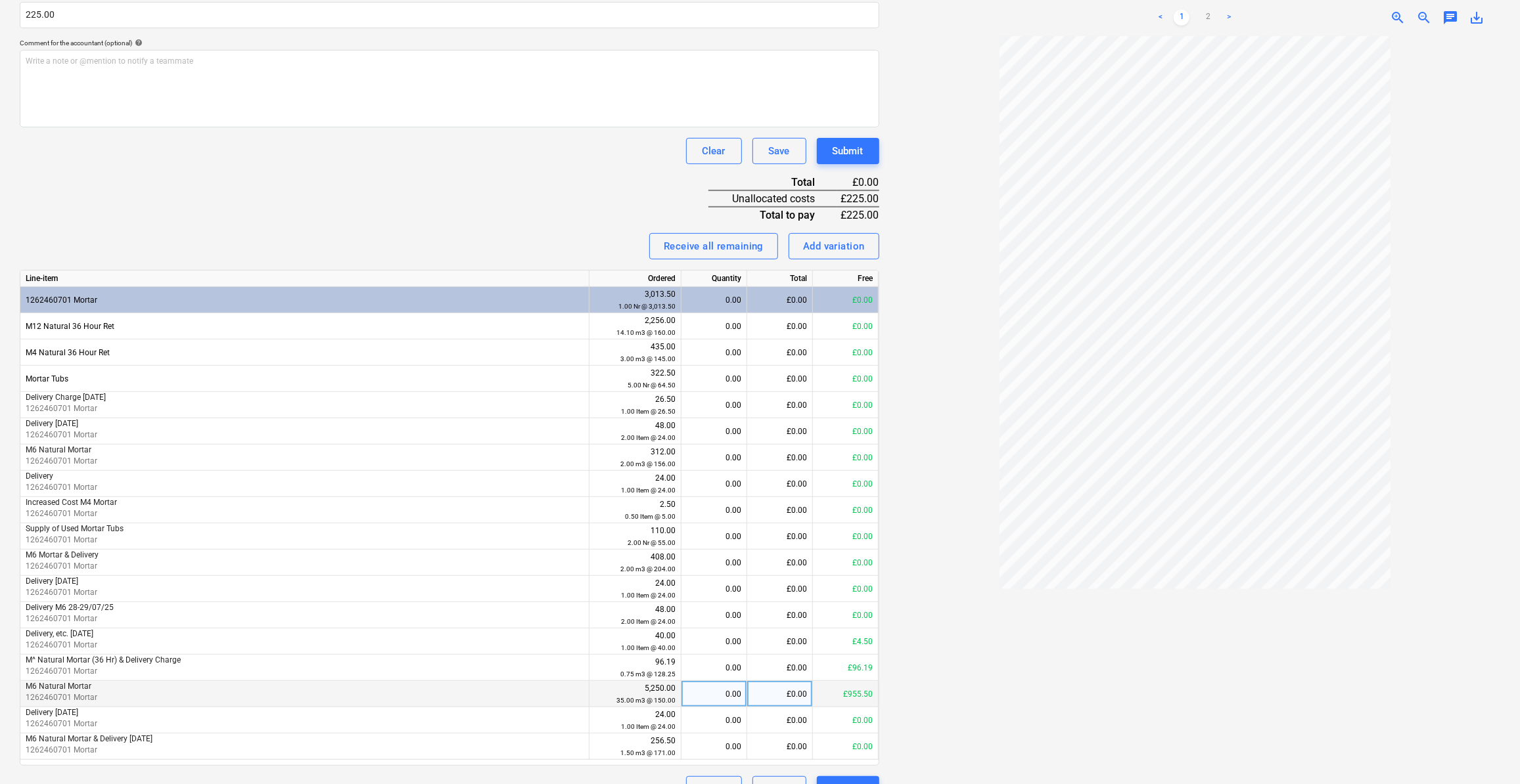
click at [718, 689] on div "0.00" at bounding box center [714, 695] width 55 height 27
click at [960, 719] on div at bounding box center [1196, 410] width 612 height 748
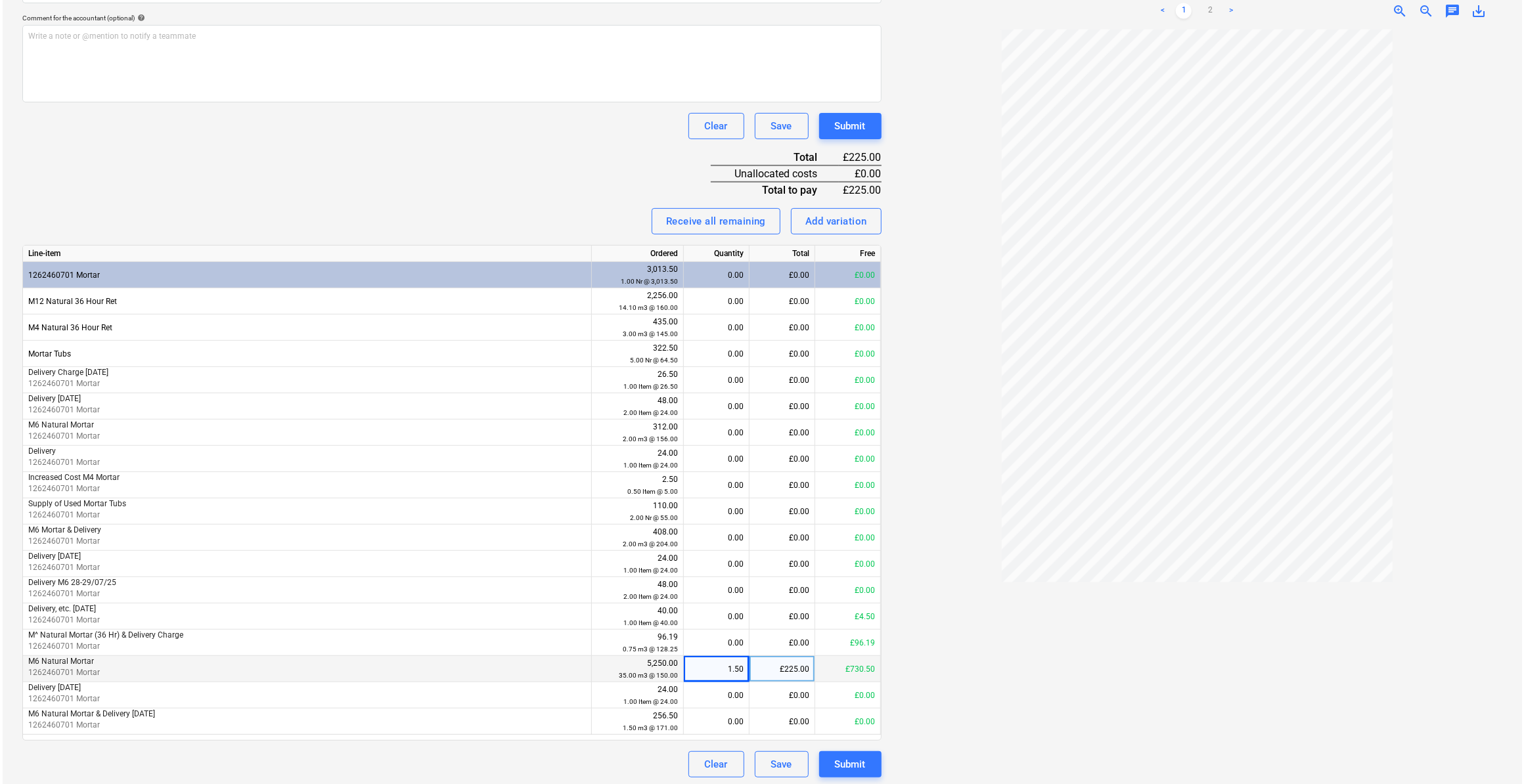
scroll to position [385, 0]
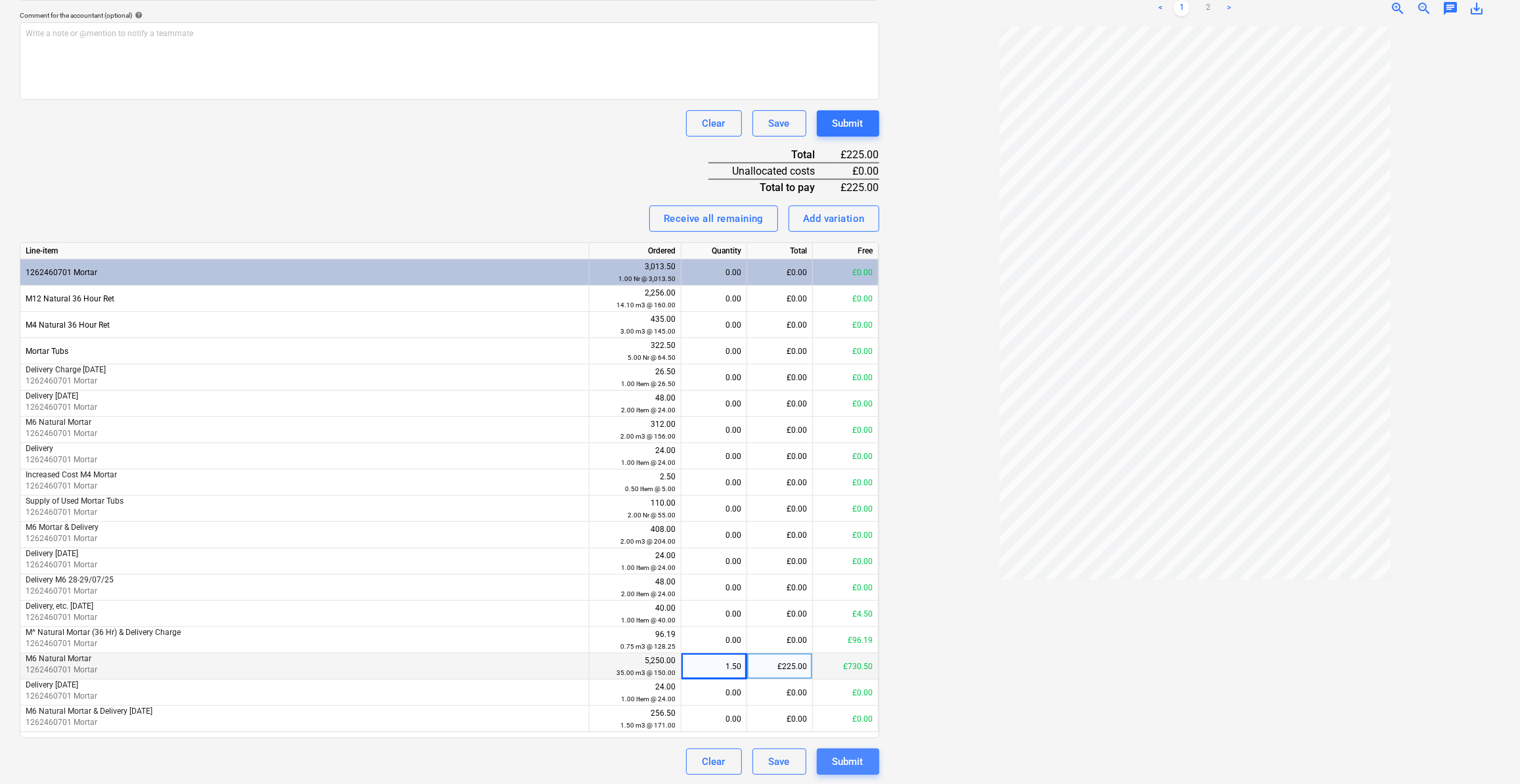
click at [858, 763] on div "Submit" at bounding box center [848, 762] width 31 height 17
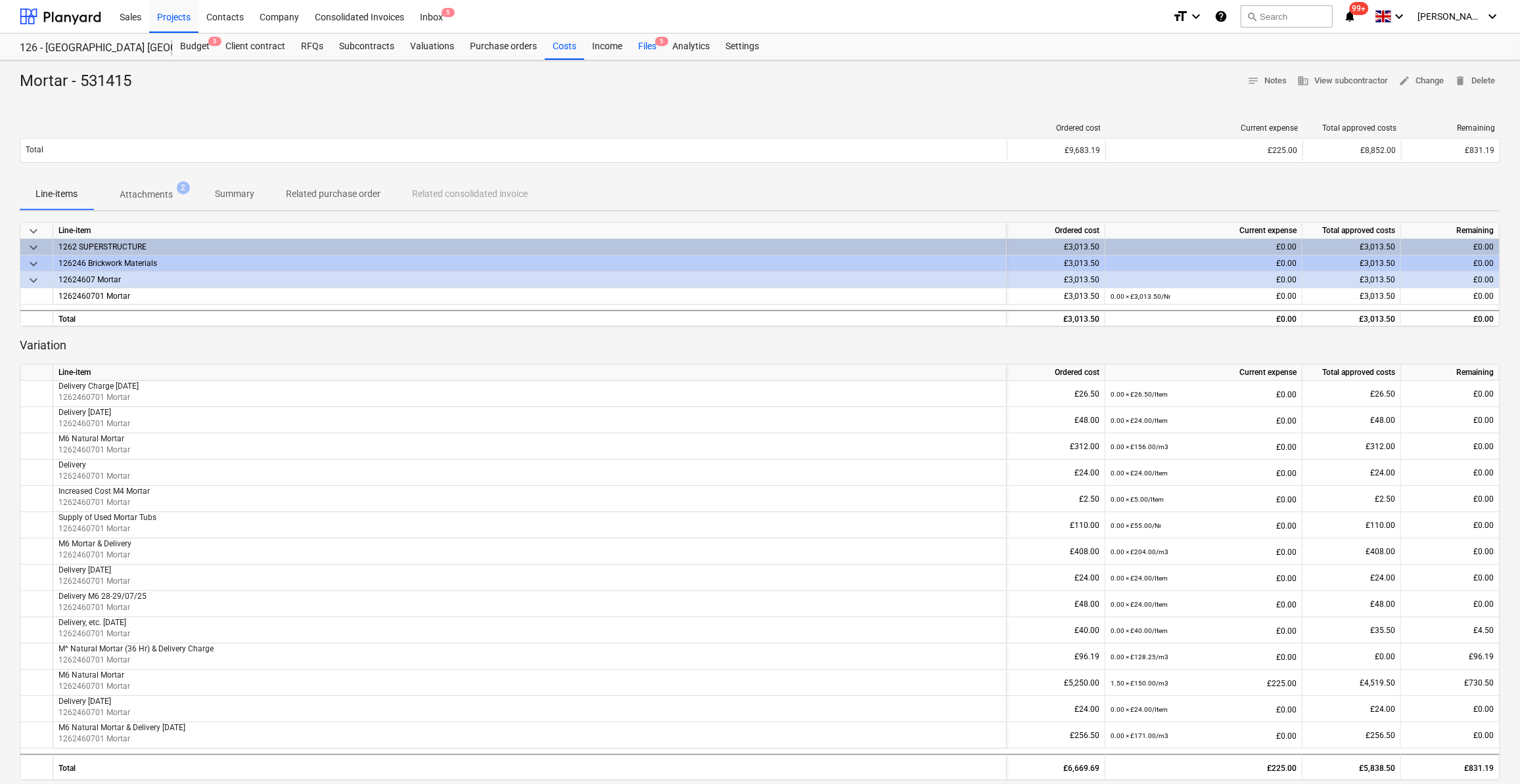
click at [645, 44] on div "Files 5" at bounding box center [647, 47] width 34 height 27
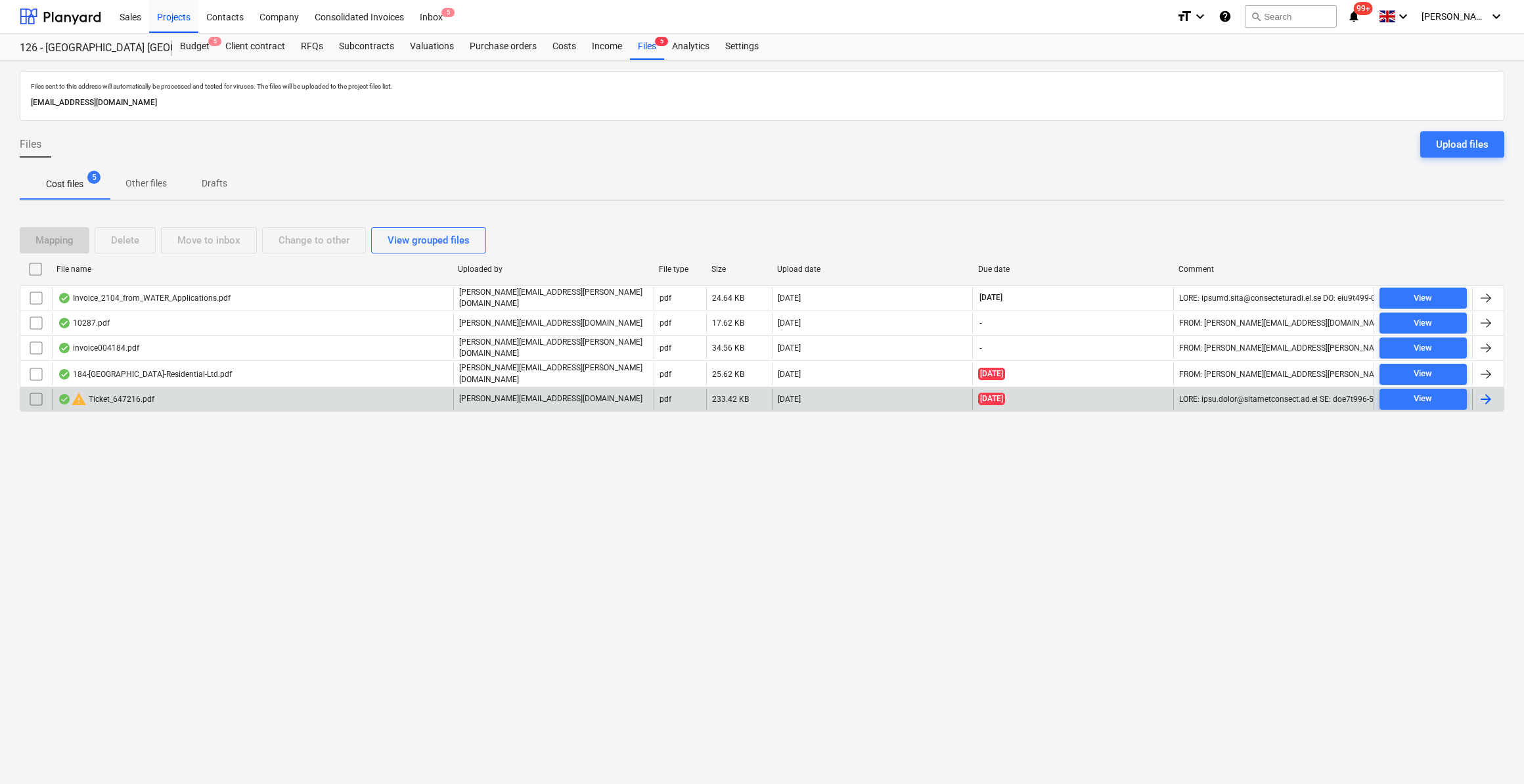
click at [30, 391] on input "checkbox" at bounding box center [36, 399] width 21 height 21
click at [126, 239] on div "Delete" at bounding box center [125, 240] width 28 height 17
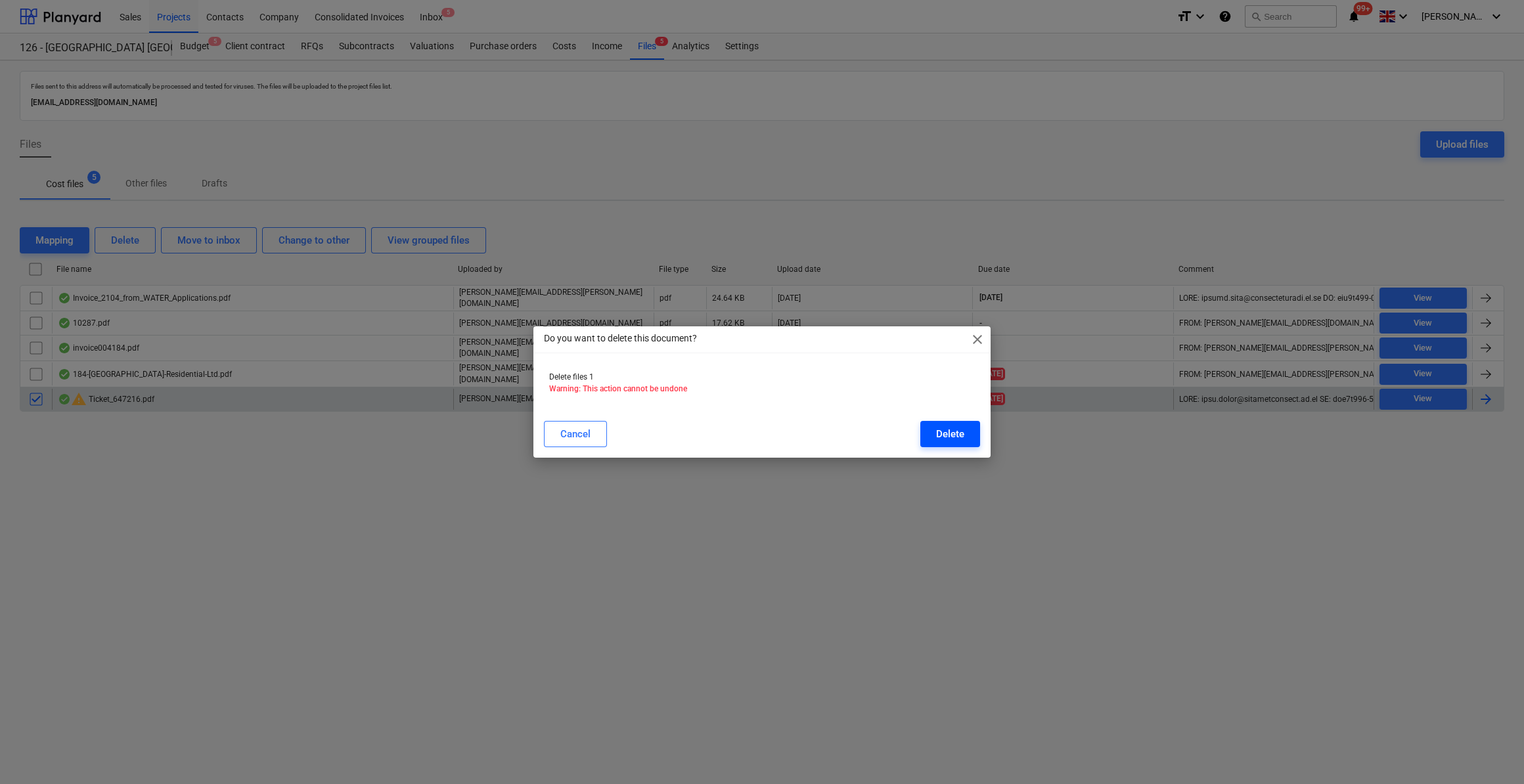
click at [945, 432] on div "Delete" at bounding box center [950, 434] width 28 height 17
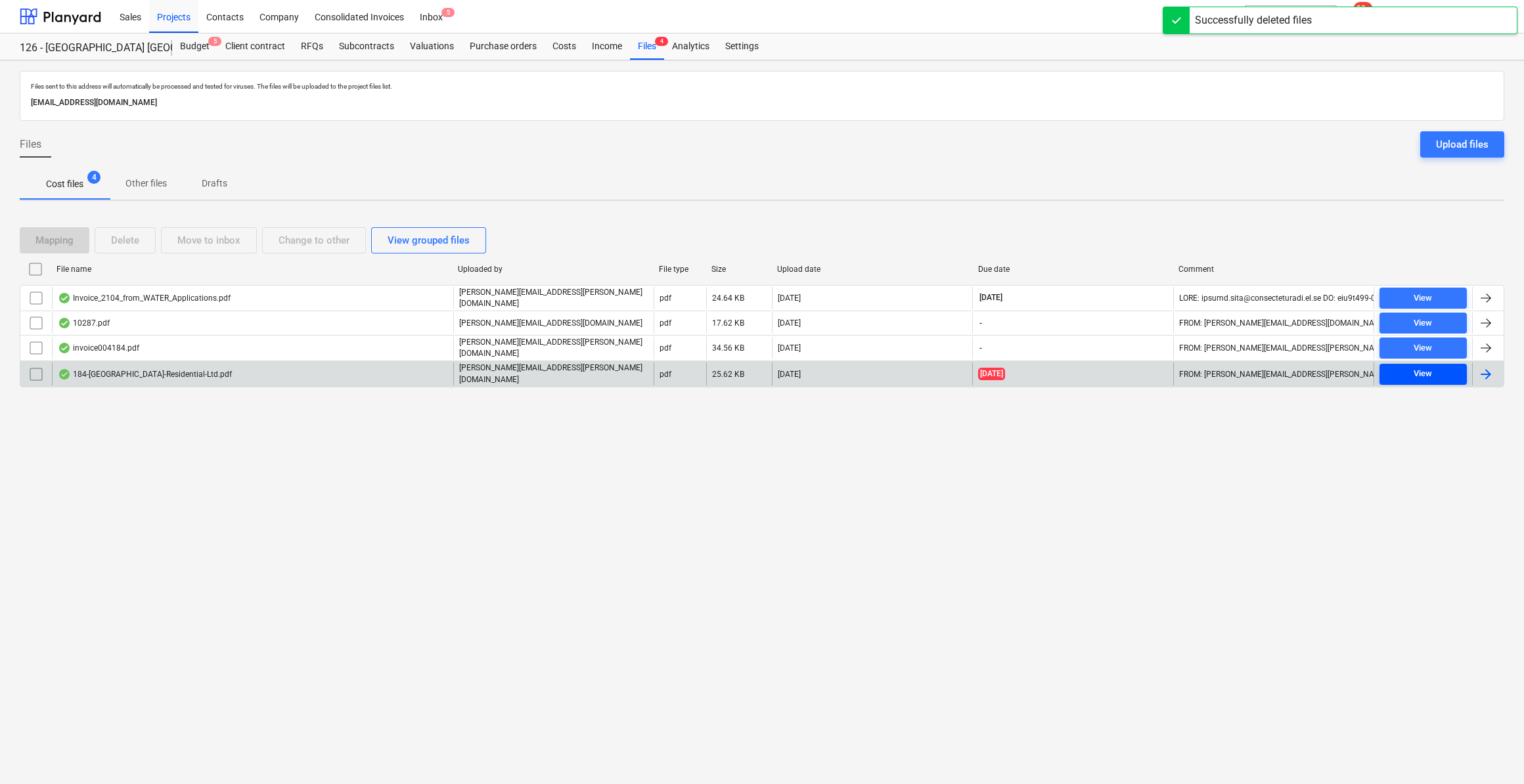
click at [1403, 370] on span "View" at bounding box center [1424, 374] width 77 height 15
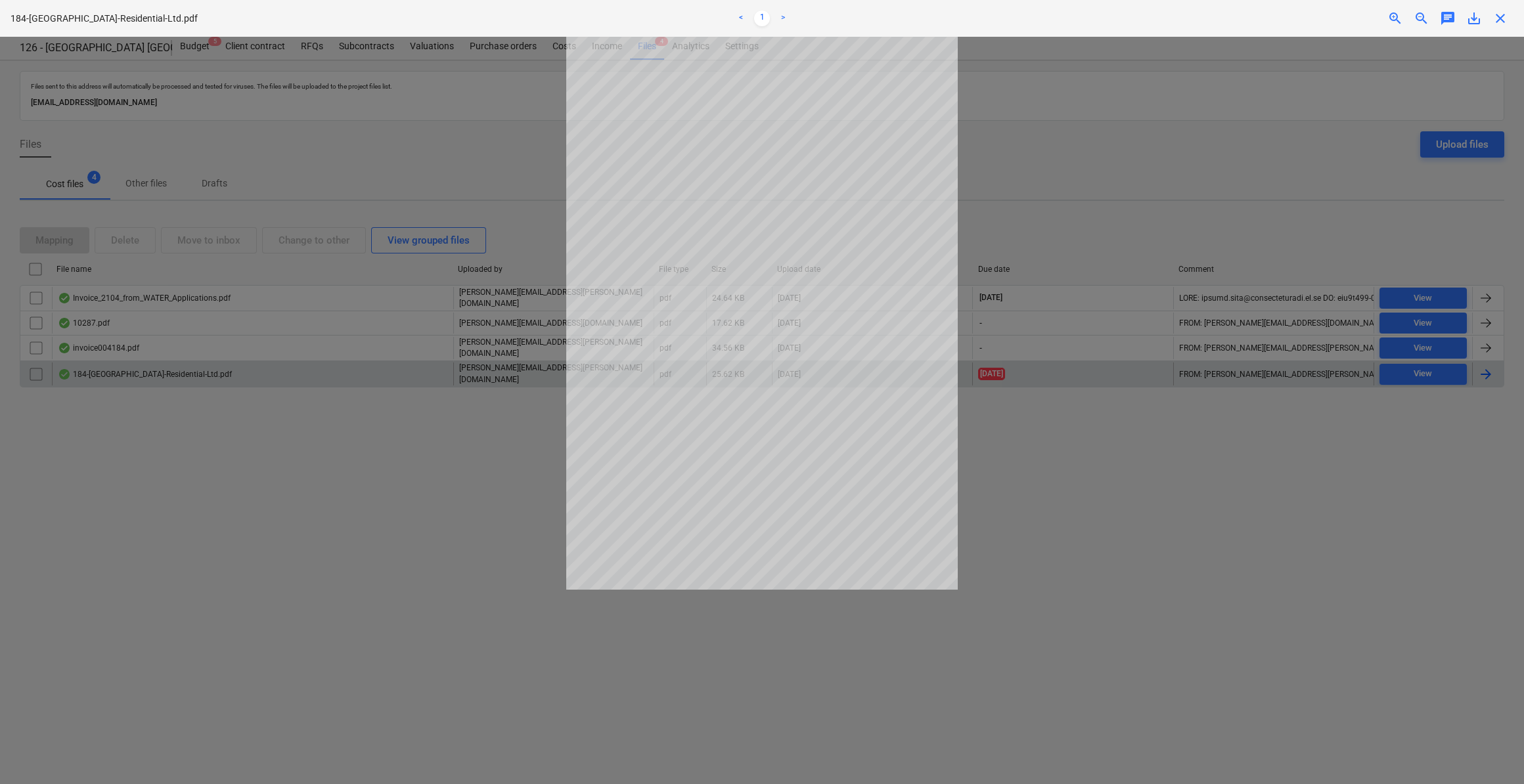
click at [1500, 21] on span "close" at bounding box center [1500, 18] width 16 height 16
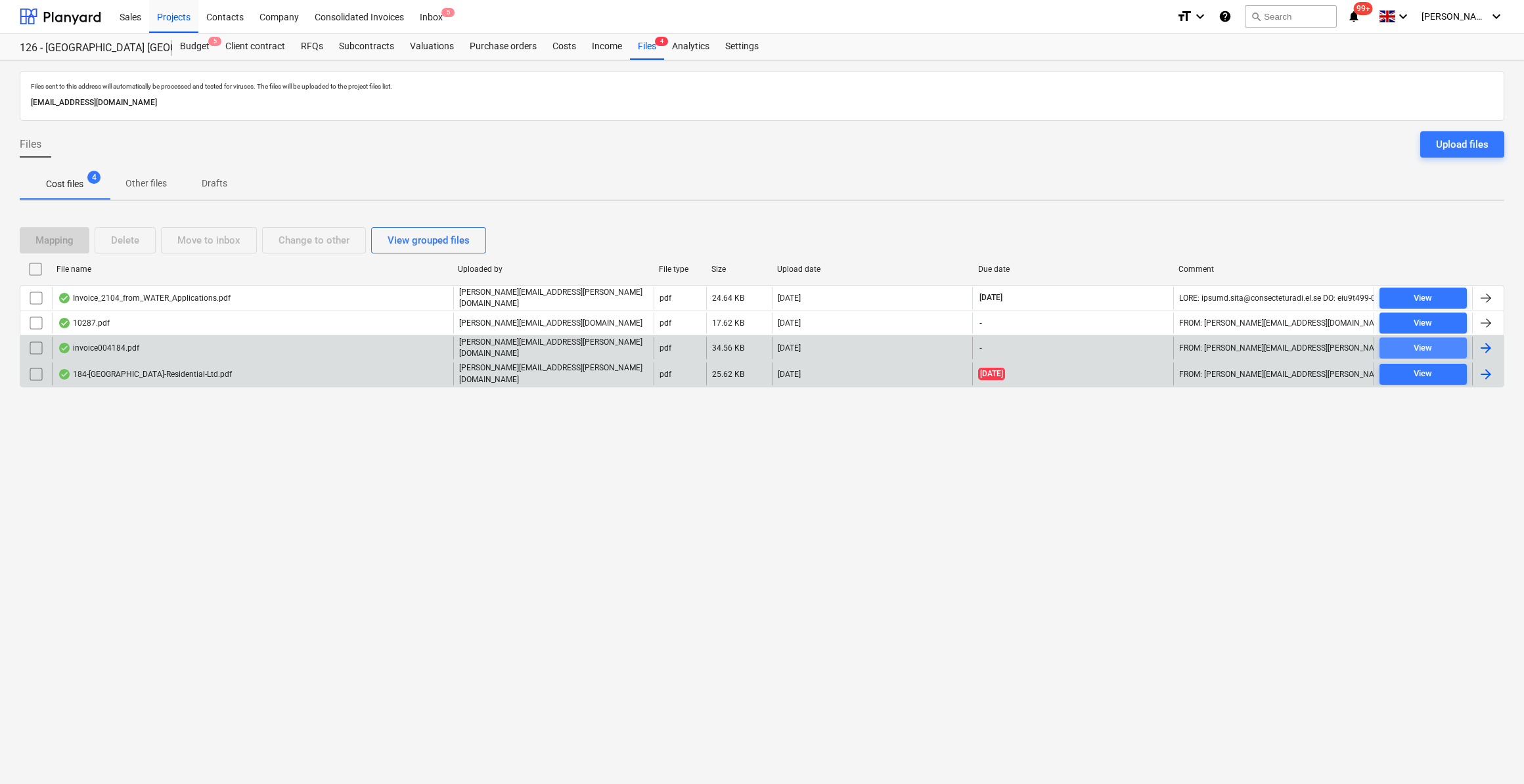
click at [1403, 344] on span "View" at bounding box center [1424, 348] width 77 height 15
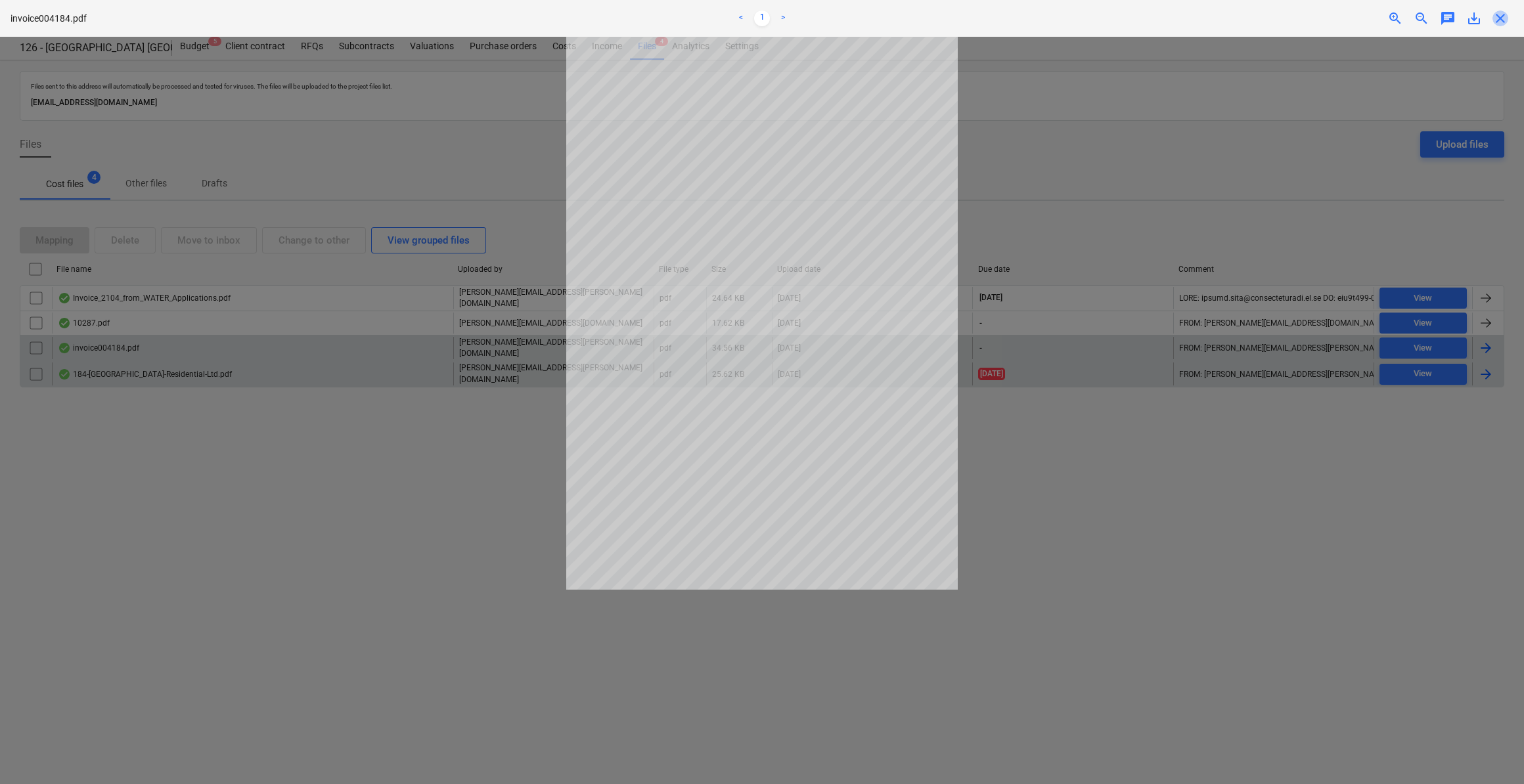
click at [1505, 21] on span "close" at bounding box center [1500, 18] width 16 height 16
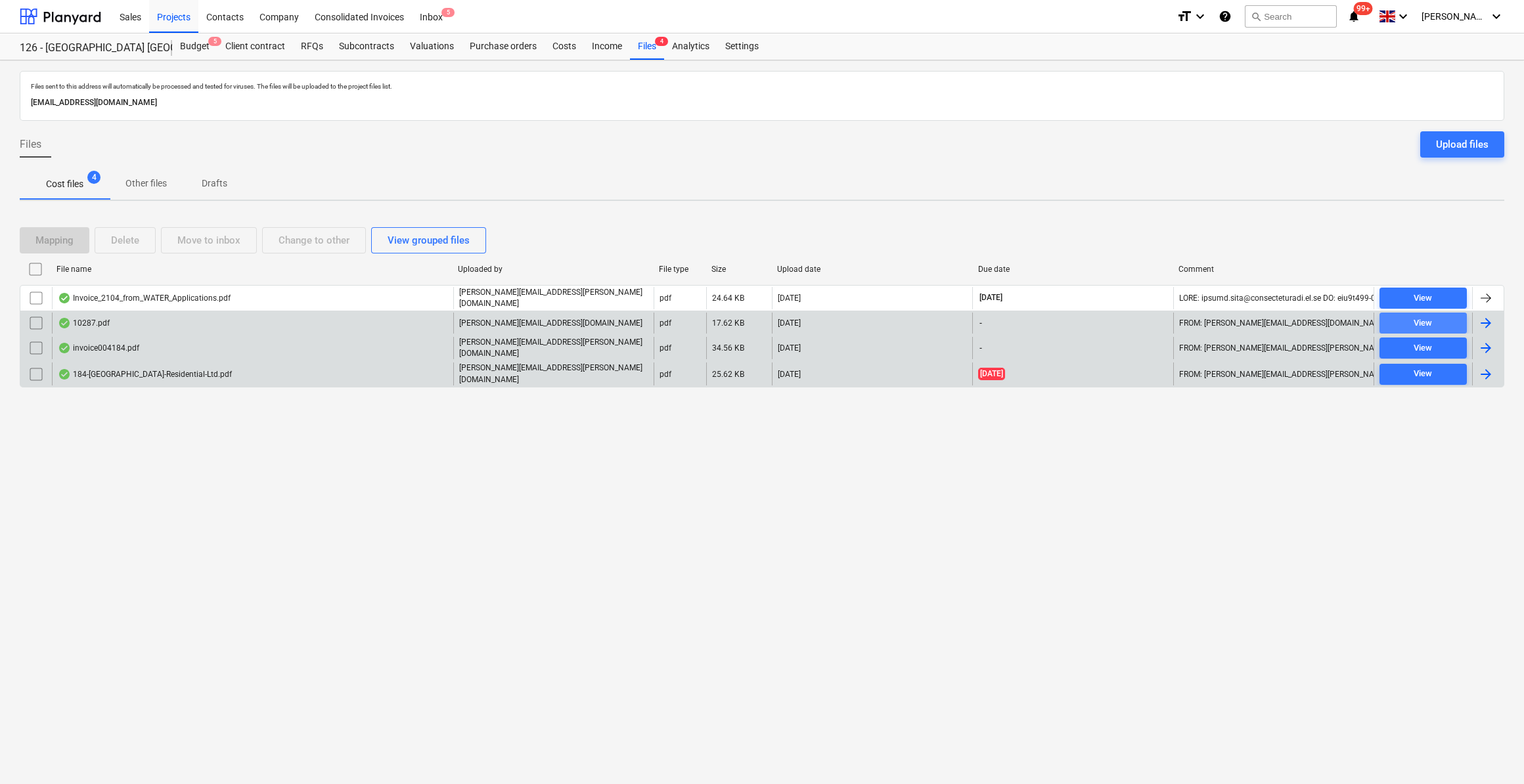
click at [1425, 322] on div "View" at bounding box center [1423, 323] width 18 height 15
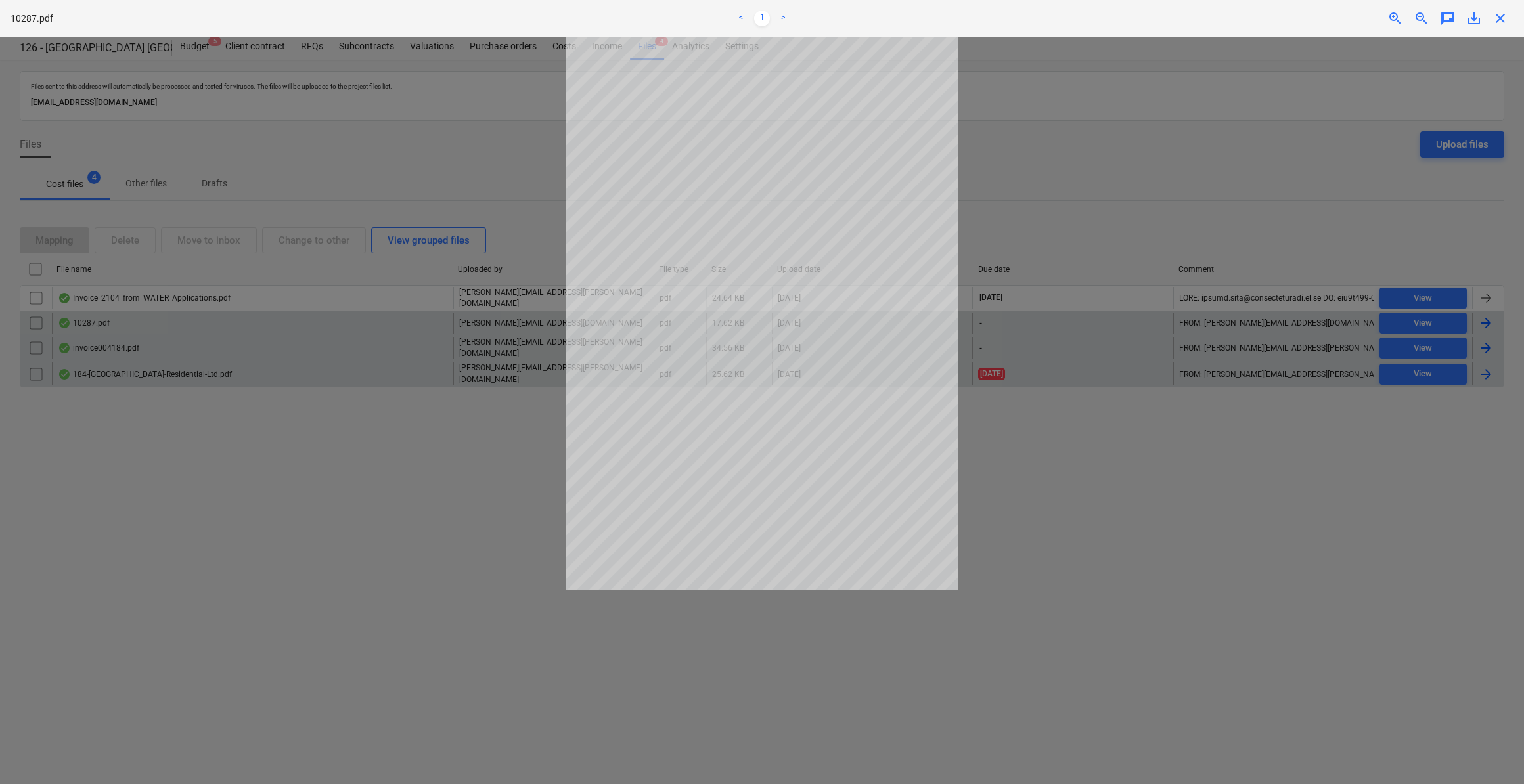
click at [1500, 21] on span "close" at bounding box center [1500, 18] width 16 height 16
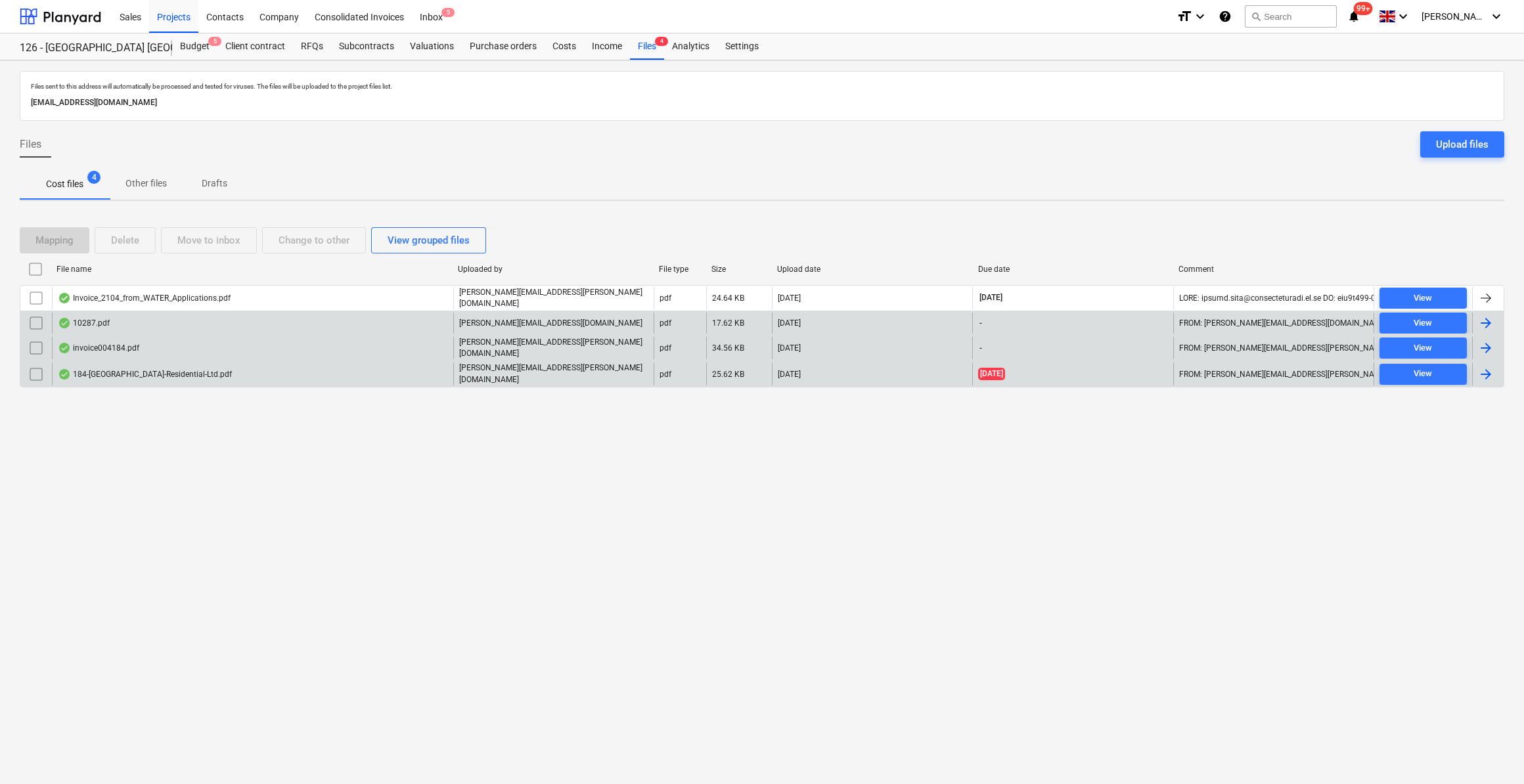
click at [1489, 371] on div at bounding box center [1486, 374] width 16 height 16
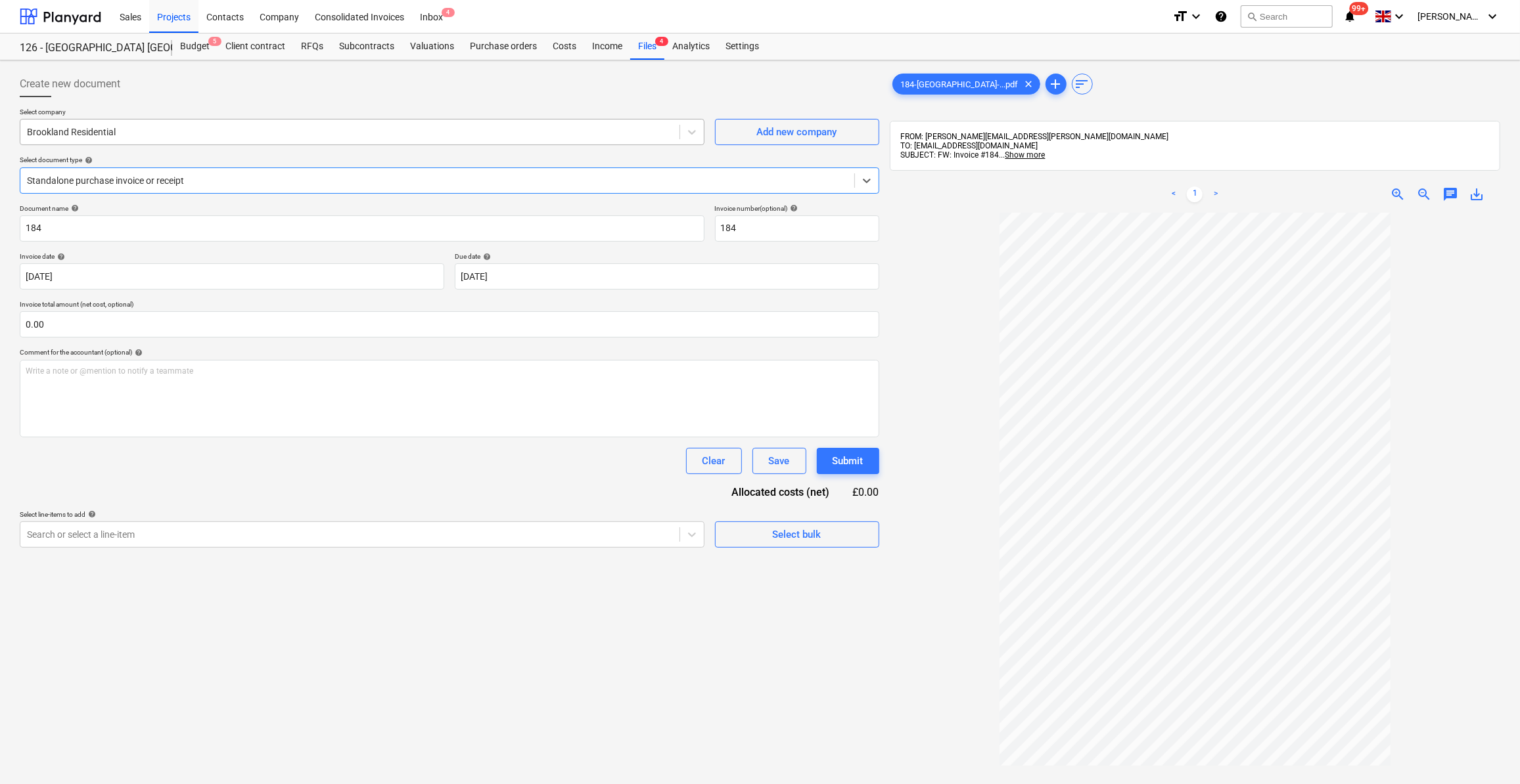
click at [52, 137] on div at bounding box center [349, 132] width 646 height 13
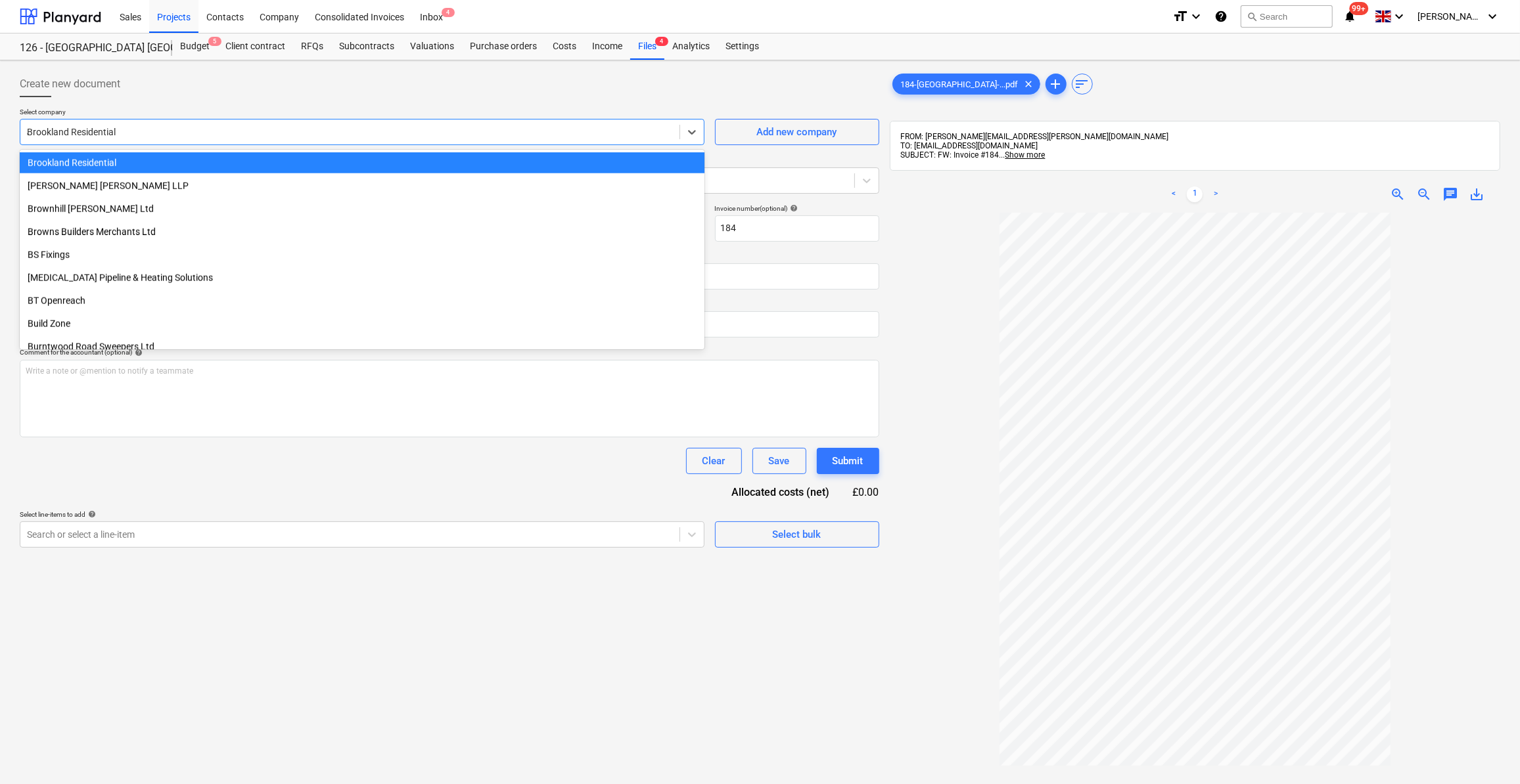
scroll to position [746, 0]
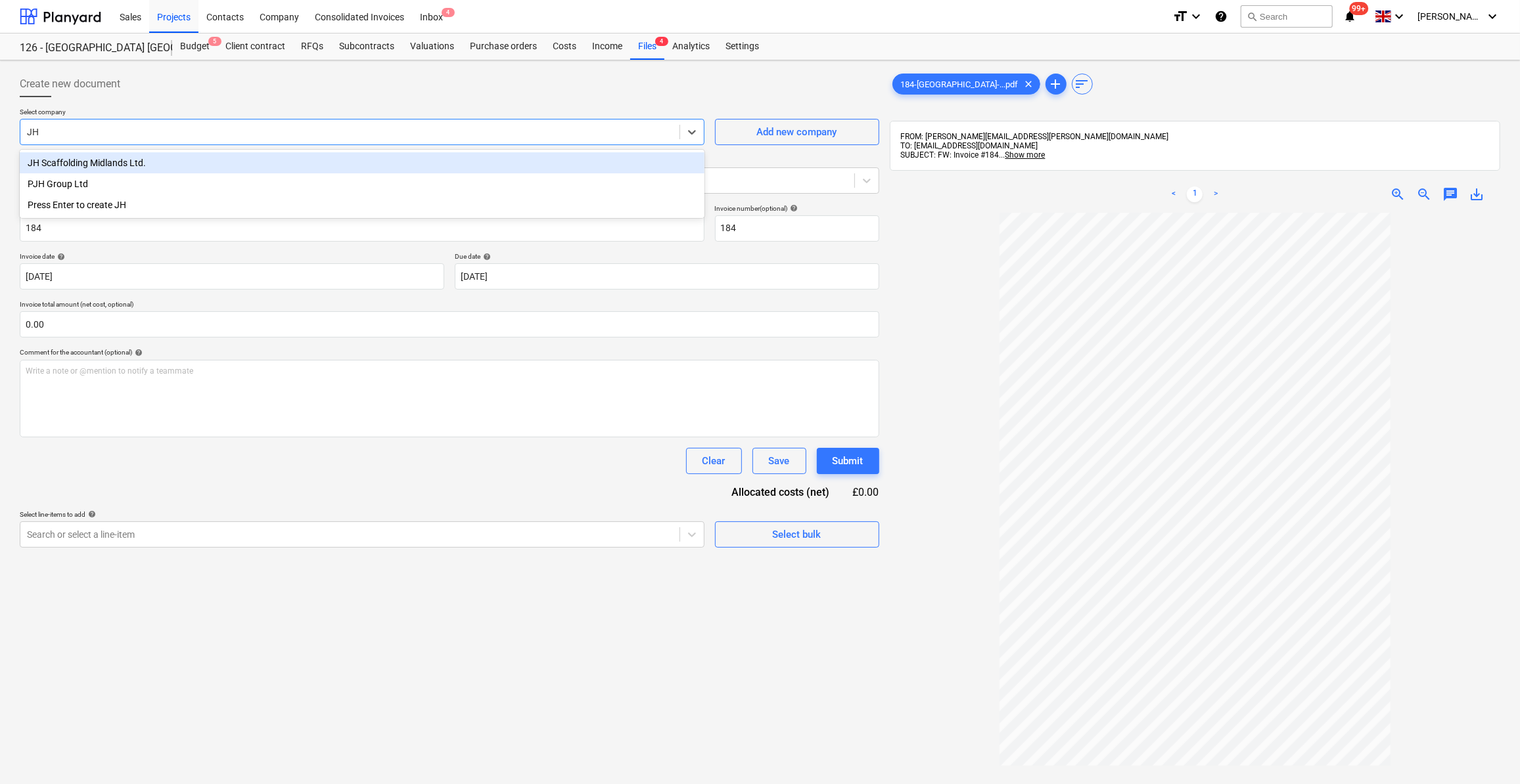
click at [82, 157] on div "JH Scaffolding Midlands Ltd." at bounding box center [362, 162] width 685 height 21
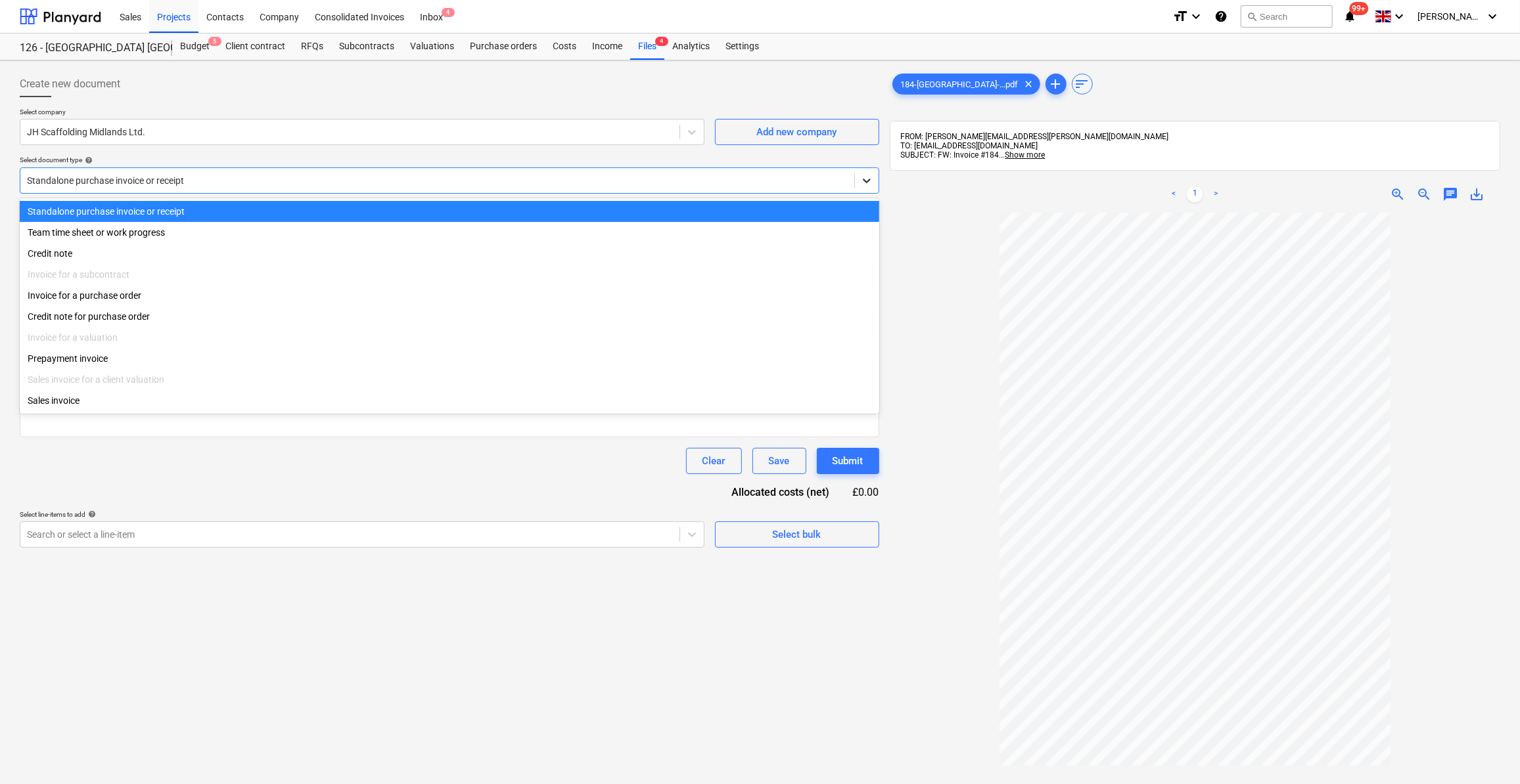
click at [868, 188] on div at bounding box center [867, 181] width 24 height 24
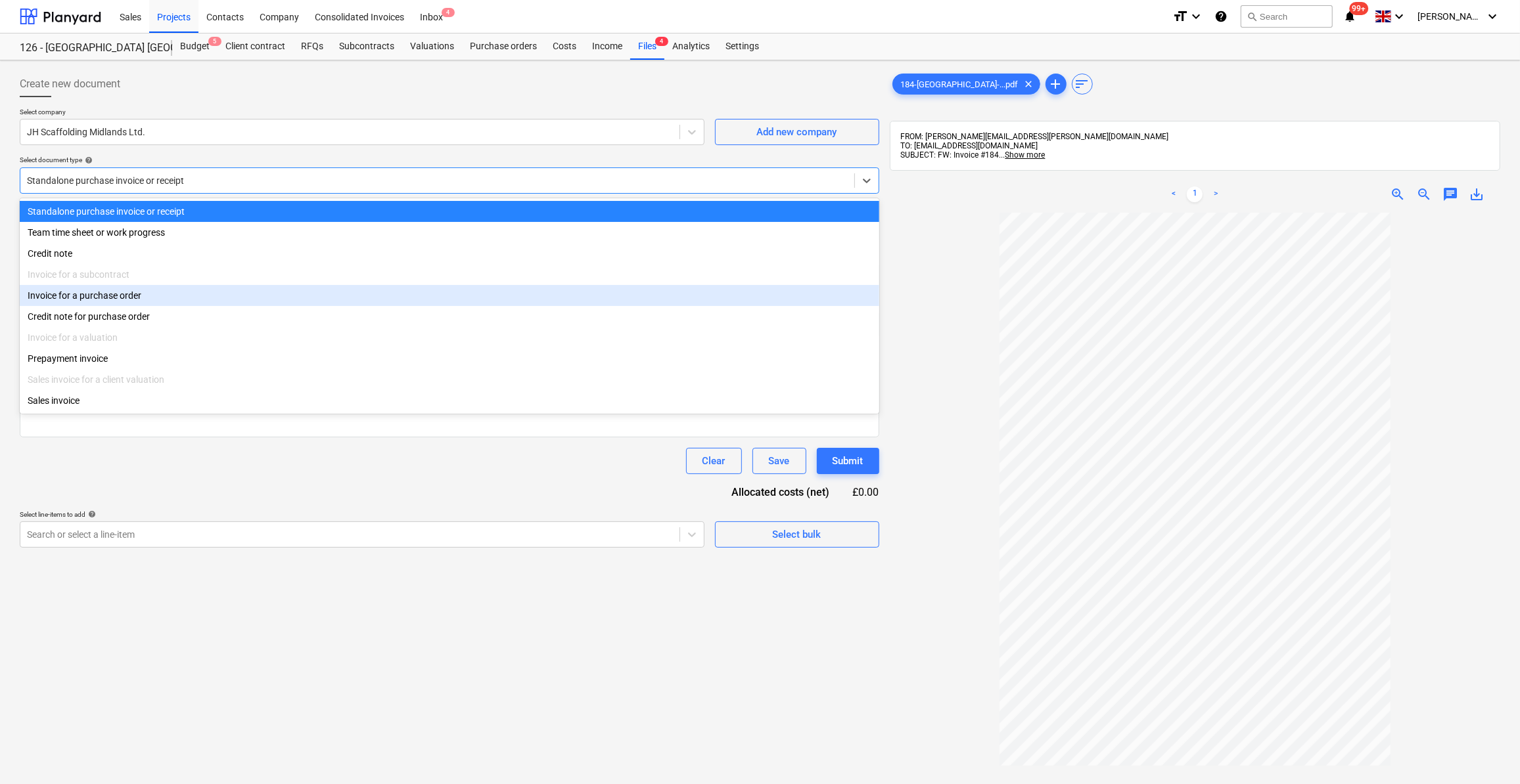
click at [146, 300] on div "Invoice for a purchase order" at bounding box center [450, 295] width 860 height 21
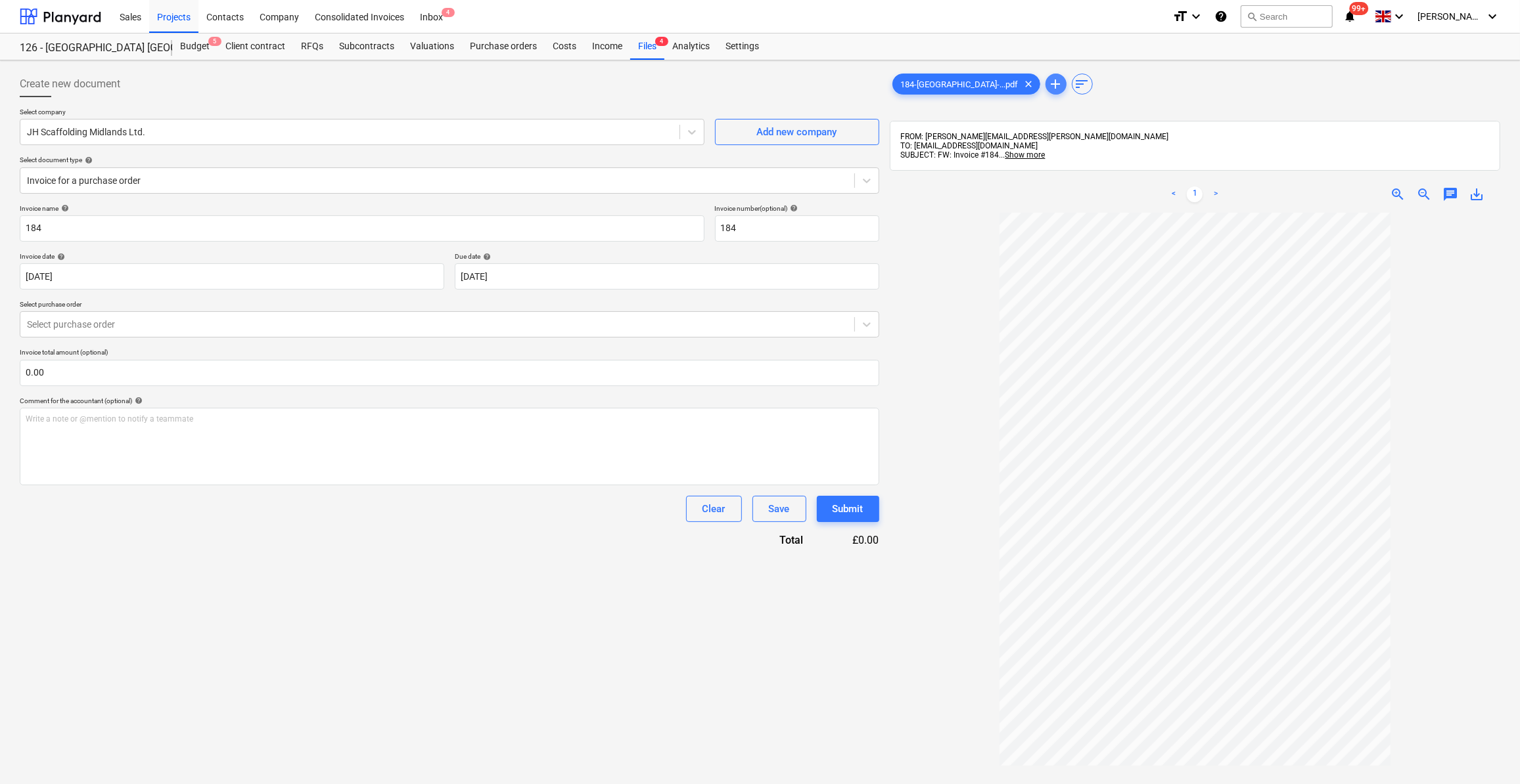
click at [1048, 87] on span "add" at bounding box center [1055, 83] width 16 height 16
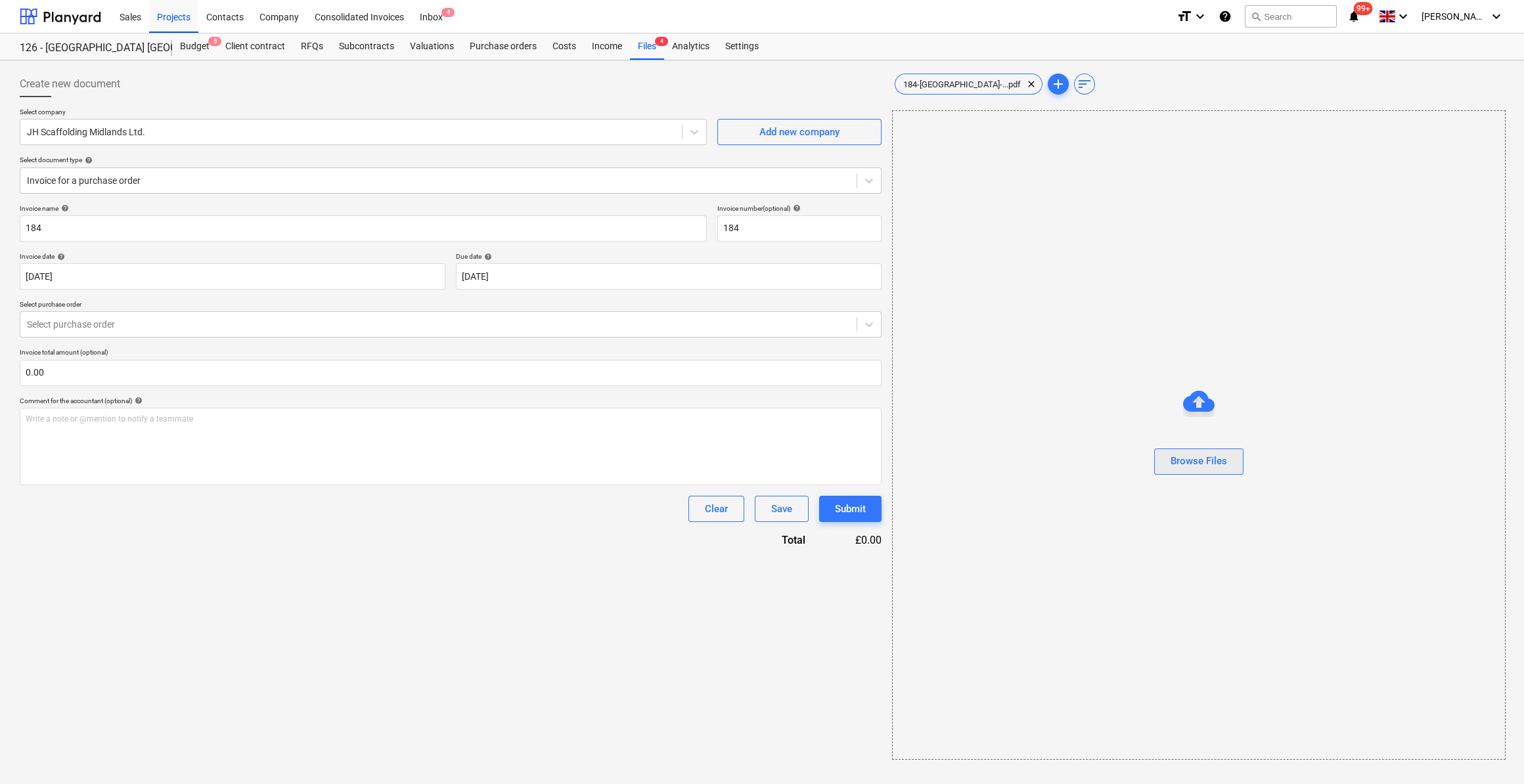
click at [1204, 460] on div "Browse Files" at bounding box center [1199, 461] width 57 height 17
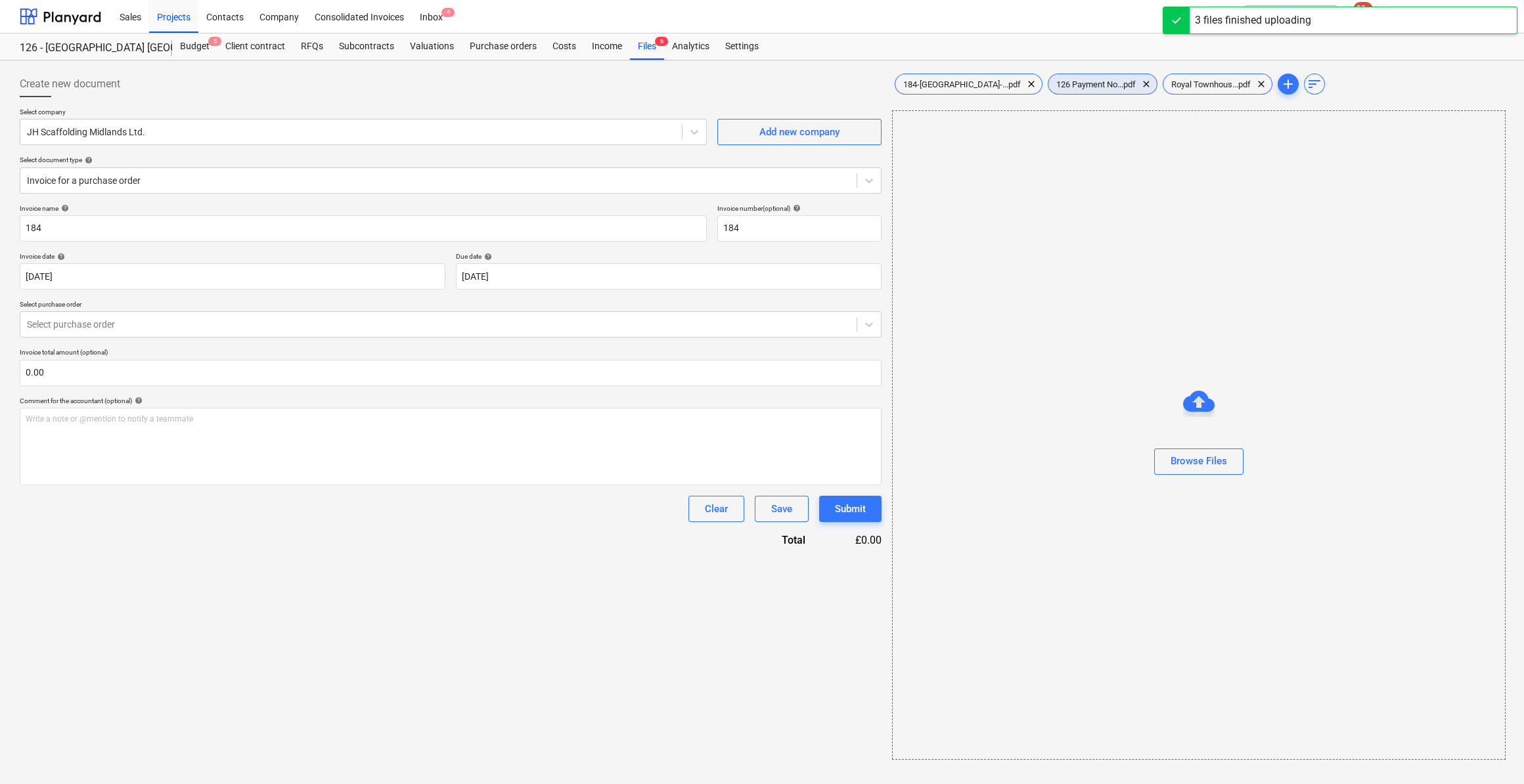
click at [1062, 80] on span "126 Payment No...pdf" at bounding box center [1096, 84] width 95 height 10
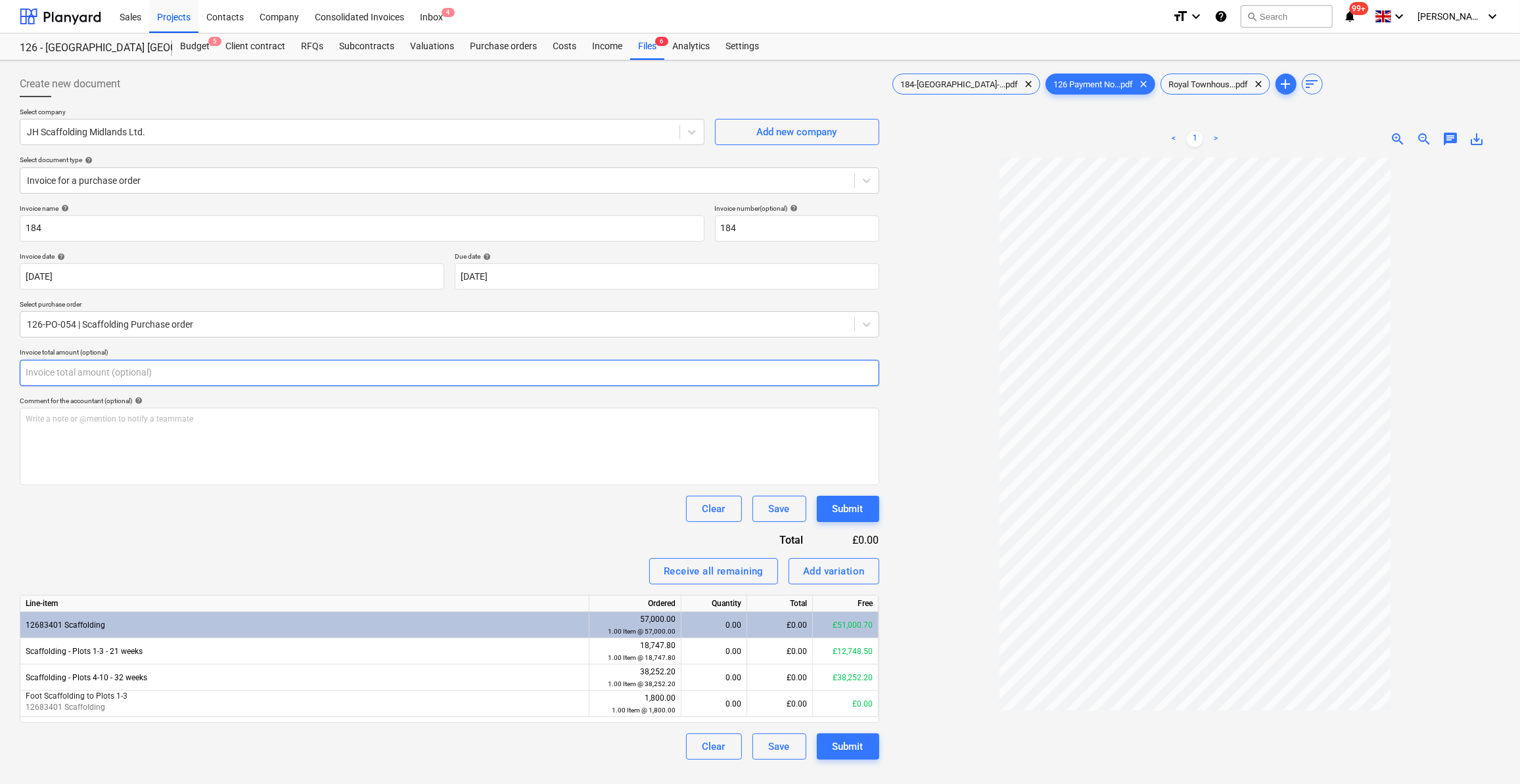
click at [44, 372] on input "text" at bounding box center [450, 374] width 860 height 27
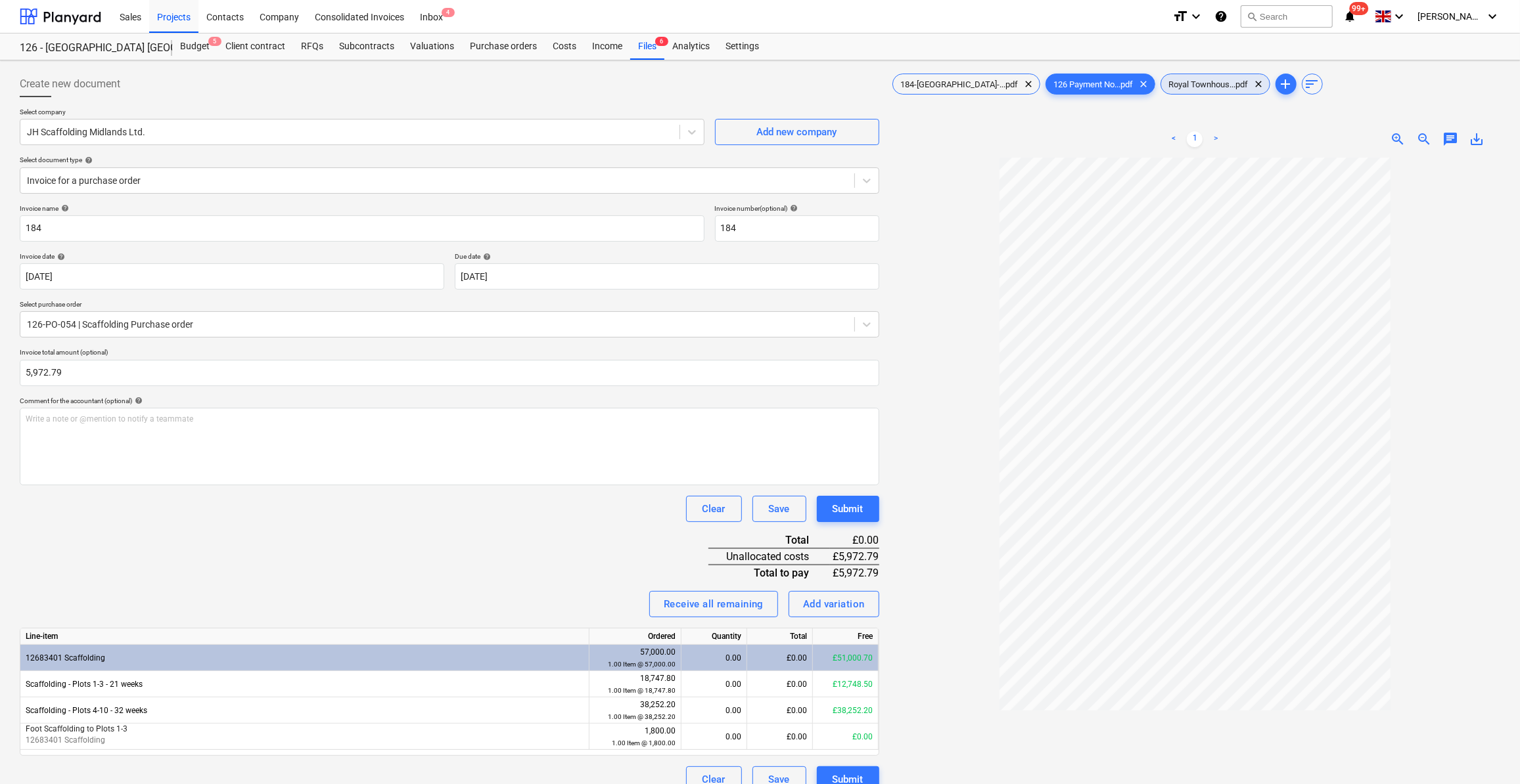
click at [1197, 87] on span "Royal Townhous...pdf" at bounding box center [1208, 84] width 95 height 10
click at [1180, 136] on link "2" at bounding box center [1181, 139] width 16 height 16
click at [1211, 136] on link "3" at bounding box center [1208, 139] width 16 height 16
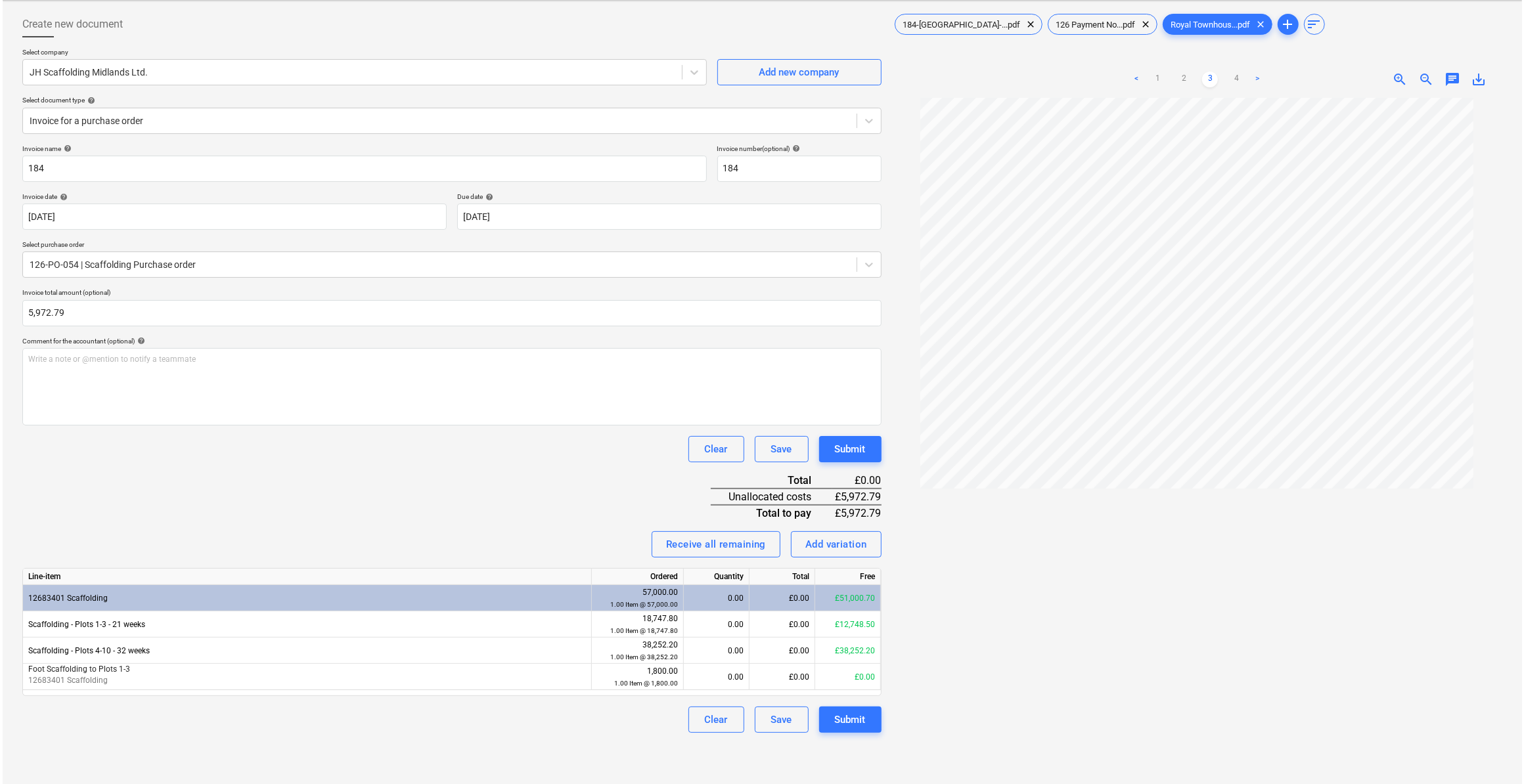
scroll to position [119, 0]
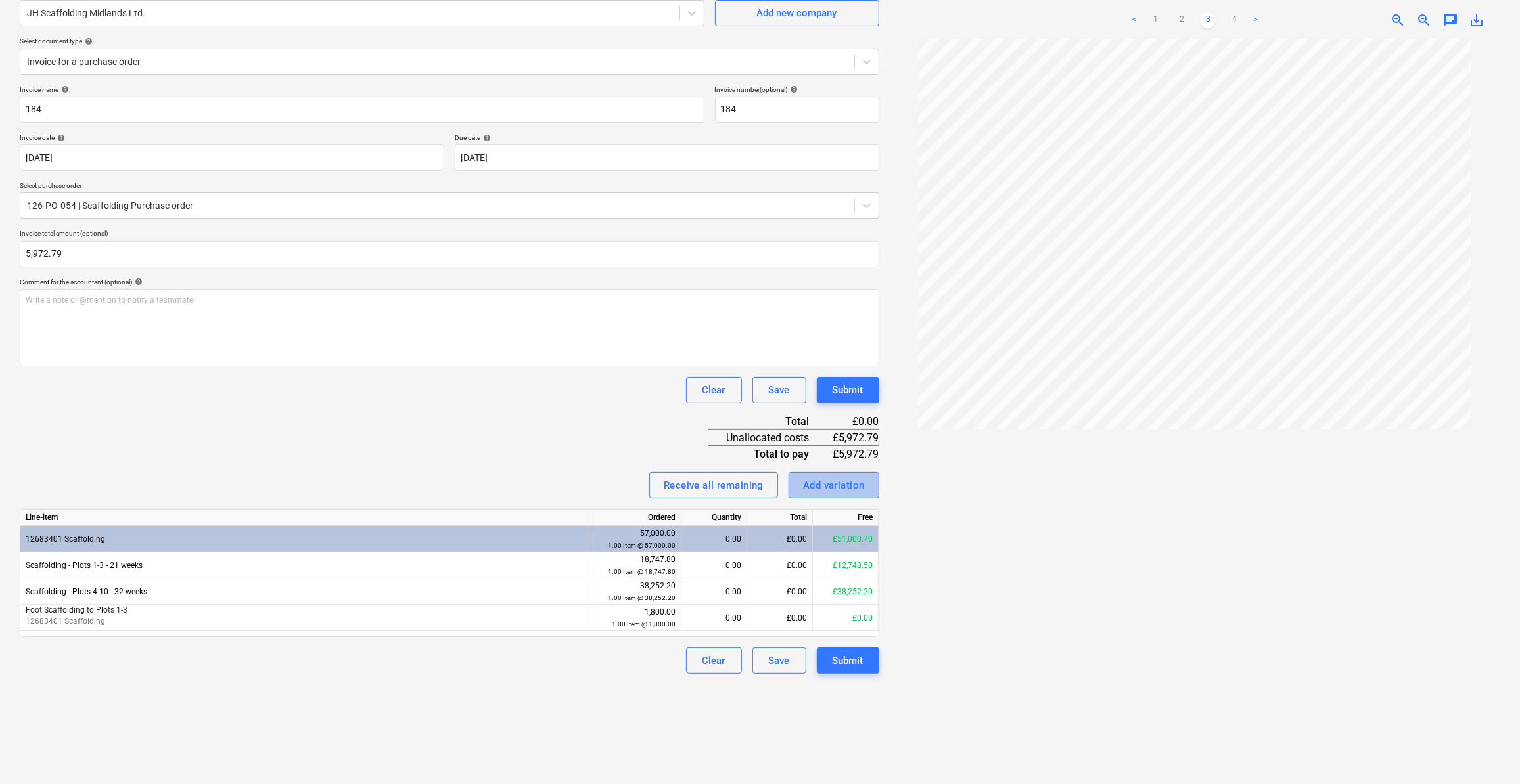
click at [832, 488] on div "Add variation" at bounding box center [834, 485] width 62 height 17
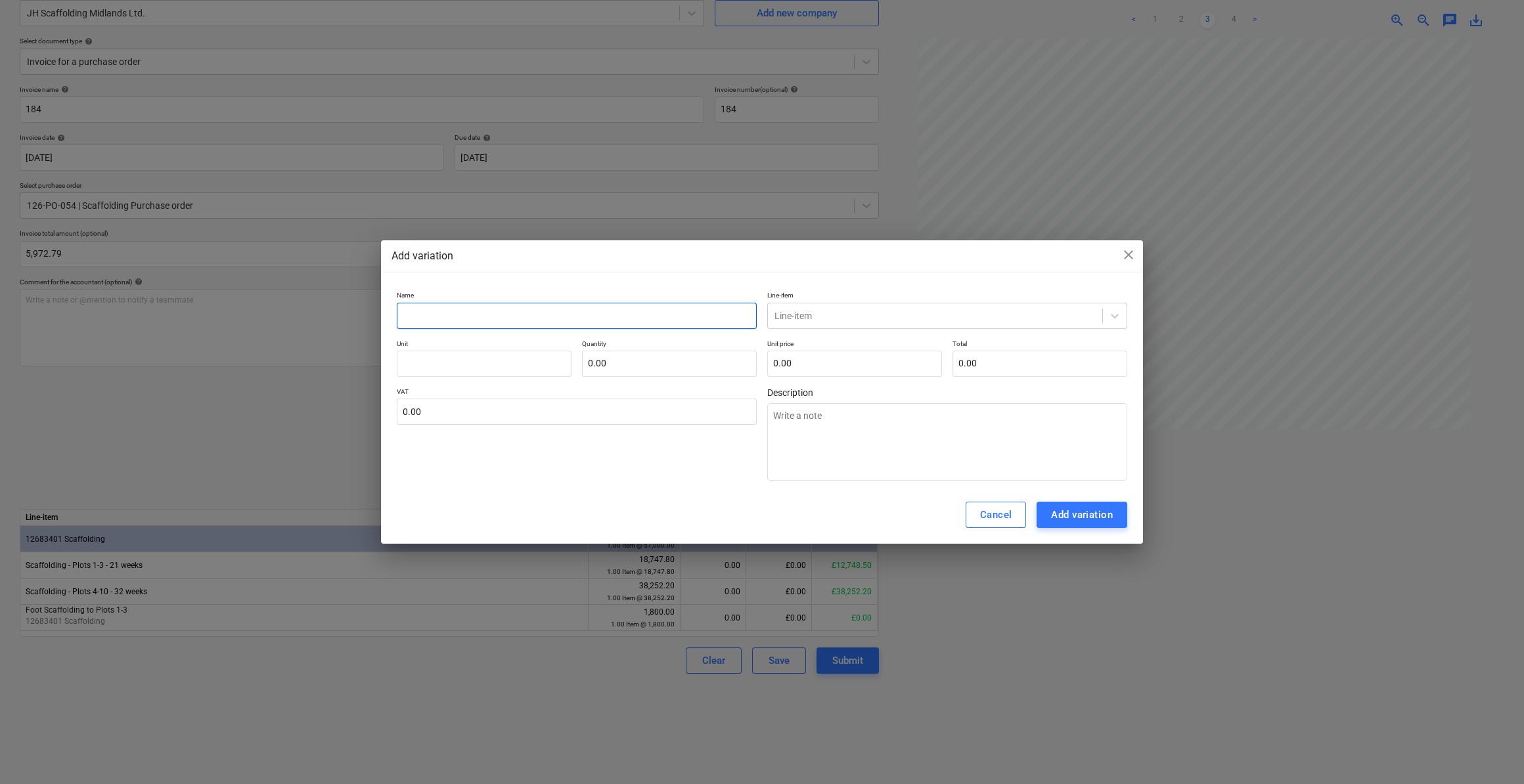
click at [416, 314] on input "text" at bounding box center [577, 316] width 360 height 27
click at [428, 362] on input "text" at bounding box center [484, 364] width 175 height 27
click at [598, 359] on input "text" at bounding box center [669, 364] width 175 height 27
click at [809, 365] on input "text" at bounding box center [854, 364] width 175 height 27
click at [851, 315] on div at bounding box center [935, 316] width 321 height 13
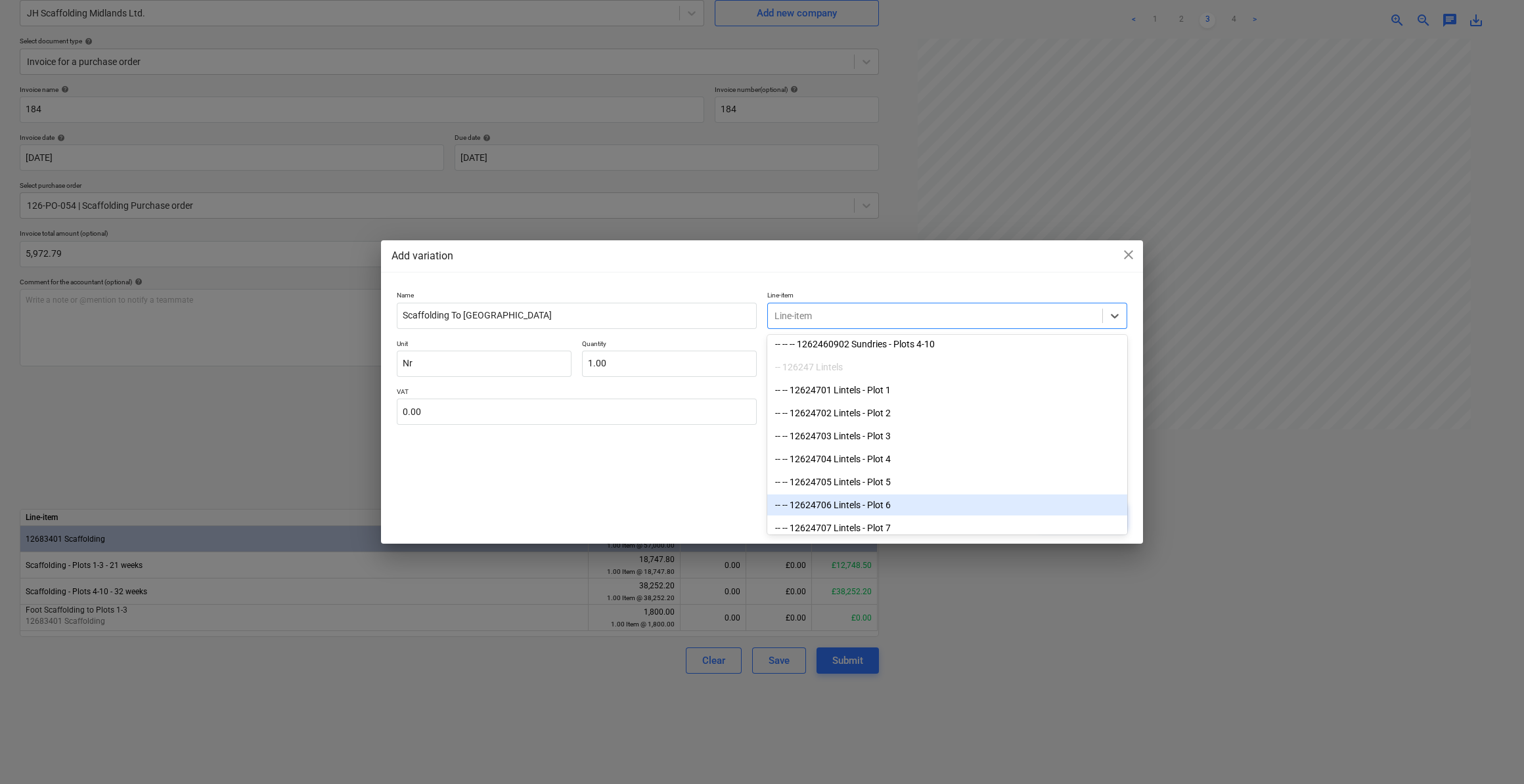
scroll to position [4000, 0]
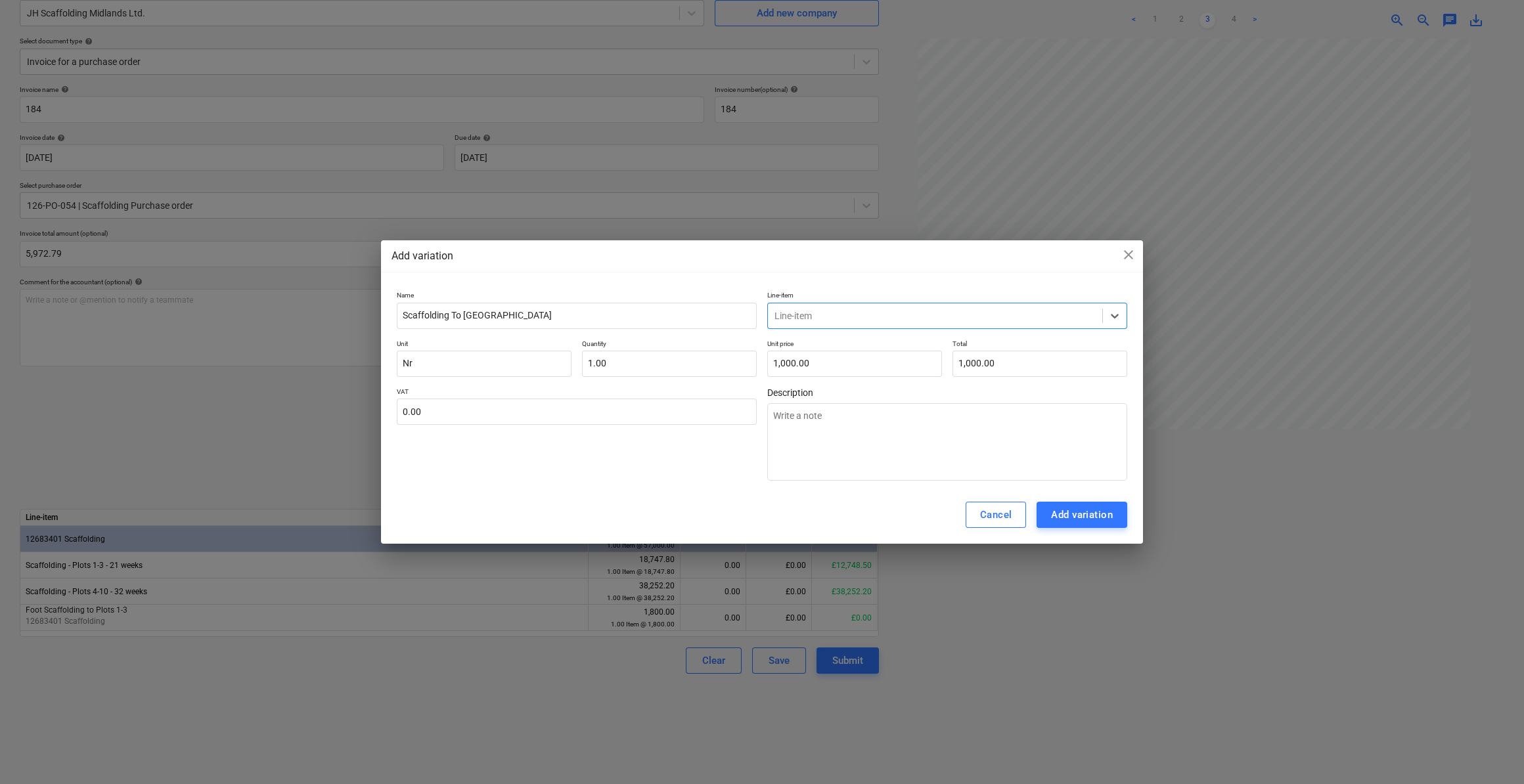
click at [812, 320] on div at bounding box center [935, 316] width 321 height 13
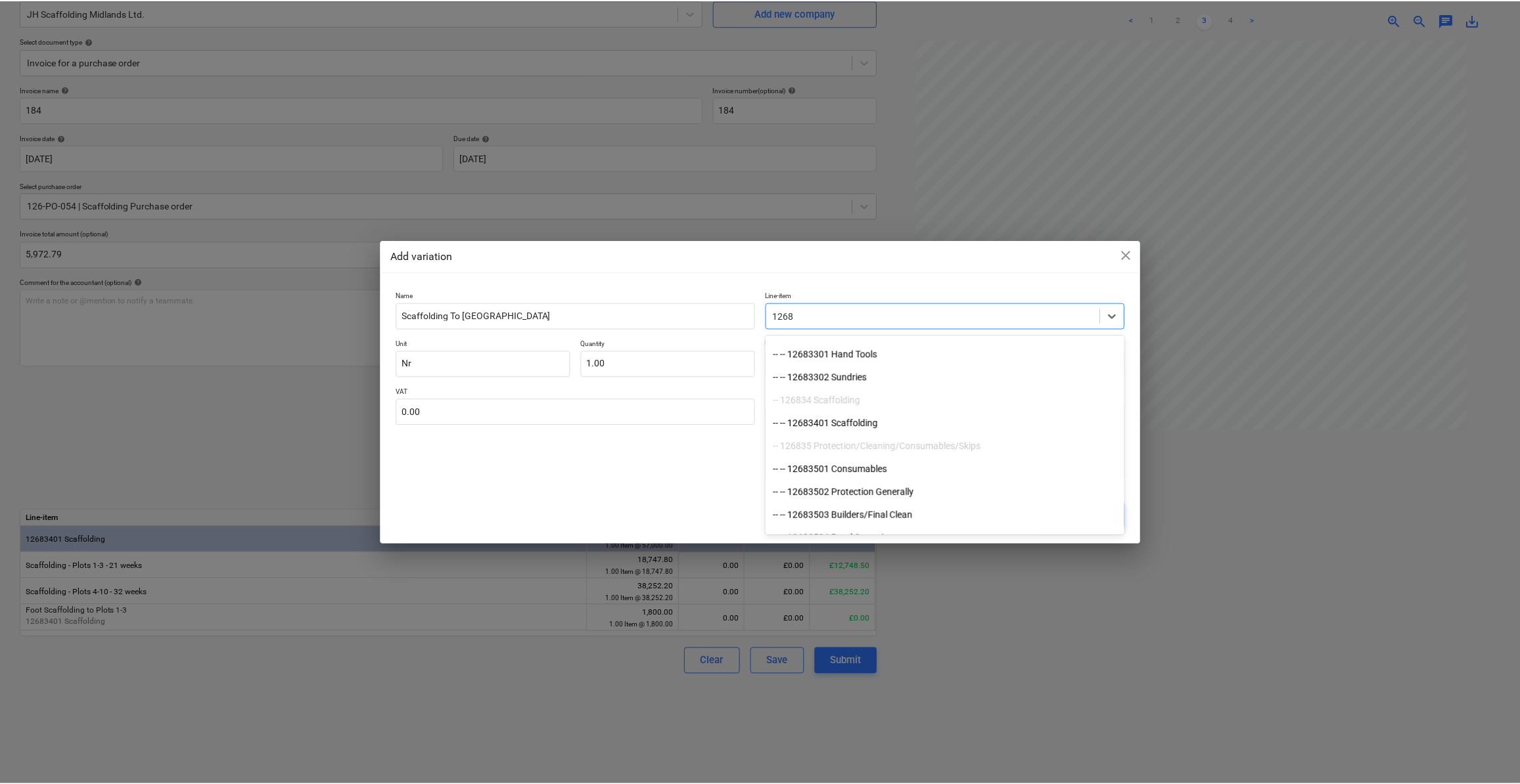
scroll to position [814, 0]
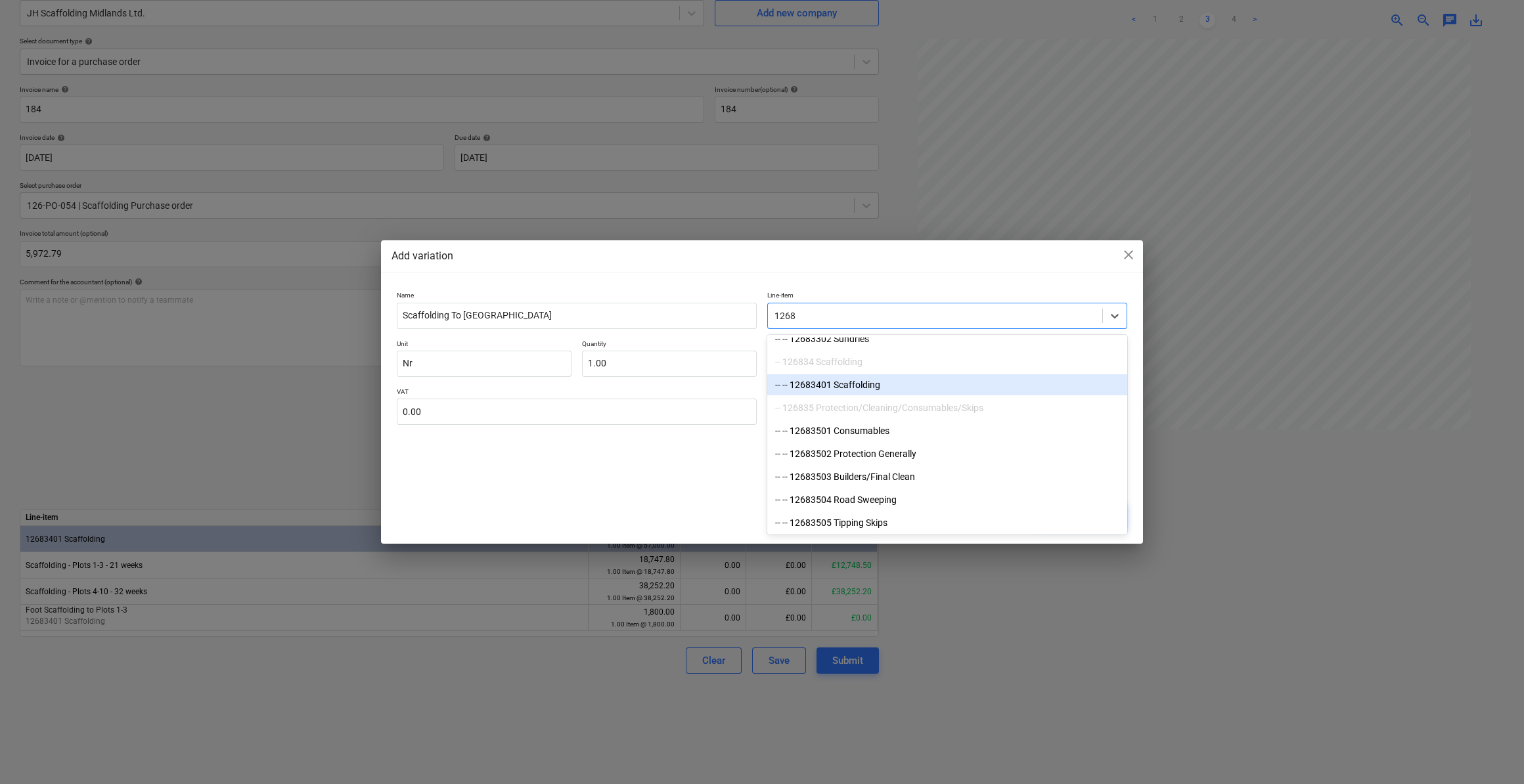
click at [863, 390] on div "-- -- 12683401 Scaffolding" at bounding box center [947, 385] width 360 height 21
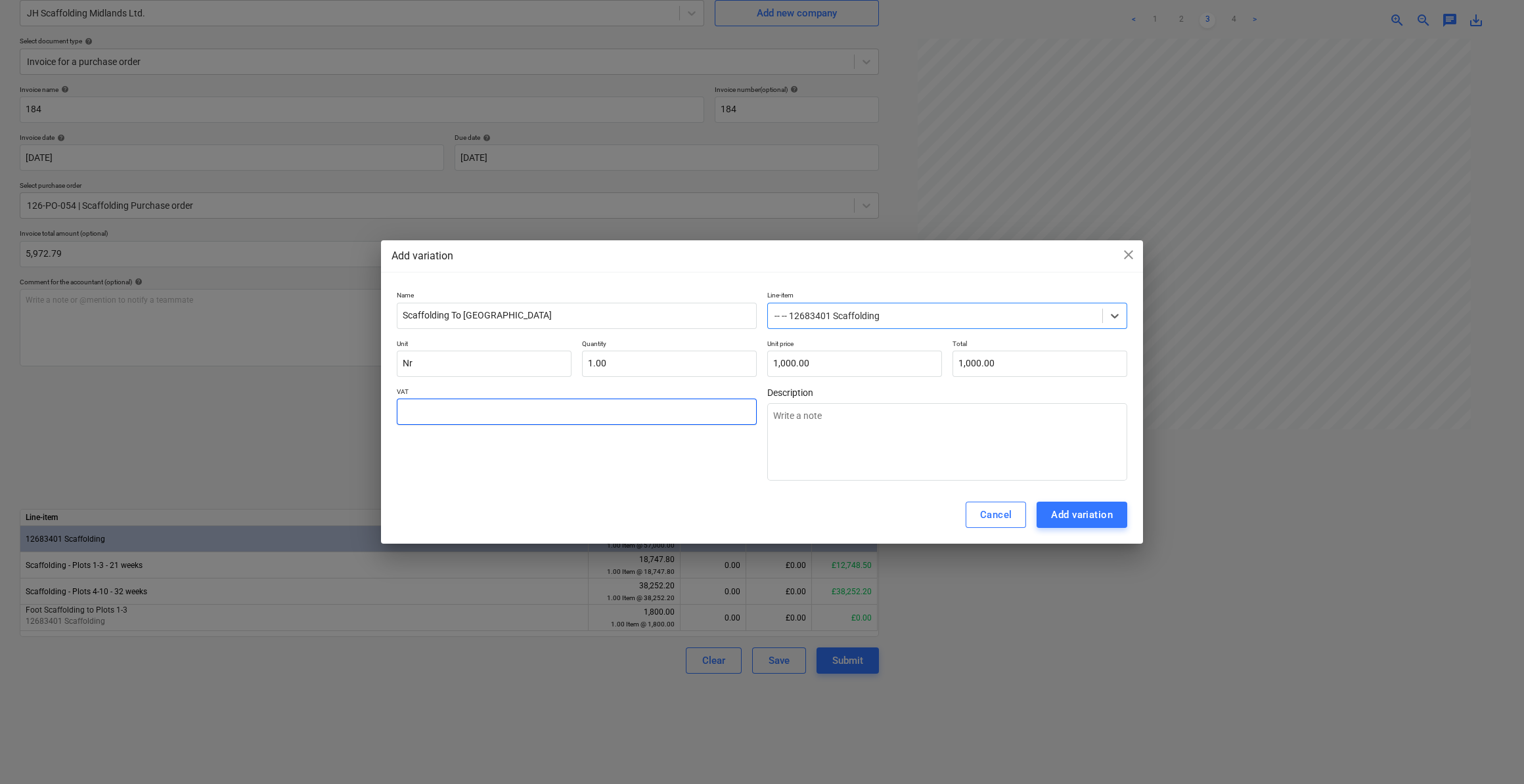
click at [437, 406] on input "text" at bounding box center [577, 412] width 360 height 27
click at [1041, 419] on textarea at bounding box center [947, 441] width 360 height 78
click at [1084, 516] on div "Add variation" at bounding box center [1082, 515] width 62 height 17
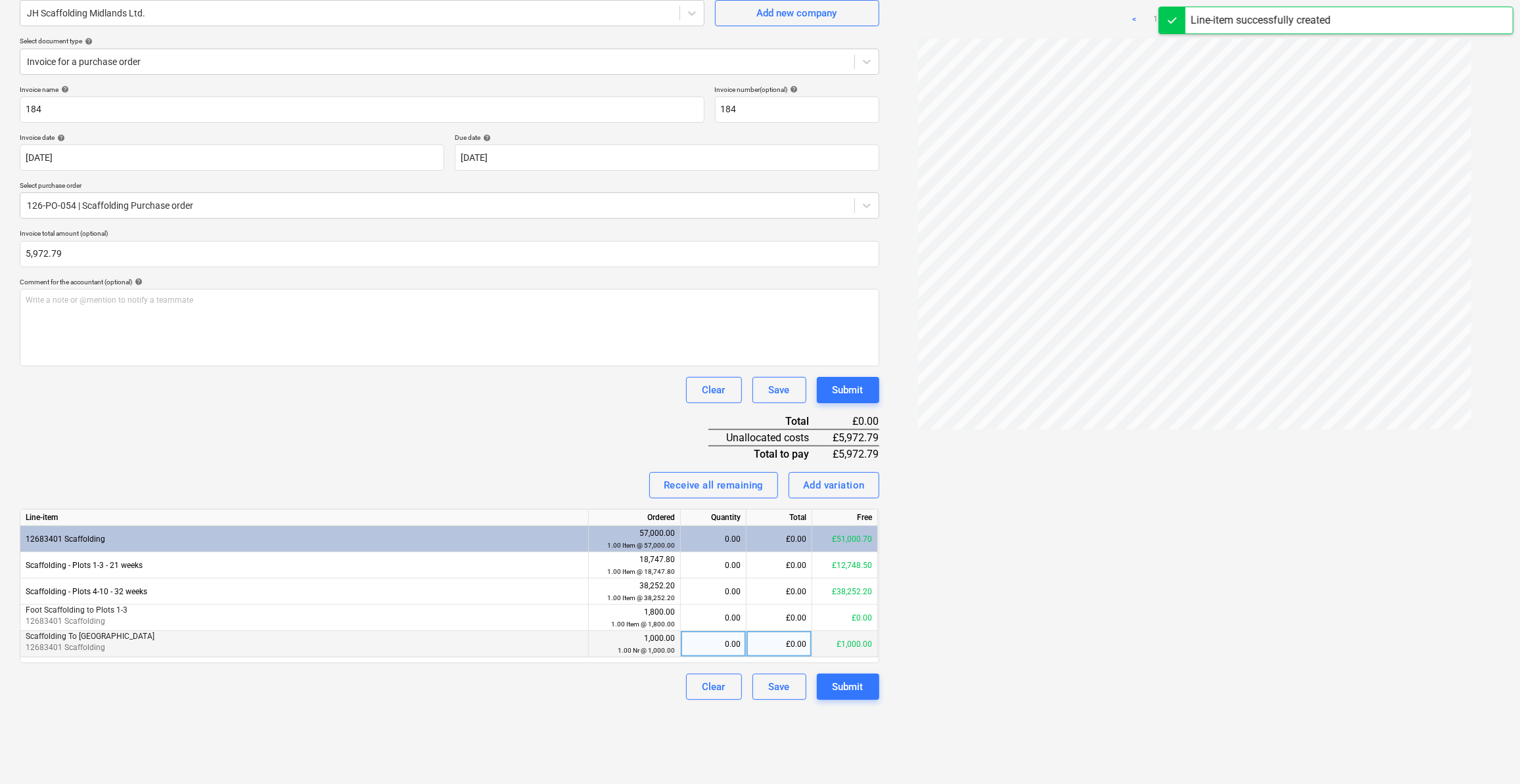
click at [733, 645] on div "0.00" at bounding box center [713, 644] width 55 height 27
click at [969, 664] on div at bounding box center [1195, 413] width 611 height 748
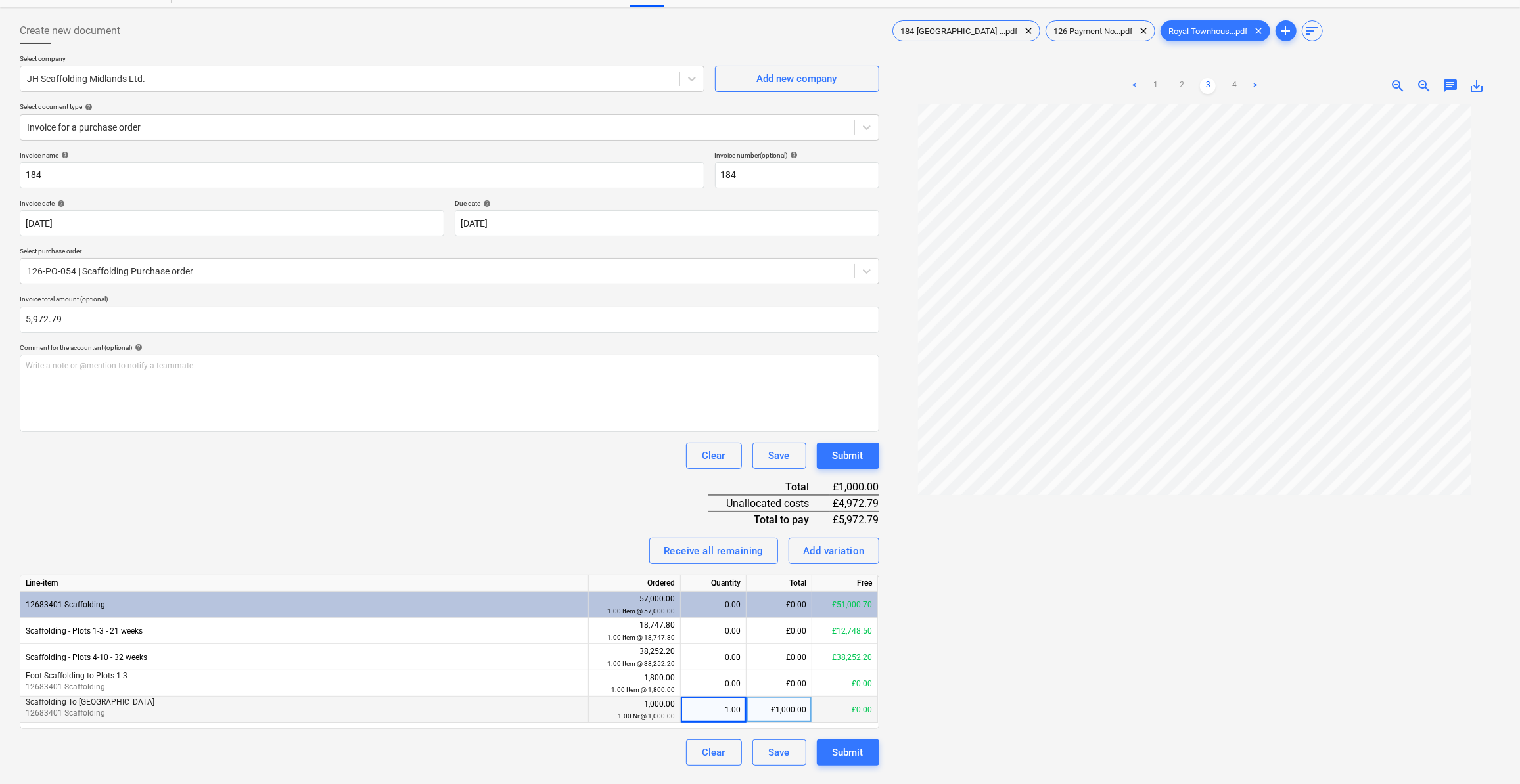
scroll to position [0, 0]
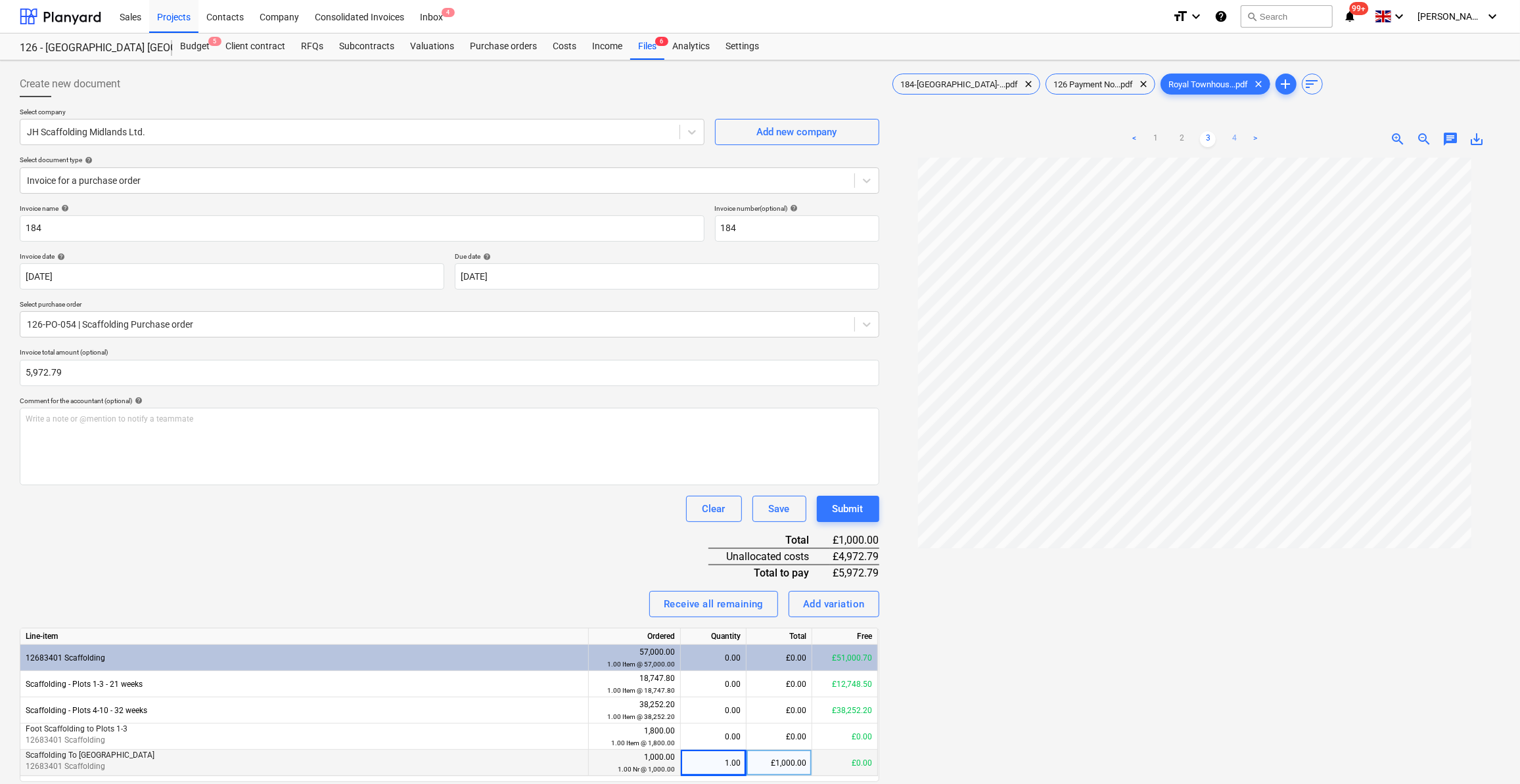
click at [1234, 140] on link "4" at bounding box center [1233, 139] width 16 height 16
click at [1255, 136] on link ">" at bounding box center [1255, 139] width 16 height 16
click at [1156, 136] on link "1" at bounding box center [1155, 139] width 16 height 16
click at [1182, 140] on link "2" at bounding box center [1181, 139] width 16 height 16
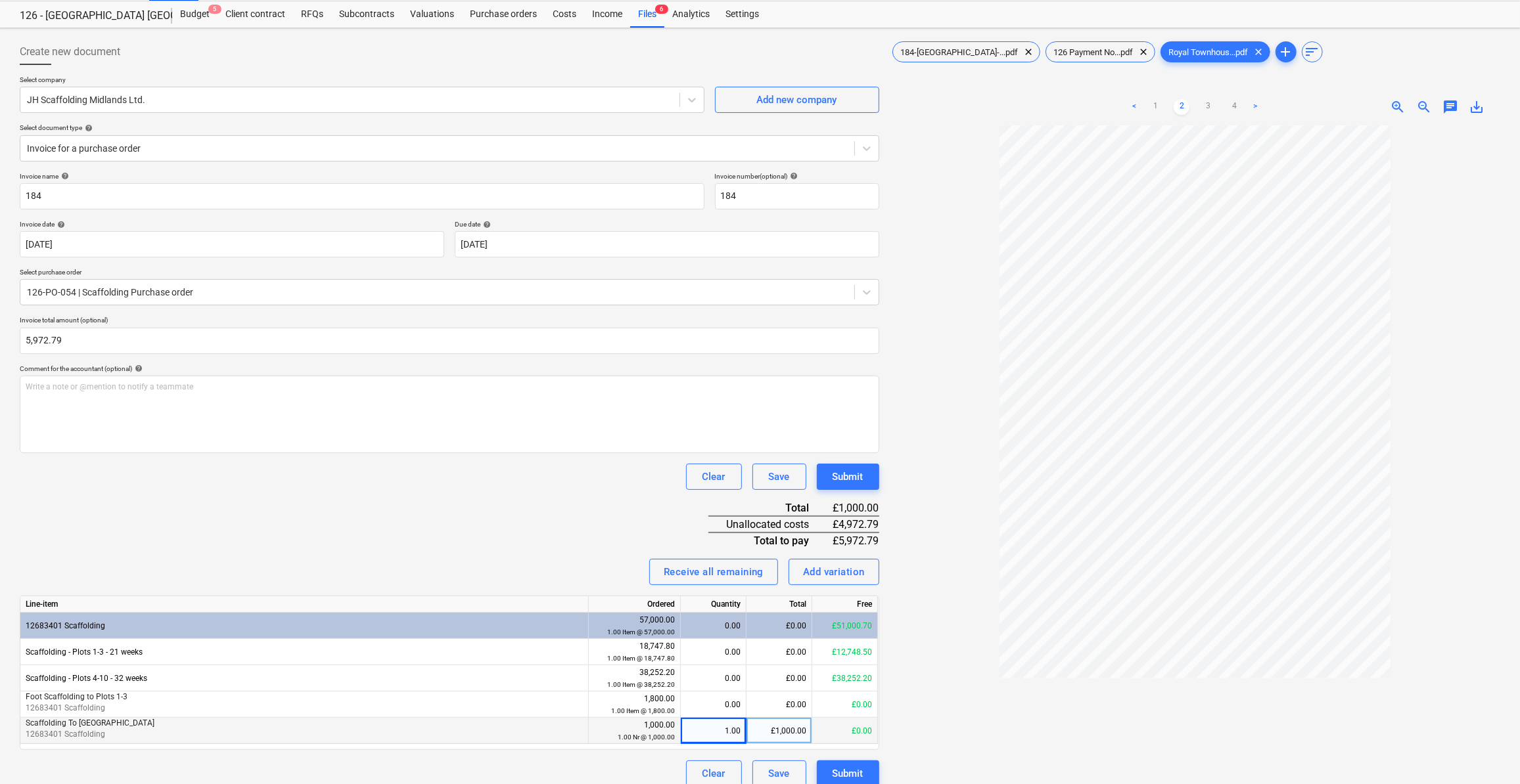
scroll to position [59, 0]
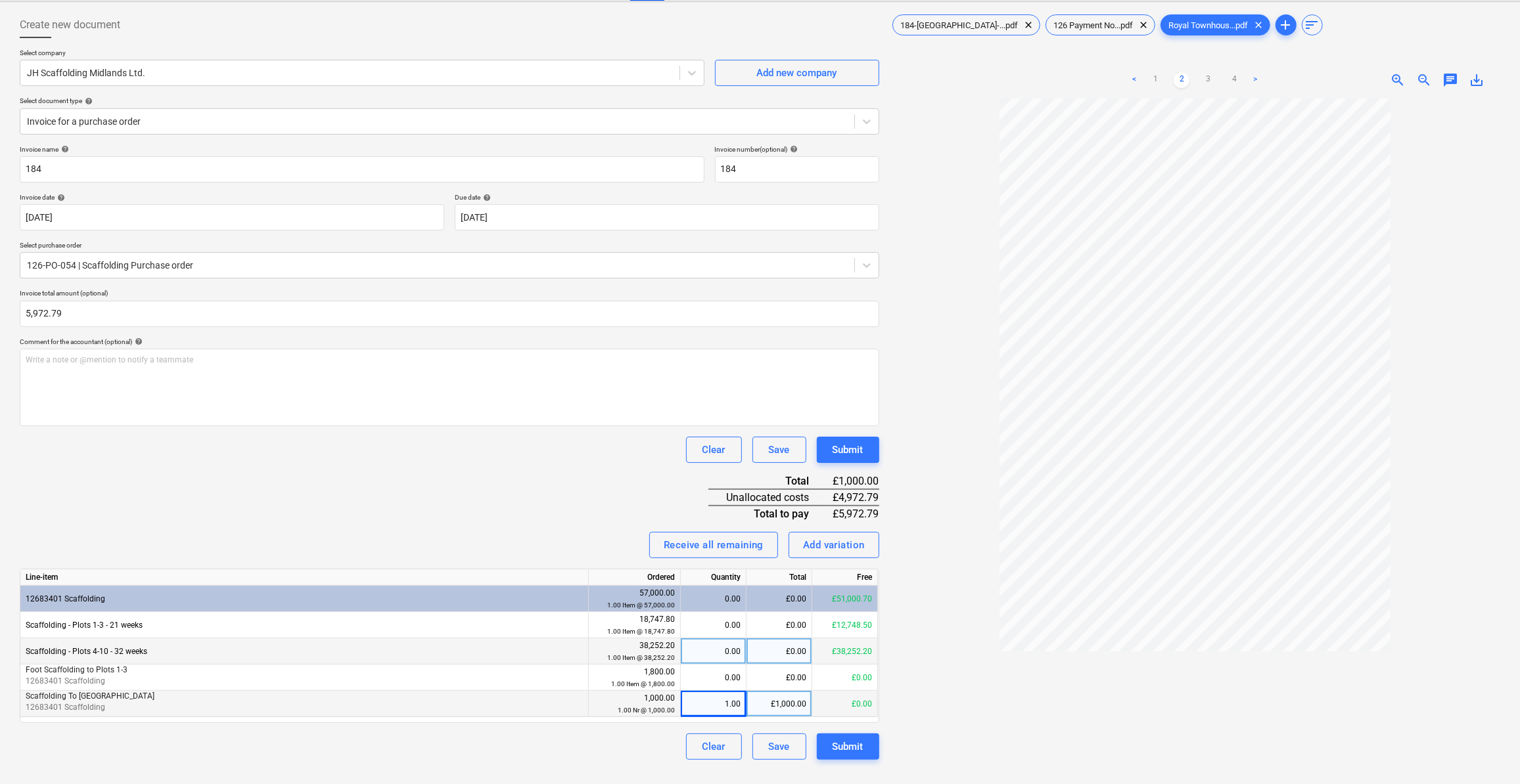
click at [773, 650] on div "£0.00" at bounding box center [779, 652] width 66 height 27
click at [934, 665] on div at bounding box center [1196, 472] width 612 height 748
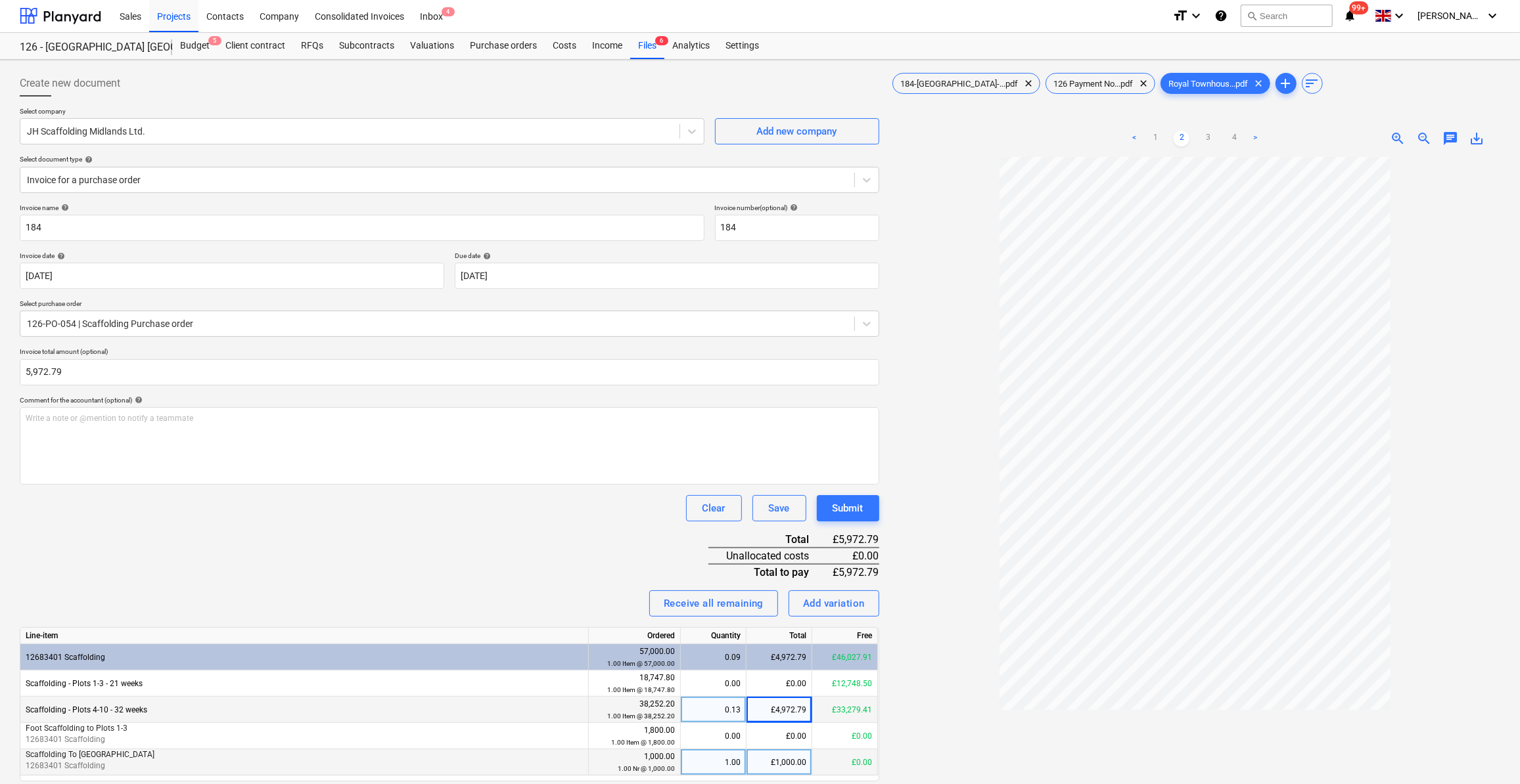
scroll to position [0, 0]
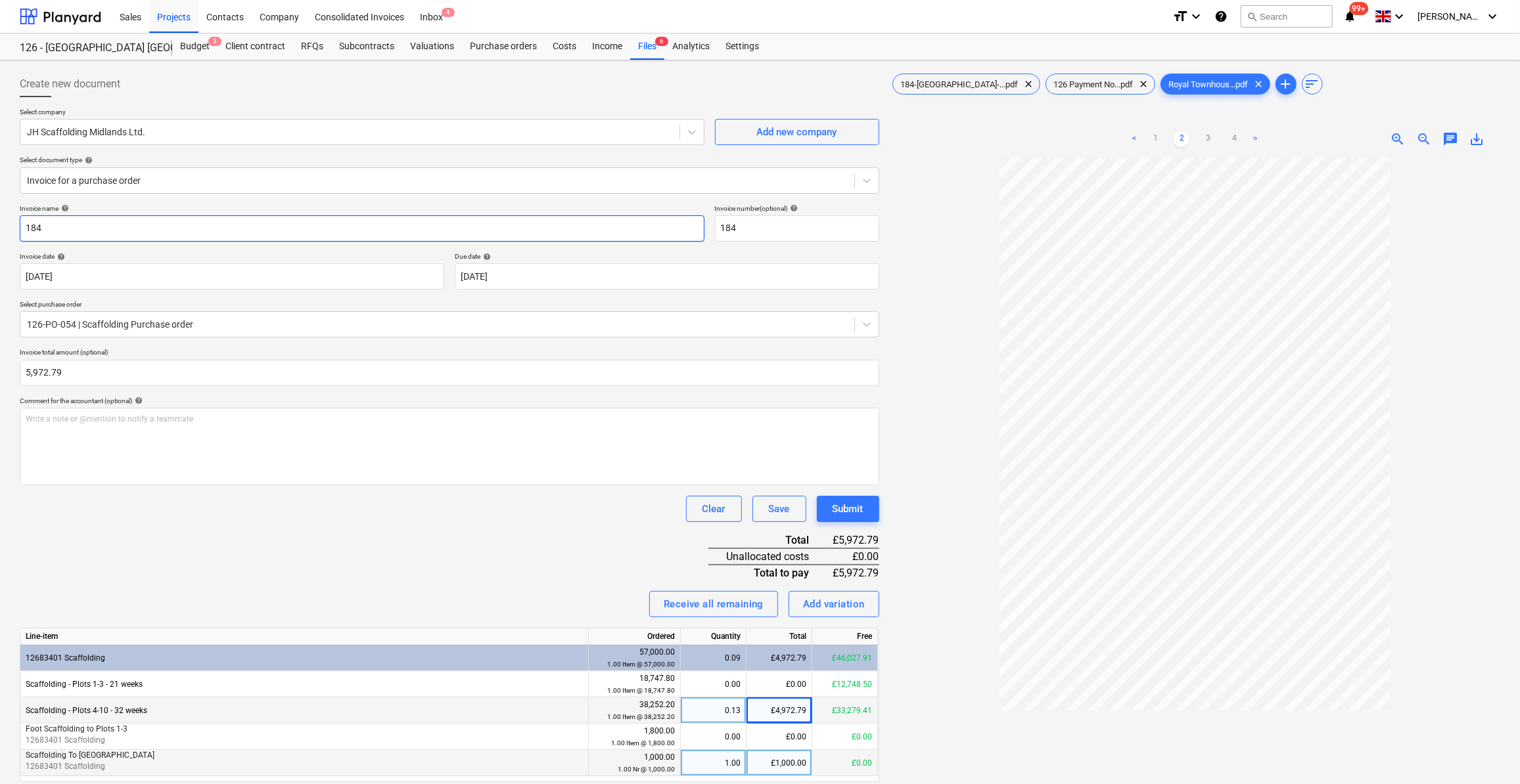
click at [26, 227] on input "184" at bounding box center [362, 229] width 685 height 27
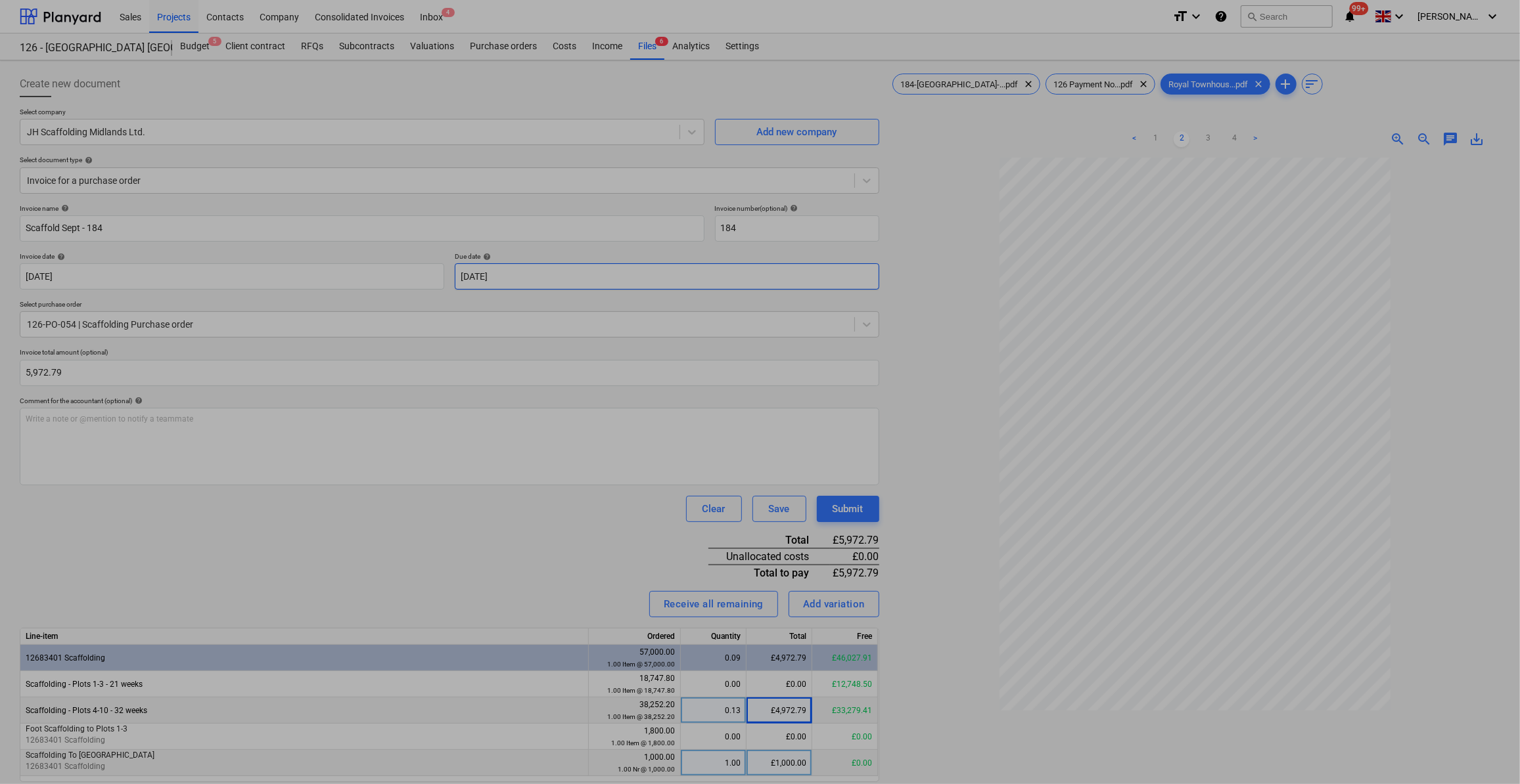
click at [499, 274] on body "Sales Projects Contacts Company Consolidated Invoices Inbox 4 format_size keybo…" at bounding box center [760, 392] width 1520 height 784
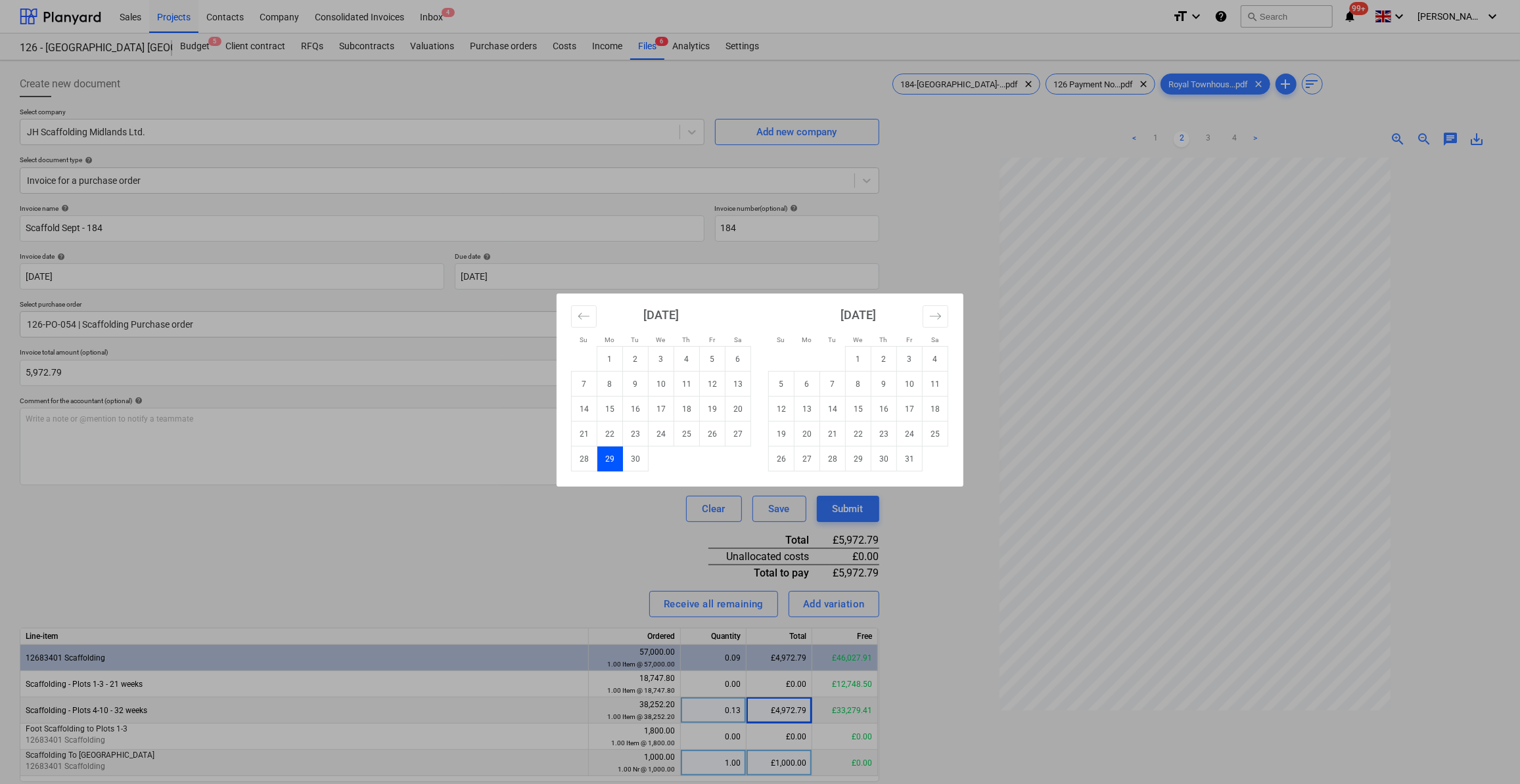
click at [934, 269] on div "Su Mo Tu We Th Fr Sa Su Mo Tu We Th Fr Sa [DATE] 1 2 3 4 5 6 7 8 9 10 11 12 13 …" at bounding box center [760, 392] width 1520 height 784
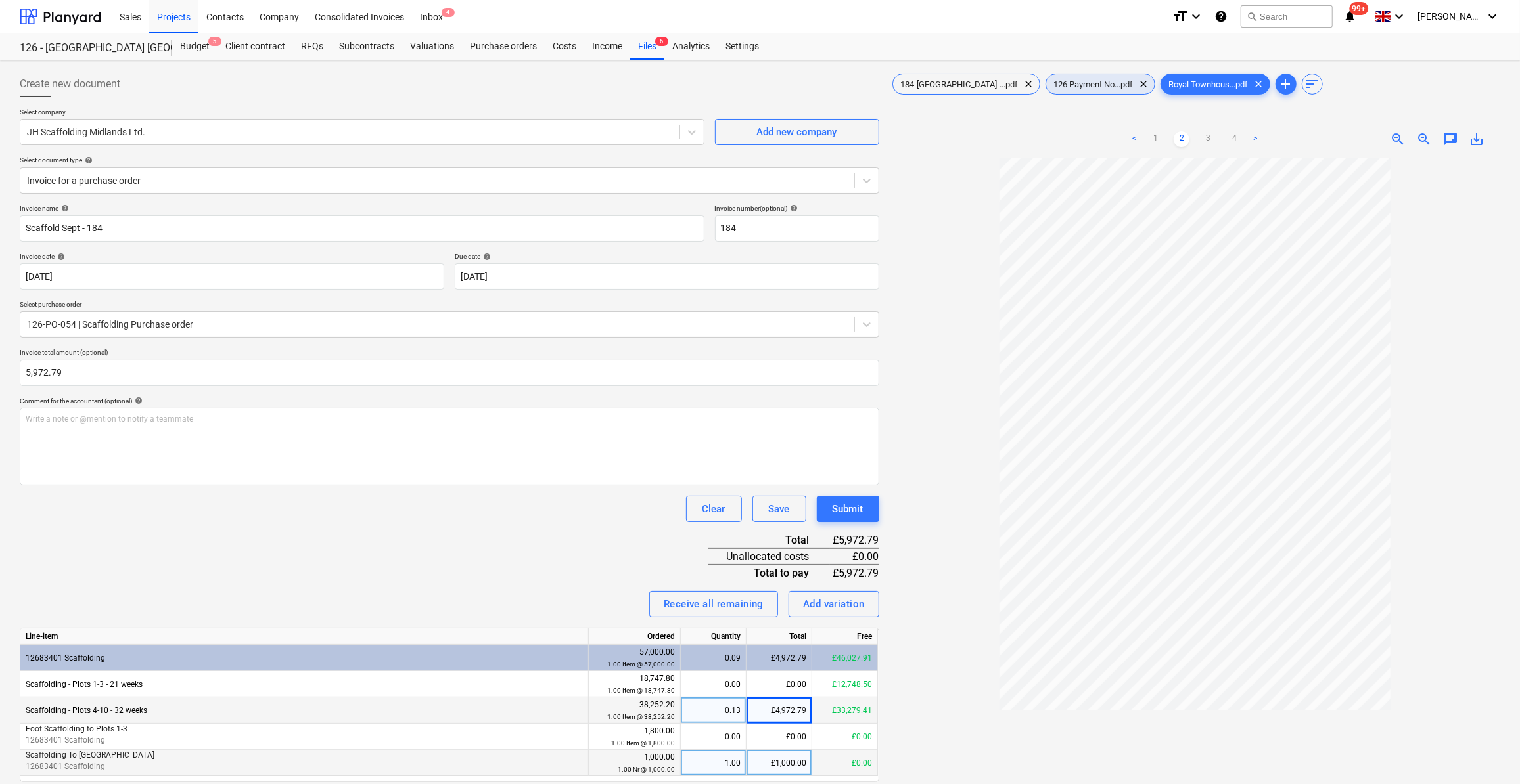
click at [1064, 83] on span "126 Payment No...pdf" at bounding box center [1094, 84] width 95 height 10
click at [946, 85] on span "184-[GEOGRAPHIC_DATA]-...pdf" at bounding box center [959, 84] width 134 height 10
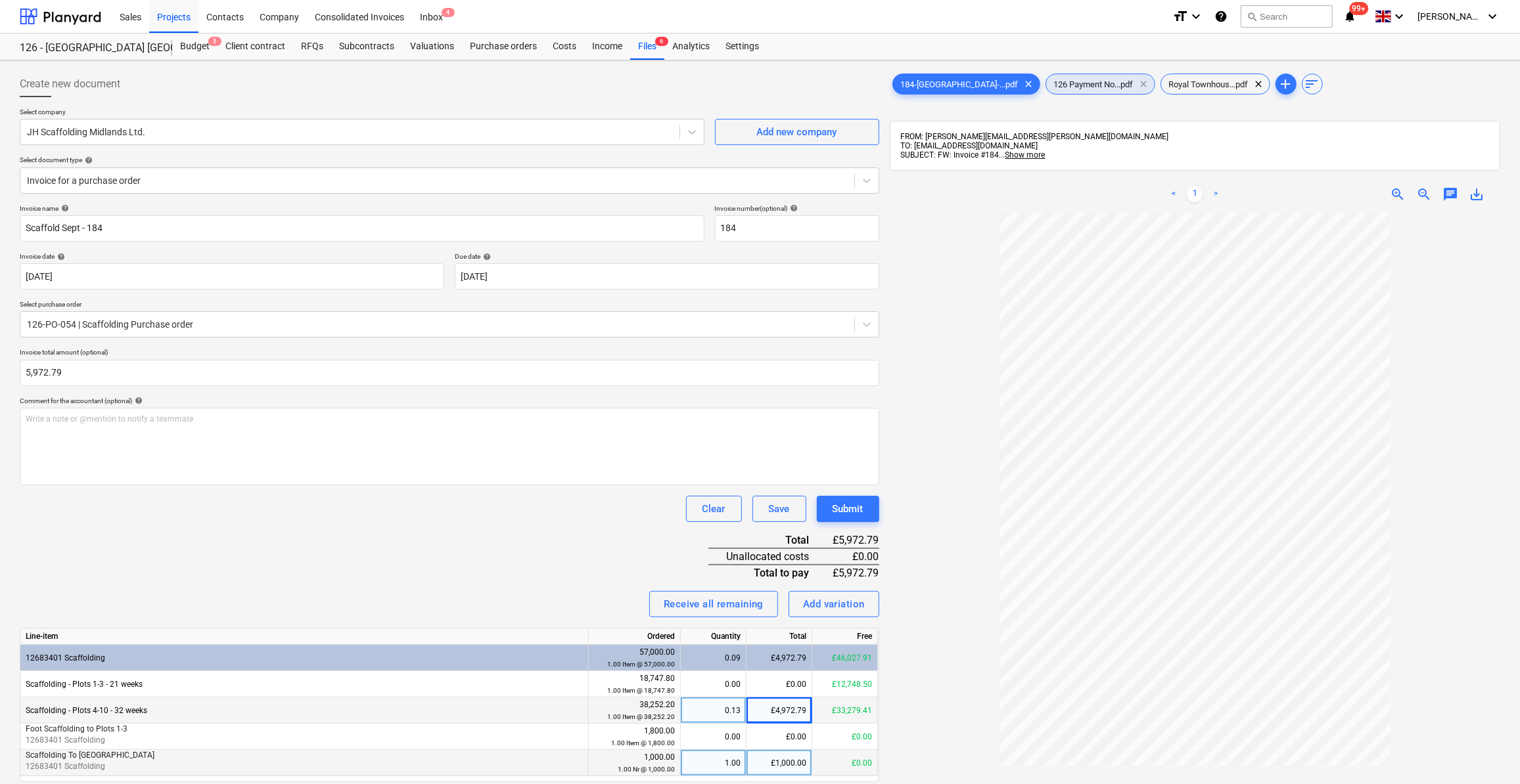
click at [1137, 85] on span "clear" at bounding box center [1144, 83] width 16 height 16
click at [1047, 84] on span "Royal Townhous...pdf" at bounding box center [1094, 84] width 95 height 10
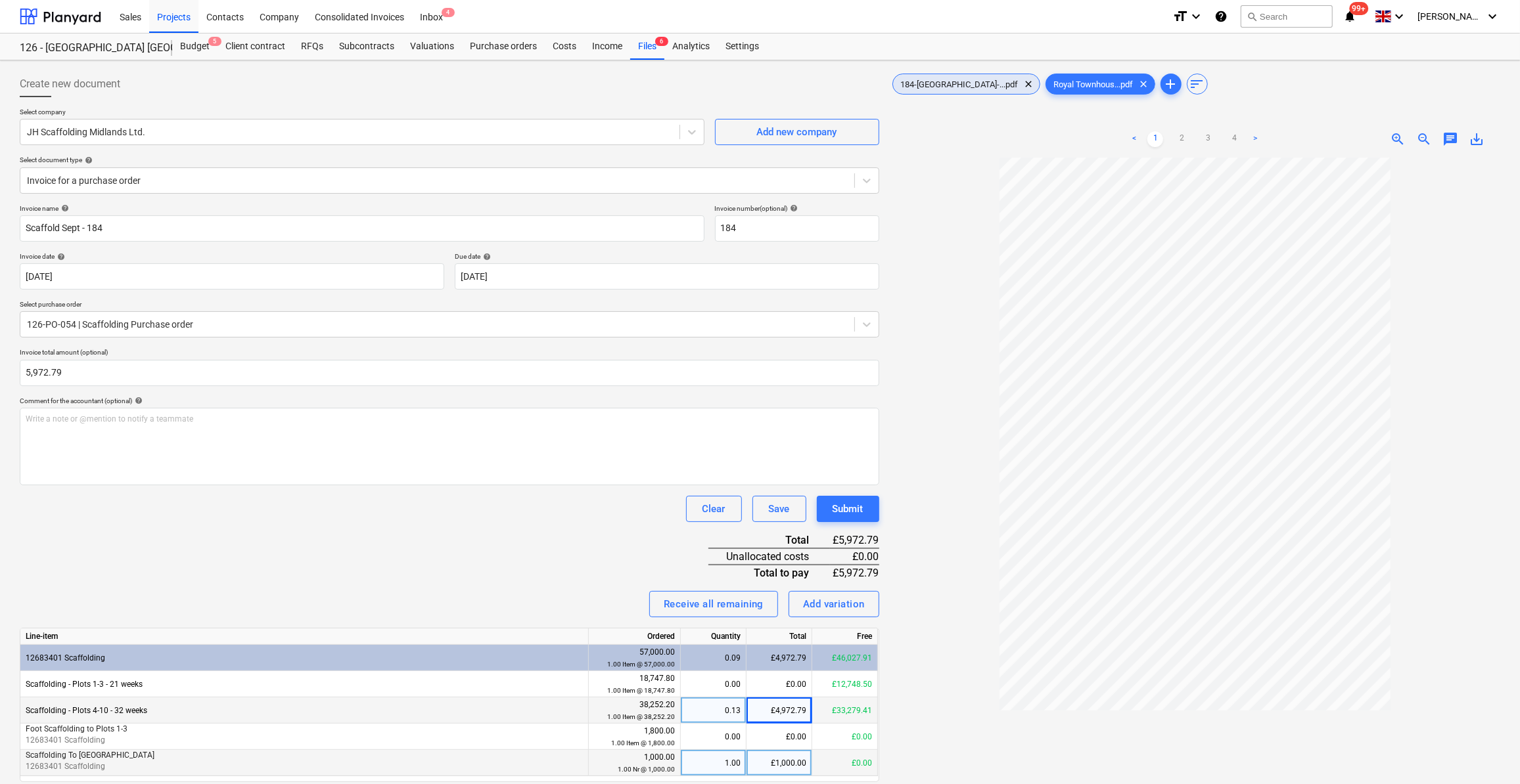
click at [965, 86] on span "184-[GEOGRAPHIC_DATA]-...pdf" at bounding box center [959, 84] width 134 height 10
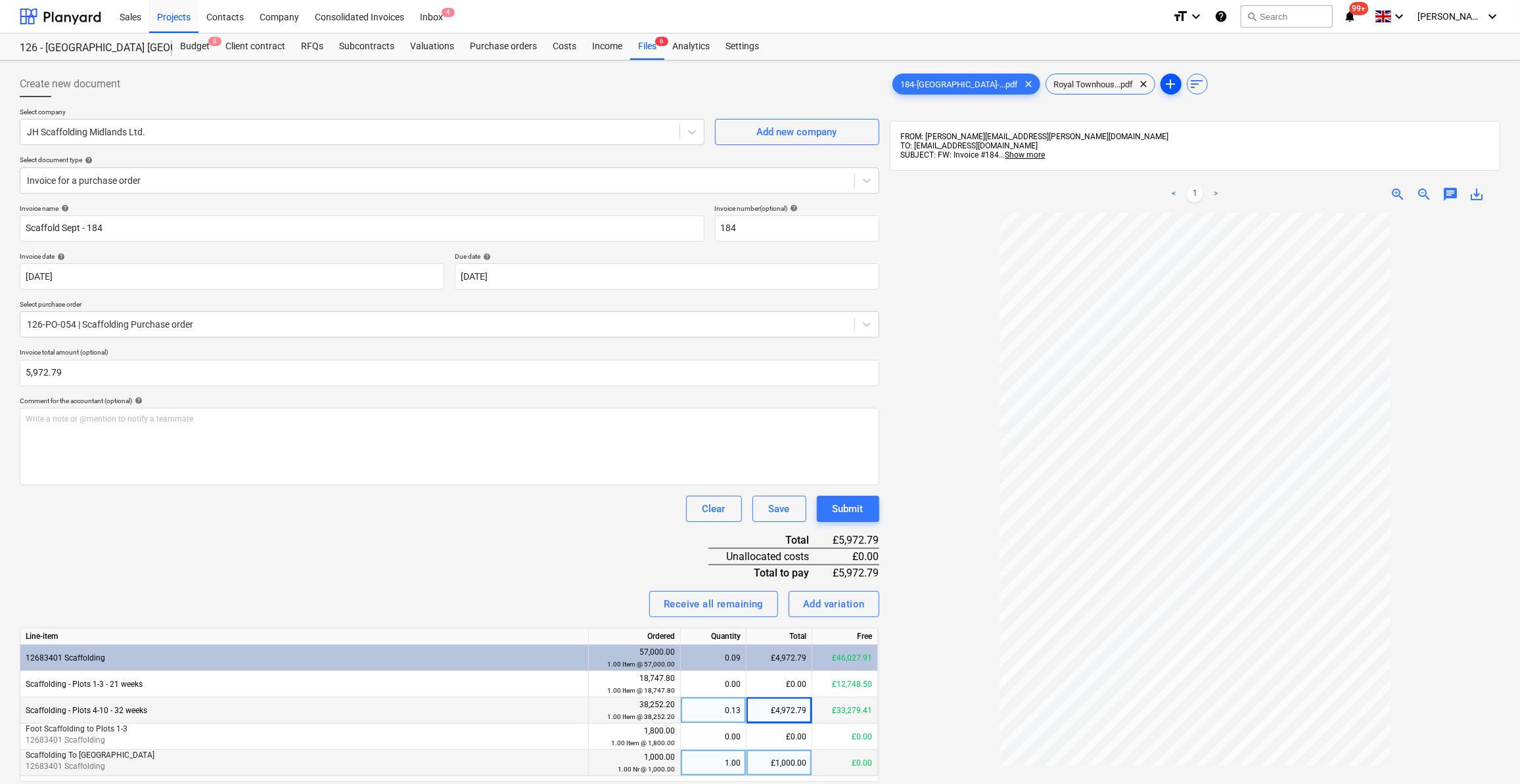
click at [1163, 85] on span "add" at bounding box center [1171, 83] width 16 height 16
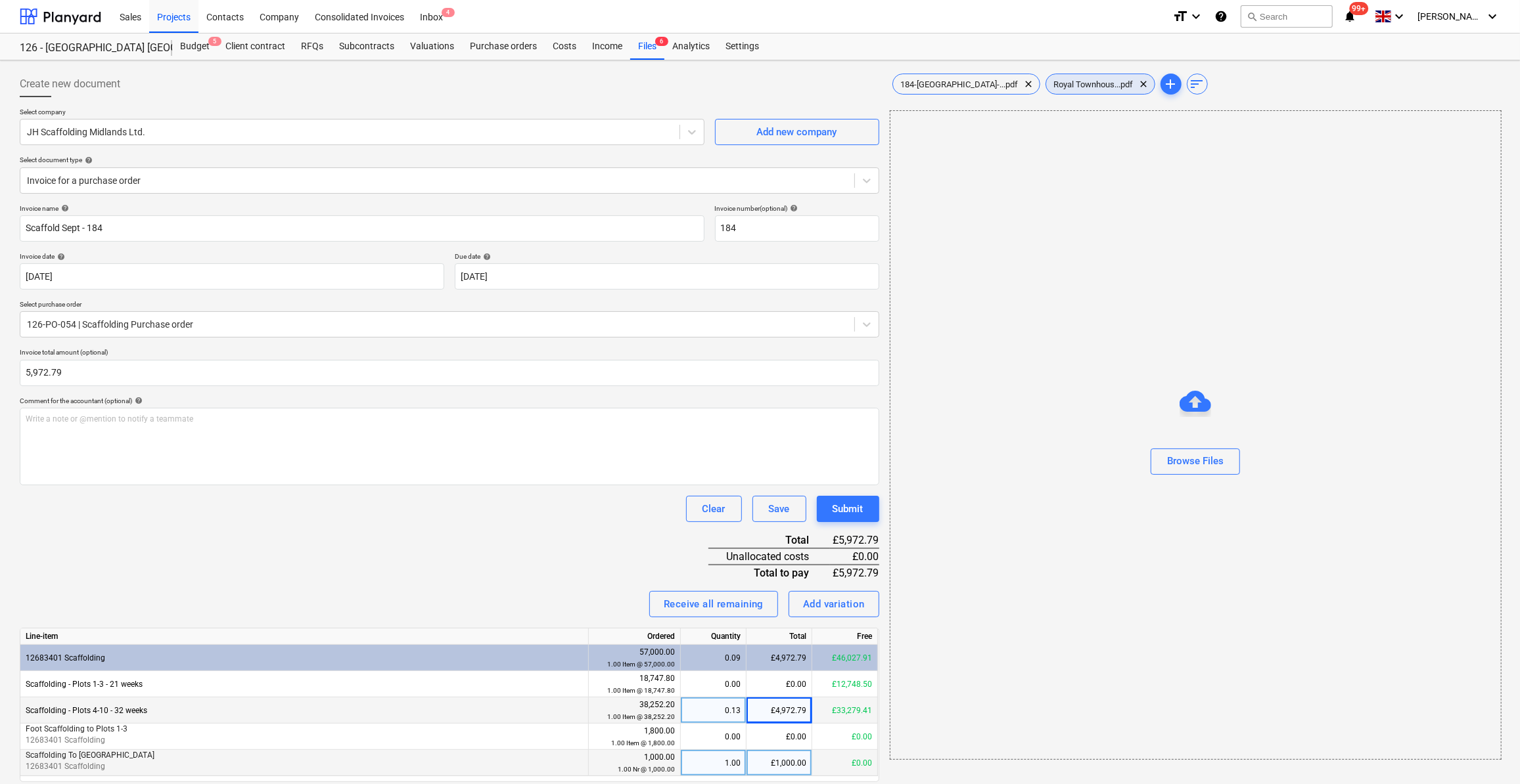
click at [1047, 88] on span "Royal Townhous...pdf" at bounding box center [1094, 84] width 95 height 10
click at [961, 84] on span "184-[GEOGRAPHIC_DATA]-...pdf" at bounding box center [959, 84] width 134 height 10
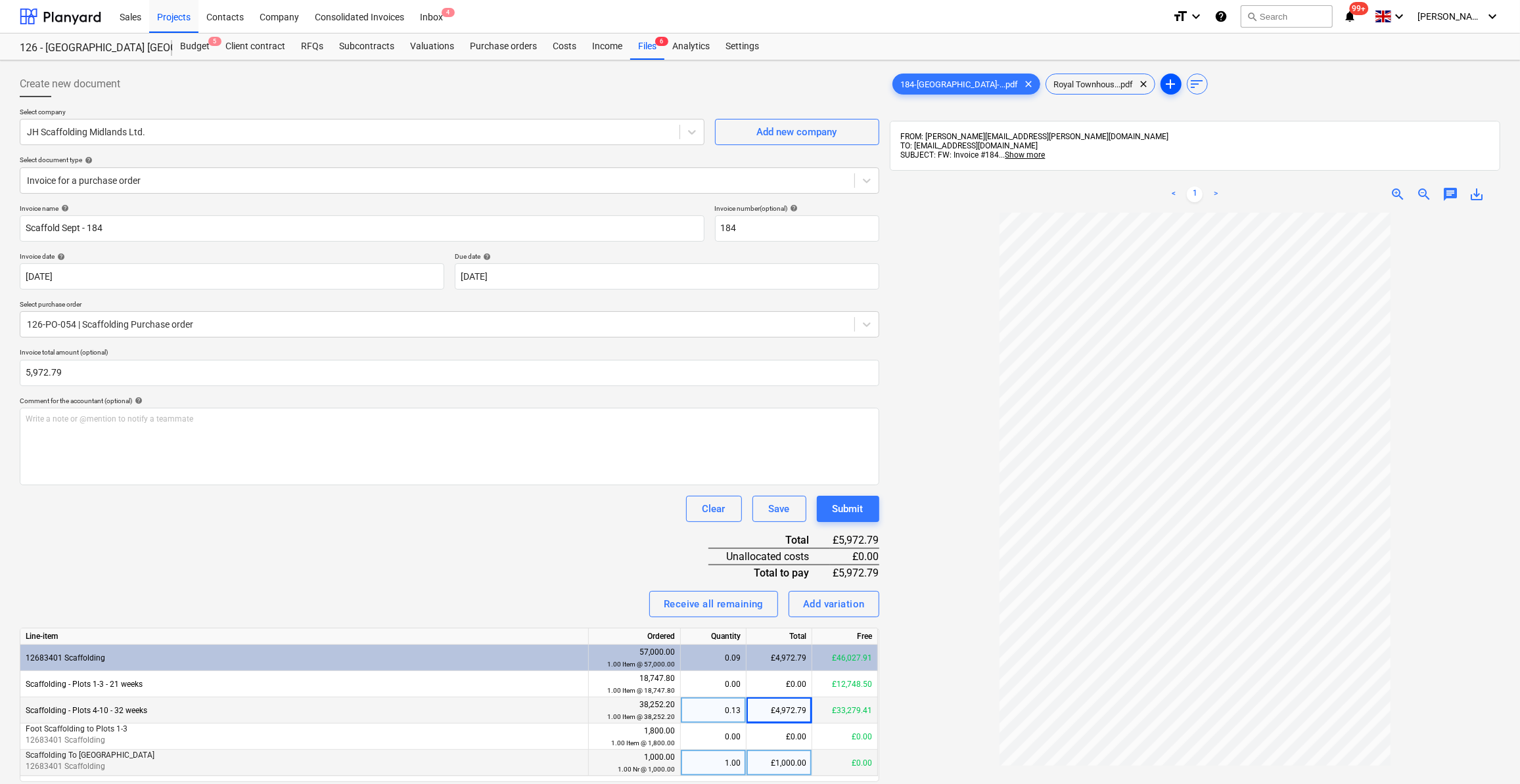
click at [1163, 84] on span "add" at bounding box center [1171, 83] width 16 height 16
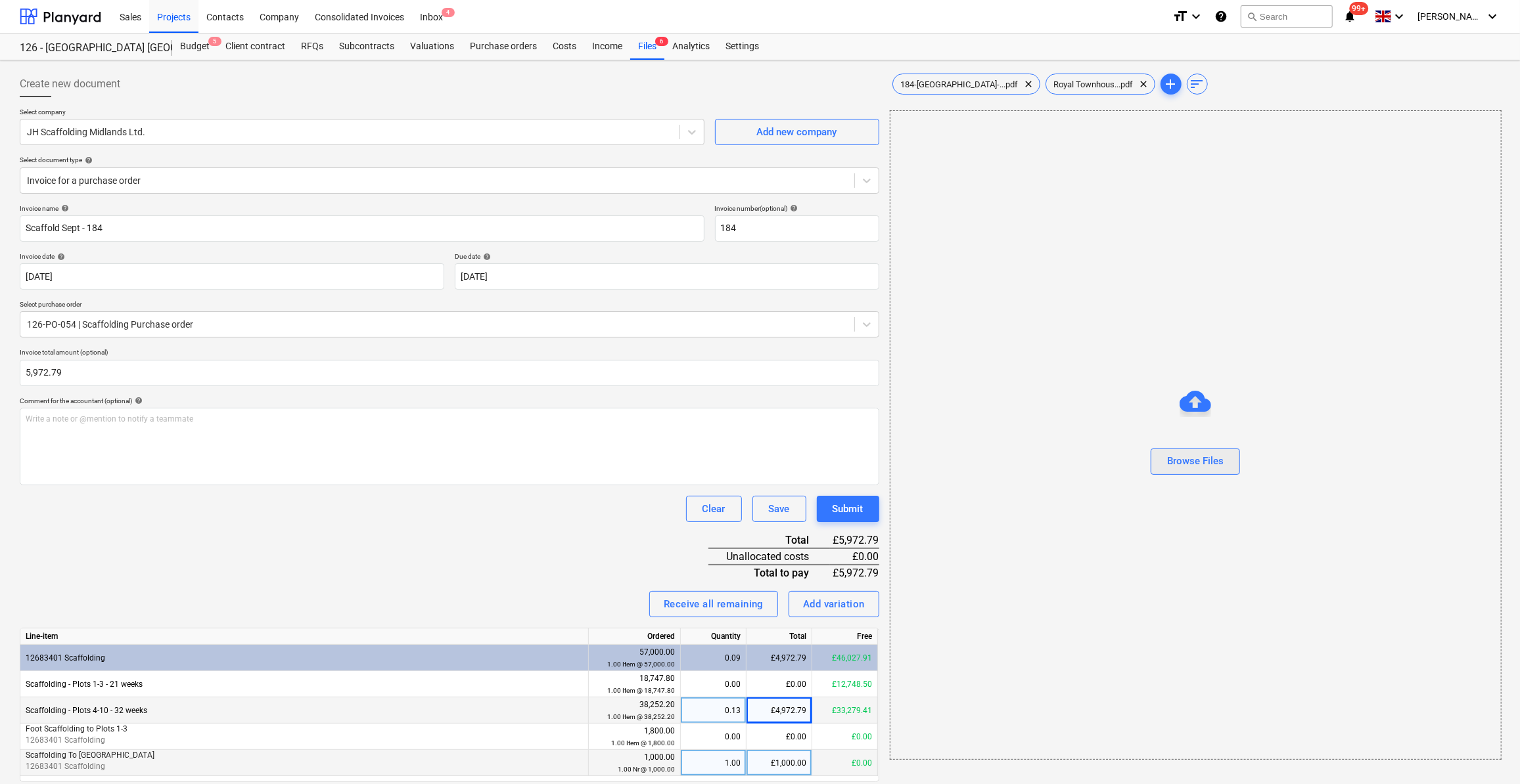
click at [1205, 456] on div "Browse Files" at bounding box center [1195, 461] width 57 height 17
click at [1055, 89] on div "126 Payment No...pdf clear" at bounding box center [1100, 84] width 110 height 21
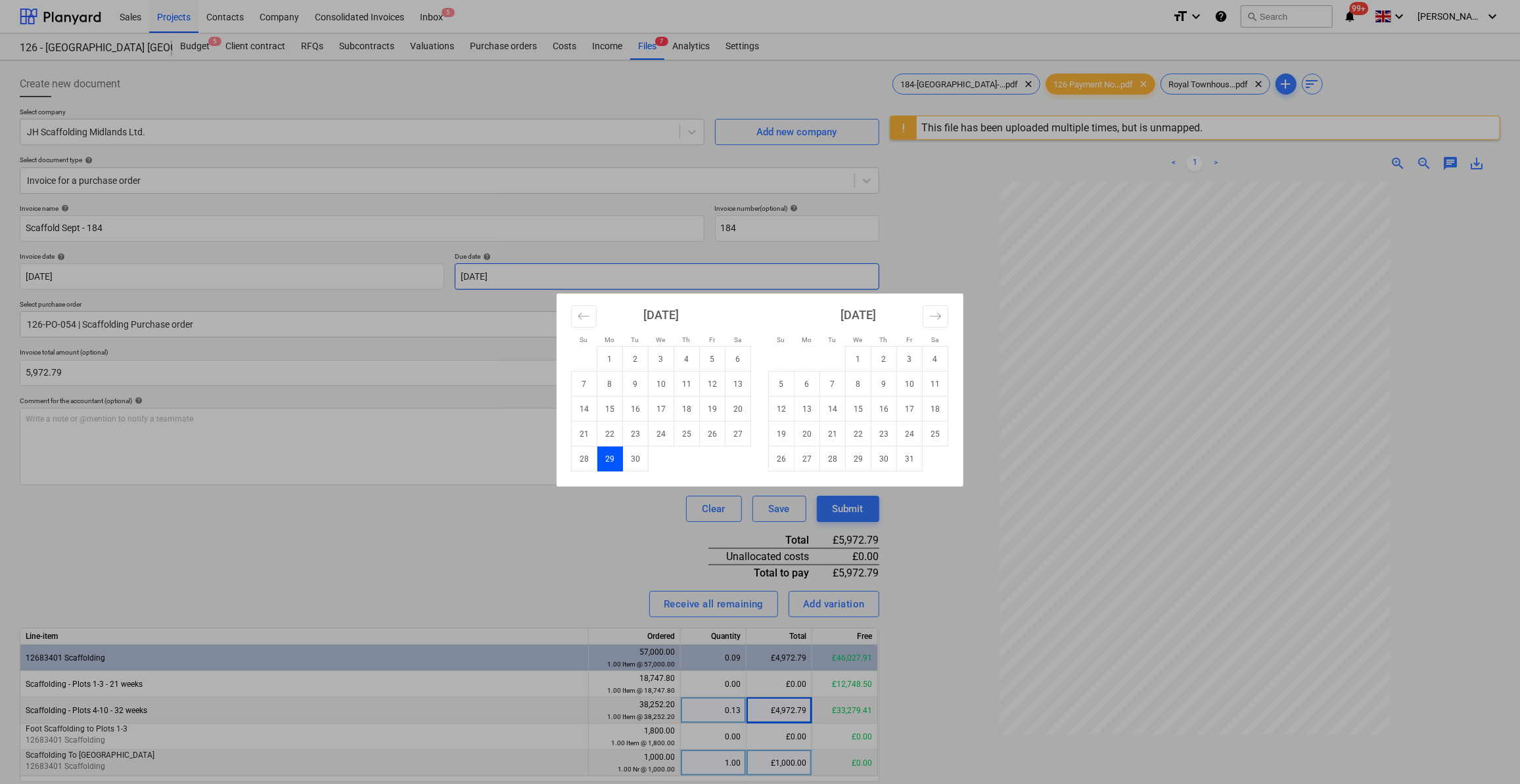
click at [527, 277] on body "Sales Projects Contacts Company Consolidated Invoices Inbox 5 format_size keybo…" at bounding box center [760, 392] width 1520 height 784
click at [834, 464] on td "28" at bounding box center [833, 459] width 26 height 25
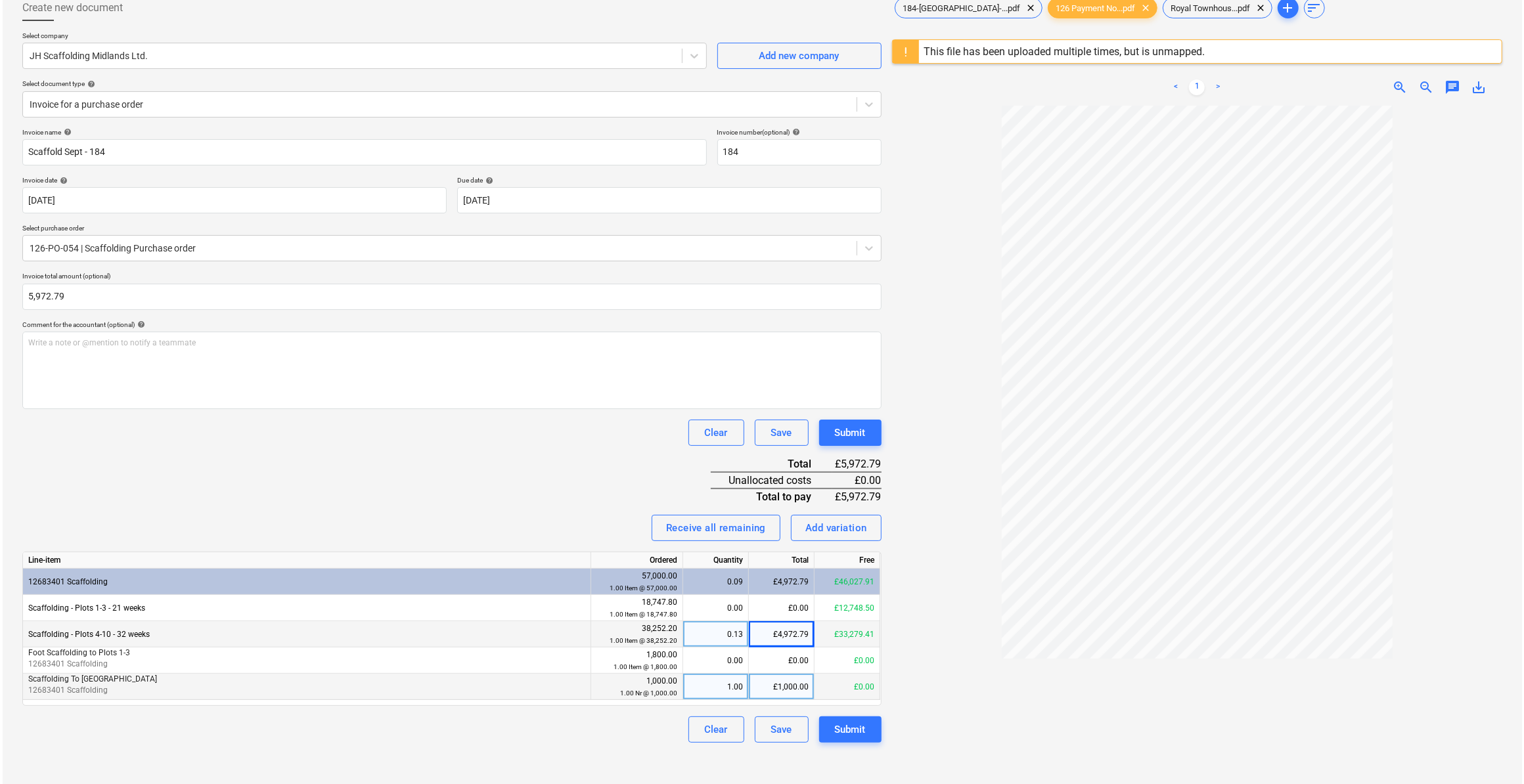
scroll to position [119, 0]
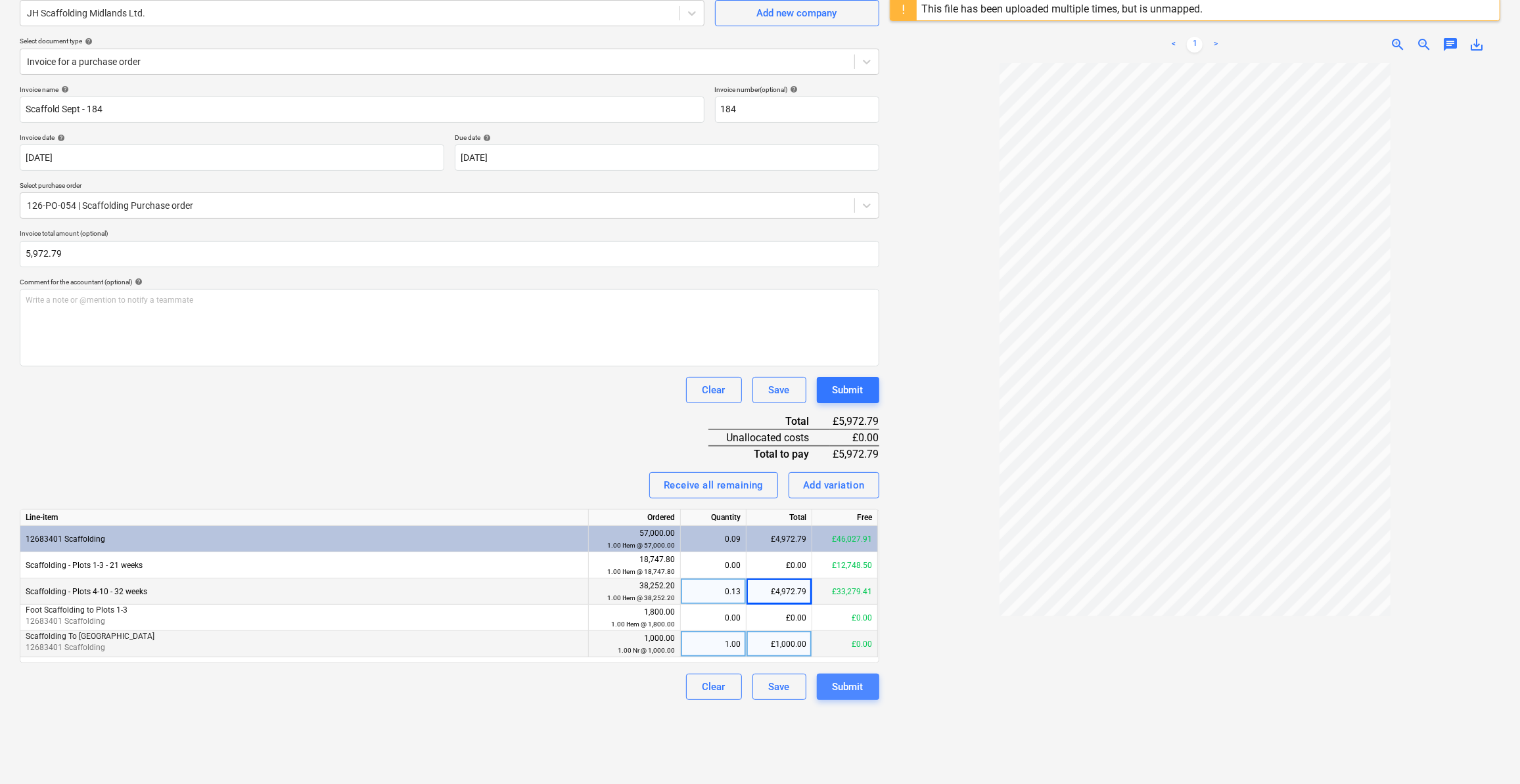
click at [849, 689] on div "Submit" at bounding box center [848, 687] width 31 height 17
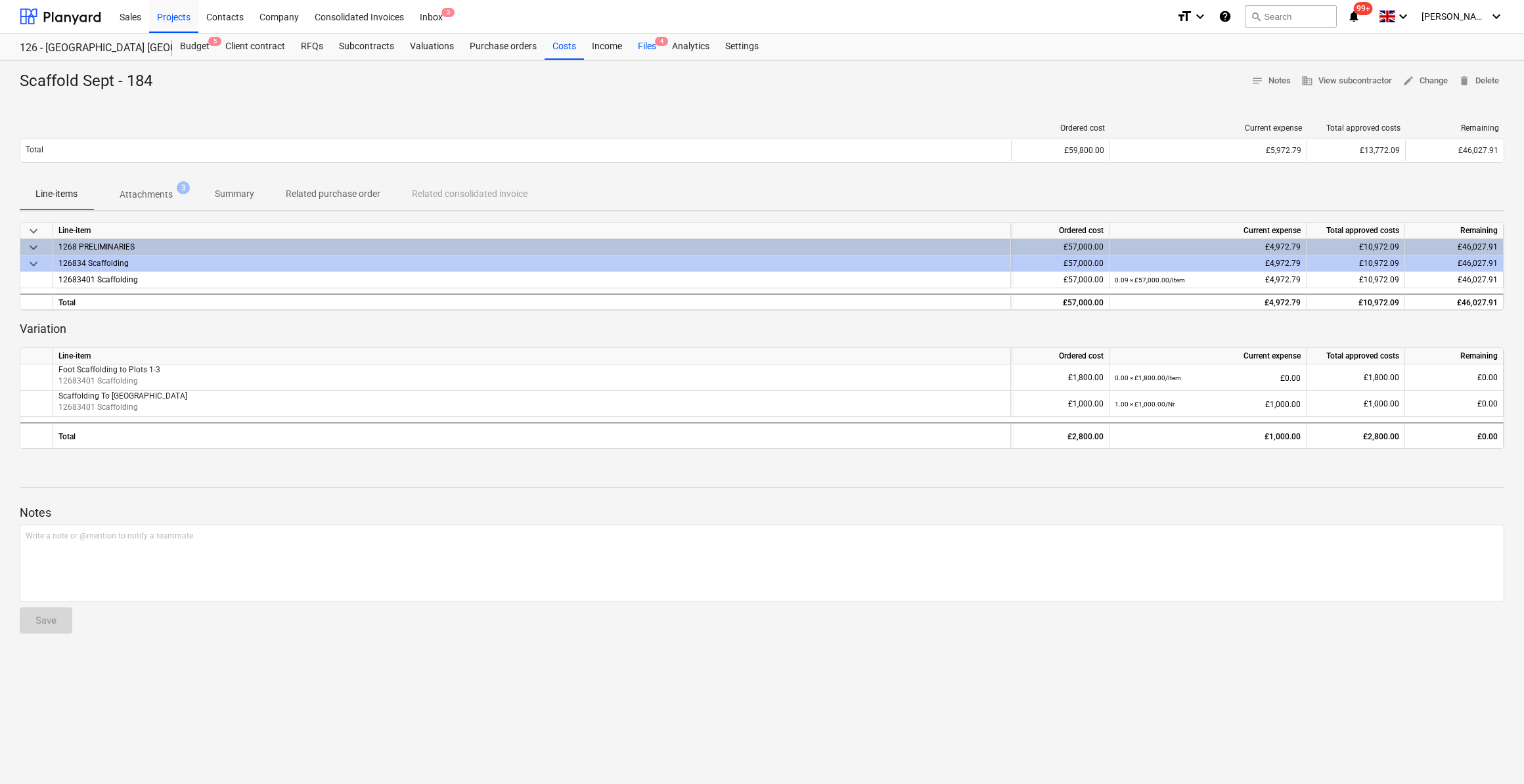
click at [648, 48] on div "Files 4" at bounding box center [647, 47] width 34 height 27
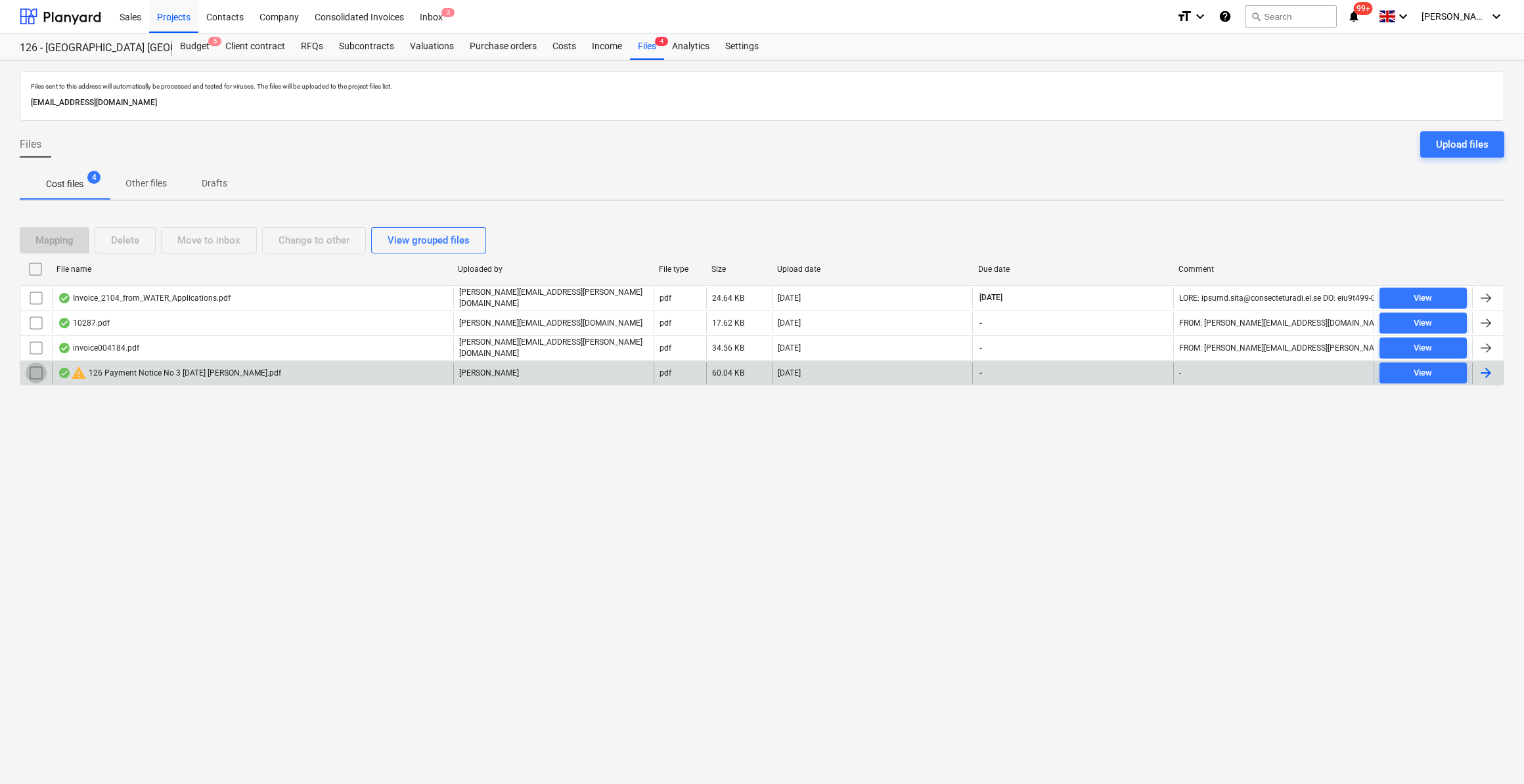
click at [38, 371] on input "checkbox" at bounding box center [36, 373] width 21 height 21
click at [138, 238] on div "Delete" at bounding box center [125, 240] width 28 height 17
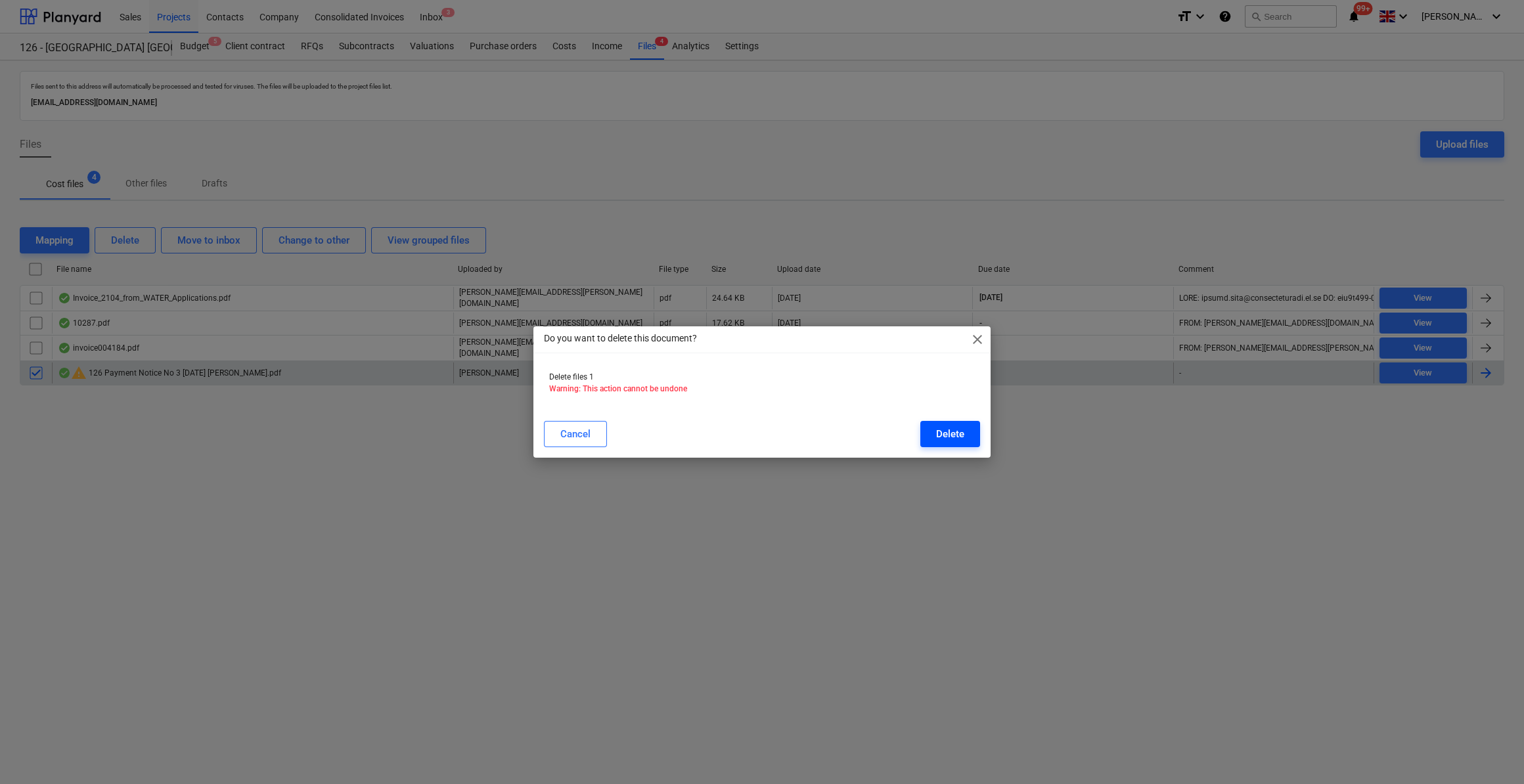
click at [960, 427] on div "Delete" at bounding box center [950, 434] width 28 height 17
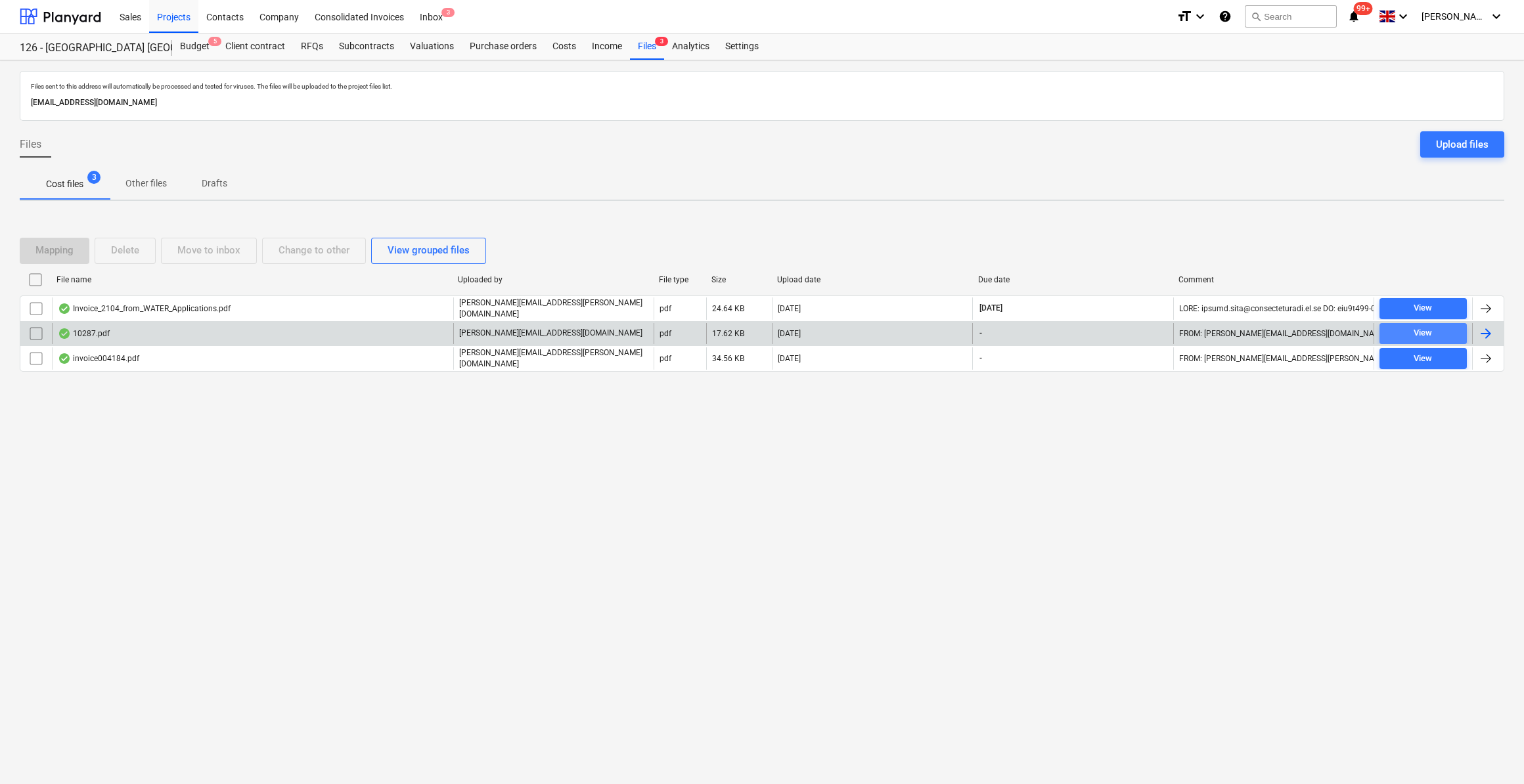
click at [1436, 331] on span "View" at bounding box center [1424, 333] width 77 height 15
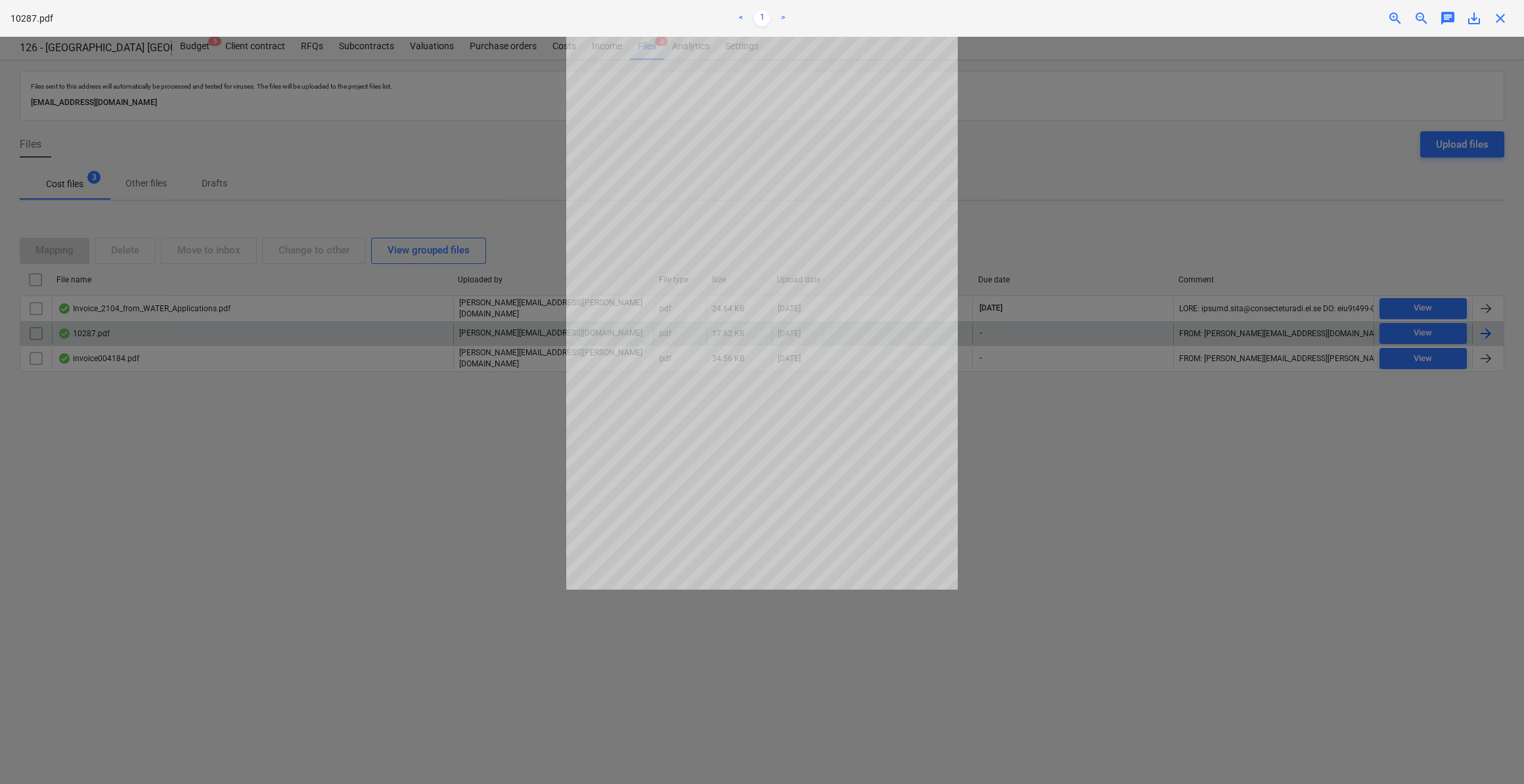
click at [1500, 20] on span "close" at bounding box center [1500, 18] width 16 height 16
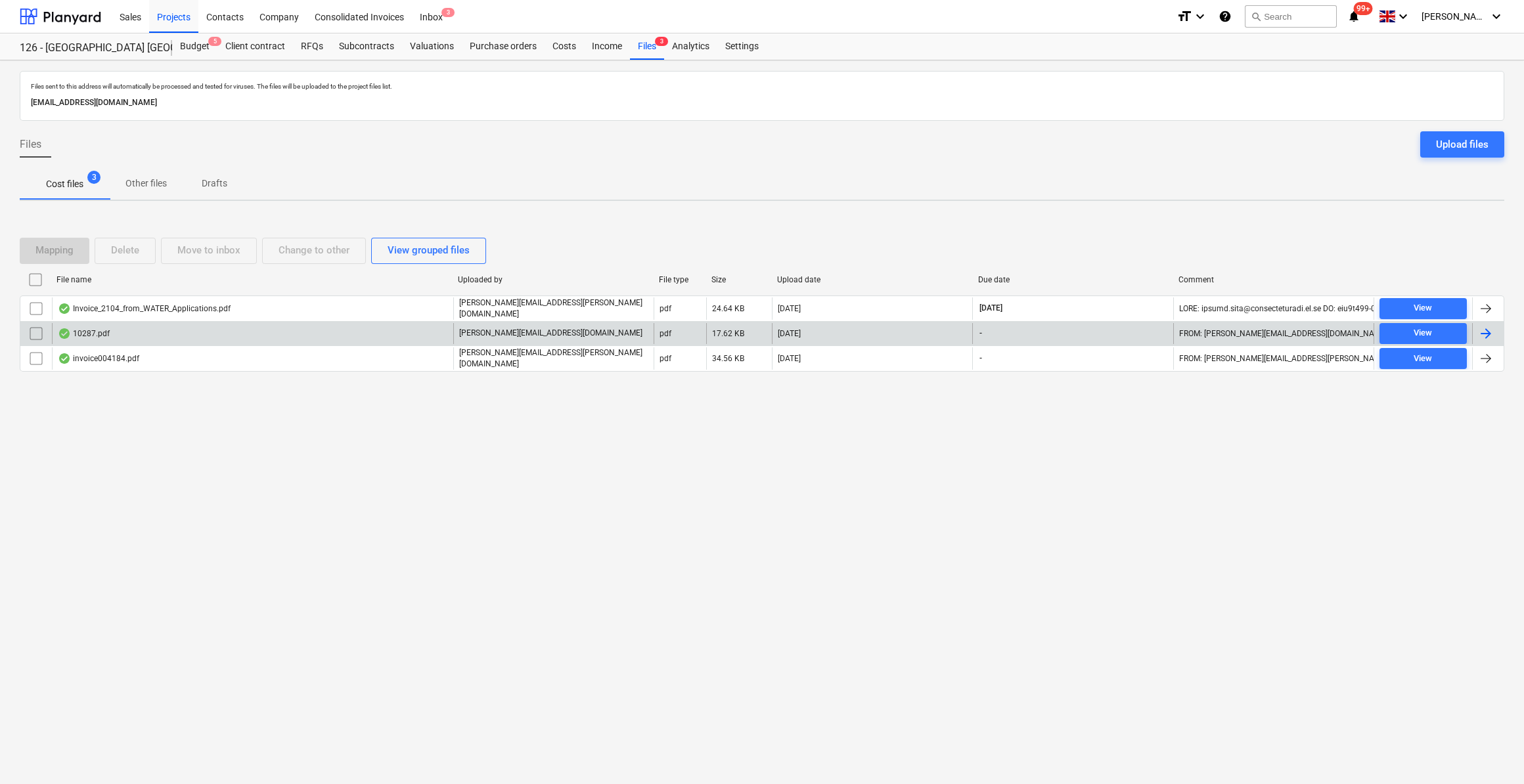
click at [30, 331] on input "checkbox" at bounding box center [36, 334] width 21 height 21
click at [205, 253] on div "Move to inbox" at bounding box center [208, 250] width 63 height 17
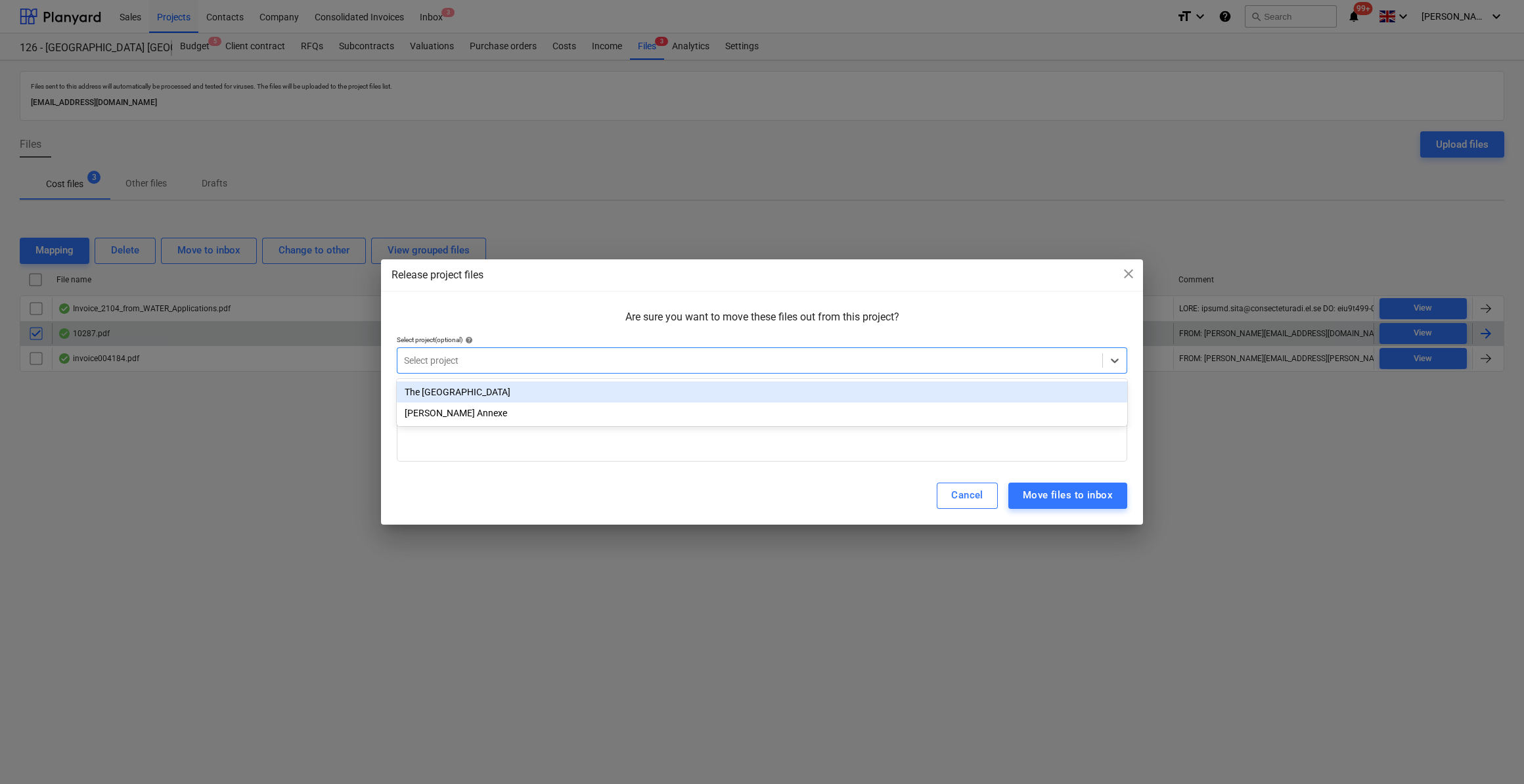
click at [518, 359] on div at bounding box center [749, 361] width 692 height 13
click at [476, 388] on div "The [GEOGRAPHIC_DATA]" at bounding box center [762, 392] width 731 height 21
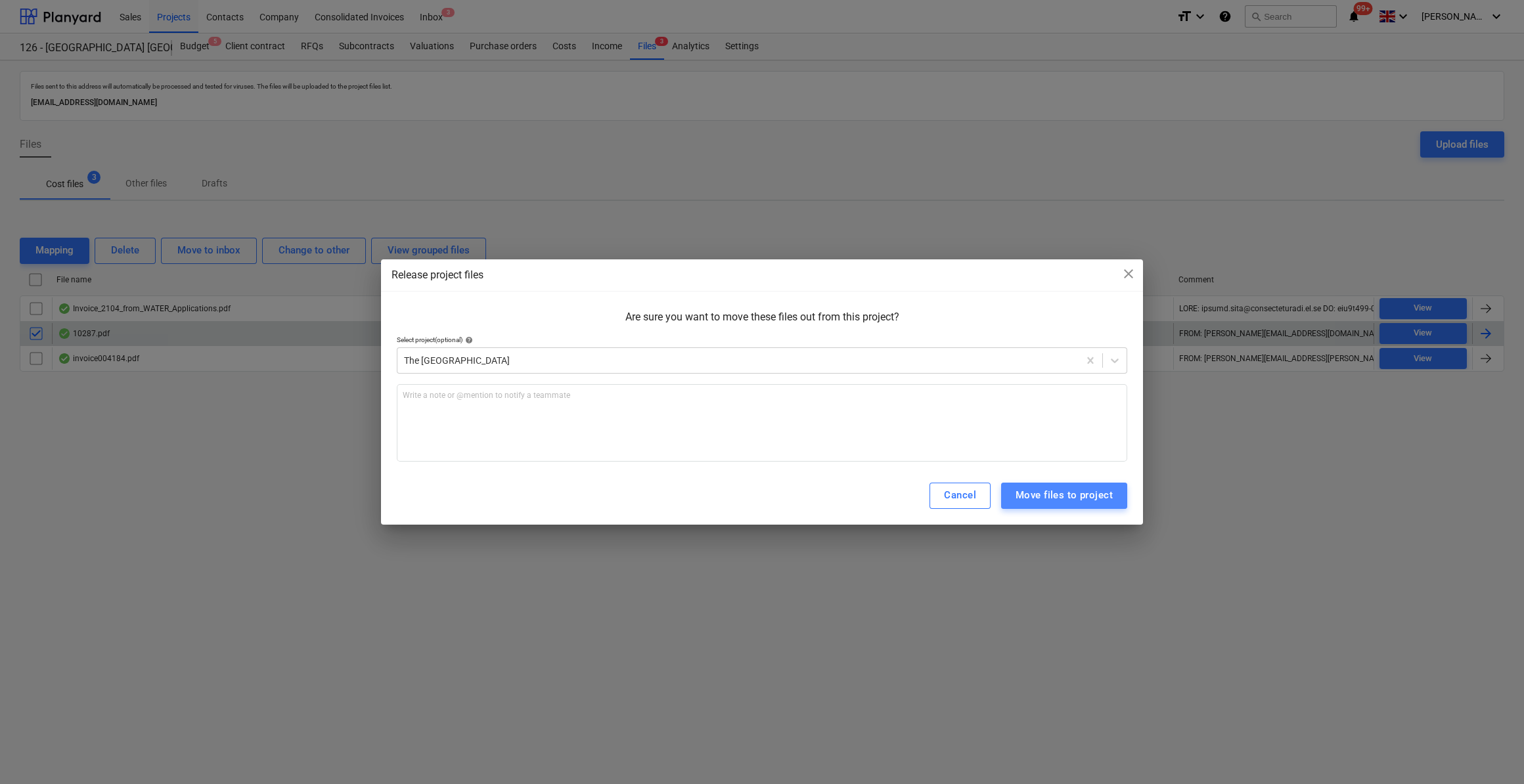
click at [1051, 498] on div "Move files to project" at bounding box center [1065, 495] width 97 height 17
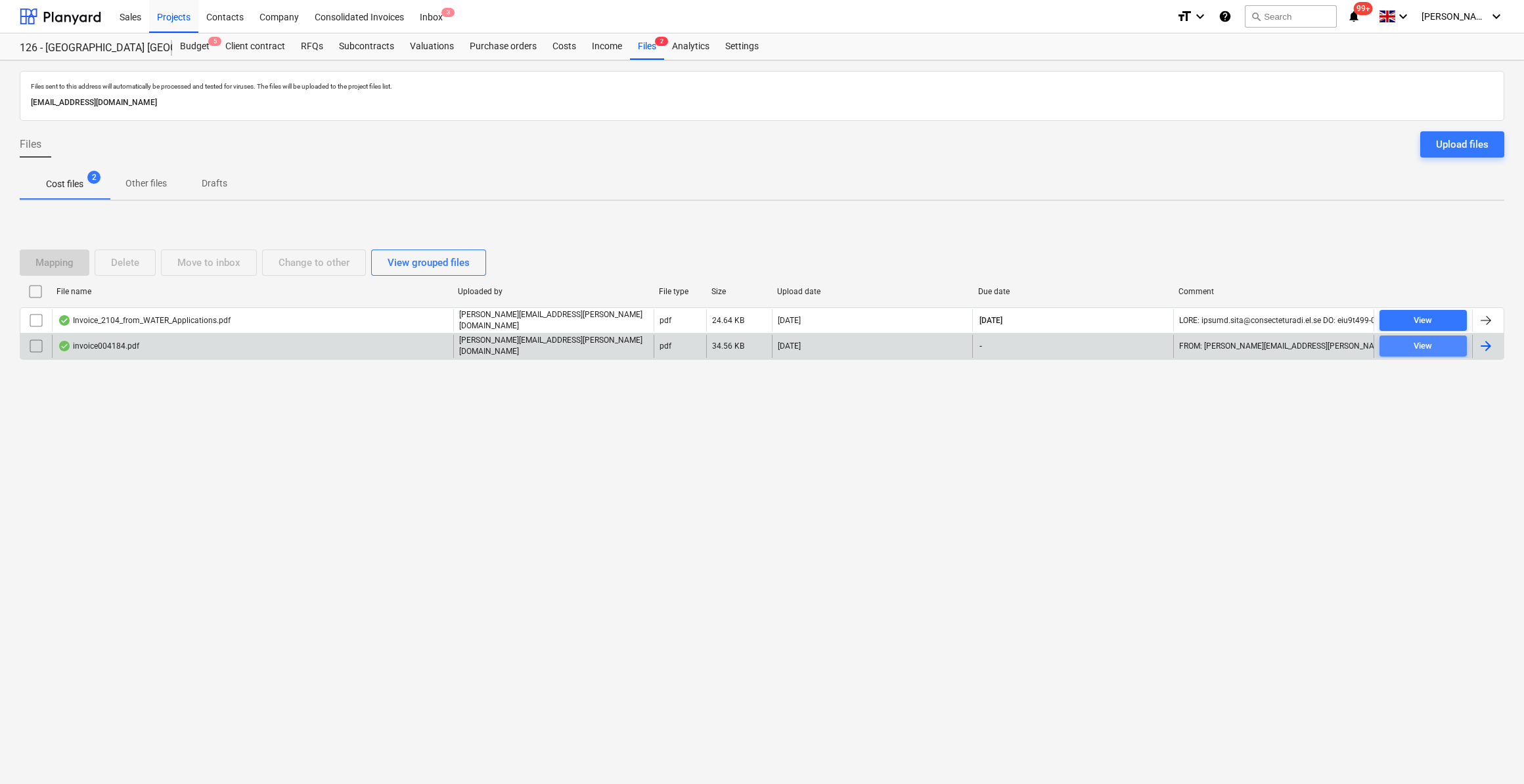
click at [1418, 346] on div "View" at bounding box center [1423, 346] width 18 height 15
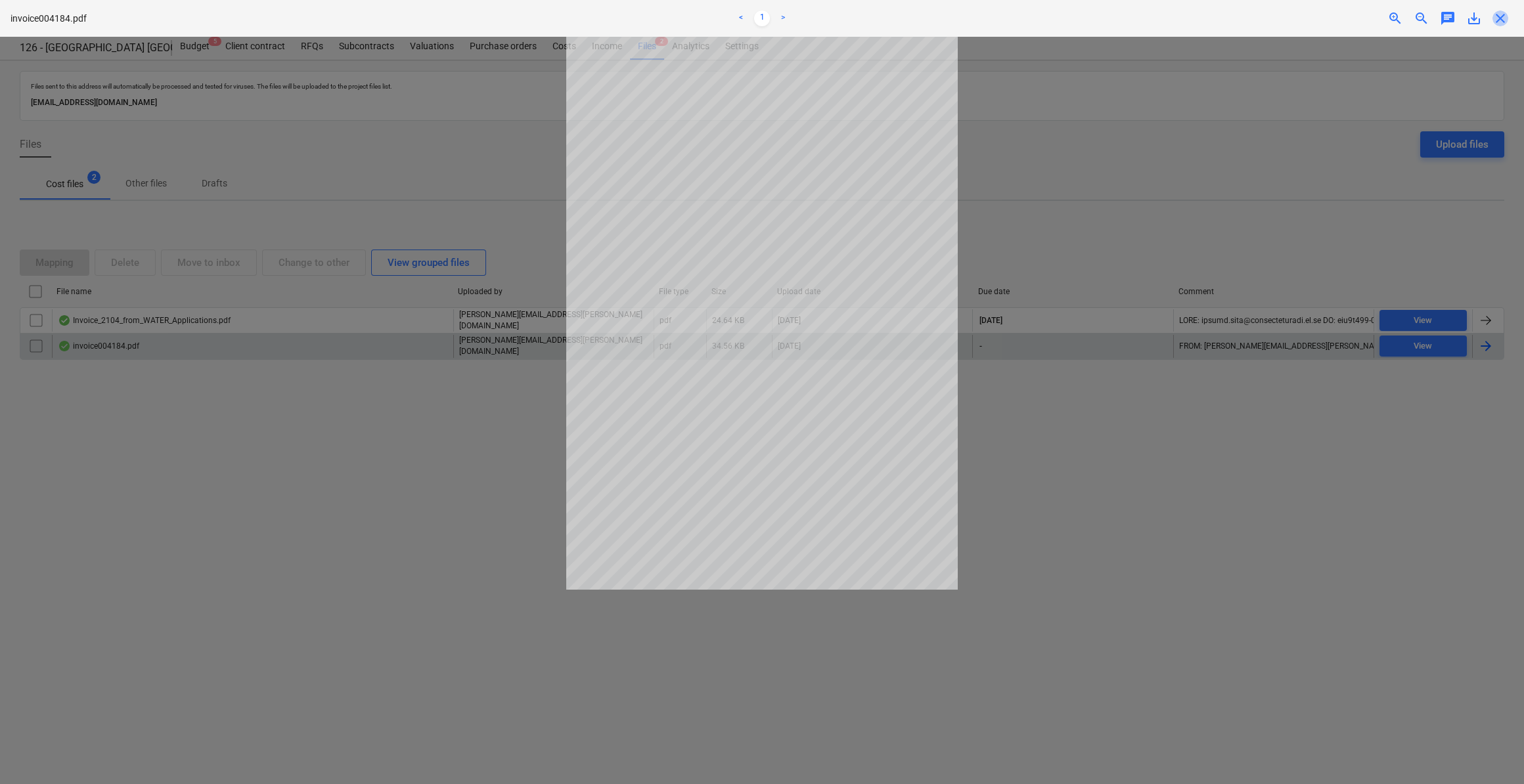
click at [1500, 17] on span "close" at bounding box center [1500, 18] width 16 height 16
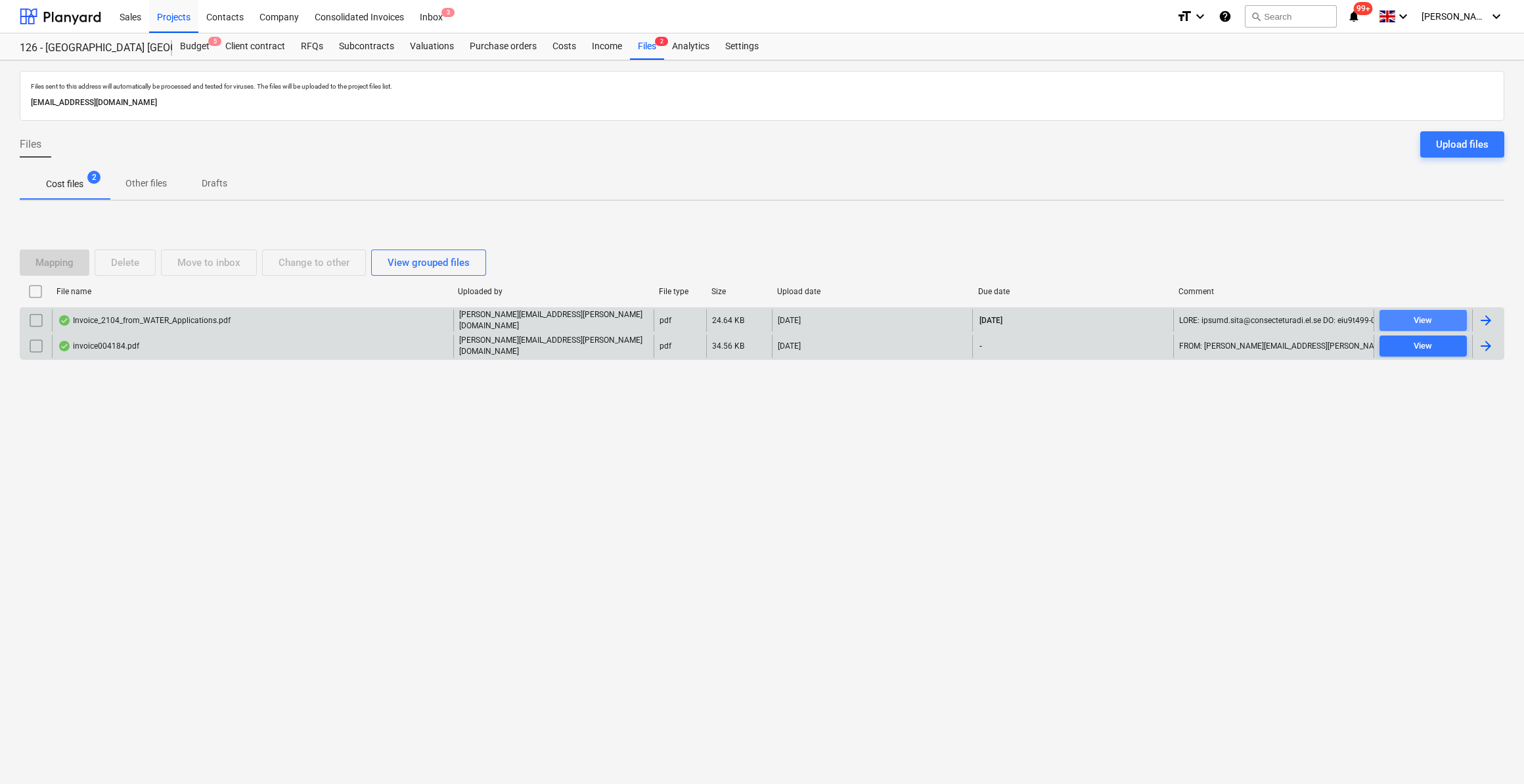
click at [1421, 323] on div "View" at bounding box center [1423, 320] width 18 height 15
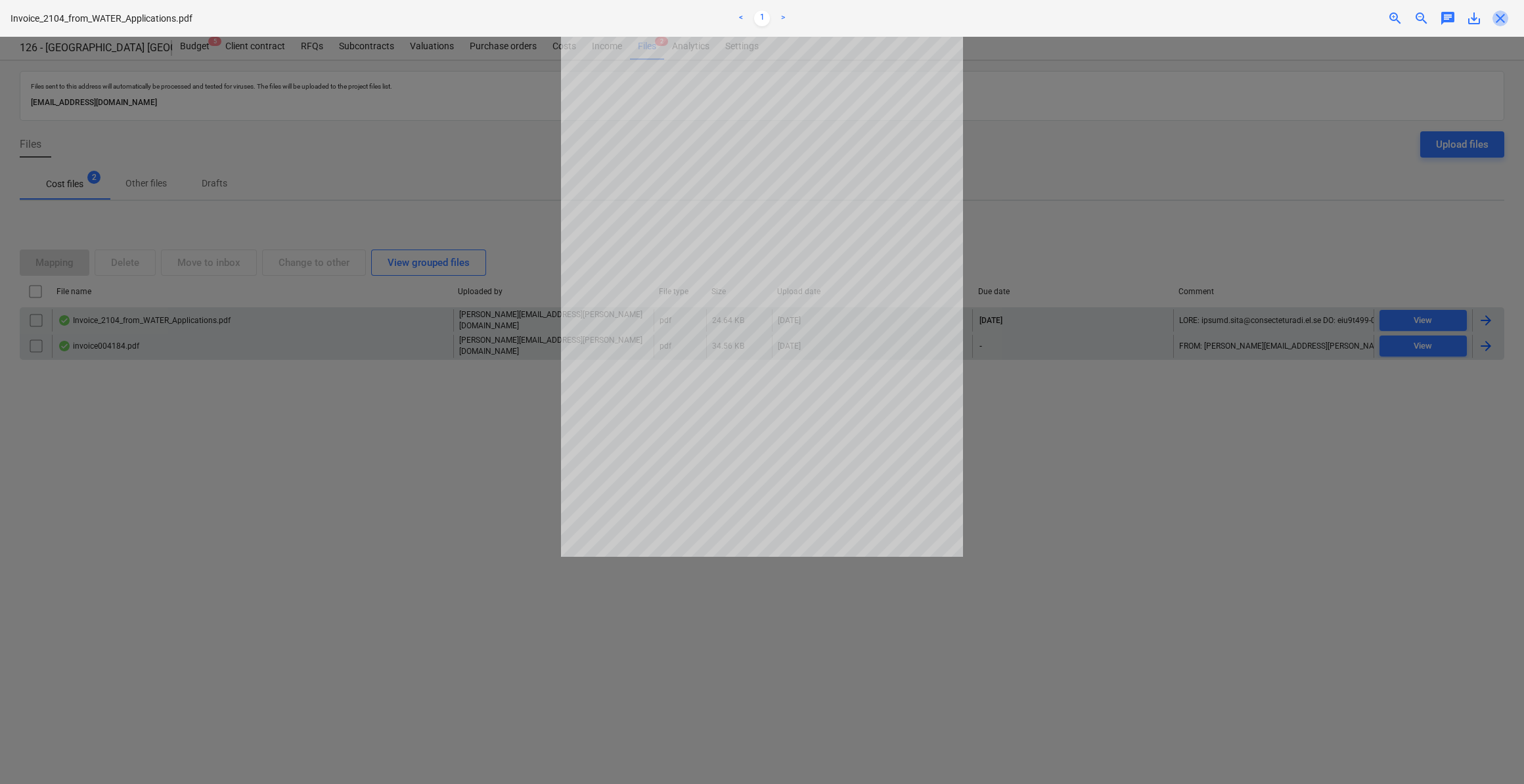
click at [1500, 20] on span "close" at bounding box center [1500, 18] width 16 height 16
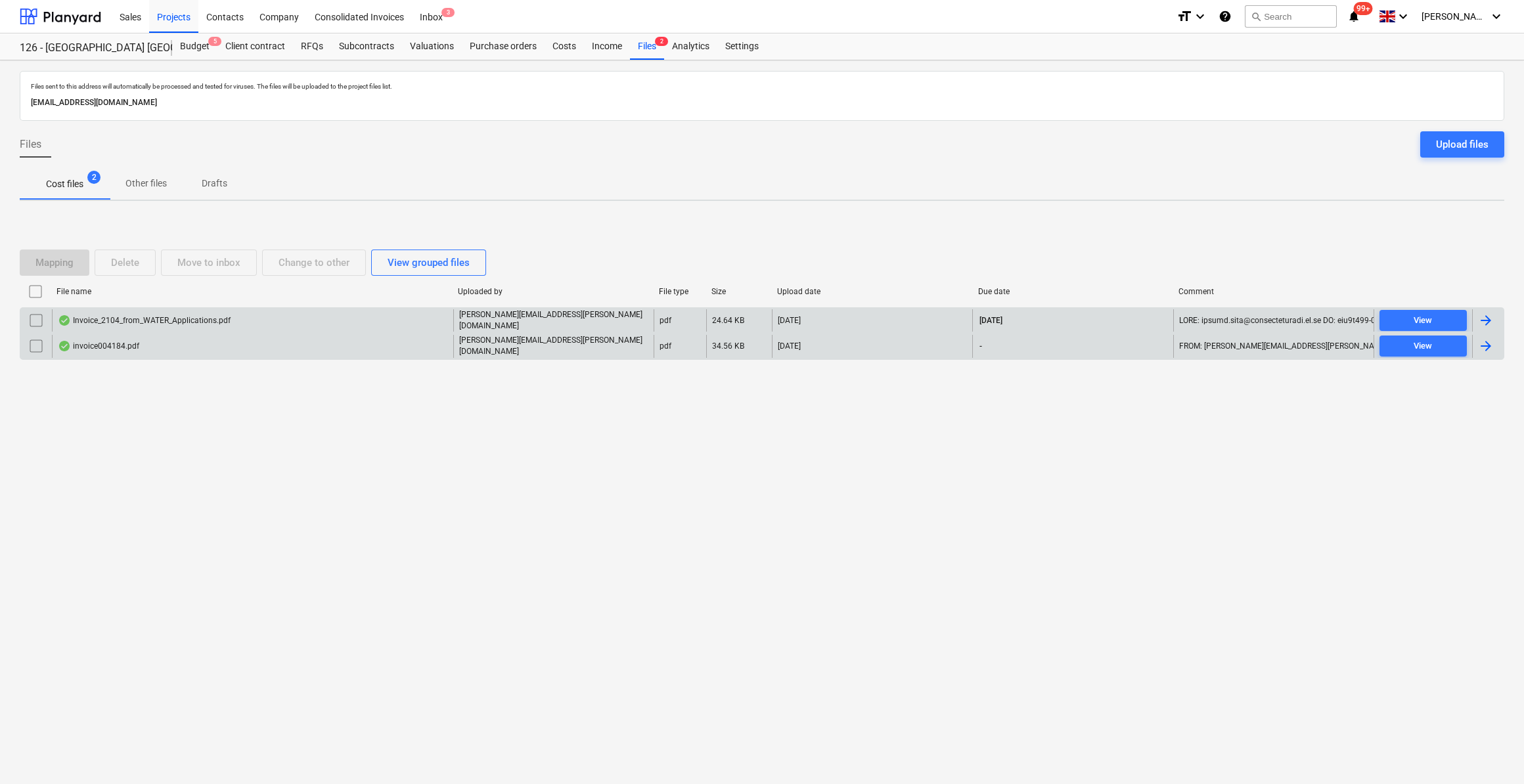
click at [1482, 322] on div at bounding box center [1486, 320] width 16 height 16
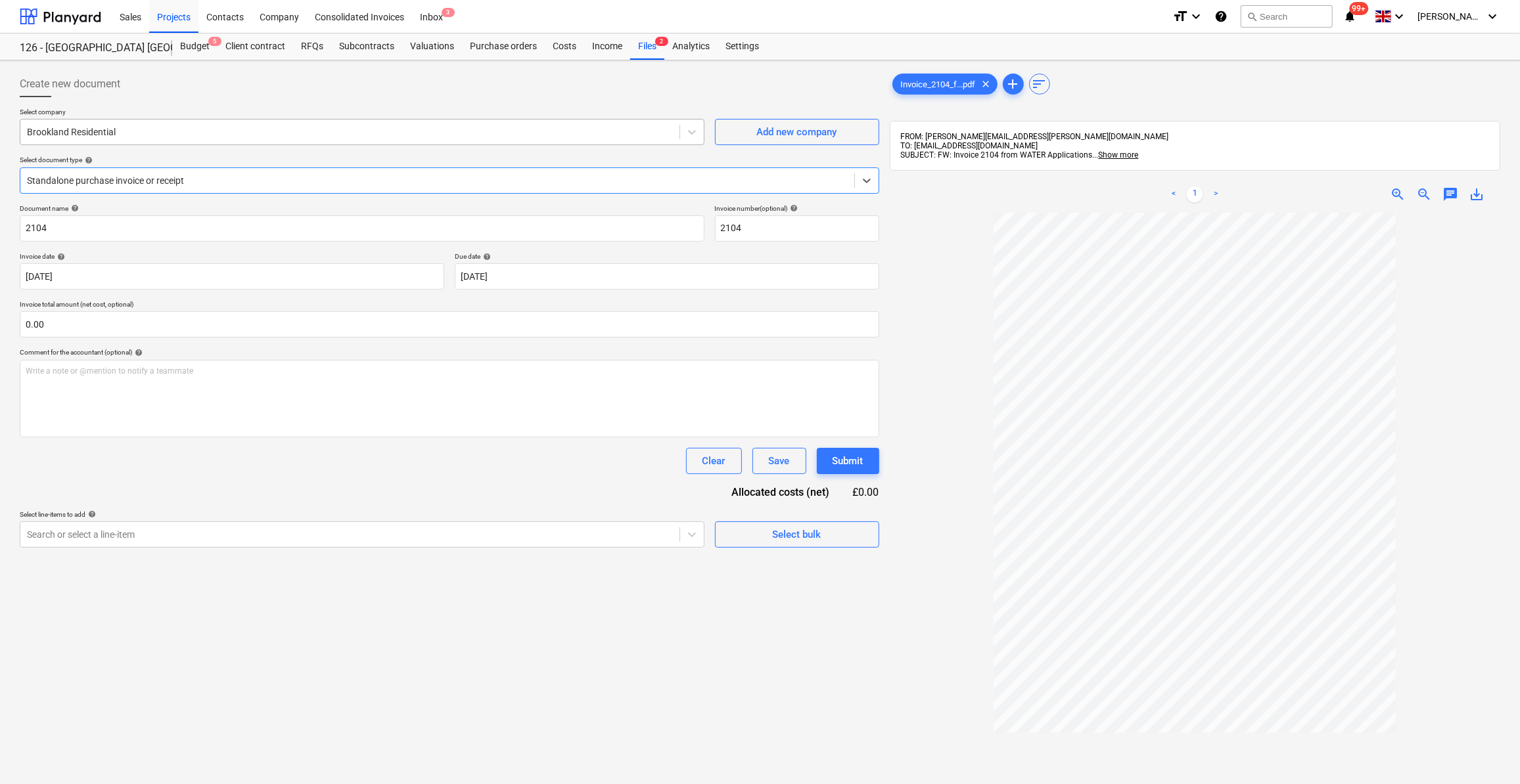
click at [69, 131] on div at bounding box center [349, 132] width 646 height 13
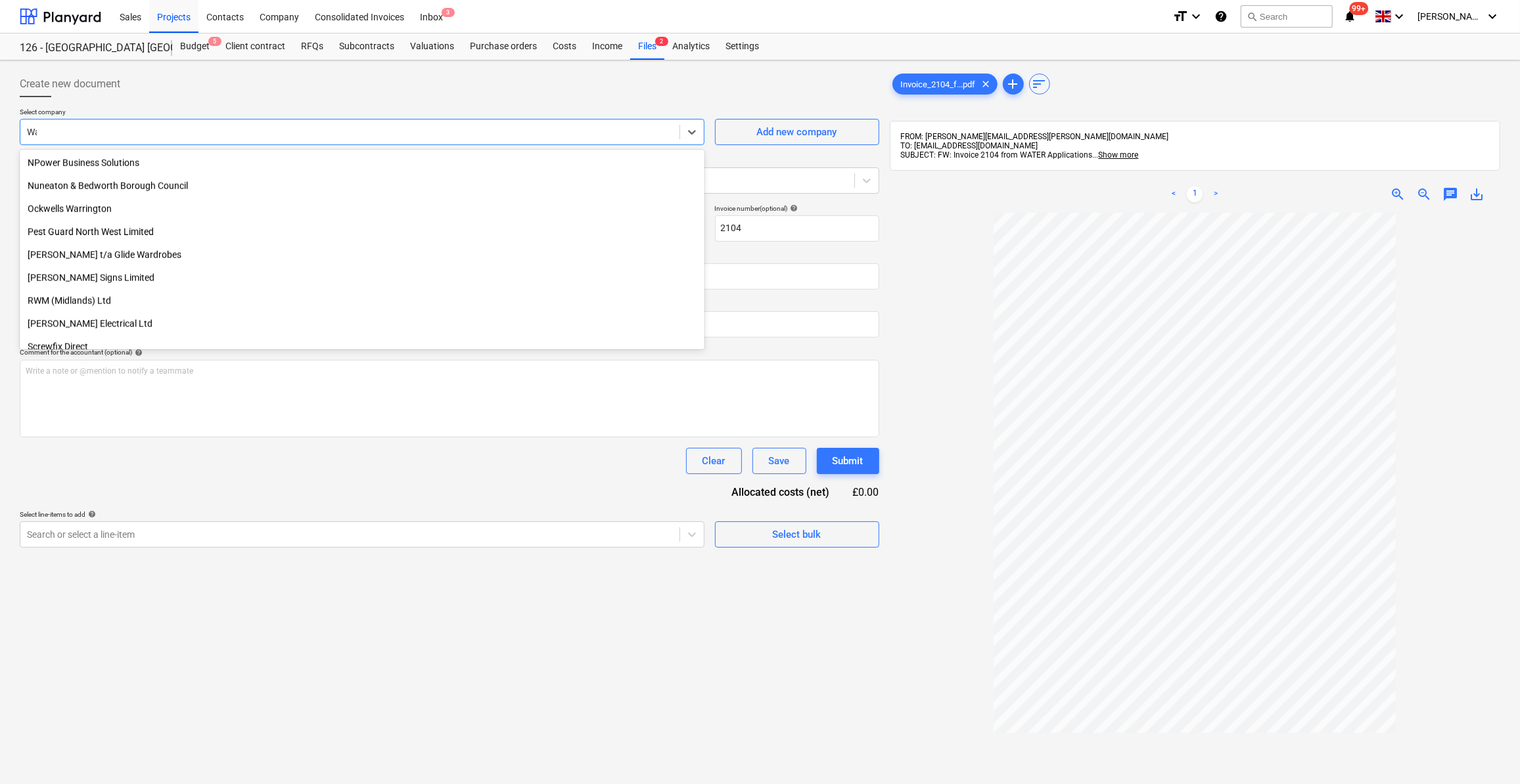
scroll to position [423, 0]
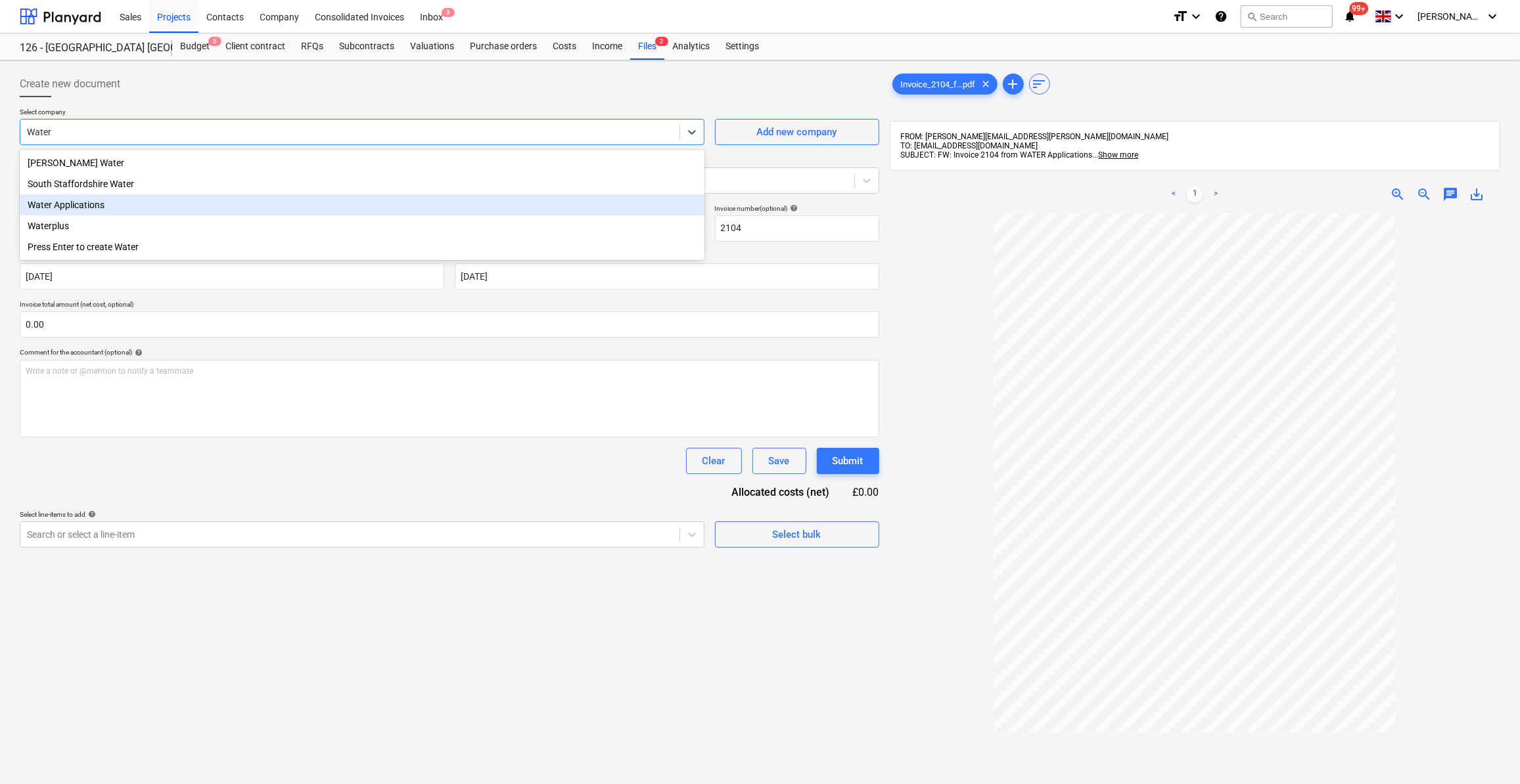
click at [127, 210] on div "Water Applications" at bounding box center [362, 204] width 685 height 21
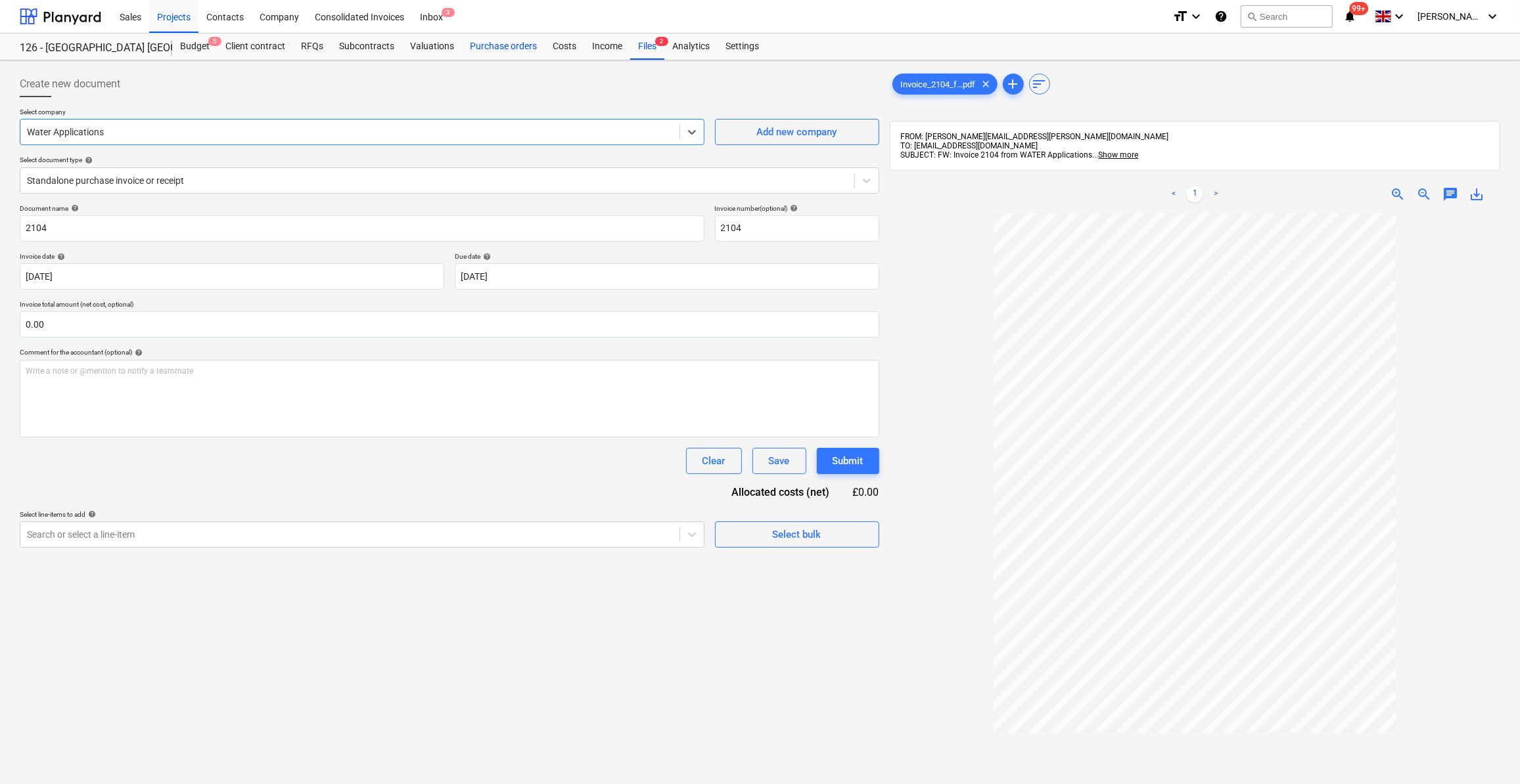
click at [498, 47] on div "Purchase orders" at bounding box center [504, 47] width 83 height 27
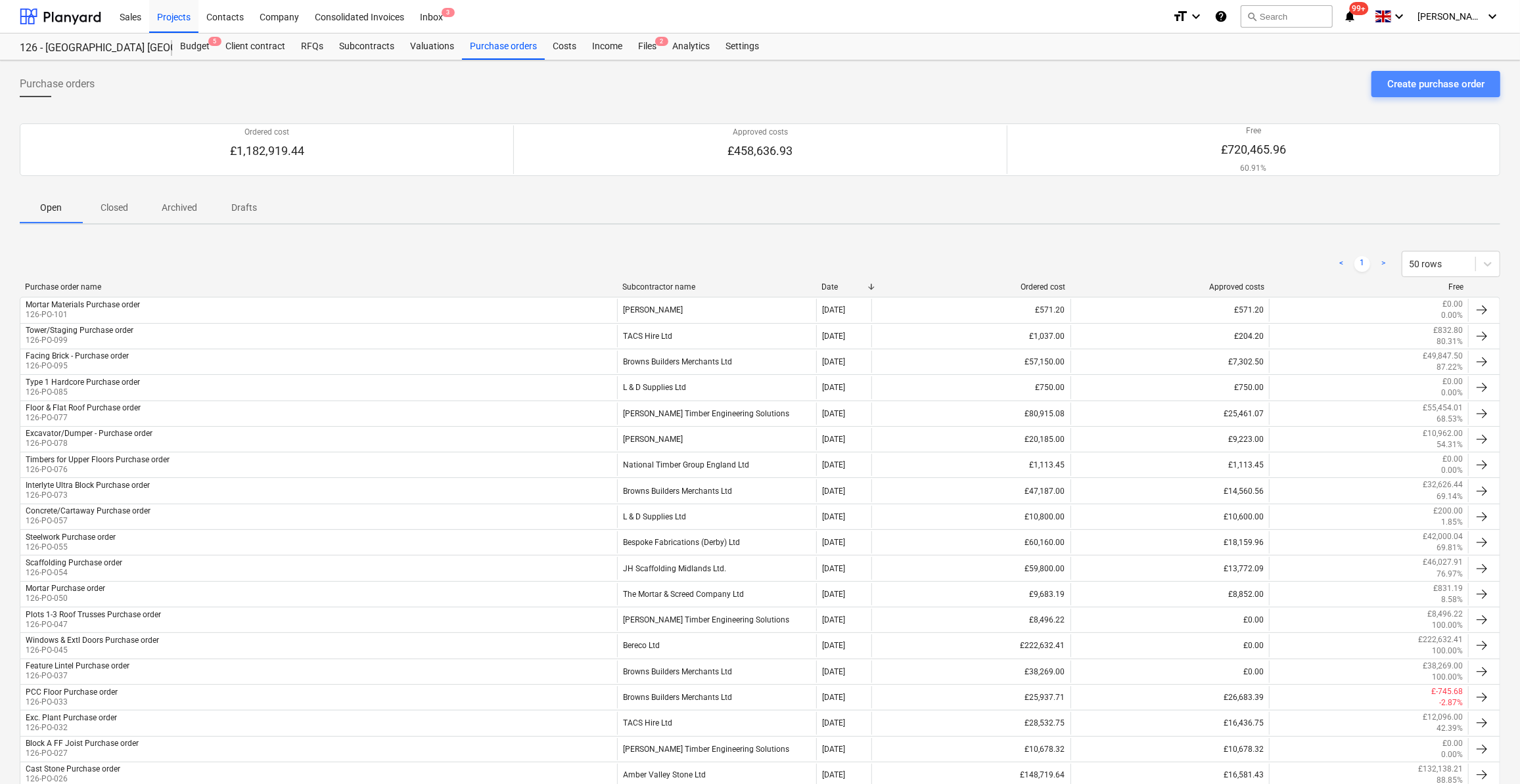
click at [1426, 86] on div "Create purchase order" at bounding box center [1436, 83] width 97 height 17
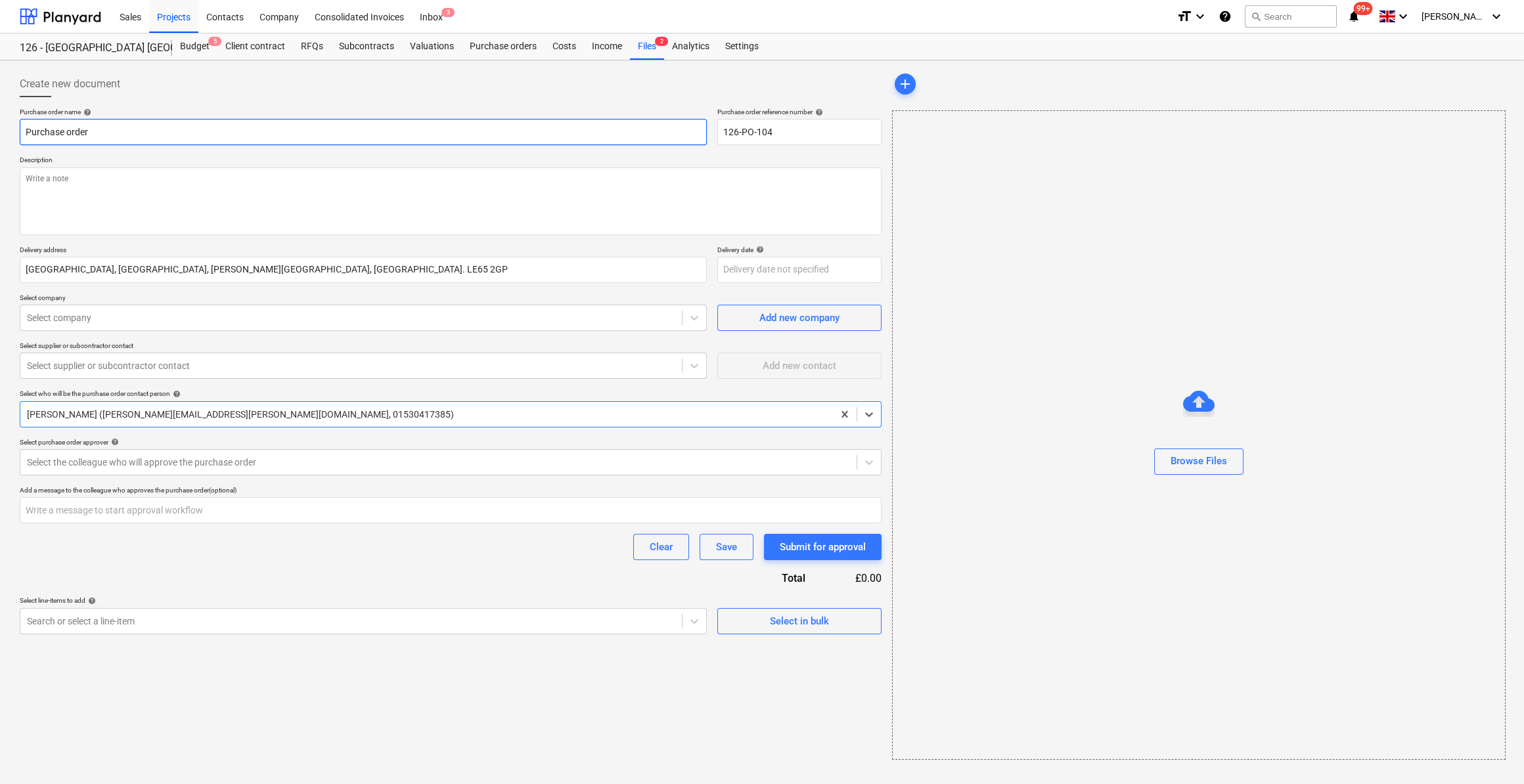
click at [21, 132] on input "Purchase order" at bounding box center [363, 132] width 687 height 27
click at [64, 162] on p "Description" at bounding box center [450, 161] width 862 height 11
click at [63, 179] on textarea at bounding box center [450, 202] width 862 height 68
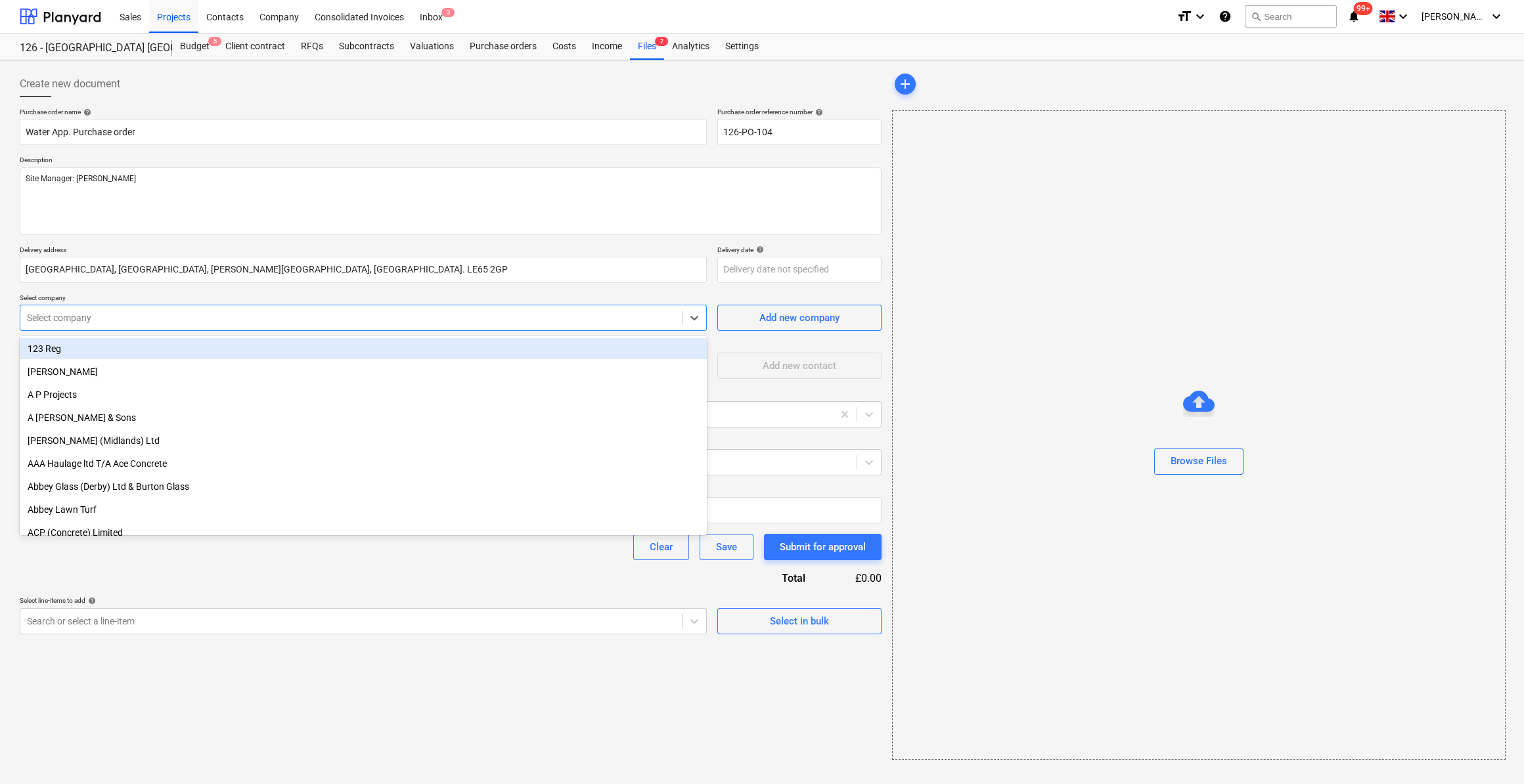
click at [98, 315] on div at bounding box center [351, 318] width 648 height 13
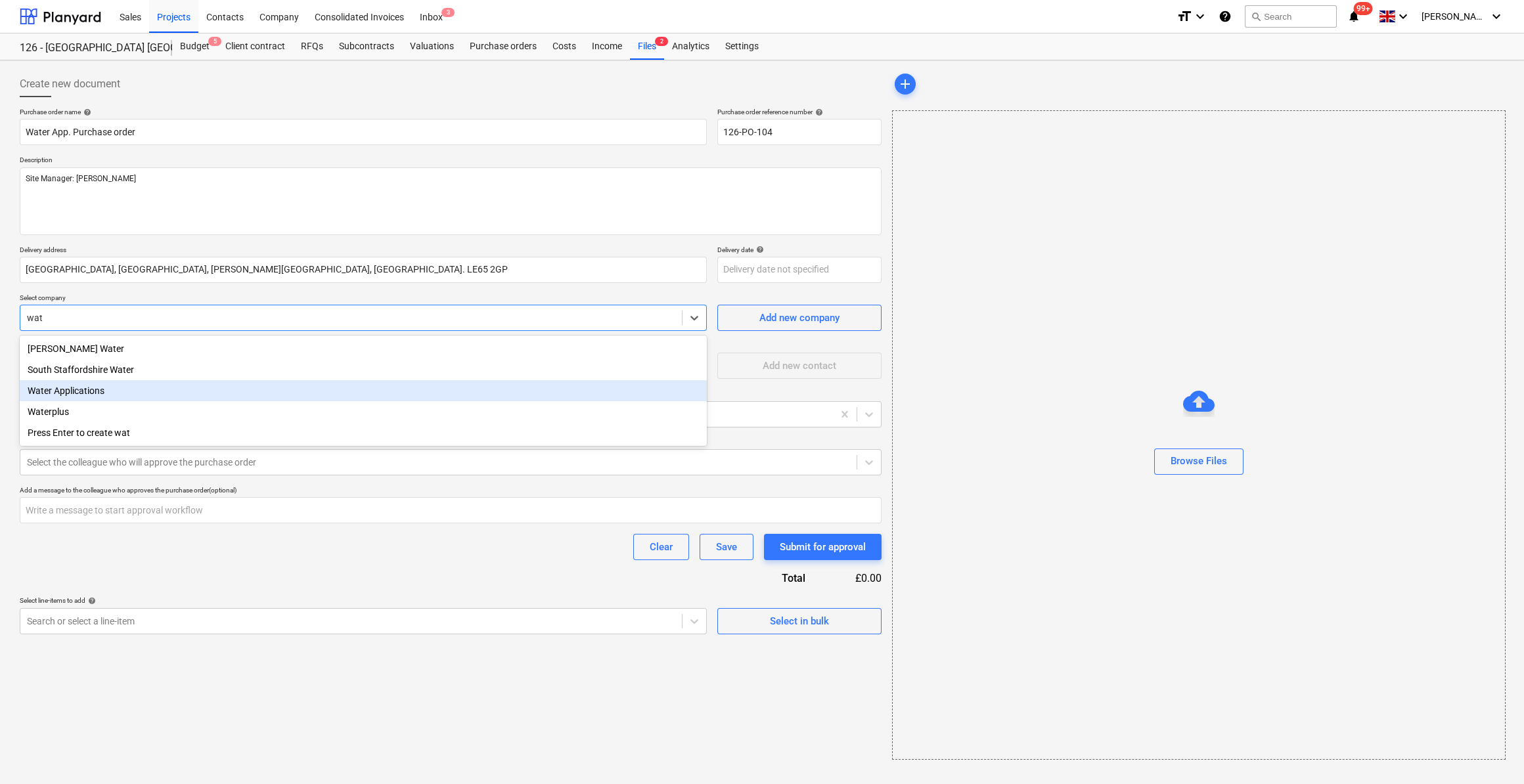
click at [111, 385] on div "Water Applications" at bounding box center [363, 391] width 687 height 21
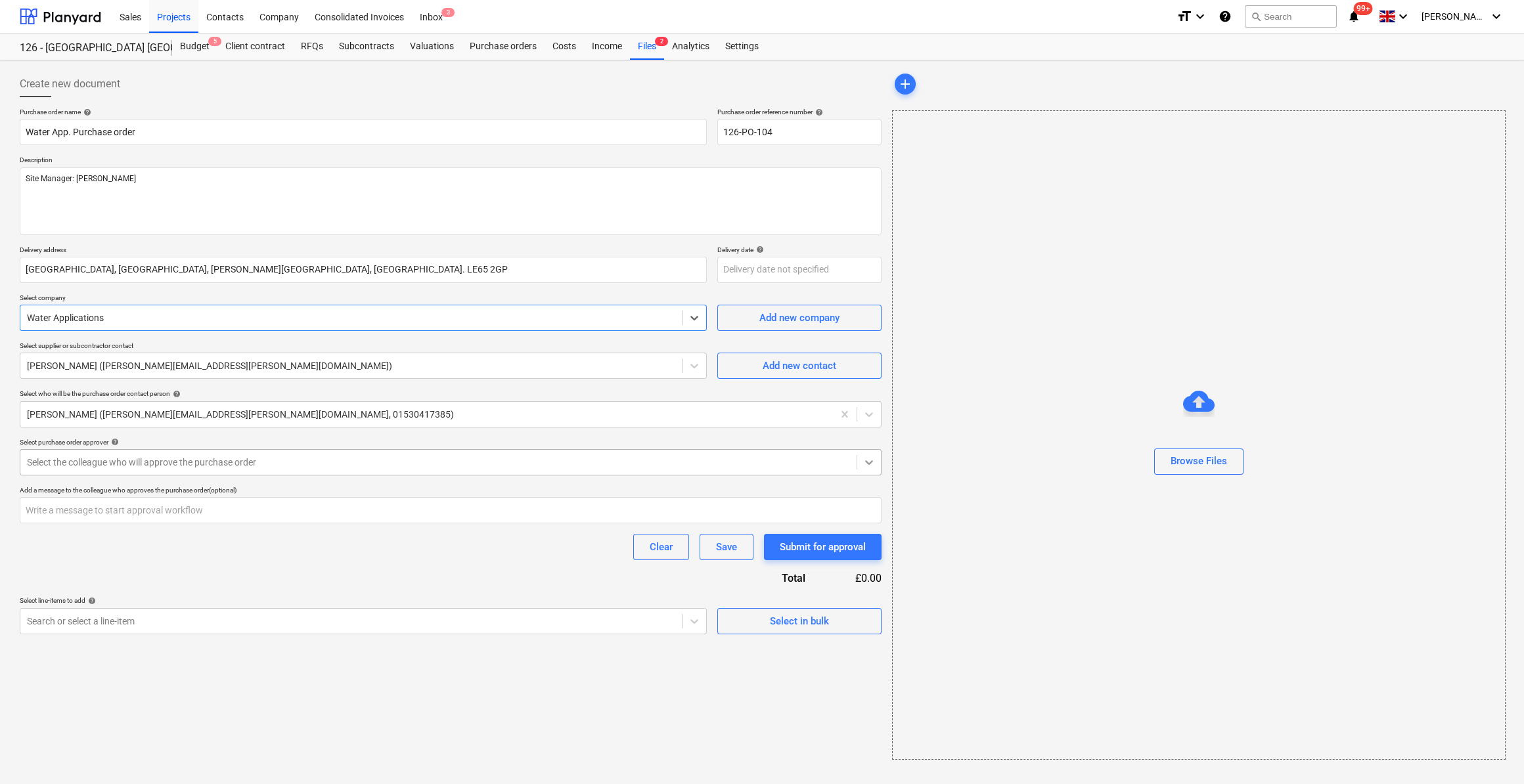
click at [872, 467] on icon at bounding box center [869, 463] width 13 height 13
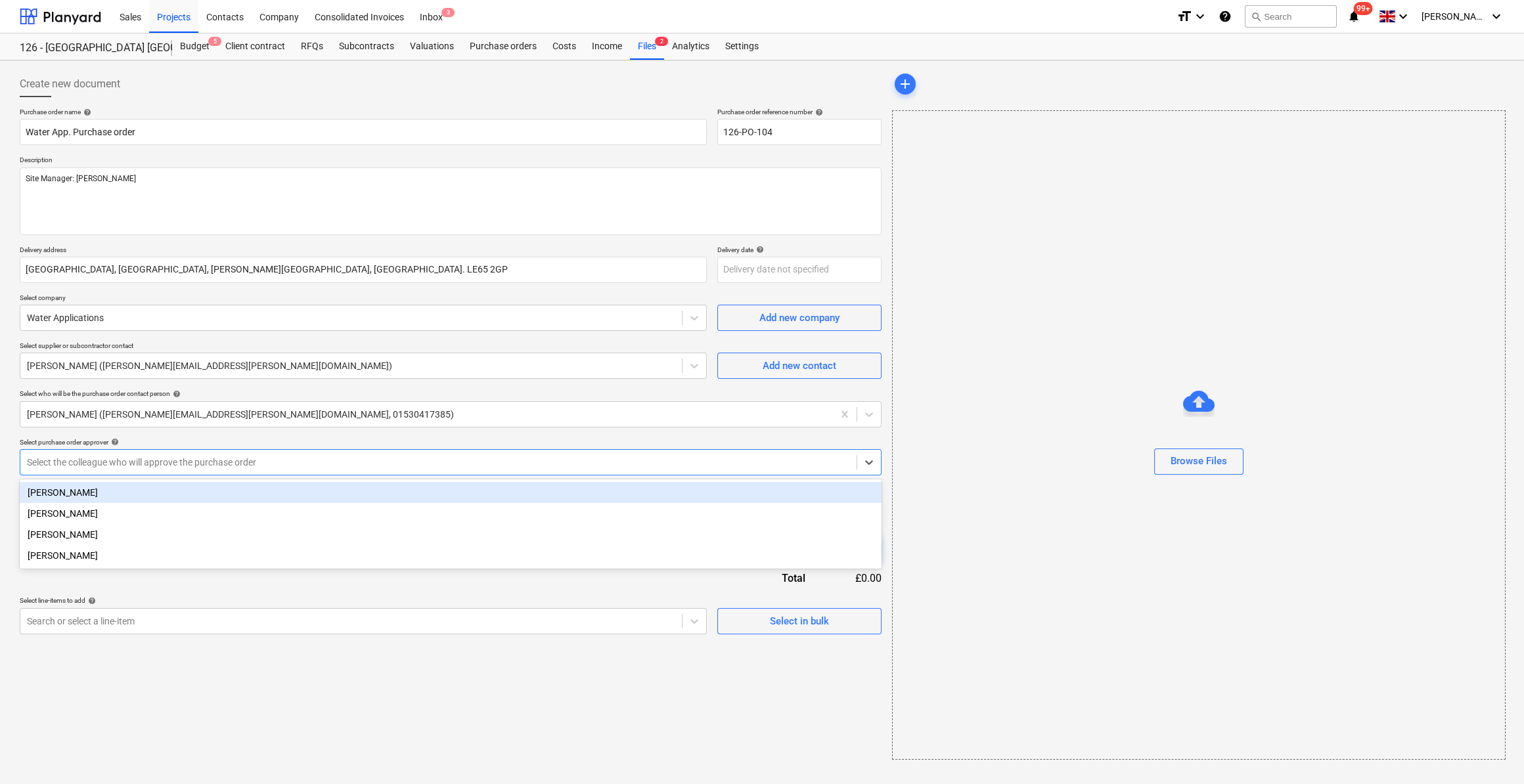
click at [89, 496] on div "[PERSON_NAME]" at bounding box center [450, 492] width 862 height 21
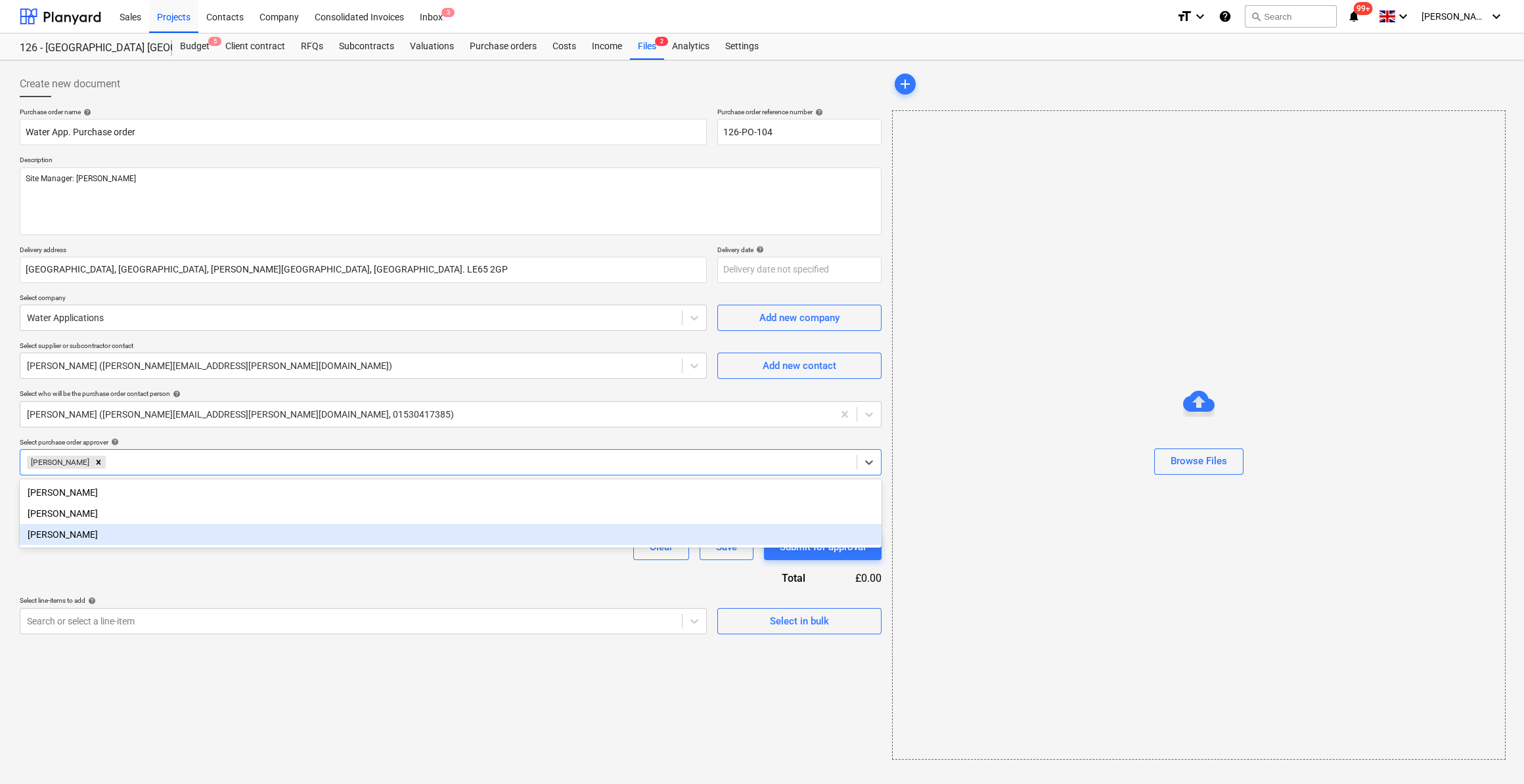
click at [198, 579] on div "Purchase order name help Water App. Purchase order Purchase order reference num…" at bounding box center [450, 371] width 862 height 527
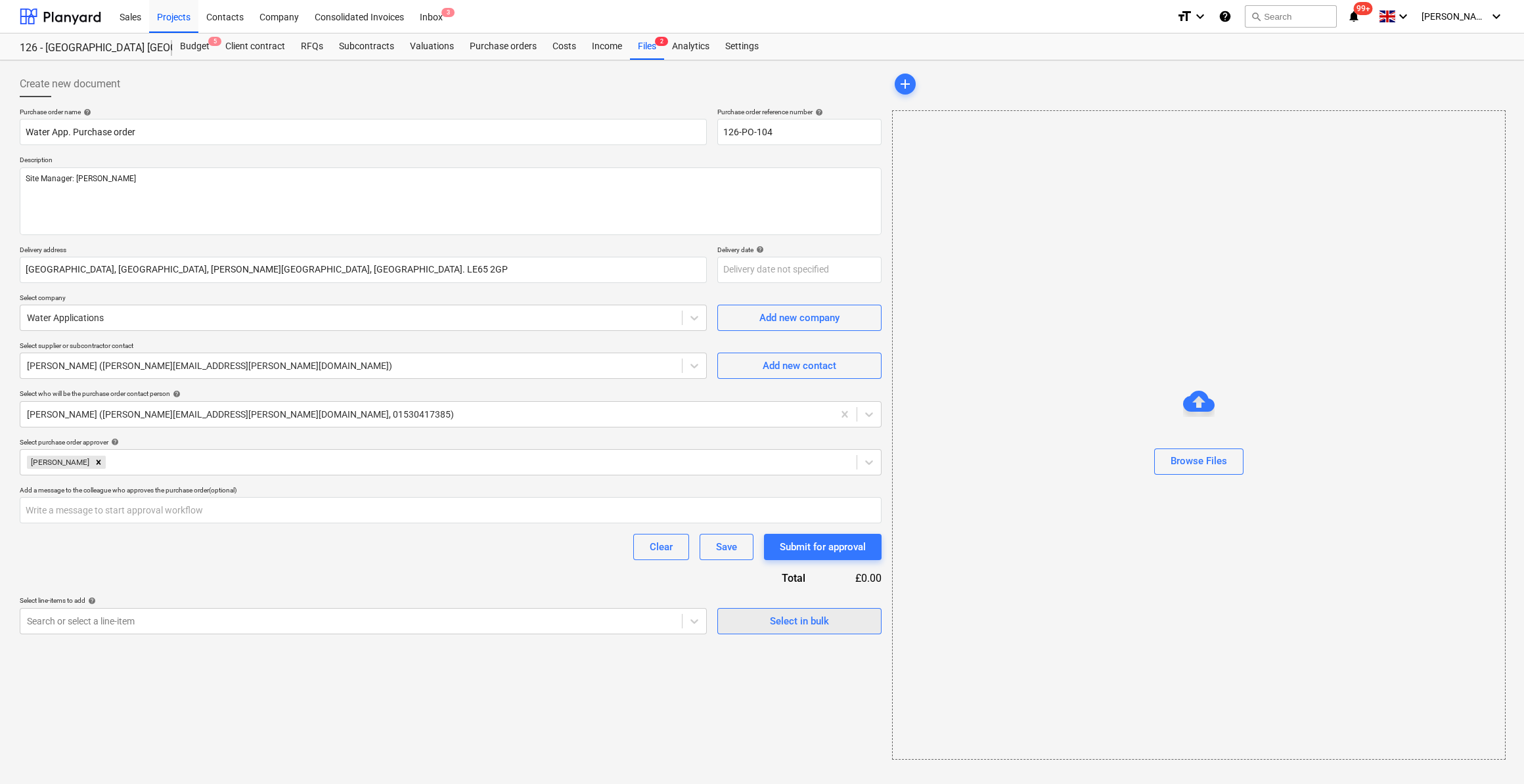
click at [780, 618] on div "Select in bulk" at bounding box center [800, 621] width 59 height 17
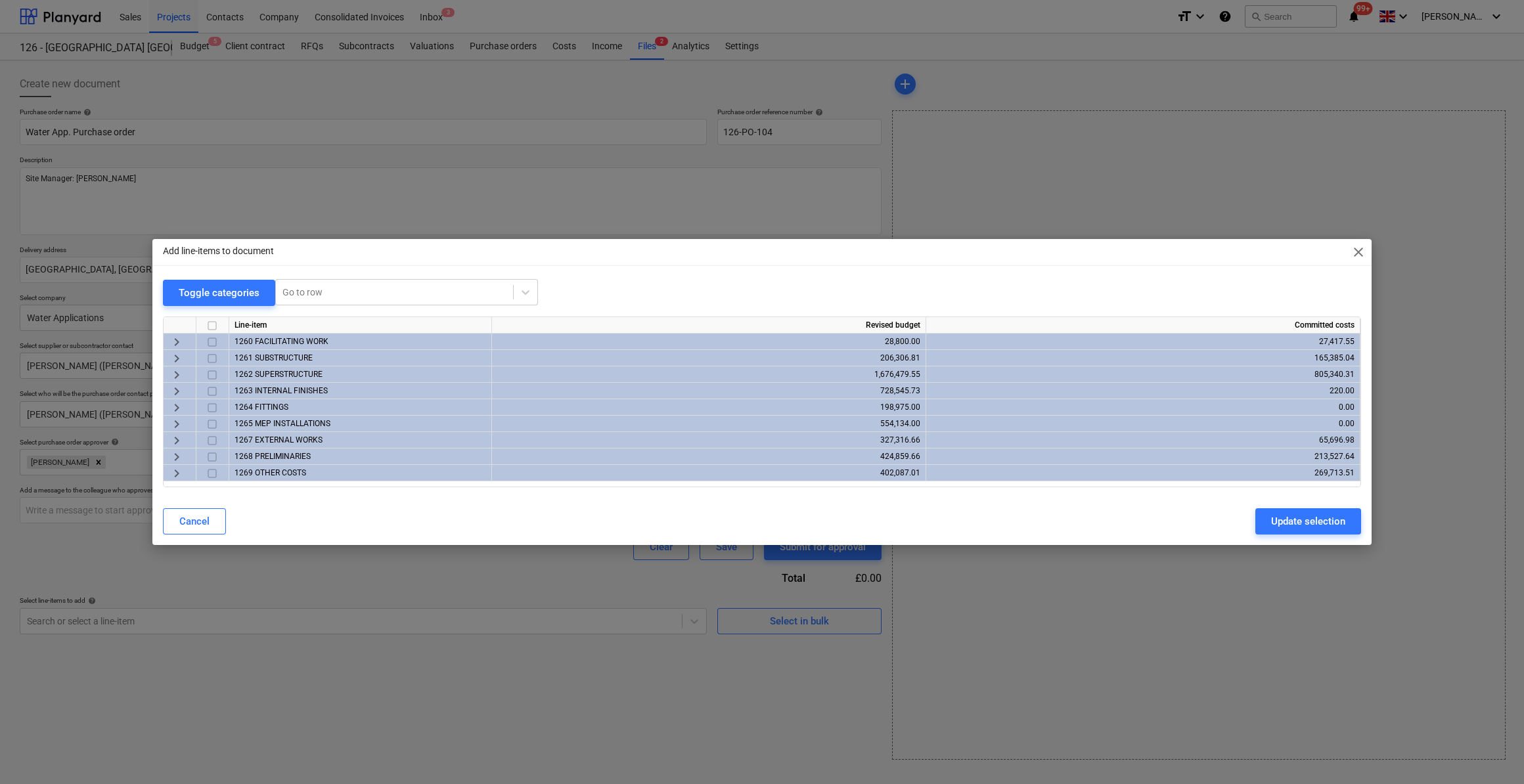
click at [173, 439] on span "keyboard_arrow_right" at bounding box center [176, 440] width 16 height 16
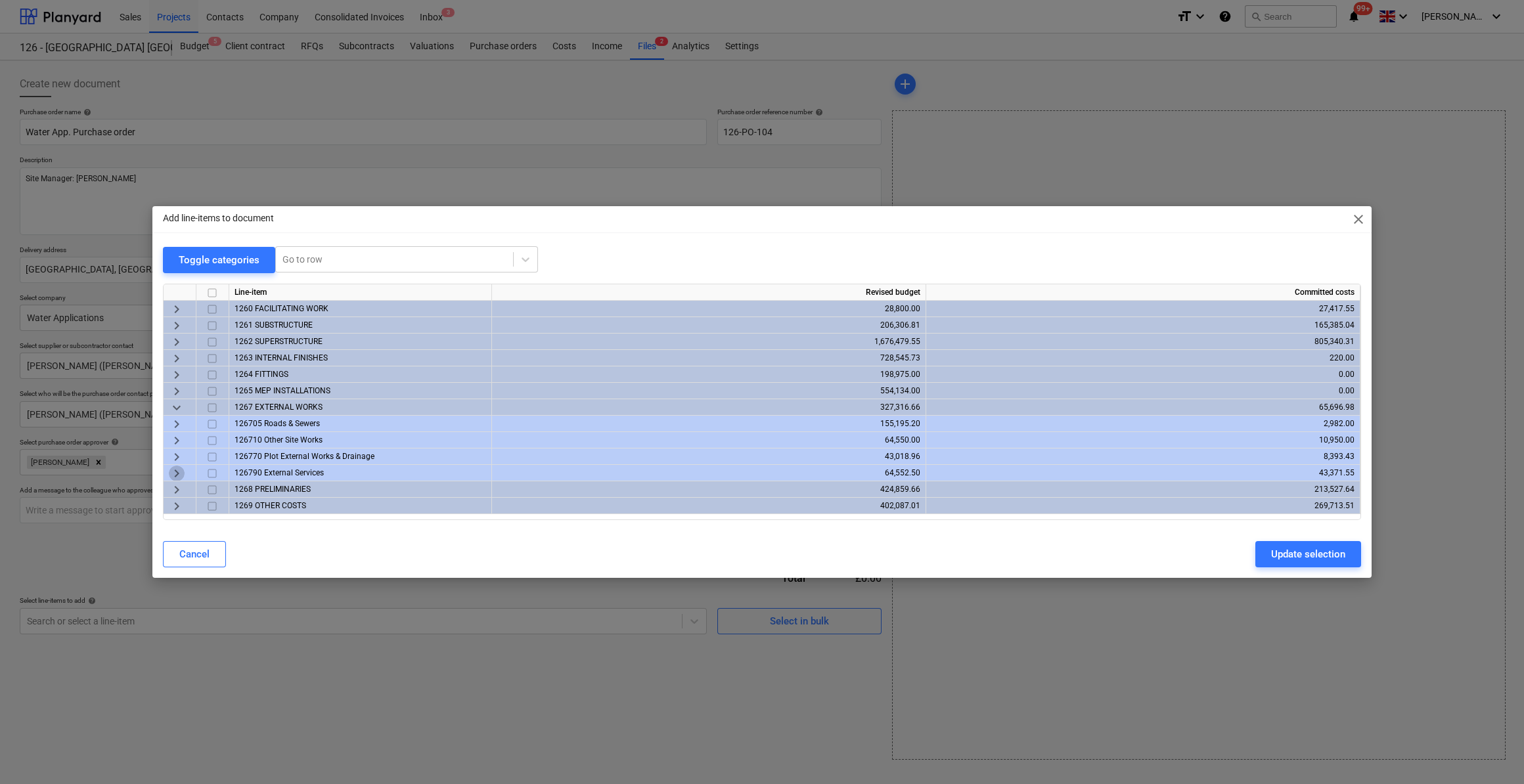
click at [176, 473] on span "keyboard_arrow_right" at bounding box center [176, 473] width 16 height 16
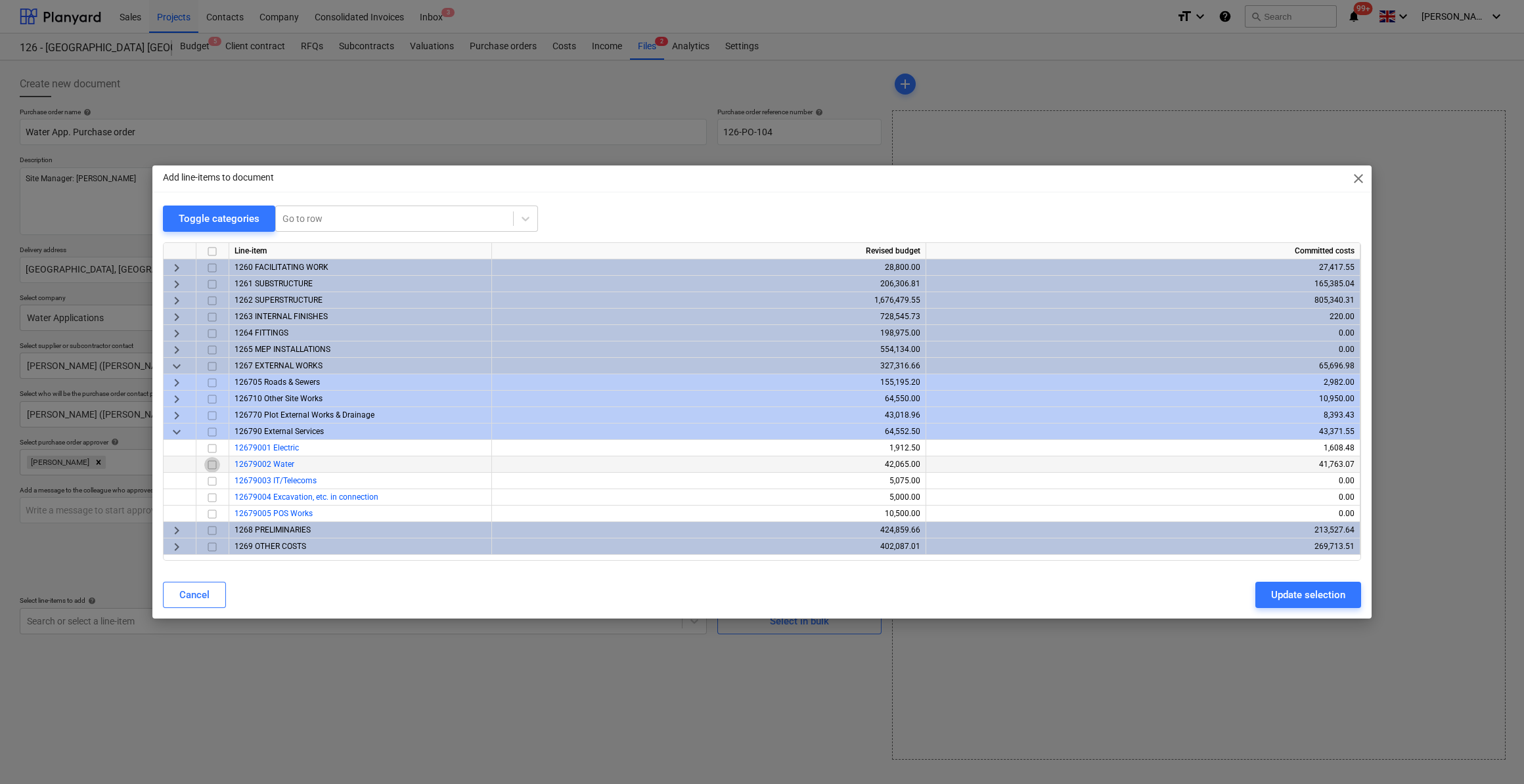
click at [211, 468] on input "checkbox" at bounding box center [212, 464] width 16 height 16
click at [1331, 596] on div "Update selection" at bounding box center [1308, 595] width 75 height 17
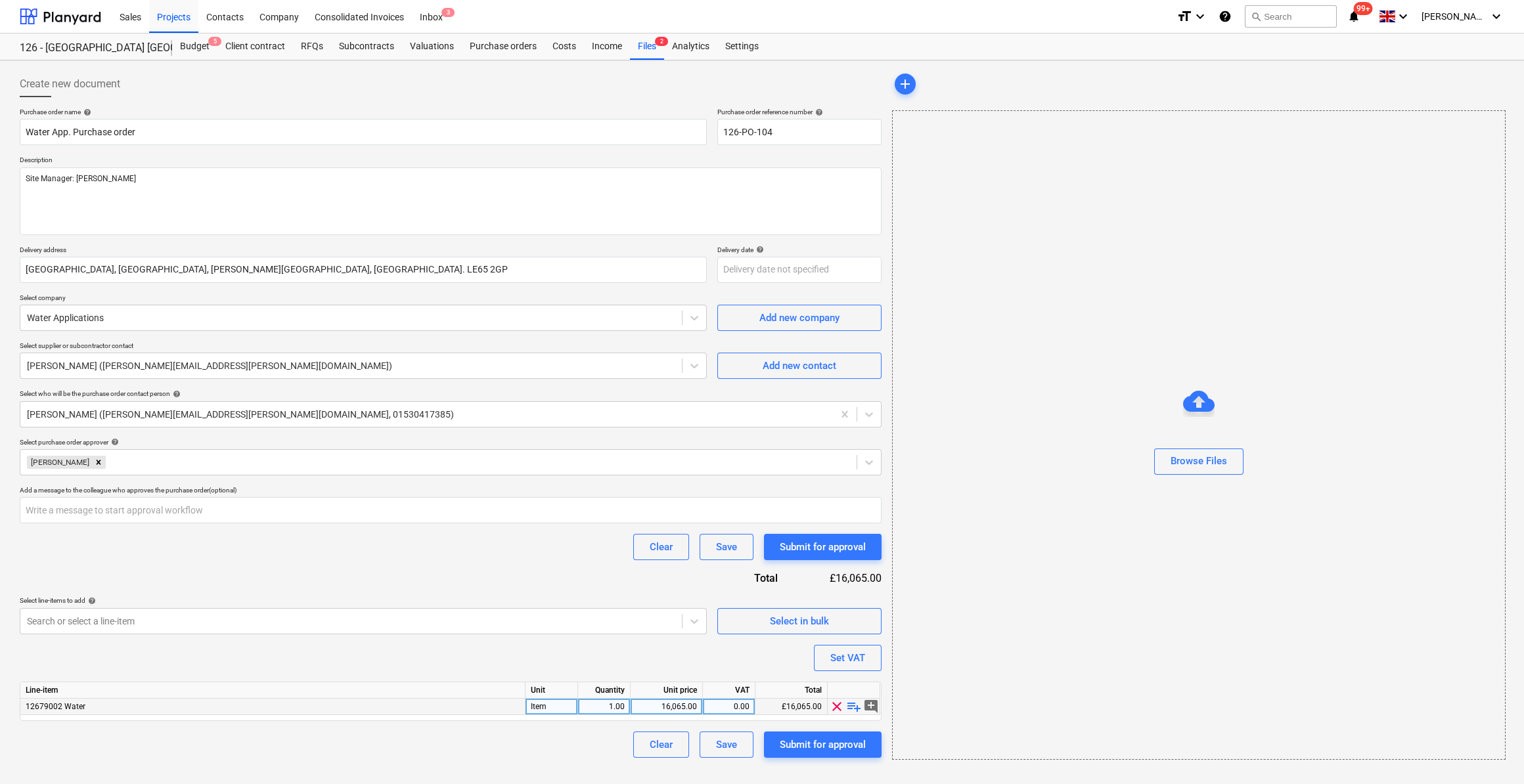
click at [675, 705] on div "16,065.00" at bounding box center [666, 707] width 61 height 16
click at [857, 710] on span "playlist_add" at bounding box center [854, 706] width 16 height 16
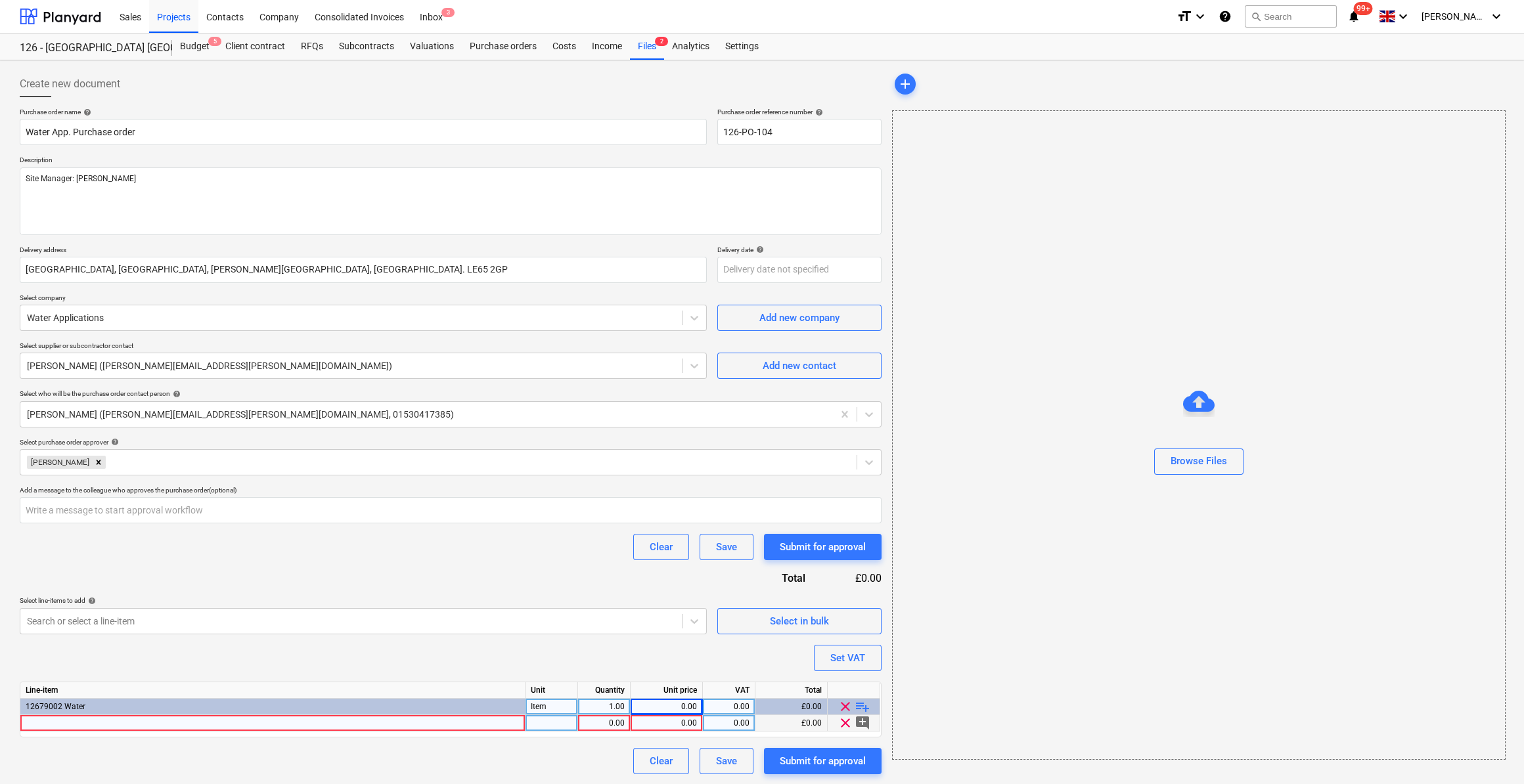
click at [37, 721] on div at bounding box center [273, 723] width 505 height 16
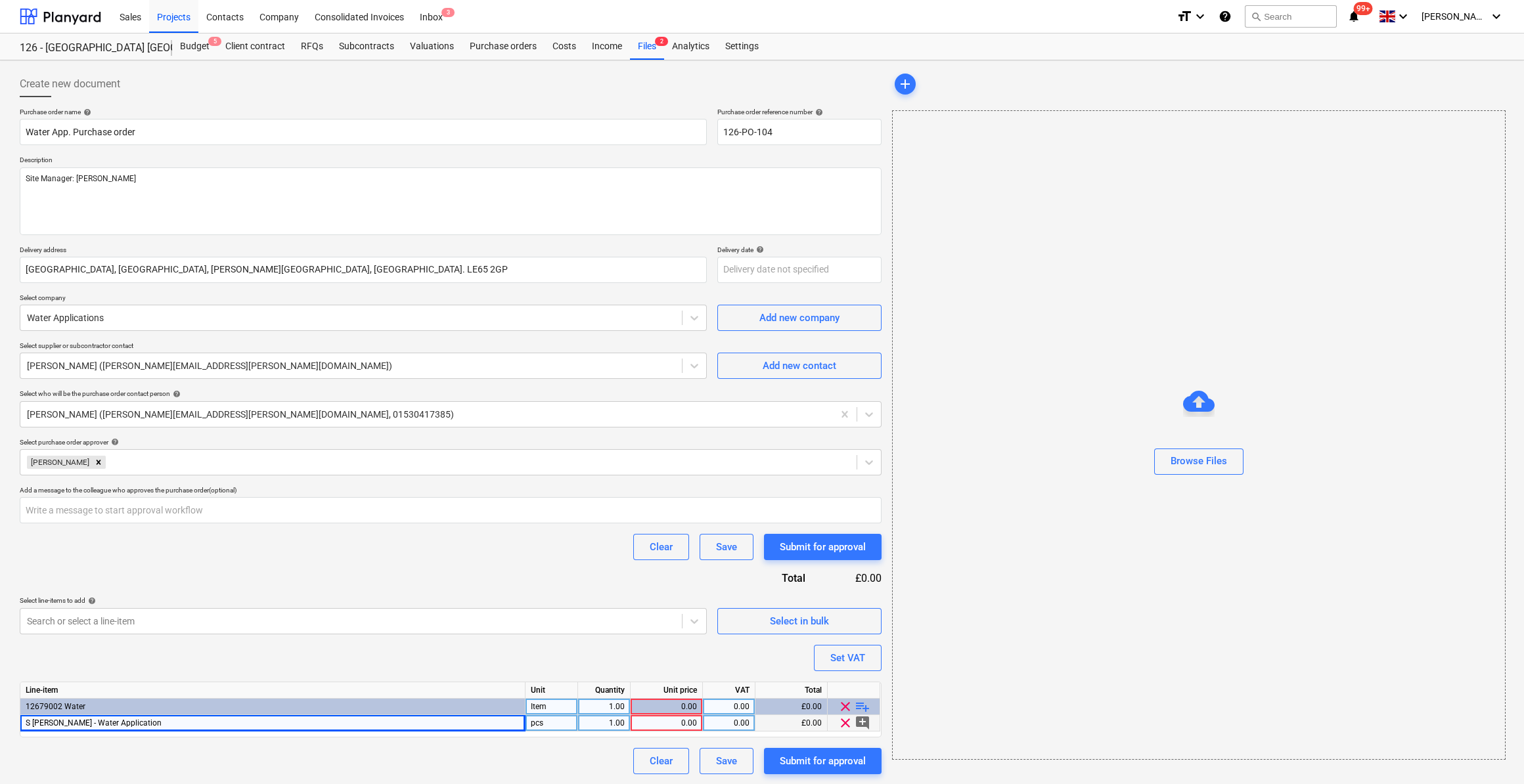
click at [547, 723] on div "pcs" at bounding box center [552, 723] width 52 height 16
click at [673, 723] on div "0.00" at bounding box center [666, 723] width 61 height 16
click at [430, 754] on div "Clear Save Submit for approval" at bounding box center [450, 762] width 862 height 27
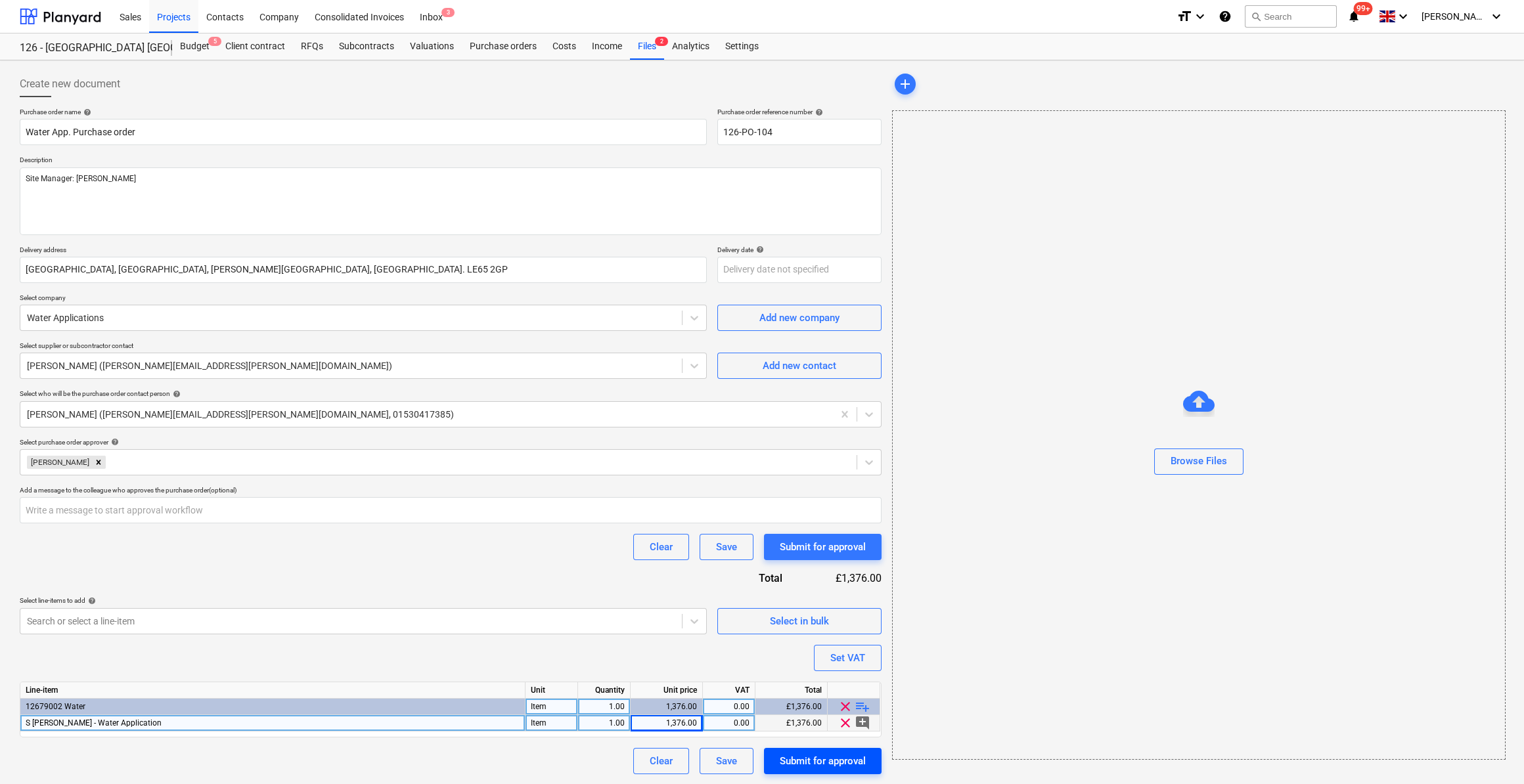
click at [809, 760] on div "Submit for approval" at bounding box center [823, 761] width 86 height 17
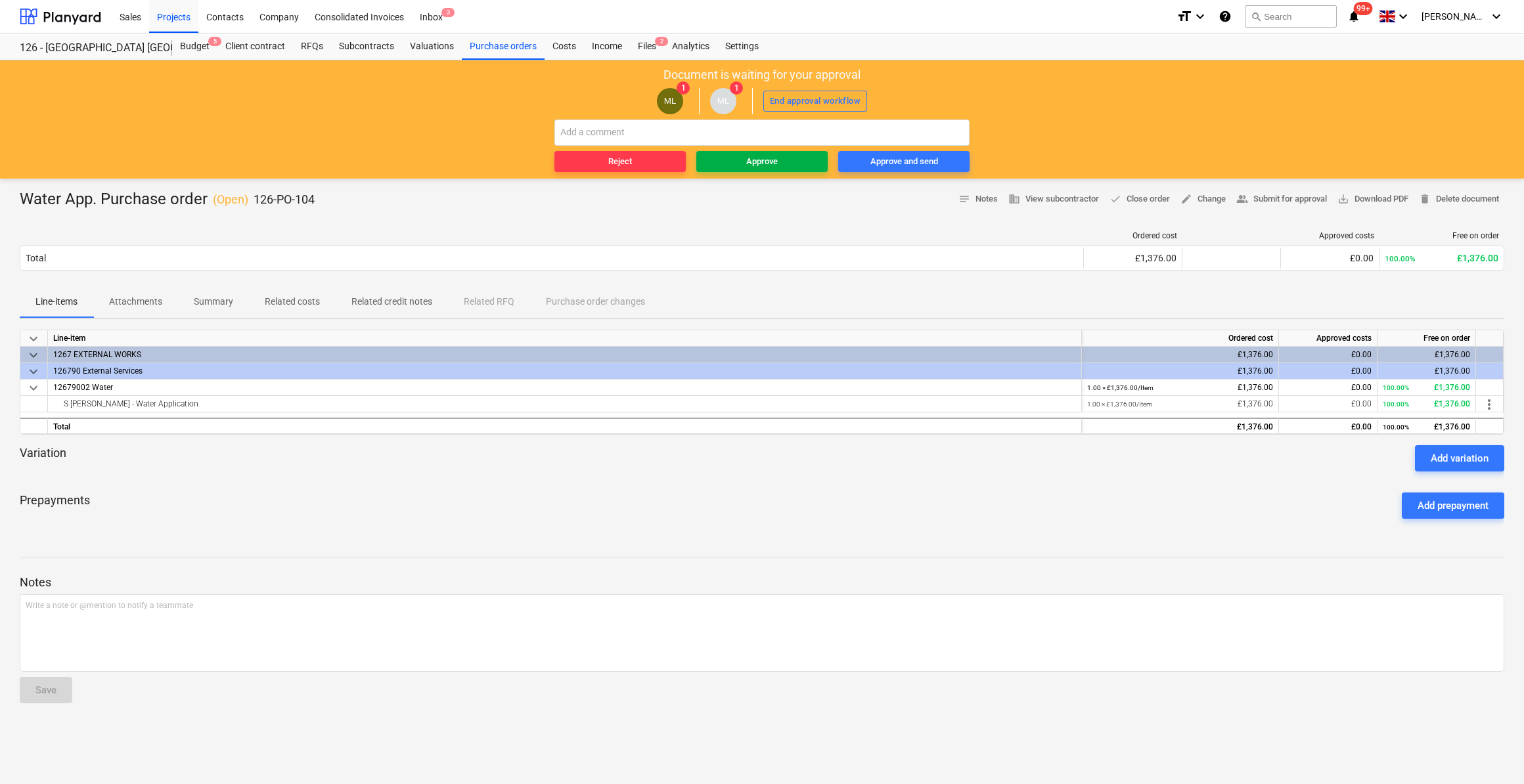
click at [768, 161] on div "Approve" at bounding box center [762, 162] width 32 height 15
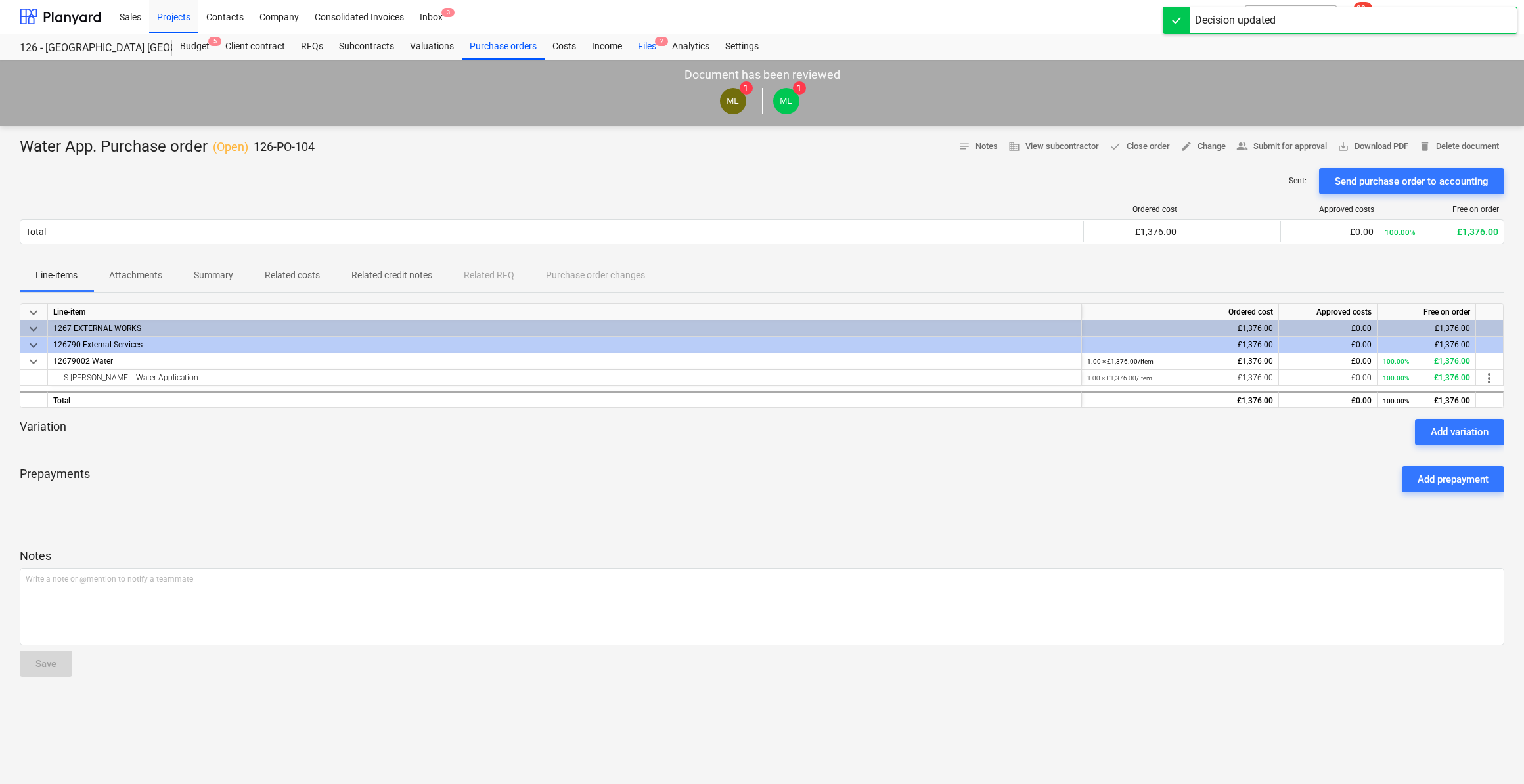
click at [652, 47] on div "Files 2" at bounding box center [647, 47] width 34 height 27
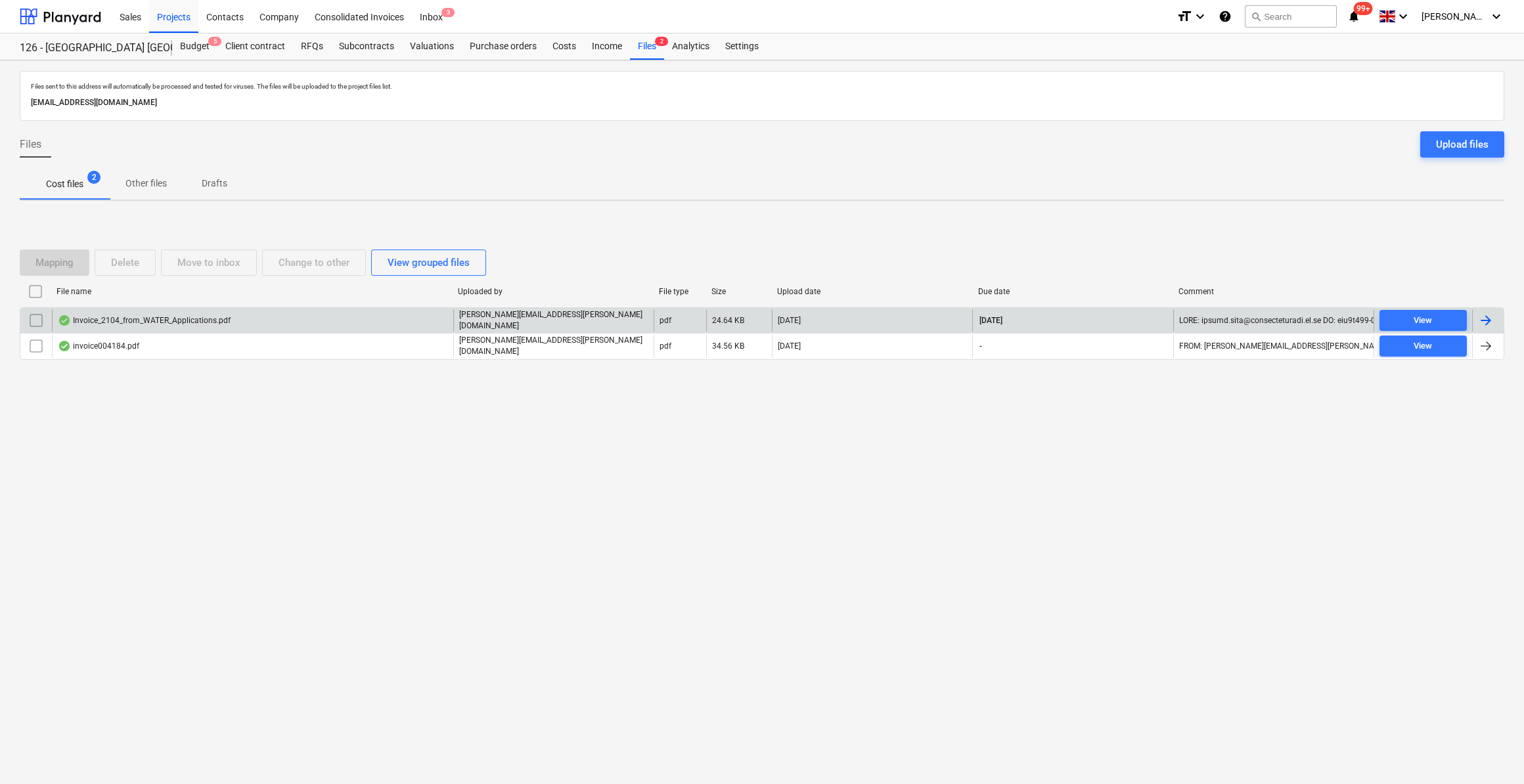
click at [1489, 317] on div at bounding box center [1486, 320] width 16 height 16
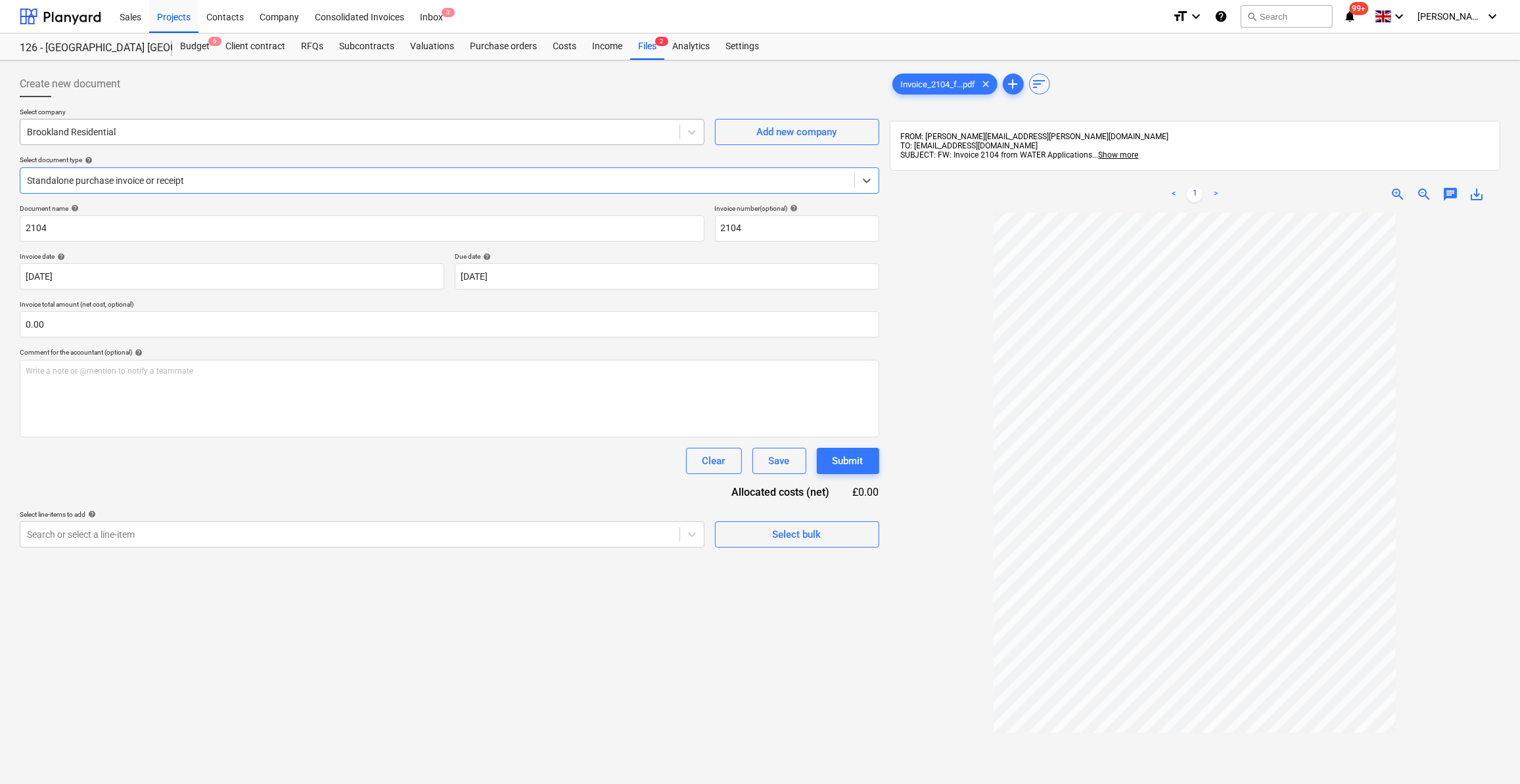
click at [100, 130] on div at bounding box center [349, 132] width 646 height 13
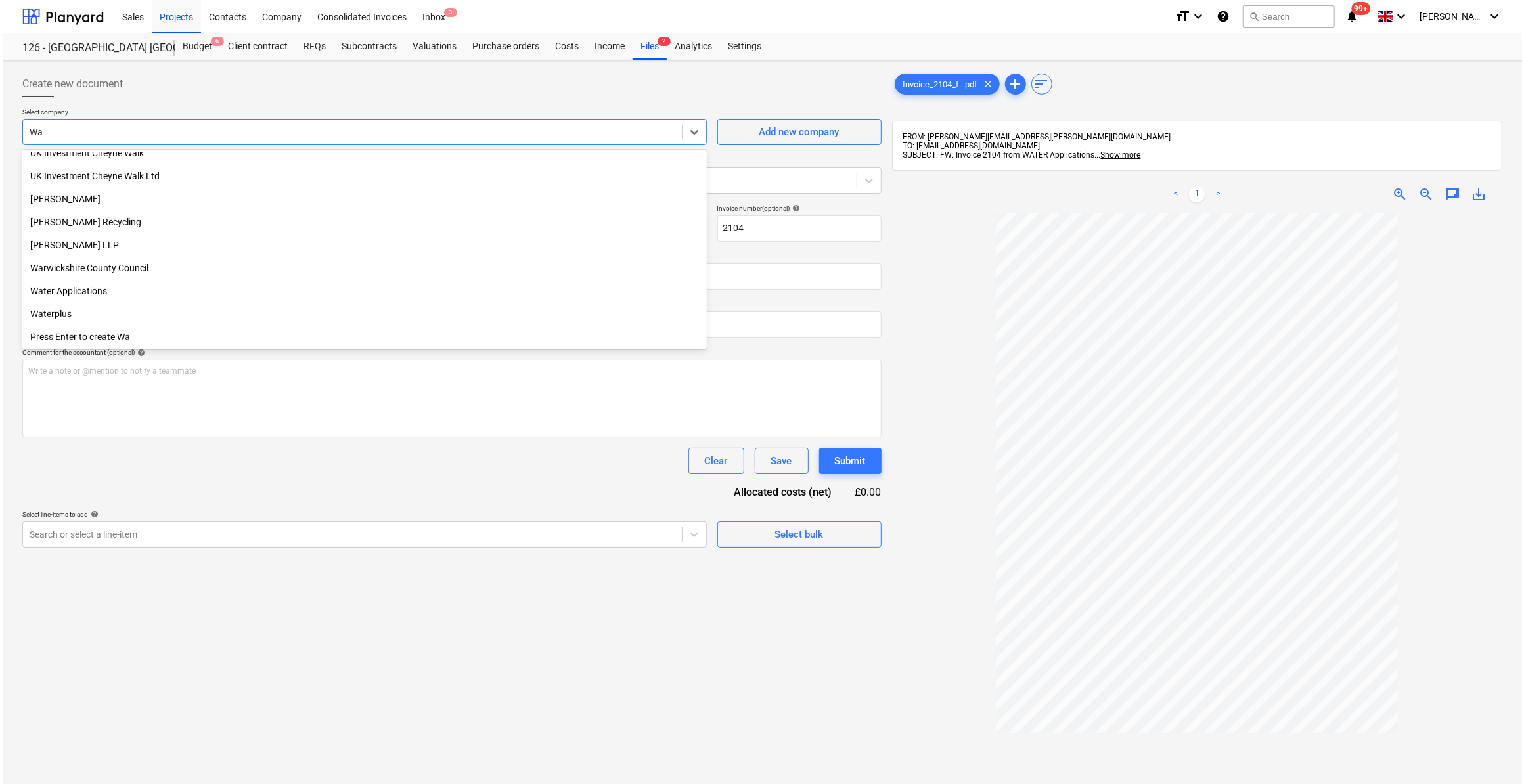
scroll to position [423, 0]
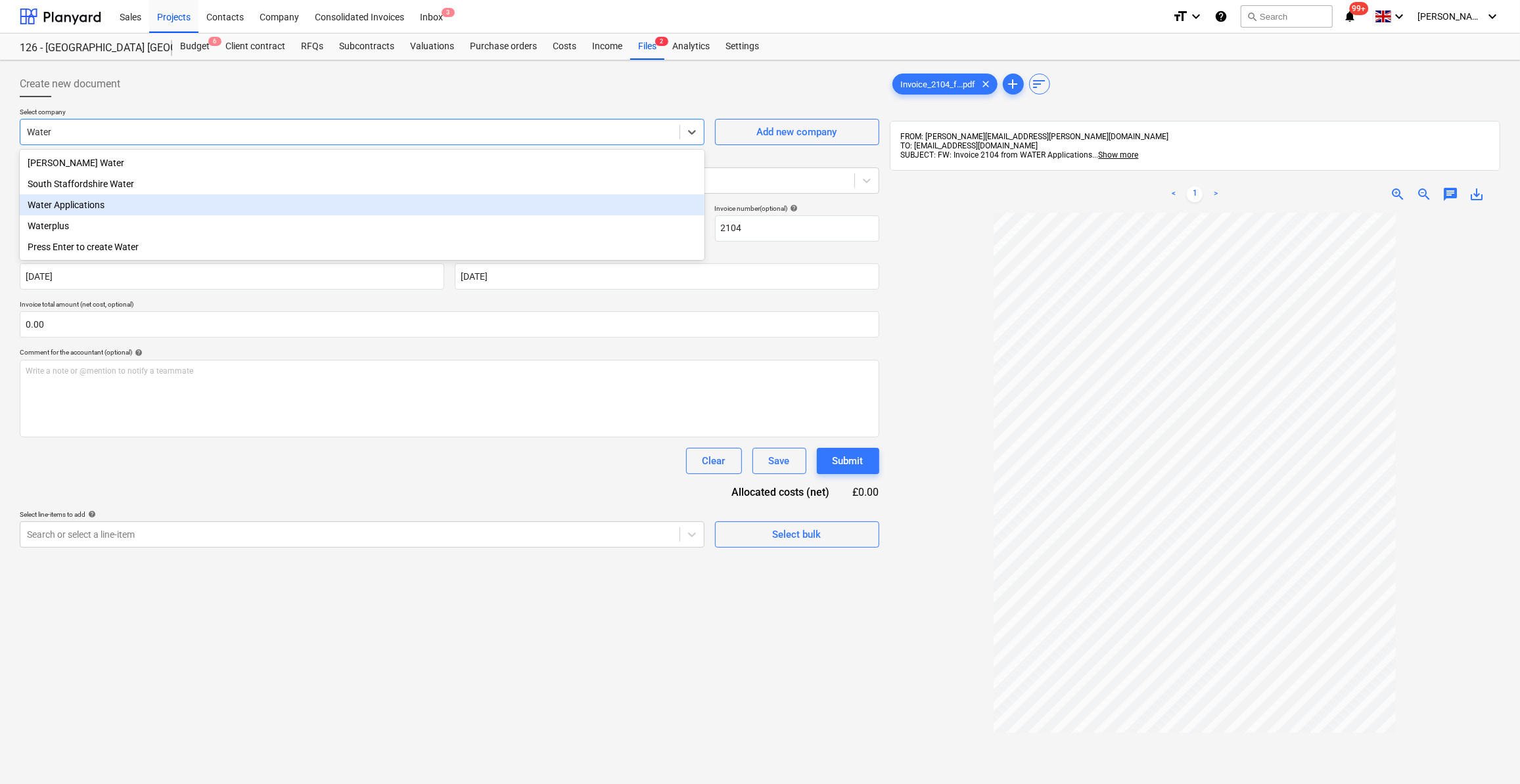
click at [103, 209] on div "Water Applications" at bounding box center [362, 204] width 685 height 21
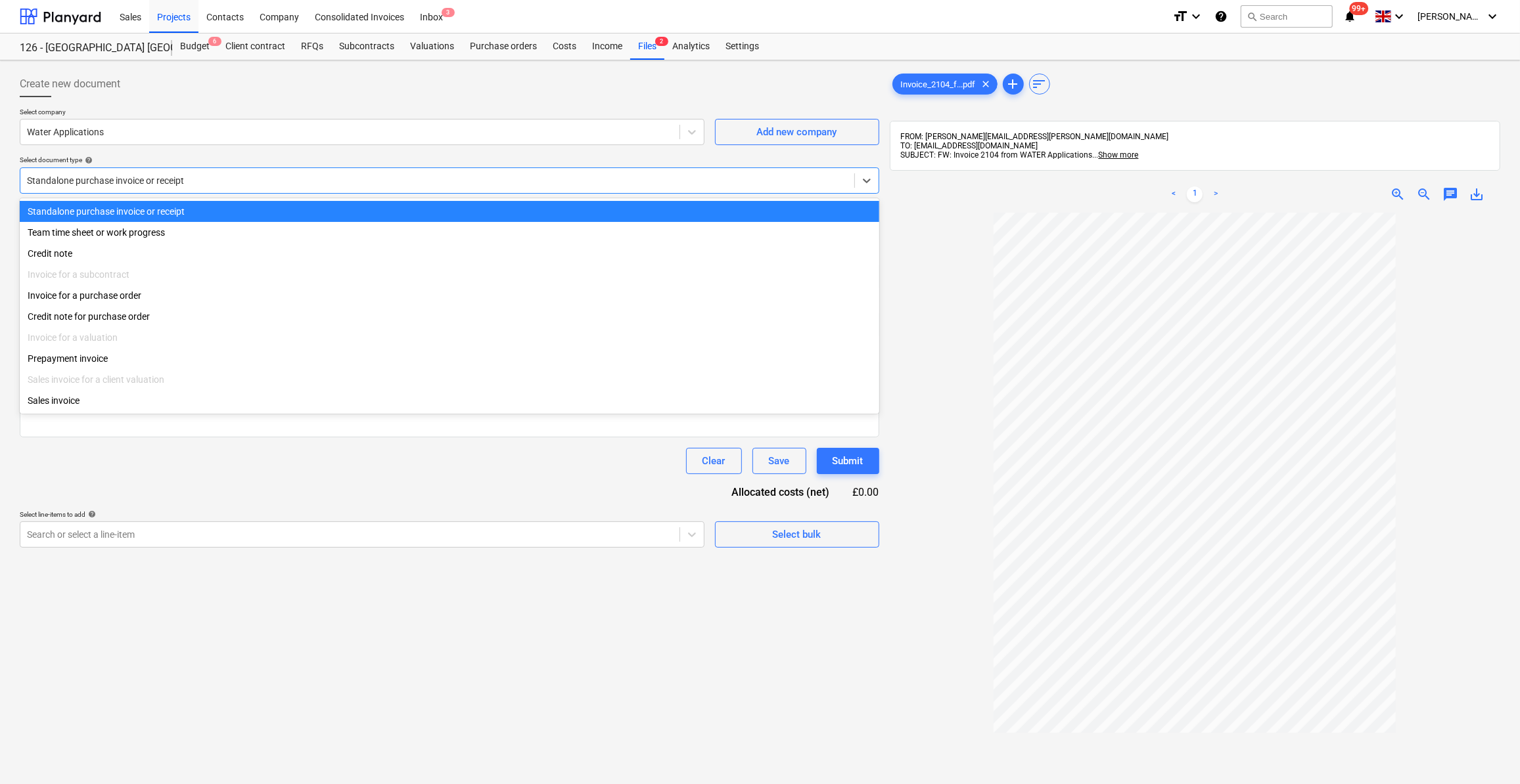
click at [97, 185] on div at bounding box center [437, 181] width 821 height 13
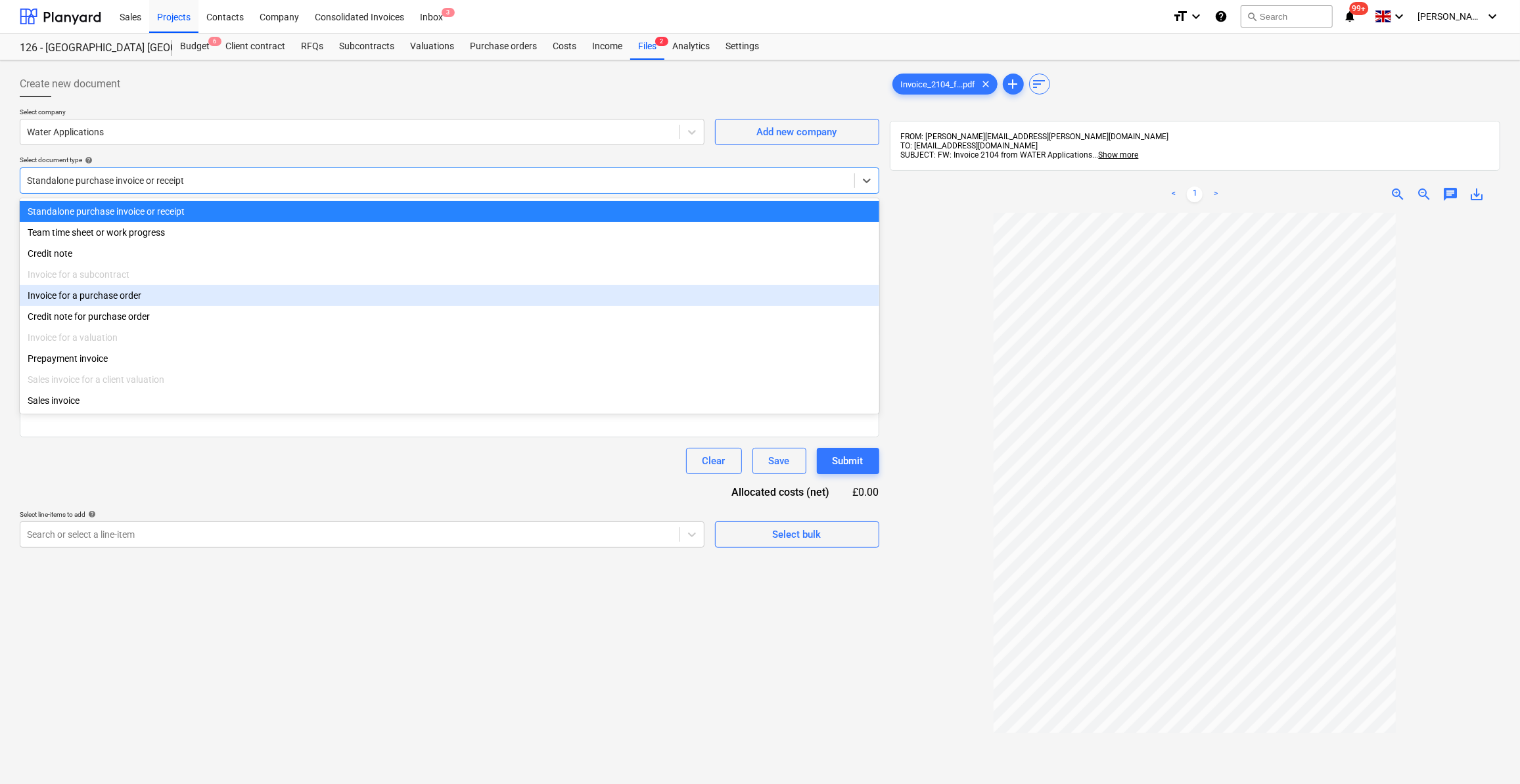
click at [97, 303] on div "Invoice for a purchase order" at bounding box center [450, 295] width 860 height 21
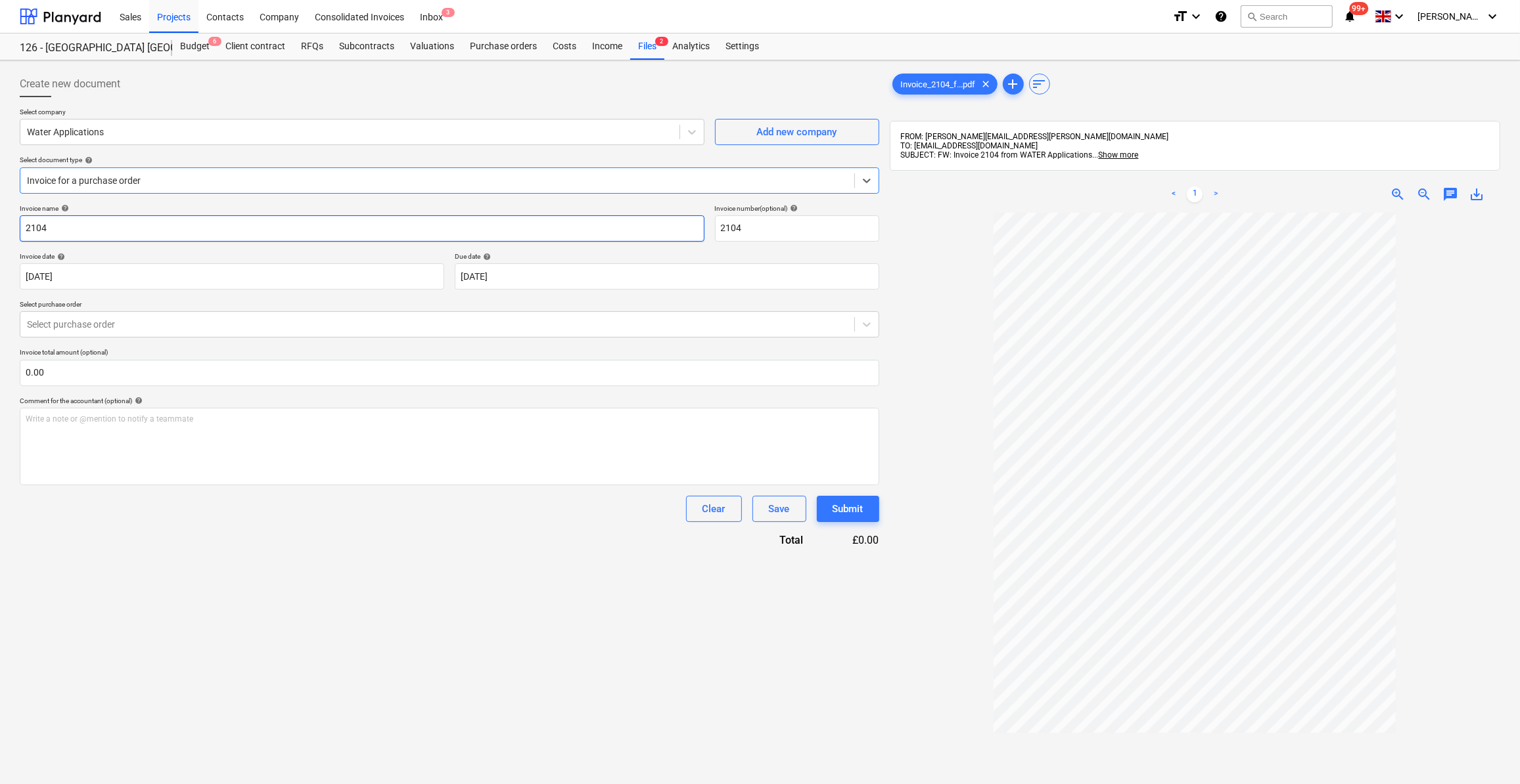
click at [24, 227] on input "2104" at bounding box center [362, 229] width 685 height 27
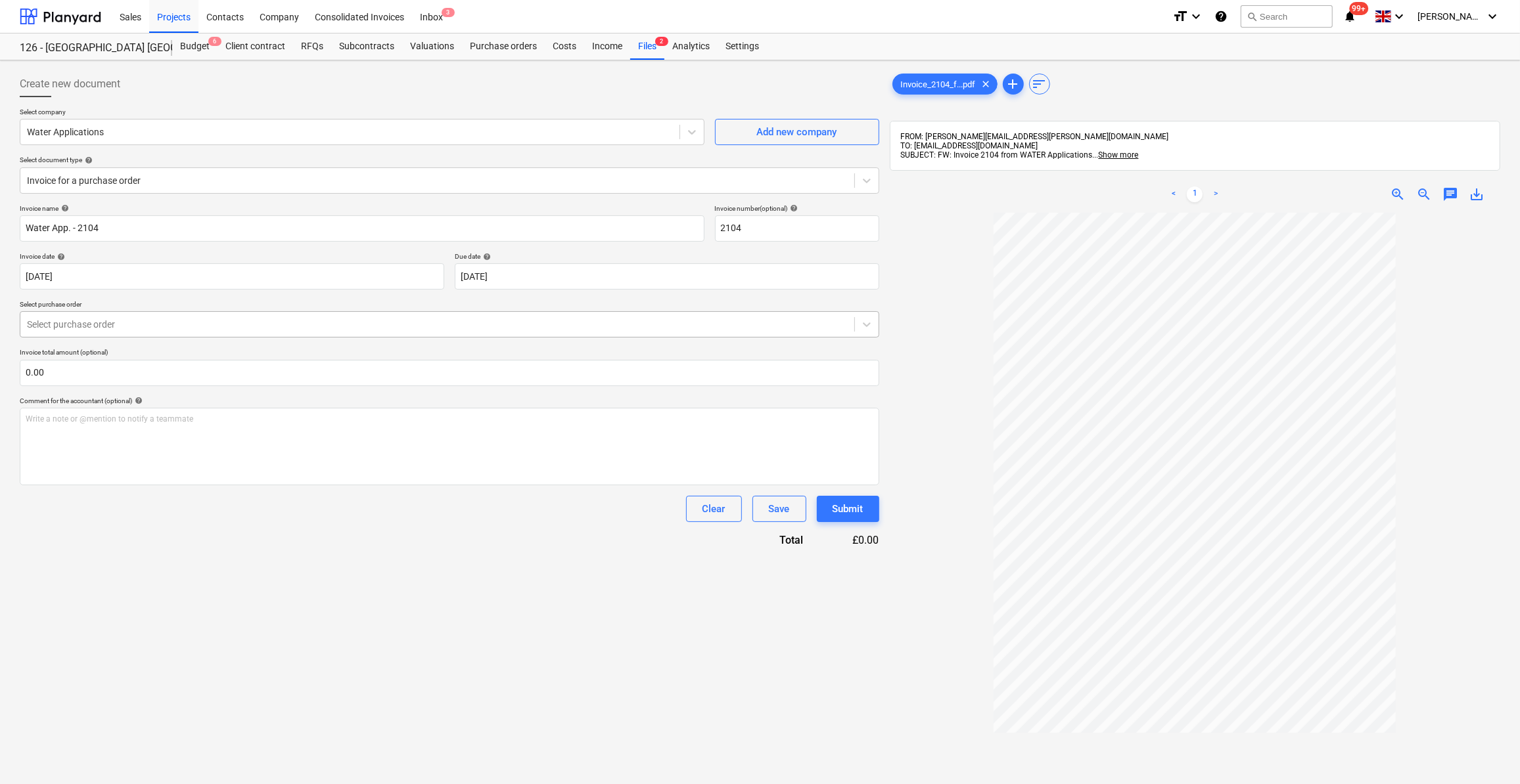
click at [57, 326] on div at bounding box center [437, 325] width 821 height 13
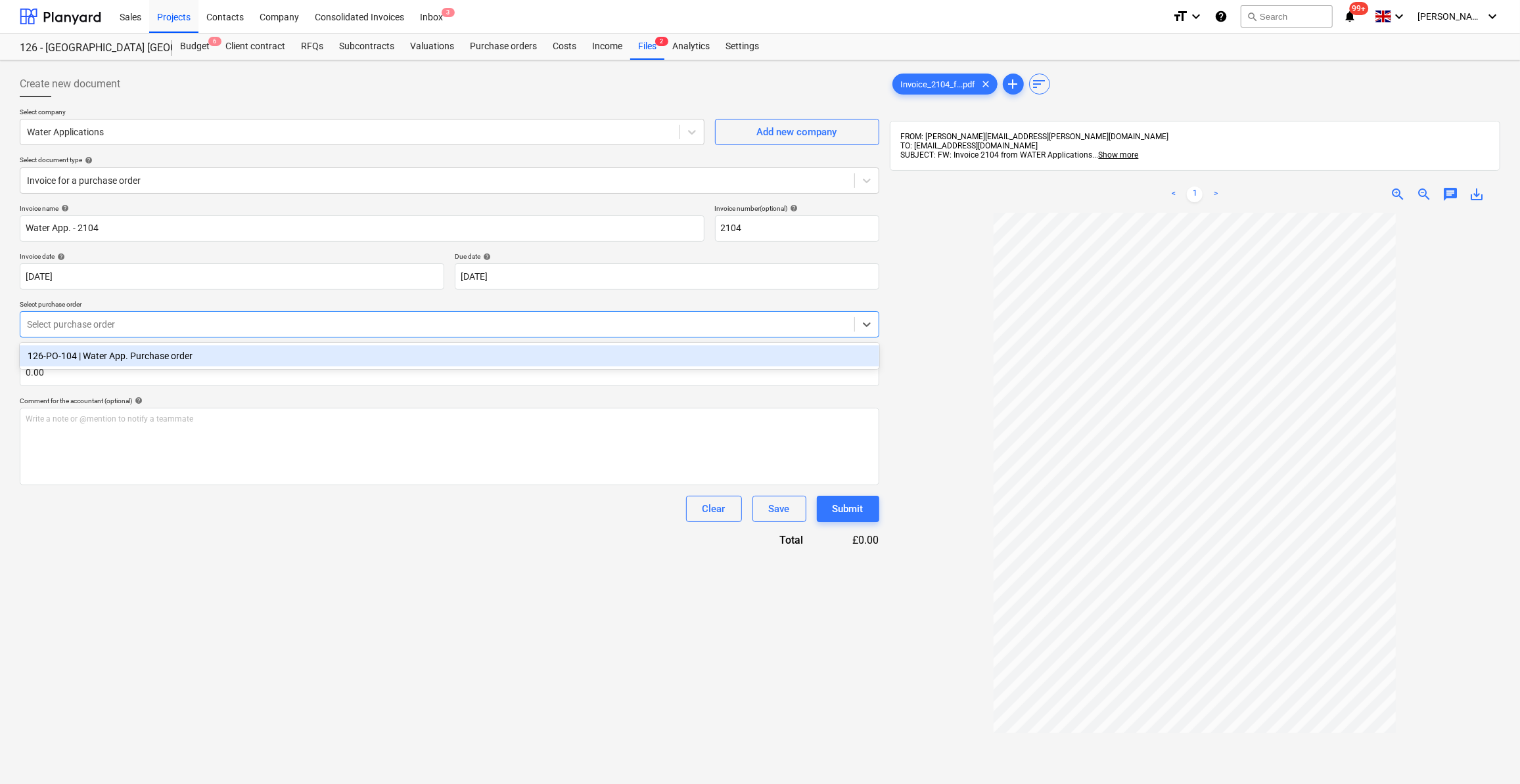
click at [85, 350] on div "126-PO-104 | Water App. Purchase order" at bounding box center [450, 356] width 860 height 21
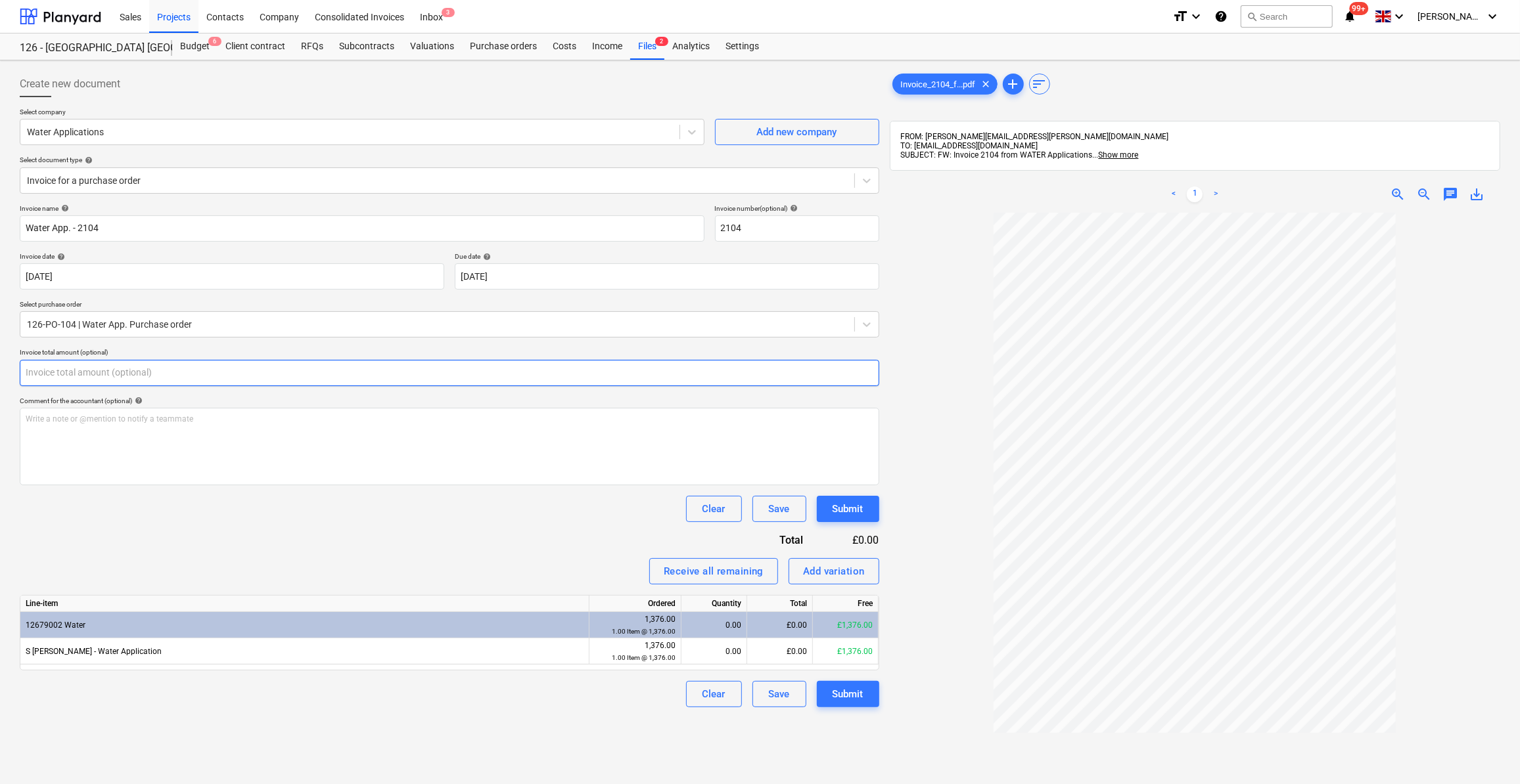
click at [53, 373] on input "text" at bounding box center [450, 374] width 860 height 27
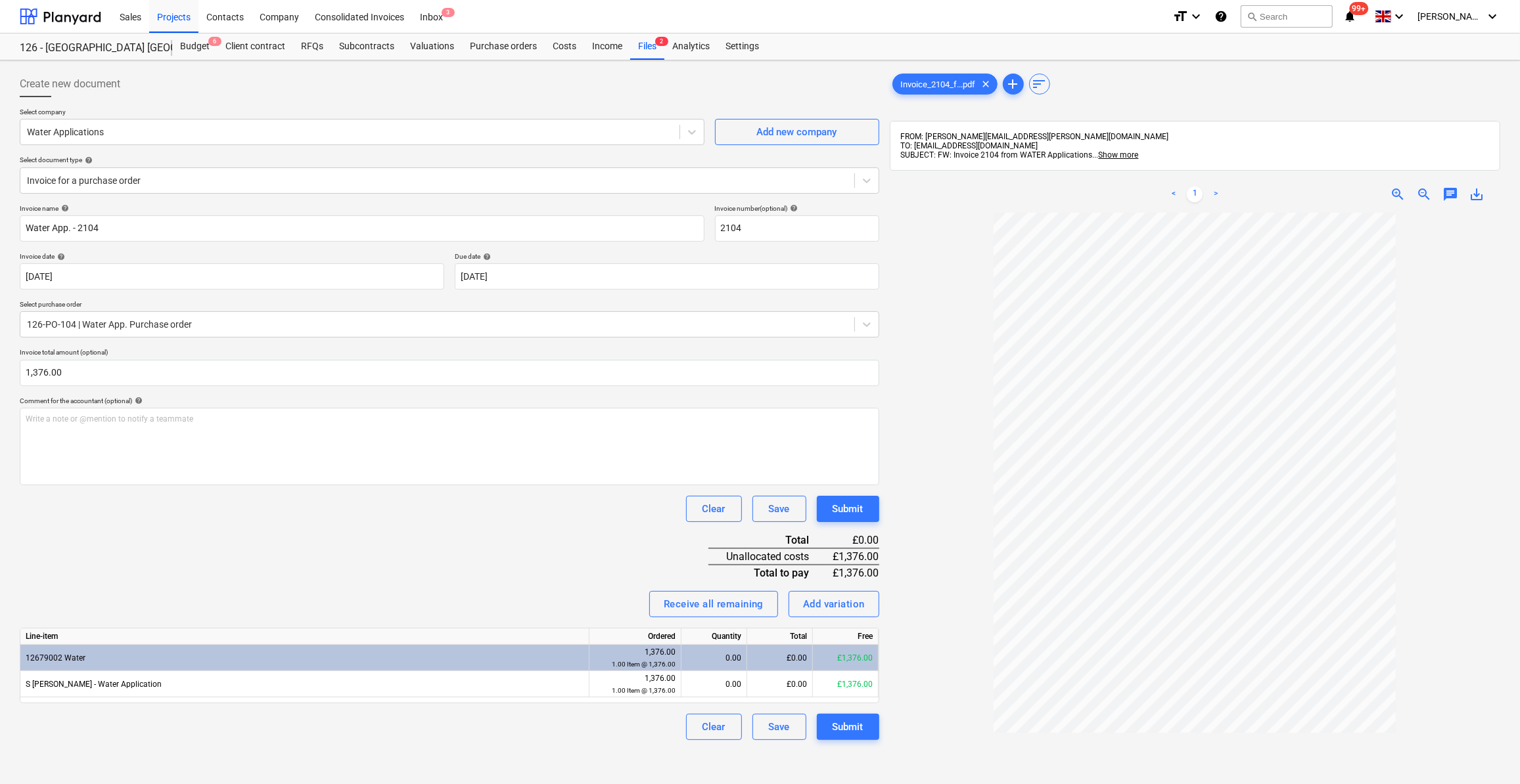
click at [98, 520] on div "Clear Save Submit" at bounding box center [450, 509] width 860 height 27
click at [731, 689] on div "0.00" at bounding box center [714, 684] width 55 height 27
click at [604, 726] on div "Clear Save Submit" at bounding box center [450, 727] width 860 height 27
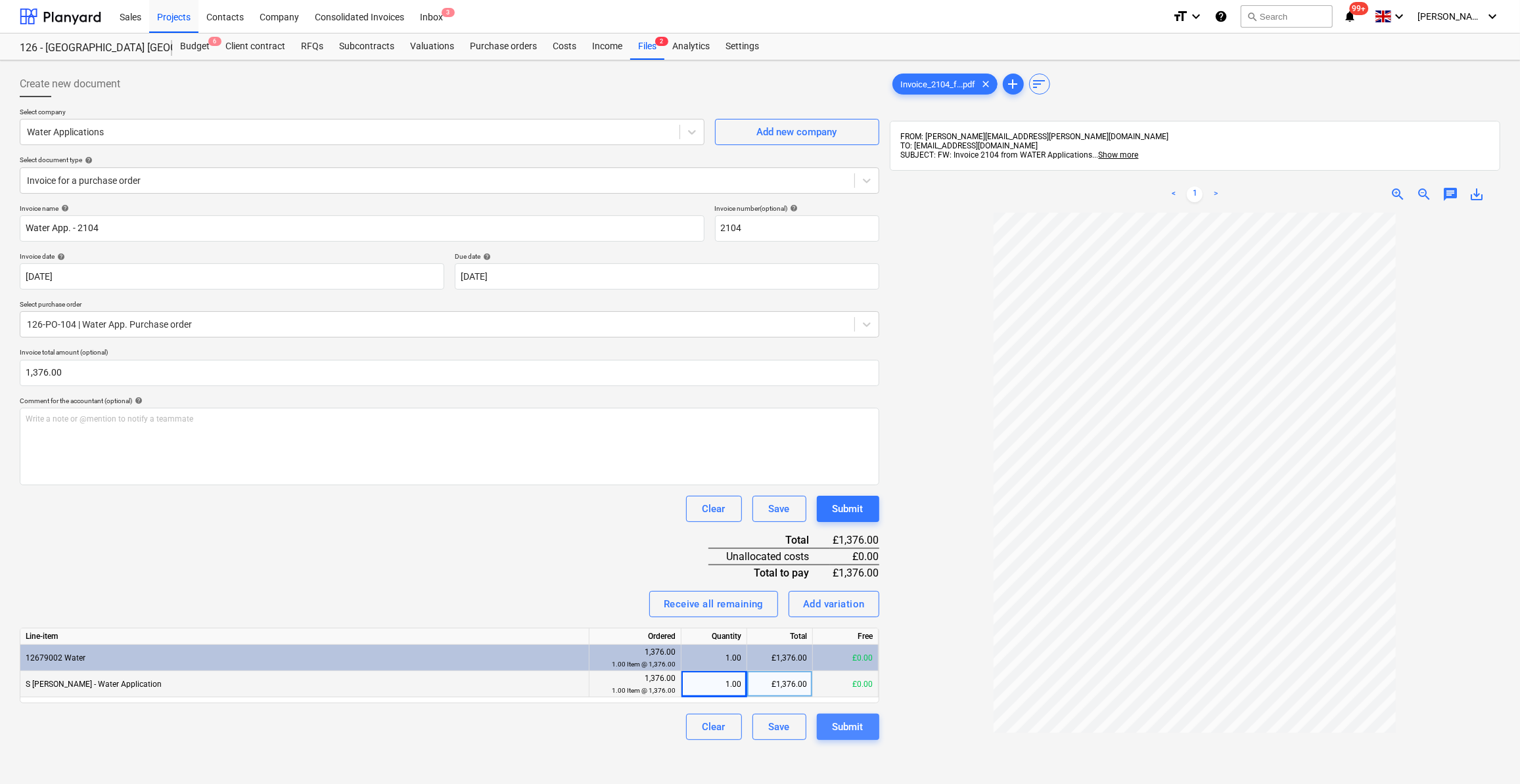
click at [853, 729] on div "Submit" at bounding box center [848, 726] width 31 height 17
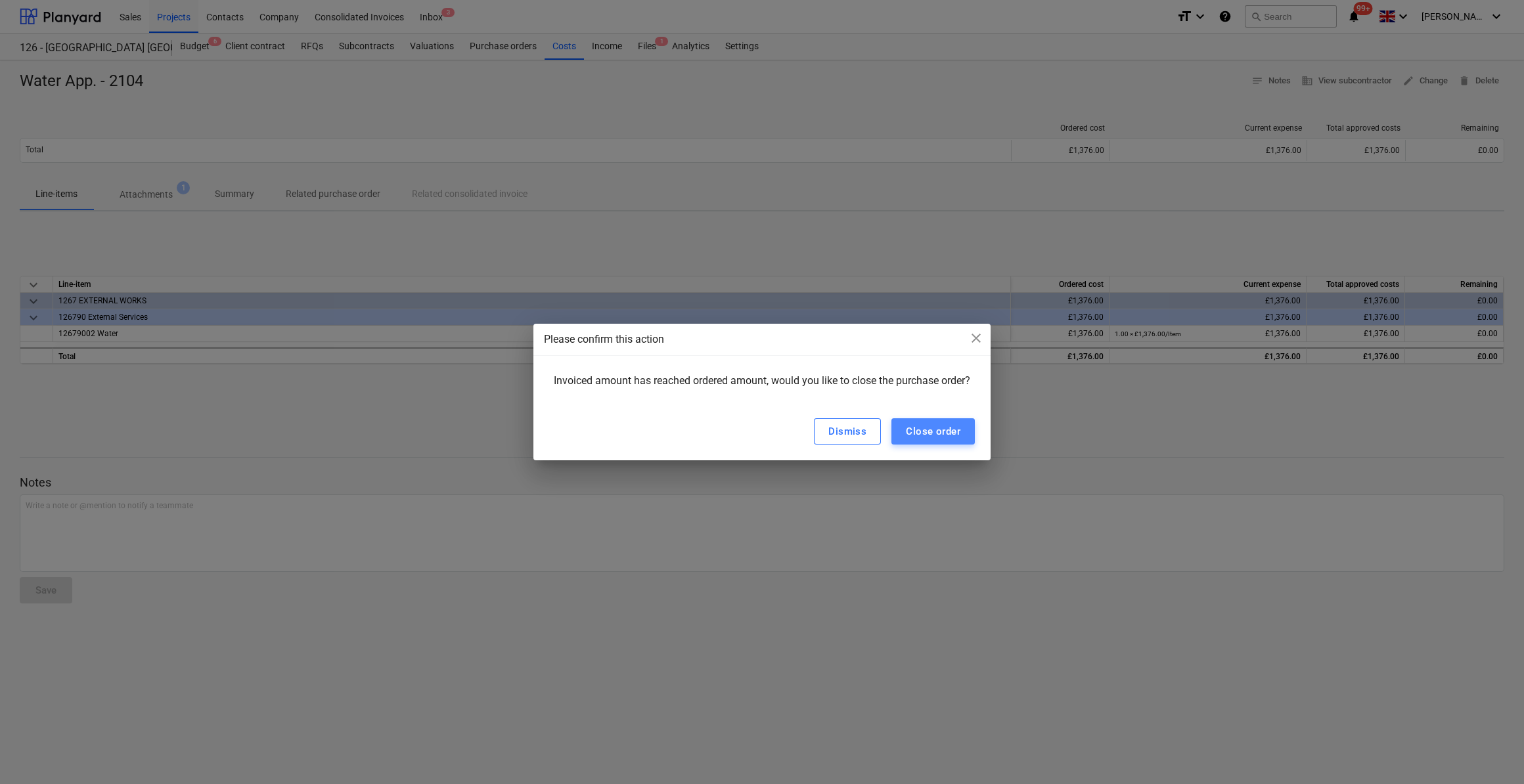
click at [949, 423] on div "Close order" at bounding box center [933, 431] width 55 height 17
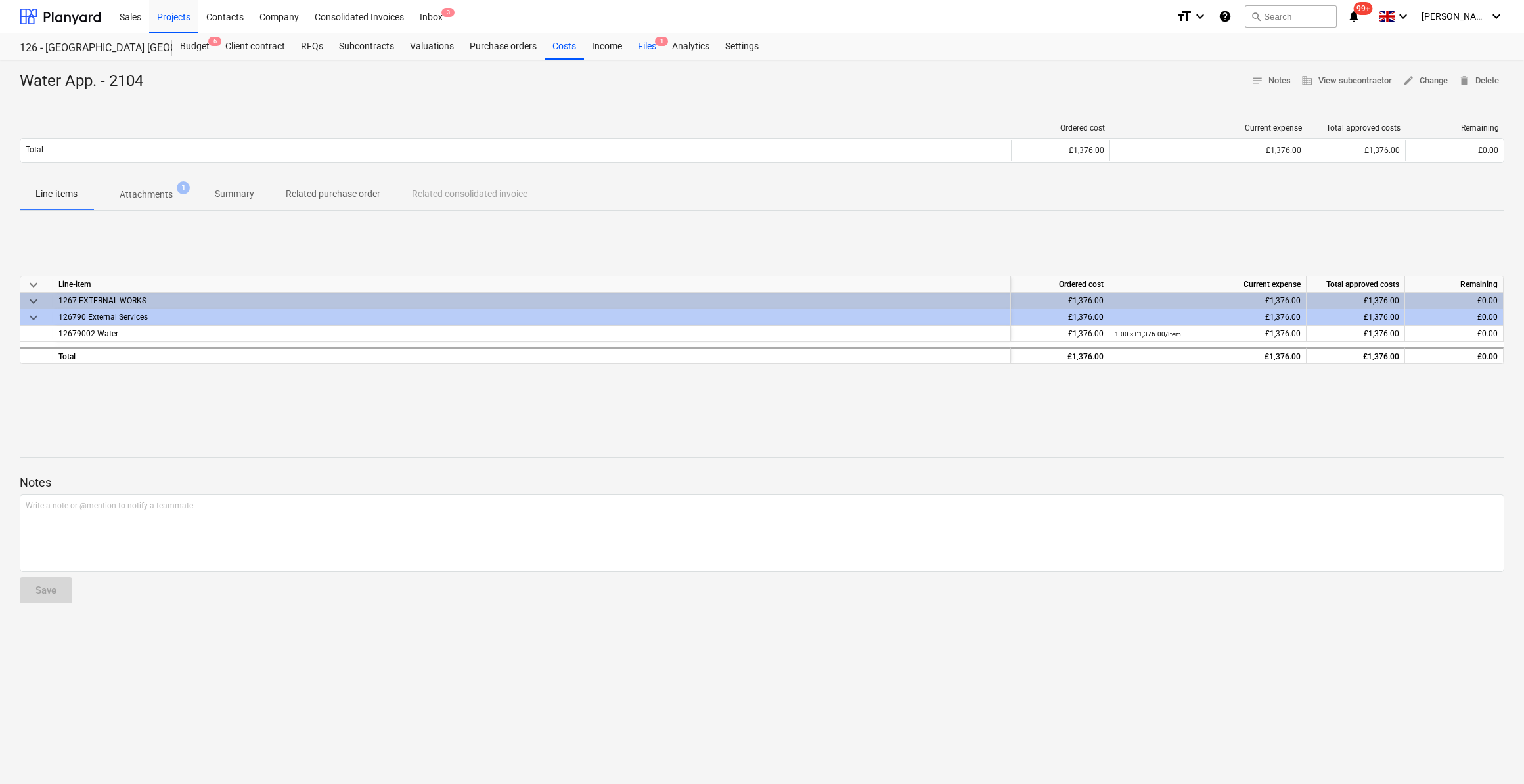
click at [646, 45] on div "Files 1" at bounding box center [647, 47] width 34 height 27
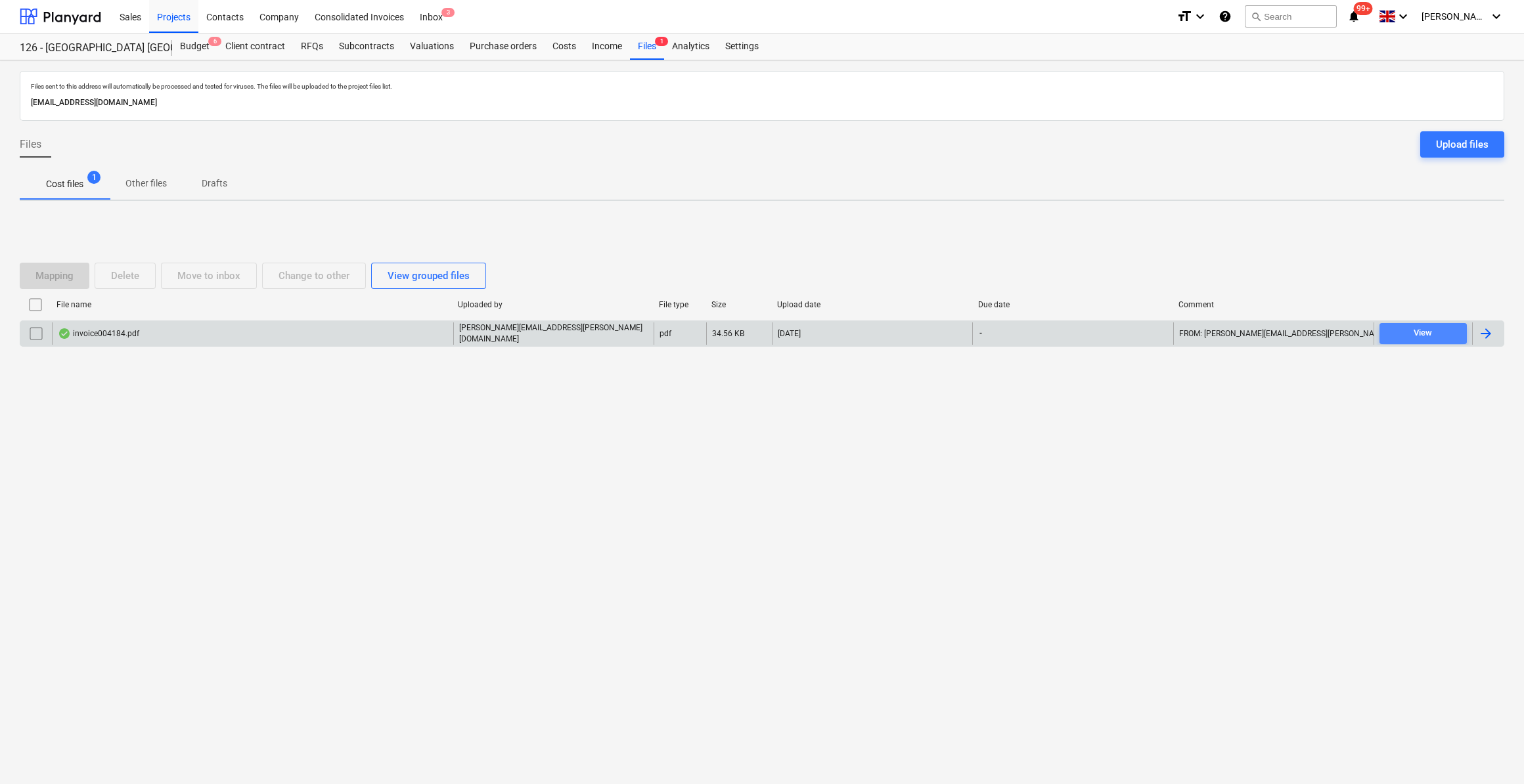
click at [1429, 327] on div "View" at bounding box center [1423, 333] width 18 height 15
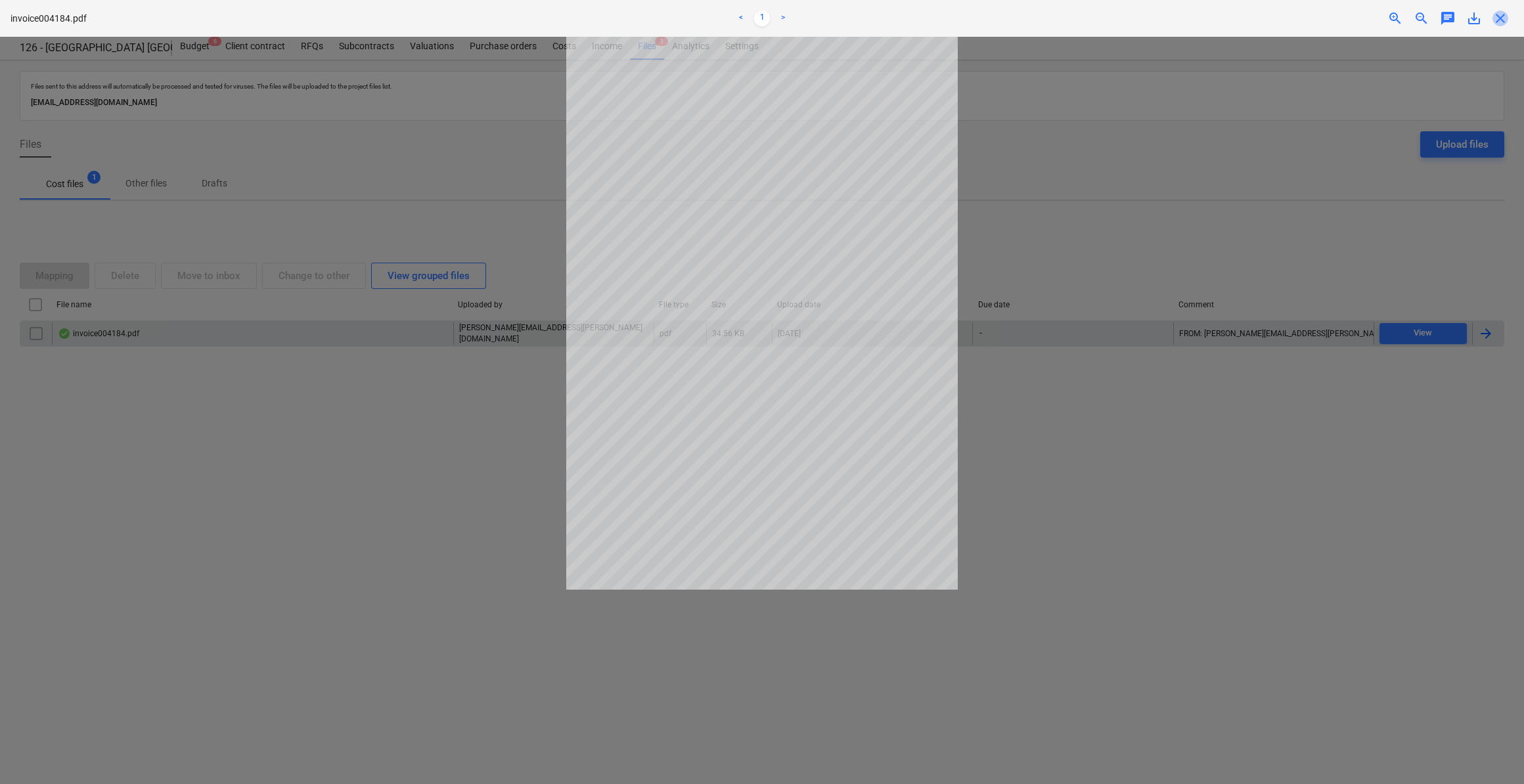
click at [1500, 19] on span "close" at bounding box center [1500, 18] width 16 height 16
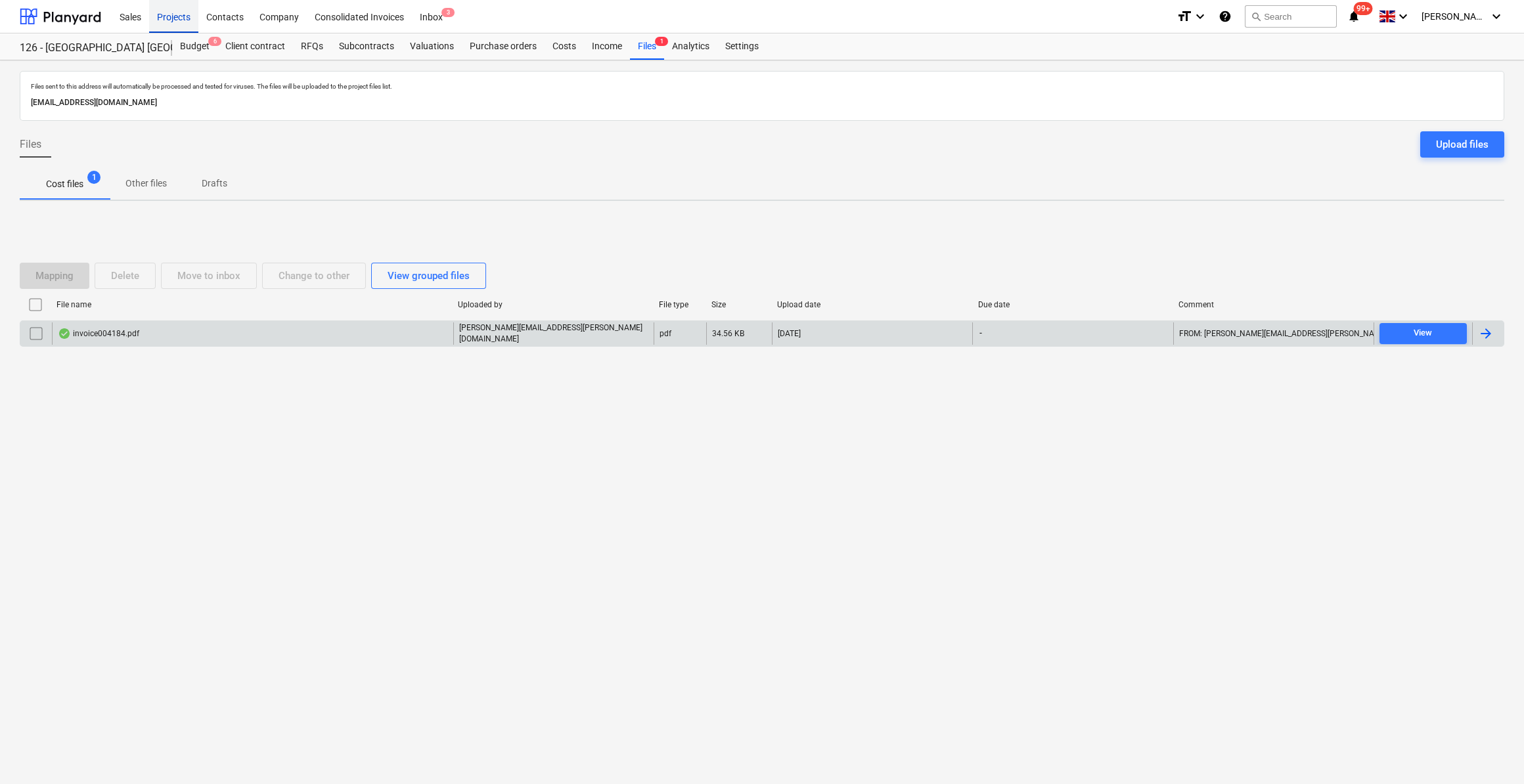
click at [176, 15] on div "Projects" at bounding box center [174, 16] width 49 height 33
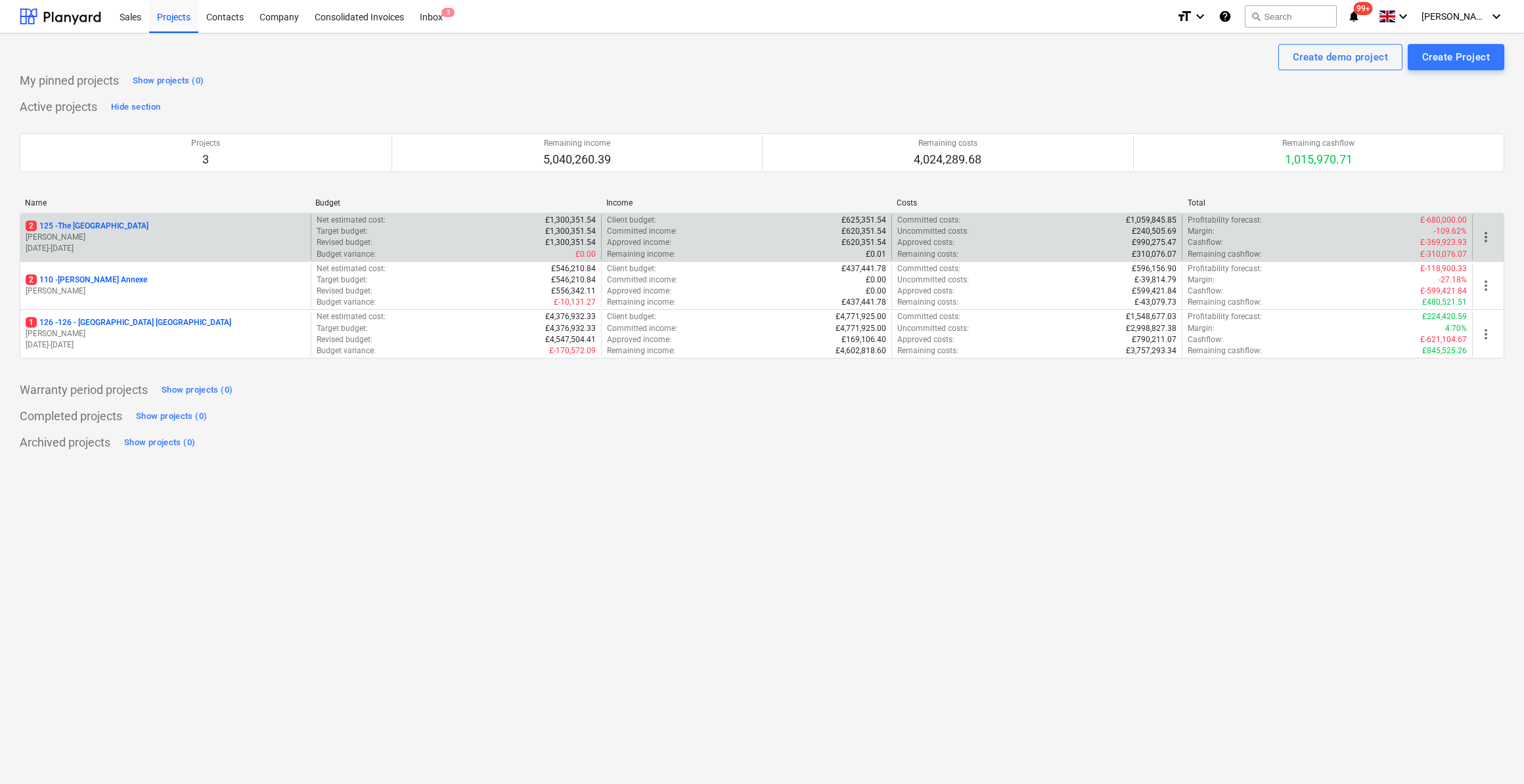
click at [106, 224] on p "2 125 - [GEOGRAPHIC_DATA]" at bounding box center [87, 226] width 123 height 11
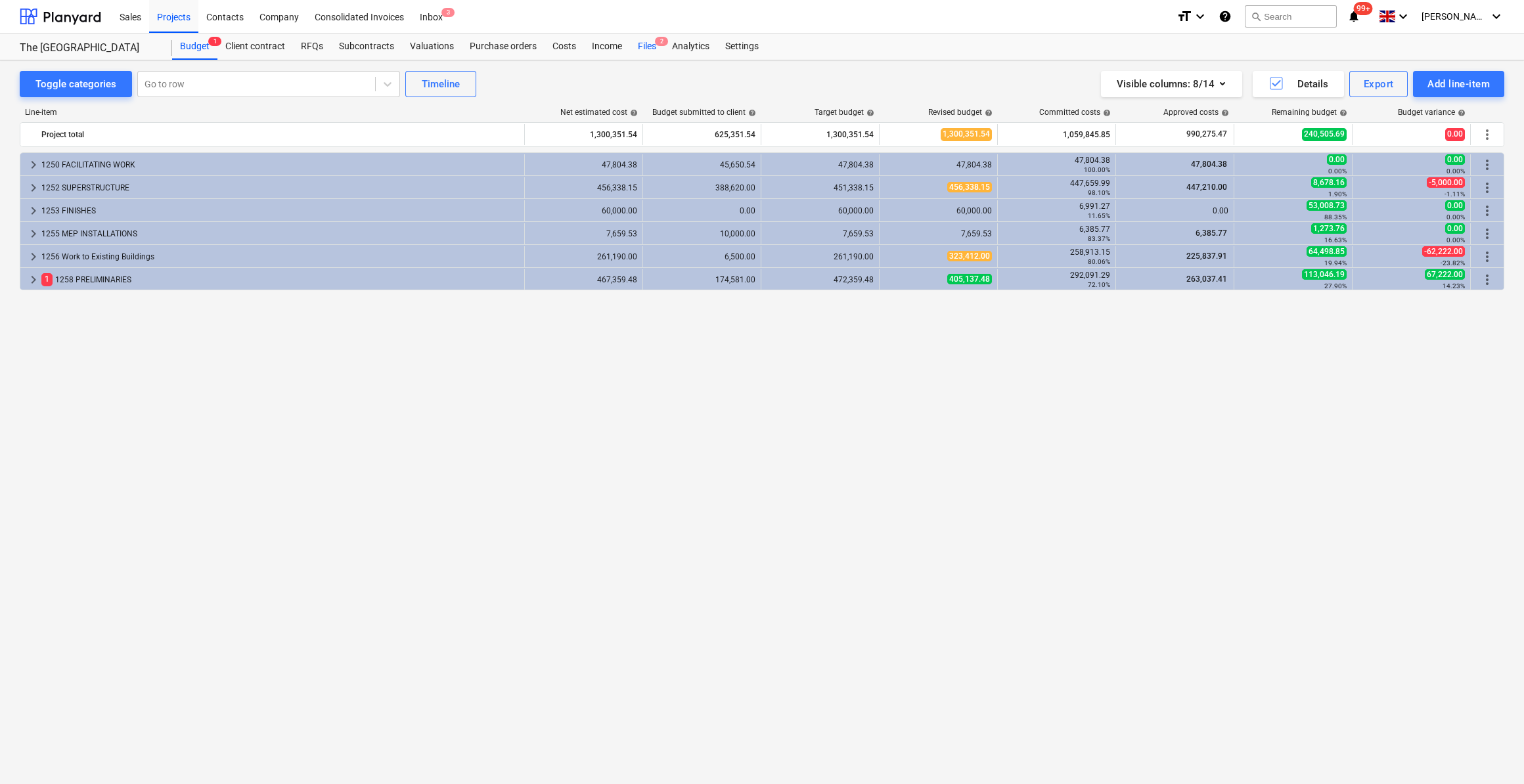
click at [639, 44] on div "Files 2" at bounding box center [647, 47] width 34 height 27
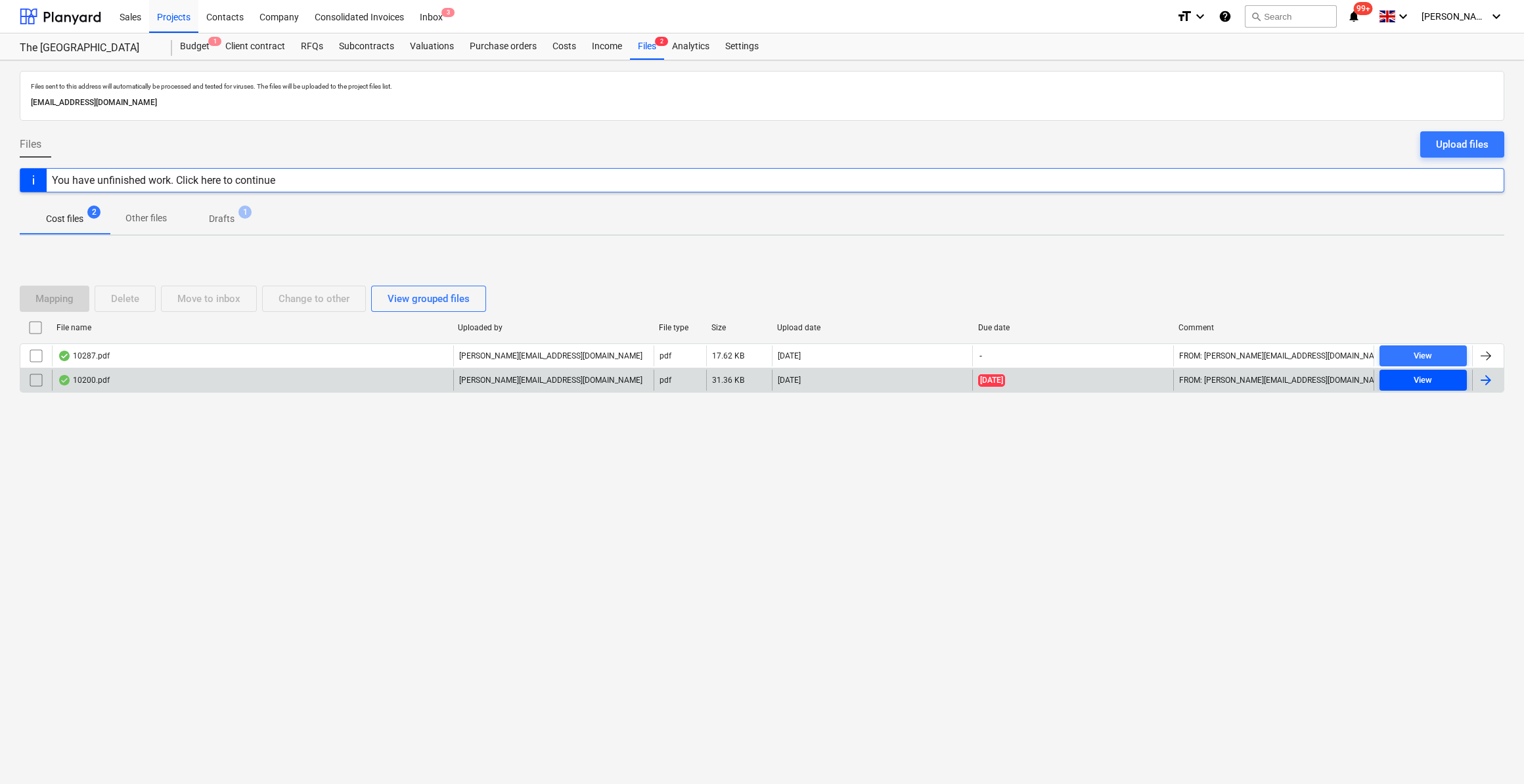
click at [1429, 376] on div "View" at bounding box center [1423, 380] width 18 height 15
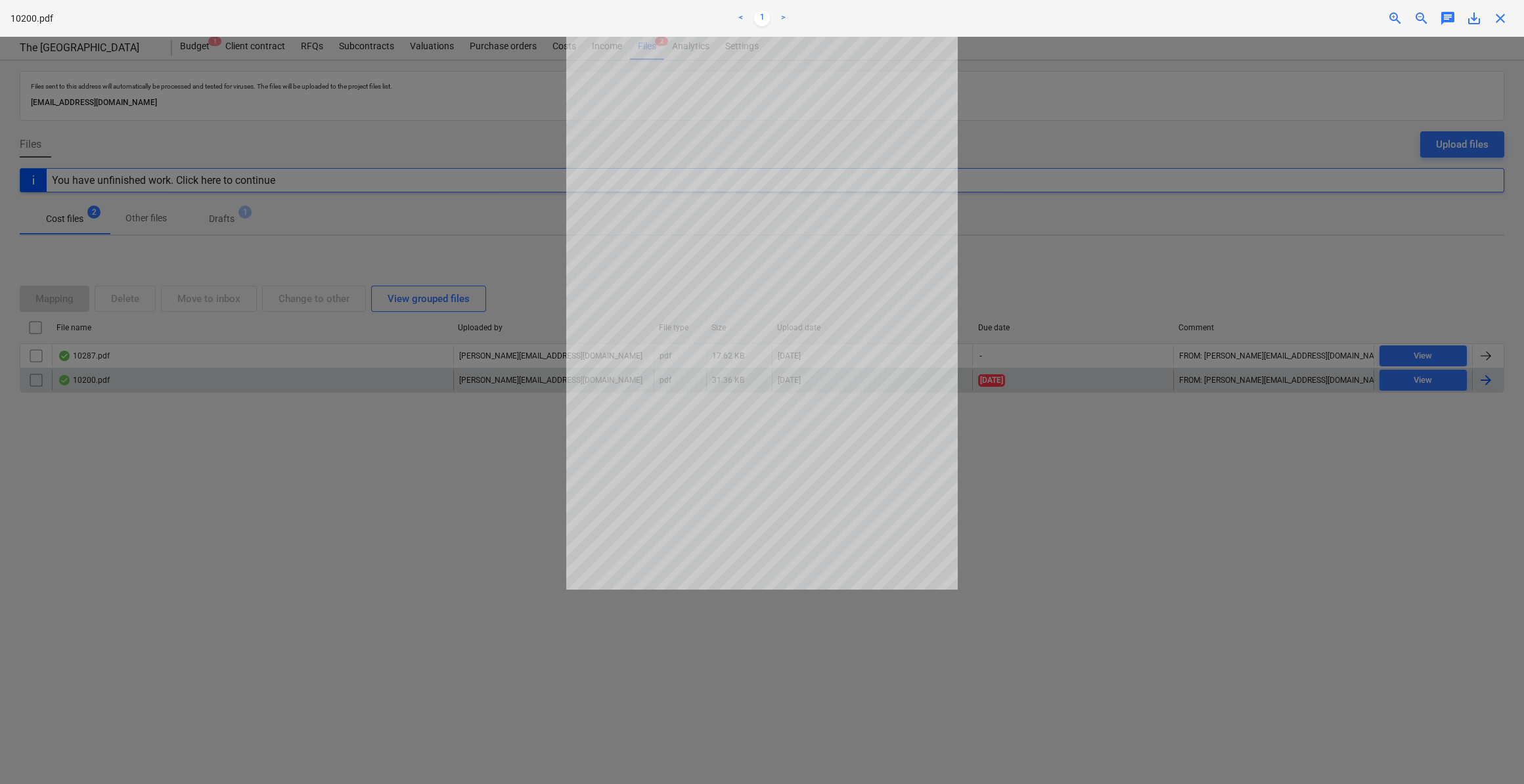
click at [1500, 17] on span "close" at bounding box center [1500, 18] width 16 height 16
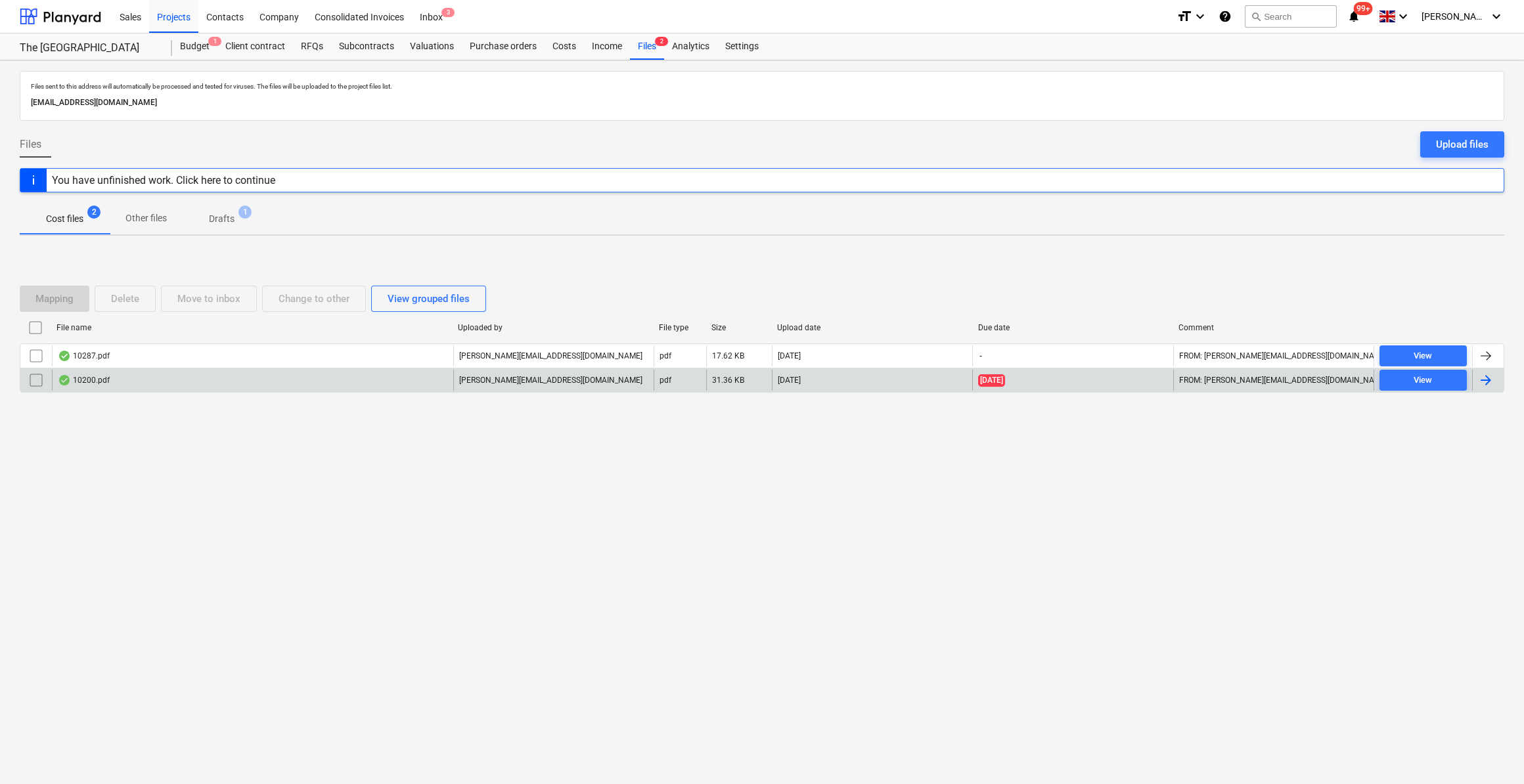
click at [253, 178] on div "You have unfinished work. Click here to continue" at bounding box center [163, 180] width 224 height 13
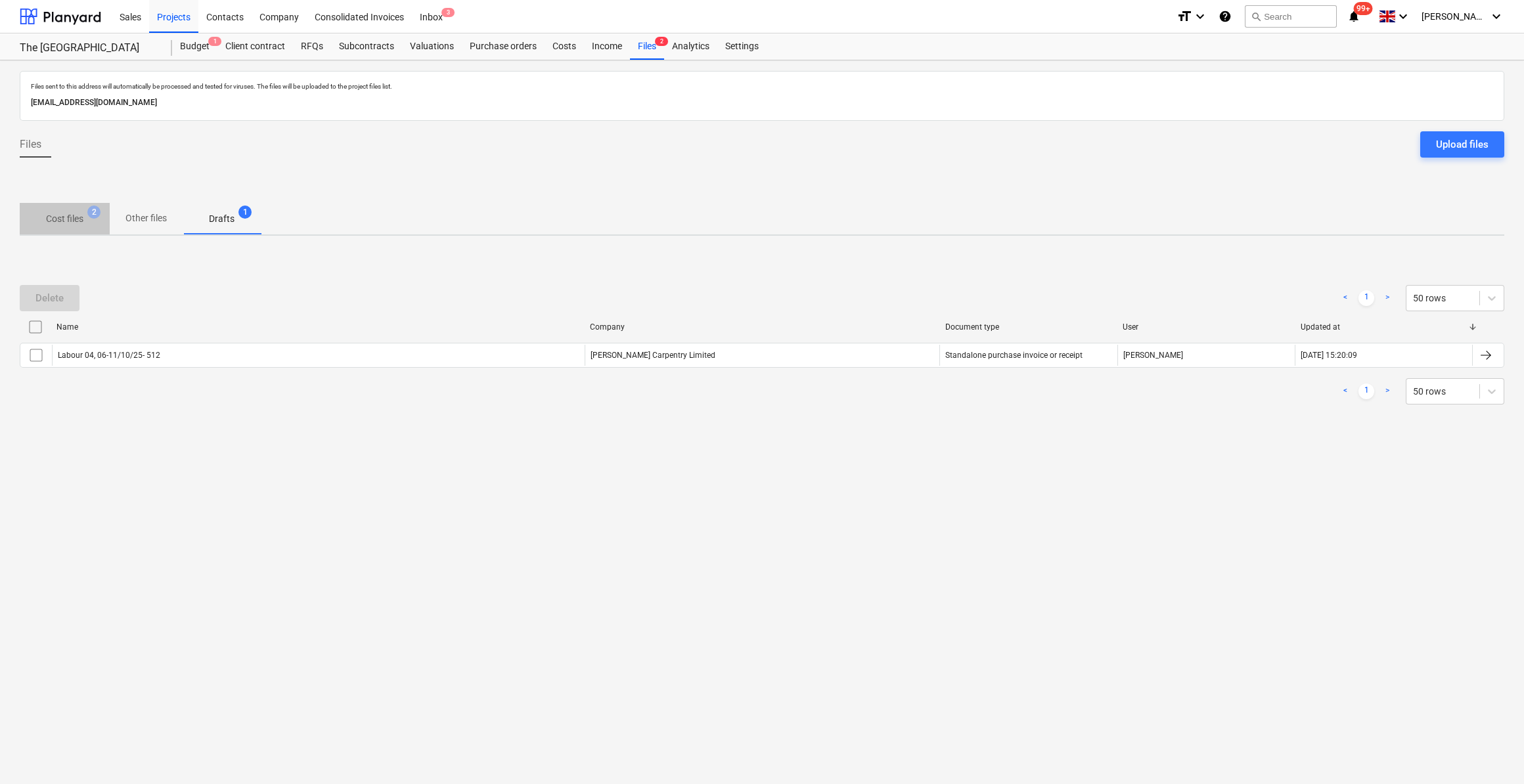
click at [76, 223] on p "Cost files" at bounding box center [64, 219] width 38 height 14
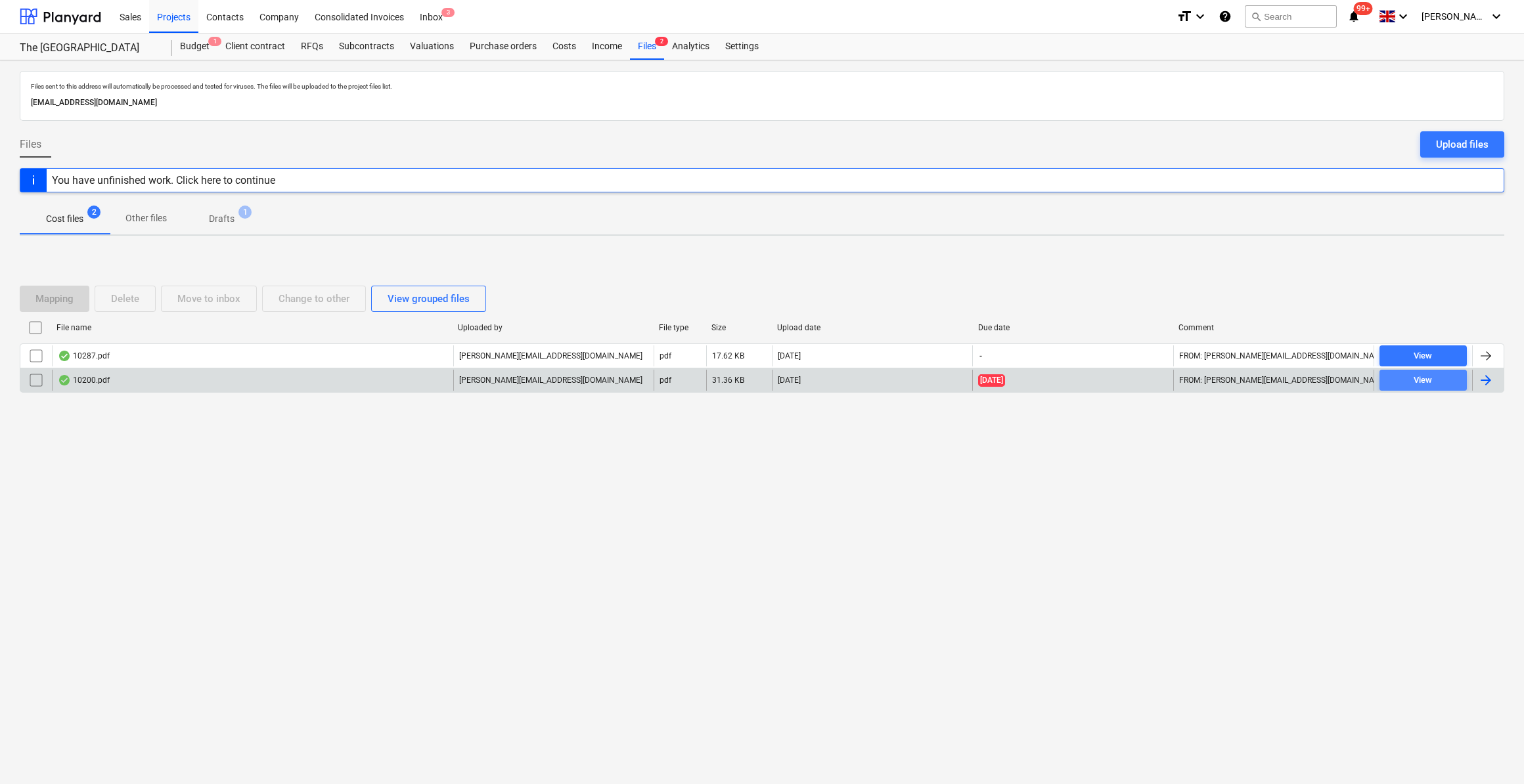
click at [1418, 379] on div "View" at bounding box center [1423, 380] width 18 height 15
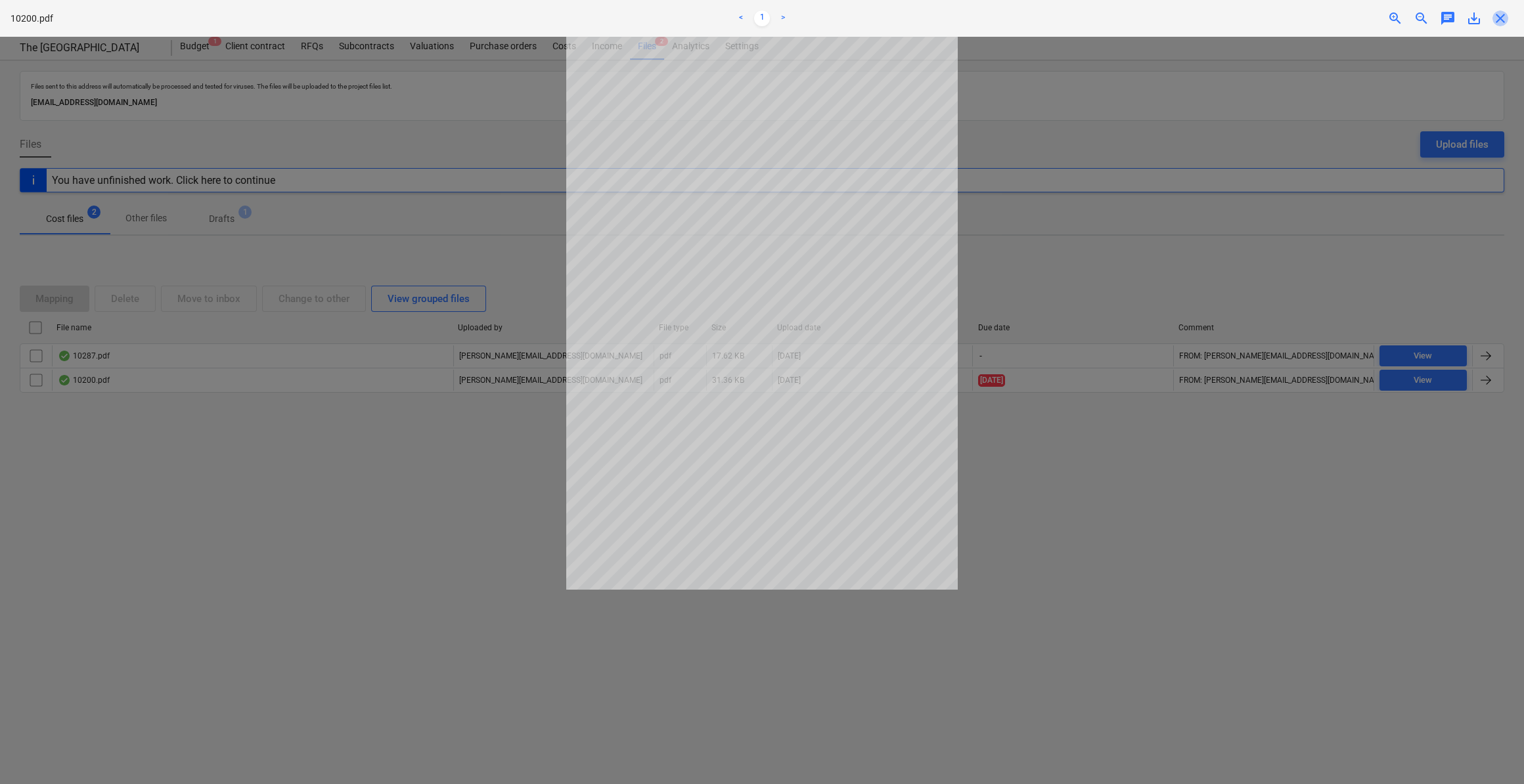
click at [1500, 20] on span "close" at bounding box center [1500, 18] width 16 height 16
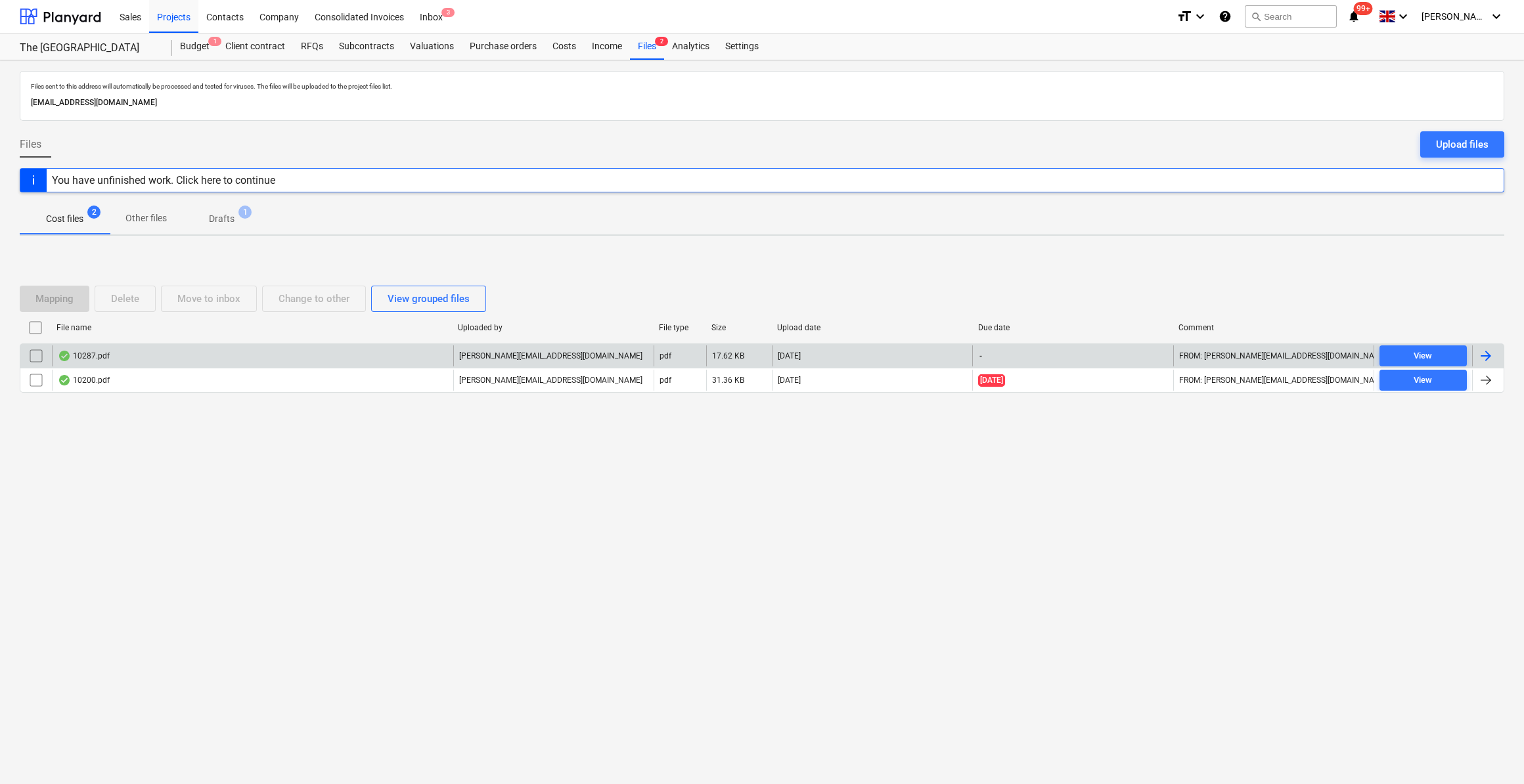
click at [1478, 357] on div at bounding box center [1486, 356] width 16 height 16
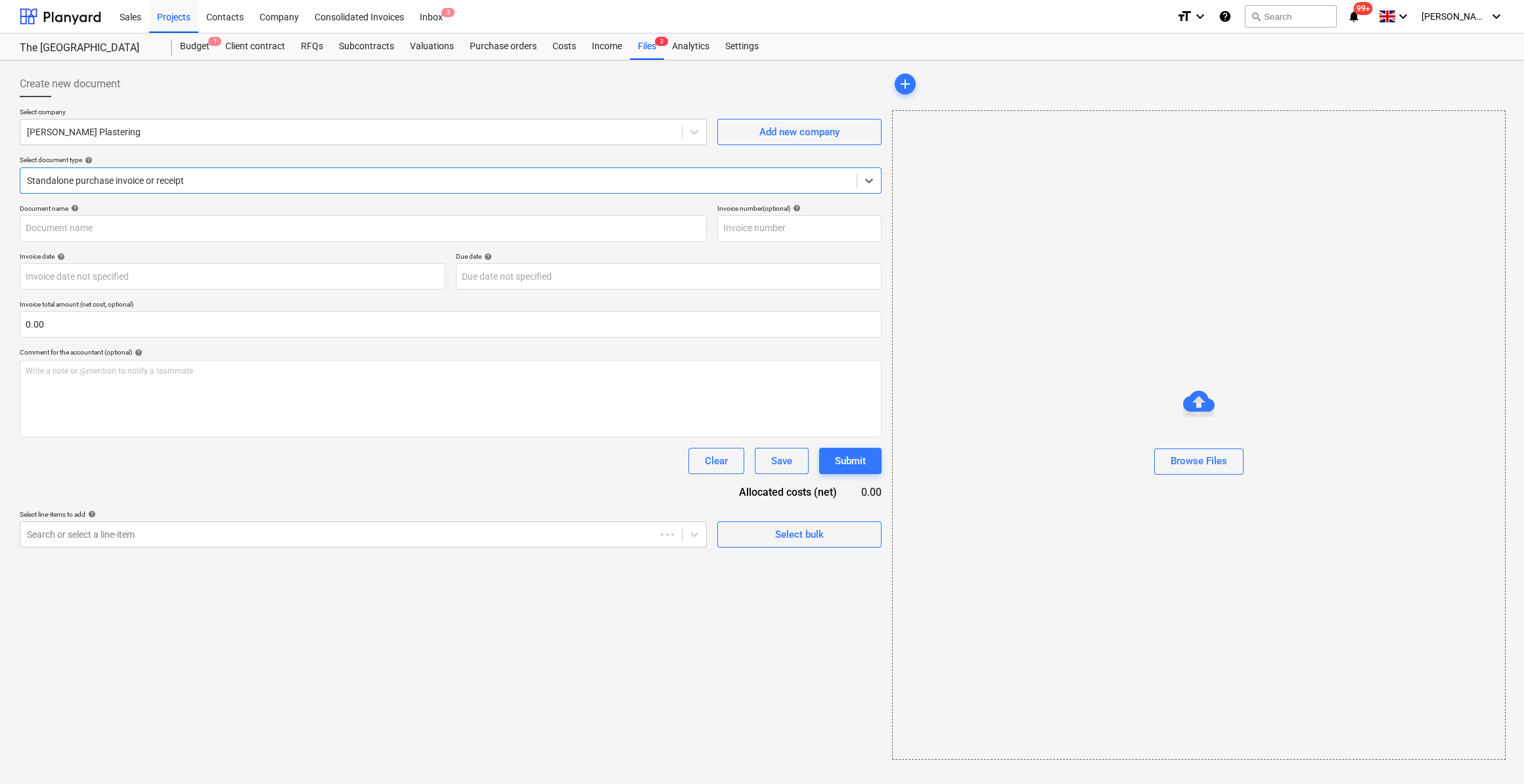
type input "INV184"
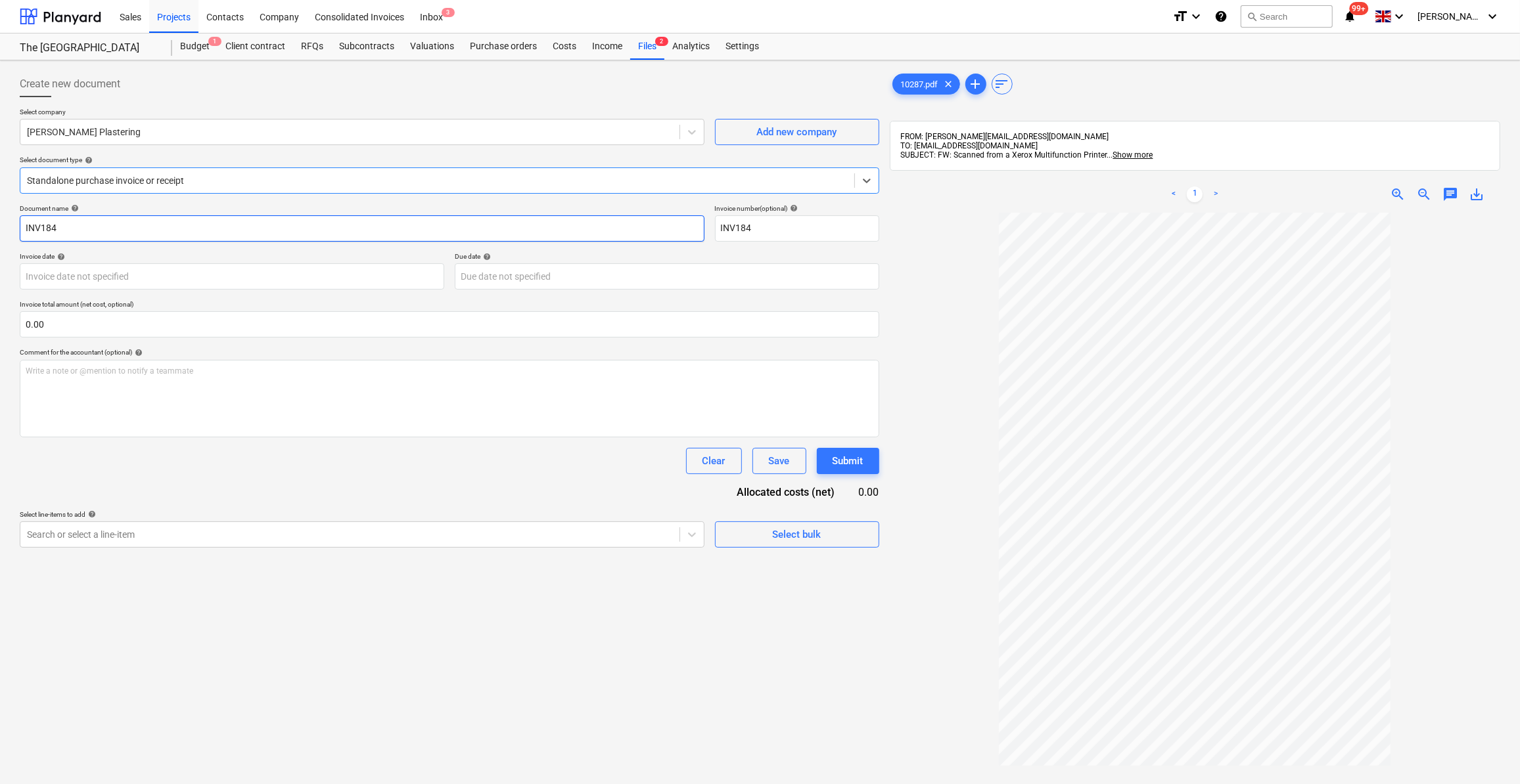
click at [24, 230] on input "INV184" at bounding box center [362, 229] width 685 height 27
type input "Labour 06-10/10/25 - INV184"
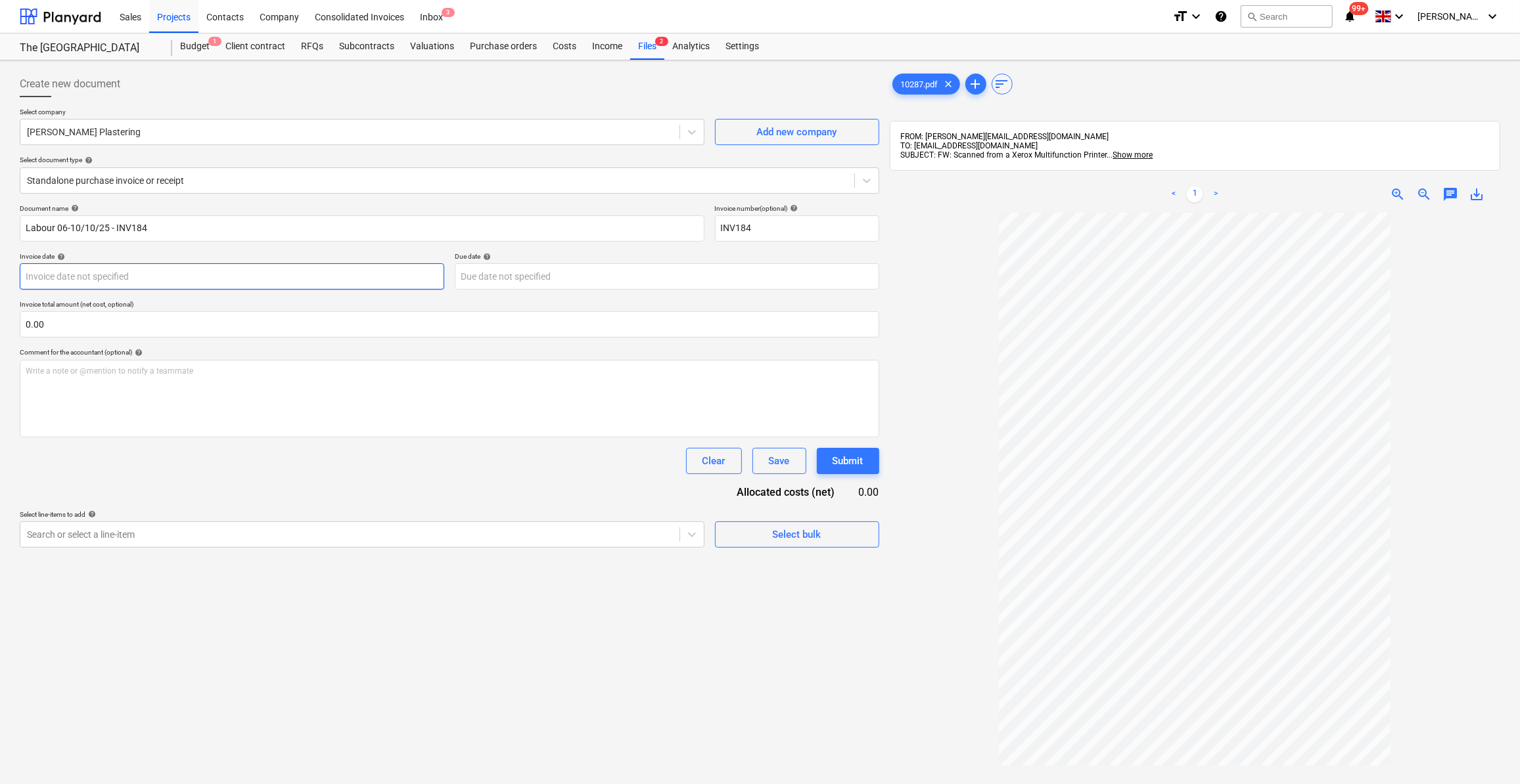
click at [140, 275] on body "Sales Projects Contacts Company Consolidated Invoices Inbox 3 format_size keybo…" at bounding box center [760, 392] width 1520 height 784
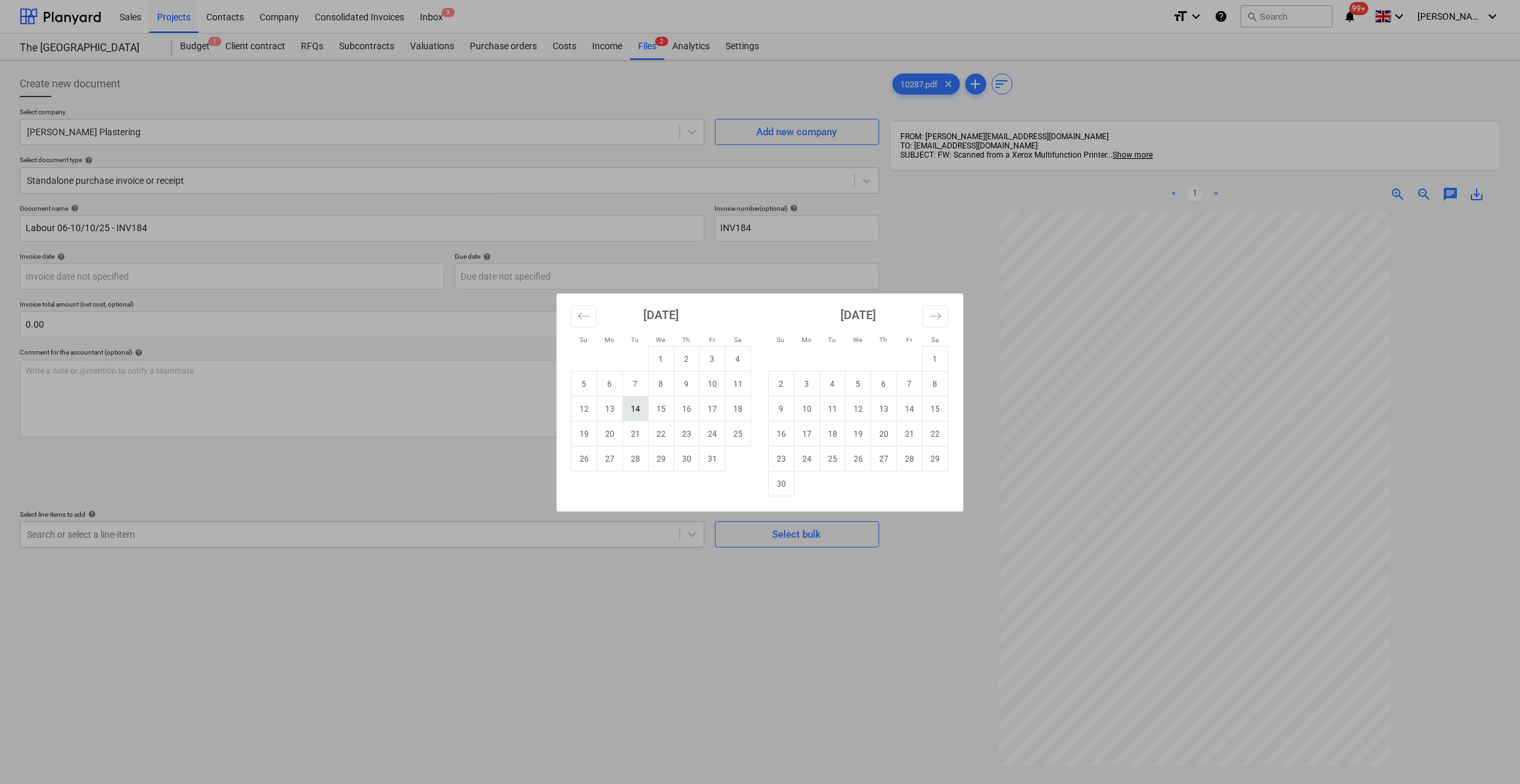
click at [641, 411] on td "14" at bounding box center [636, 409] width 26 height 25
type input "[DATE]"
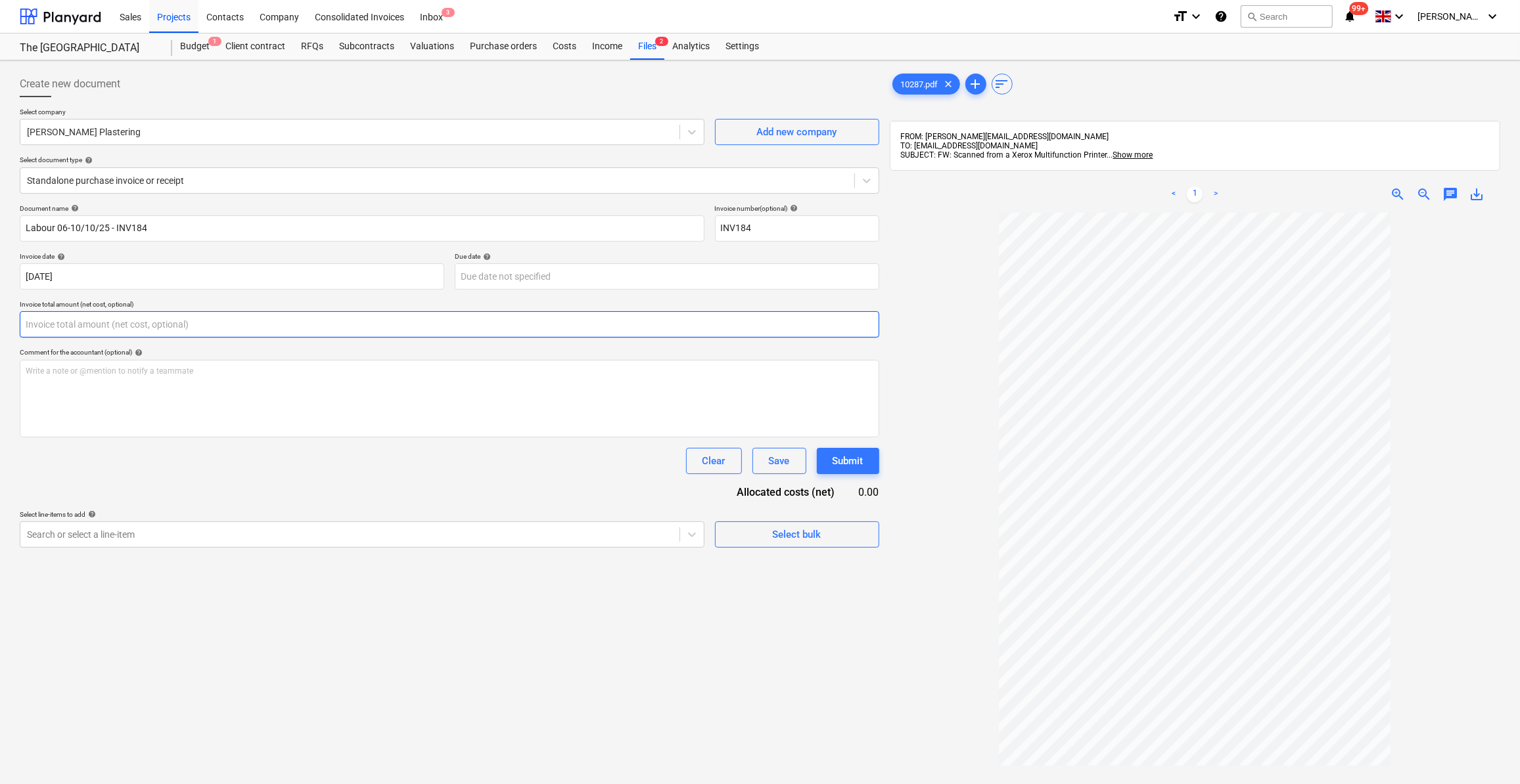
click at [28, 321] on input "text" at bounding box center [450, 325] width 860 height 27
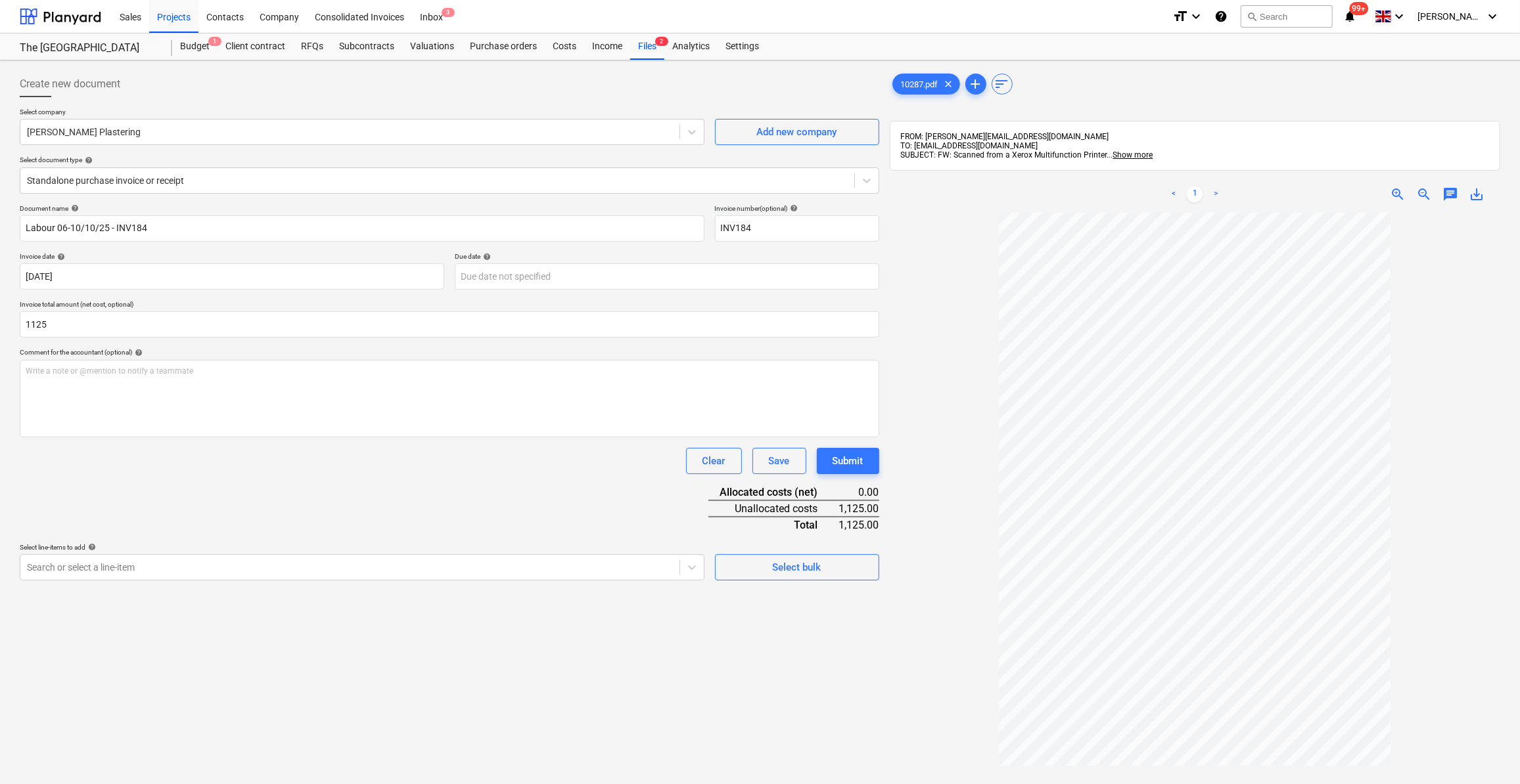
type input "1,125.00"
click at [309, 492] on div "Document name help Labour 06-10/10/25 - INV184 Invoice number (optional) help I…" at bounding box center [450, 393] width 860 height 376
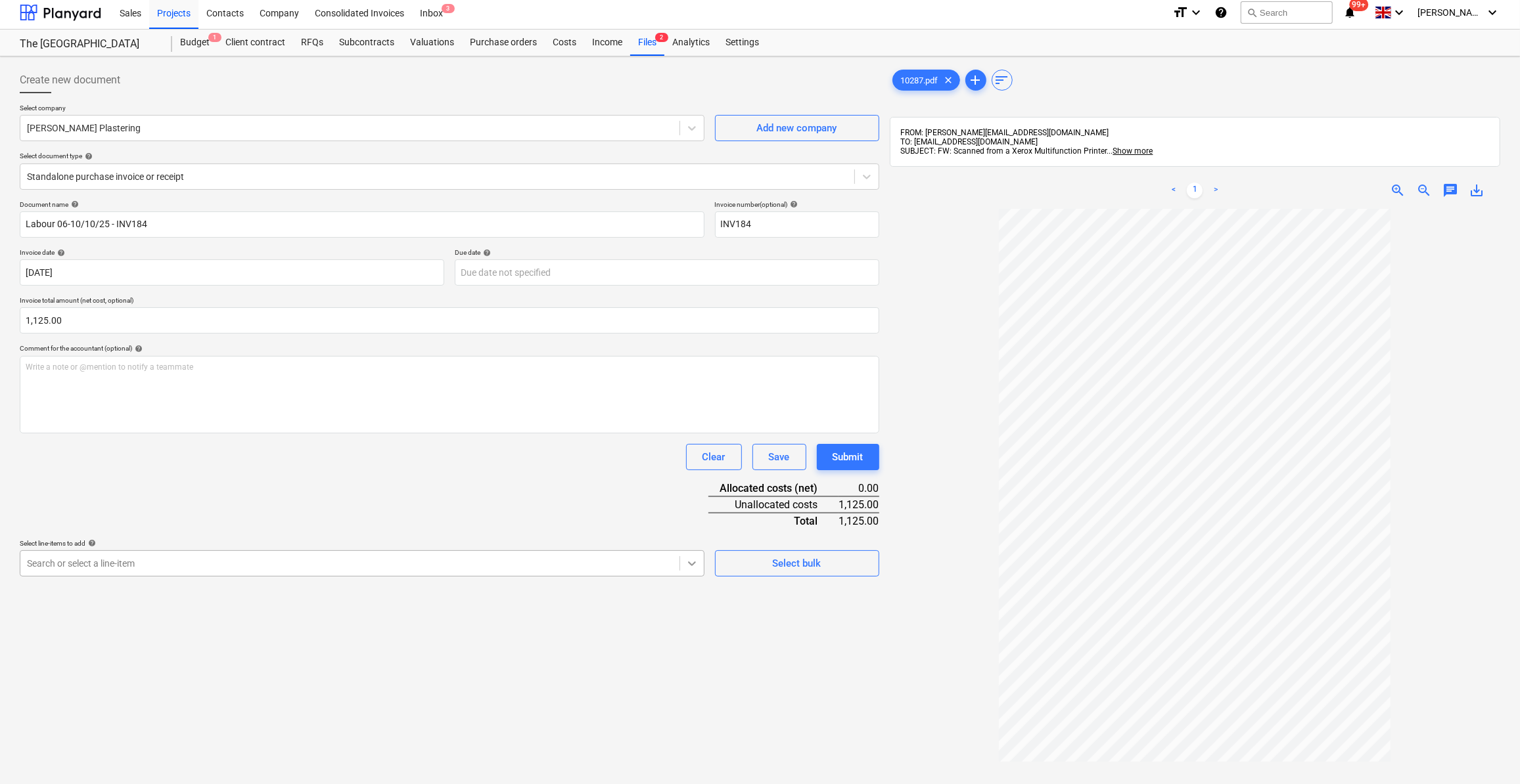
click at [690, 565] on icon at bounding box center [692, 564] width 13 height 13
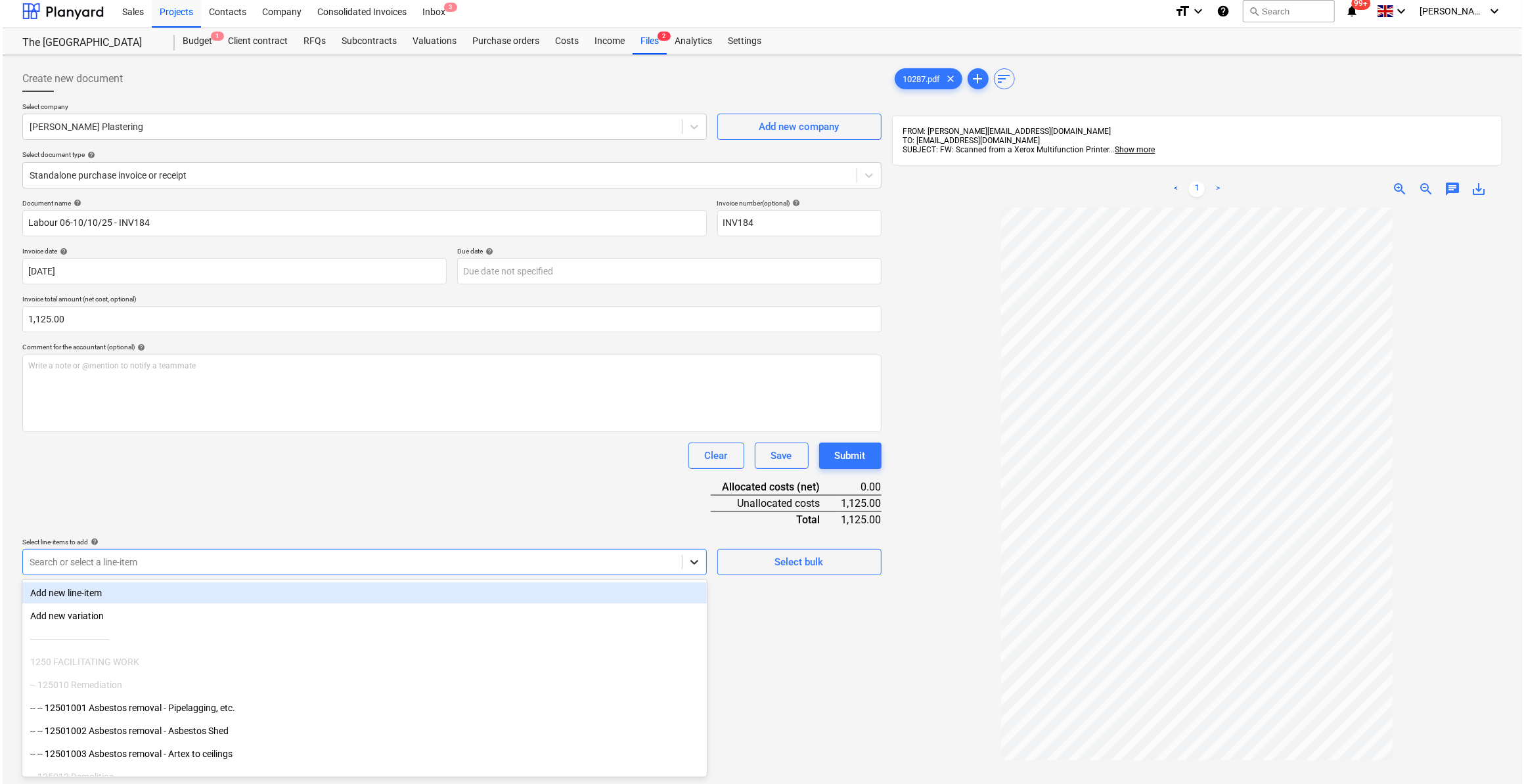
scroll to position [6, 0]
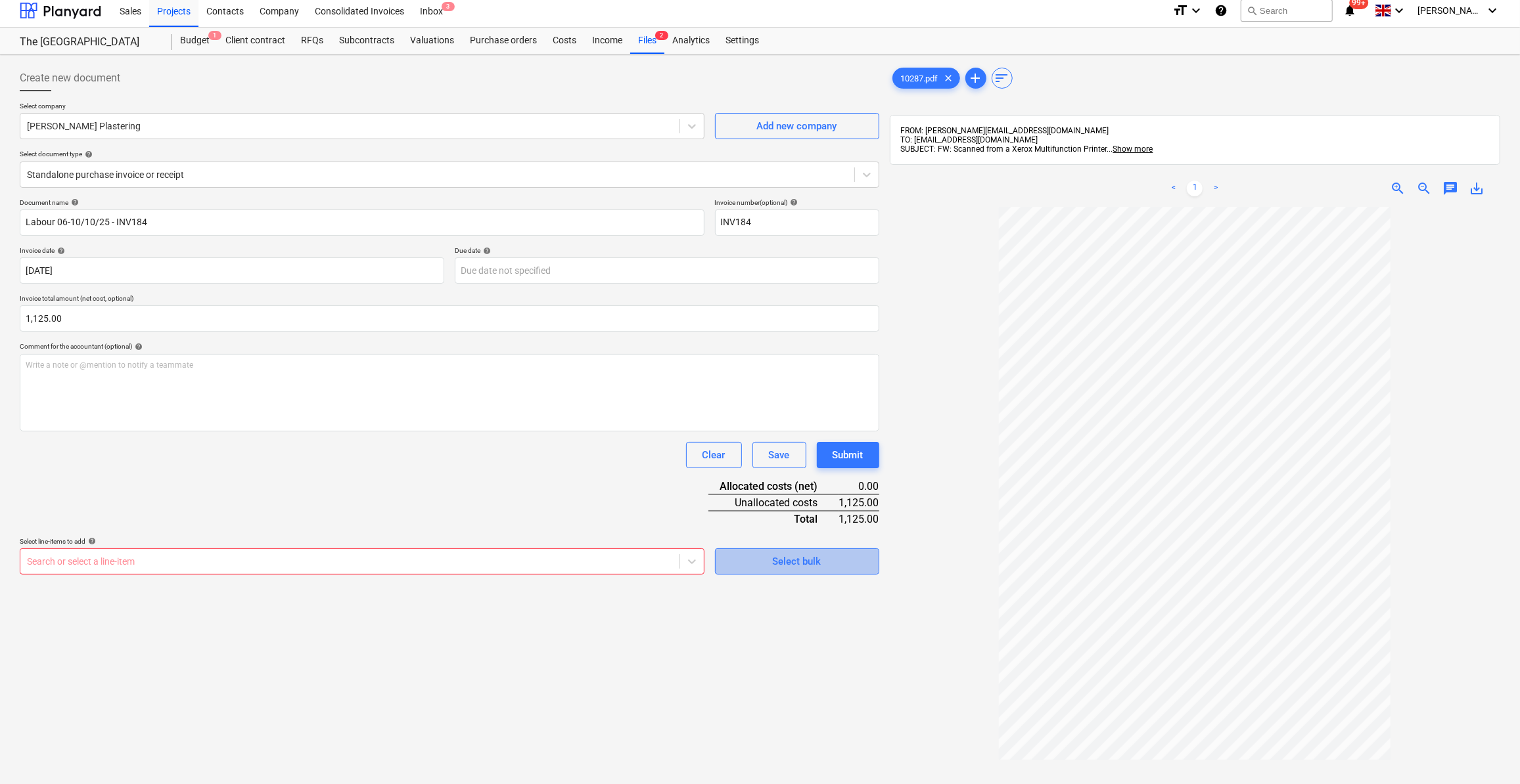
click at [783, 564] on div "Select bulk" at bounding box center [797, 561] width 49 height 17
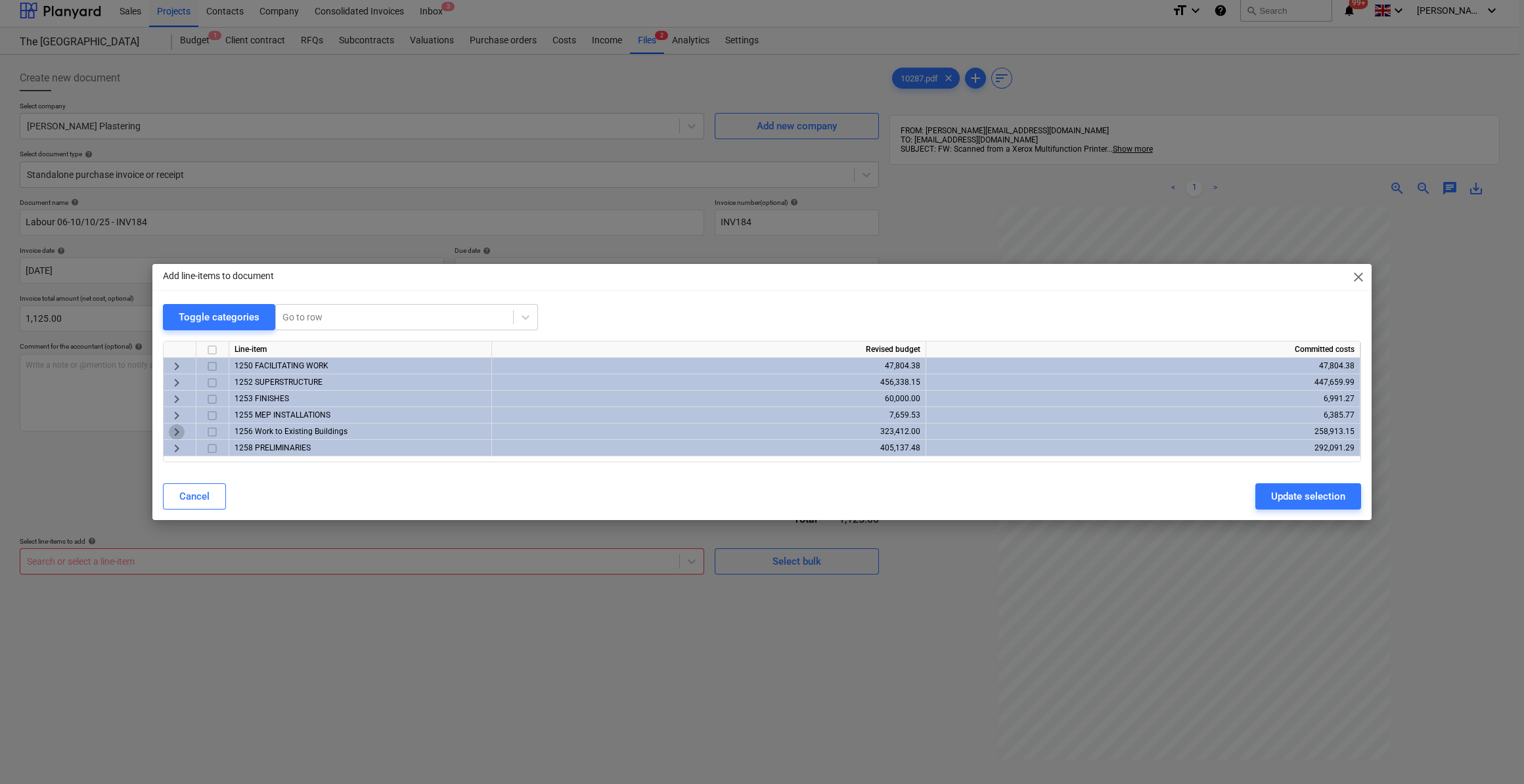
click at [176, 436] on span "keyboard_arrow_right" at bounding box center [176, 432] width 16 height 16
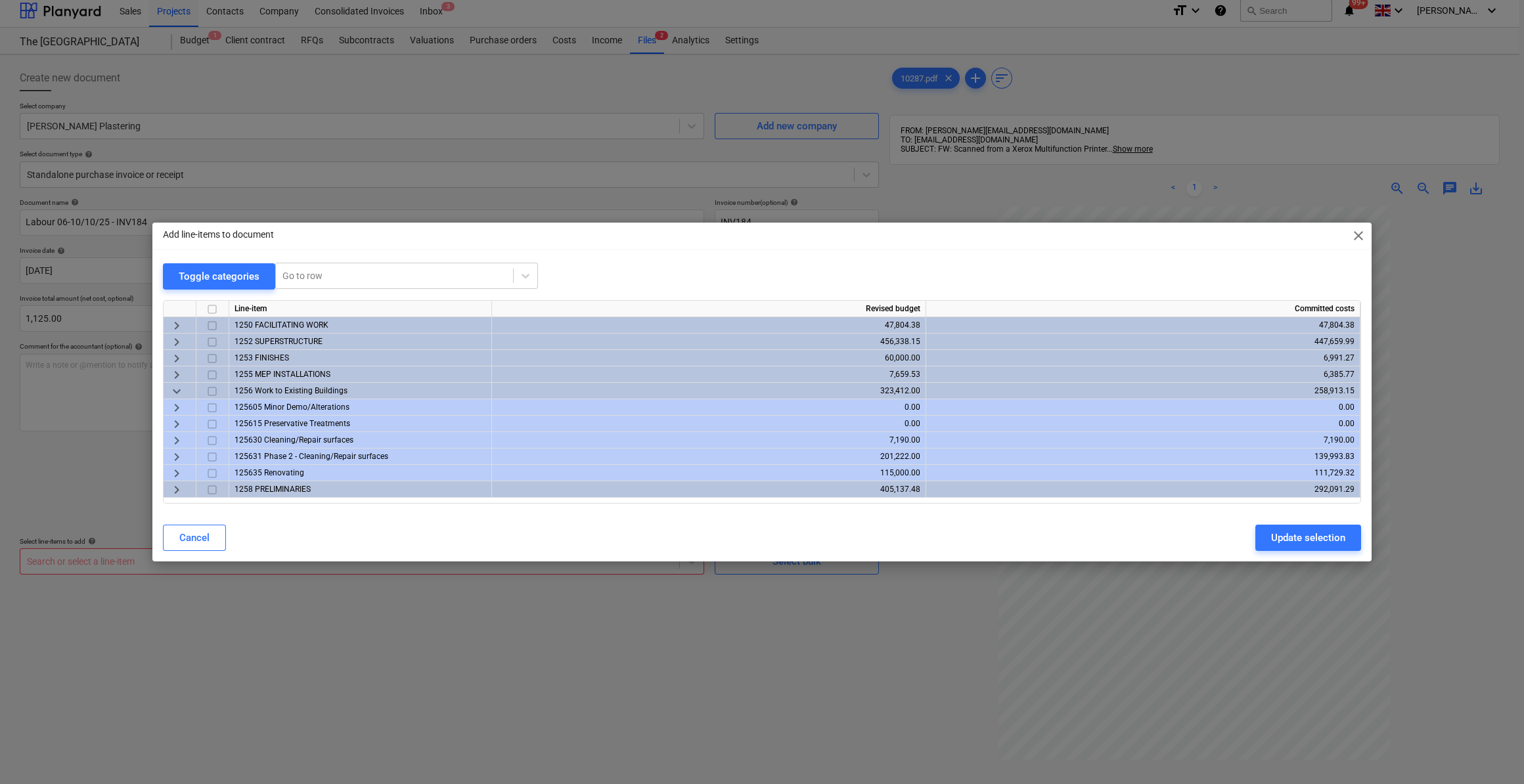
click at [176, 458] on span "keyboard_arrow_right" at bounding box center [176, 457] width 16 height 16
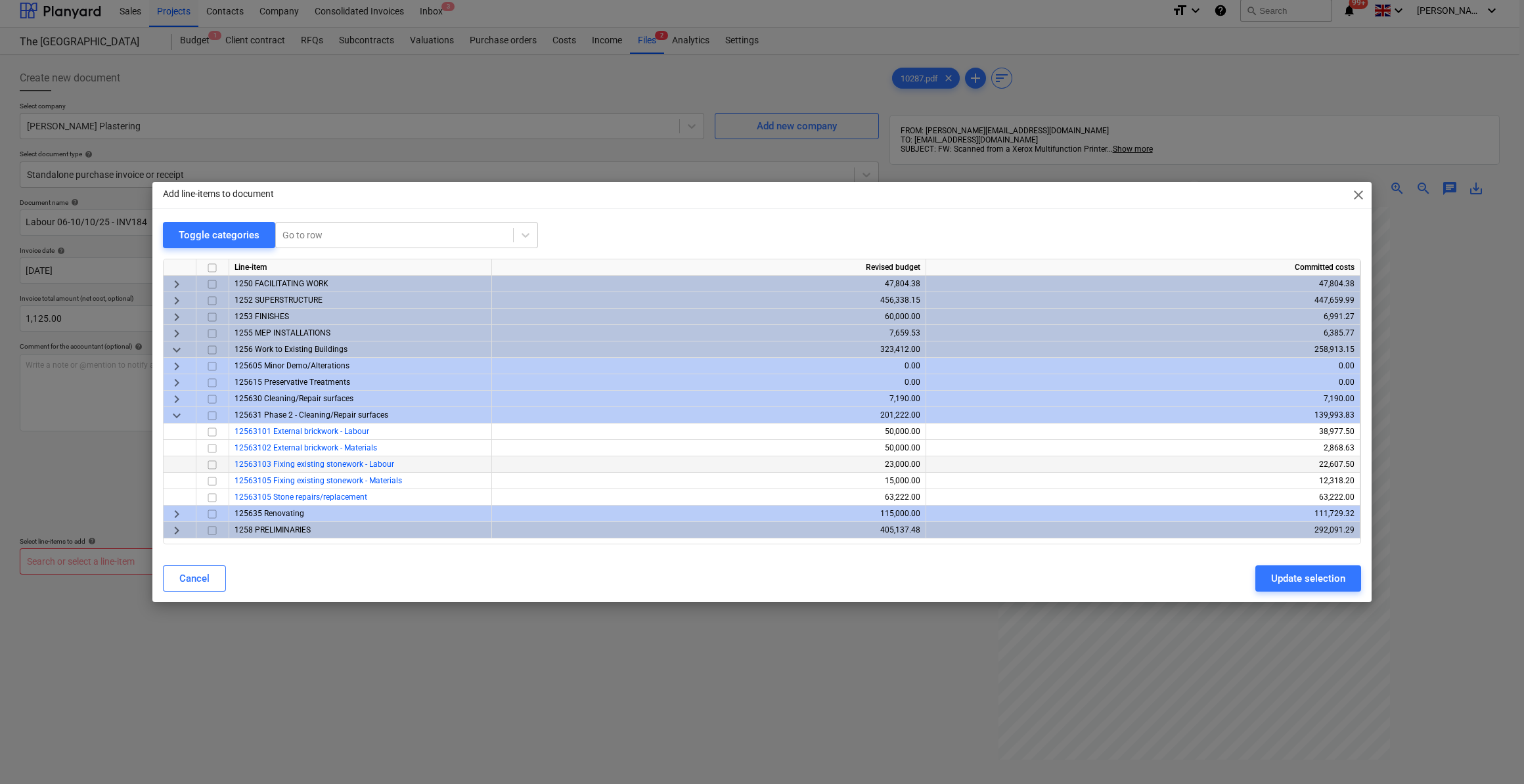
click at [212, 467] on input "checkbox" at bounding box center [212, 464] width 16 height 16
click at [177, 516] on span "keyboard_arrow_right" at bounding box center [176, 514] width 16 height 16
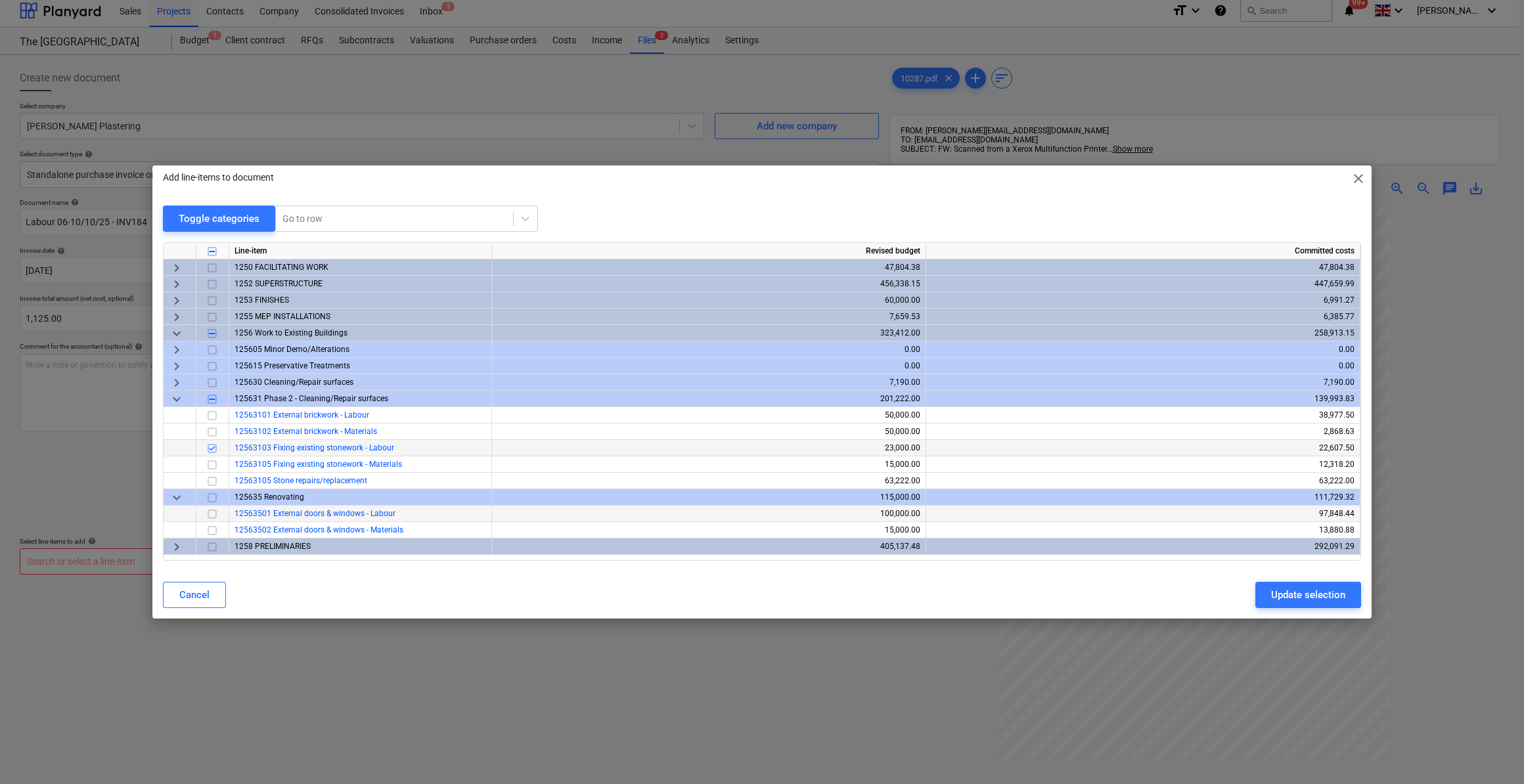
click at [212, 518] on input "checkbox" at bounding box center [212, 514] width 16 height 16
click at [1294, 599] on div "Update selection" at bounding box center [1308, 595] width 75 height 17
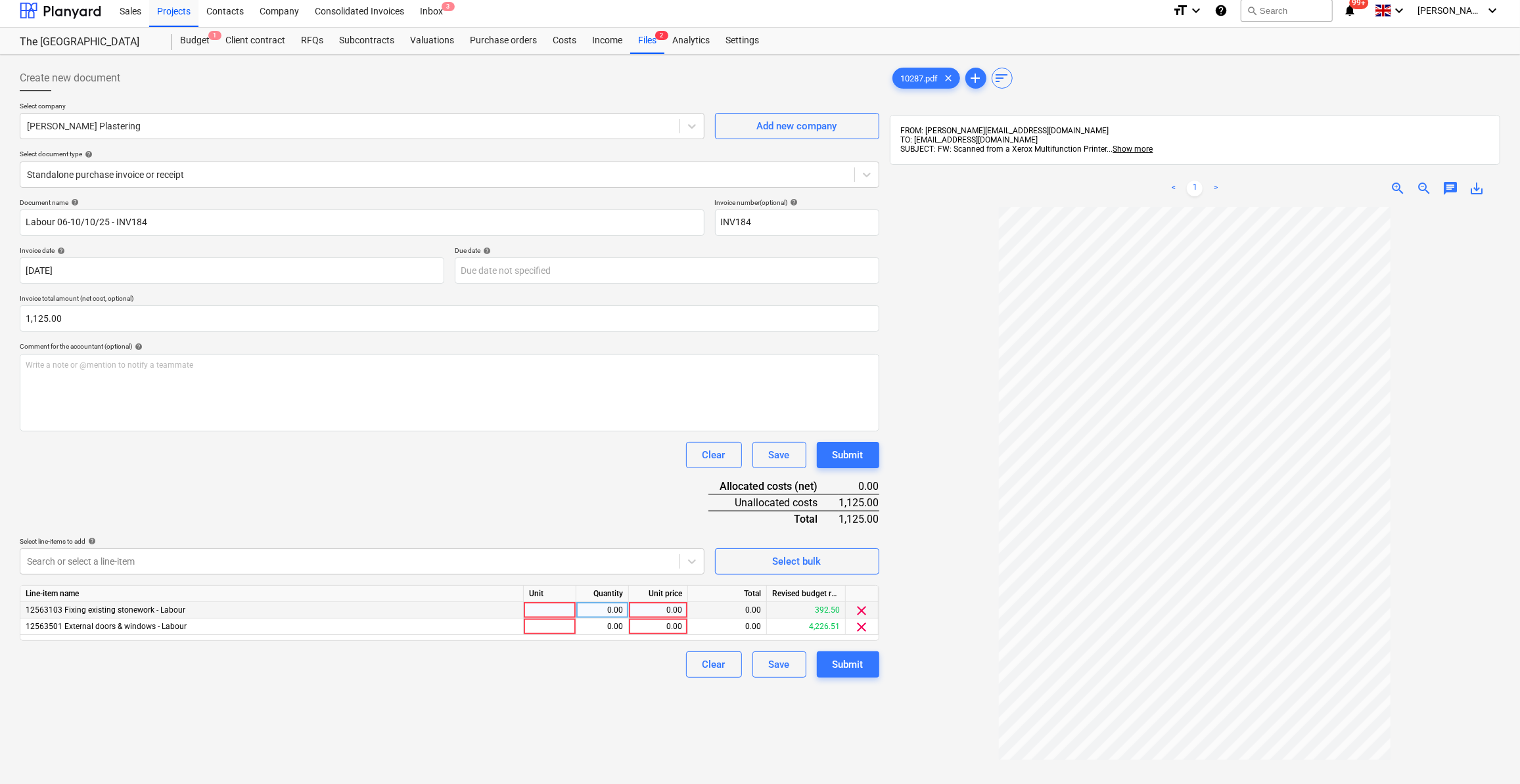
click at [541, 612] on div at bounding box center [550, 611] width 52 height 16
type input "Day"
click at [544, 625] on div at bounding box center [550, 627] width 52 height 16
type input "d"
type input "Day"
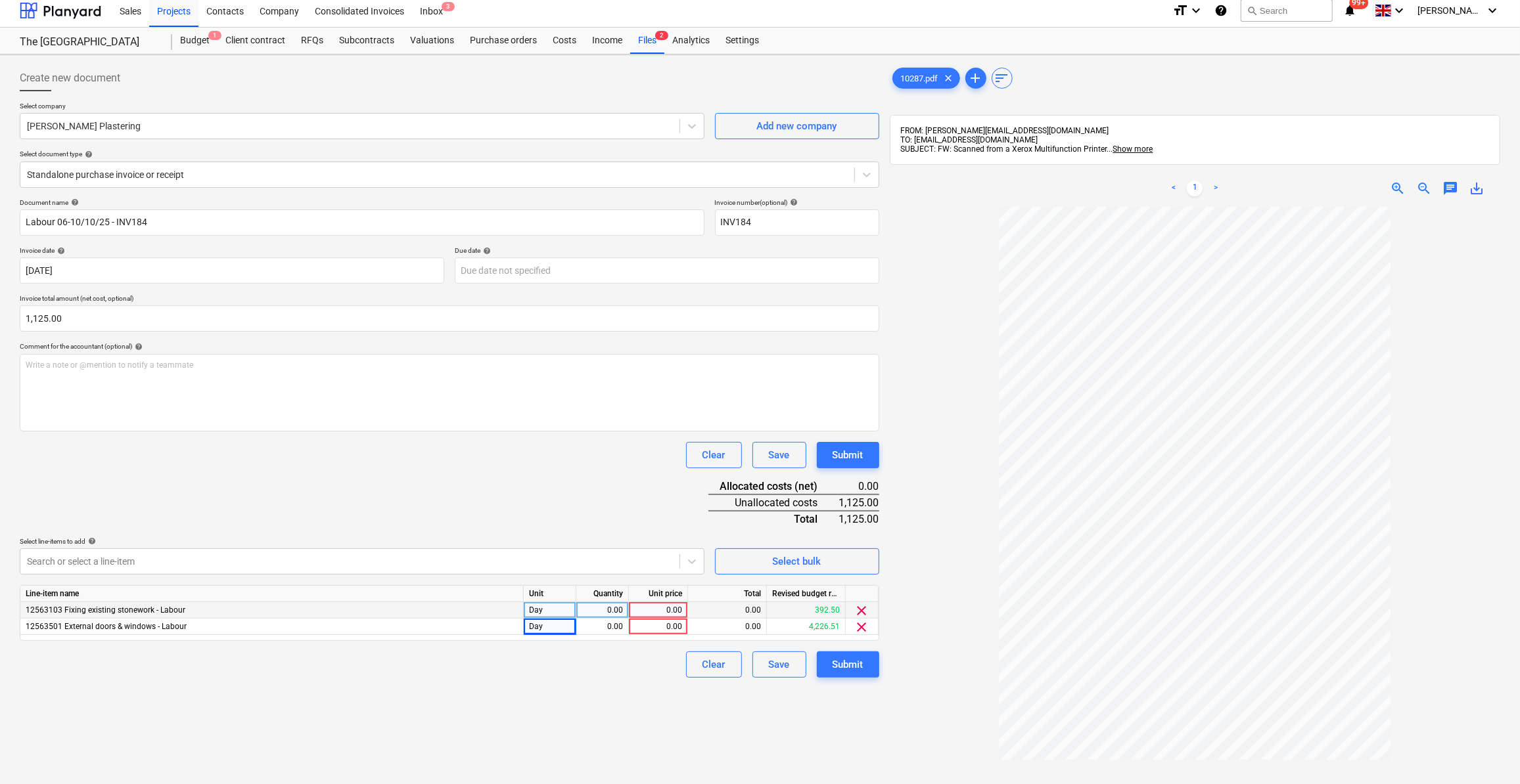
click at [592, 614] on div "0.00" at bounding box center [603, 611] width 41 height 16
type input "1"
click at [600, 622] on div "0.00" at bounding box center [603, 627] width 41 height 16
type input "4"
click at [601, 647] on div "Document name help Labour 06-10/10/25 - INV184 Invoice number (optional) help I…" at bounding box center [450, 439] width 860 height 480
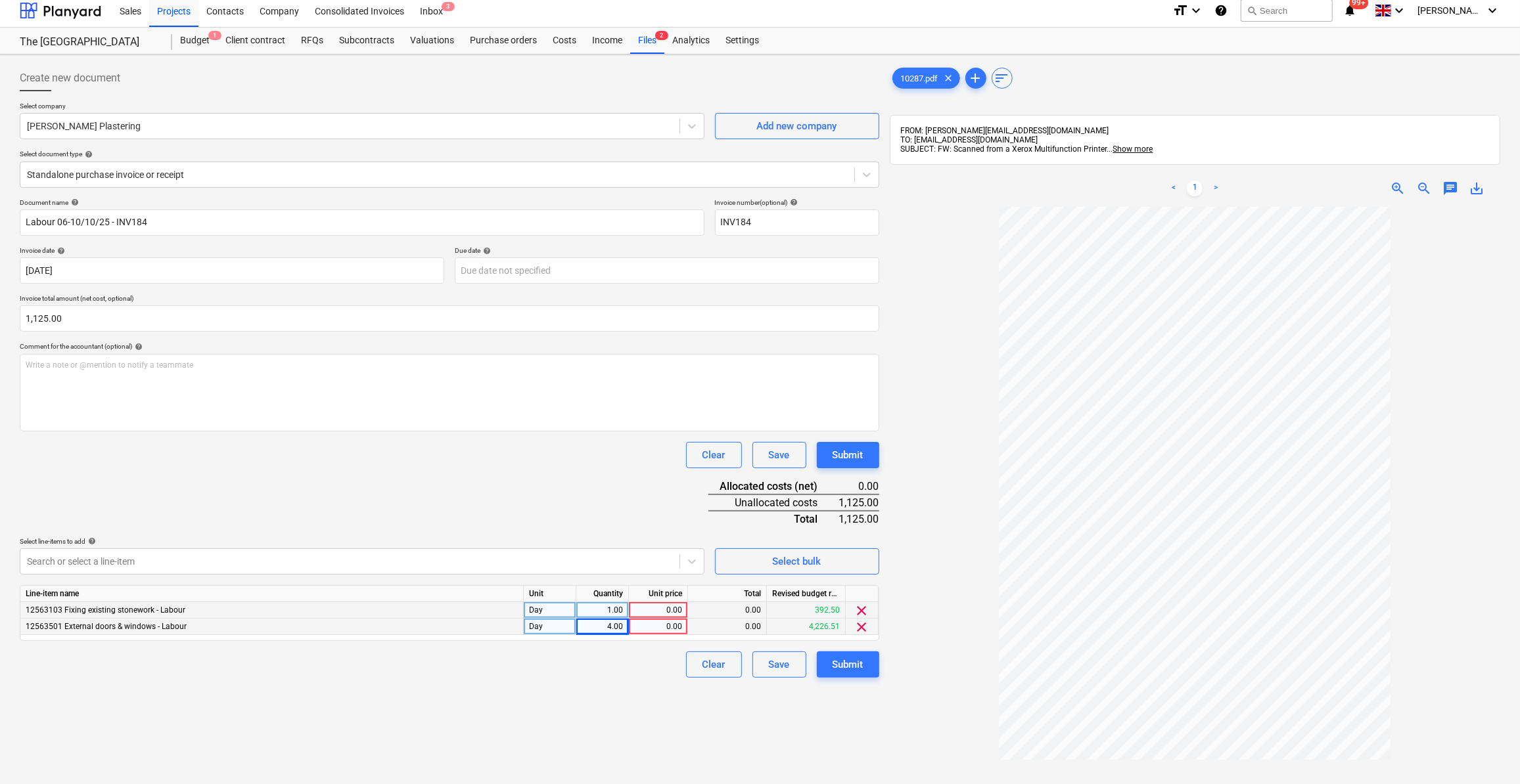
click at [664, 611] on div "0.00" at bounding box center [658, 611] width 48 height 16
type input "225"
click at [665, 633] on div "0.00" at bounding box center [658, 627] width 48 height 16
type input "225"
click at [628, 667] on div "Clear Save Submit" at bounding box center [450, 665] width 860 height 27
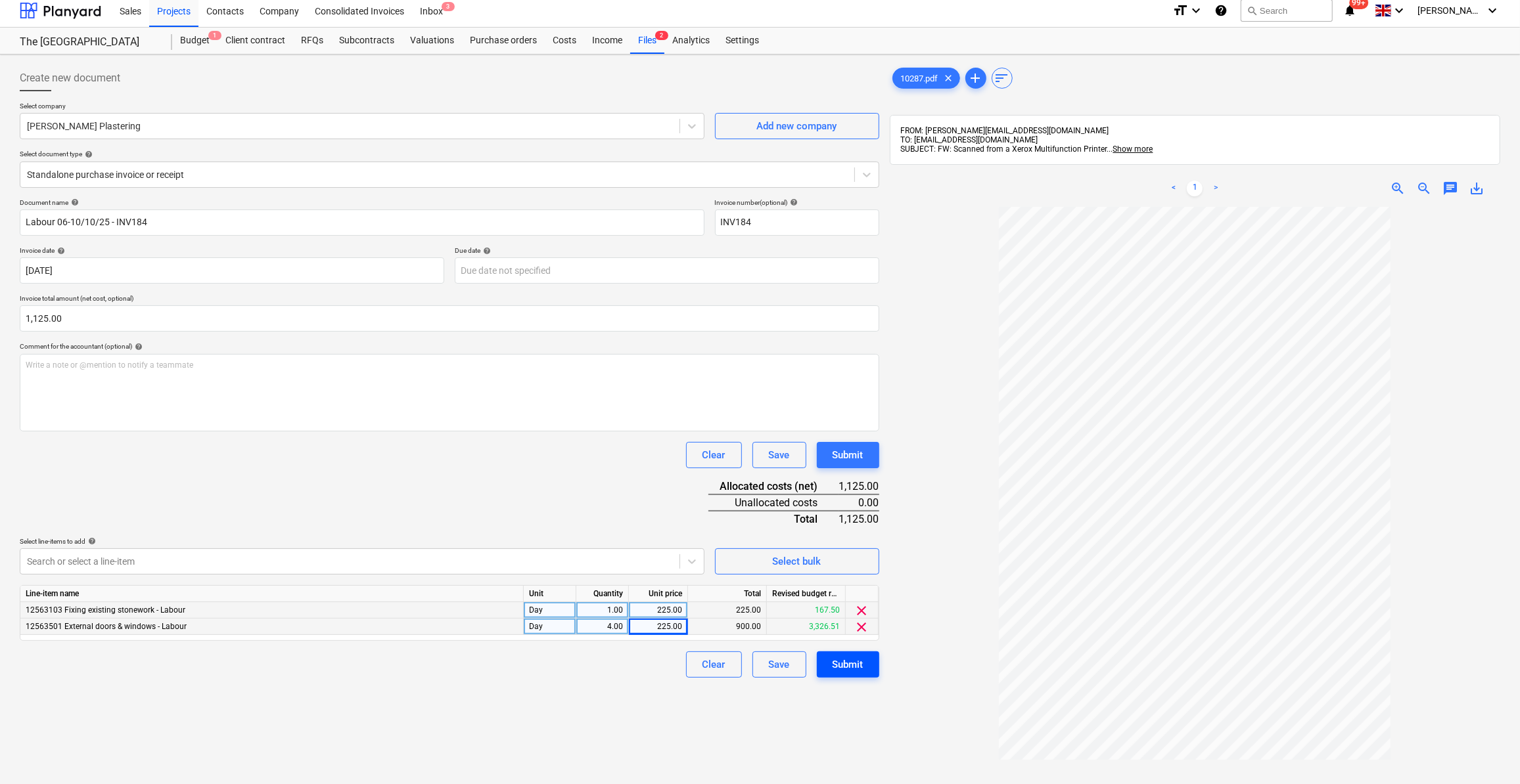
click at [847, 669] on div "Submit" at bounding box center [848, 664] width 31 height 17
